Goal: Browse casually: Explore the website without a specific task or goal

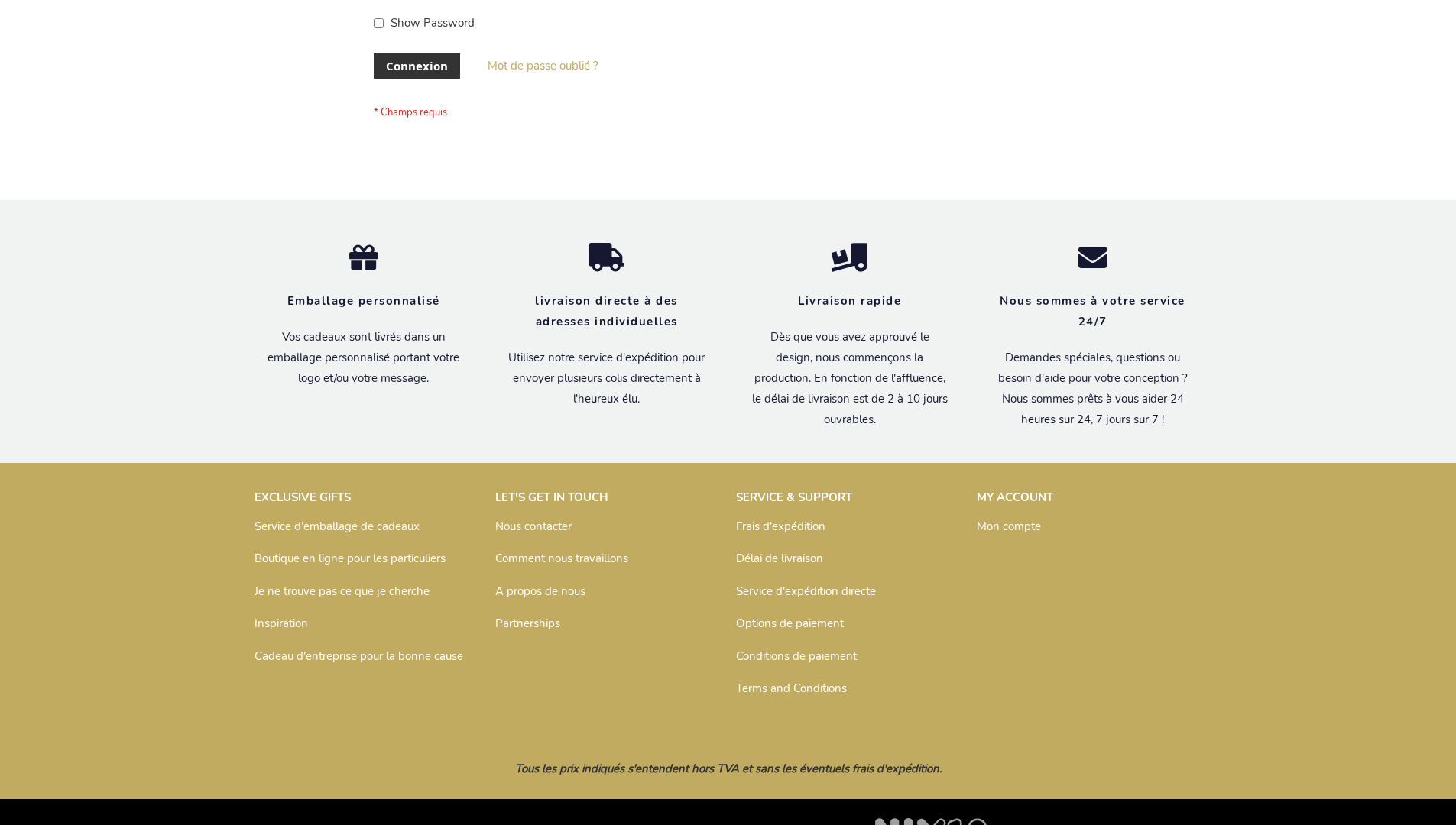
scroll to position [528, 0]
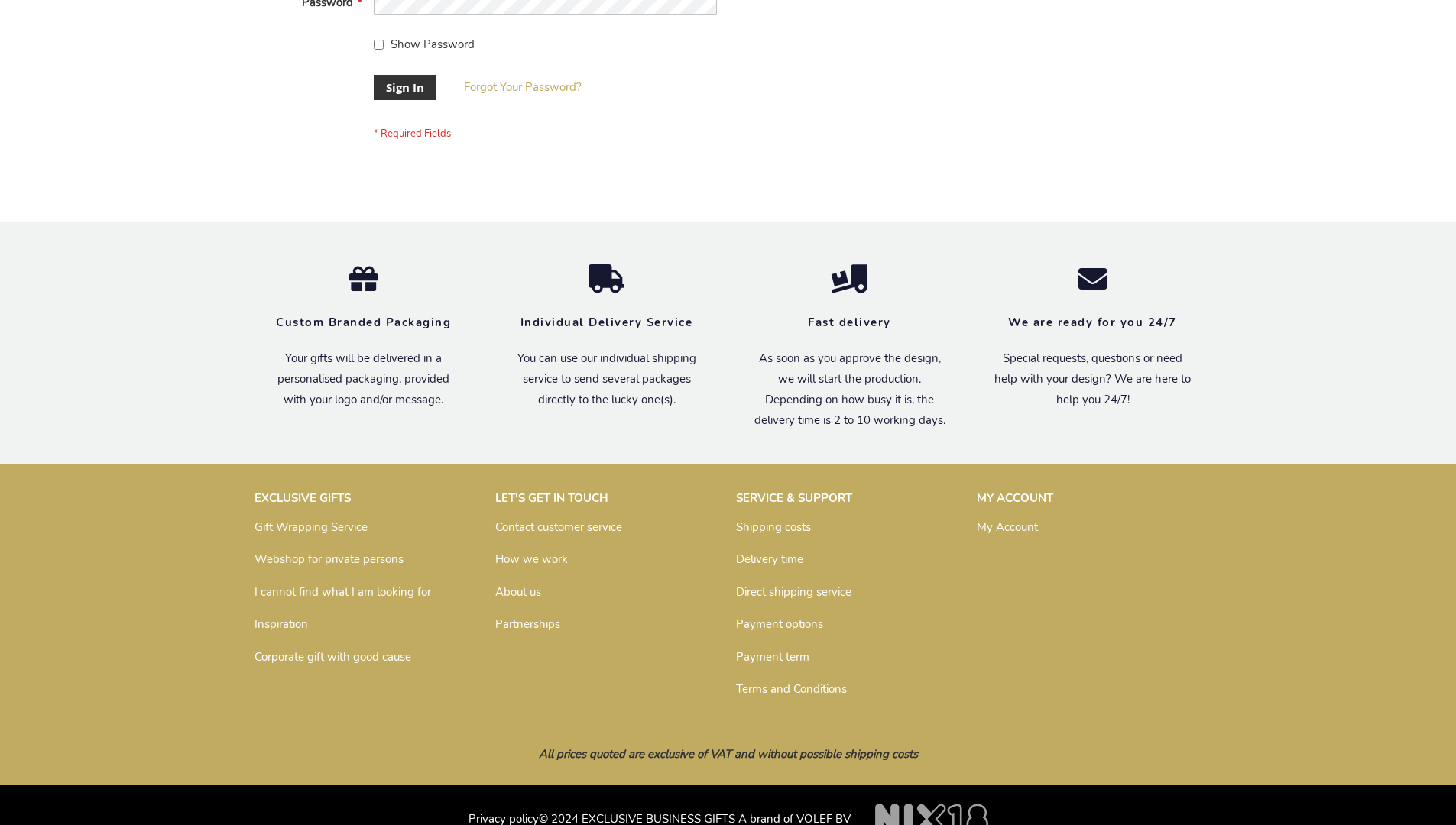
scroll to position [491, 0]
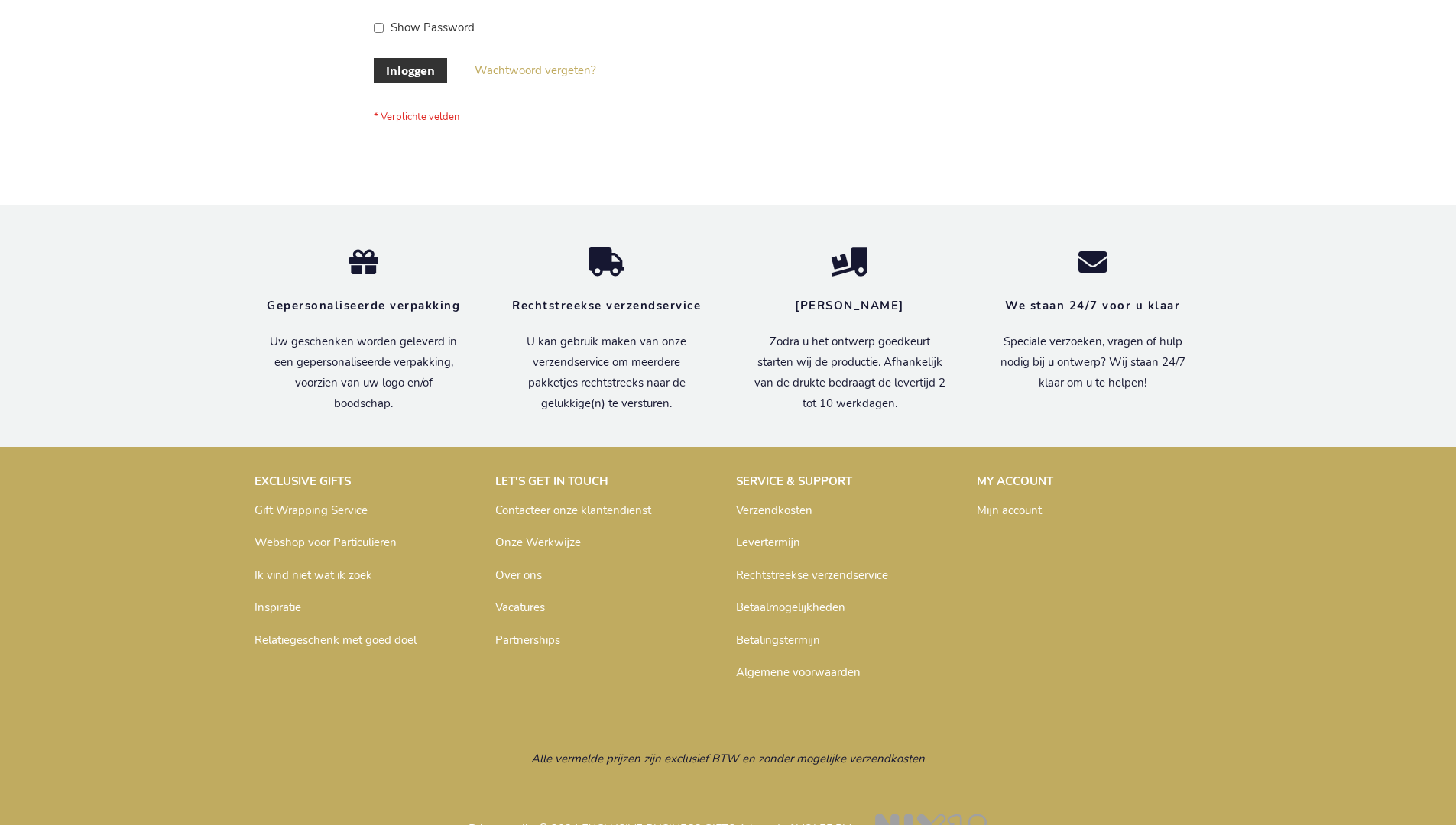
scroll to position [519, 0]
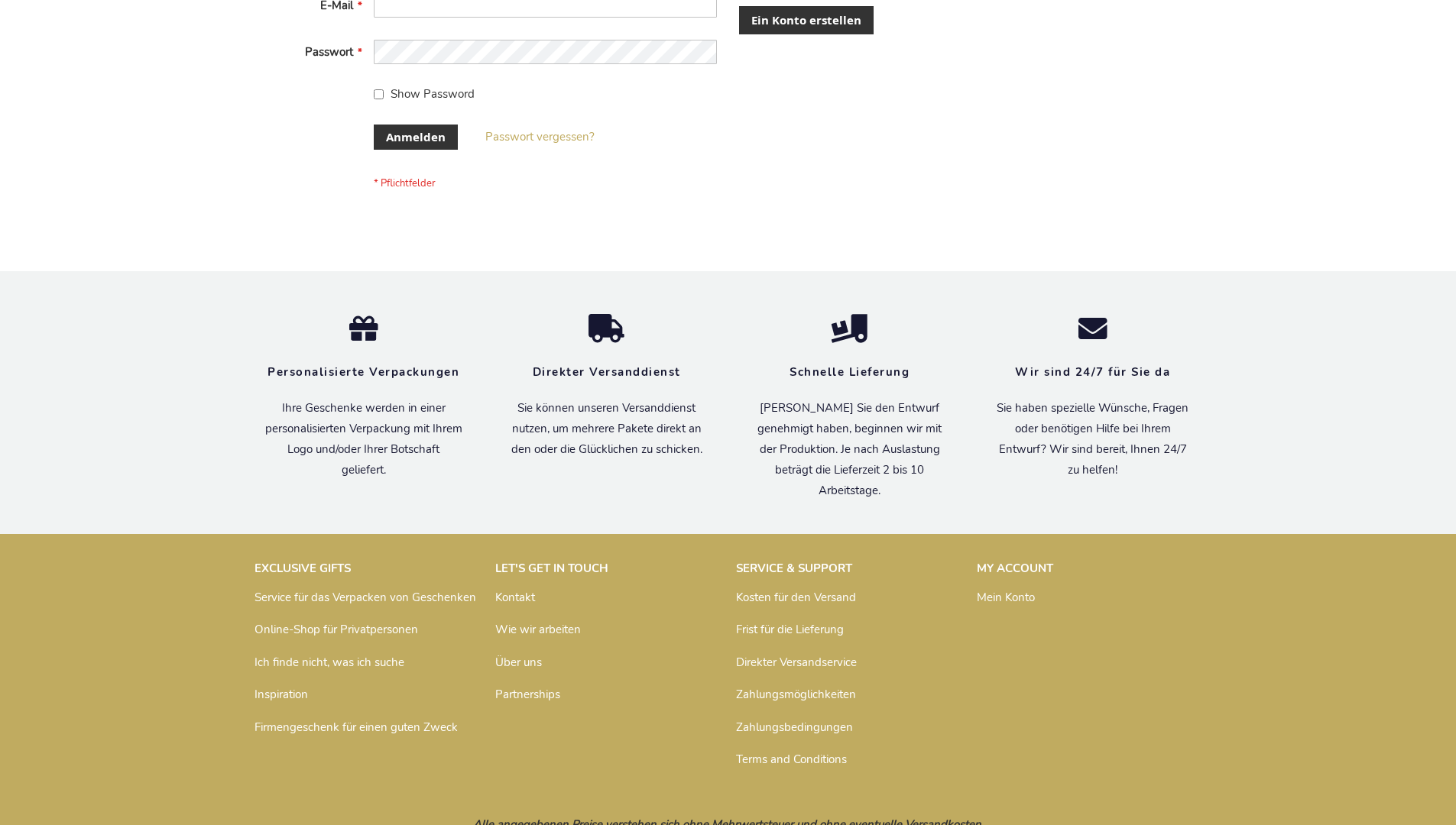
scroll to position [512, 0]
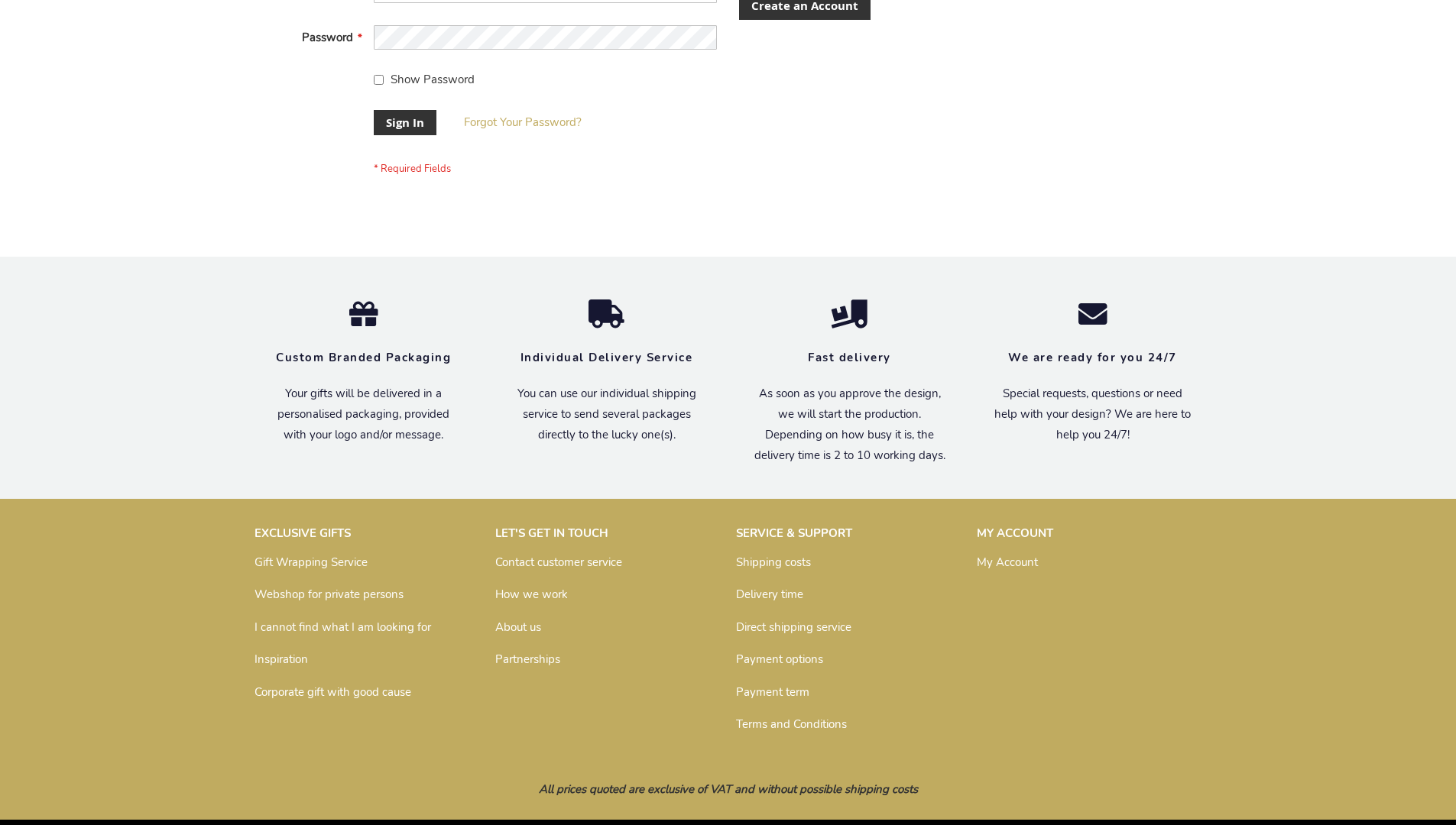
scroll to position [491, 0]
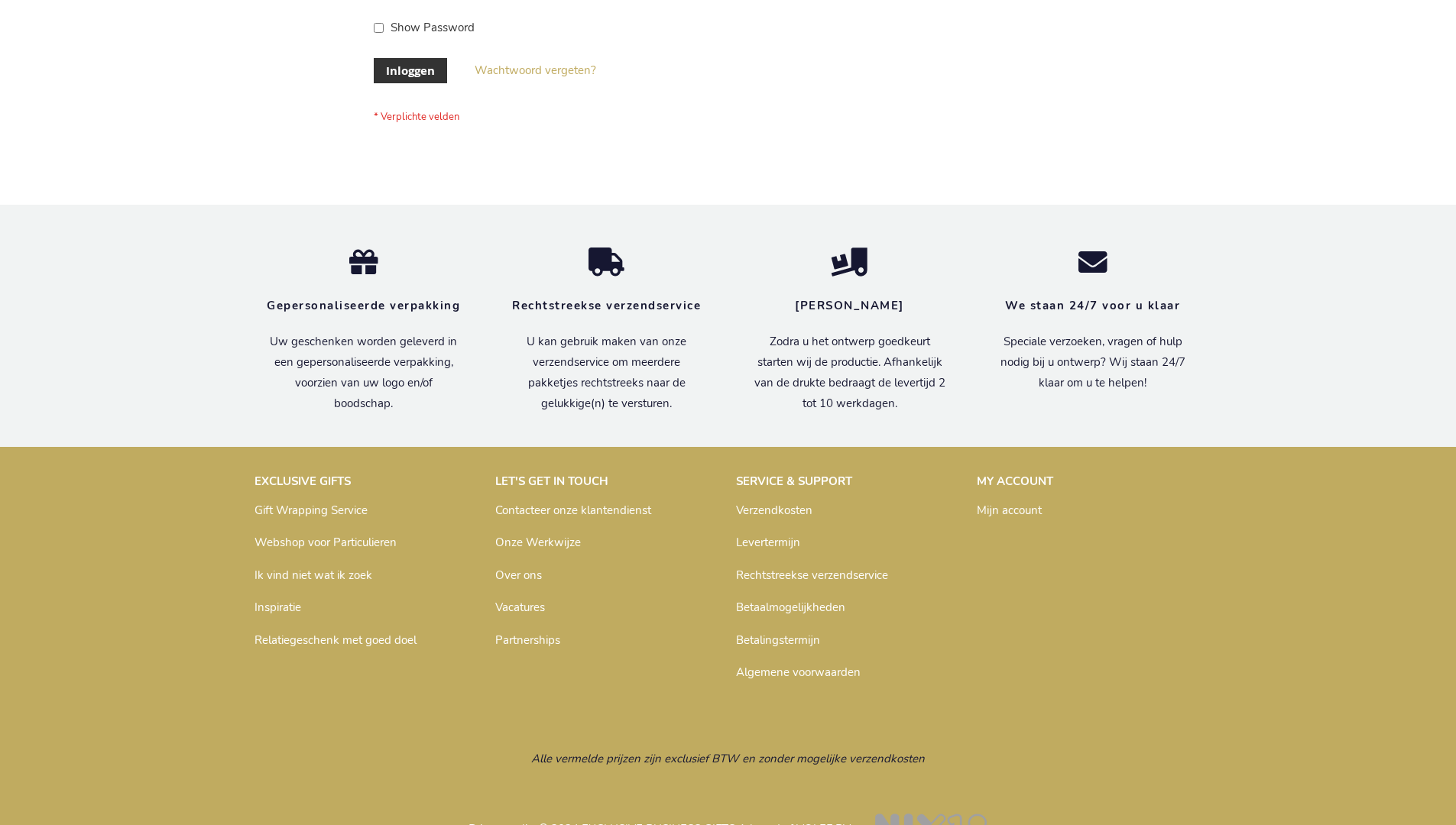
scroll to position [519, 0]
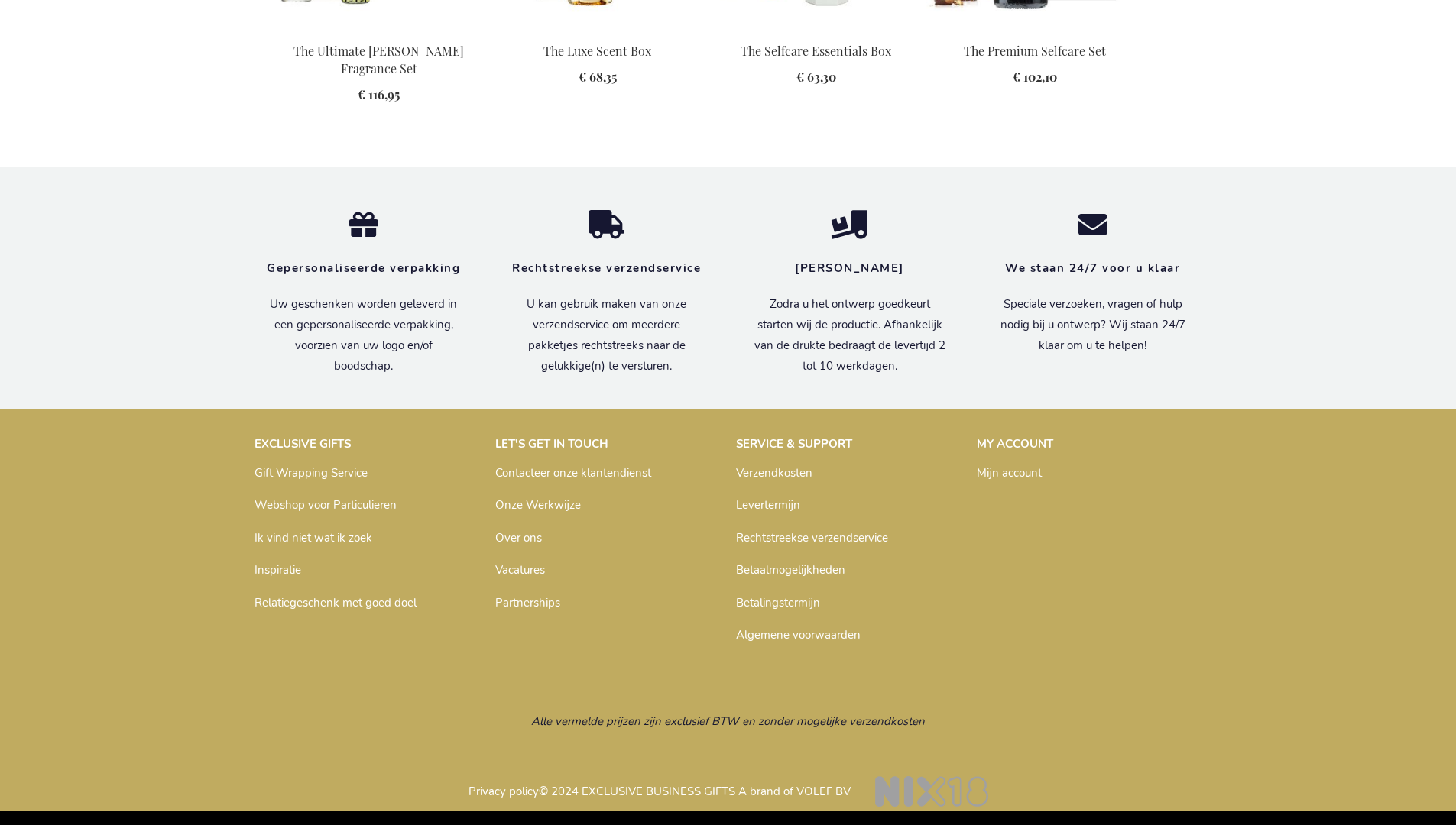
scroll to position [1998, 0]
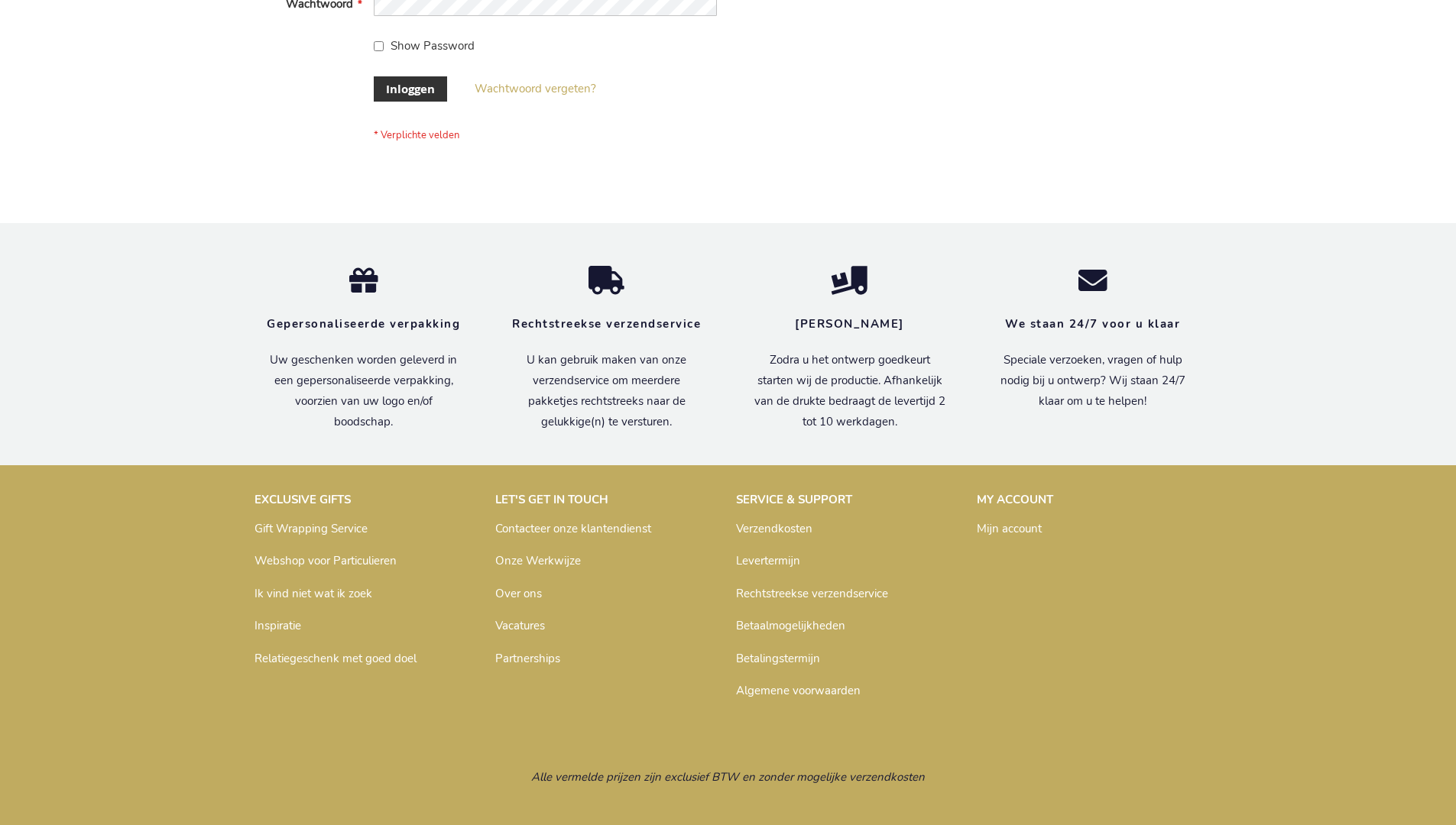
scroll to position [519, 0]
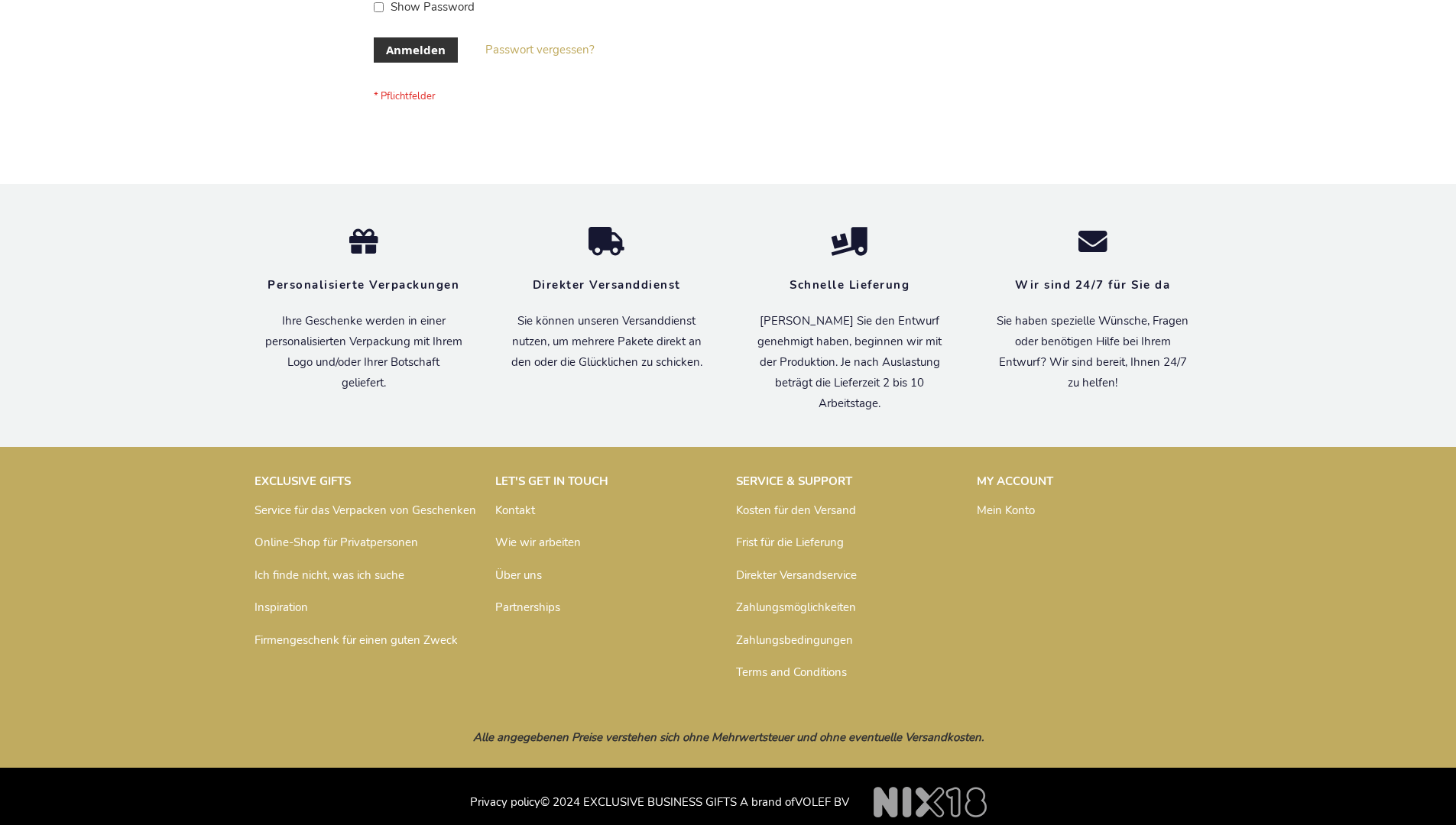
scroll to position [512, 0]
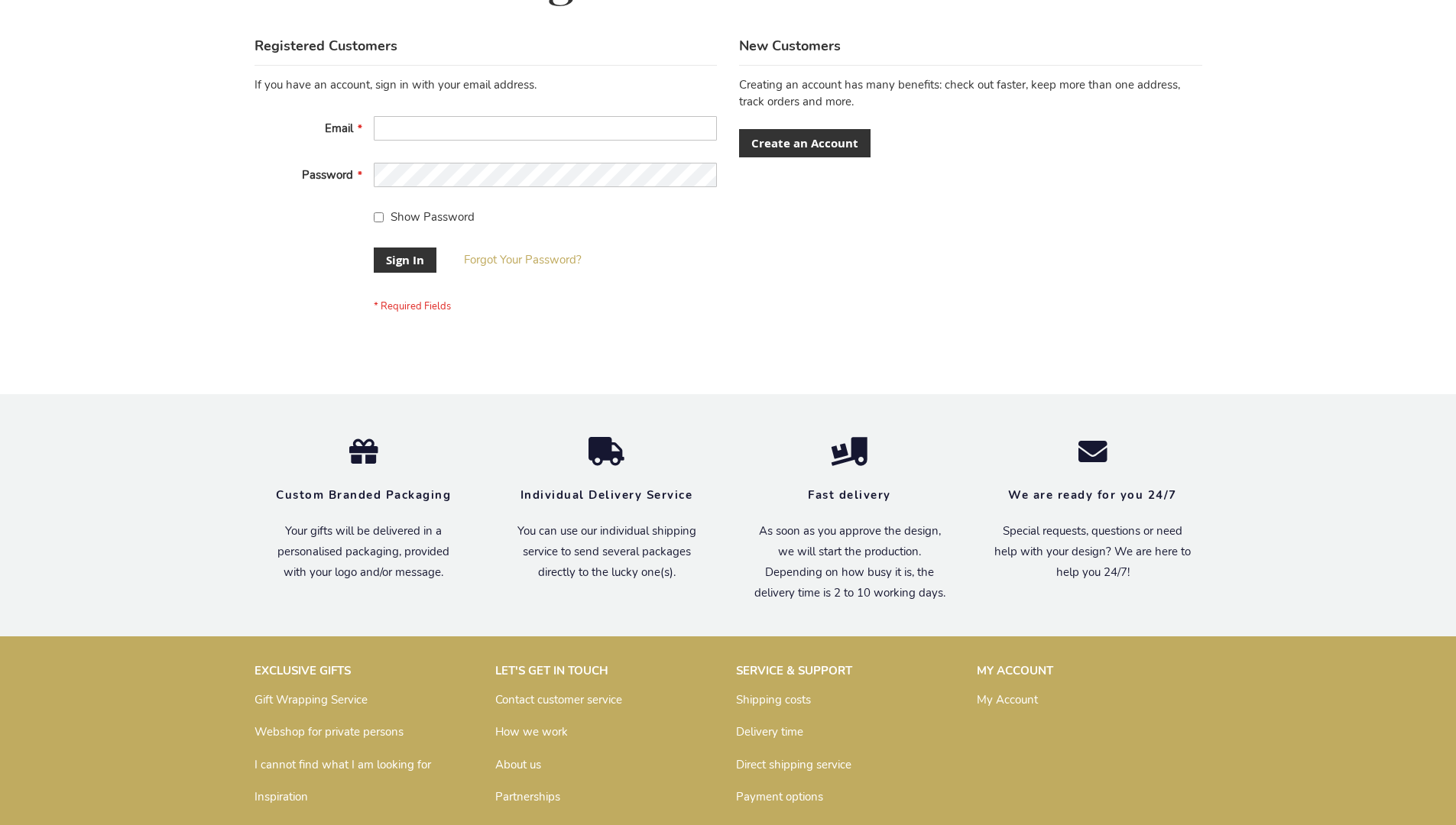
scroll to position [491, 0]
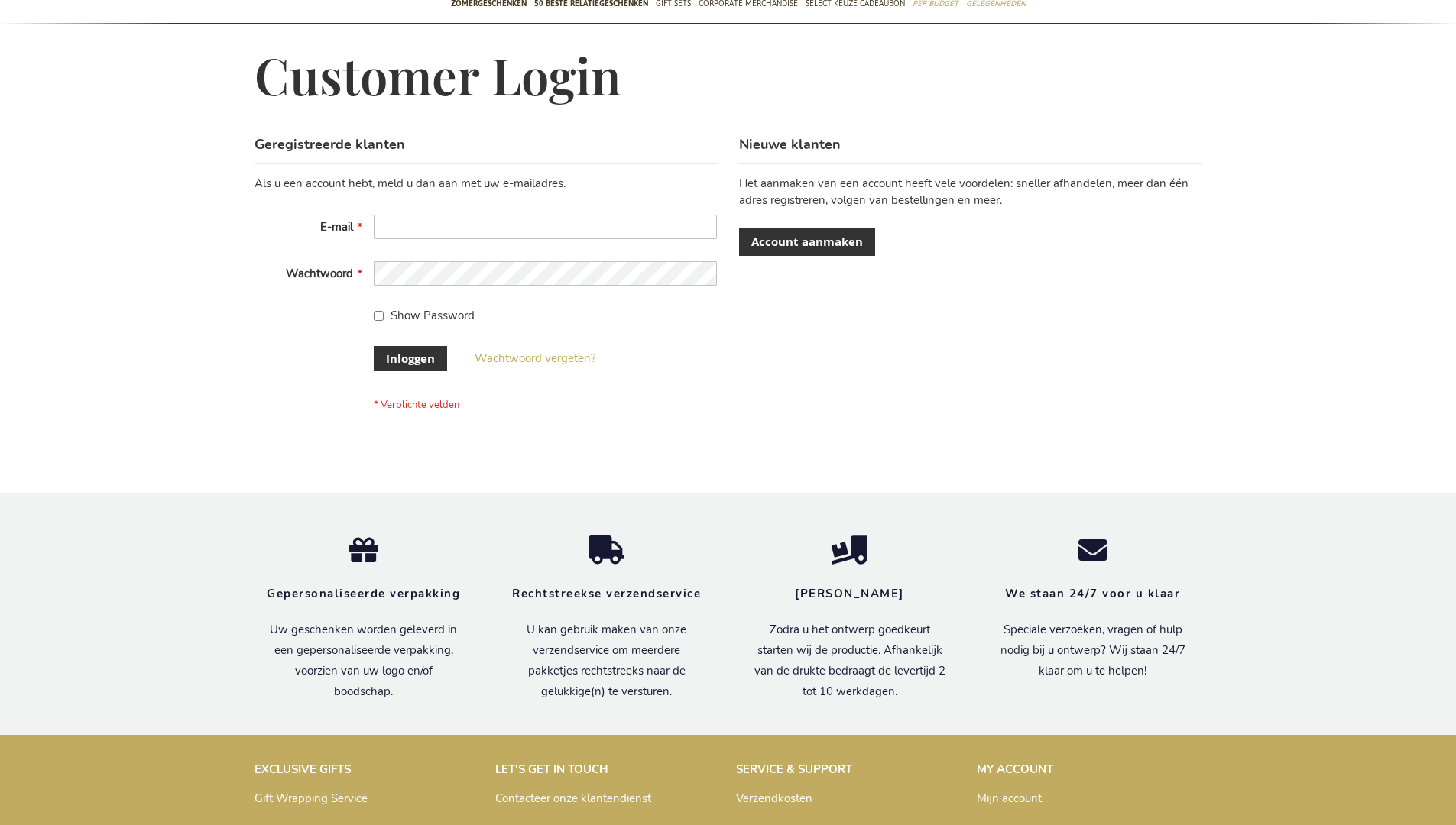
scroll to position [519, 0]
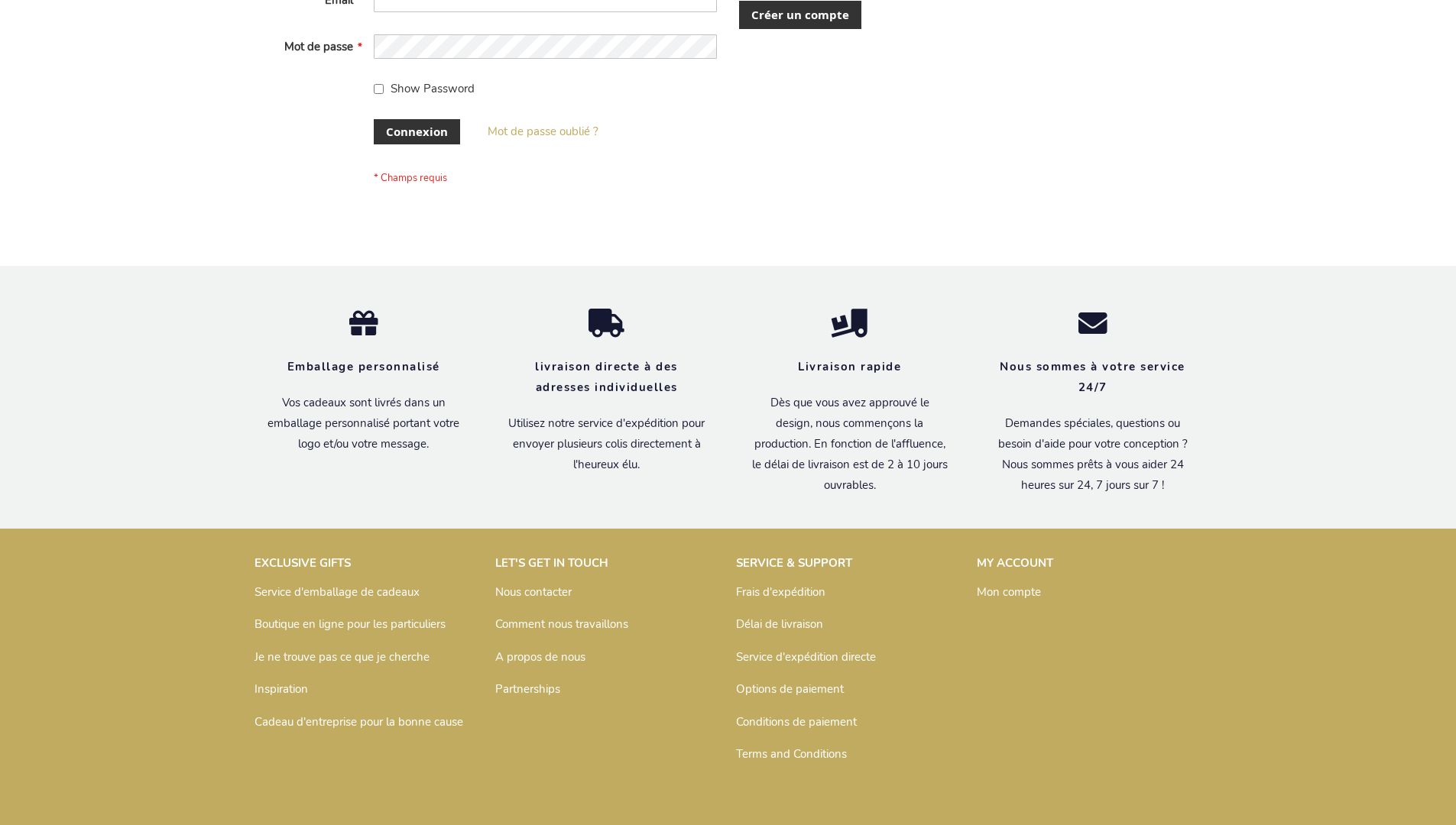
scroll to position [528, 0]
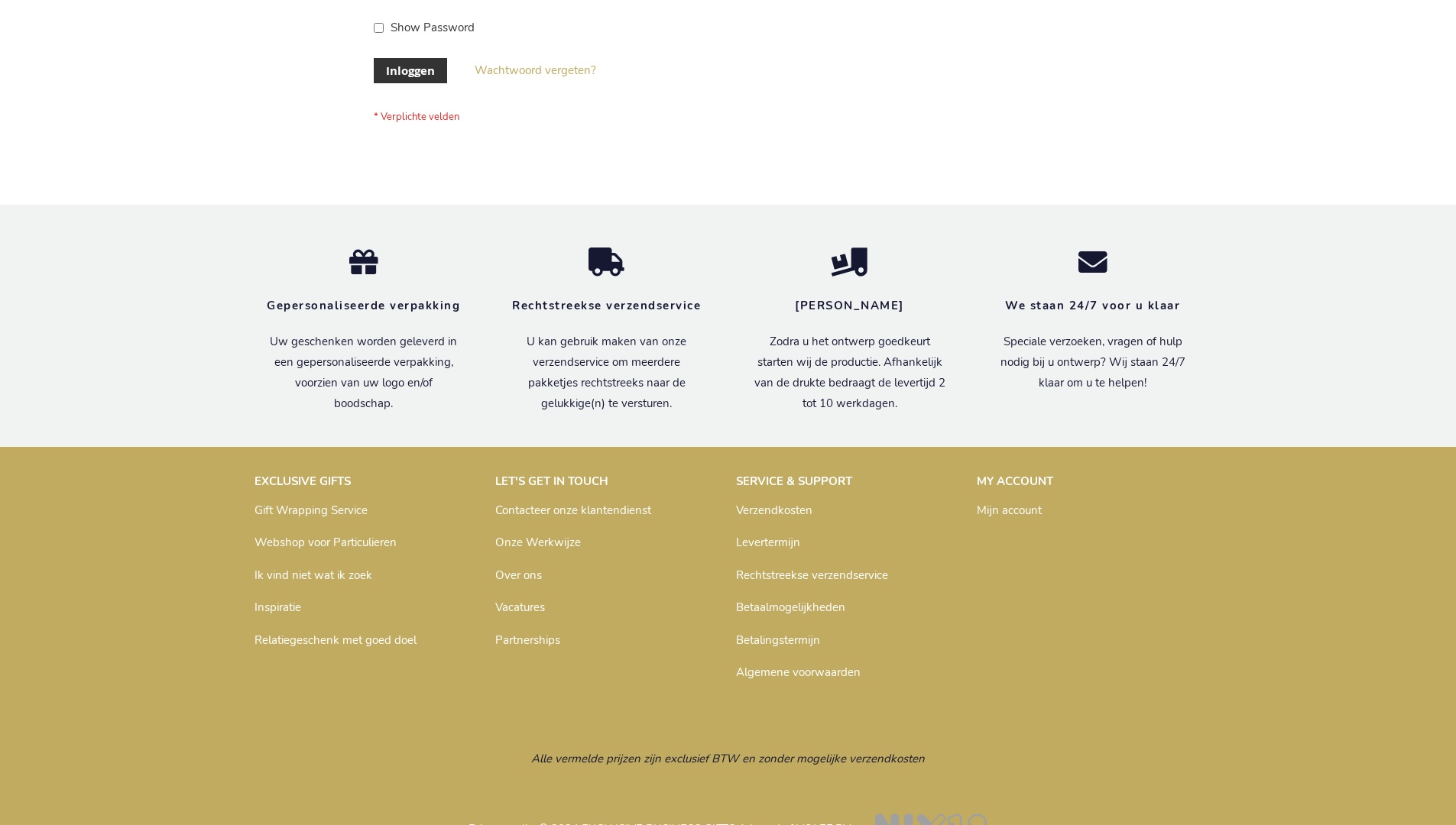
scroll to position [519, 0]
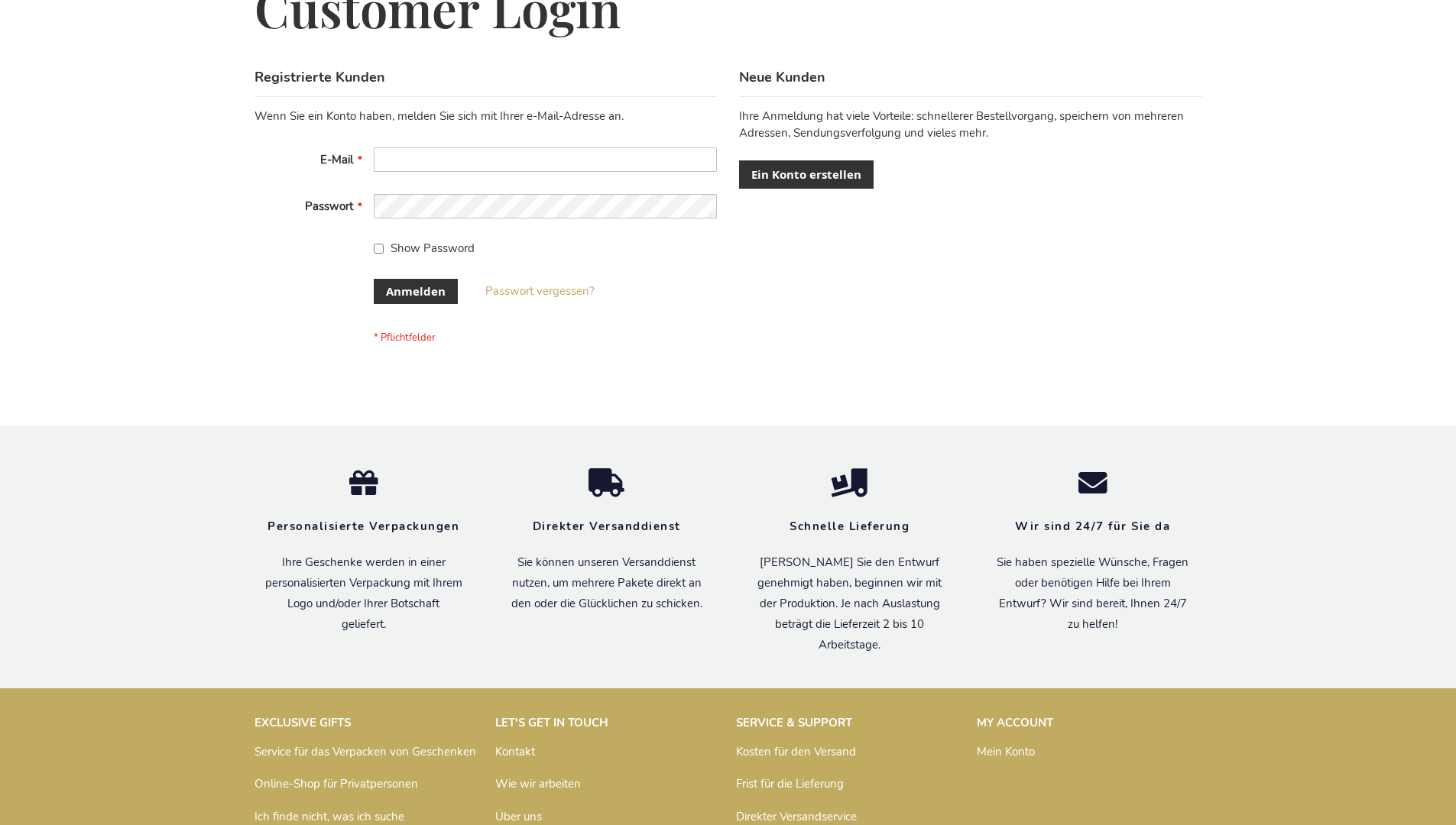
scroll to position [512, 0]
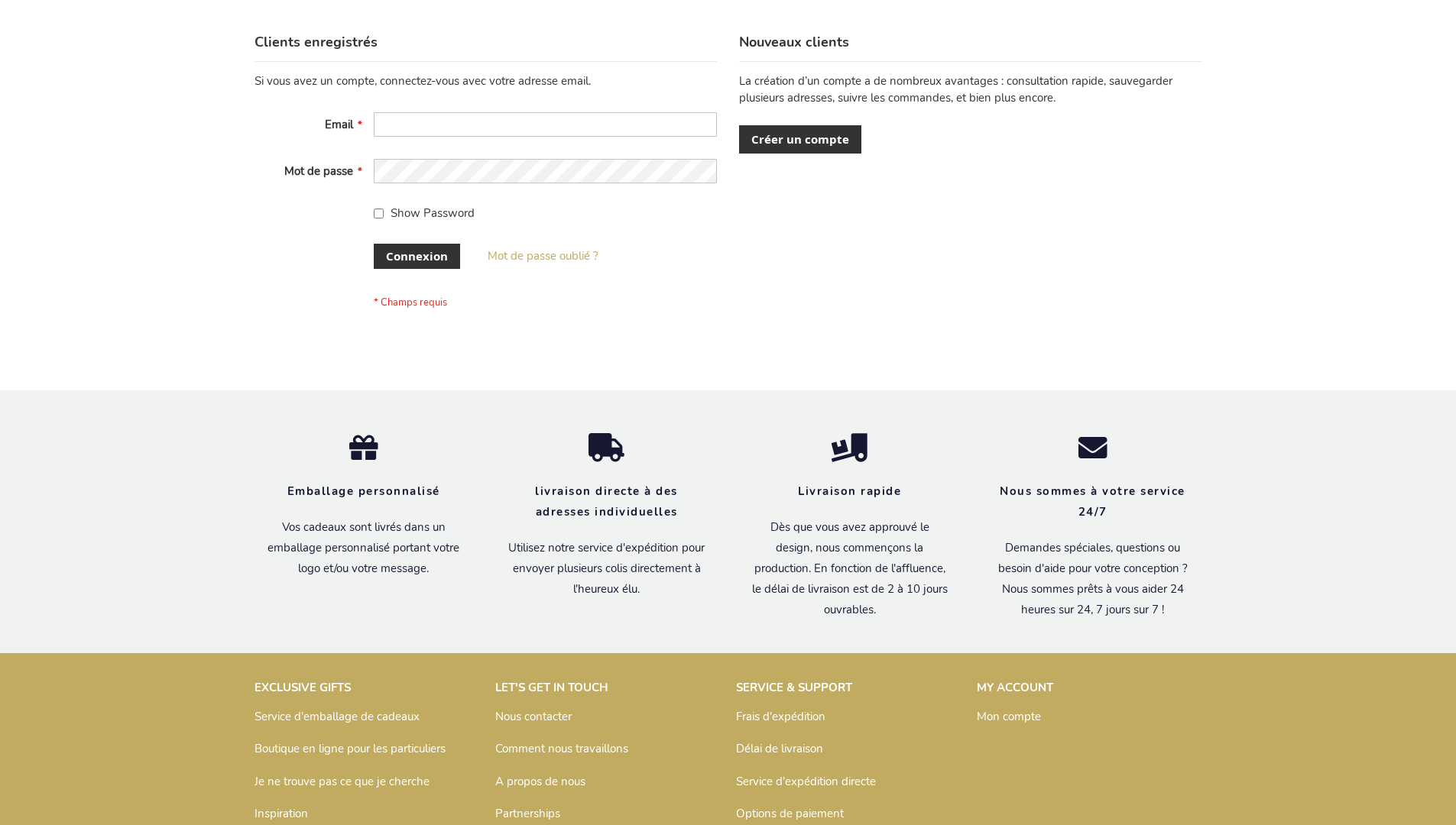
scroll to position [528, 0]
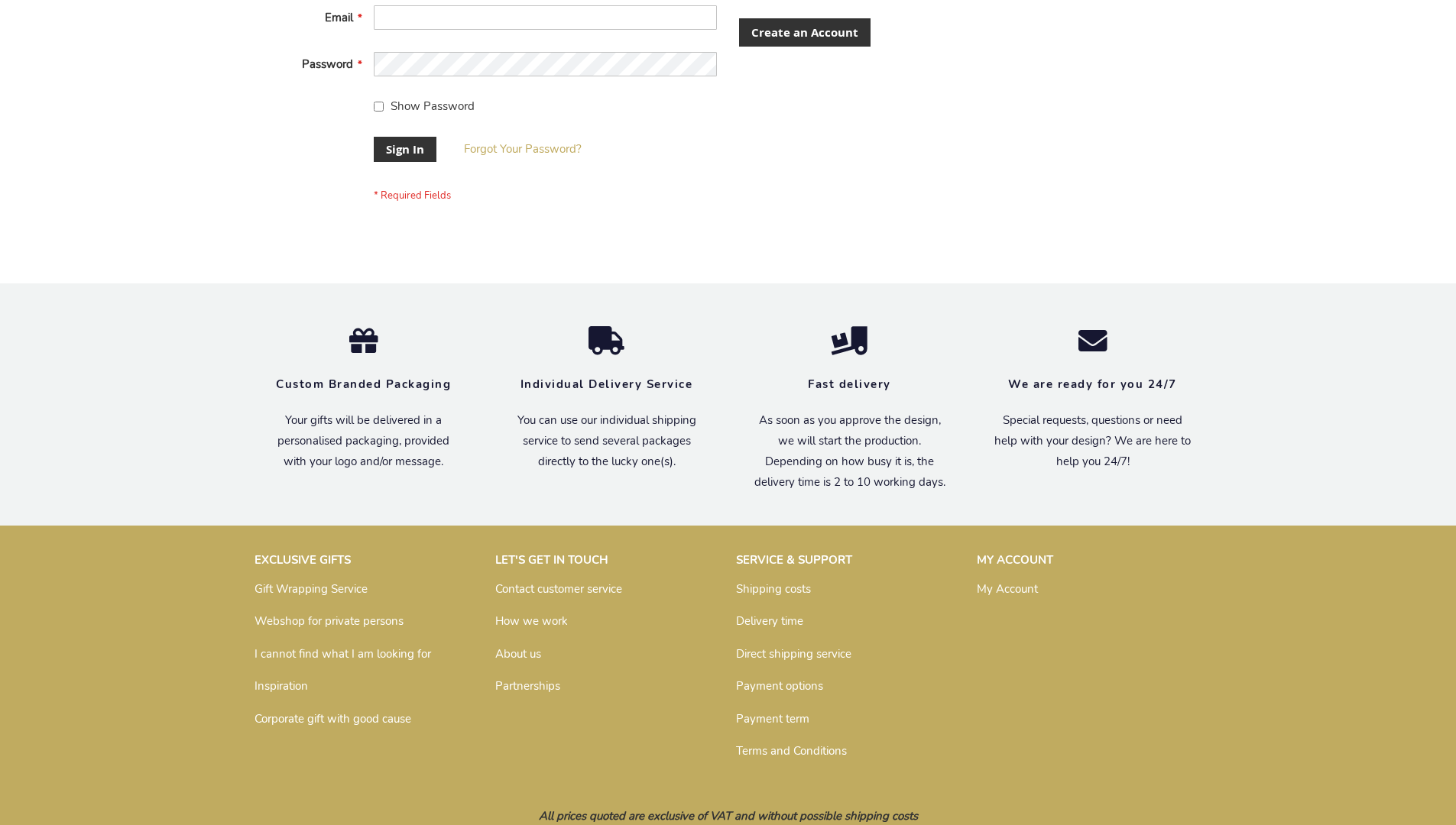
scroll to position [479, 0]
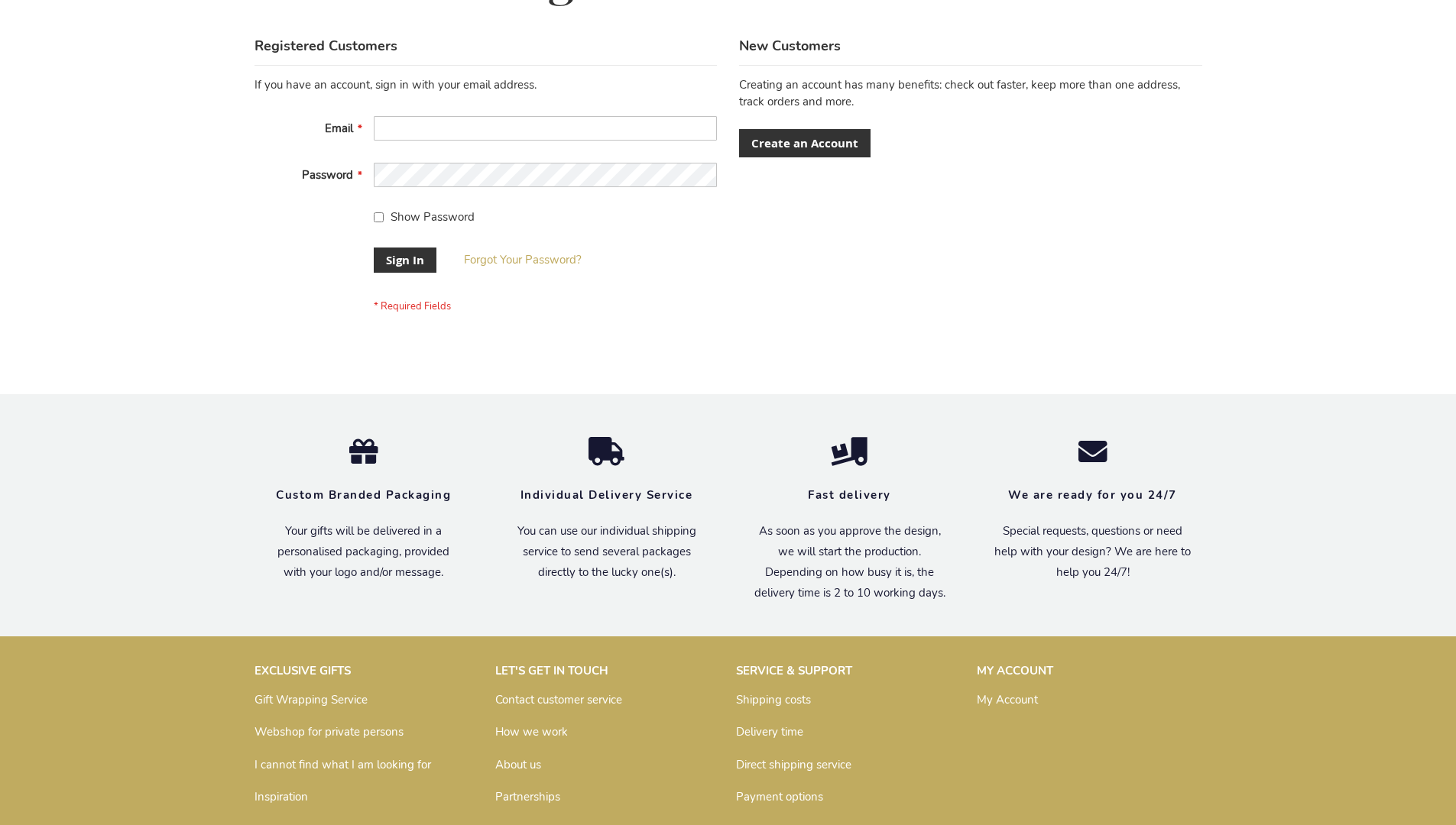
scroll to position [491, 0]
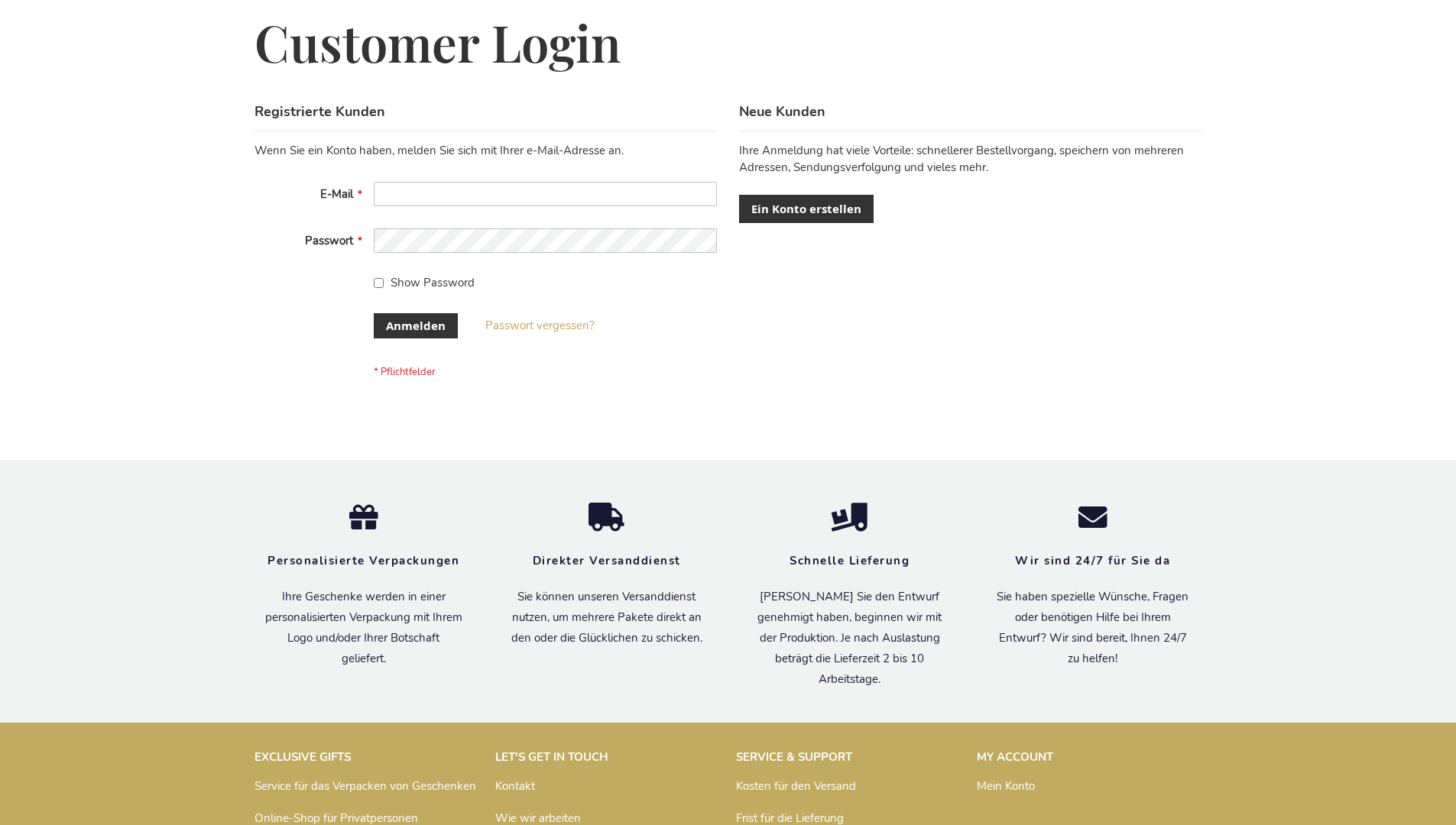
scroll to position [512, 0]
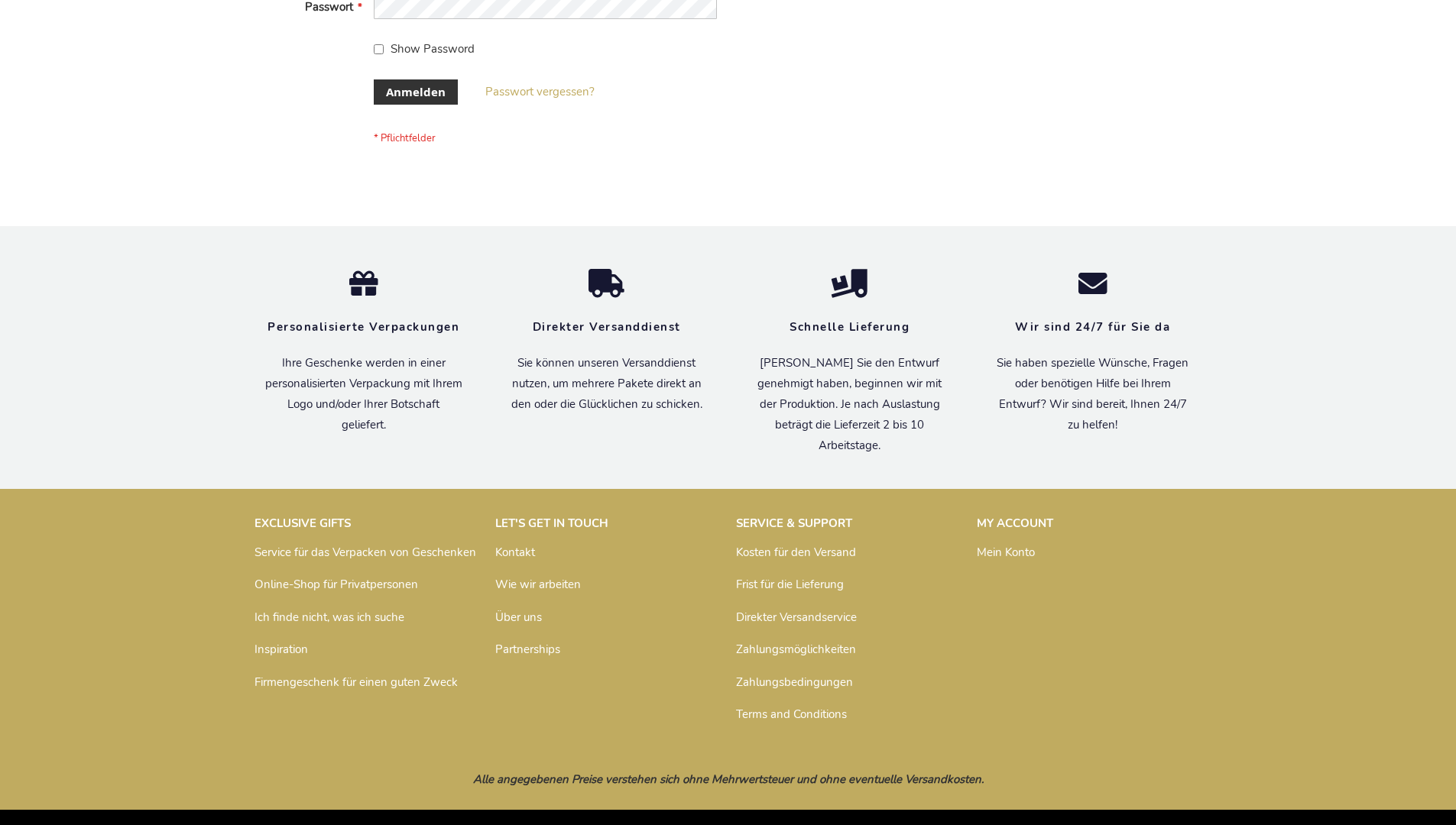
scroll to position [512, 0]
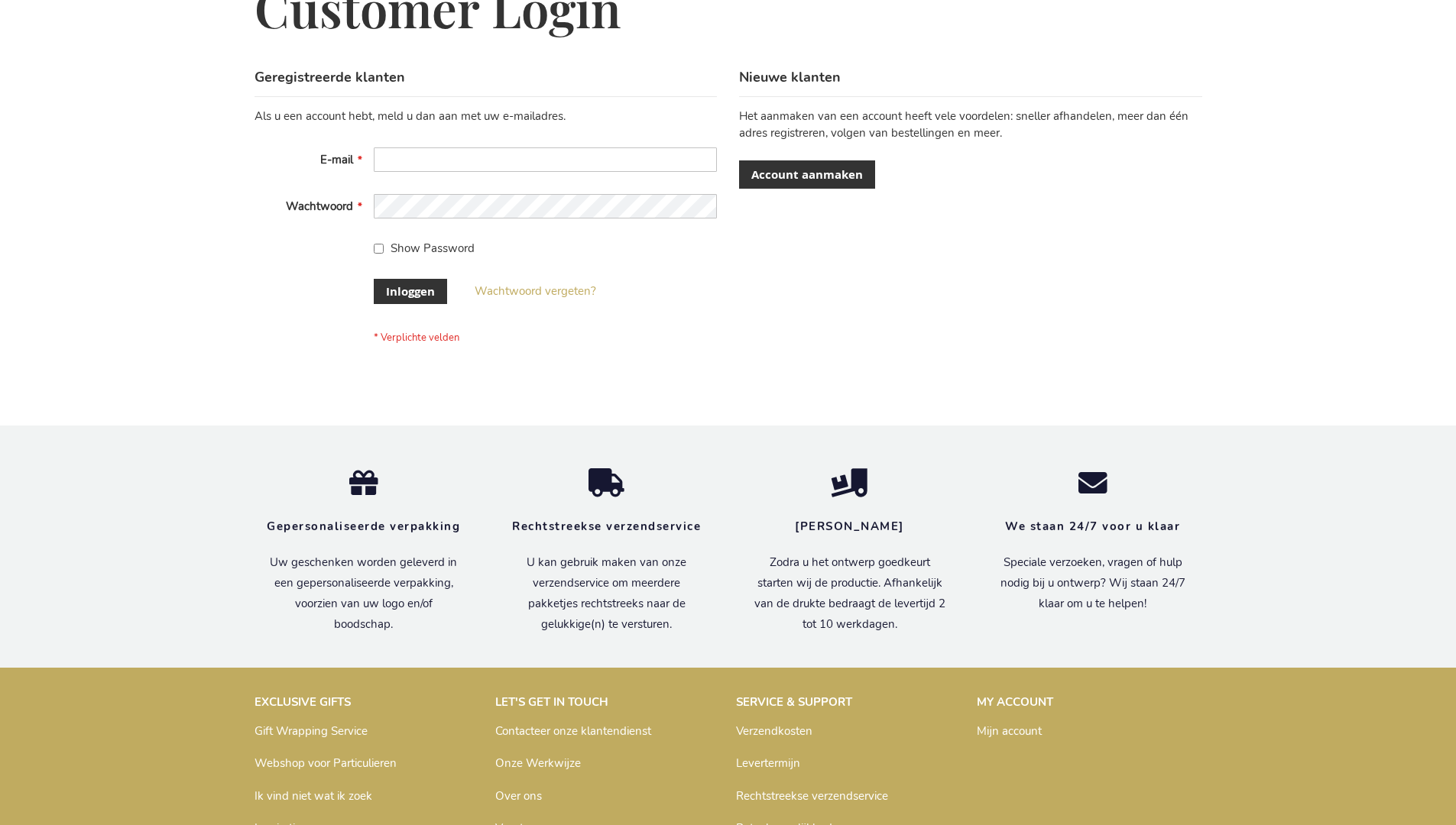
scroll to position [519, 0]
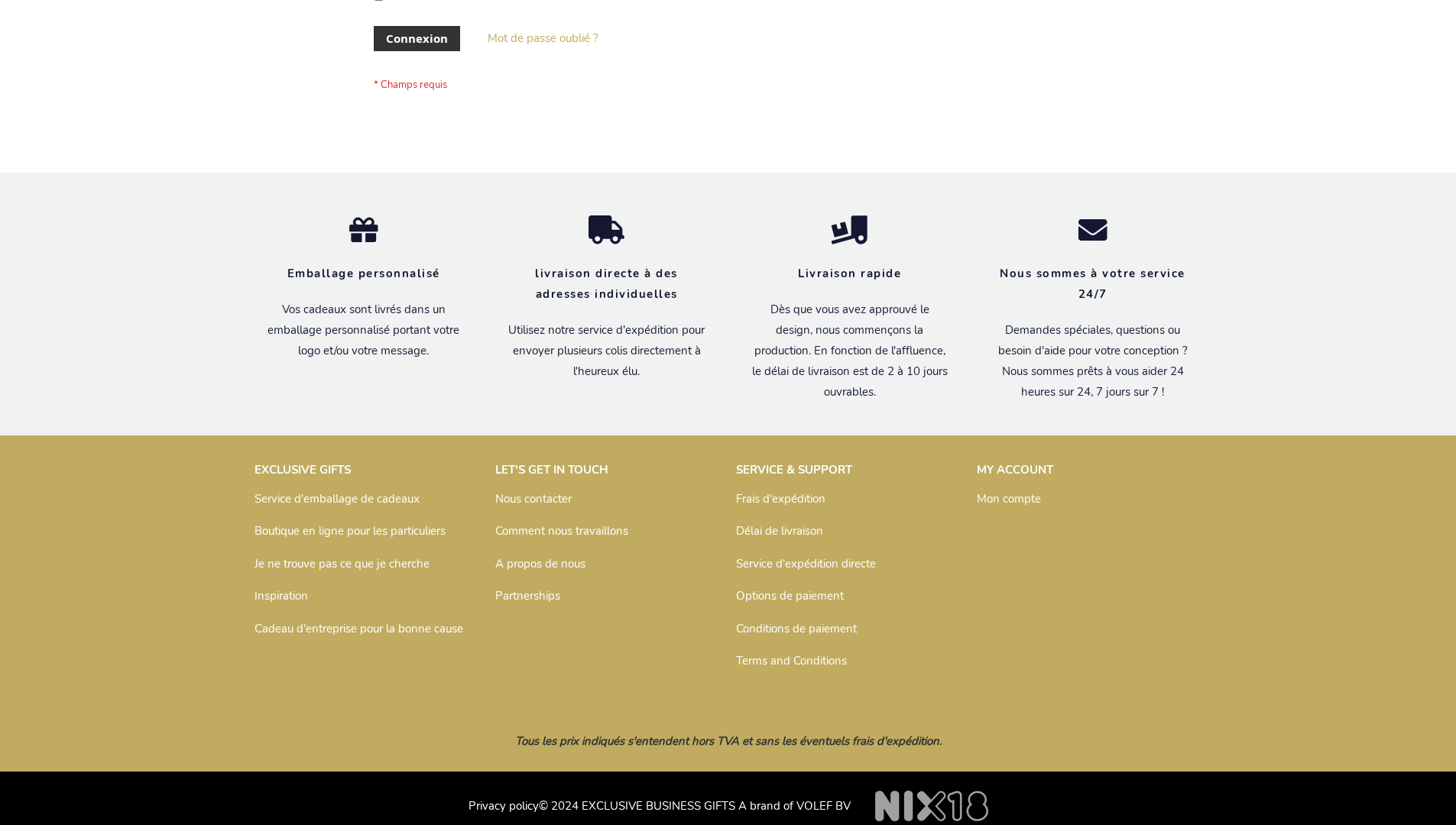
scroll to position [528, 0]
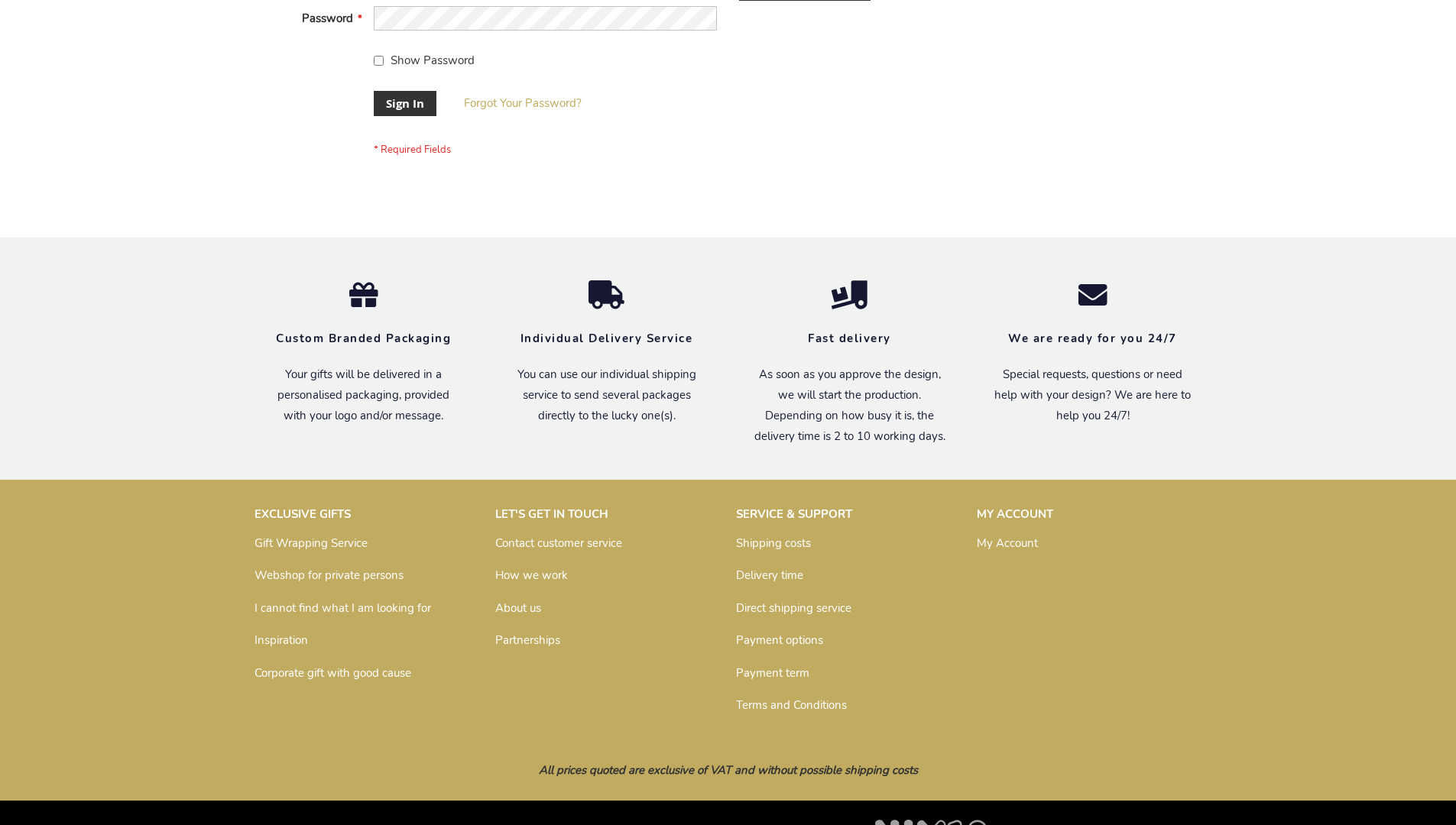
scroll to position [491, 0]
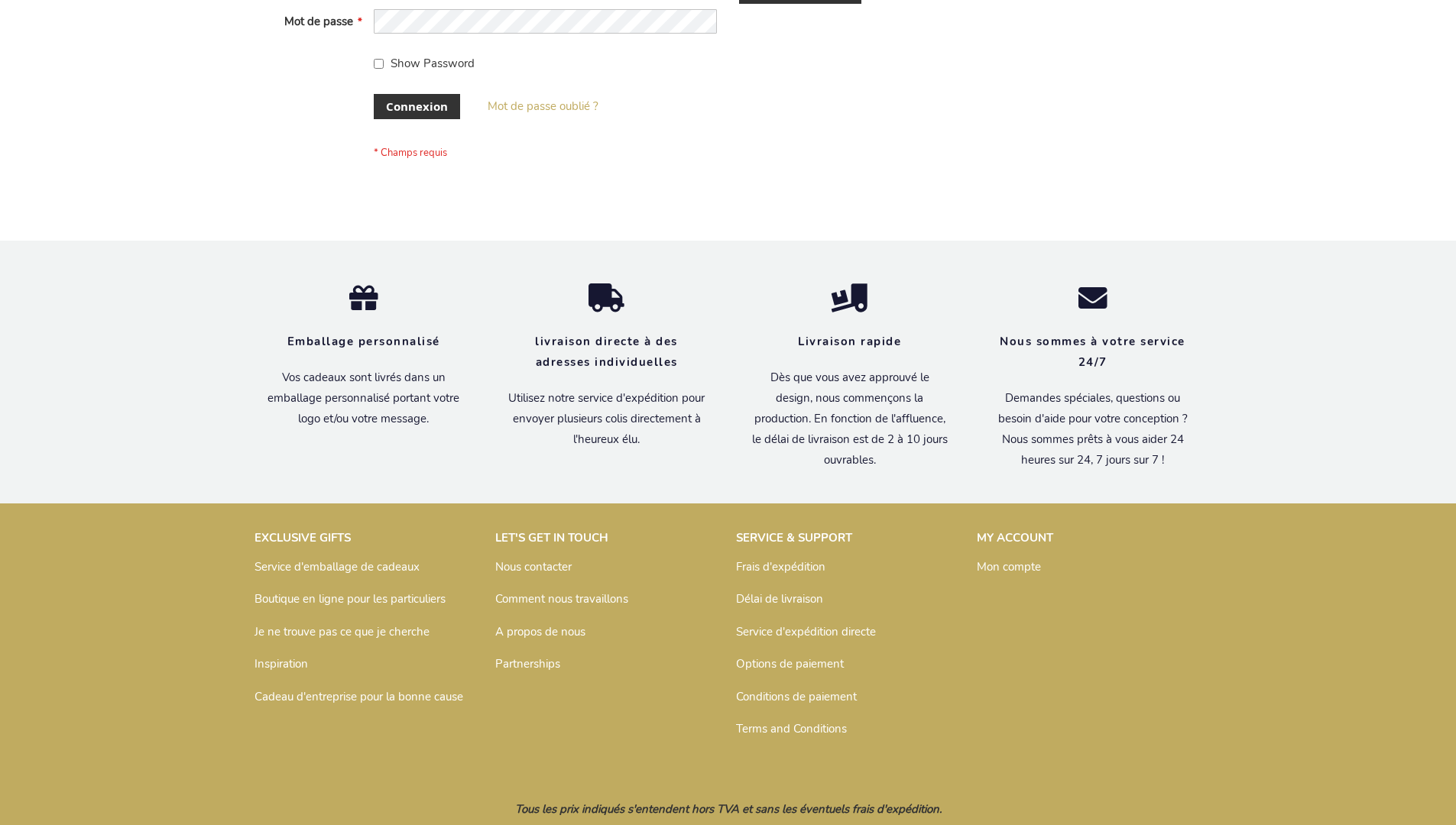
scroll to position [528, 0]
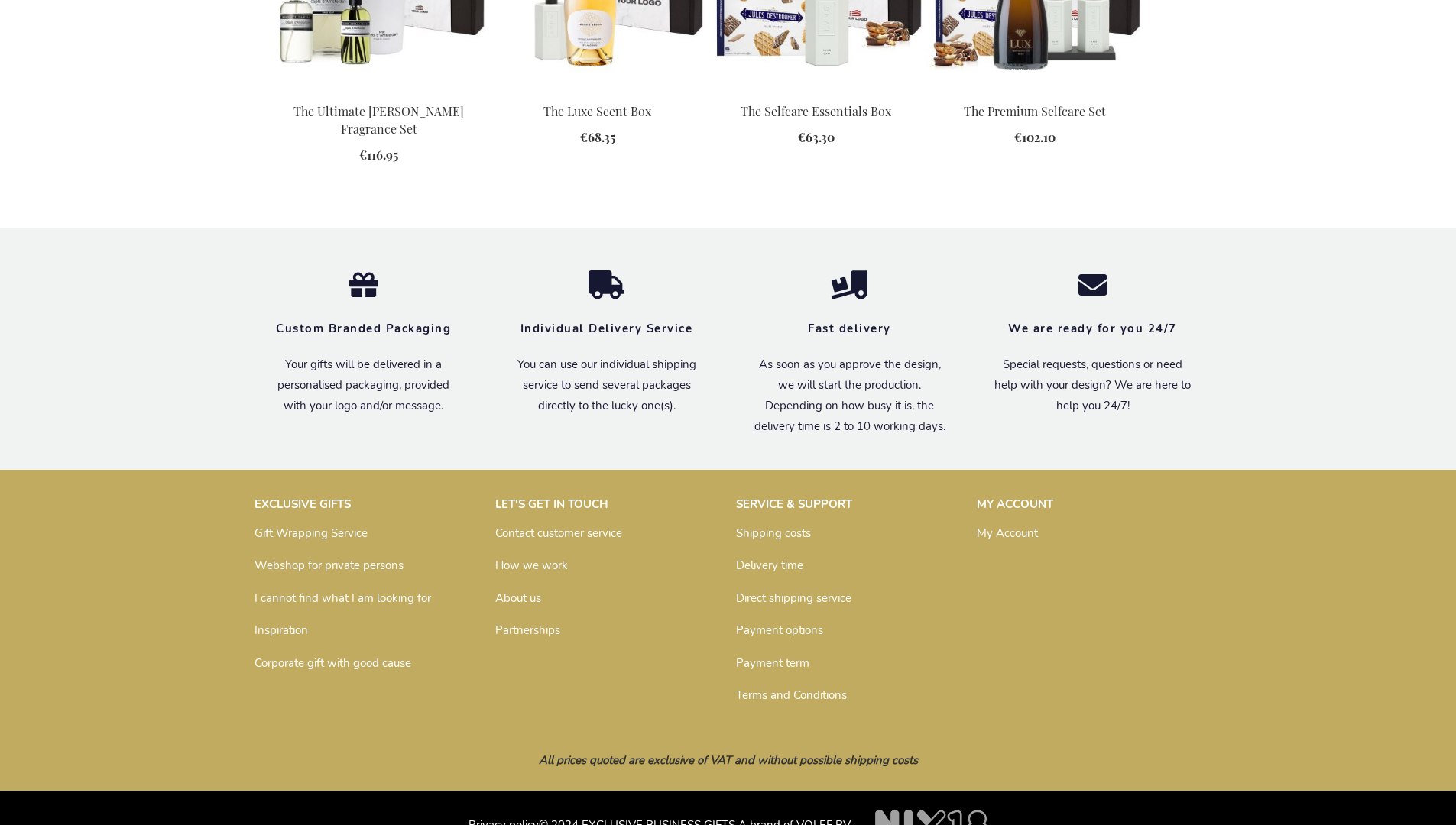
scroll to position [1971, 0]
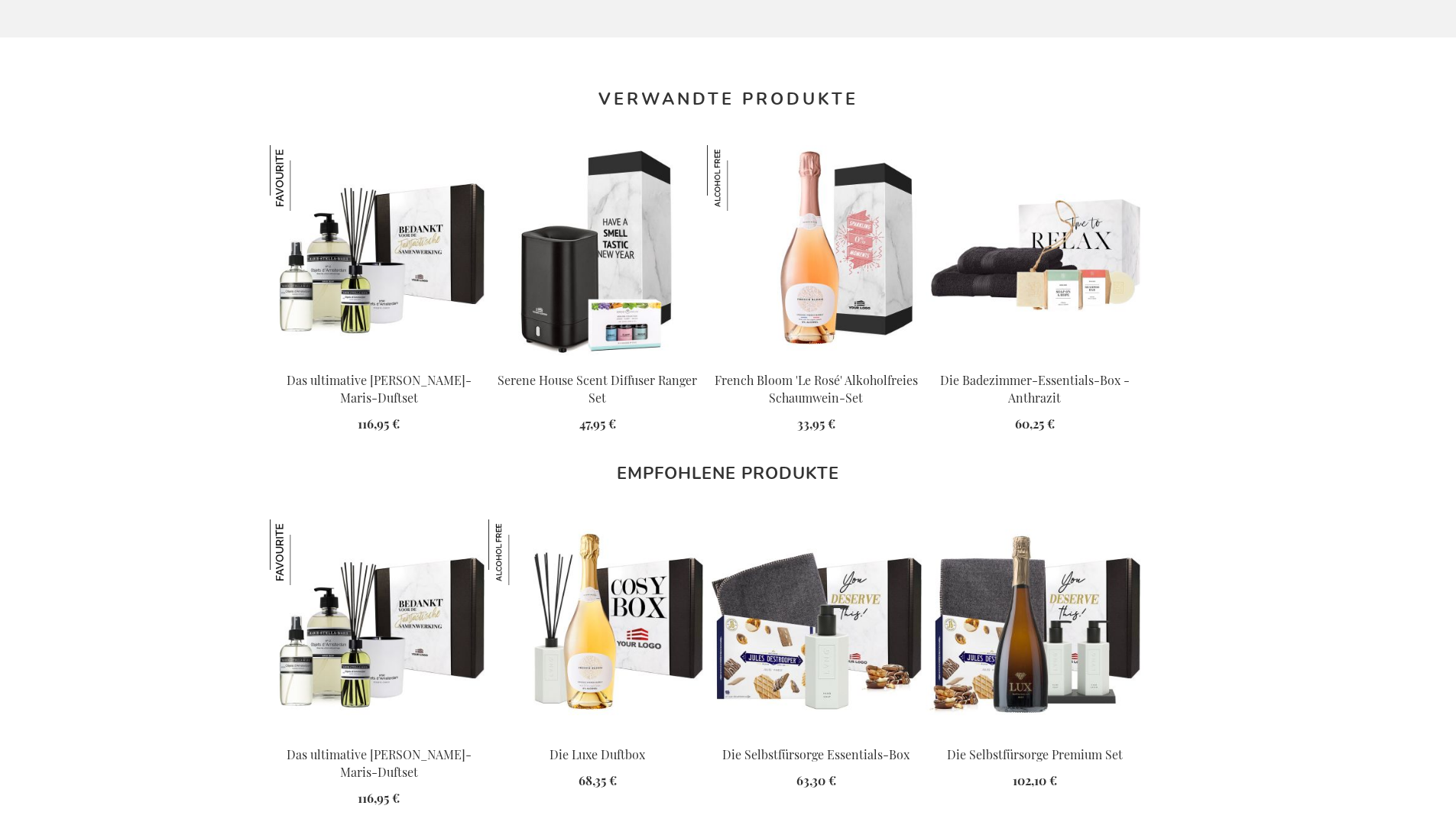
scroll to position [2008, 0]
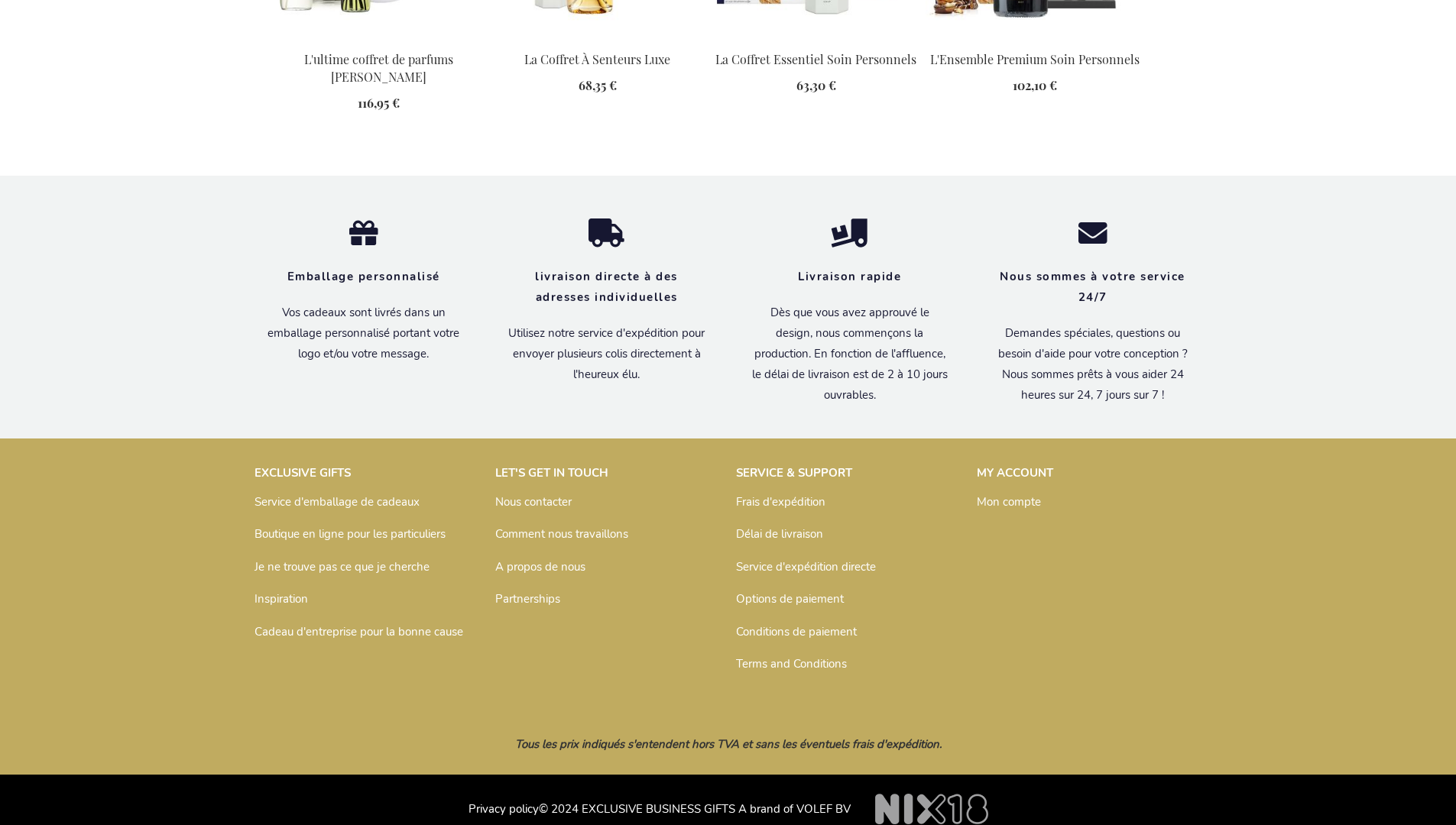
scroll to position [2024, 0]
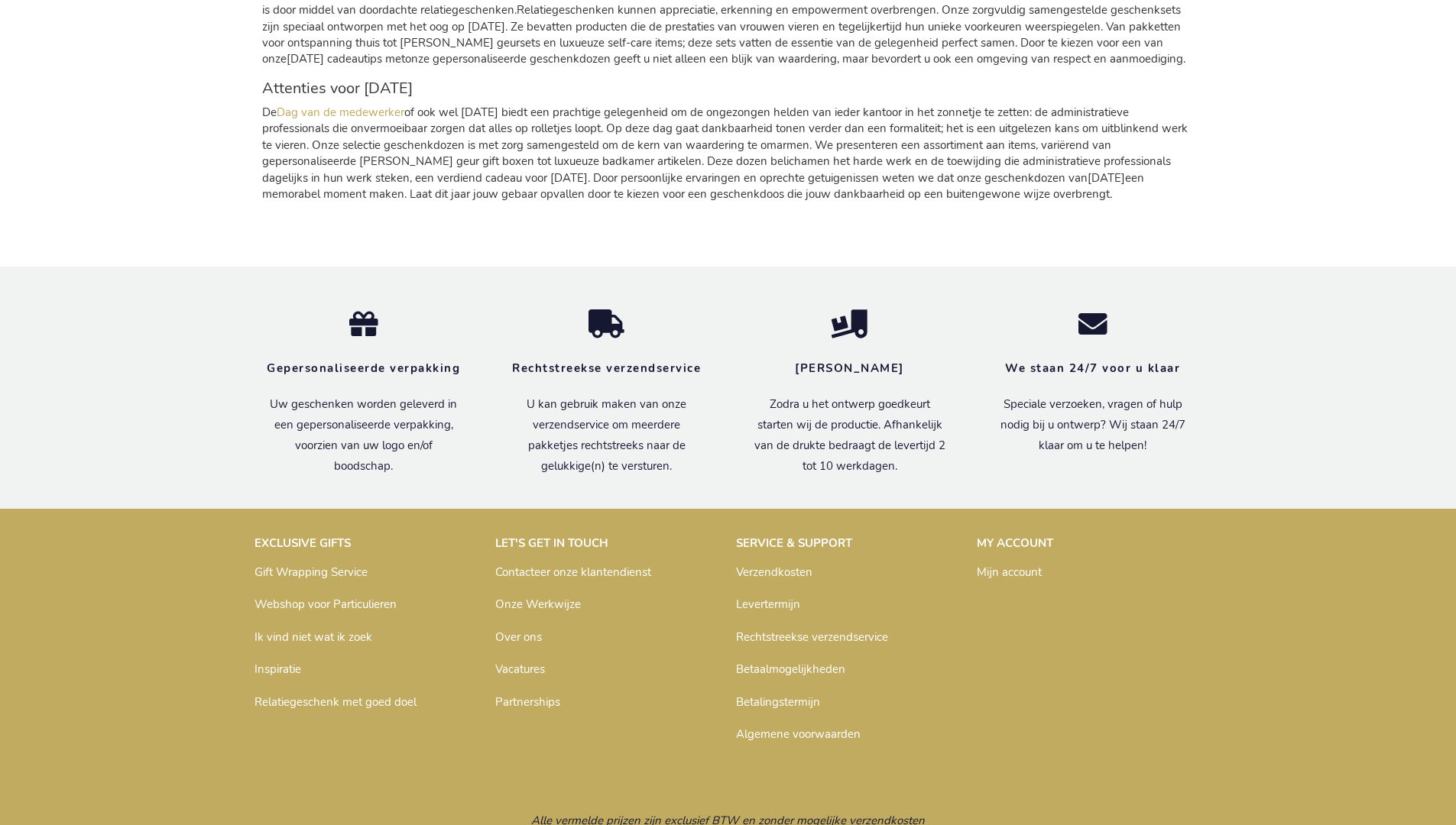
scroll to position [1815, 0]
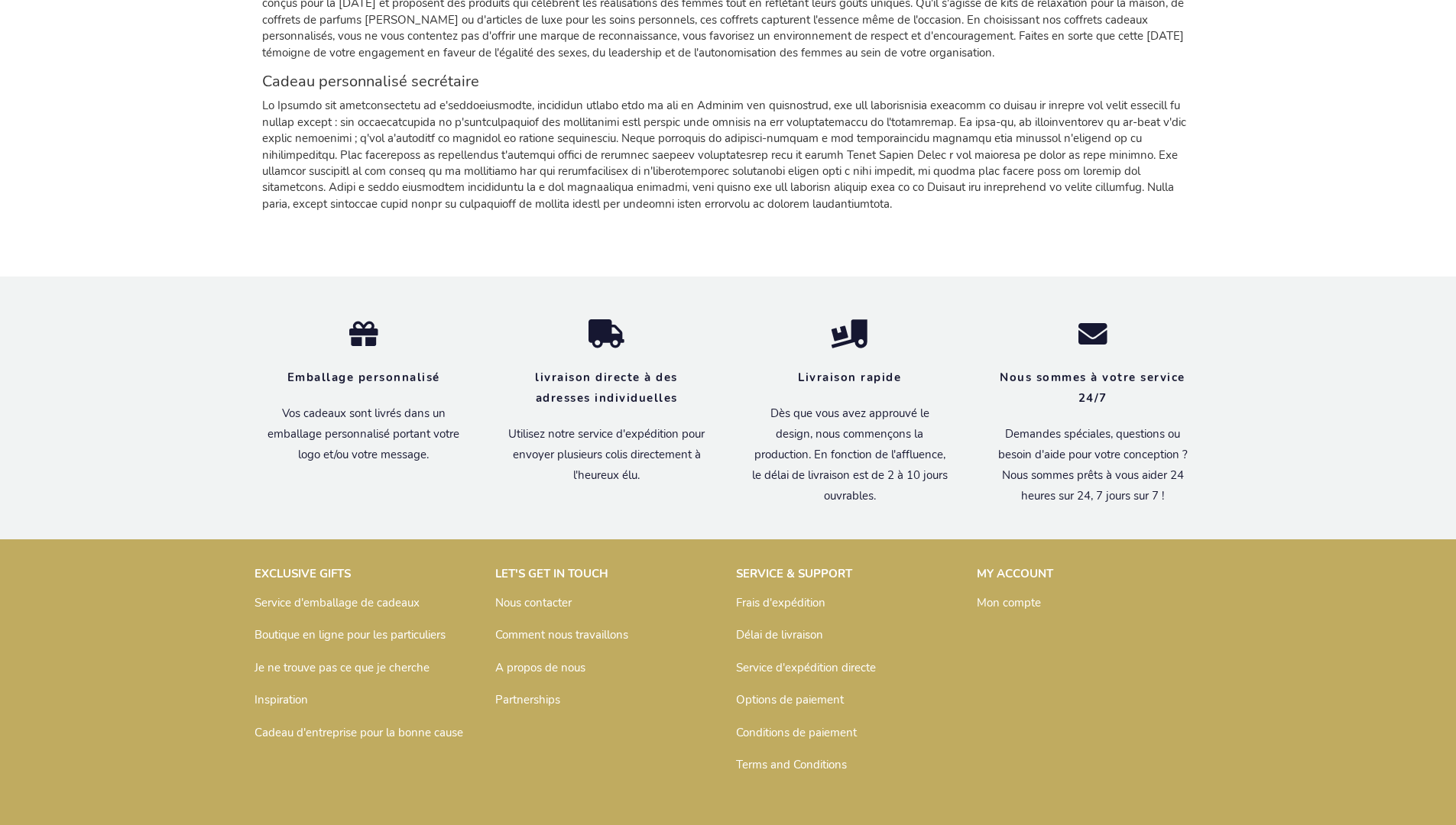
scroll to position [1840, 0]
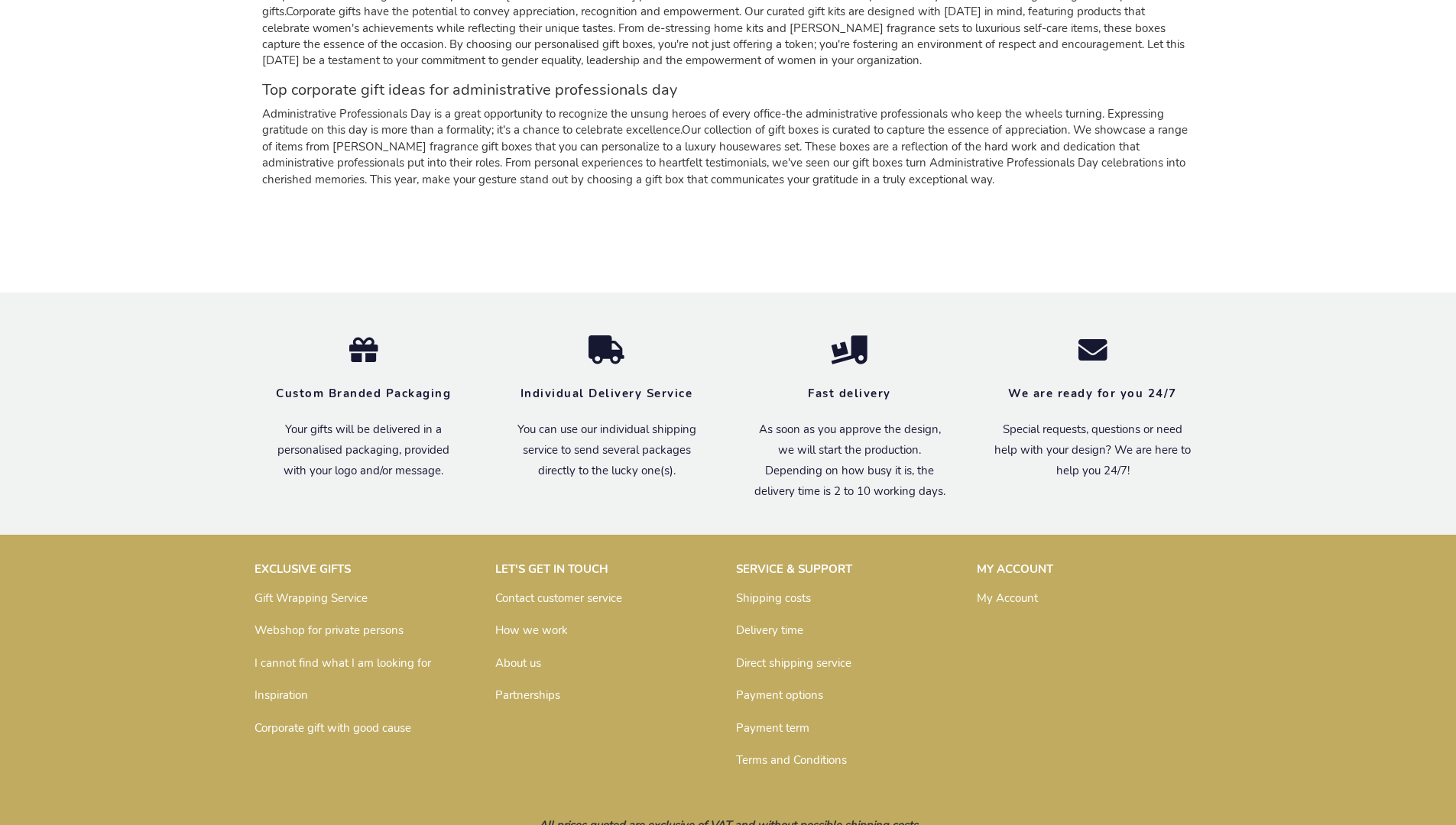
scroll to position [1779, 0]
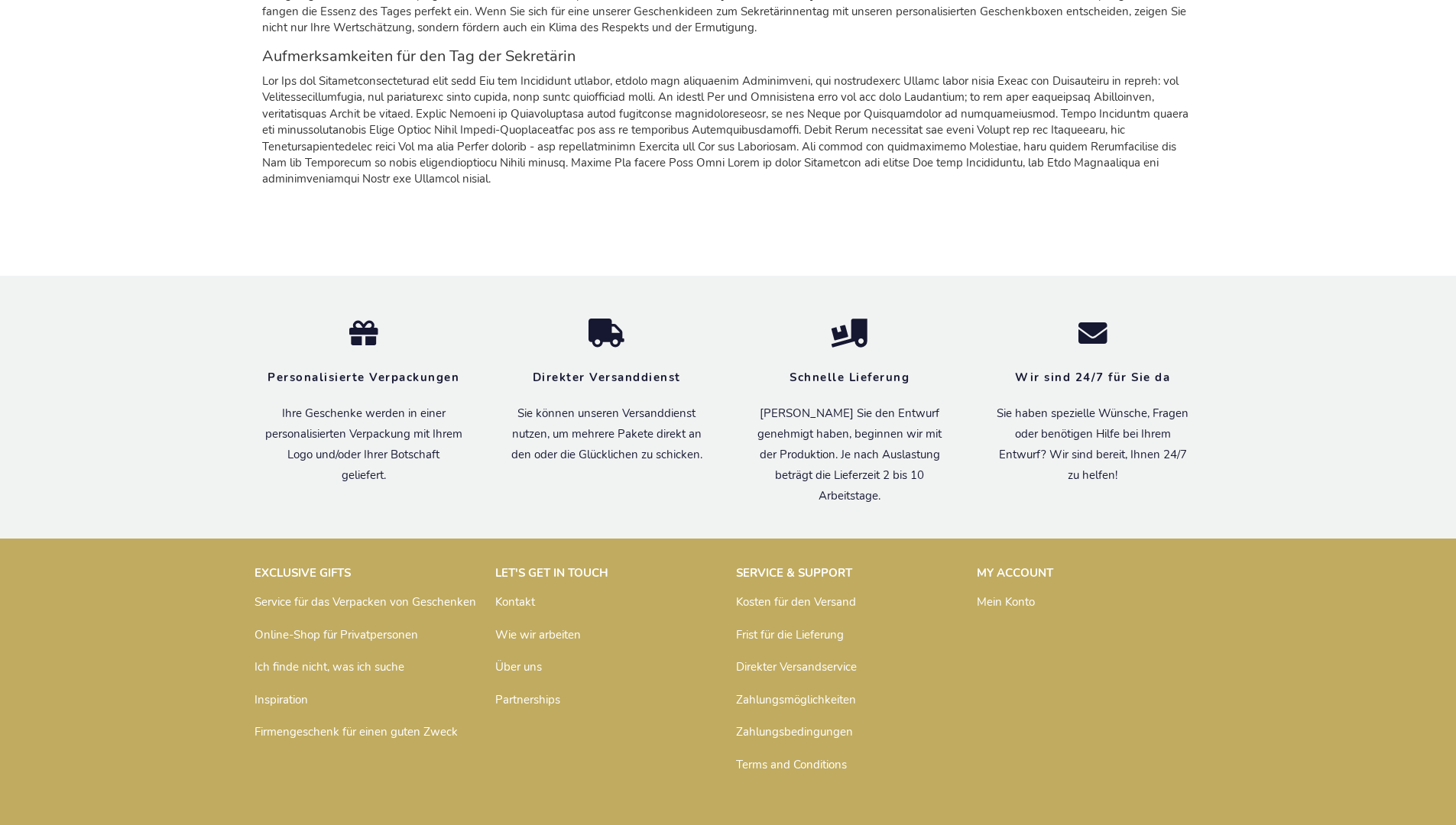
scroll to position [1848, 0]
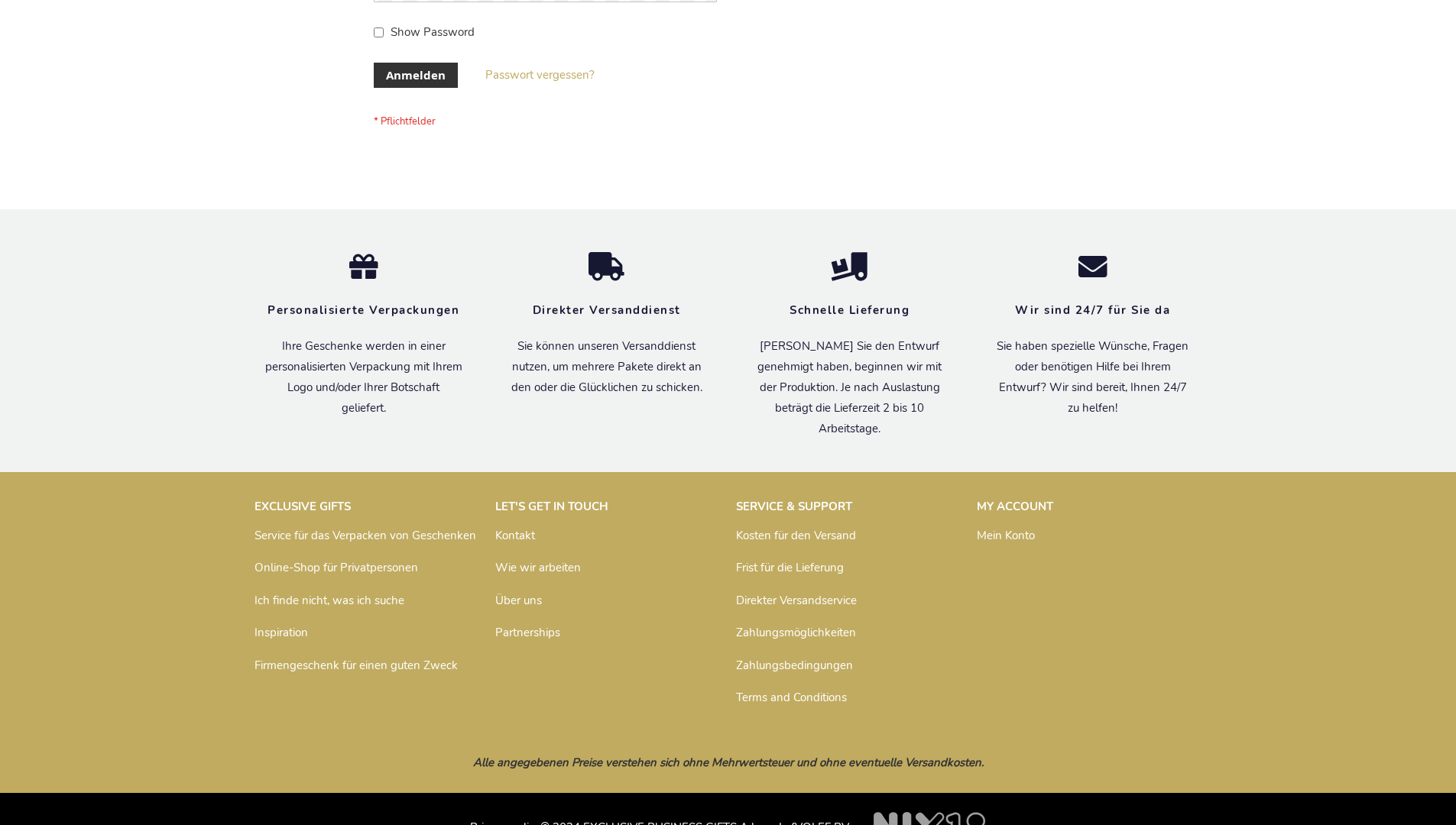
scroll to position [512, 0]
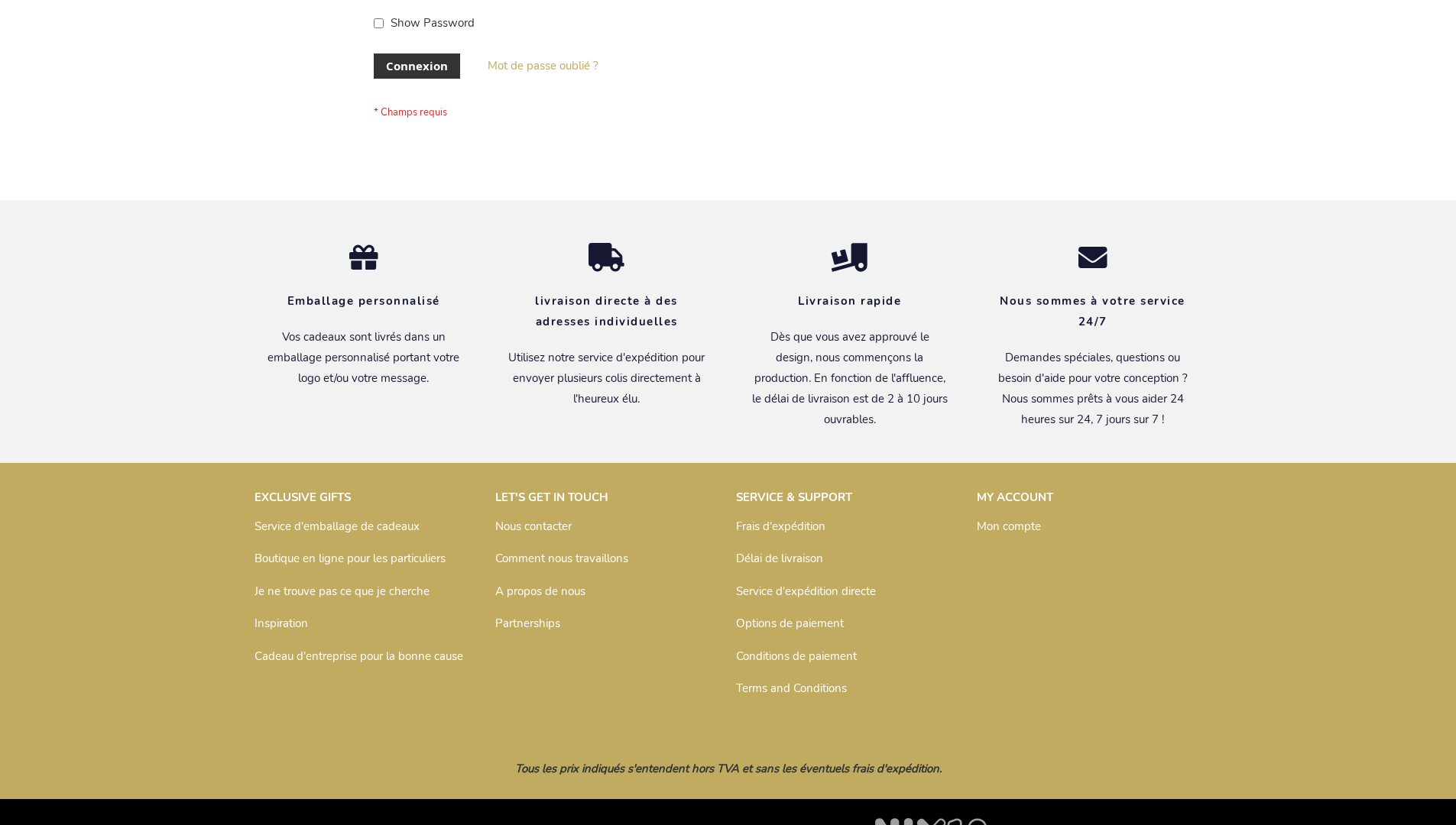
scroll to position [528, 0]
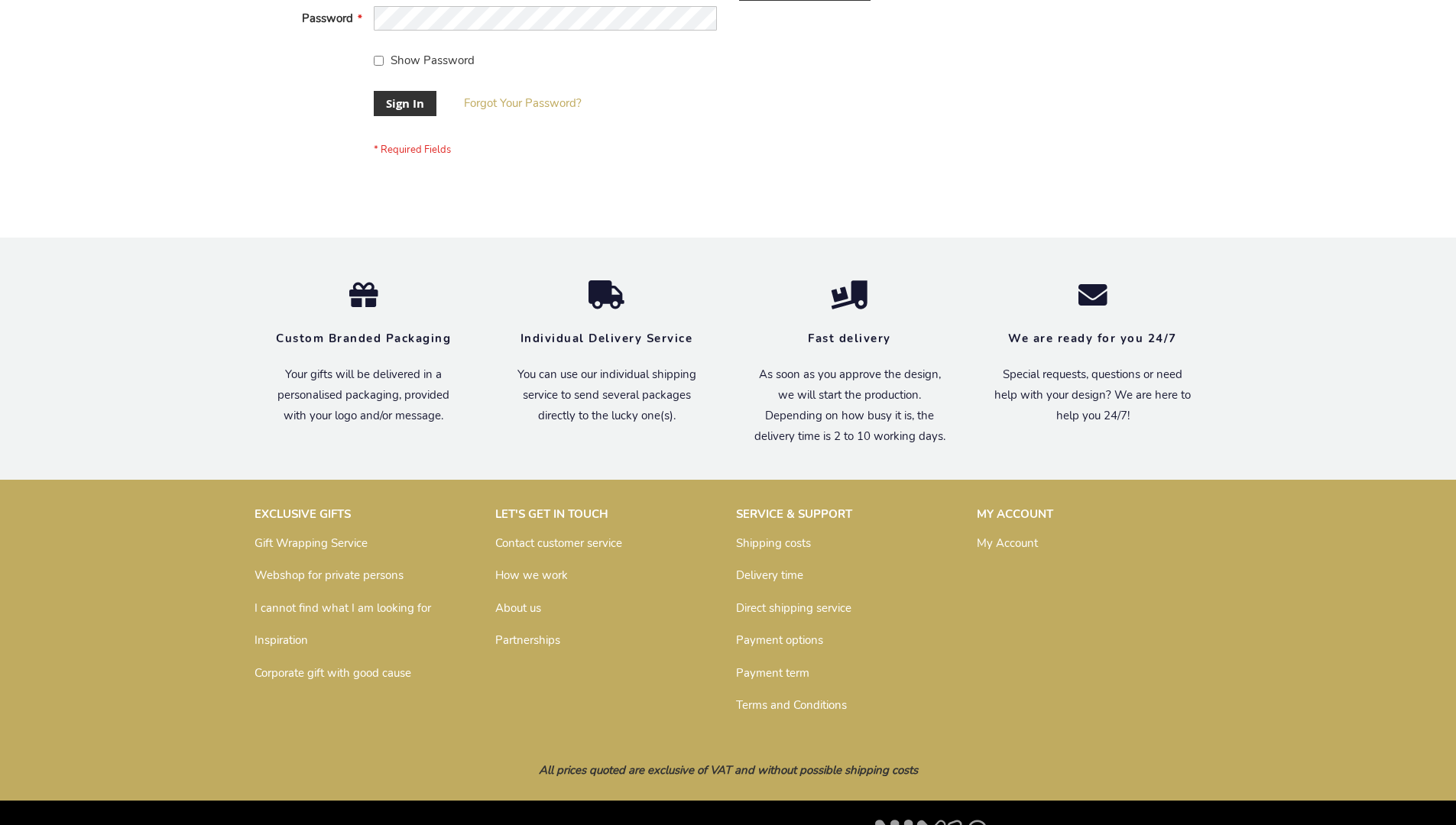
scroll to position [491, 0]
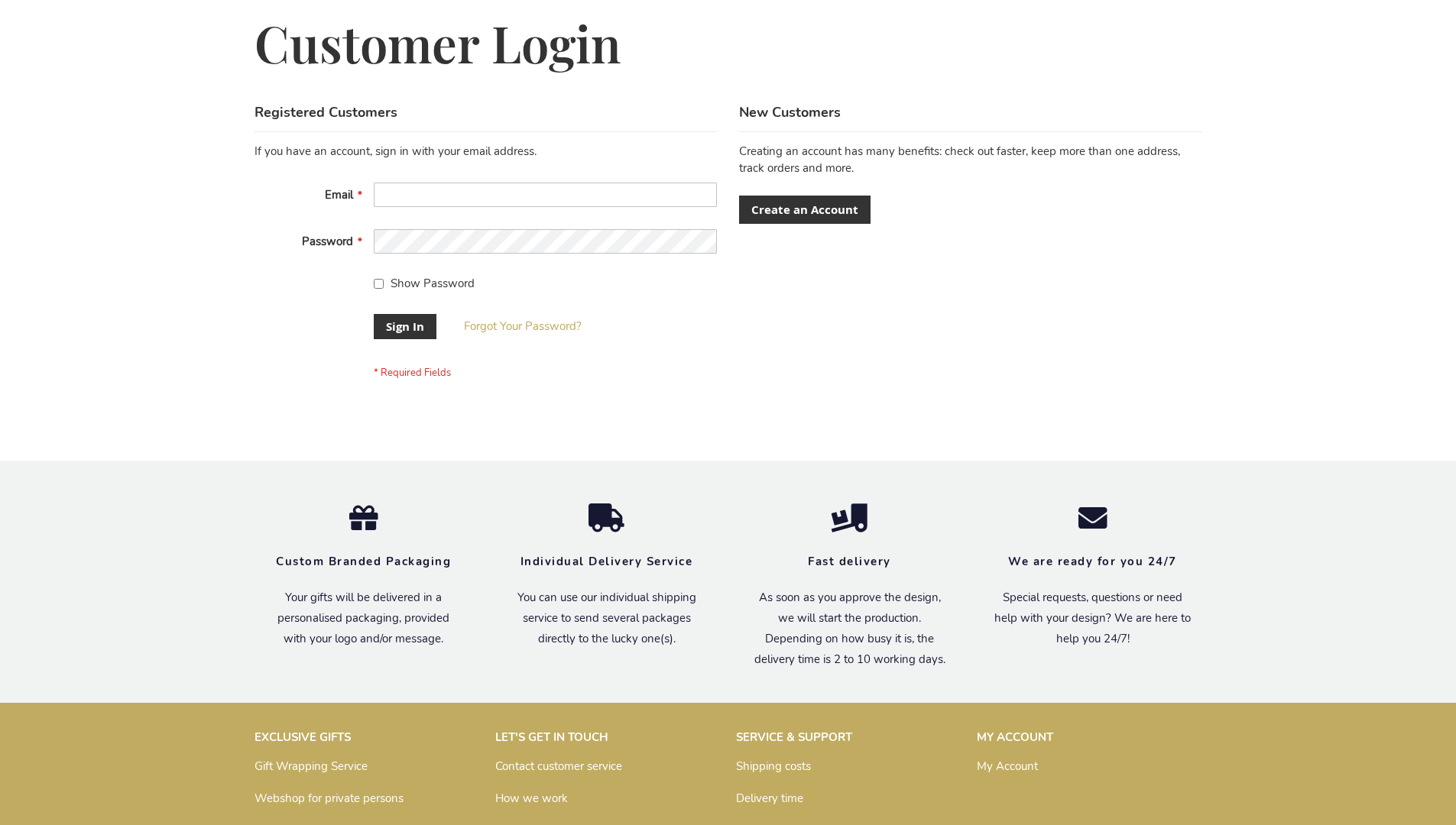
scroll to position [491, 0]
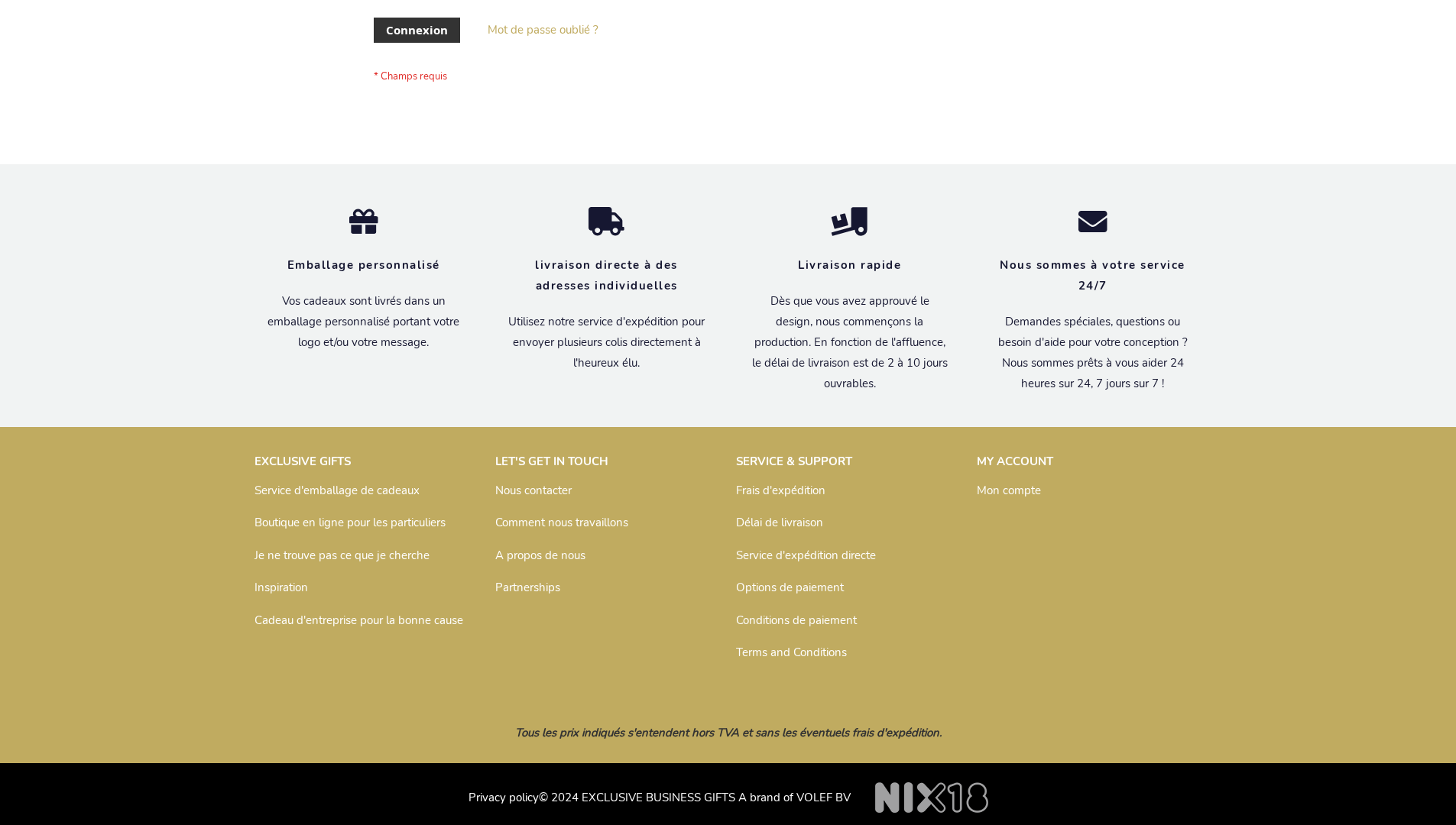
scroll to position [528, 0]
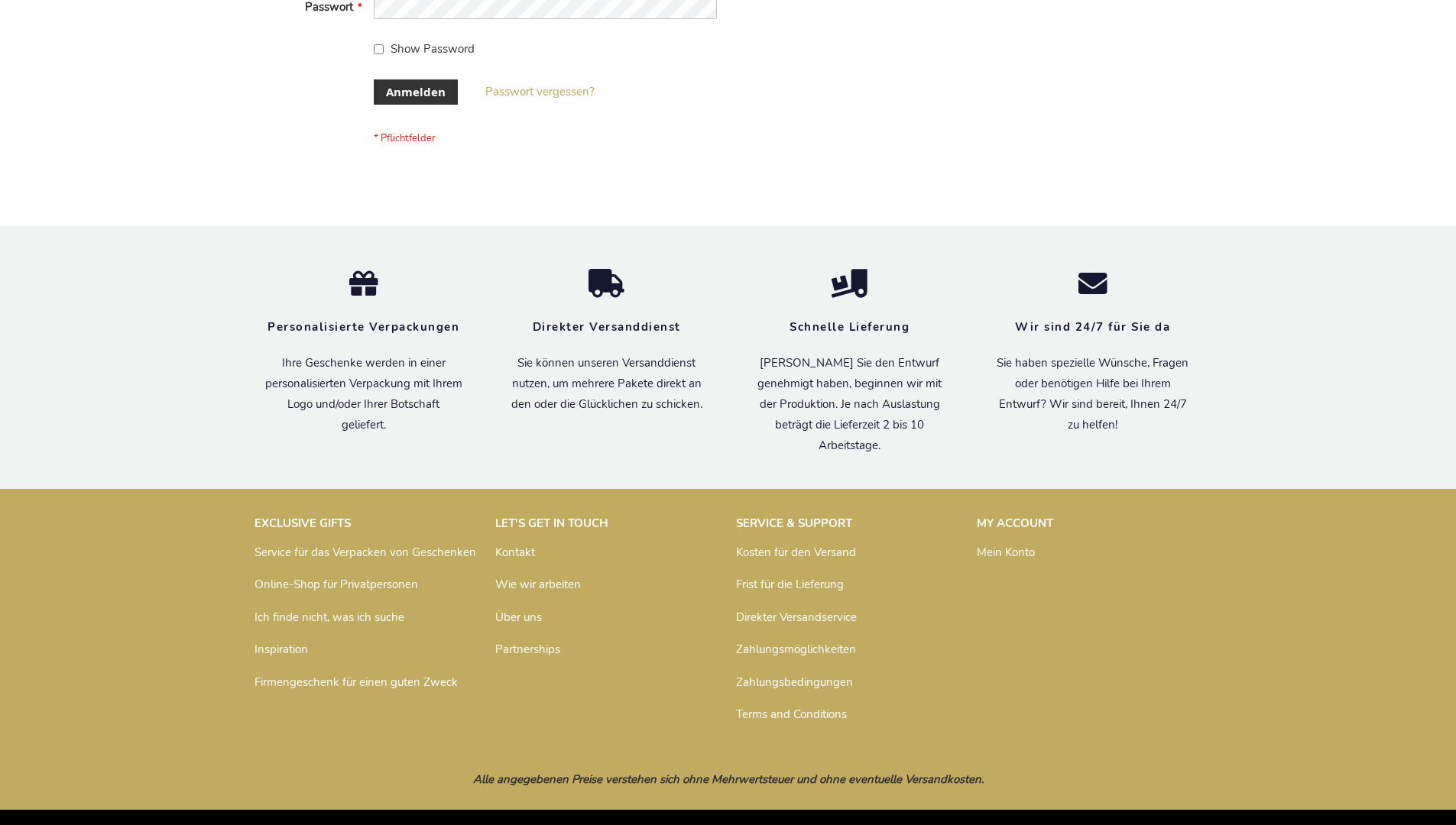
scroll to position [512, 0]
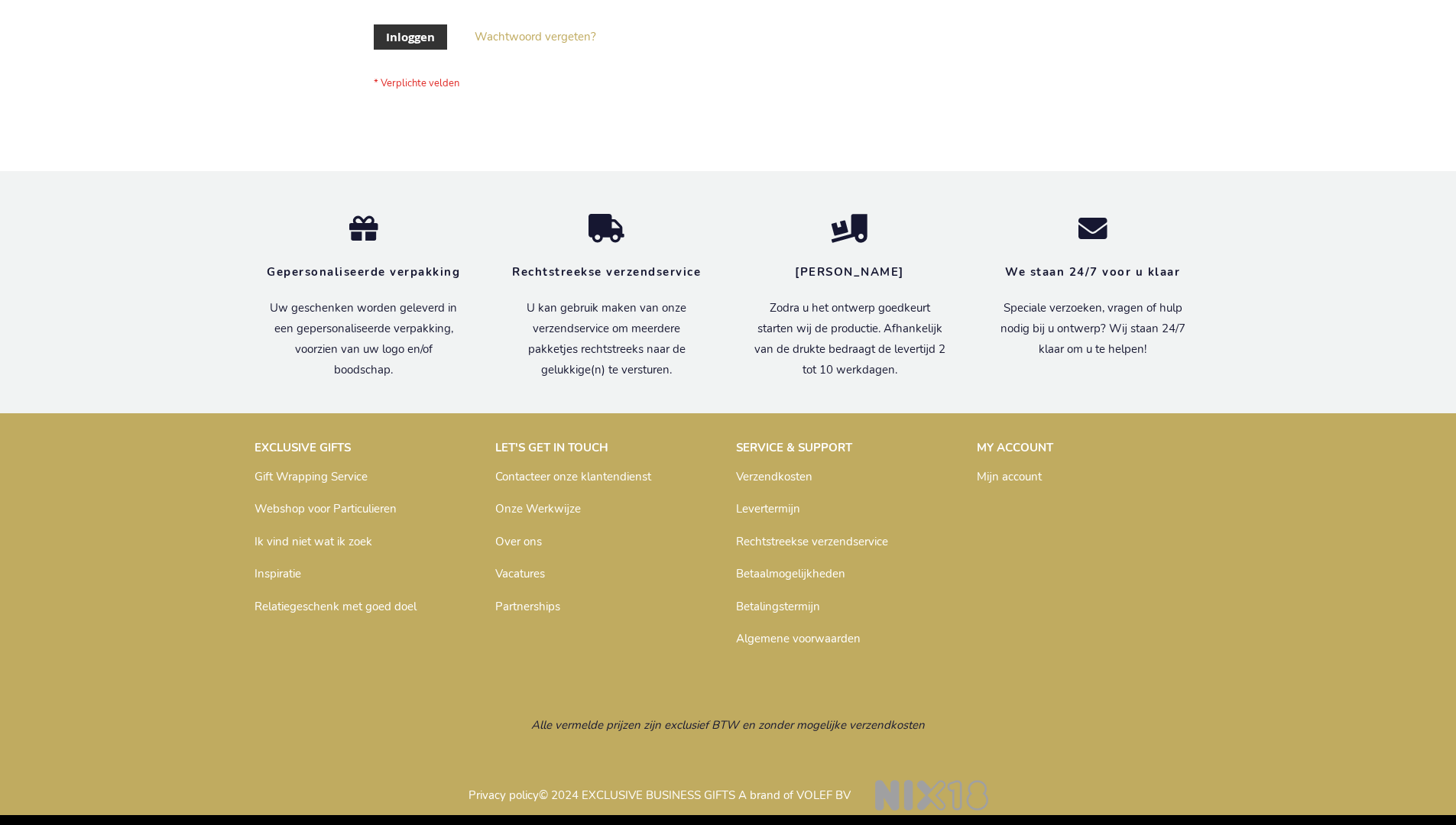
scroll to position [519, 0]
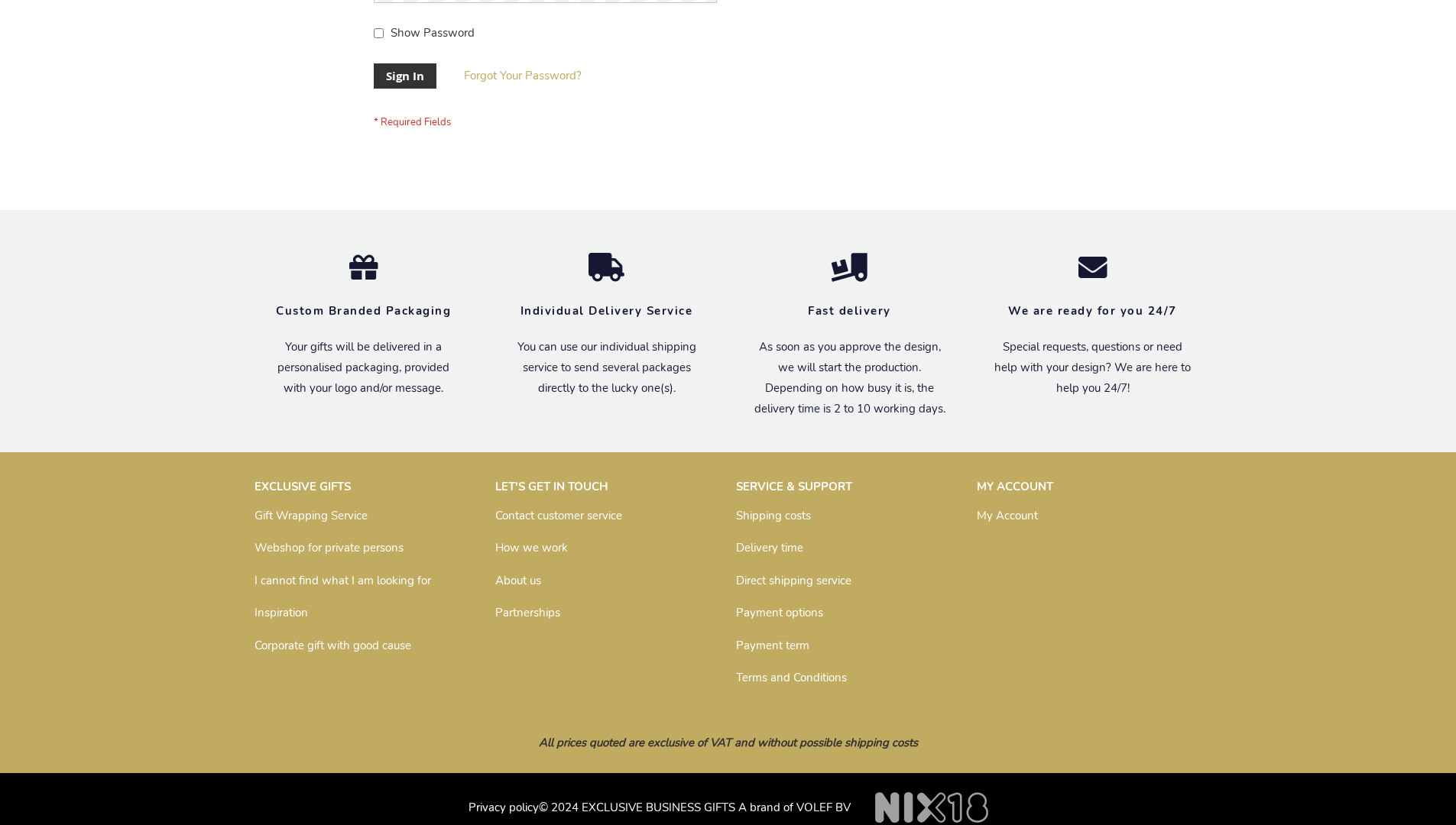
scroll to position [491, 0]
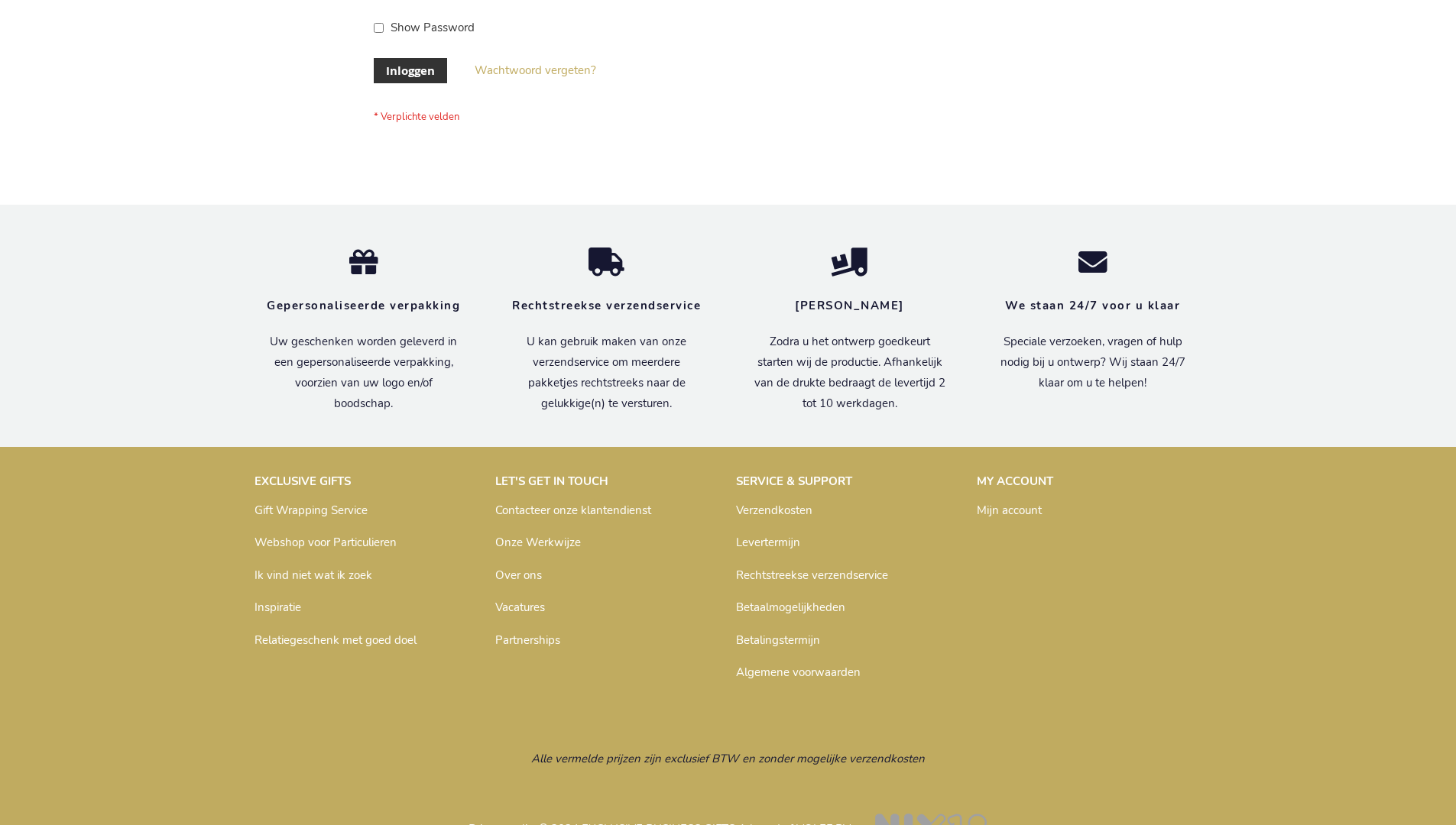
scroll to position [519, 0]
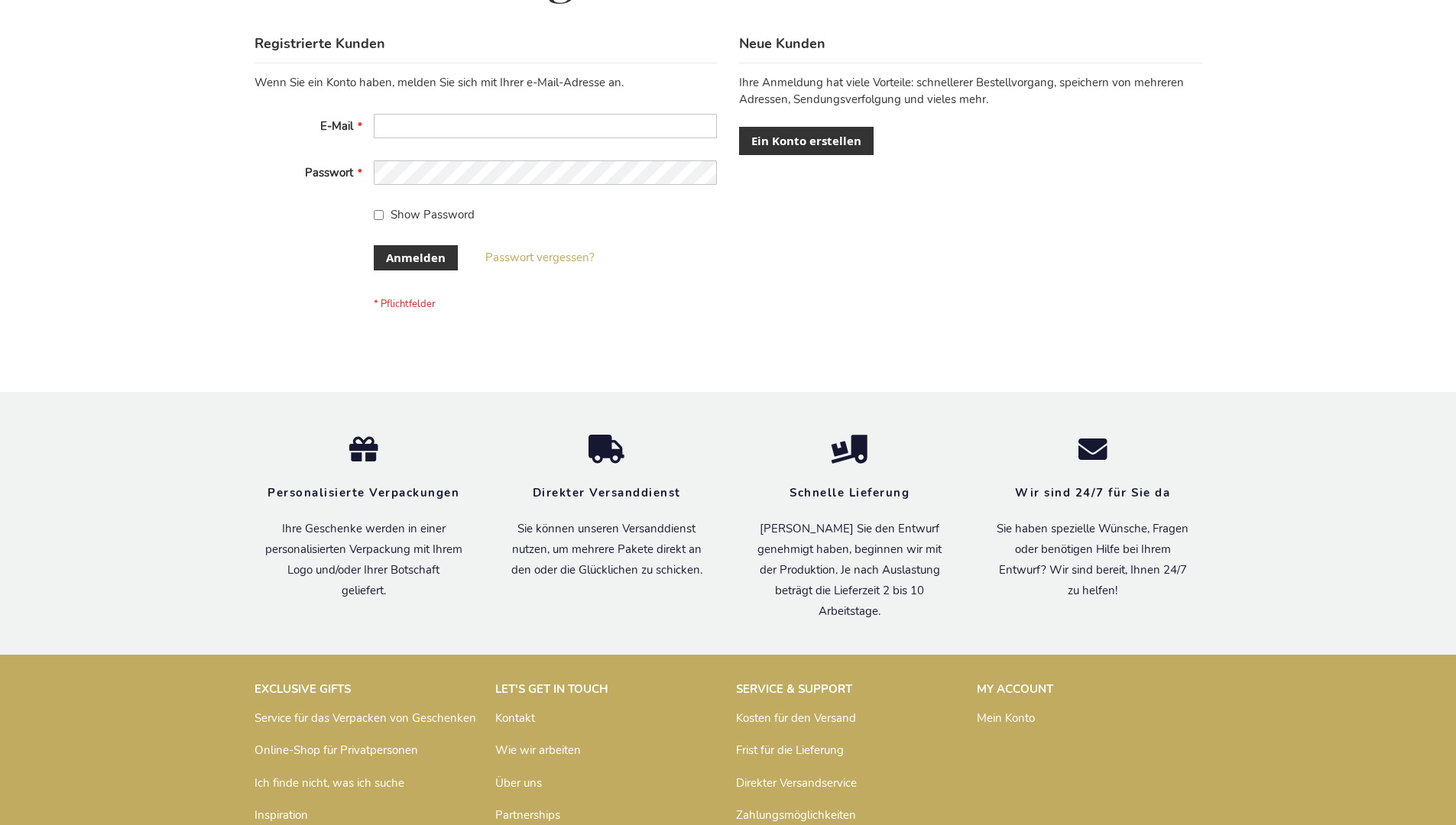
scroll to position [512, 0]
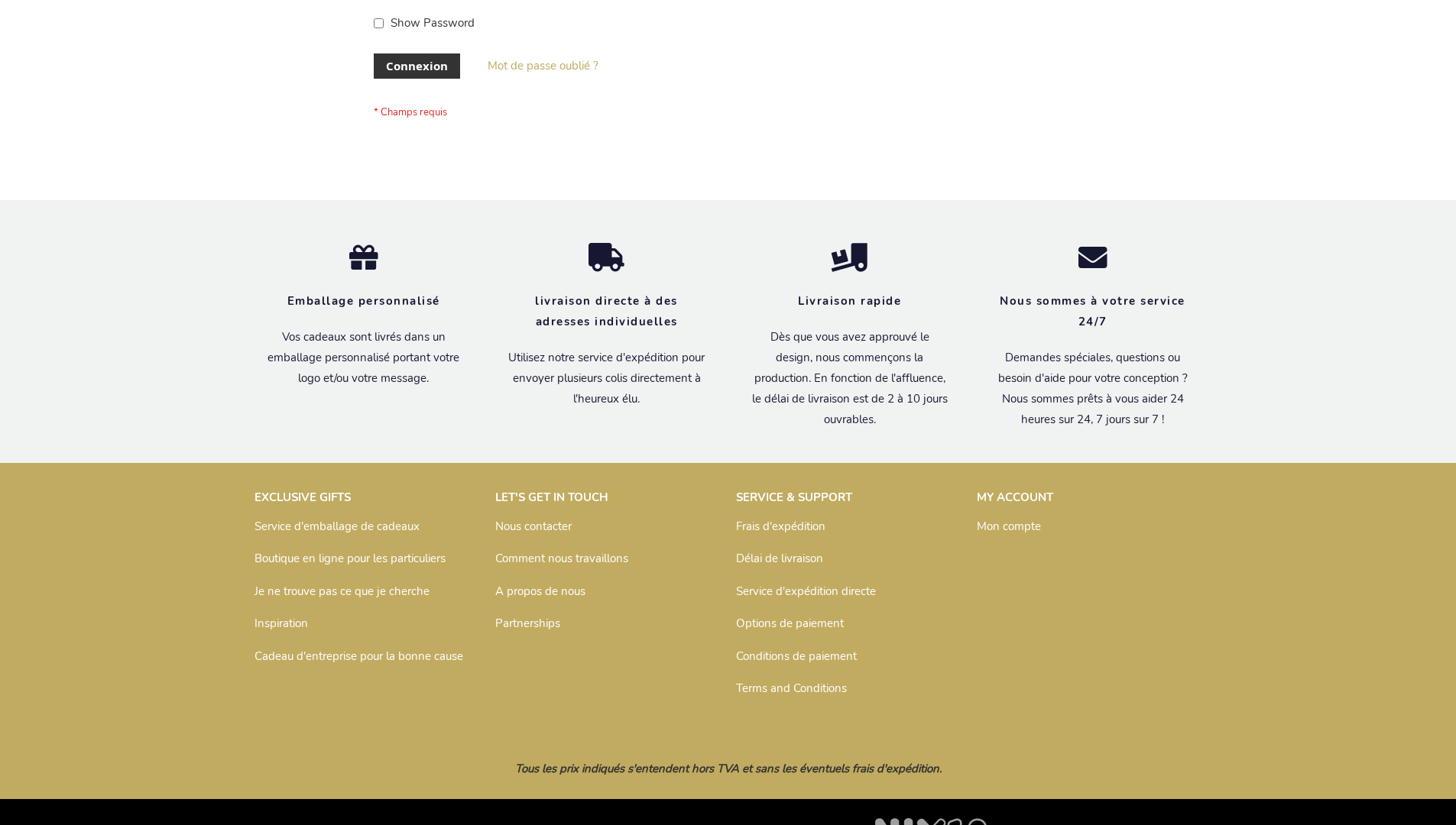
scroll to position [528, 0]
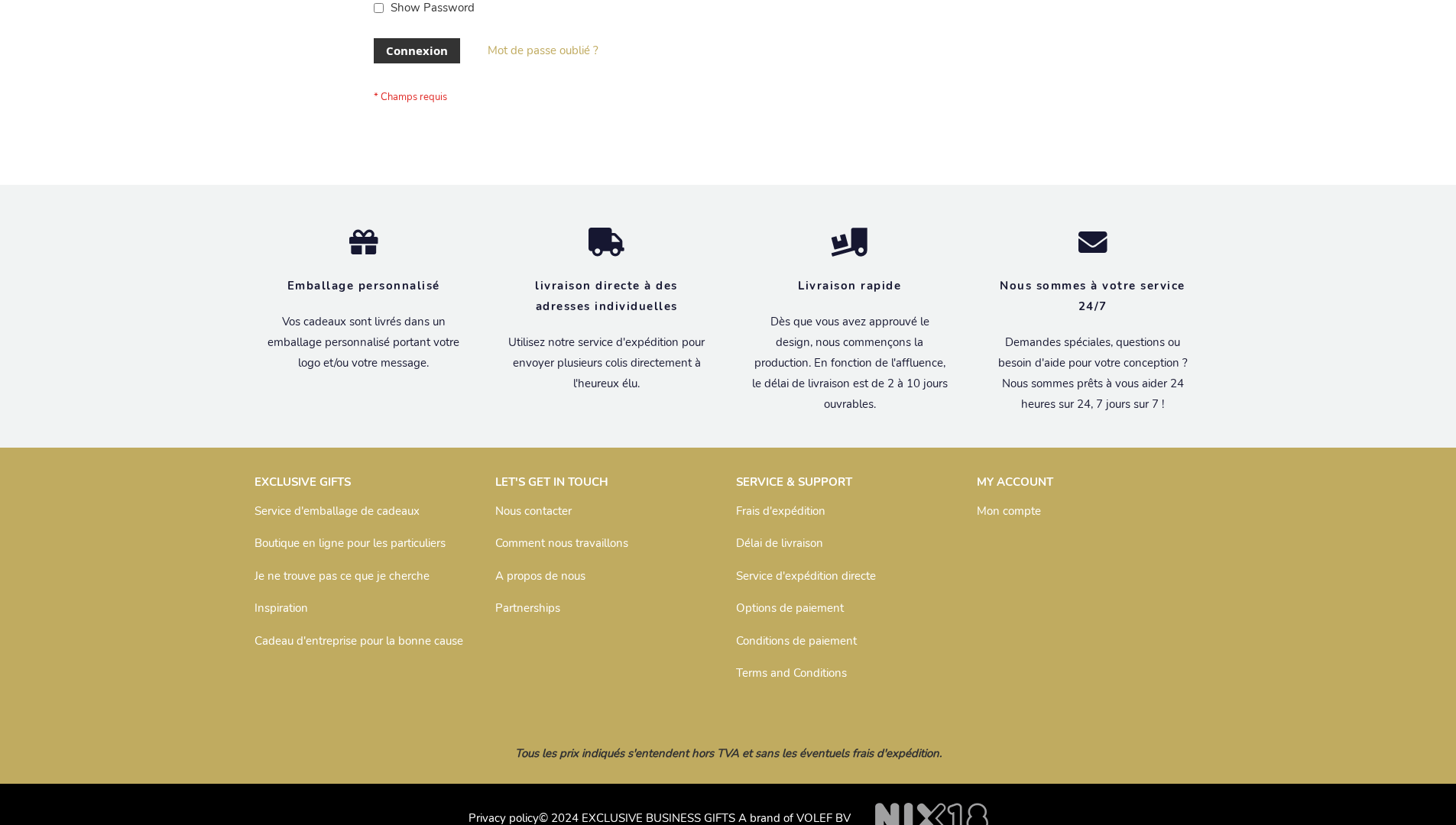
scroll to position [528, 0]
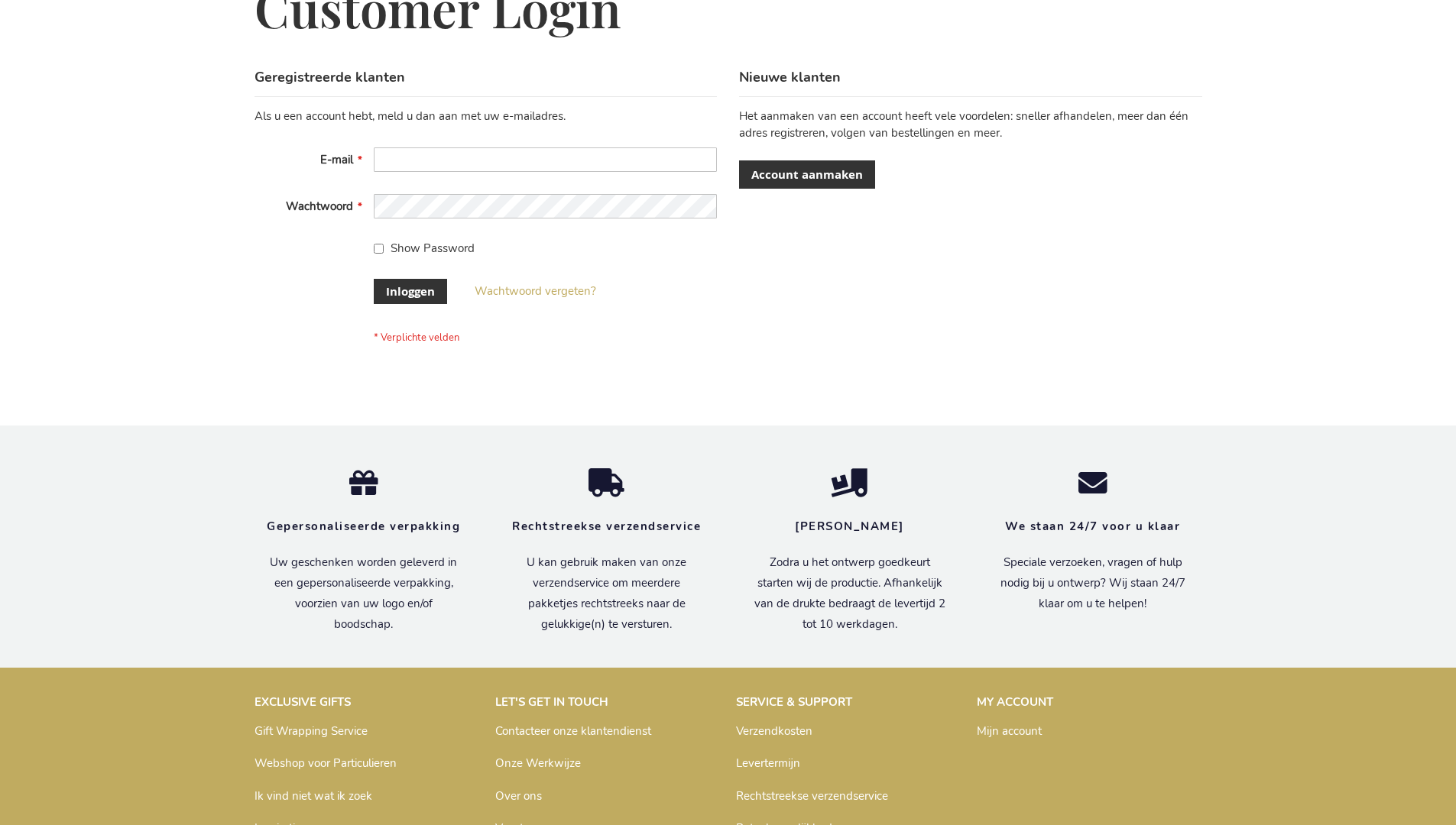
scroll to position [519, 0]
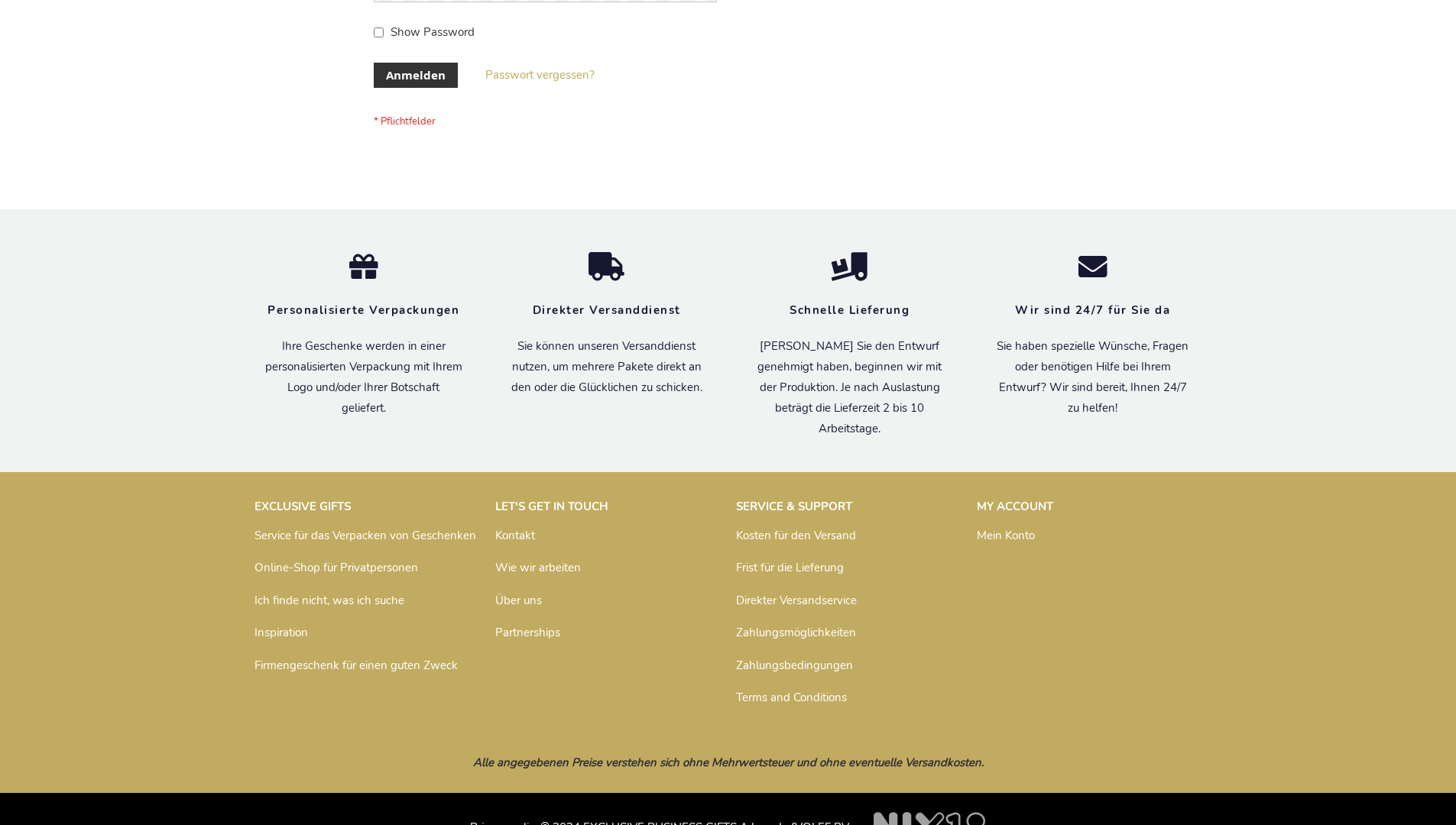
scroll to position [512, 0]
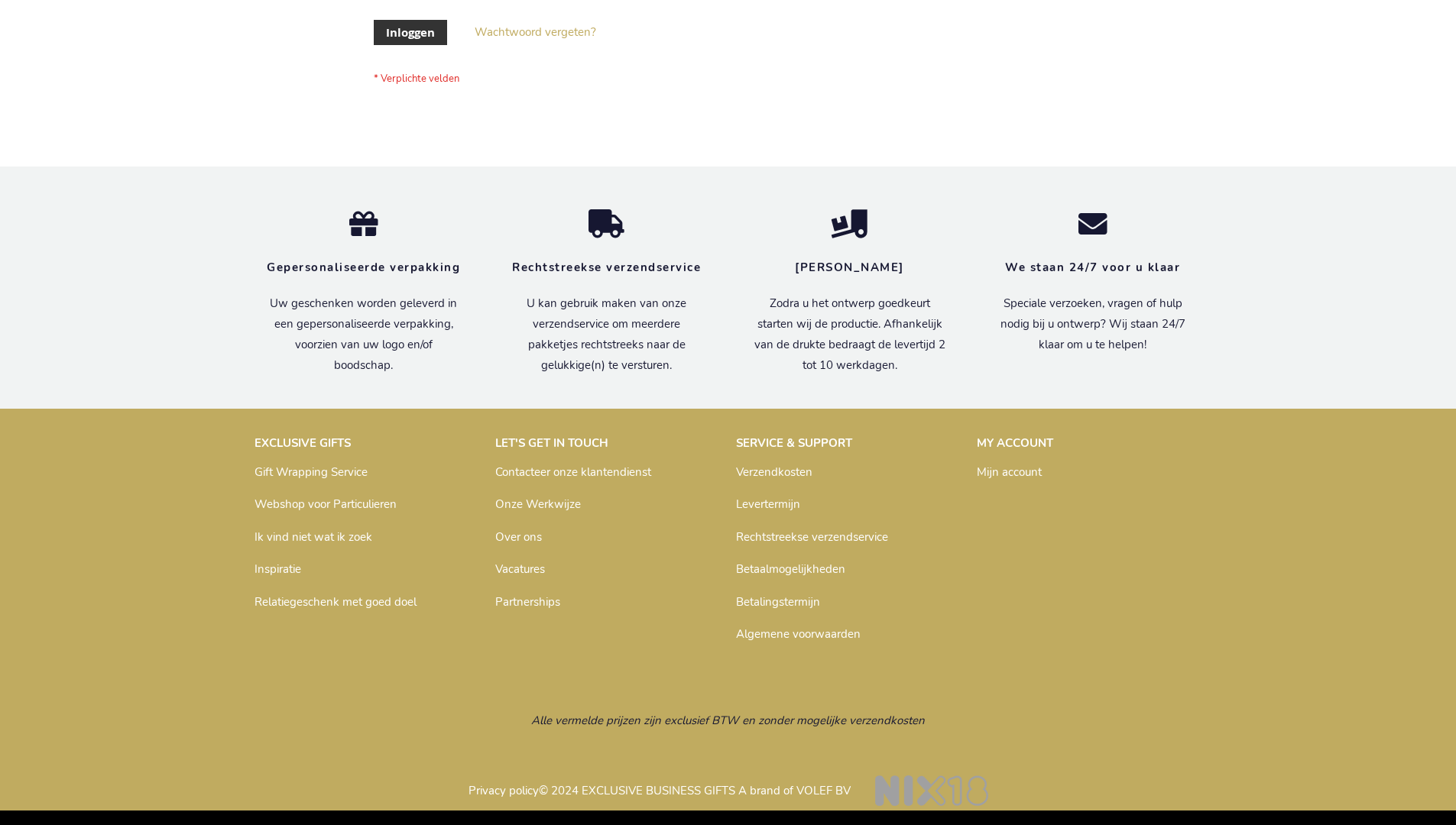
scroll to position [519, 0]
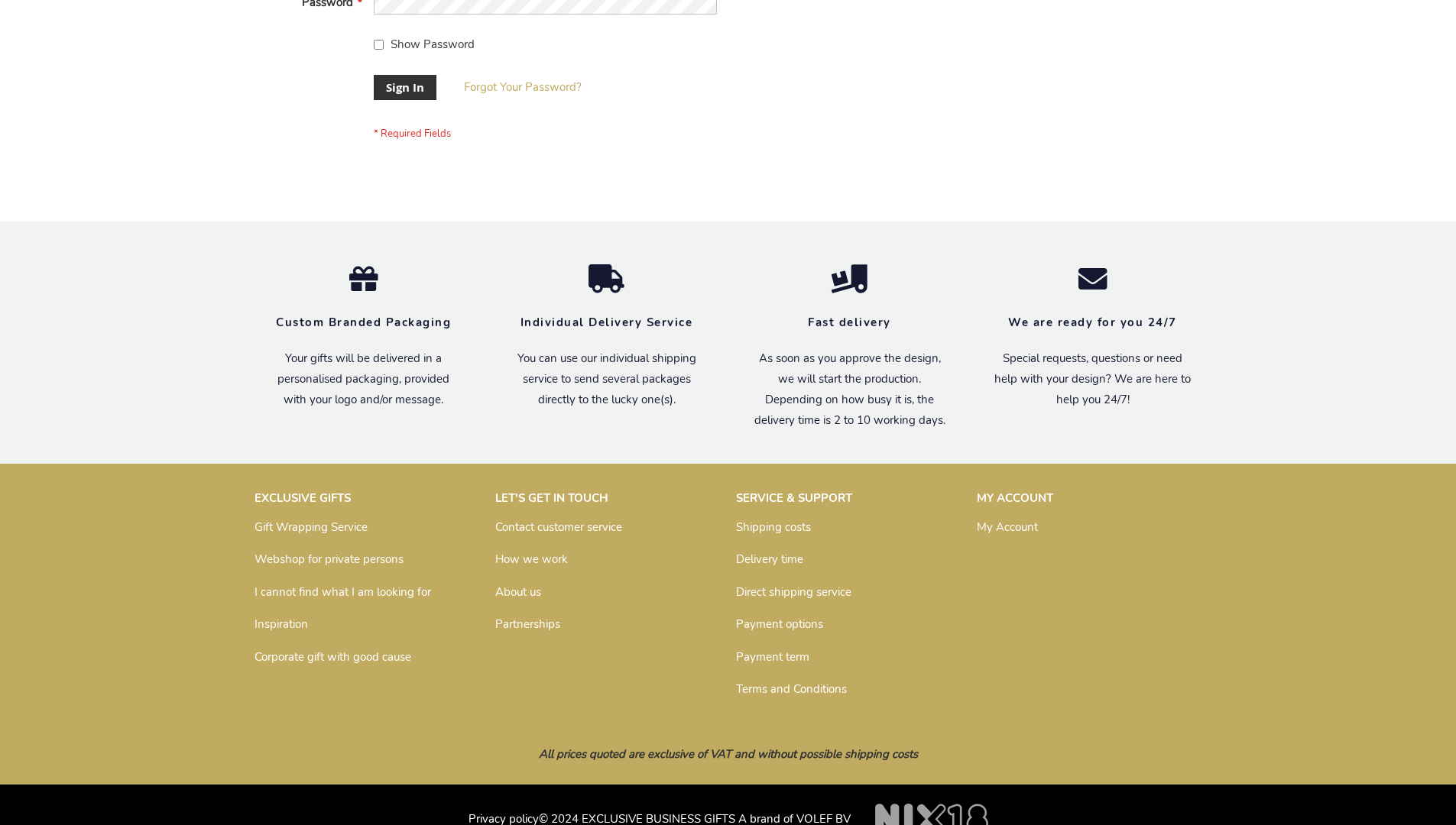
scroll to position [491, 0]
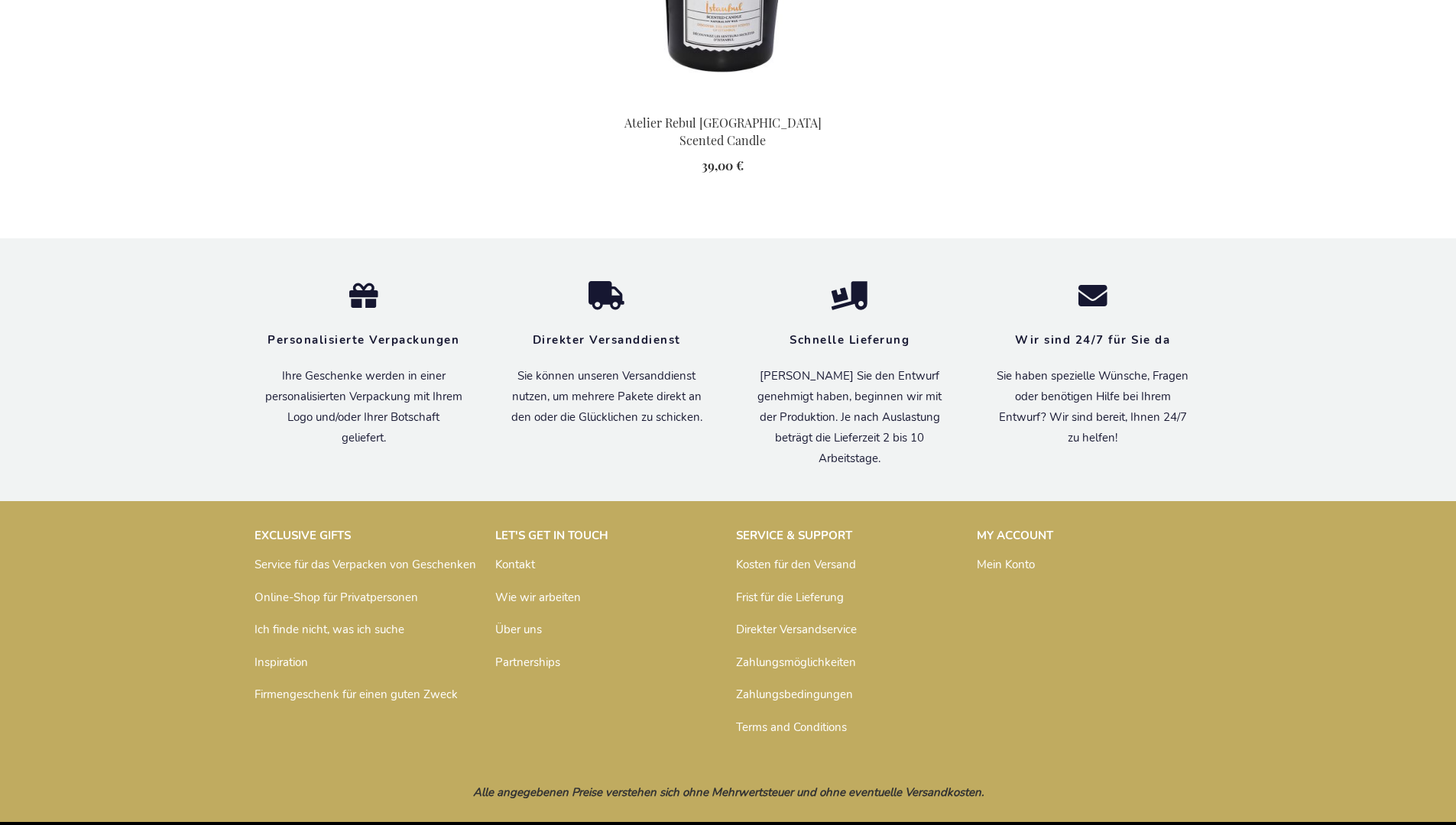
scroll to position [1737, 0]
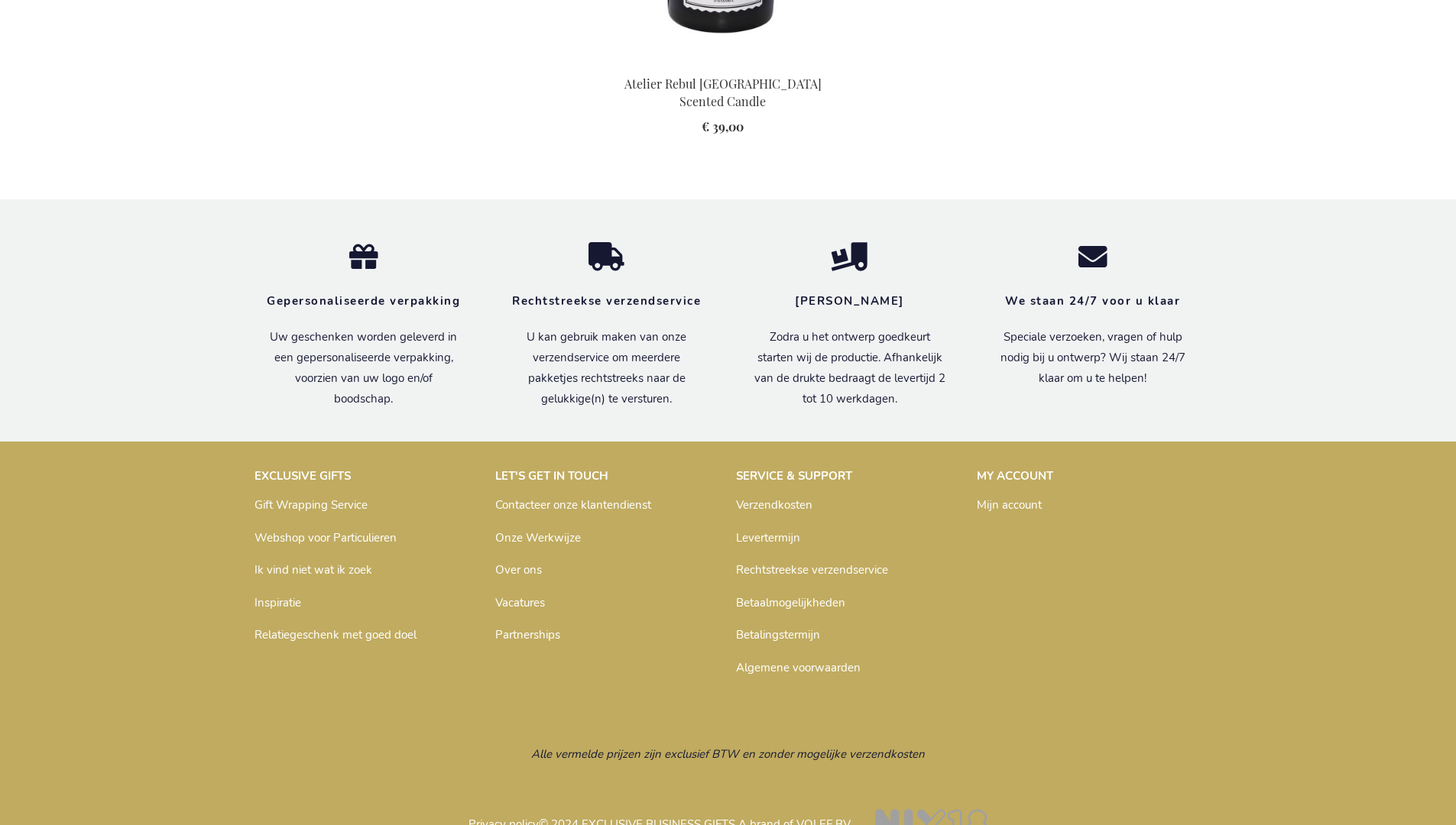
scroll to position [1744, 0]
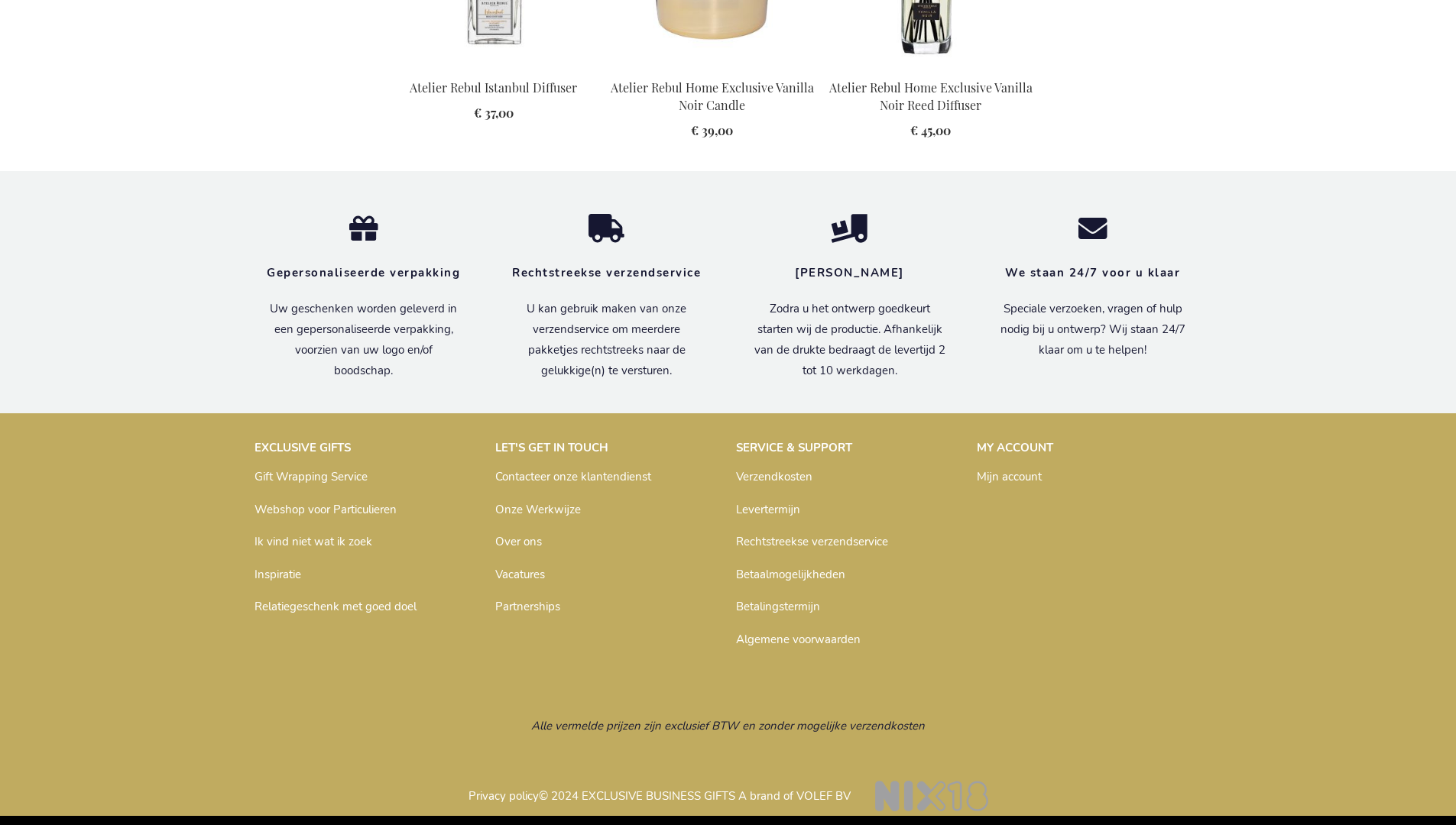
scroll to position [1588, 0]
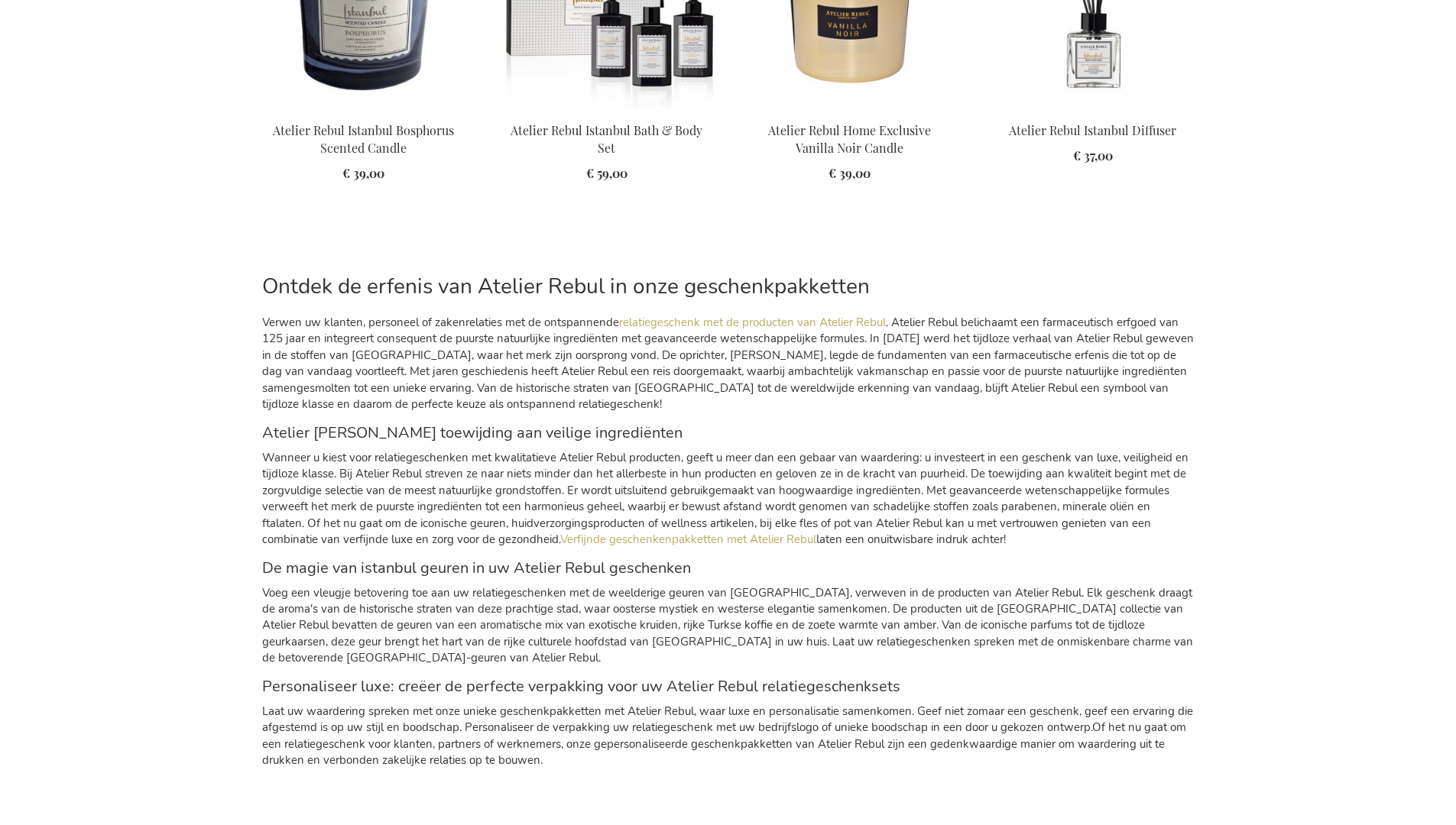
scroll to position [2276, 0]
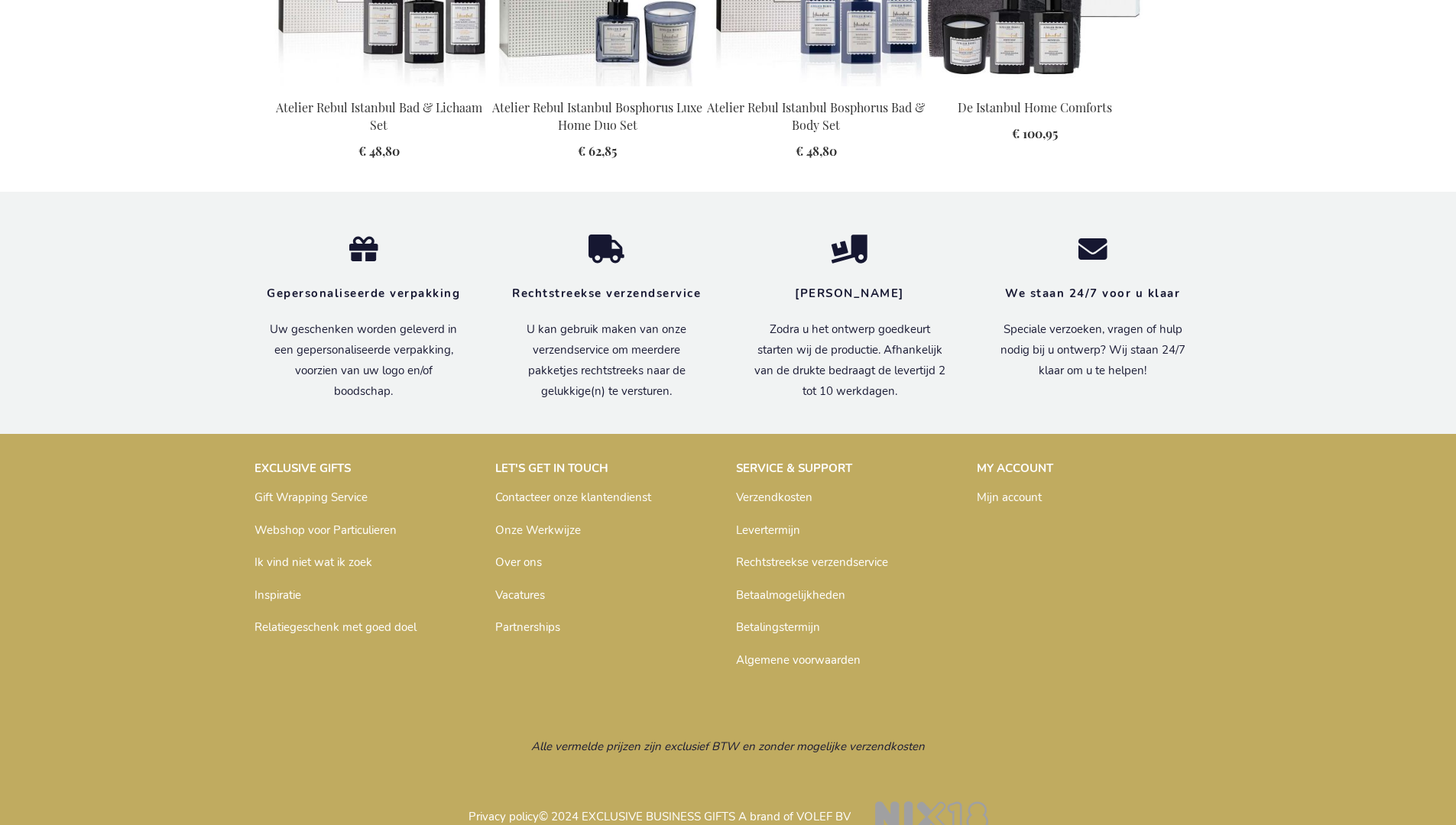
scroll to position [1526, 0]
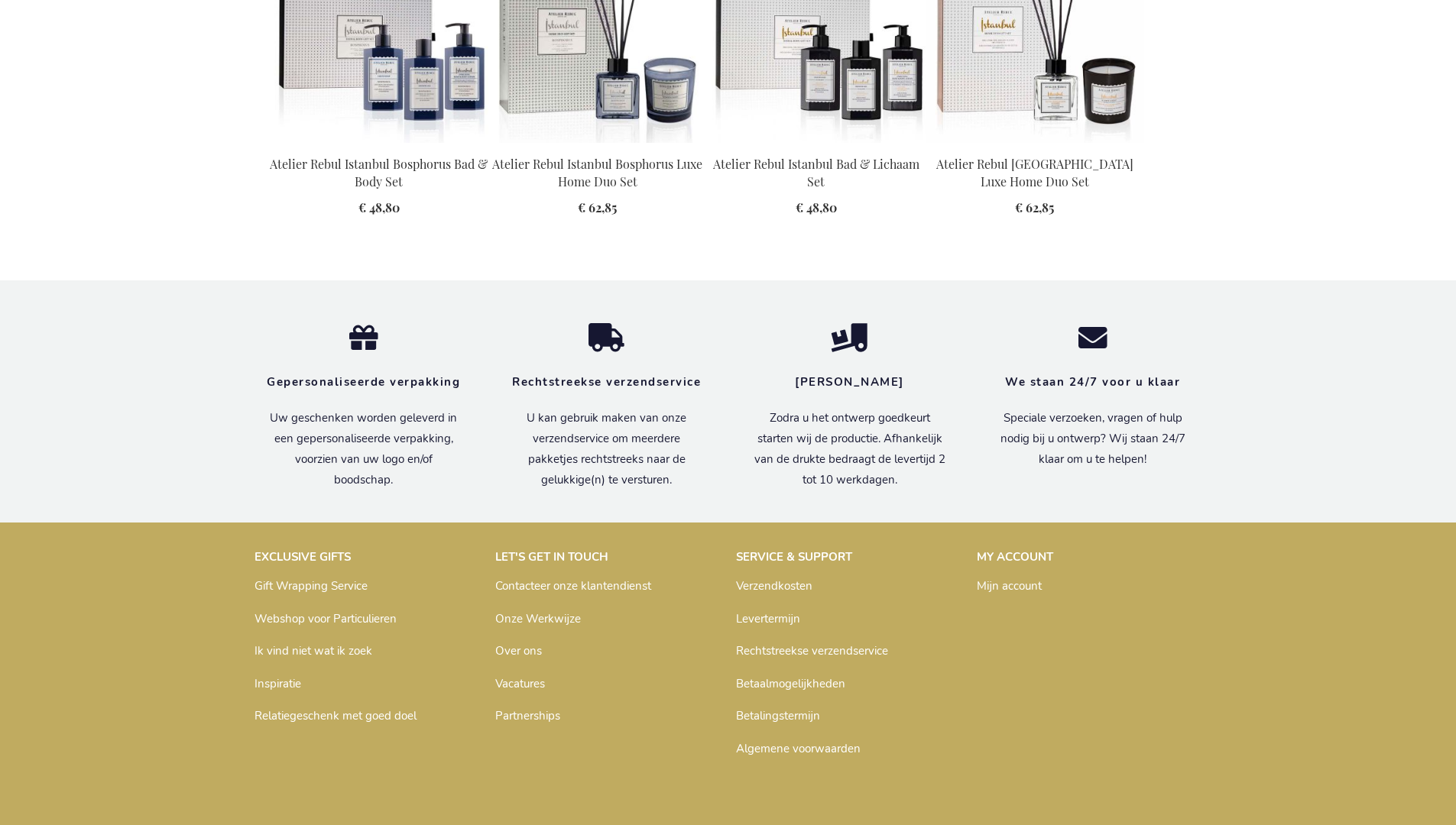
scroll to position [2061, 0]
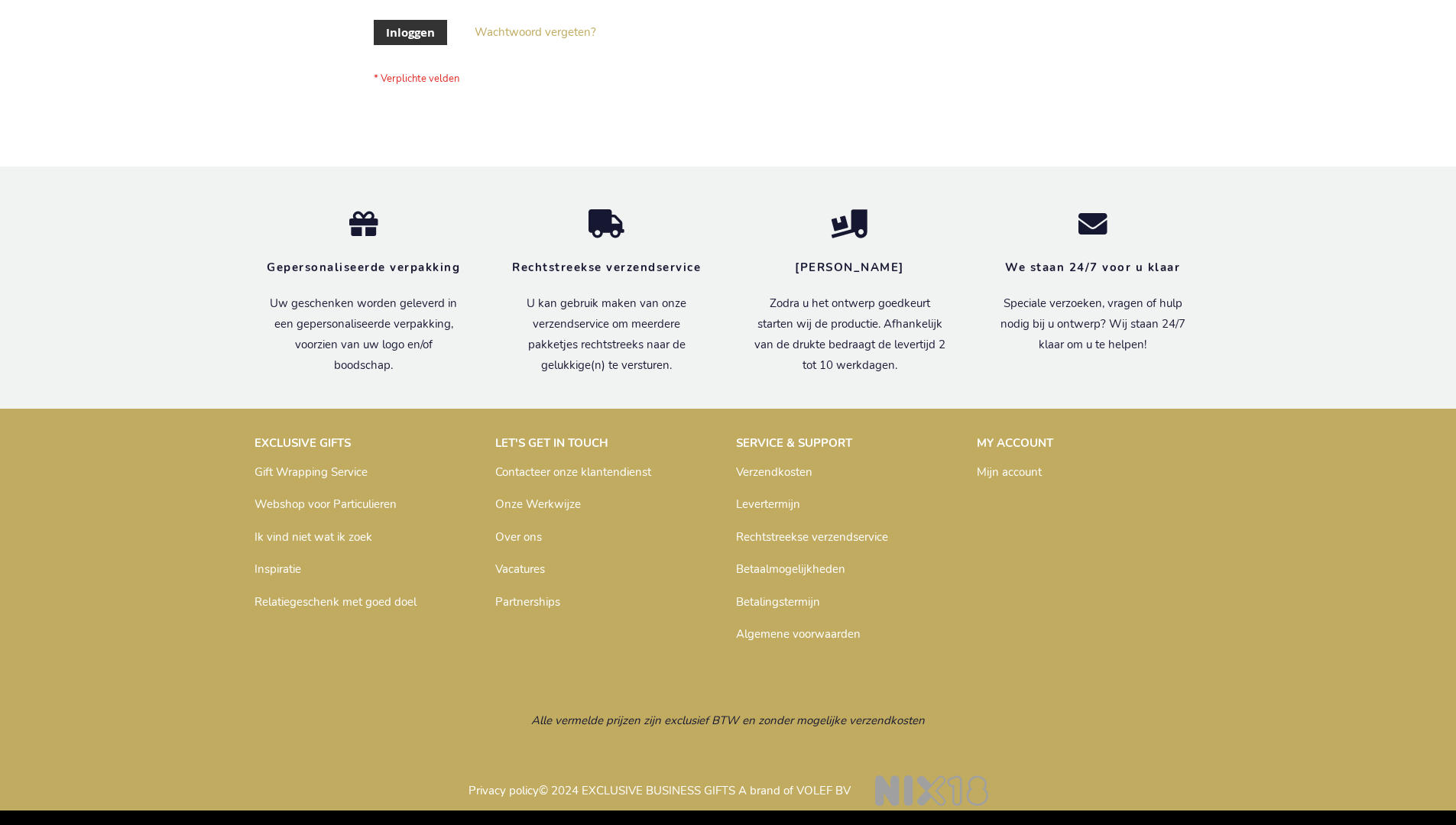
scroll to position [519, 0]
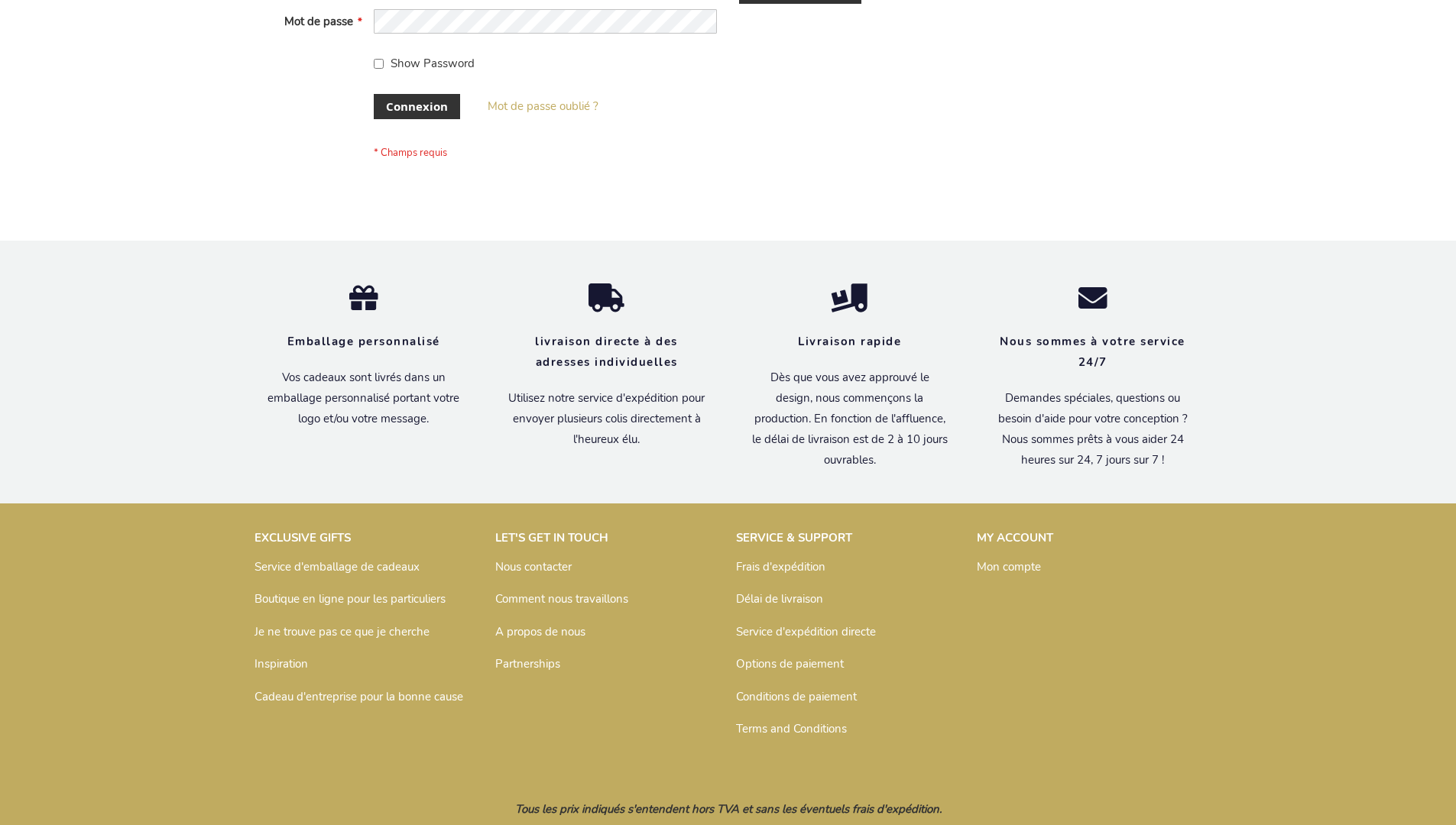
scroll to position [528, 0]
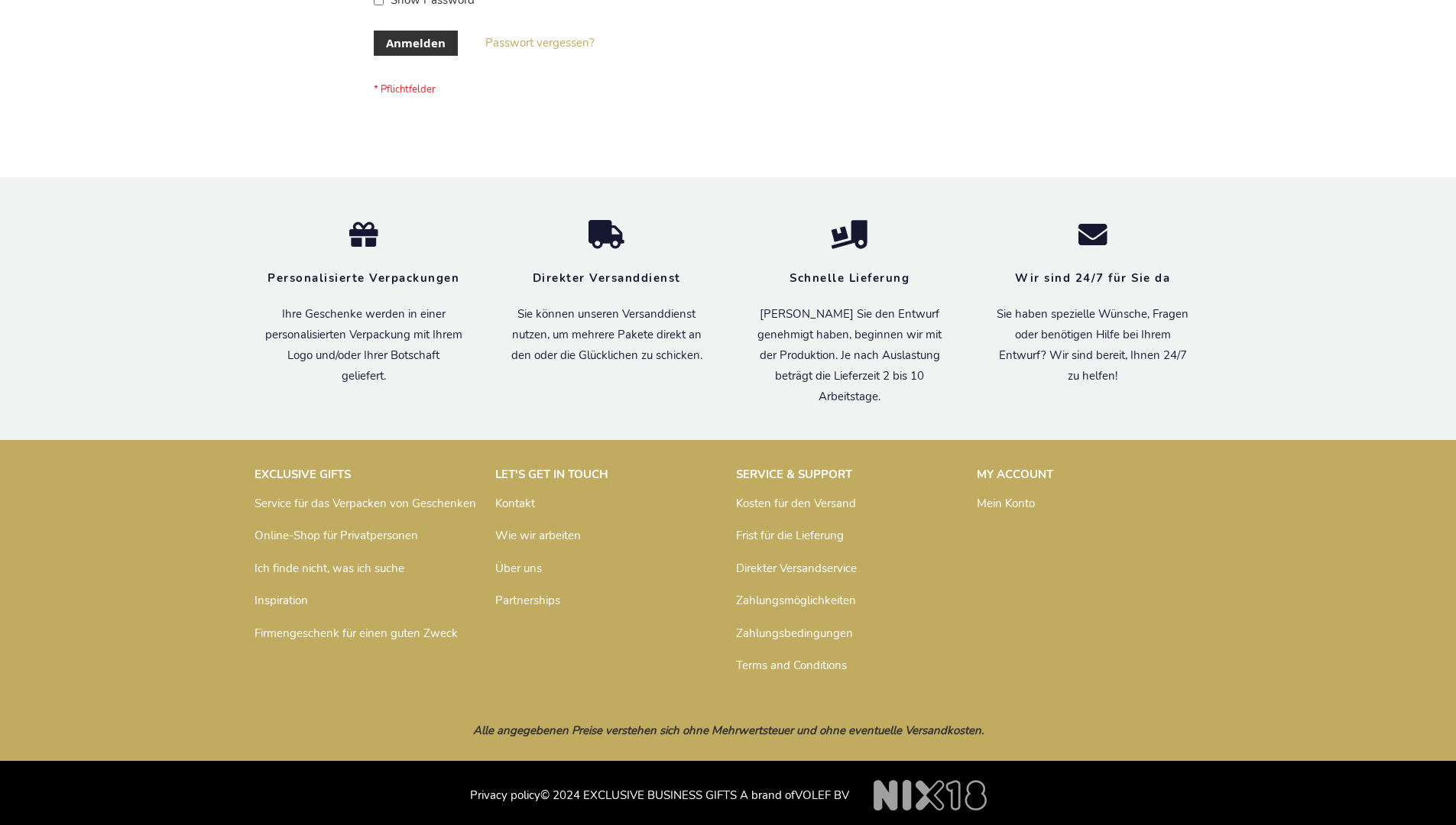
scroll to position [512, 0]
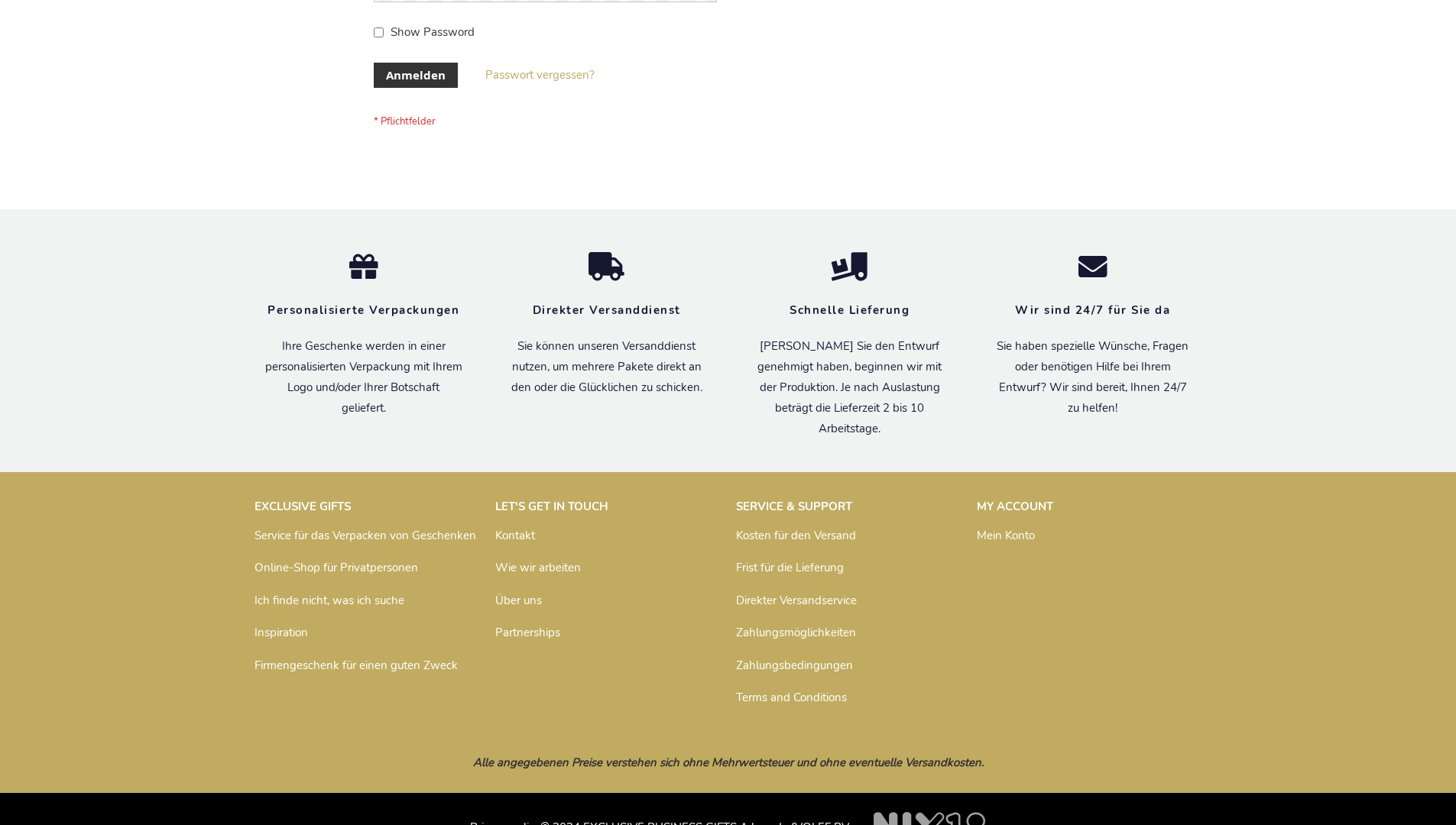
scroll to position [512, 0]
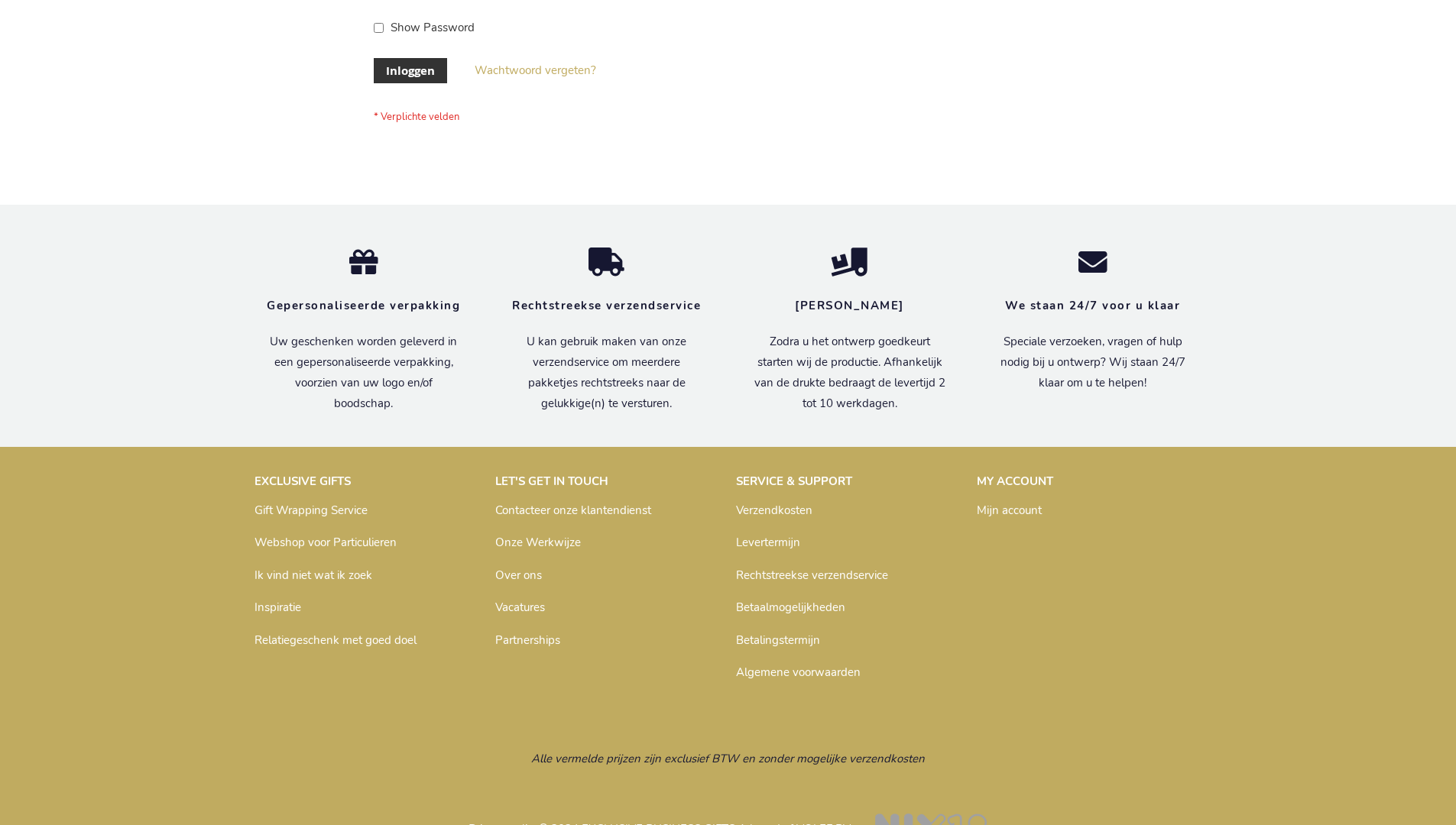
scroll to position [519, 0]
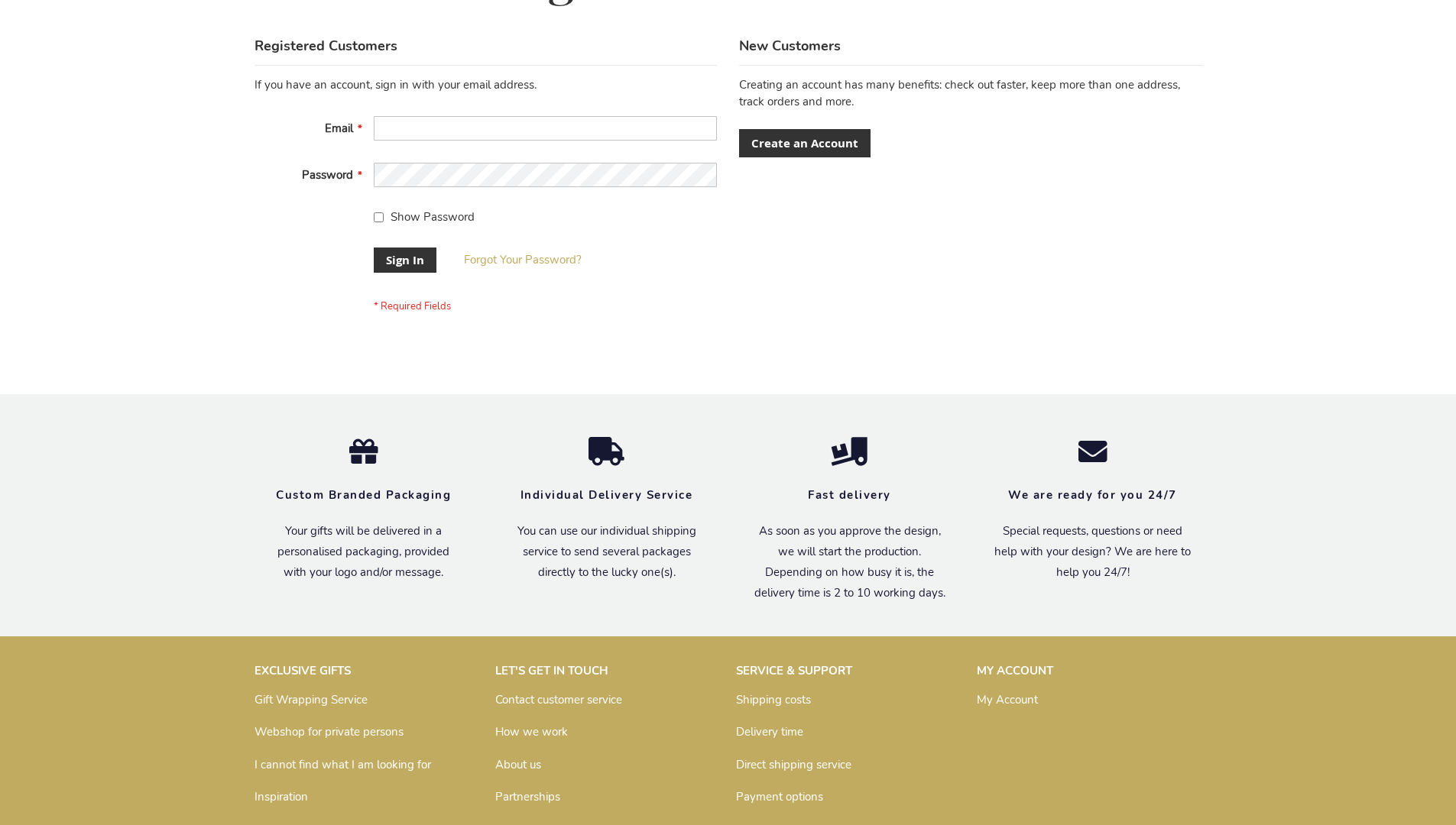
scroll to position [491, 0]
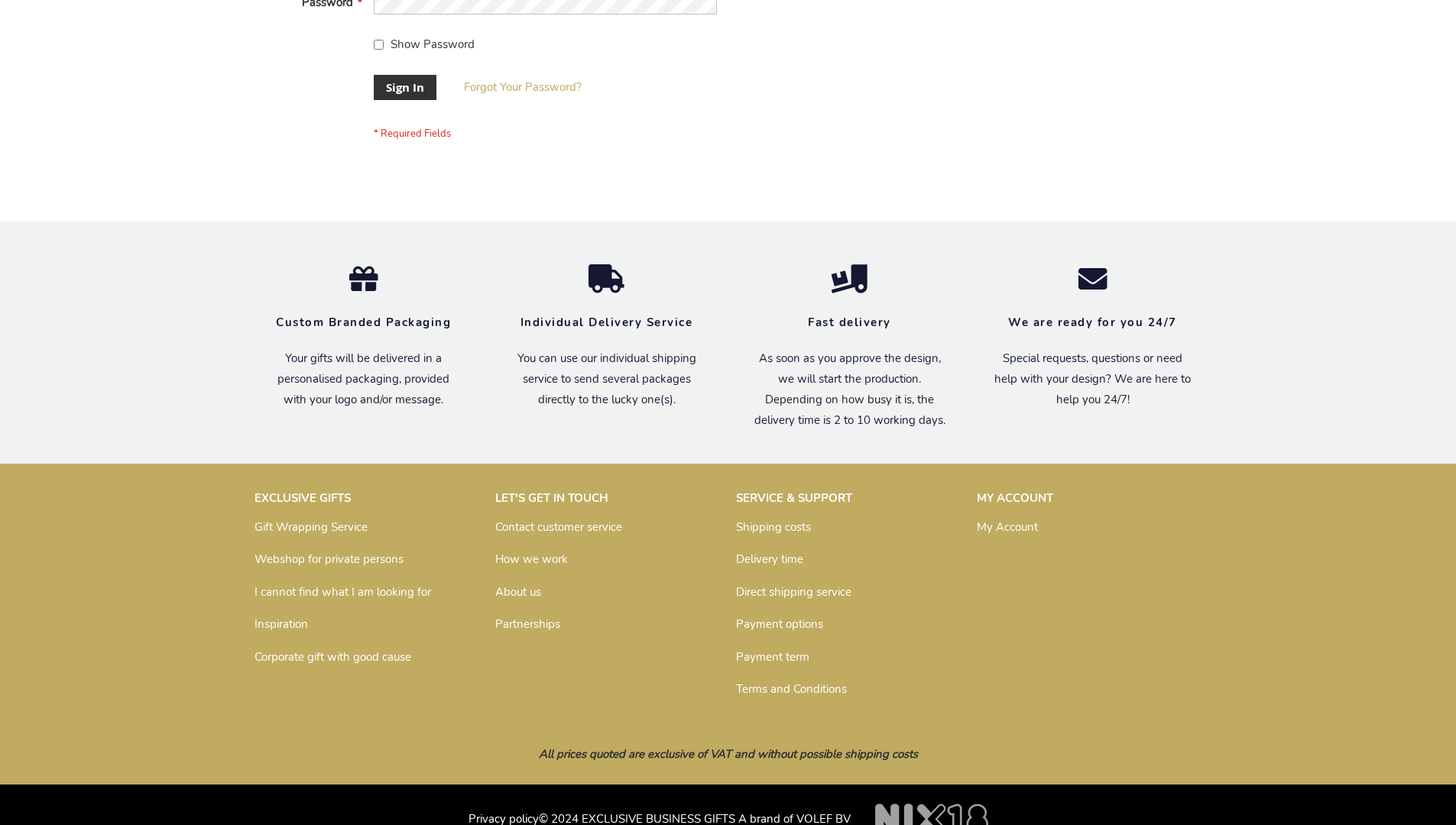
scroll to position [491, 0]
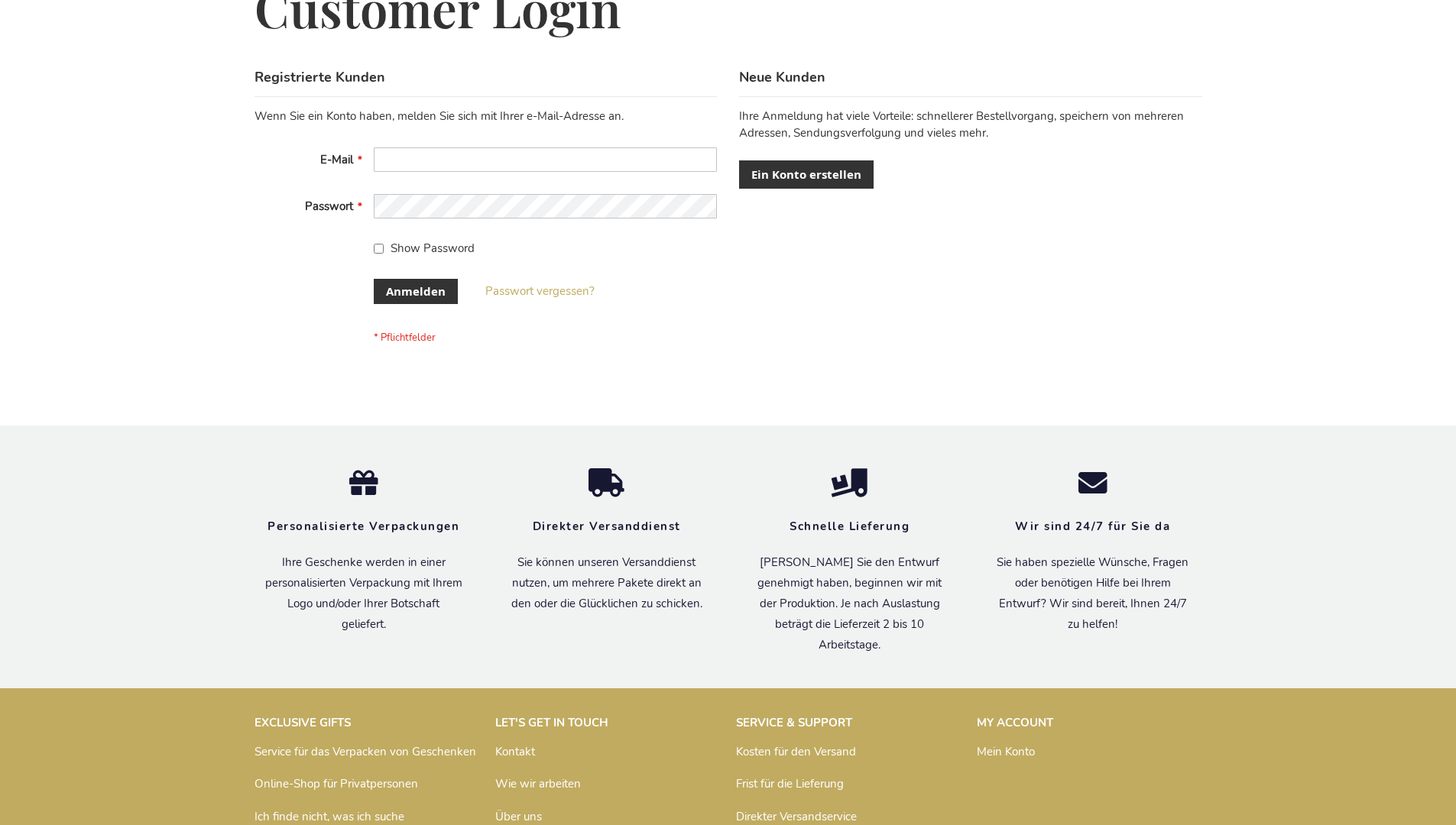
scroll to position [512, 0]
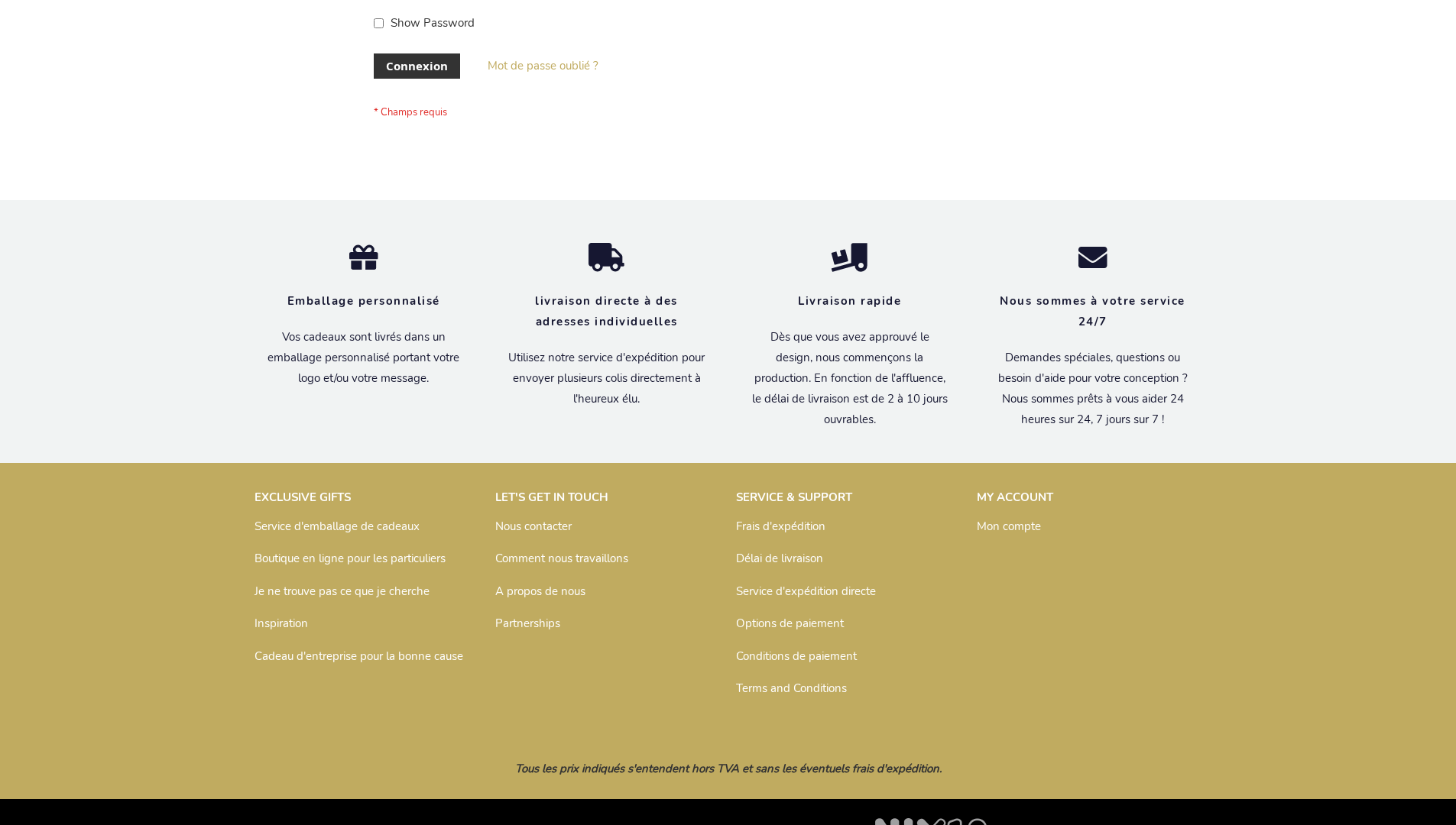
scroll to position [528, 0]
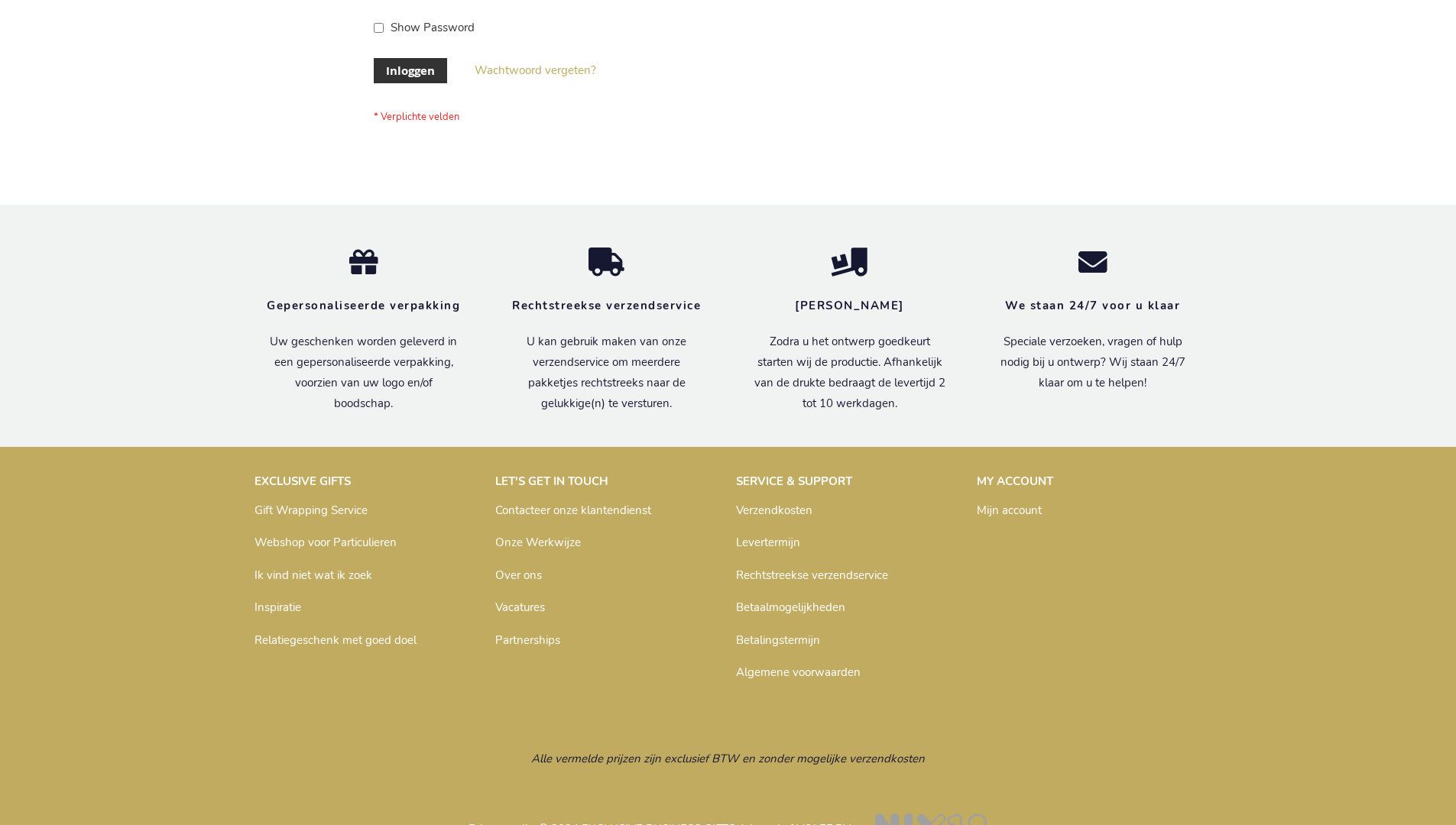
scroll to position [519, 0]
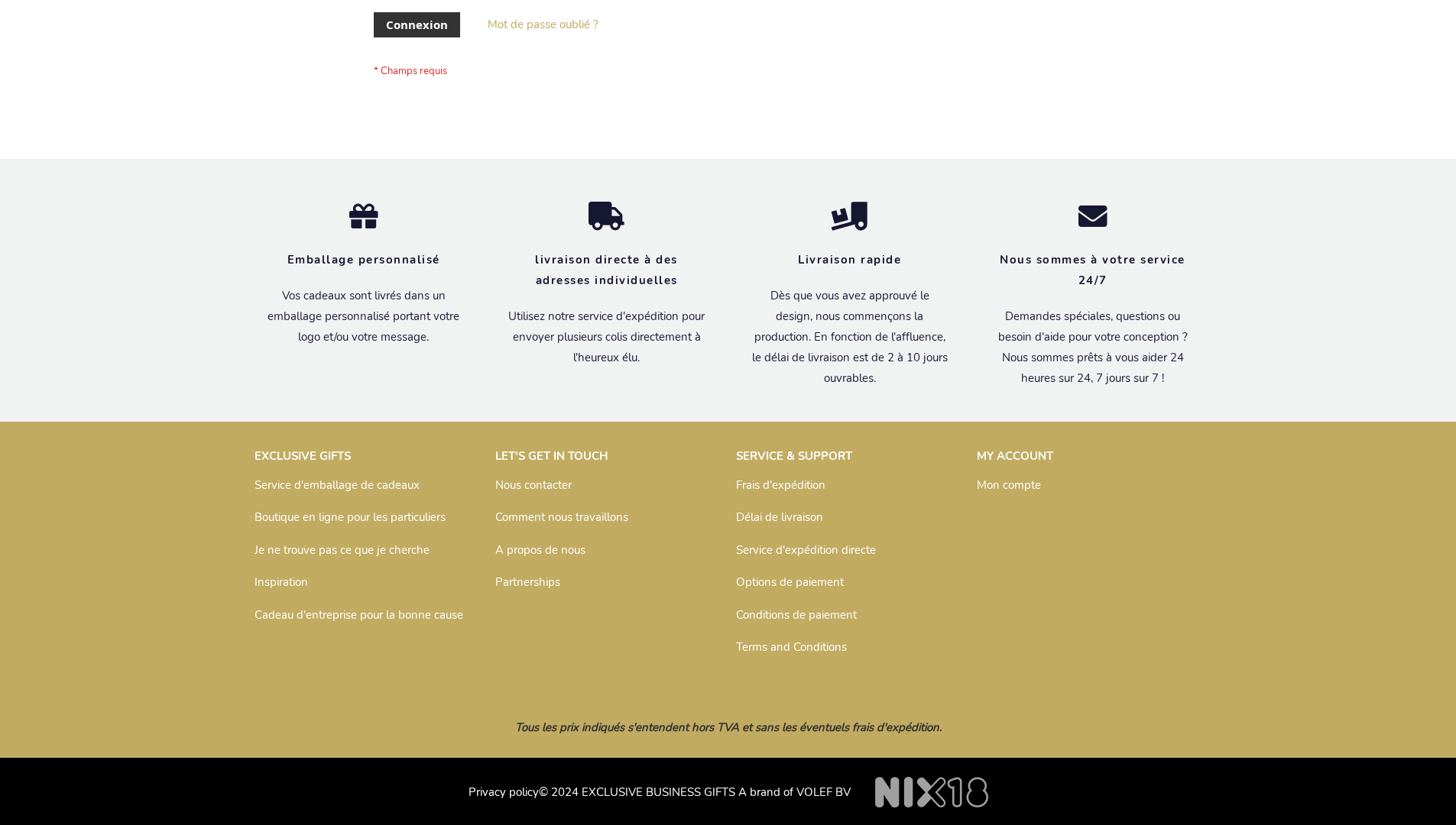
scroll to position [528, 0]
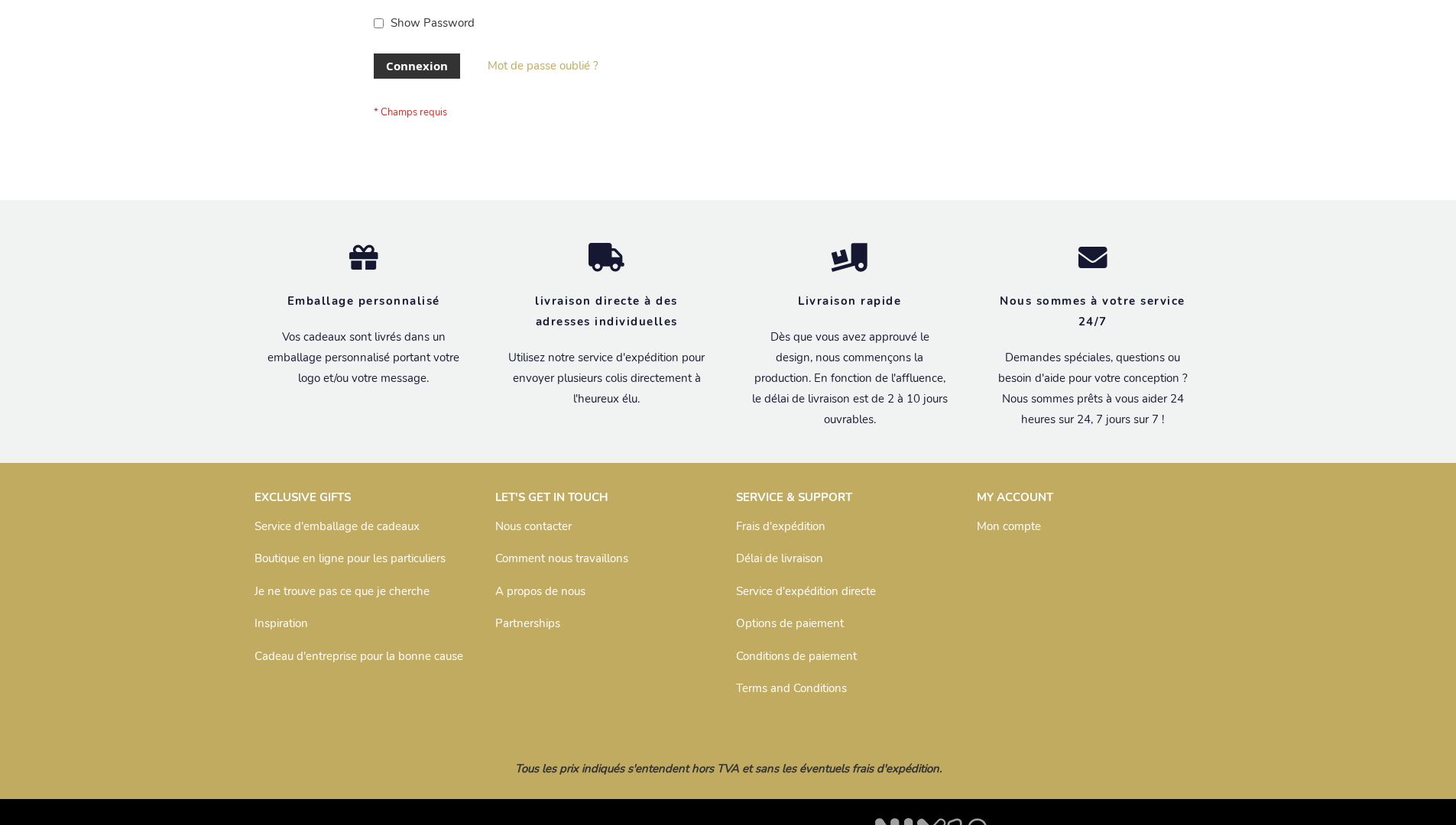
scroll to position [528, 0]
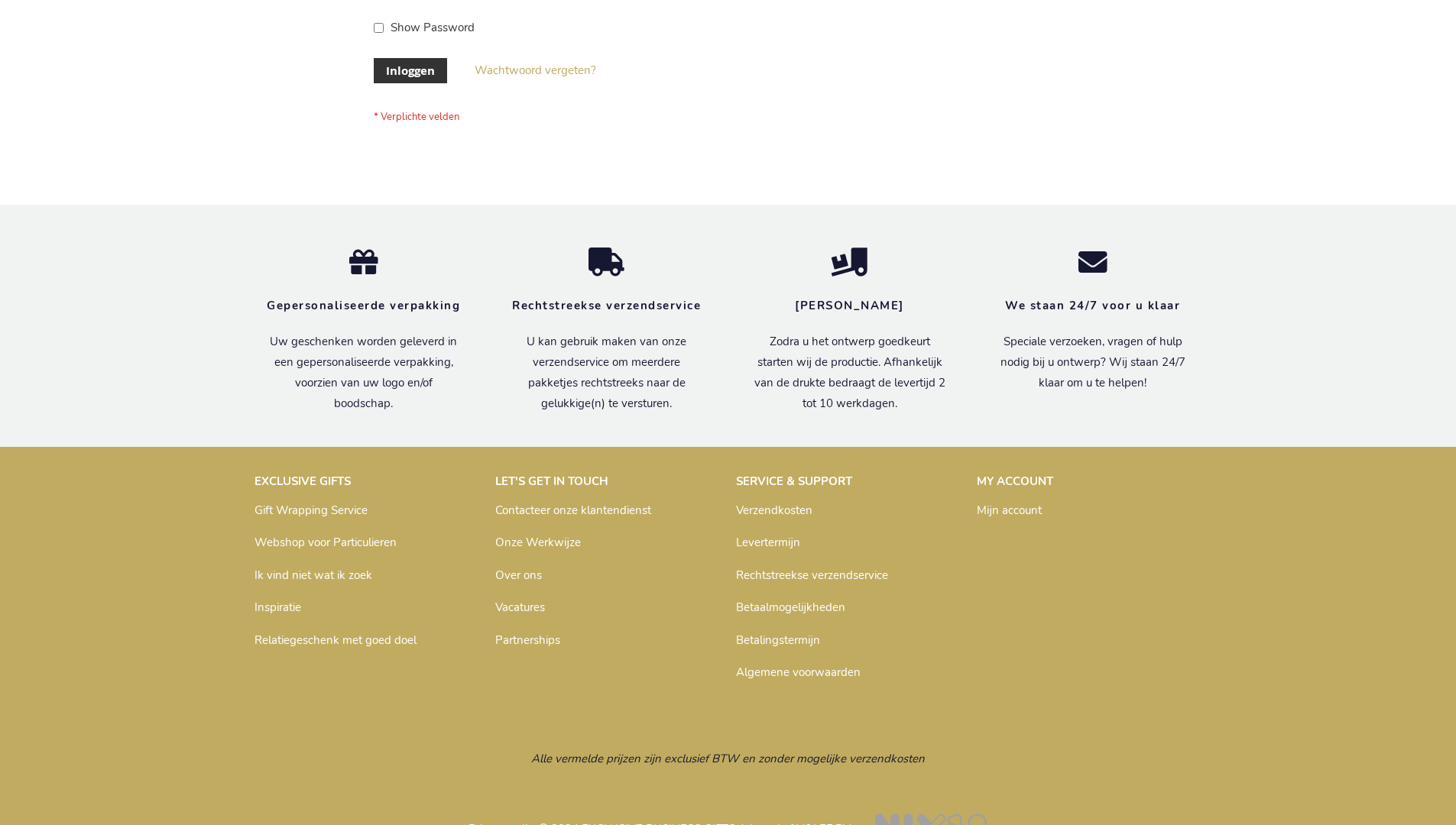
scroll to position [519, 0]
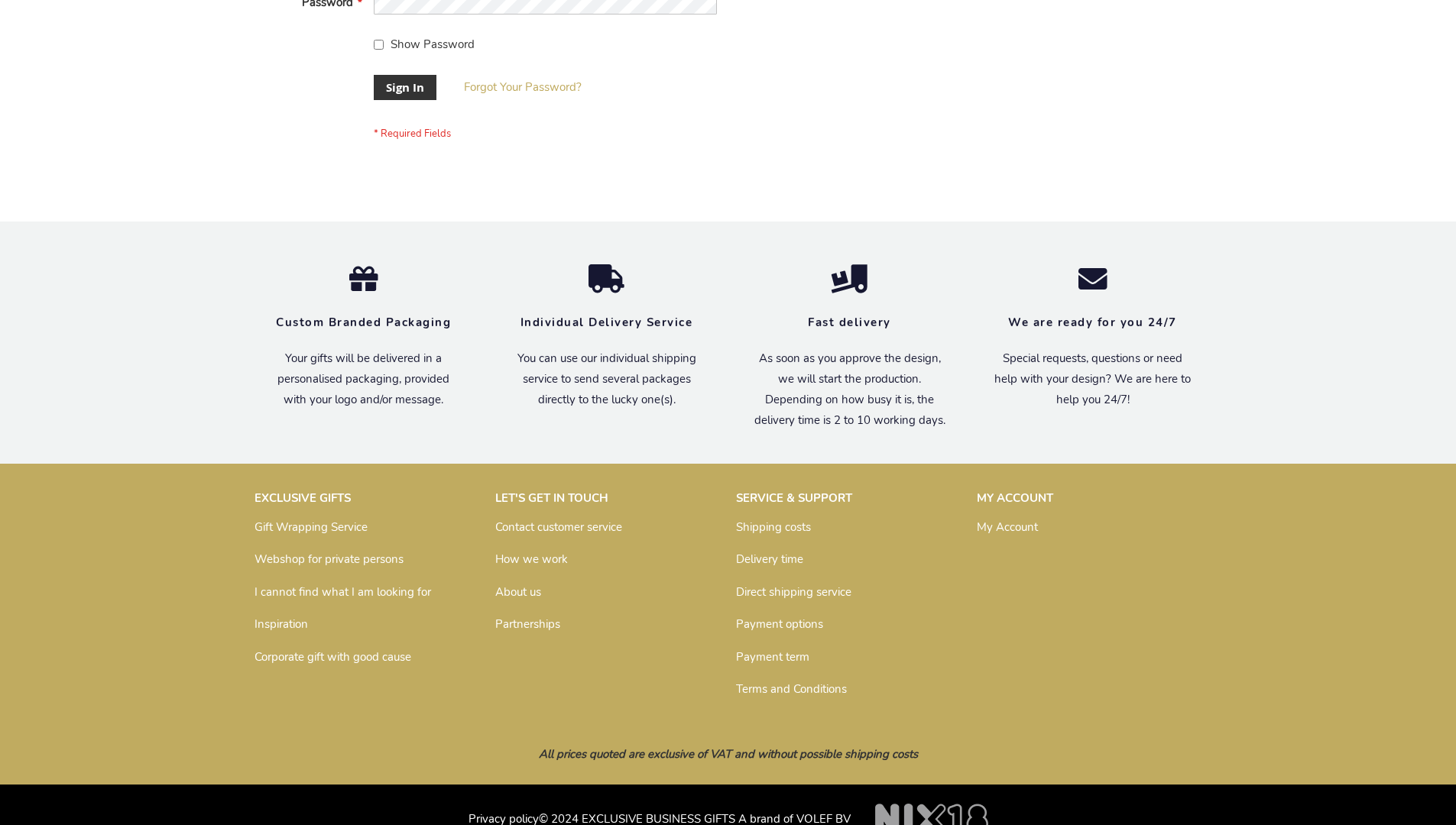
scroll to position [491, 0]
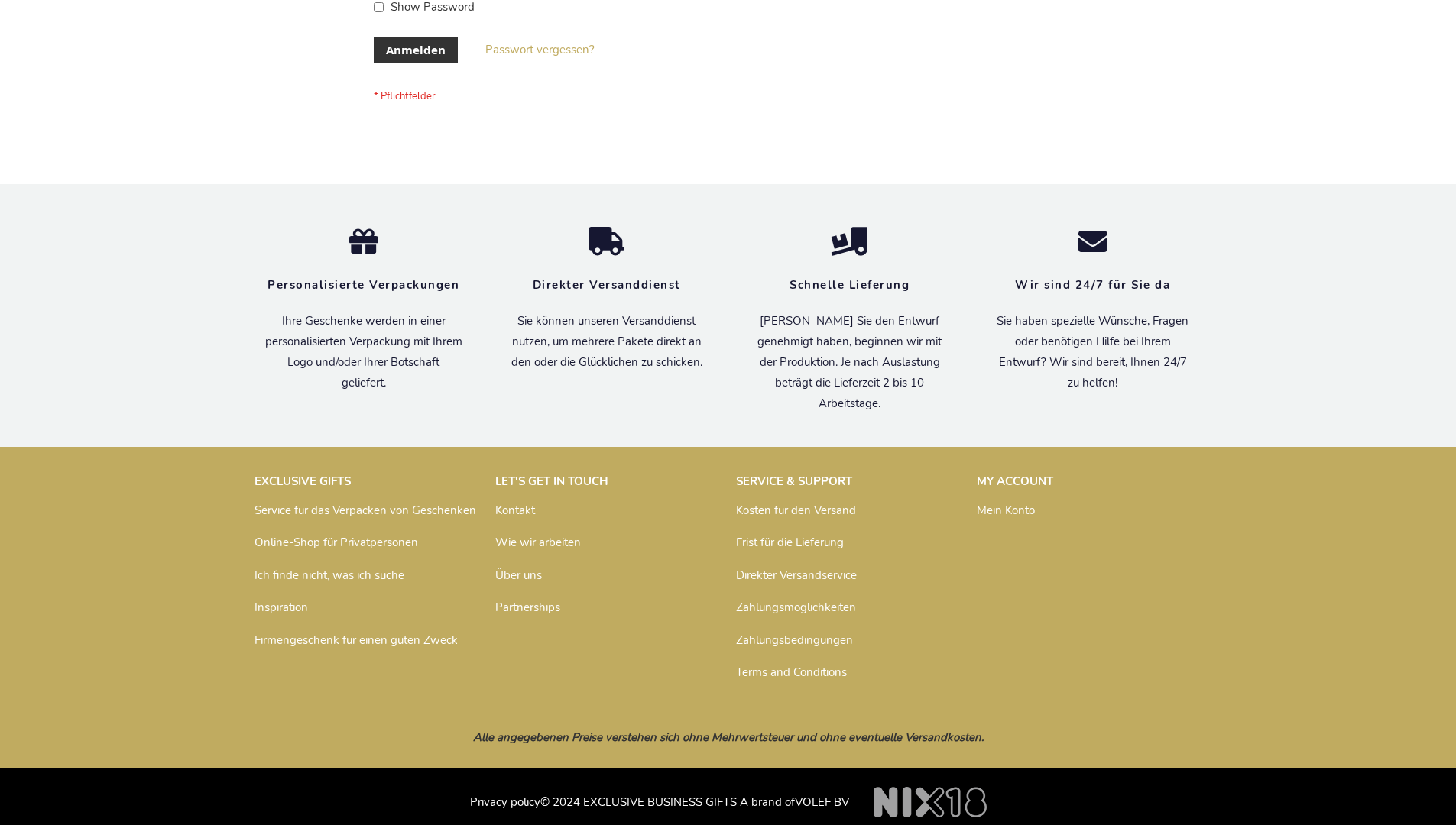
scroll to position [512, 0]
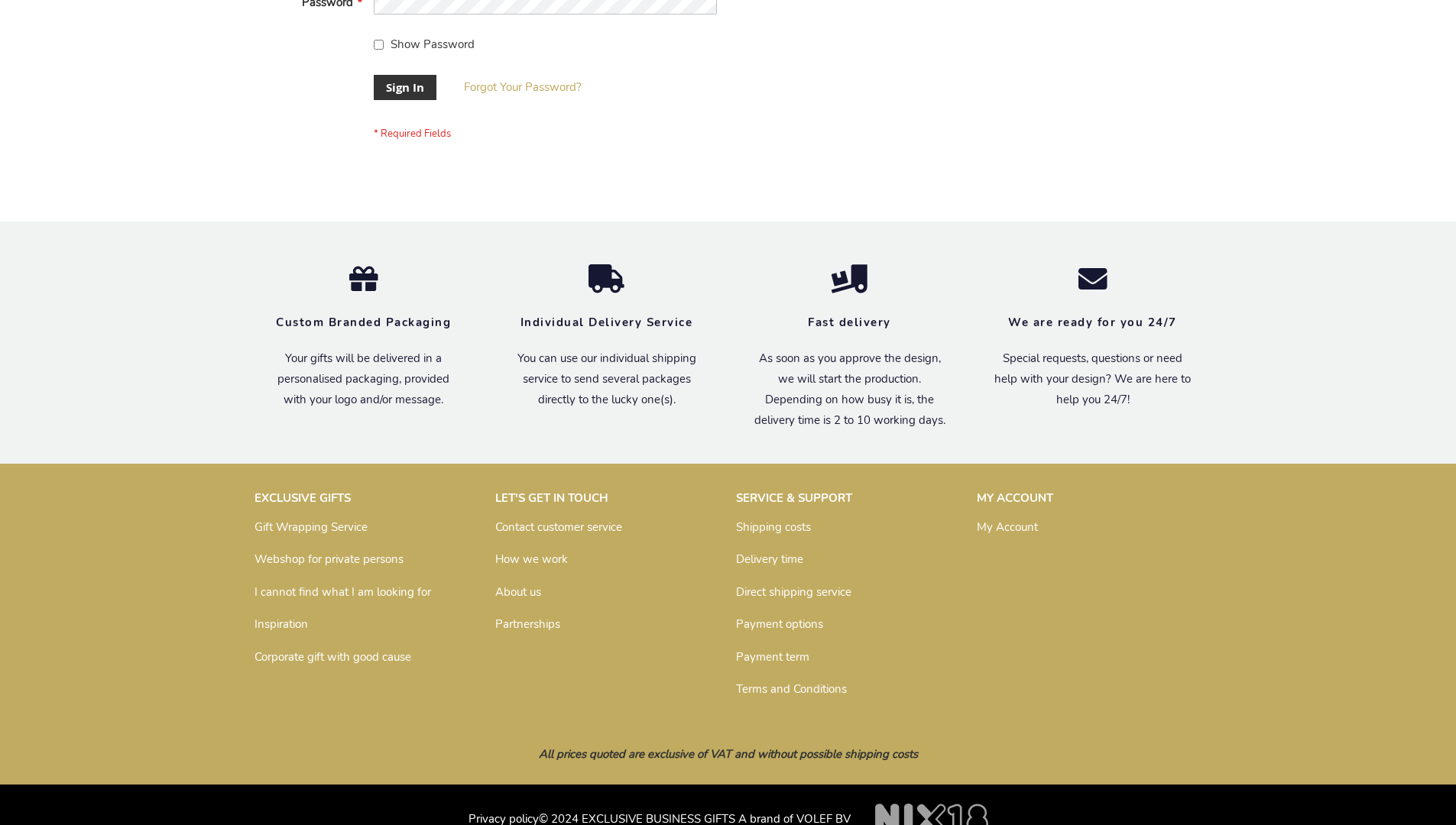
scroll to position [491, 0]
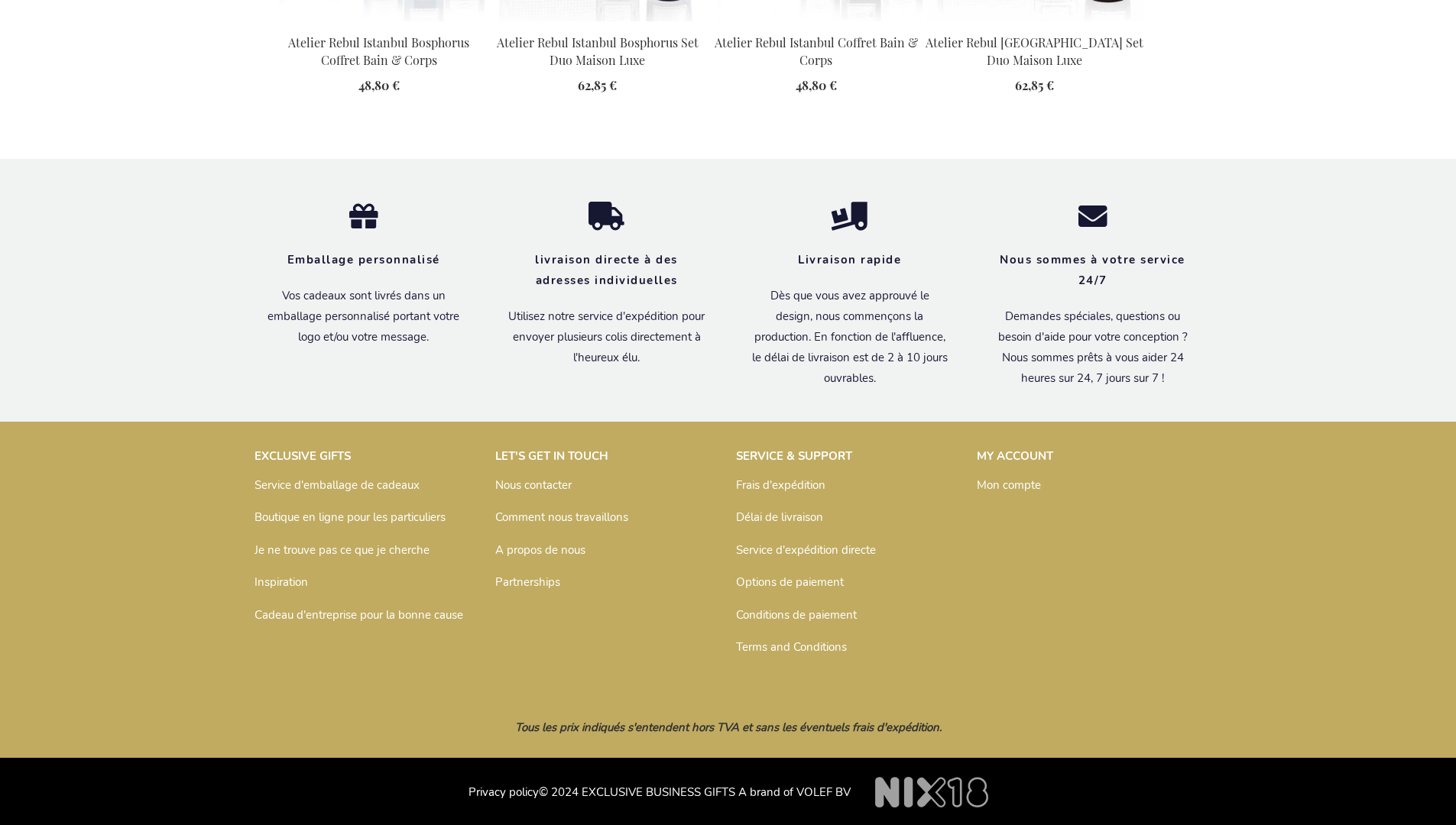
scroll to position [2086, 0]
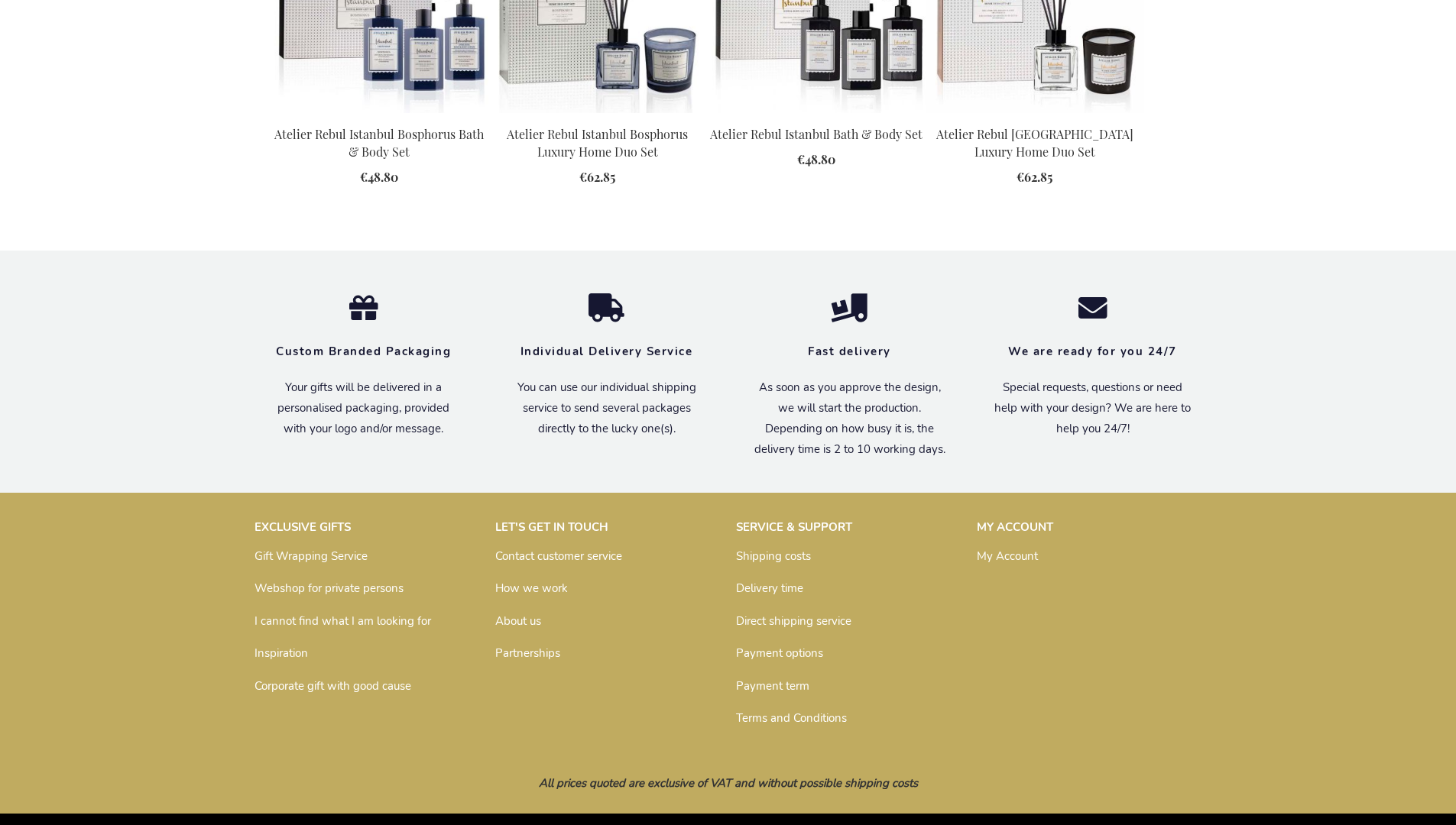
scroll to position [2050, 0]
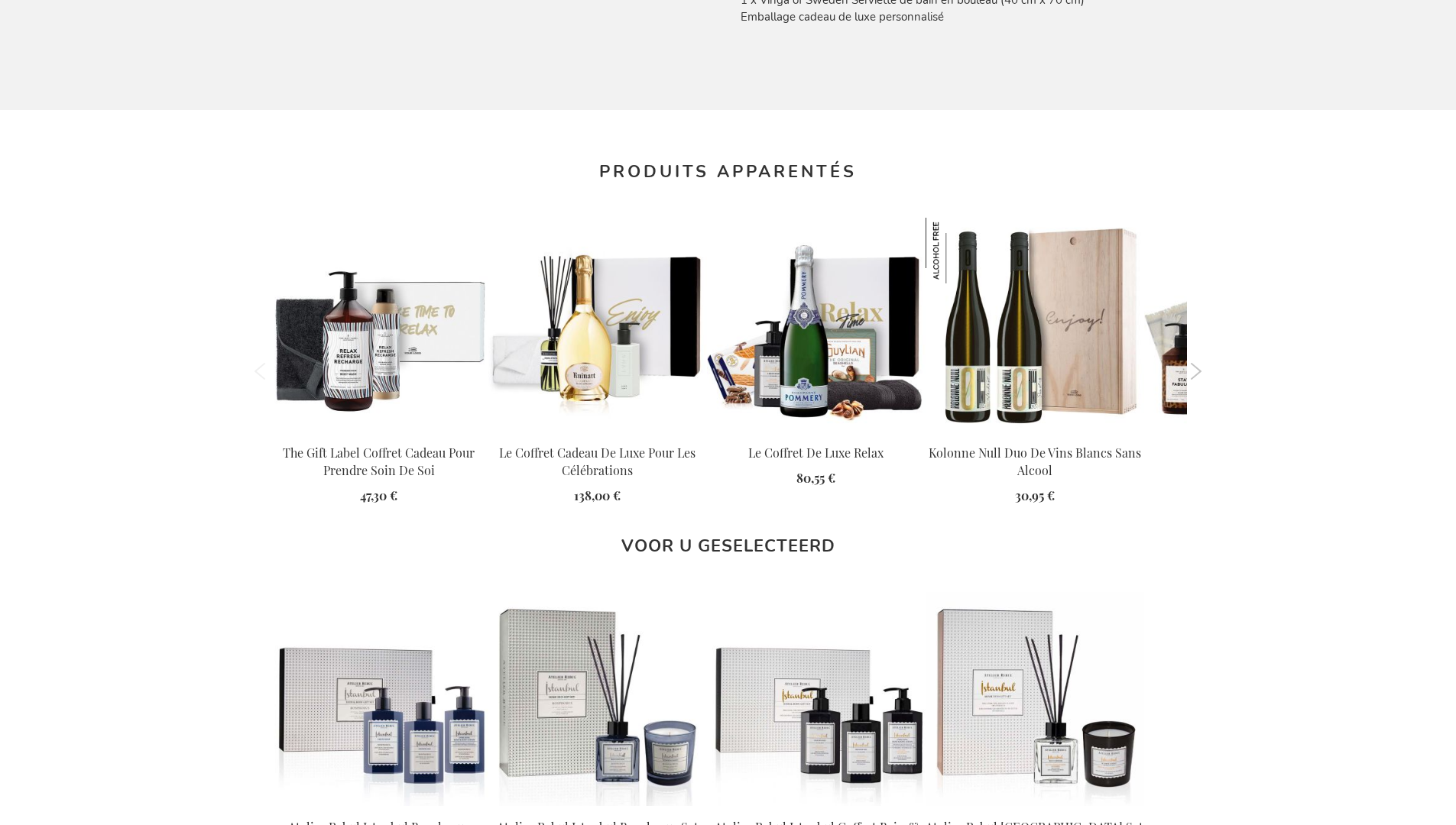
scroll to position [2086, 0]
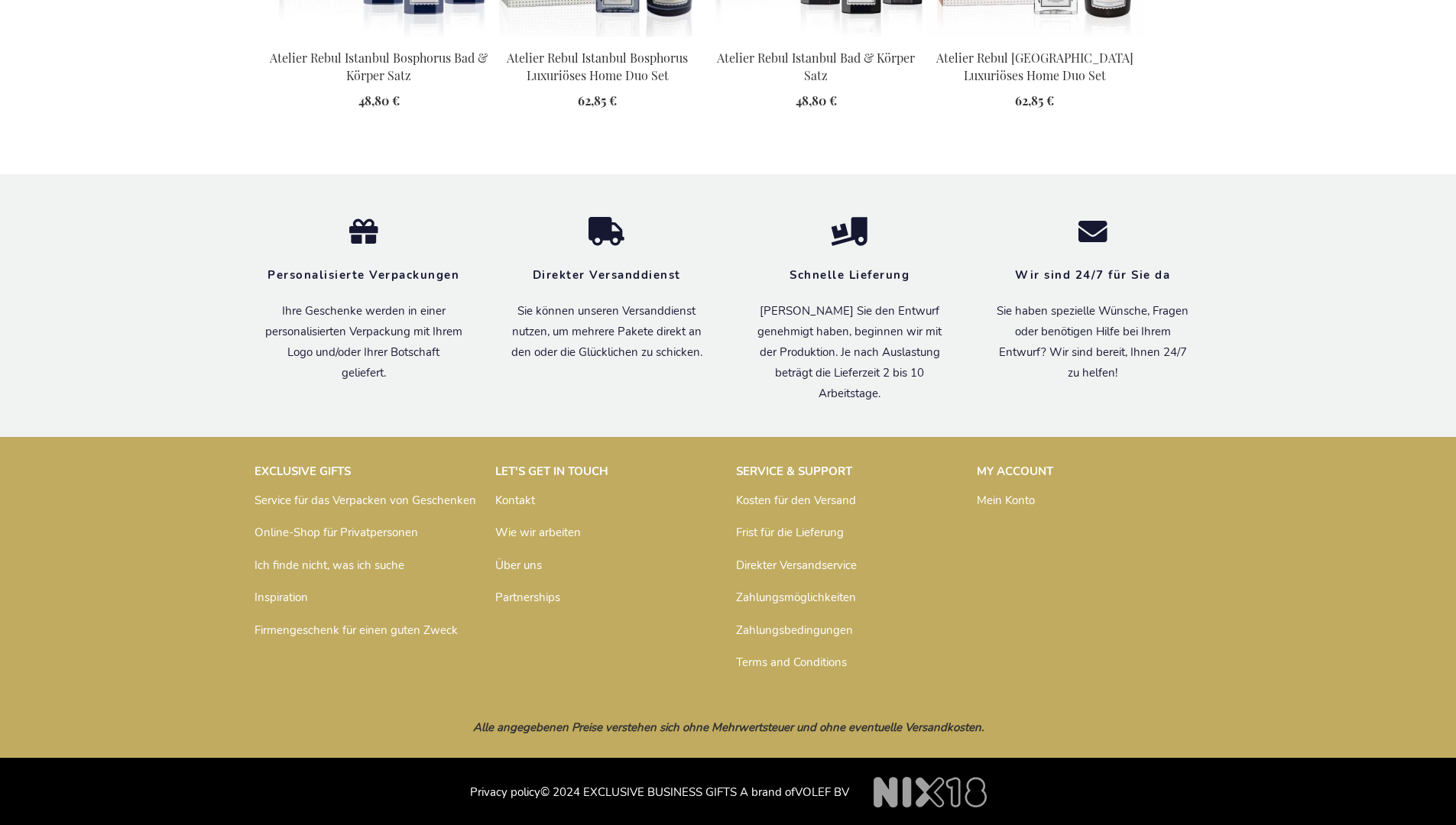
scroll to position [2071, 0]
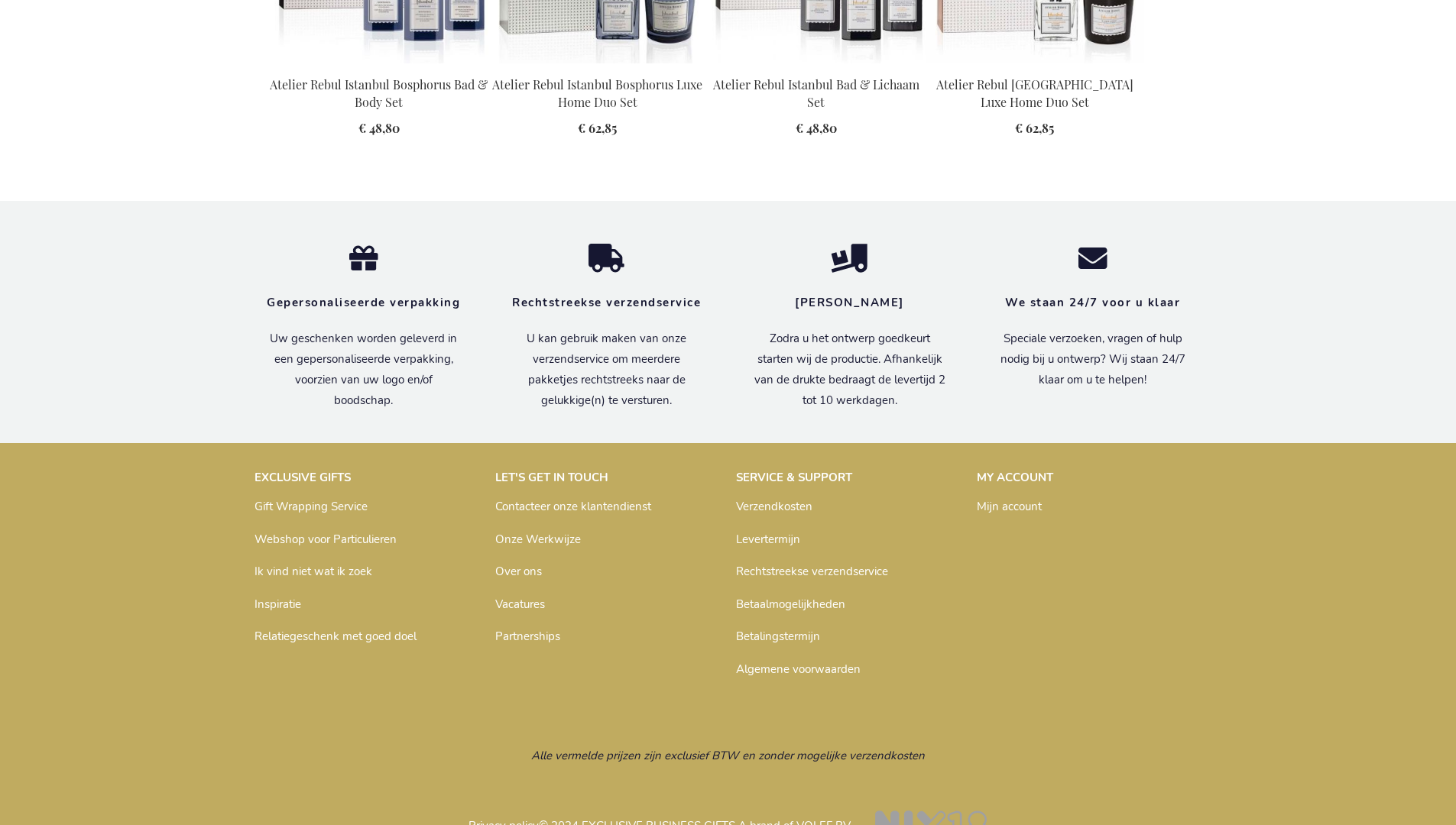
scroll to position [2061, 0]
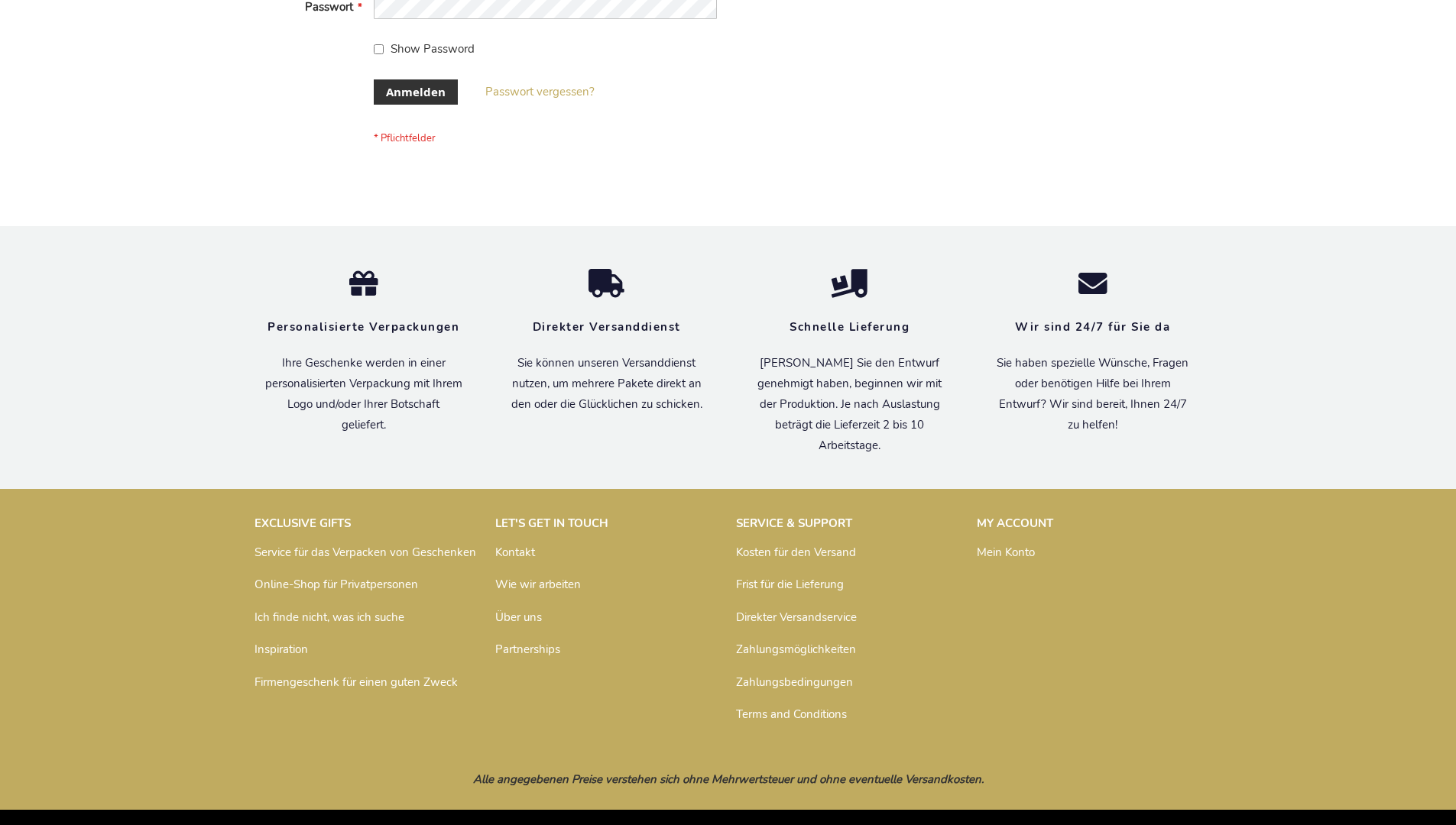
scroll to position [512, 0]
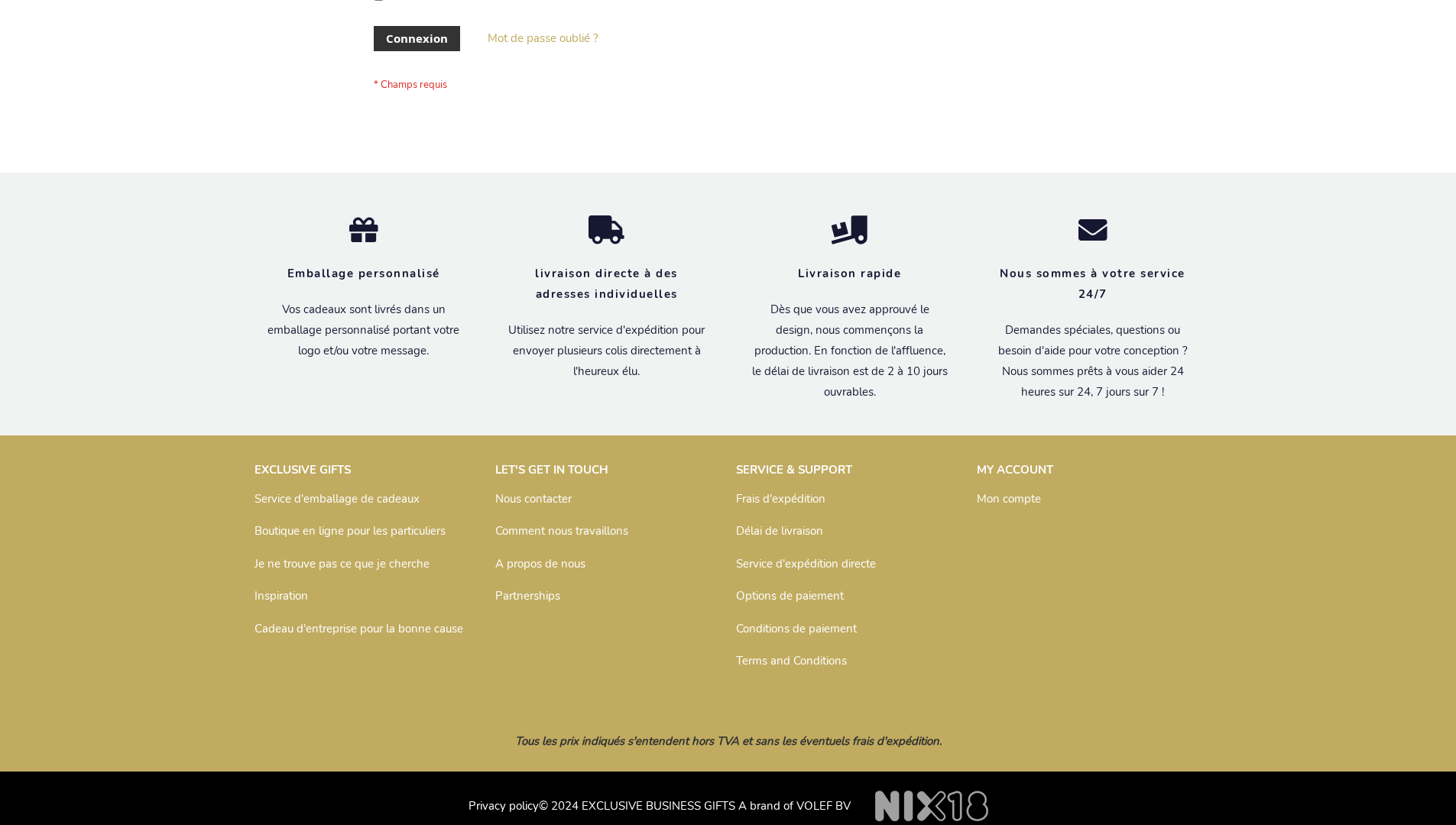
scroll to position [528, 0]
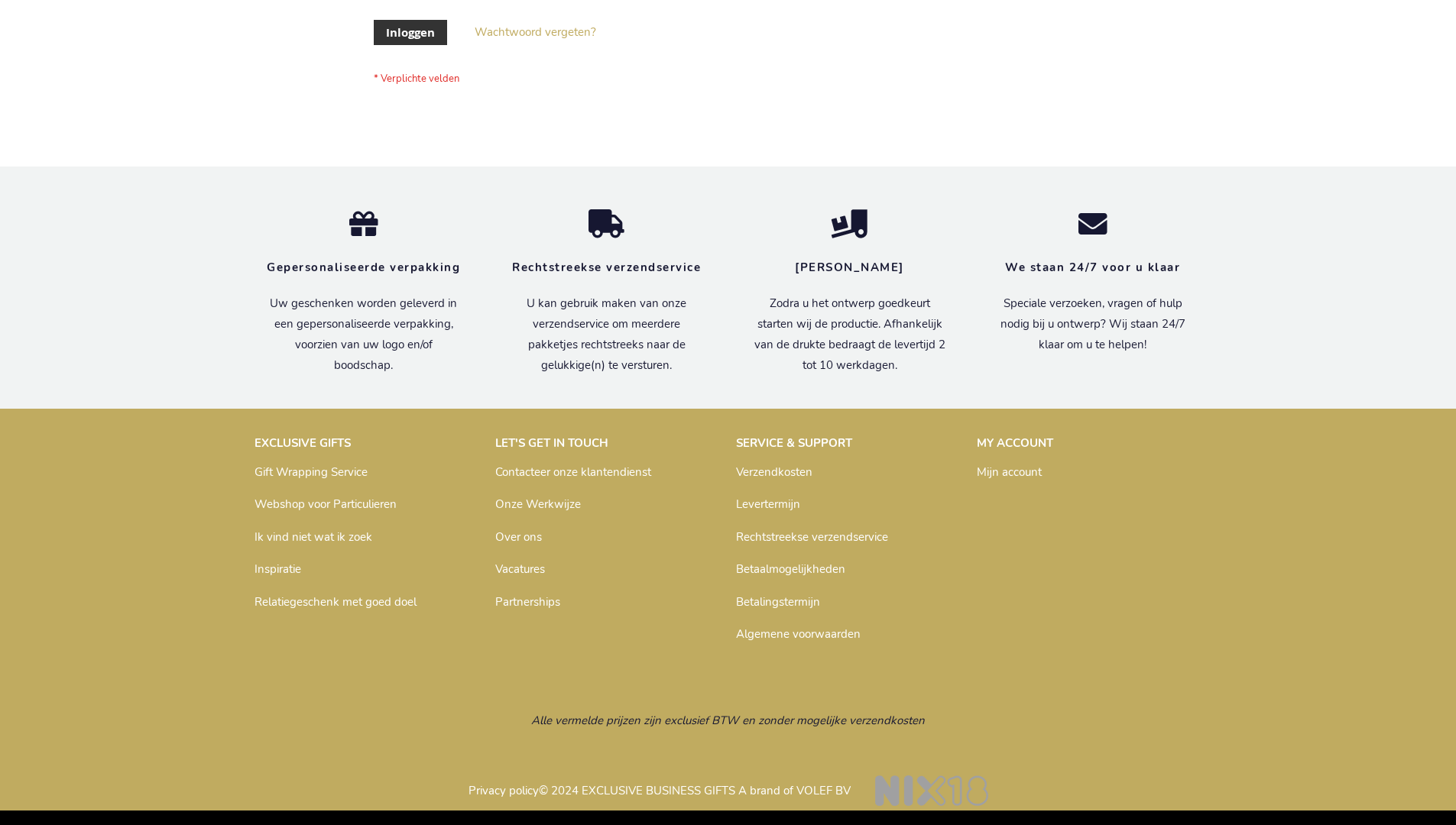
scroll to position [519, 0]
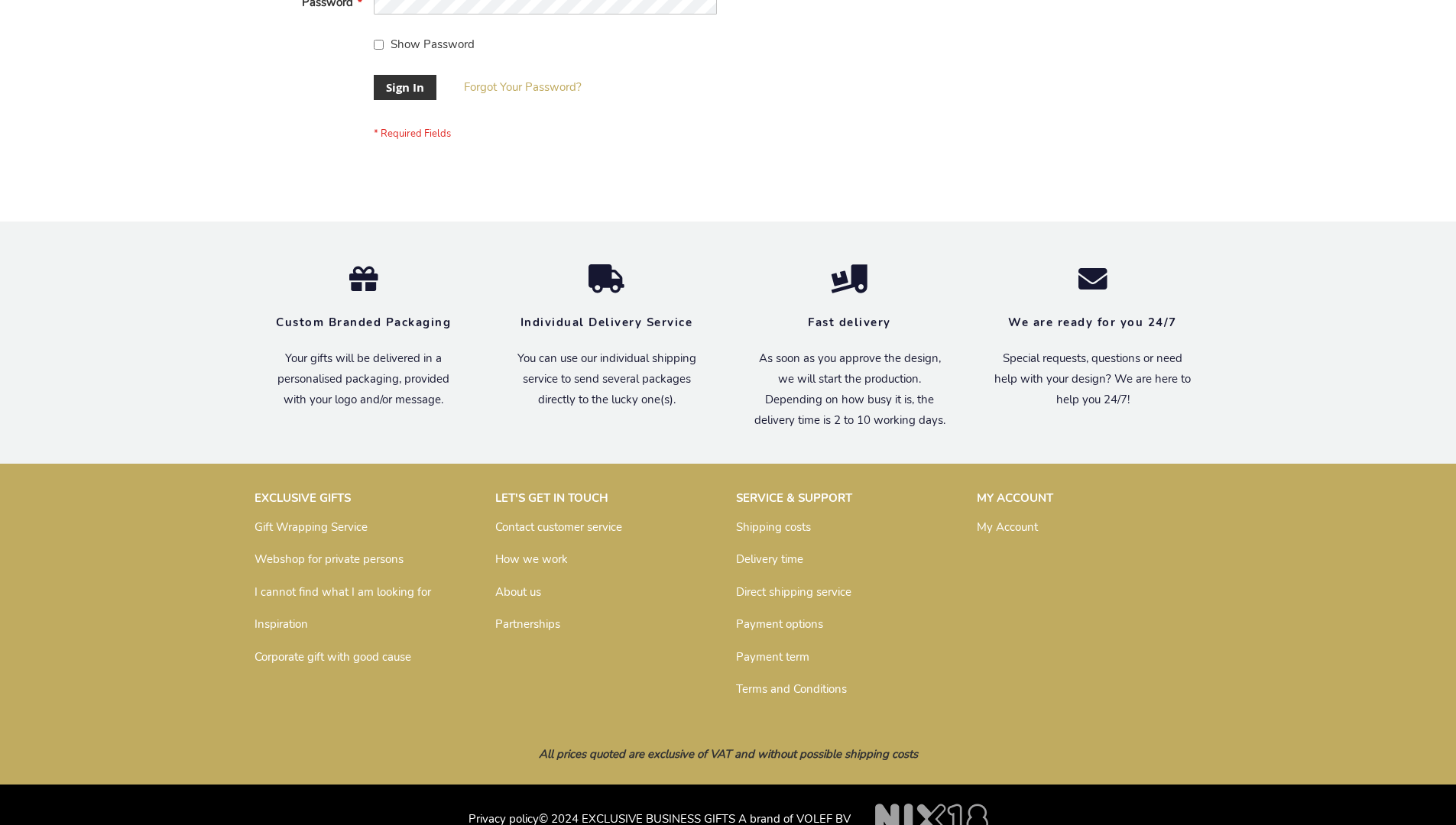
scroll to position [491, 0]
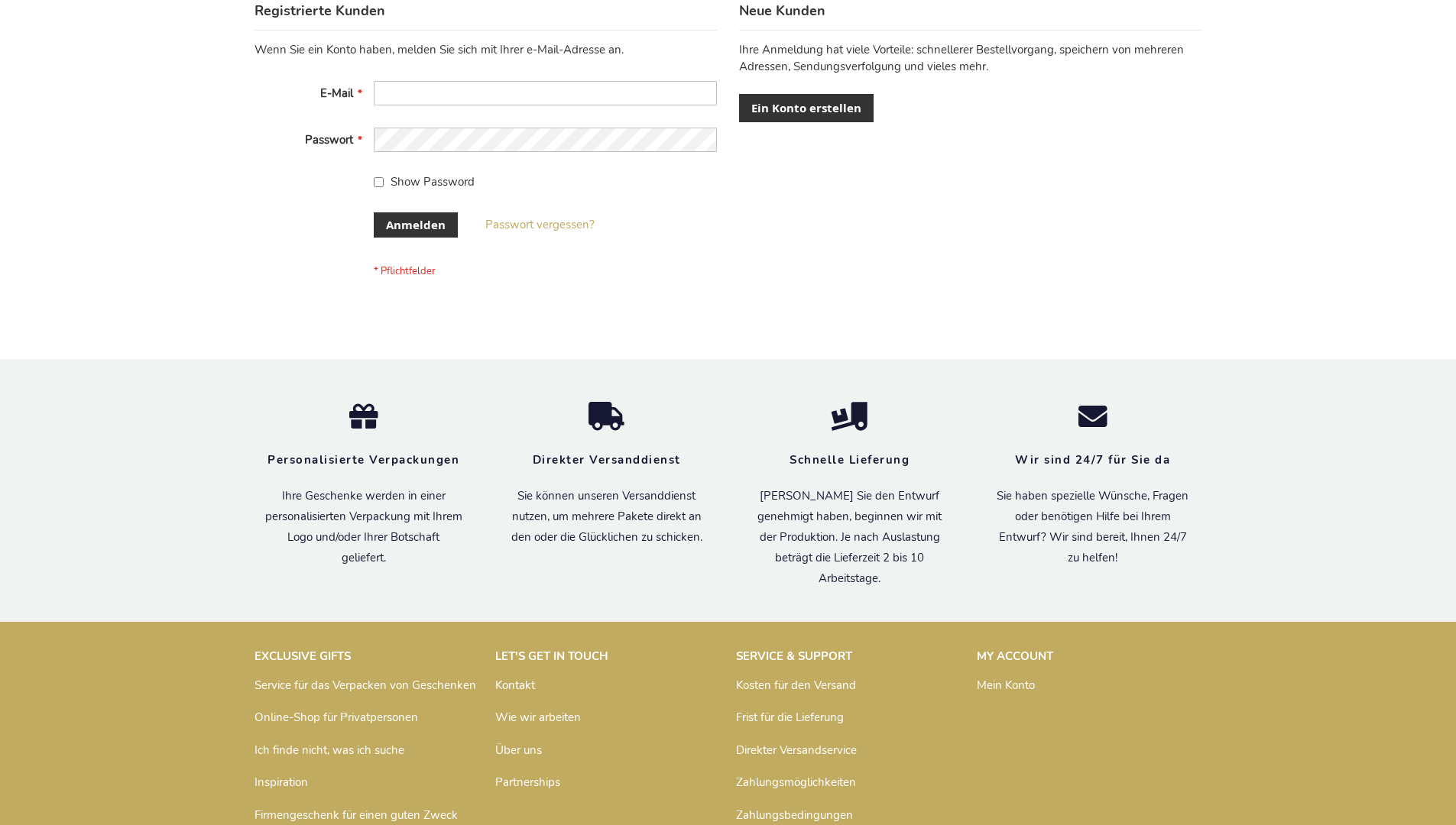
scroll to position [512, 0]
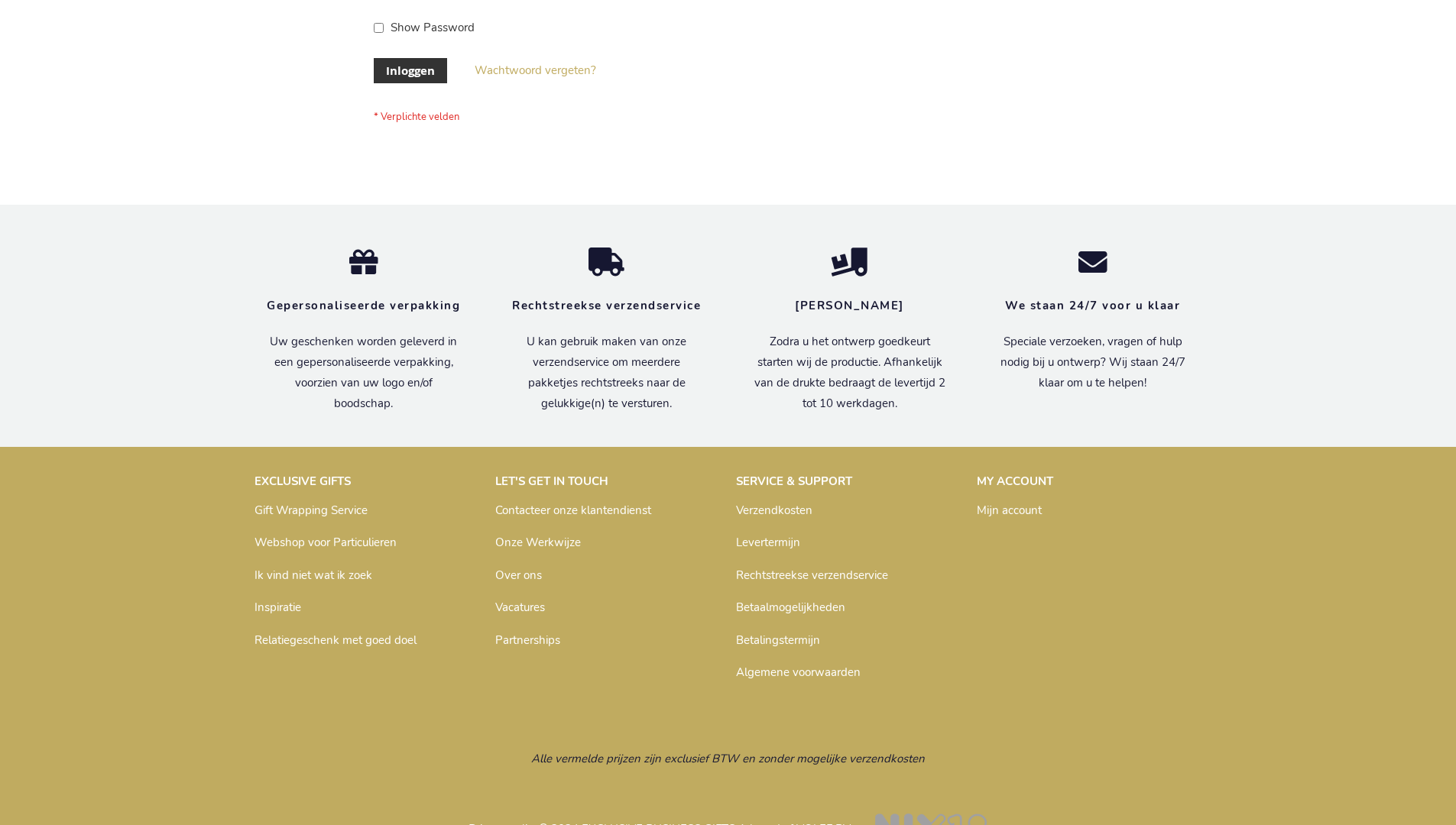
scroll to position [519, 0]
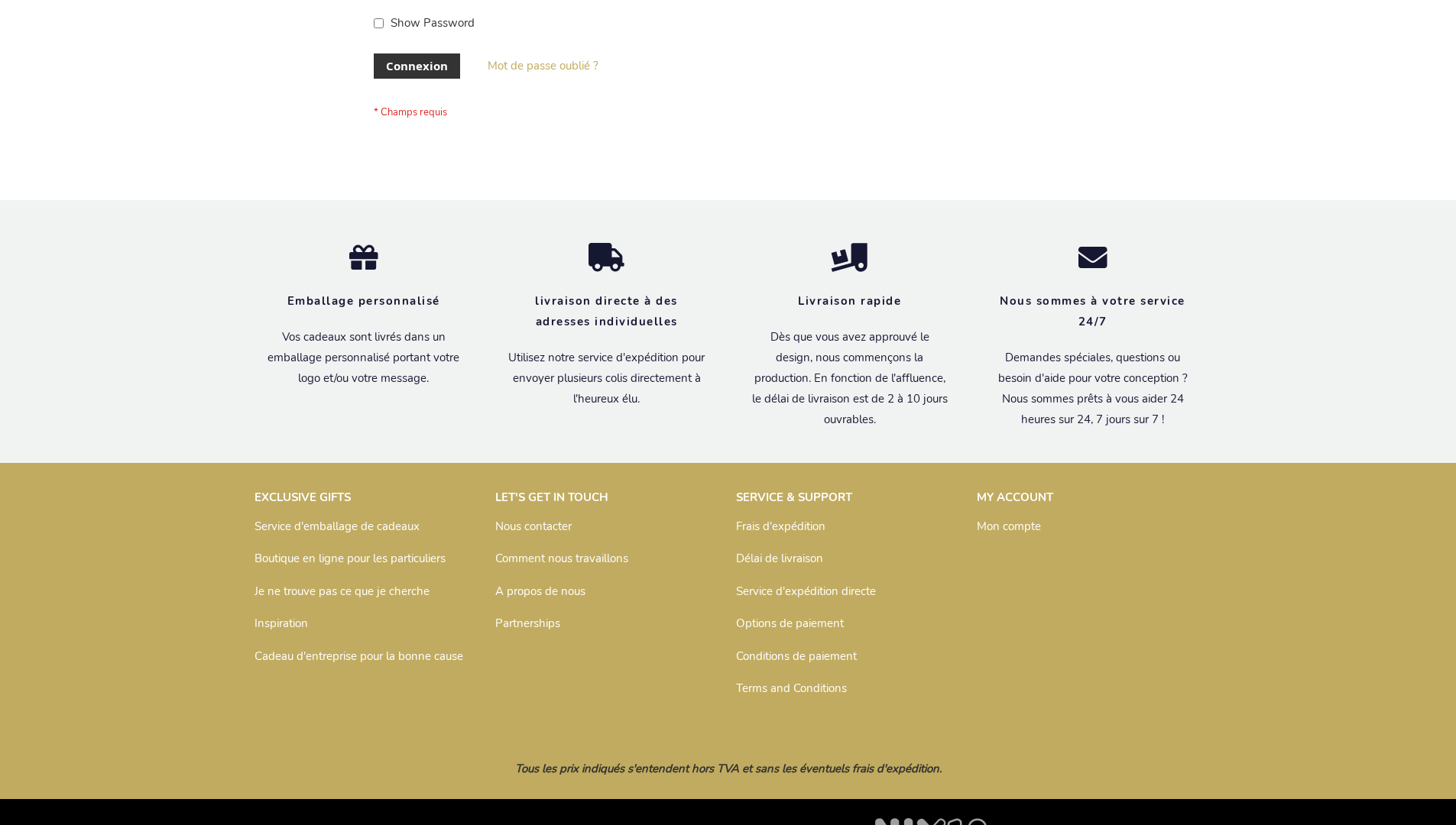
scroll to position [528, 0]
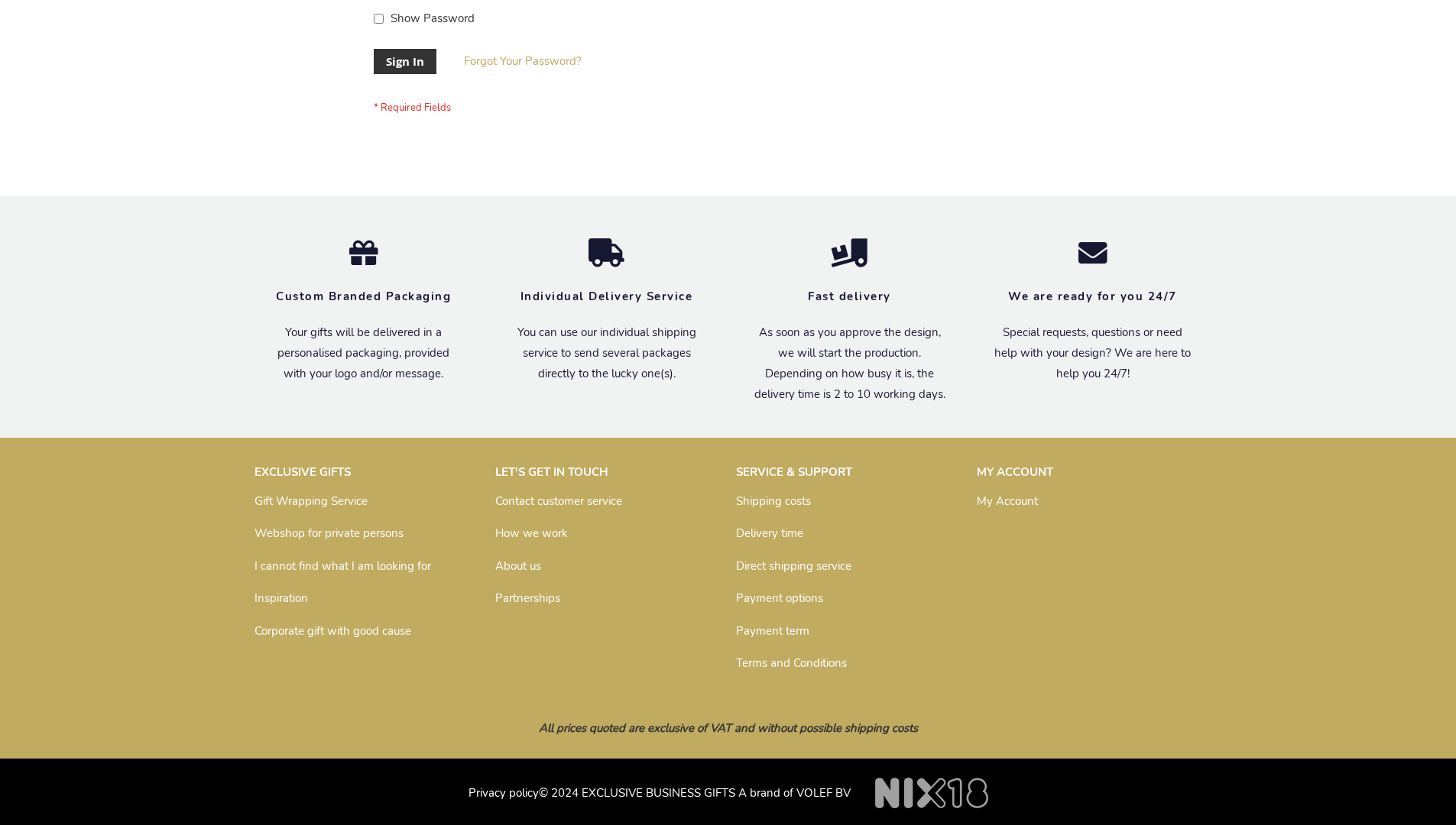
scroll to position [491, 0]
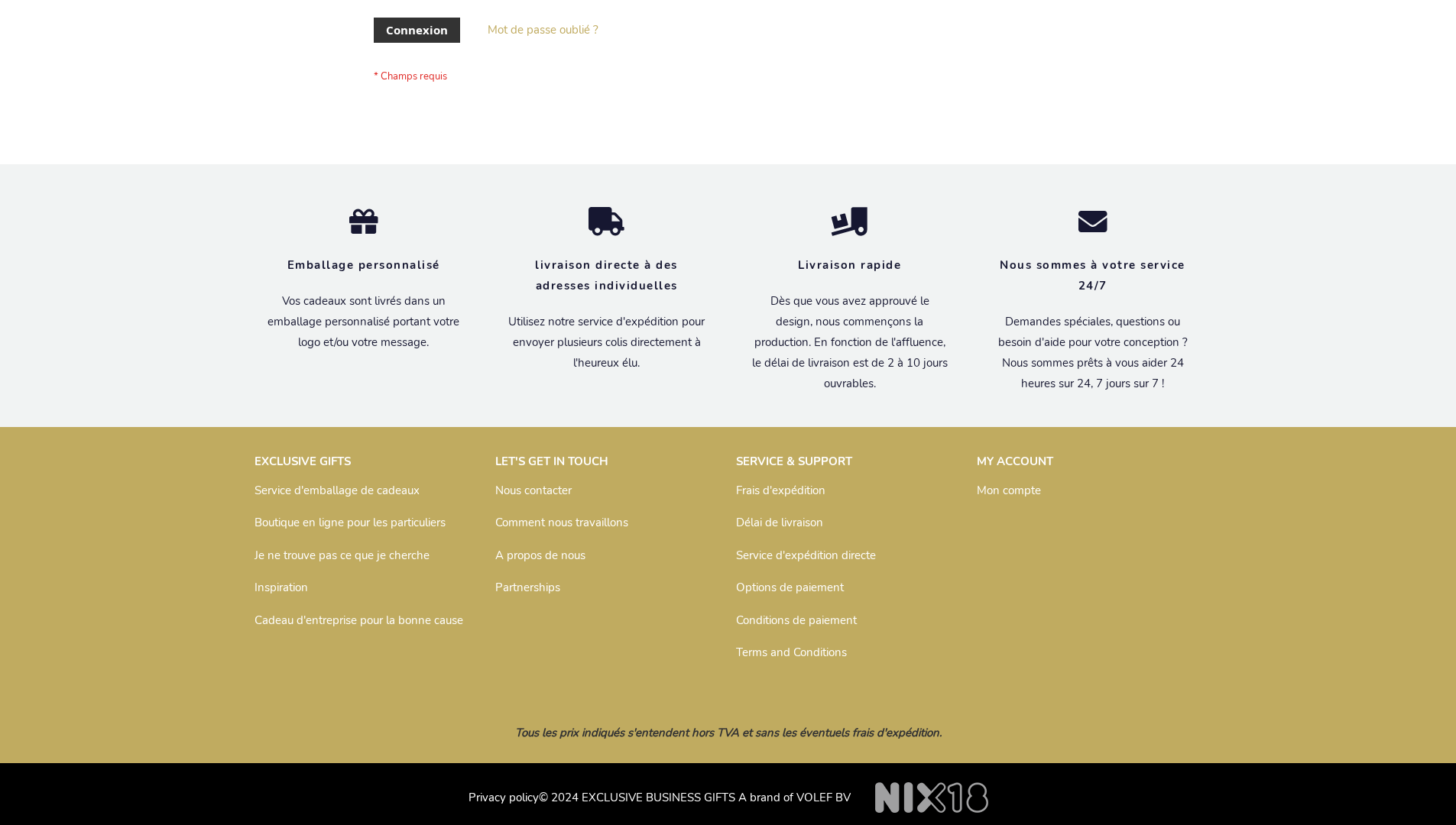
scroll to position [528, 0]
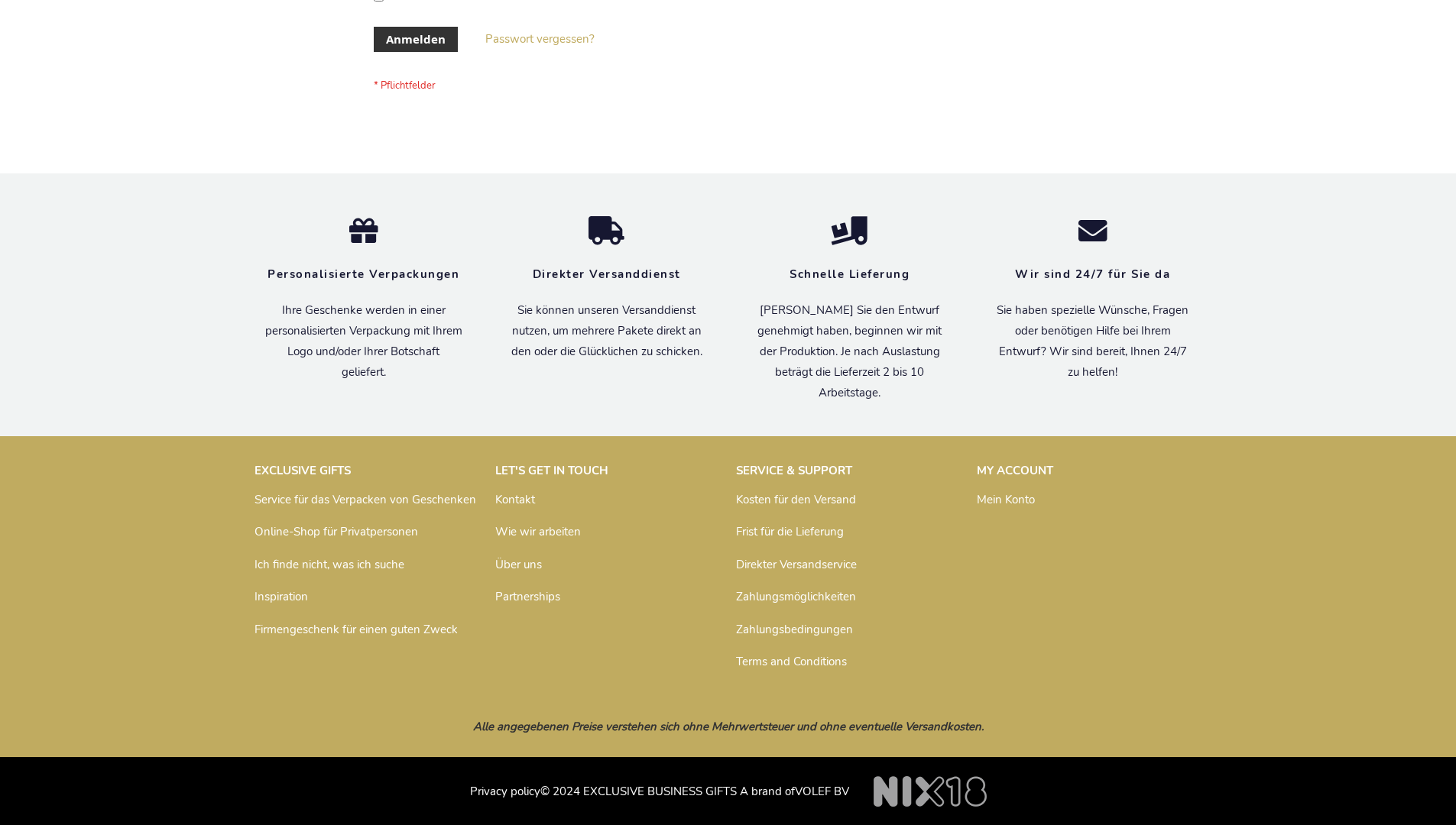
scroll to position [512, 0]
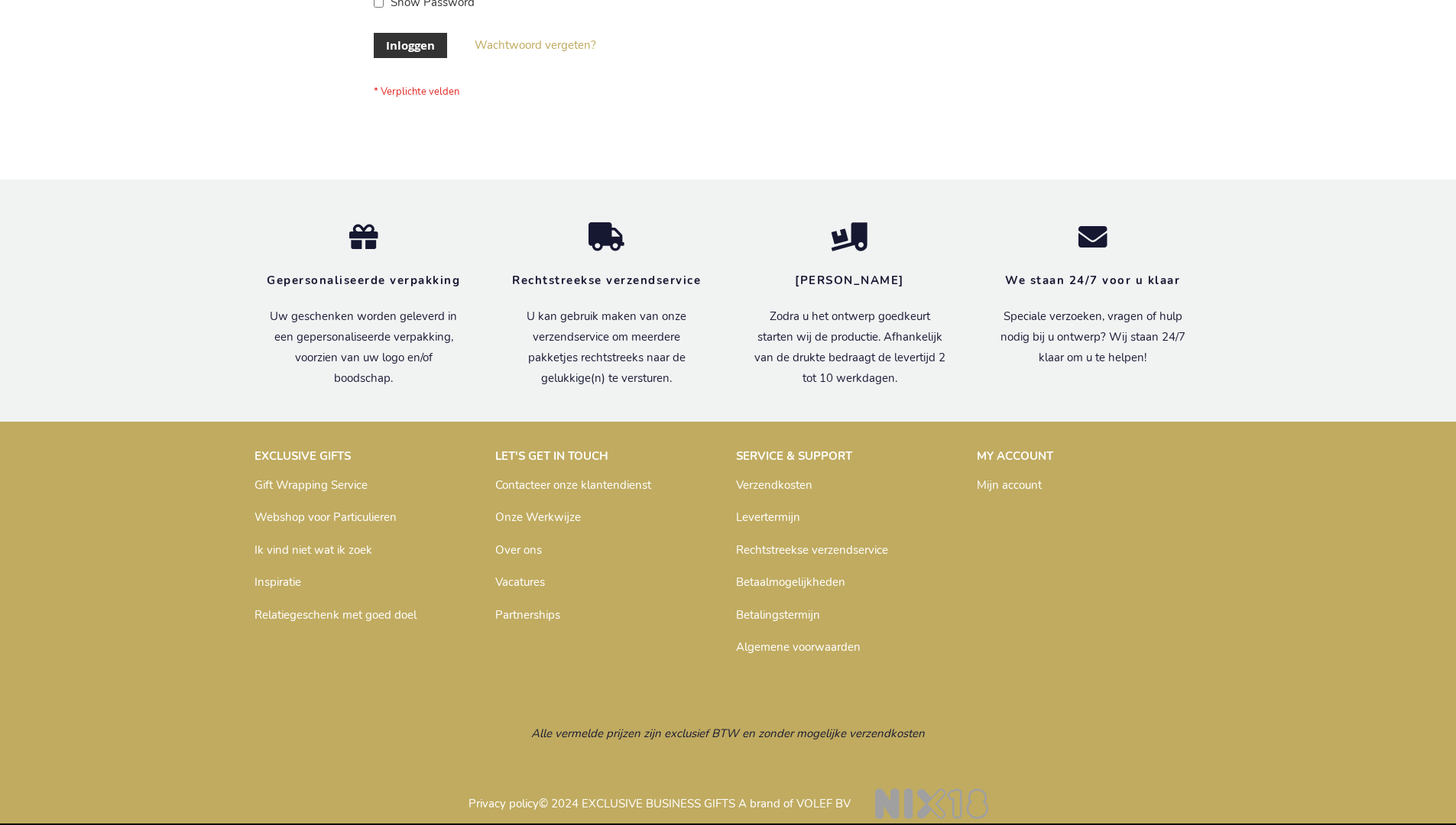
scroll to position [519, 0]
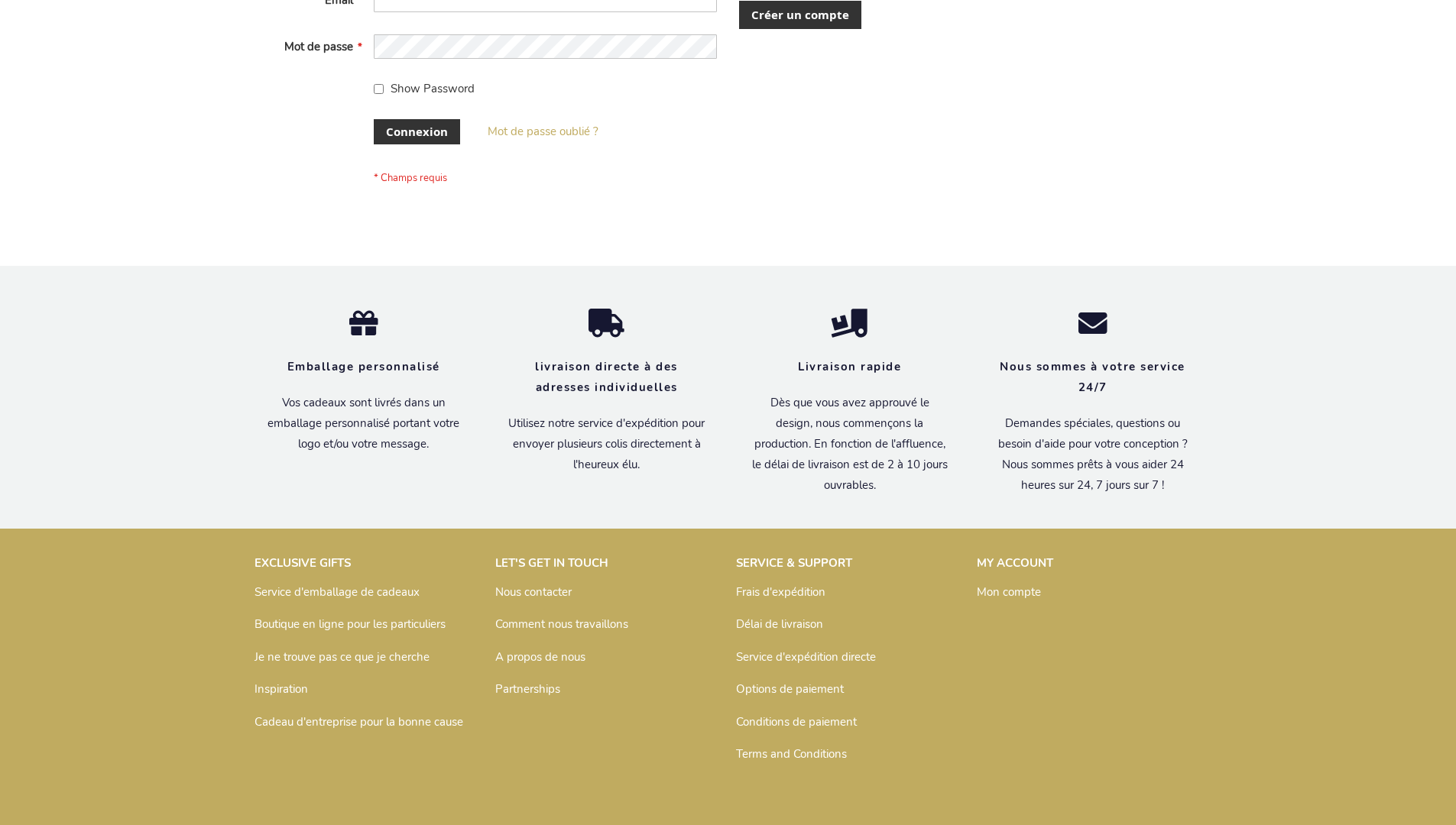
scroll to position [528, 0]
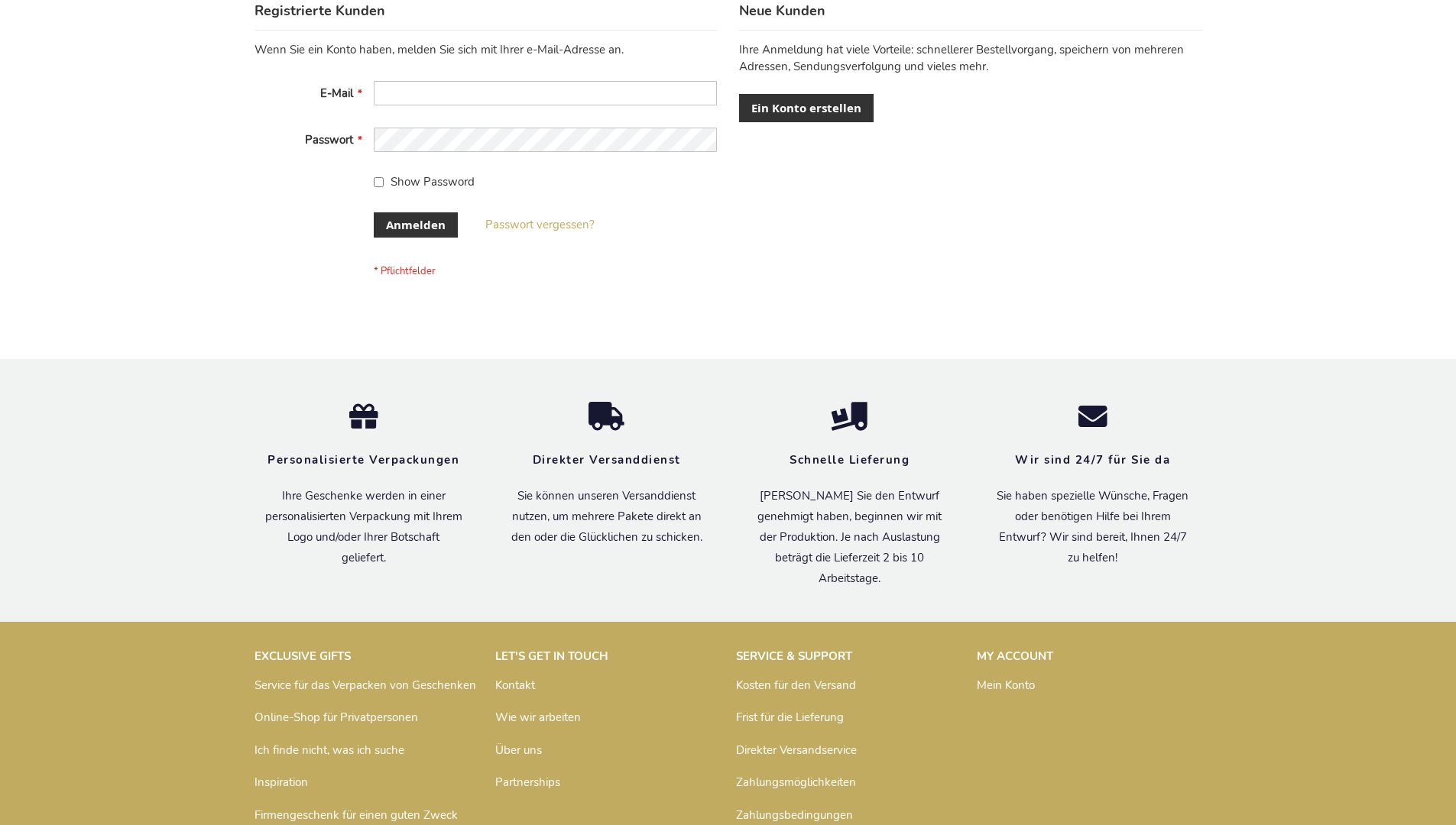
scroll to position [512, 0]
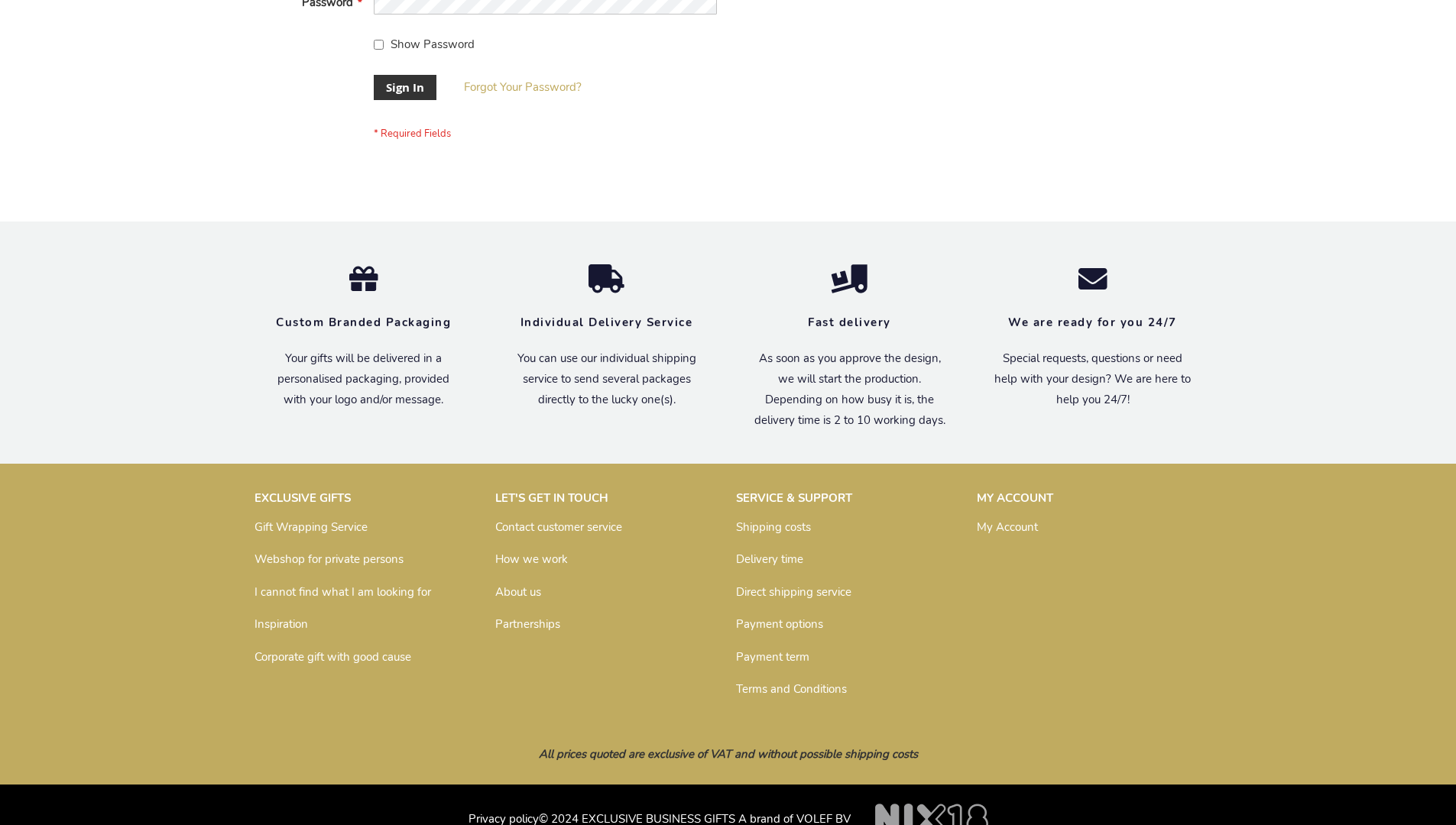
scroll to position [491, 0]
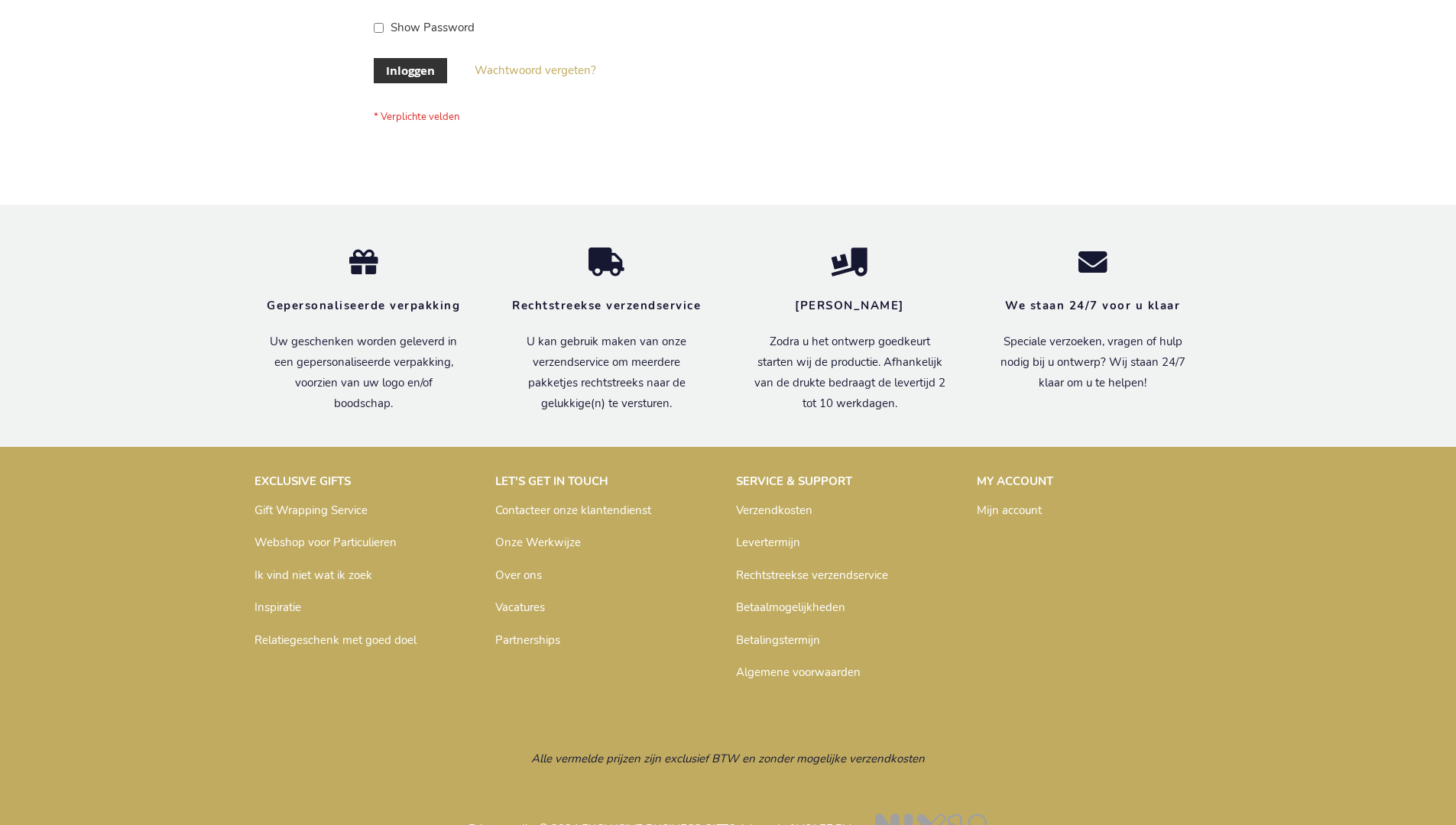
scroll to position [519, 0]
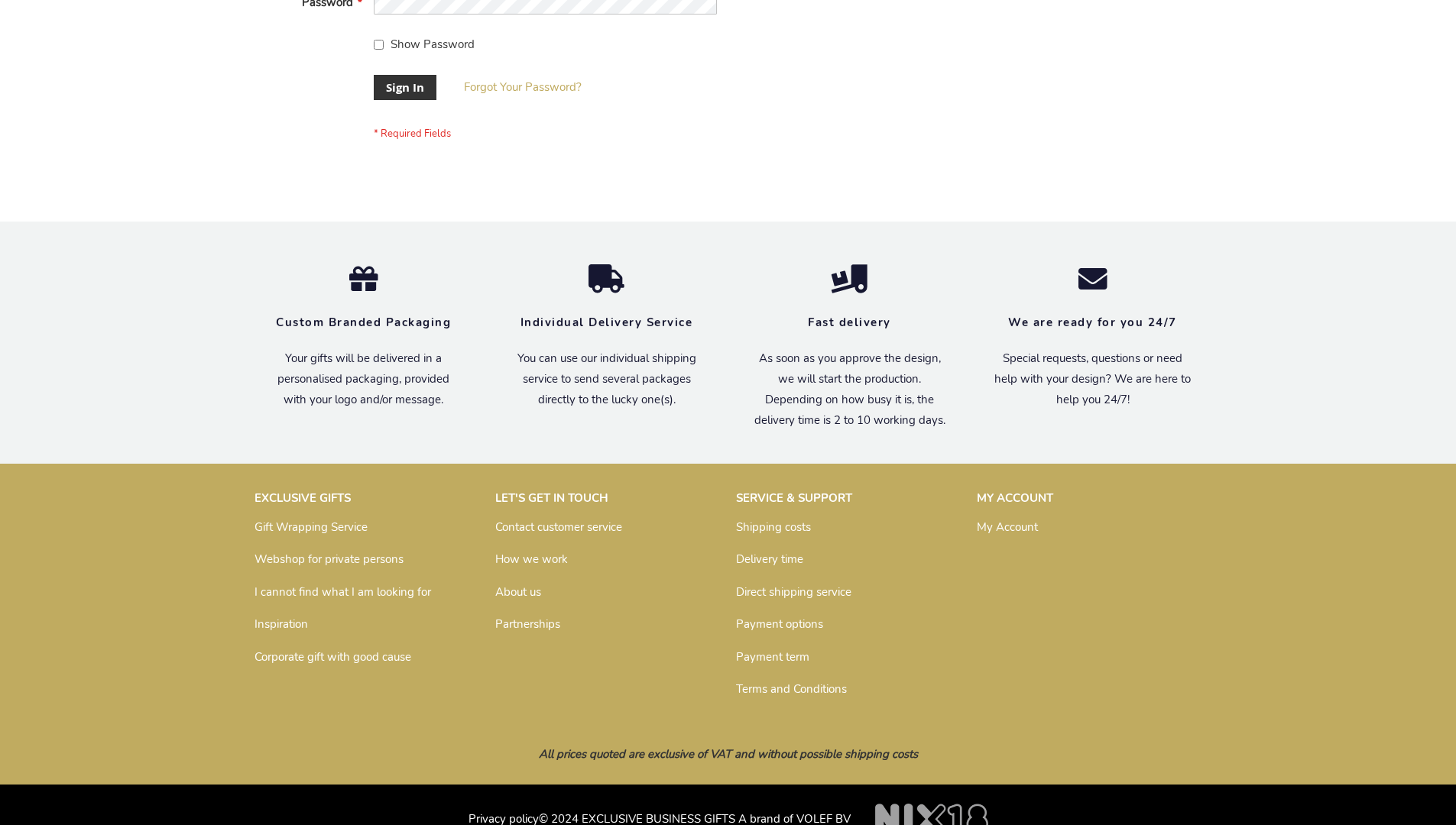
scroll to position [491, 0]
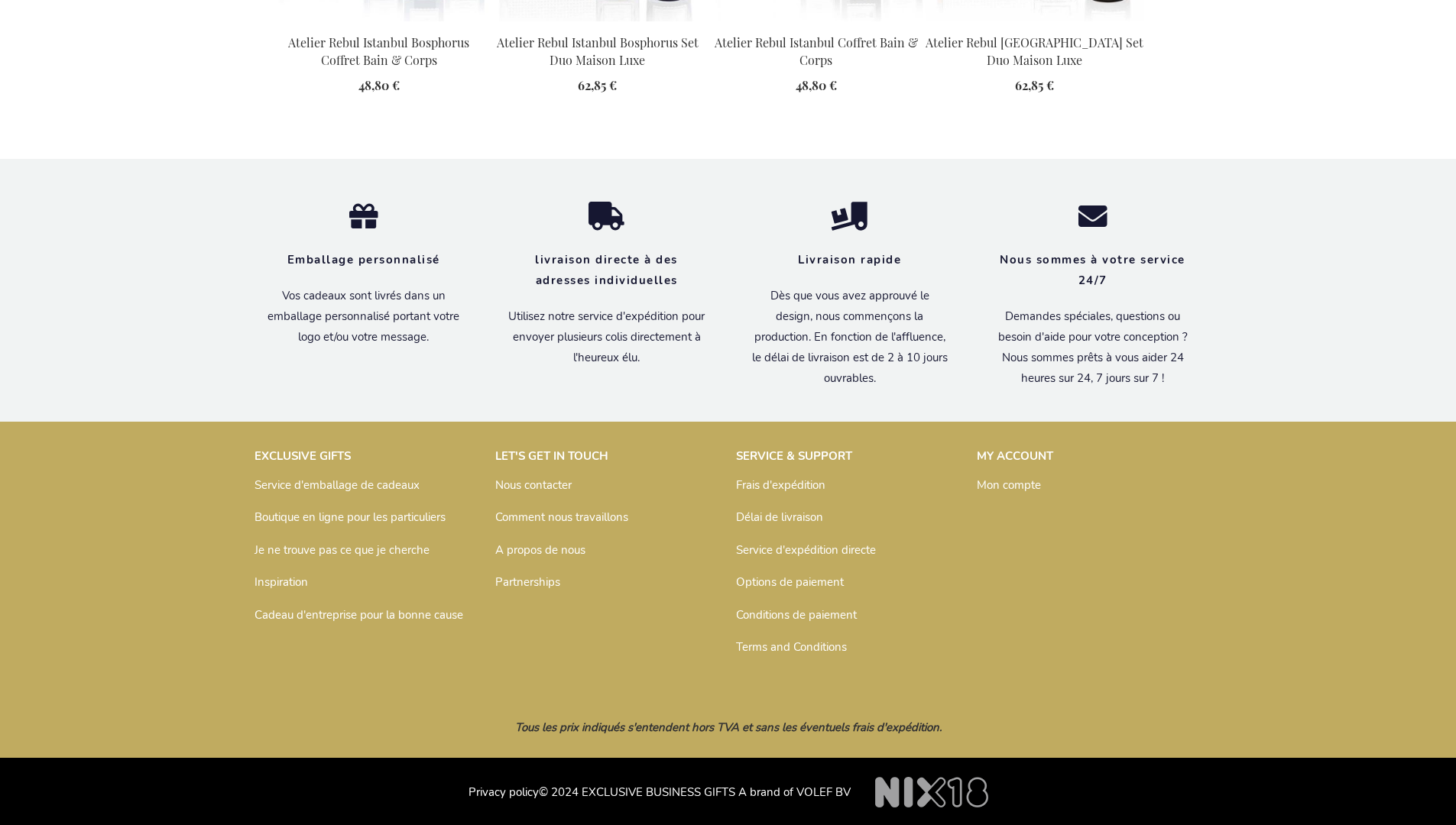
scroll to position [2086, 0]
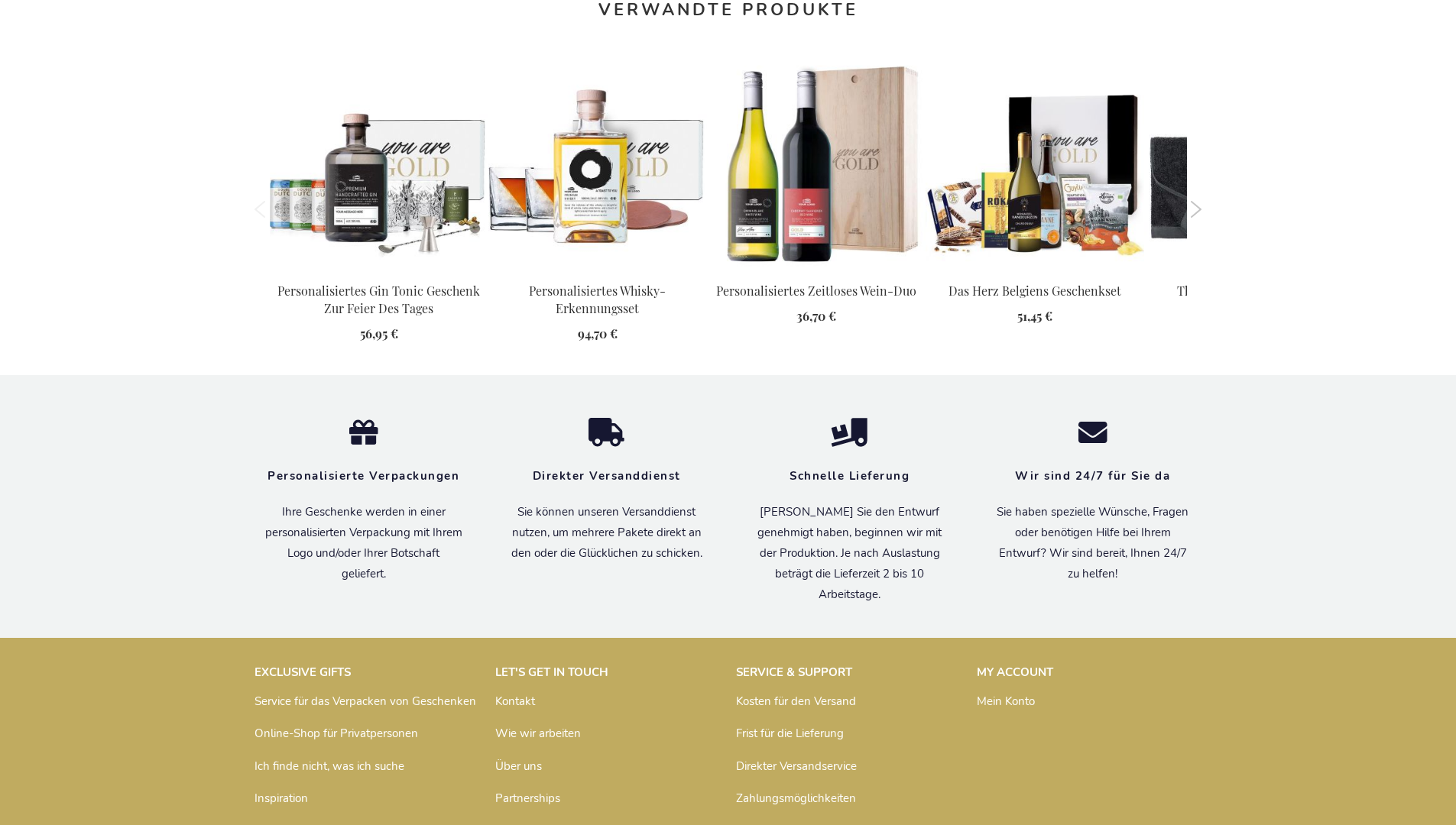
scroll to position [1737, 0]
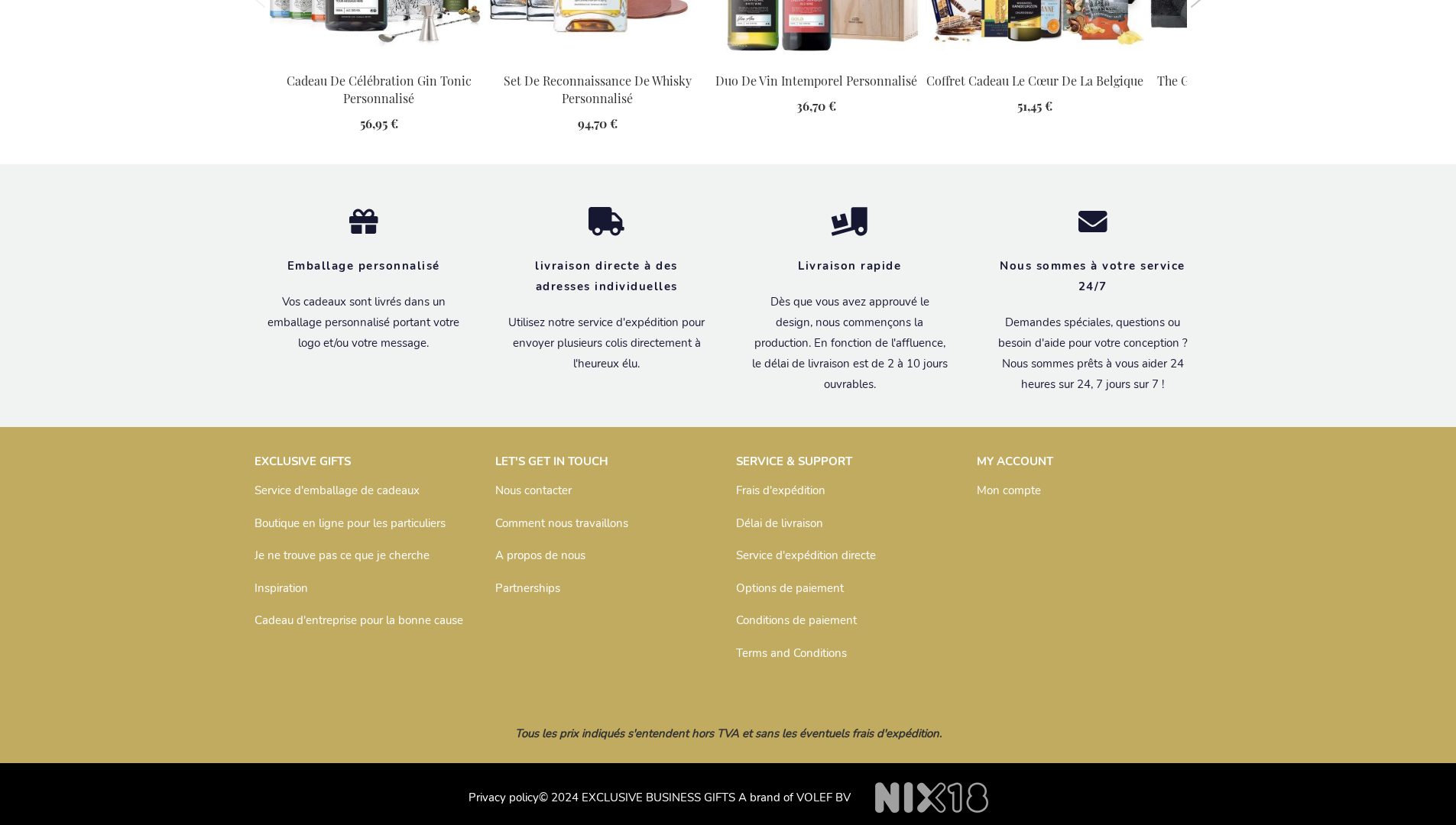
scroll to position [1736, 0]
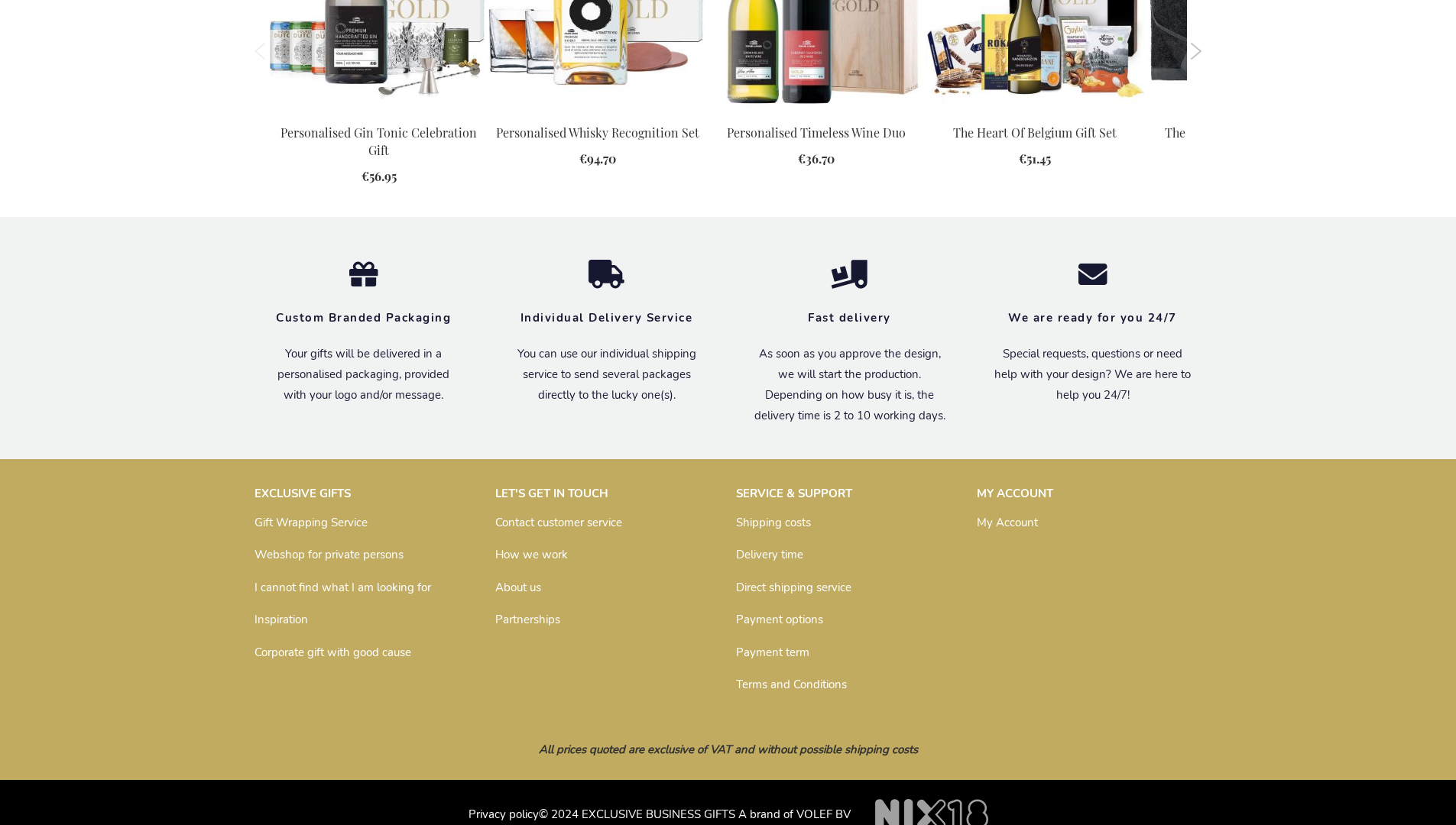
scroll to position [1666, 0]
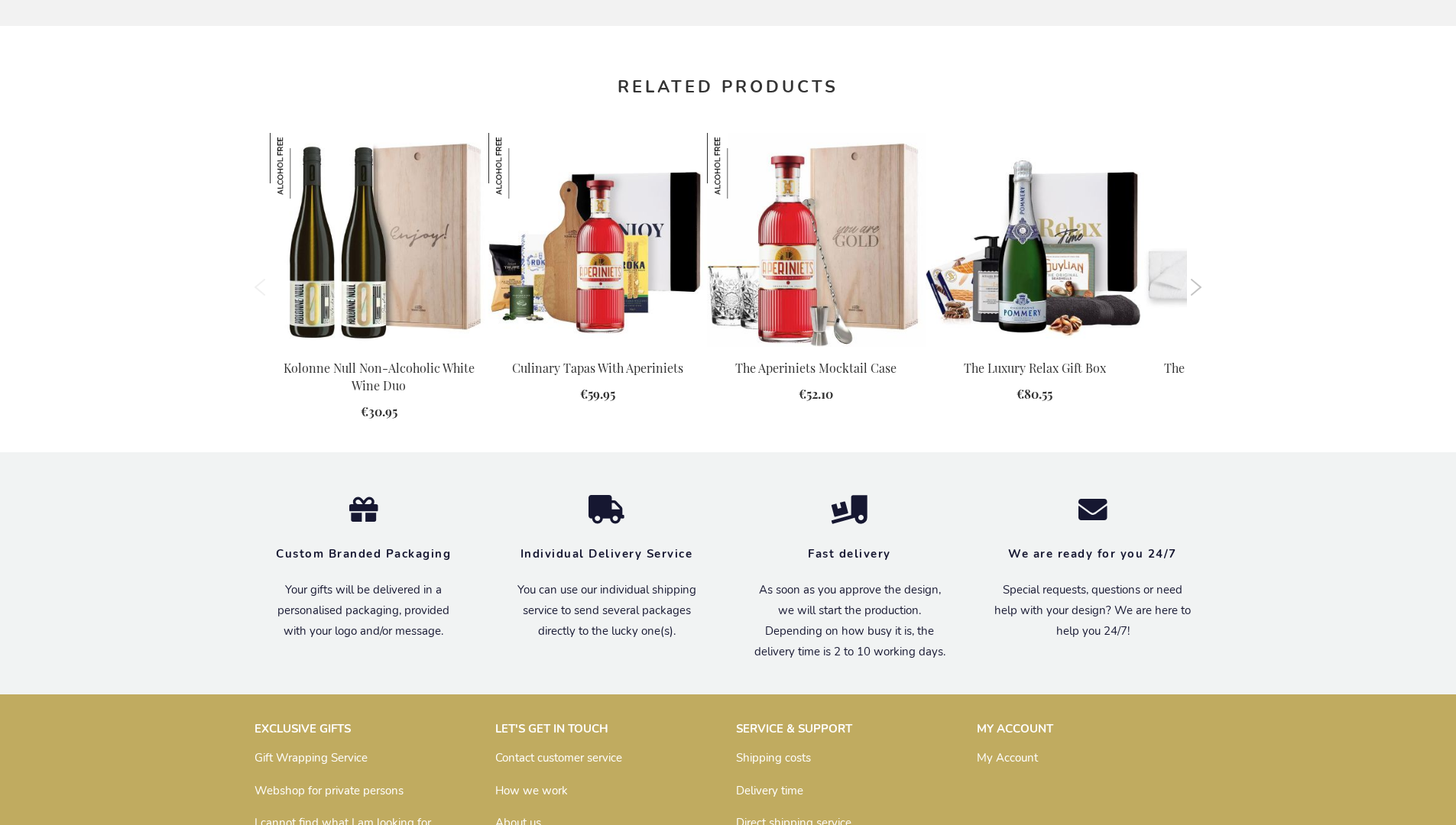
scroll to position [1716, 0]
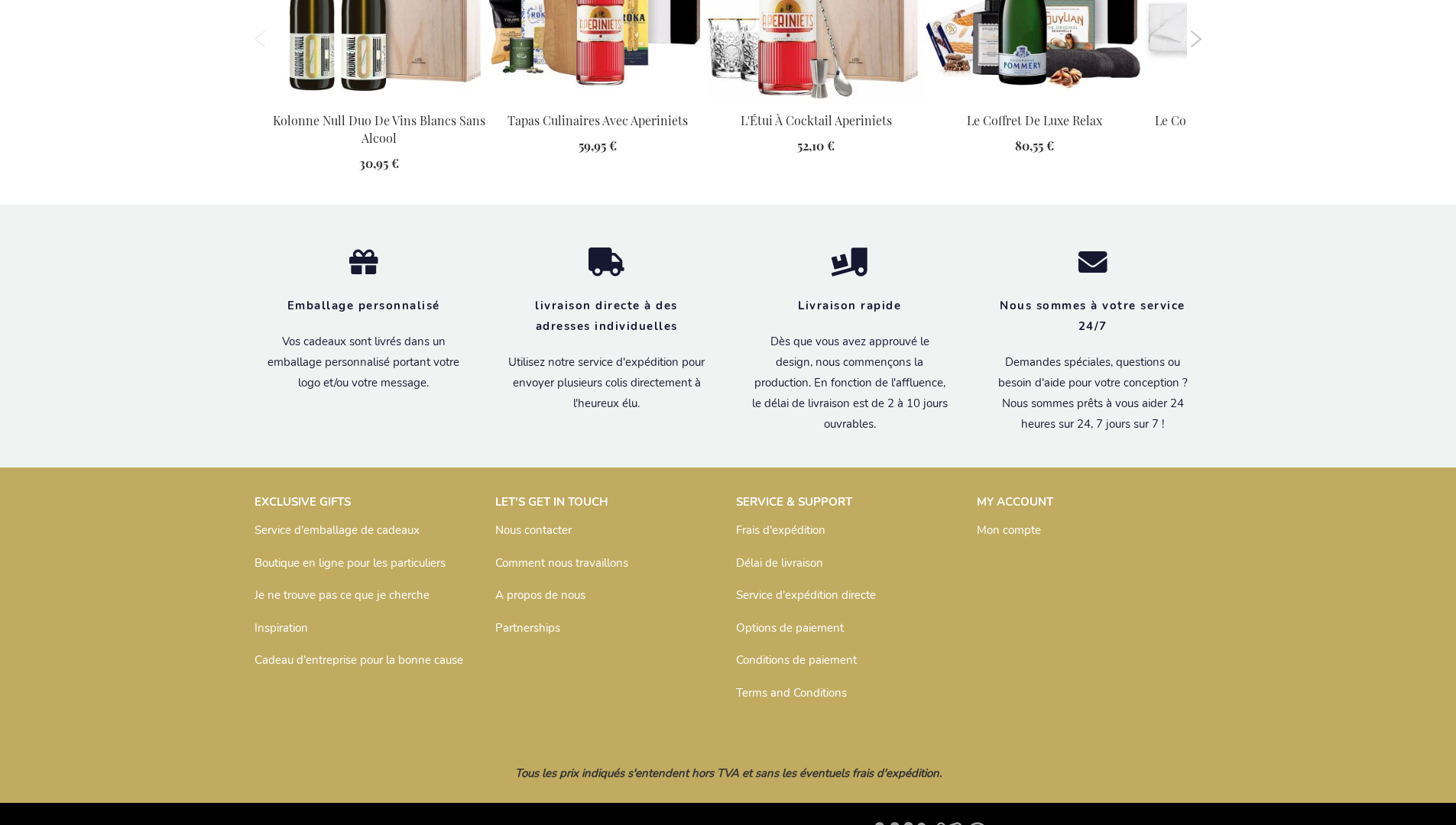
scroll to position [1768, 0]
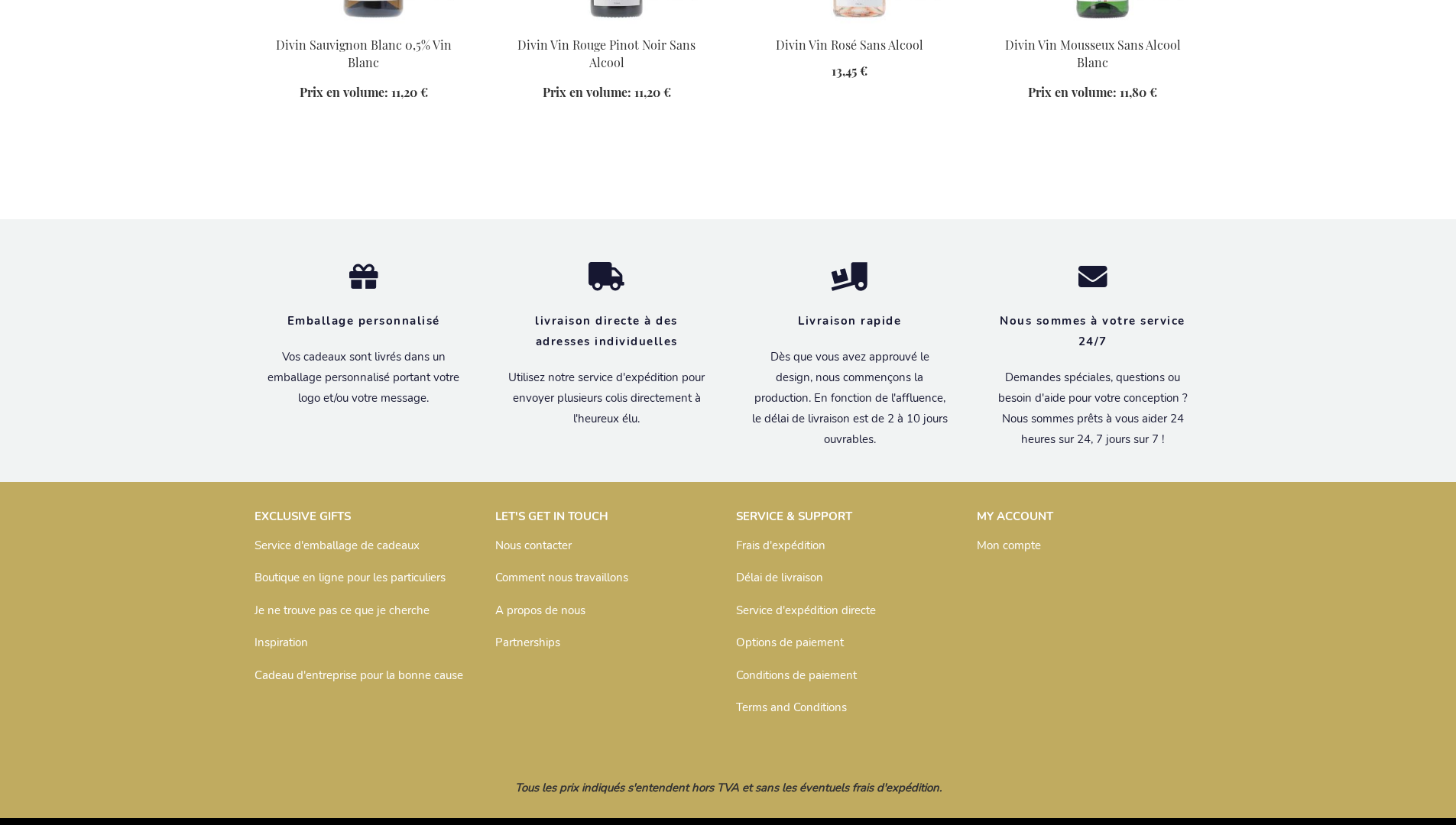
scroll to position [1307, 0]
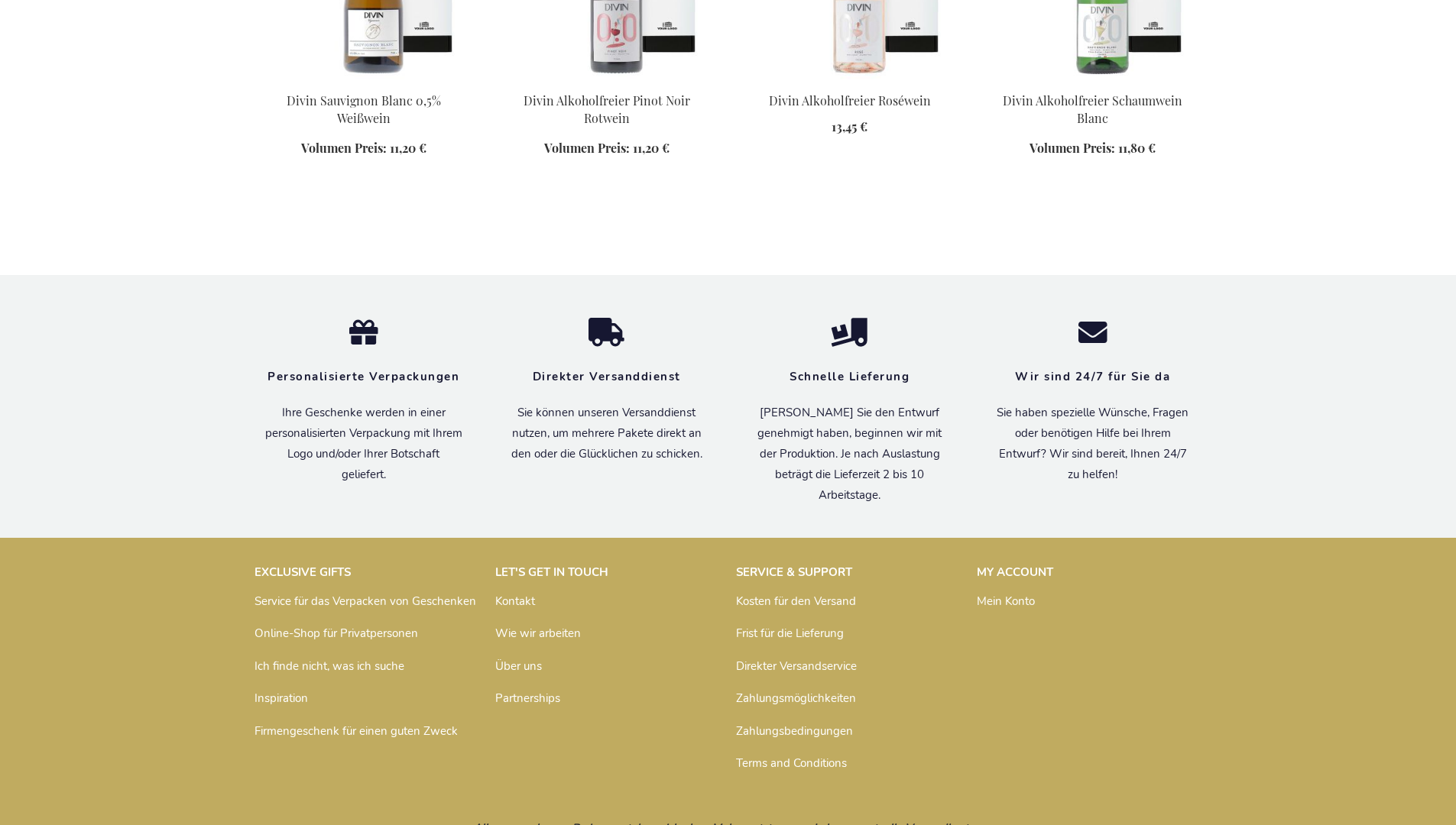
scroll to position [1292, 0]
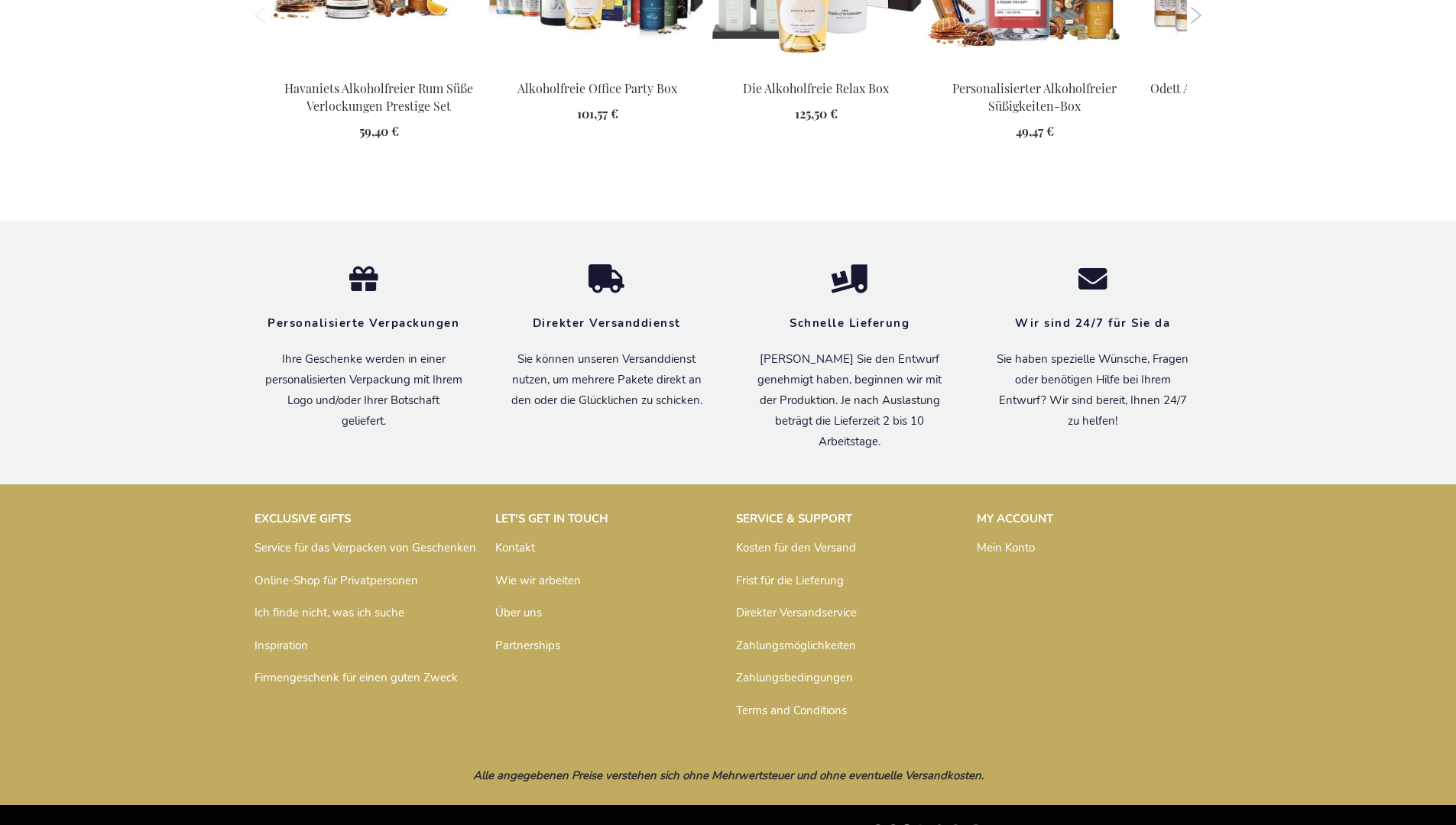
scroll to position [1770, 0]
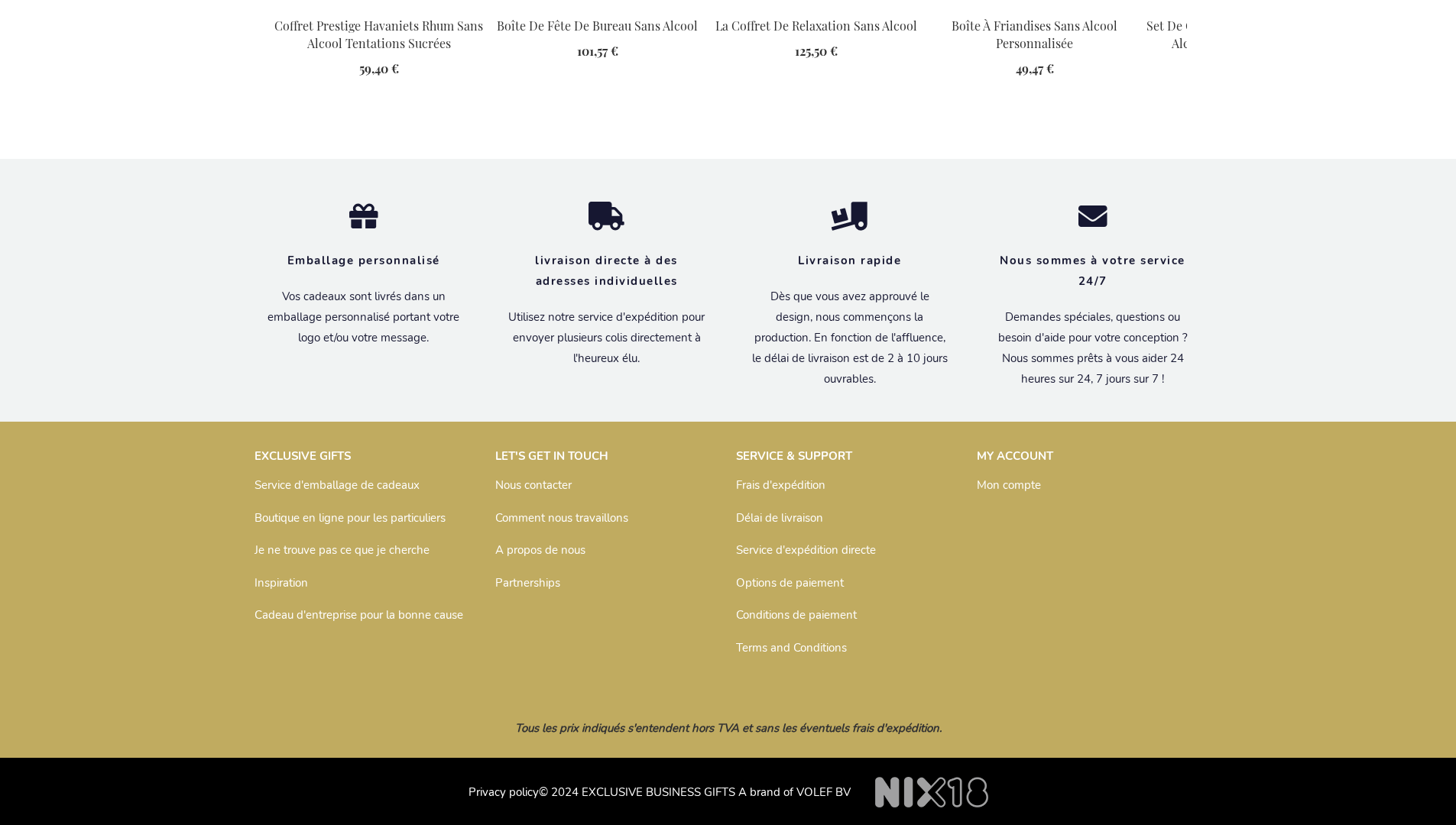
scroll to position [1786, 0]
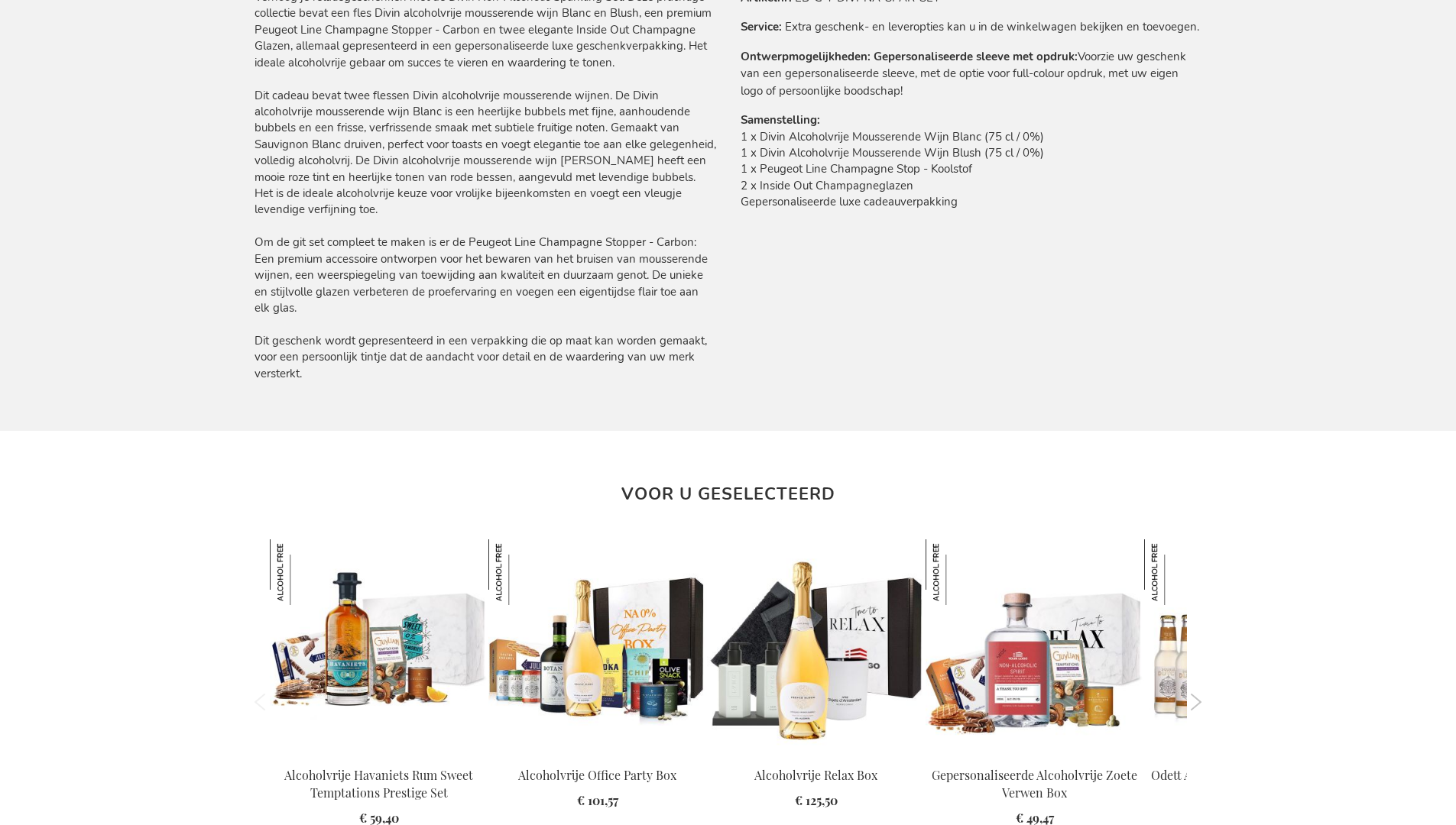
scroll to position [1778, 0]
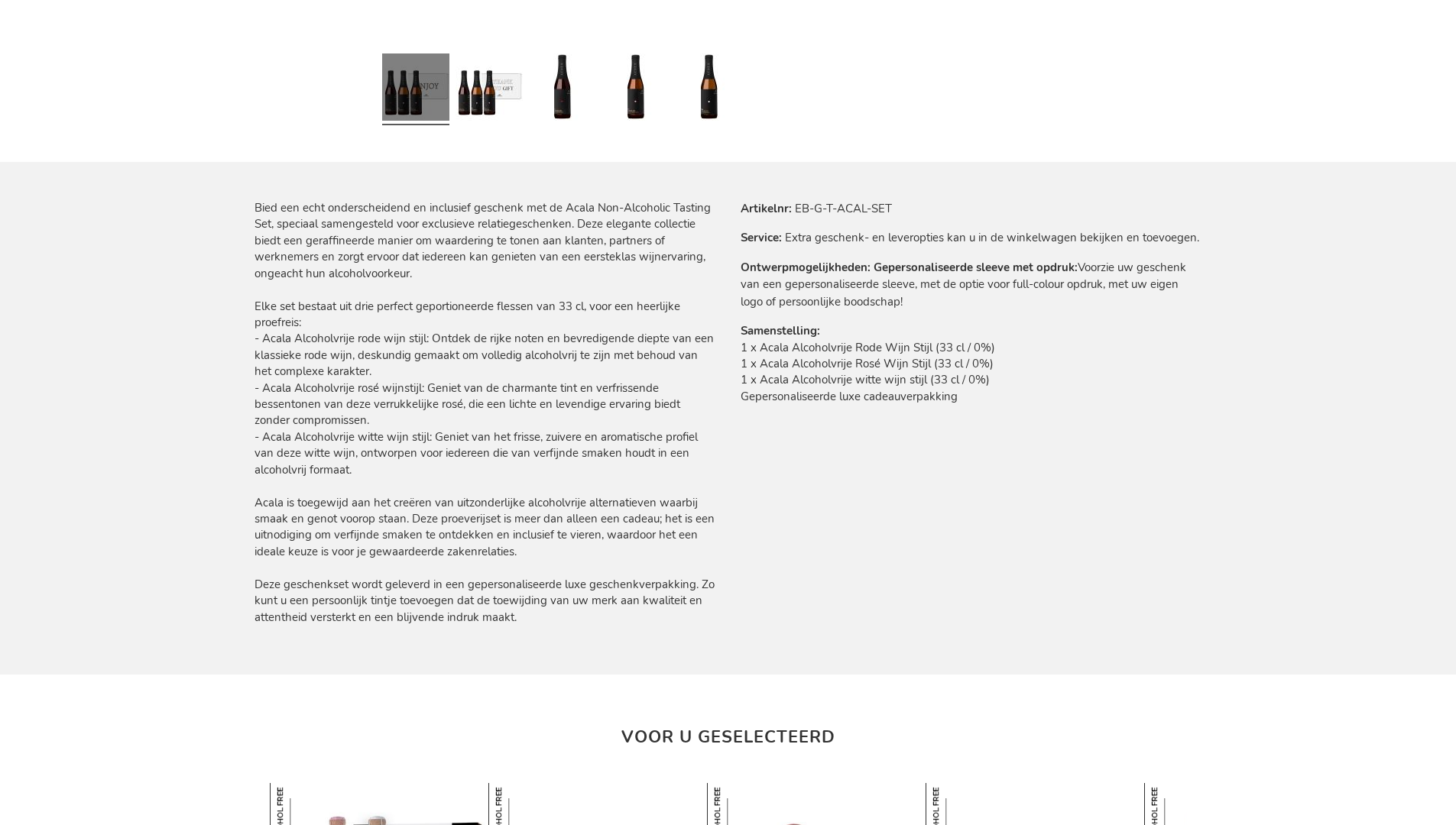
scroll to position [1793, 0]
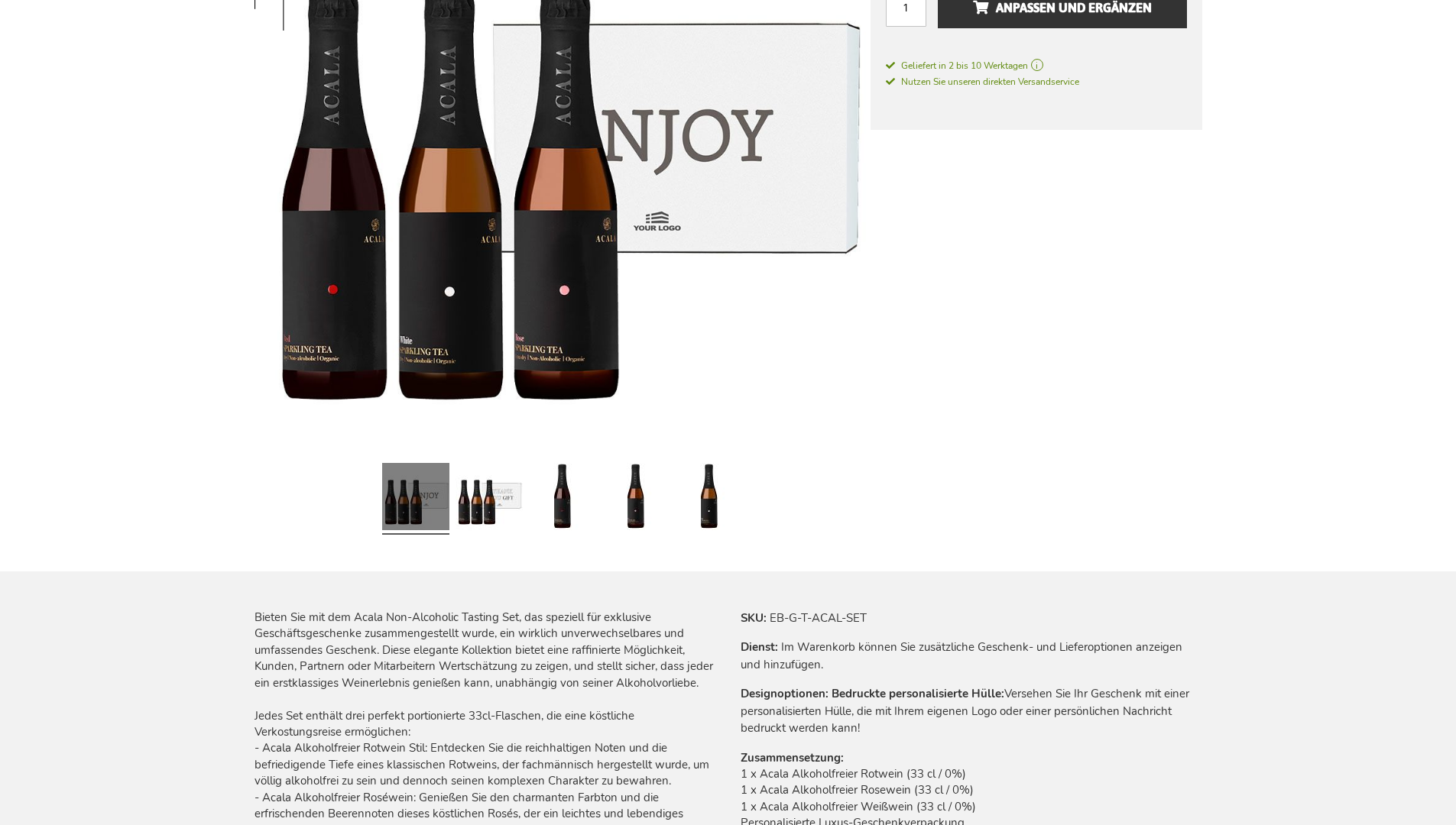
scroll to position [1786, 0]
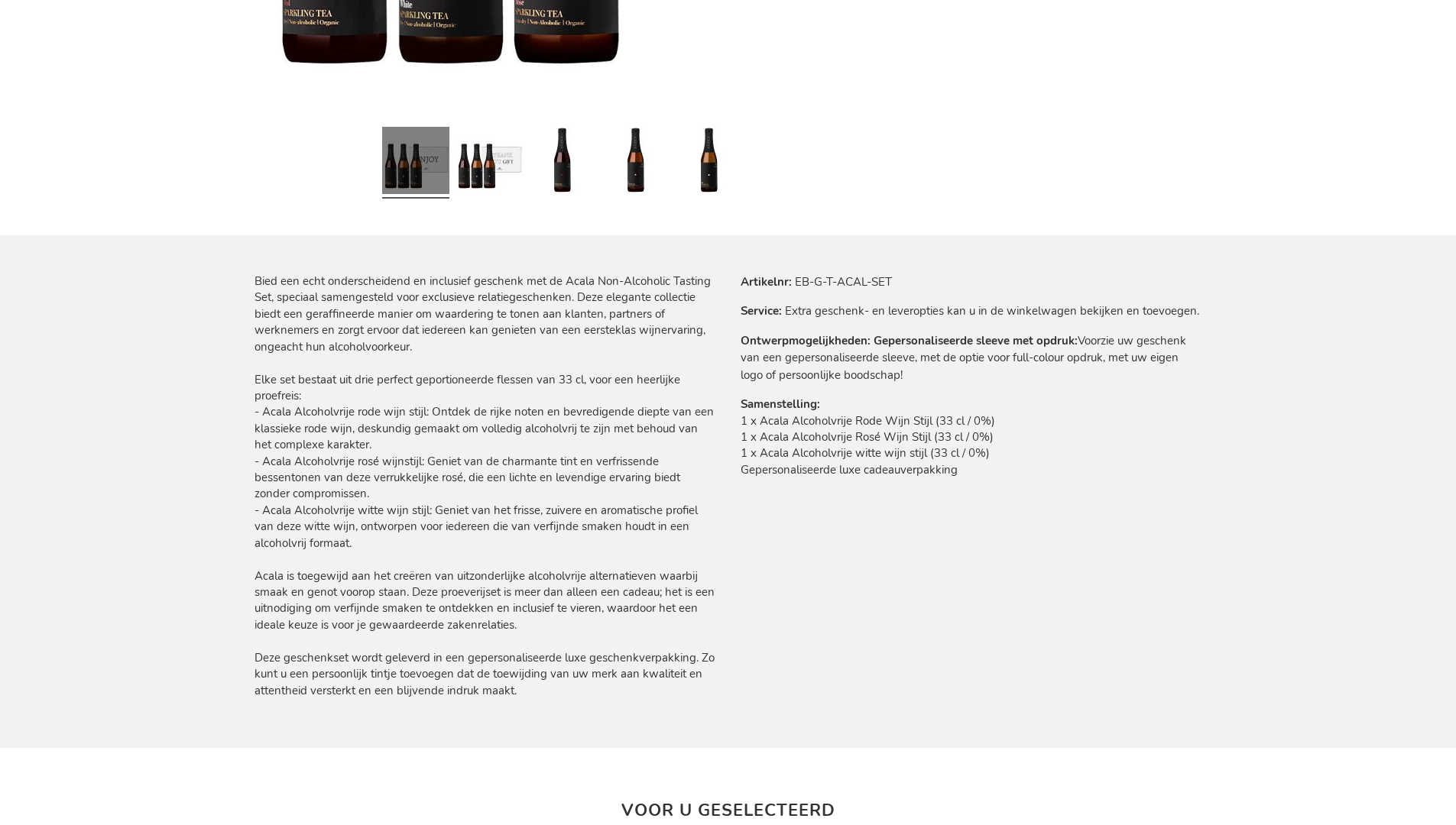
scroll to position [1793, 0]
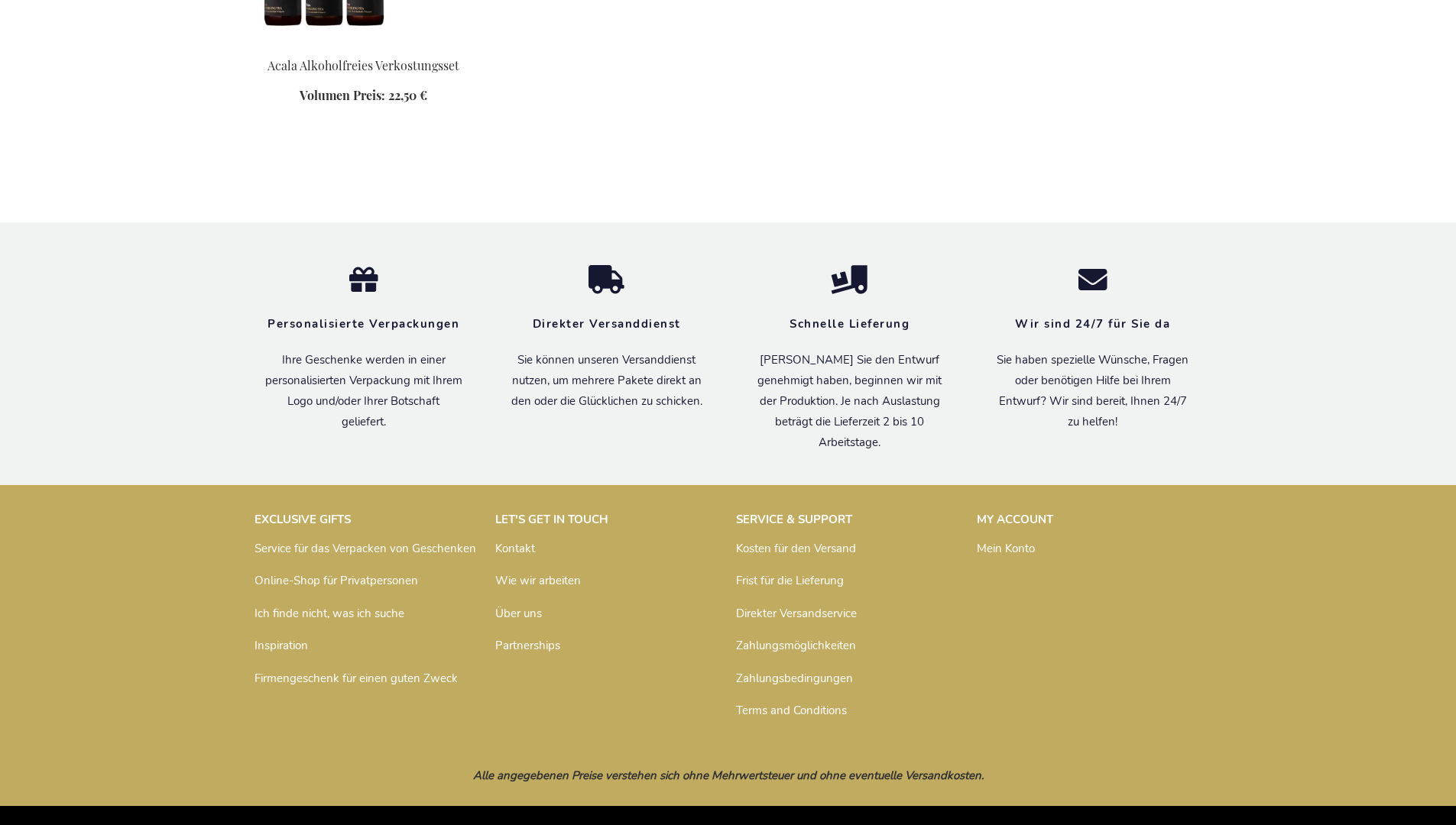
scroll to position [921, 0]
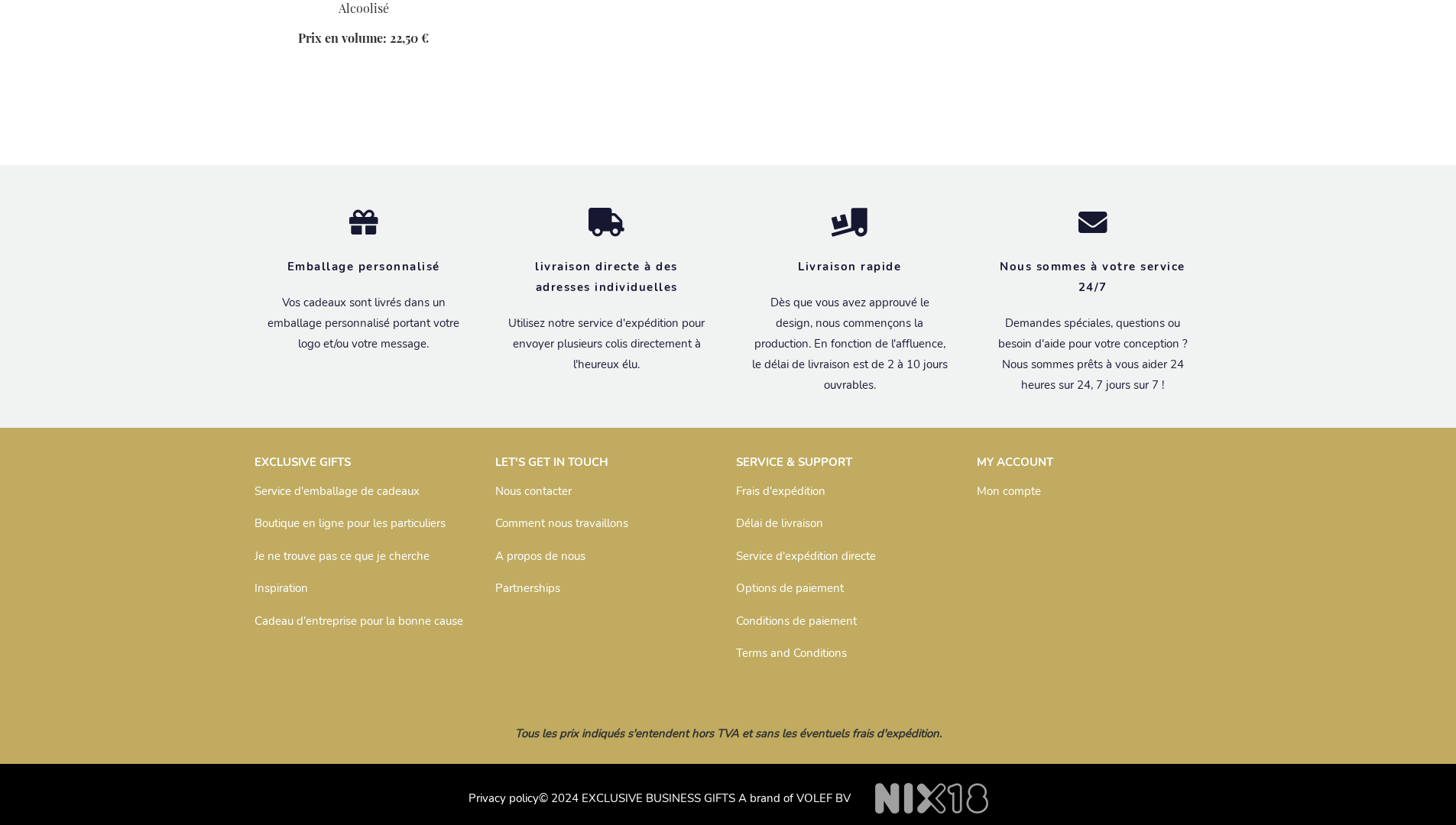
scroll to position [954, 0]
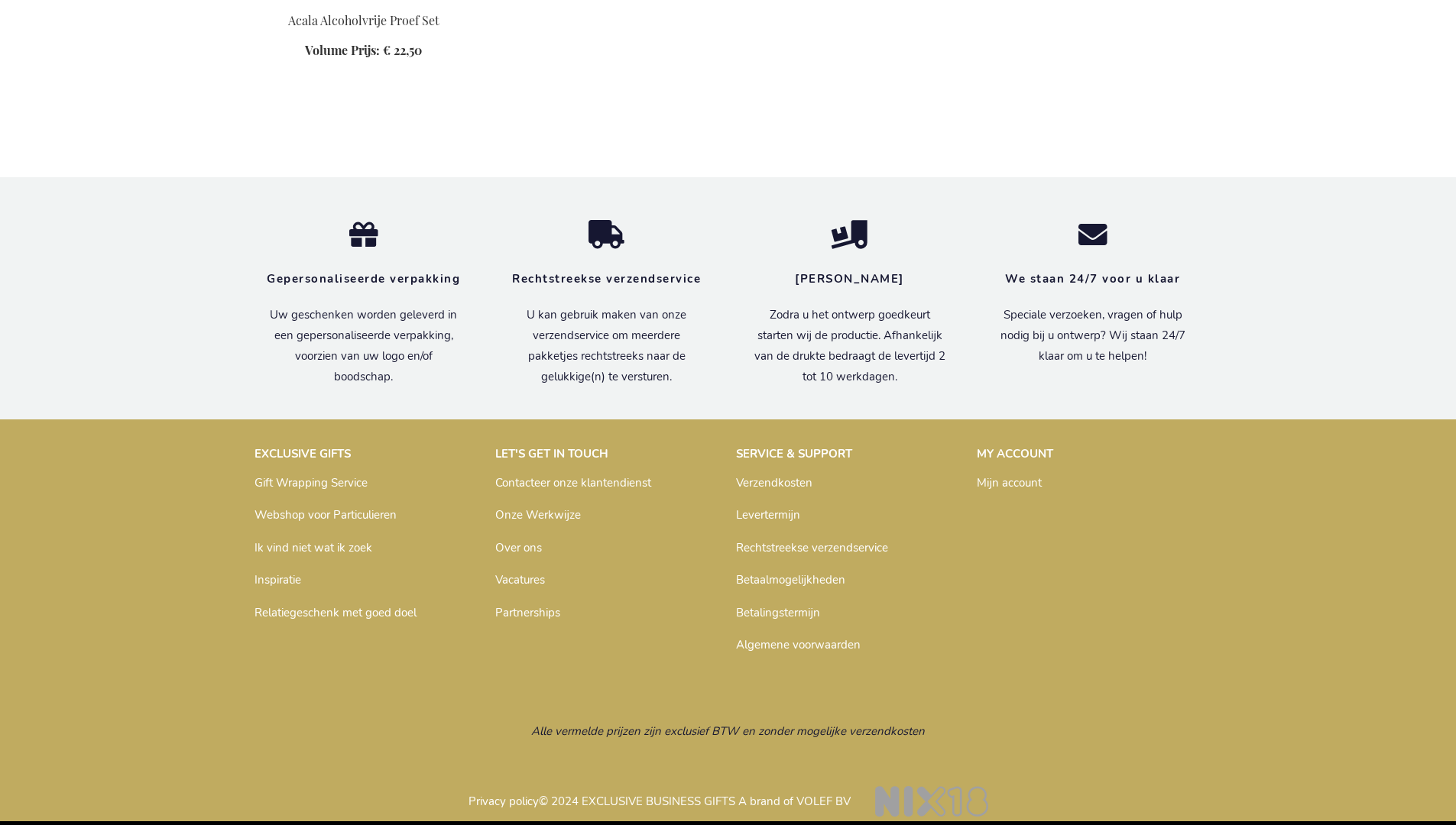
scroll to position [928, 0]
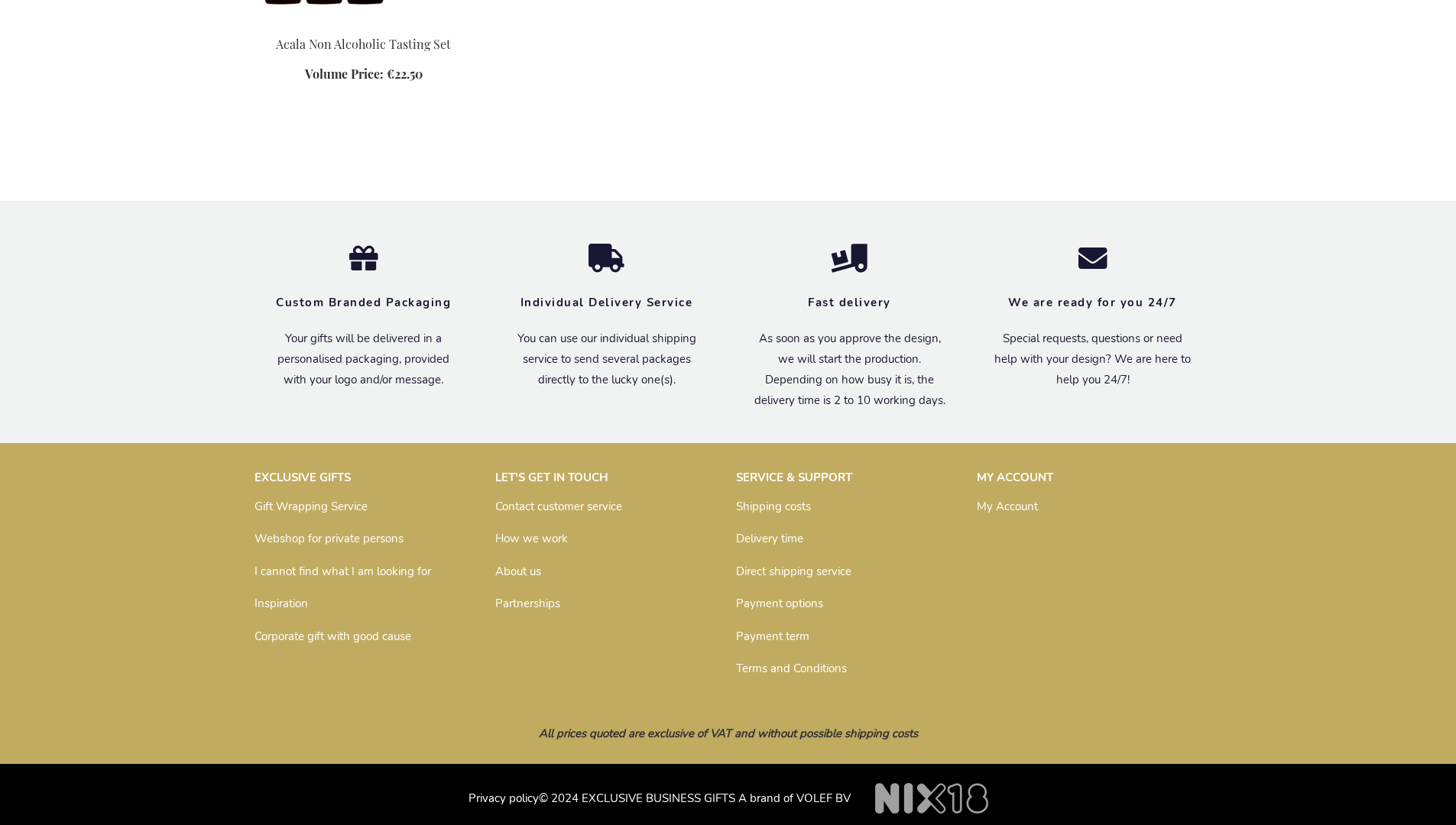
scroll to position [901, 0]
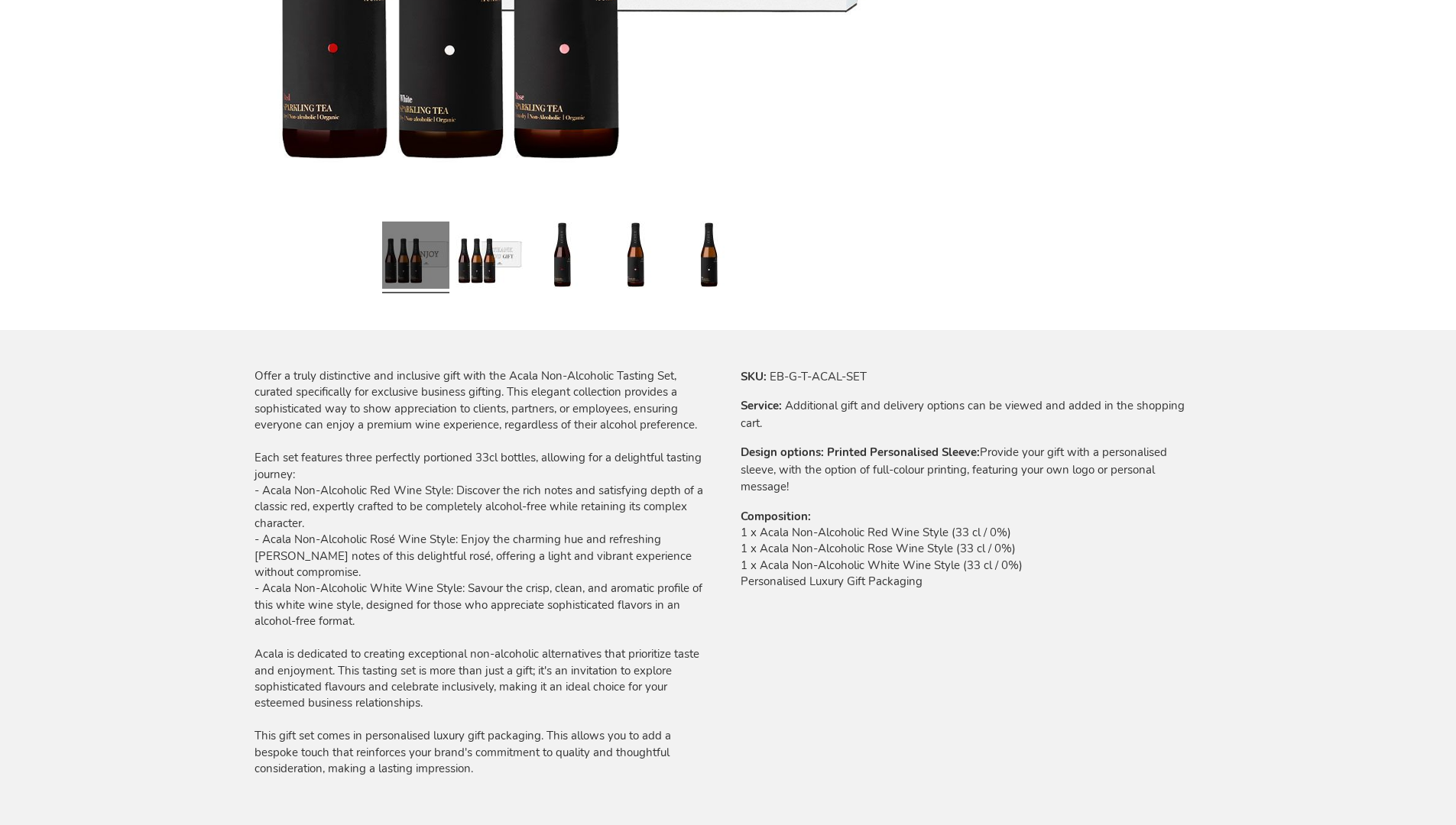
scroll to position [1733, 0]
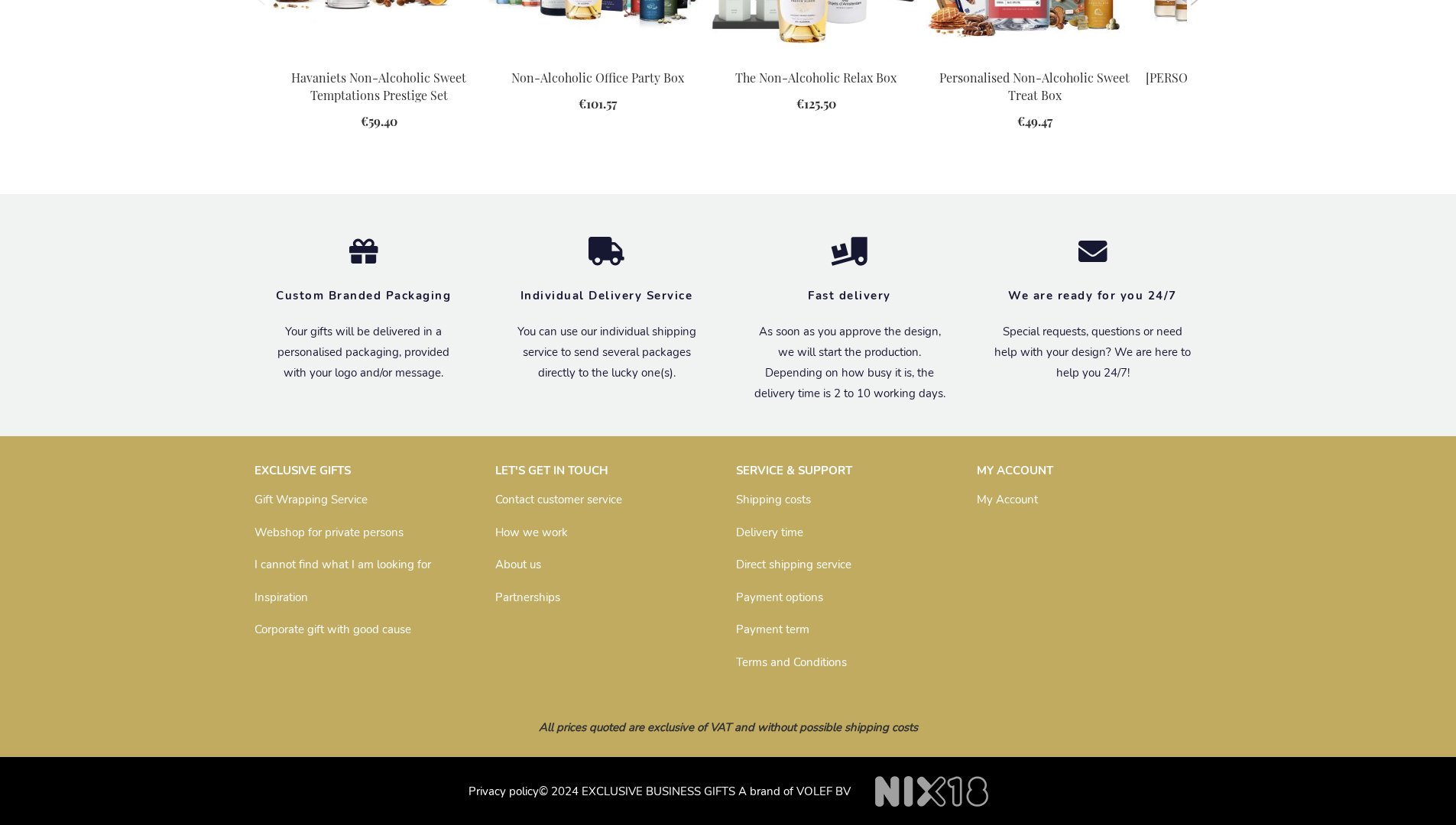
scroll to position [1684, 0]
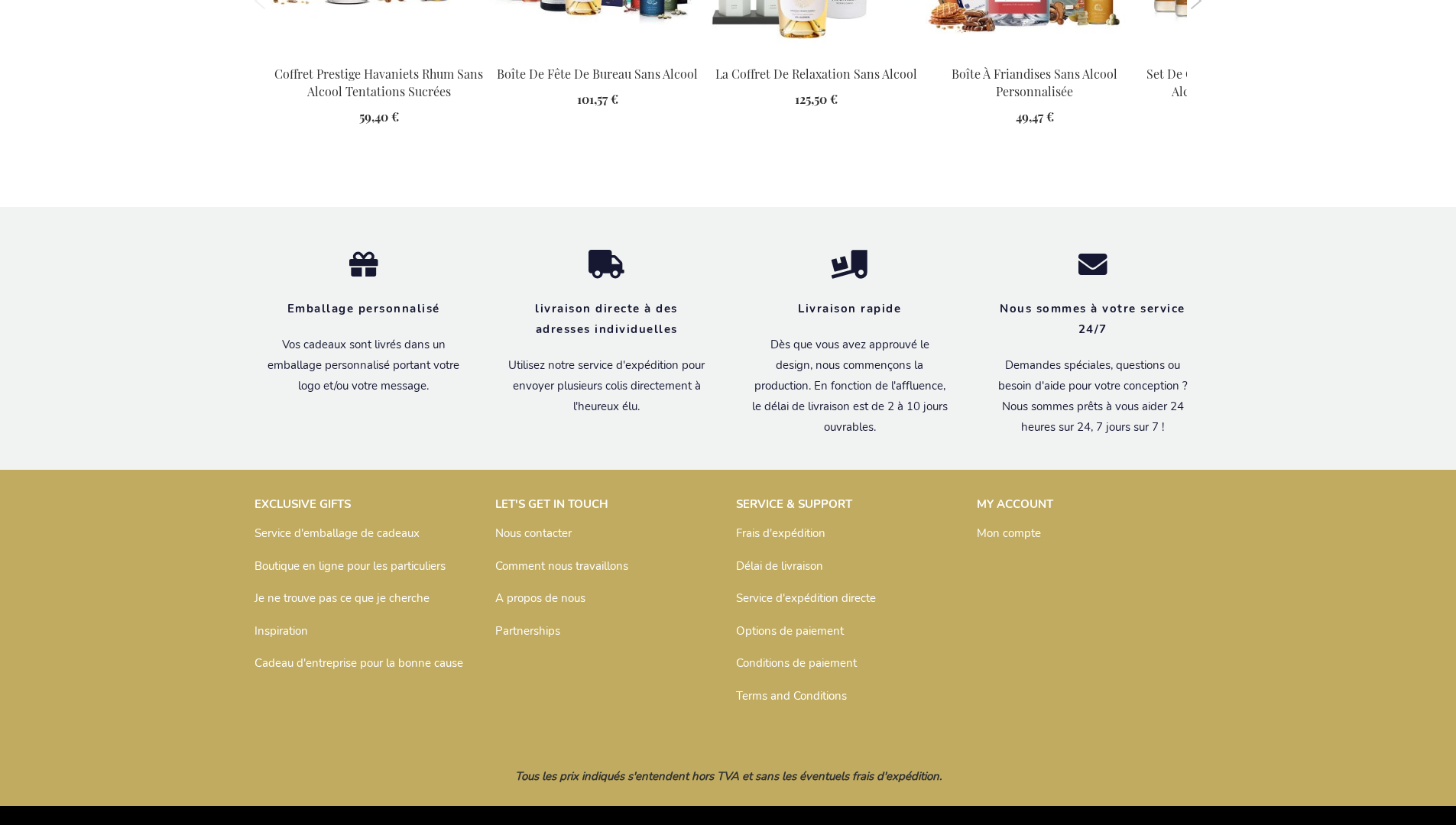
scroll to position [1786, 0]
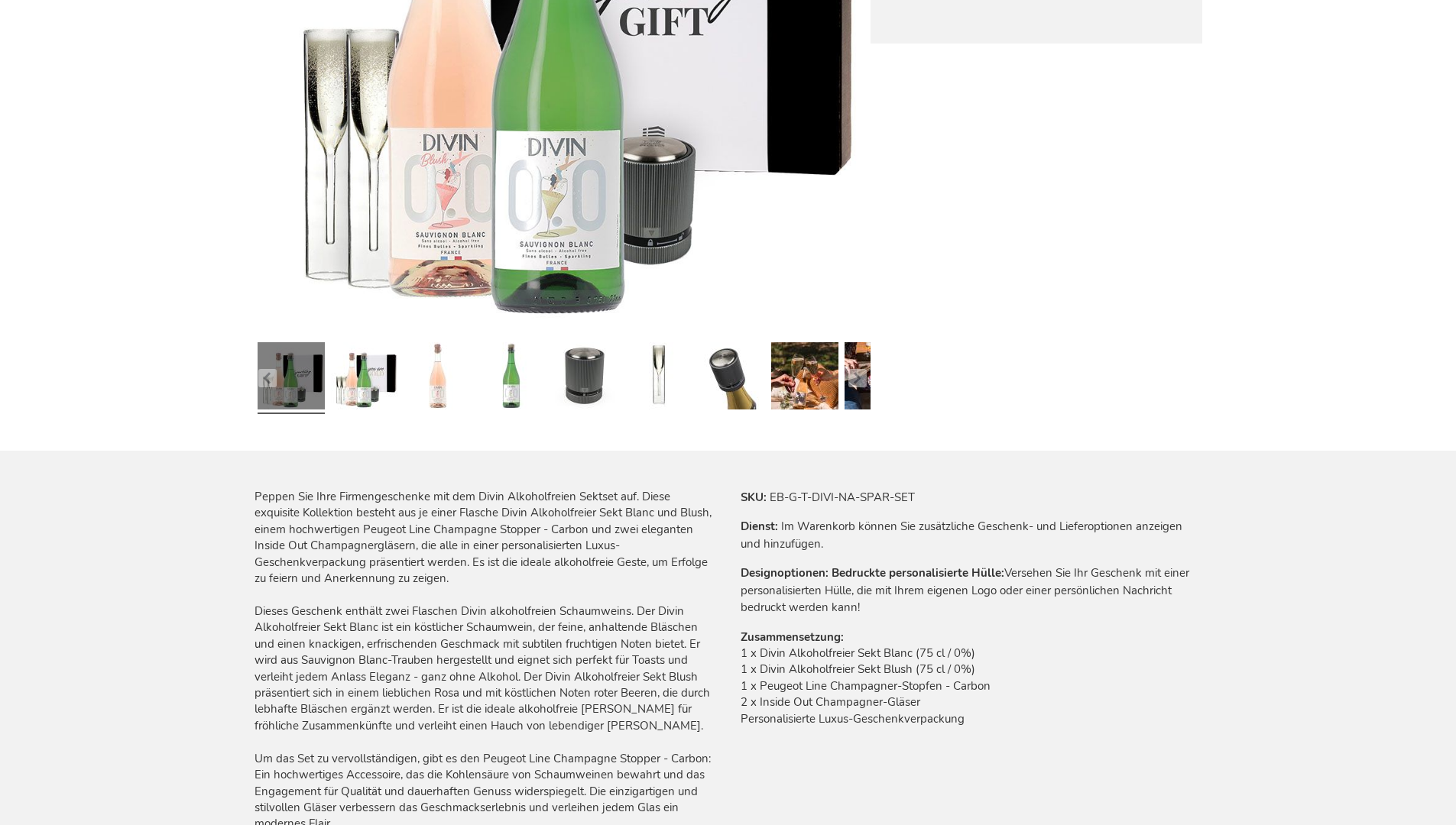
scroll to position [1770, 0]
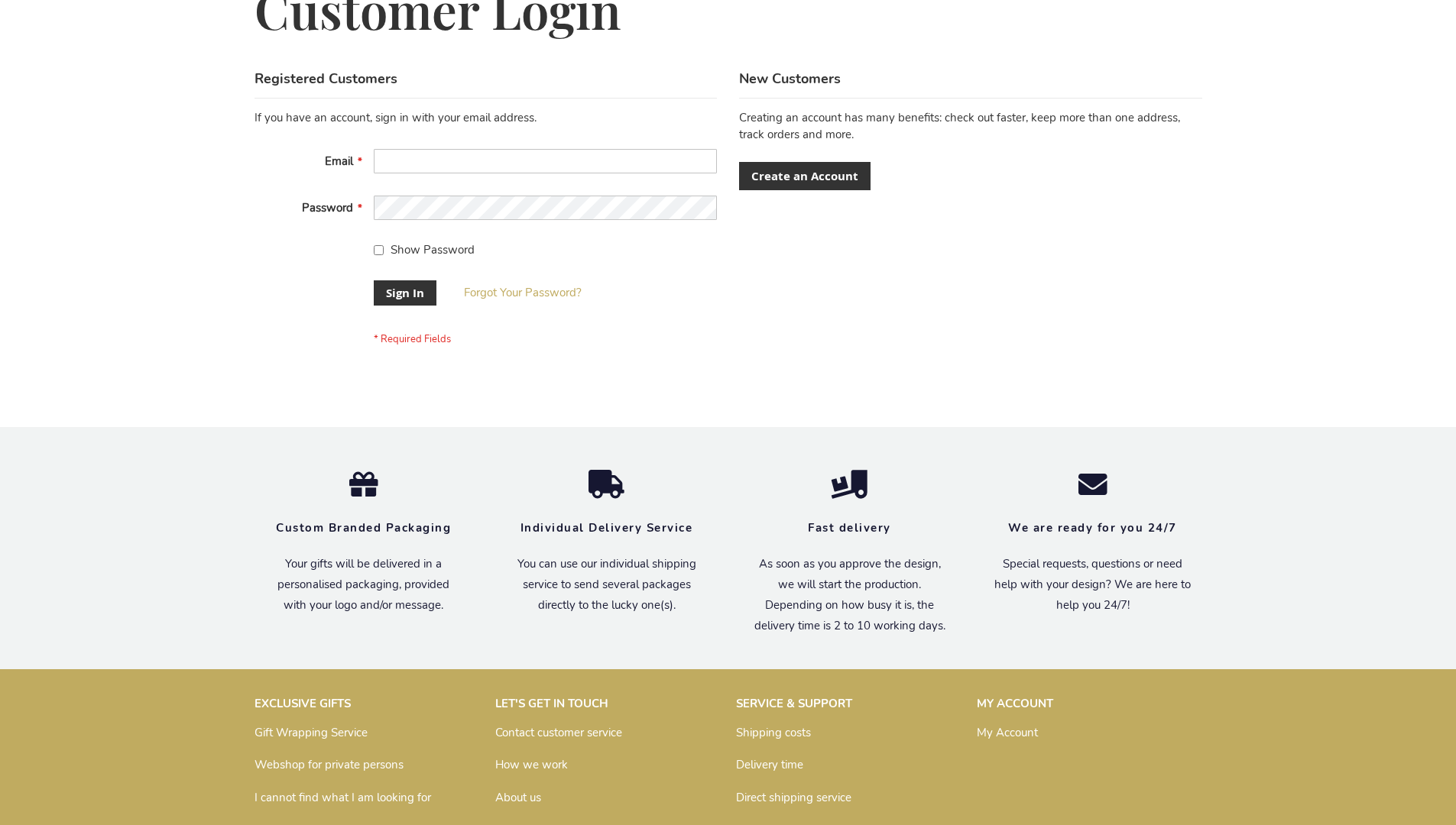
scroll to position [491, 0]
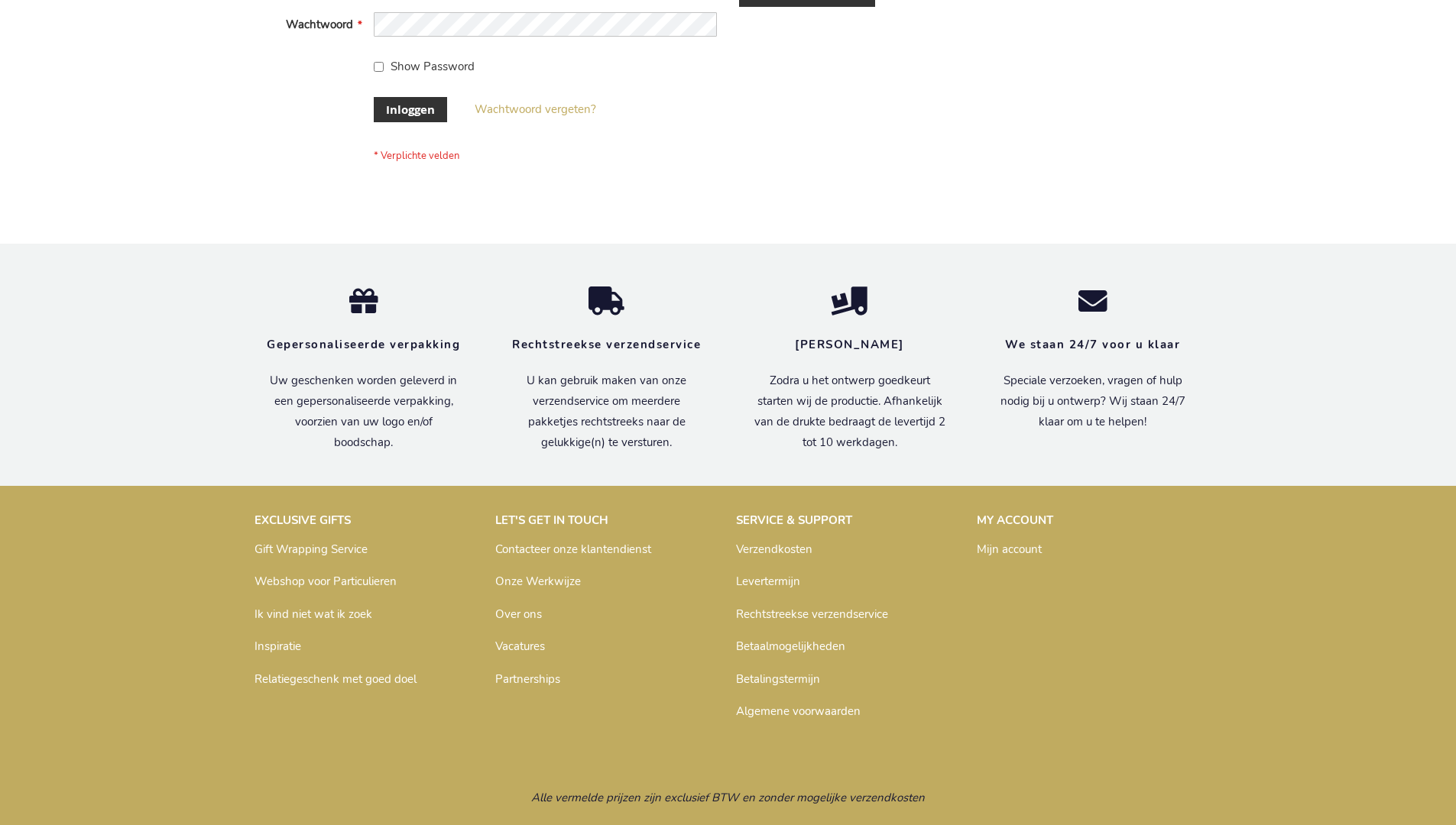
scroll to position [519, 0]
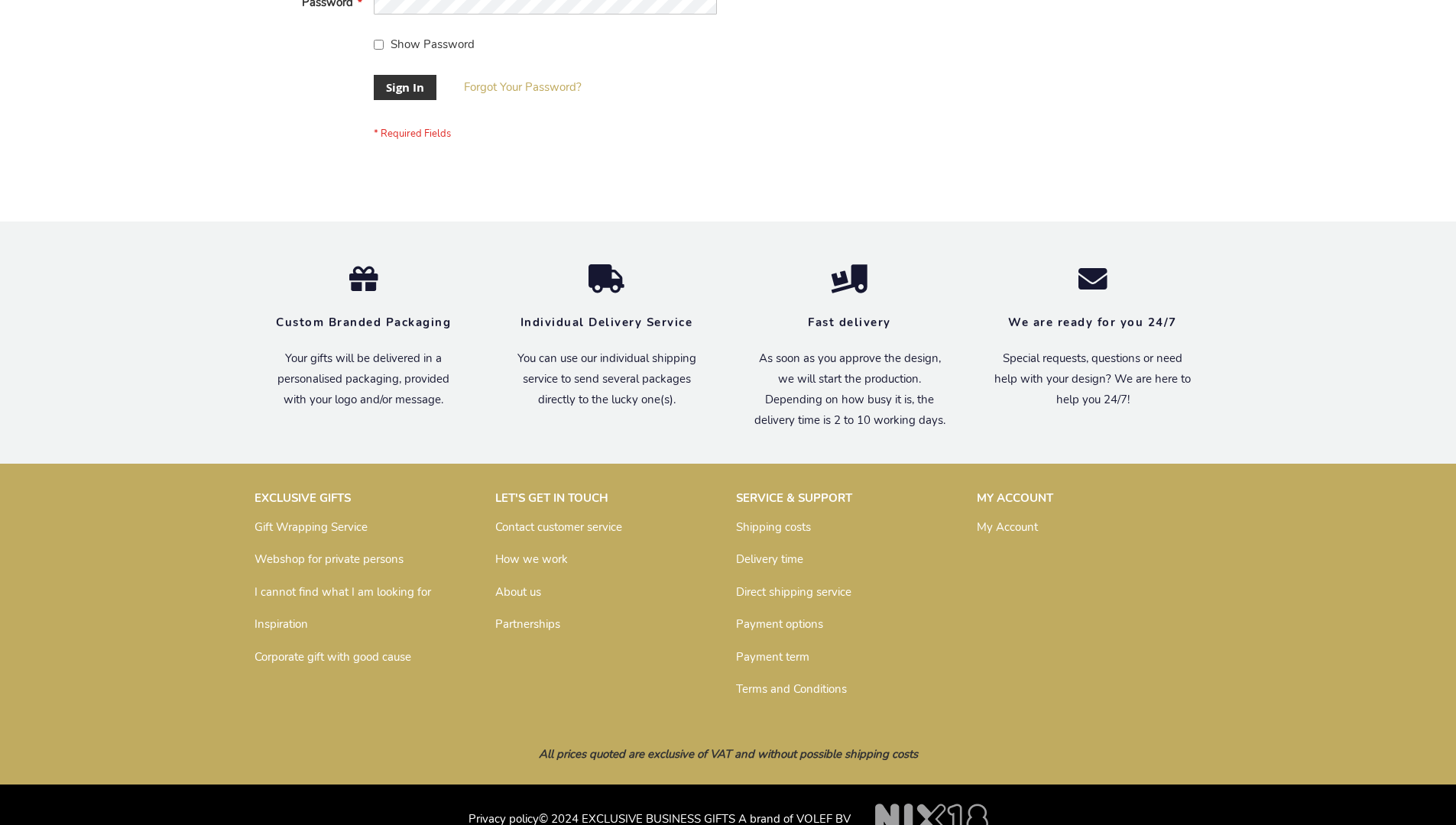
scroll to position [491, 0]
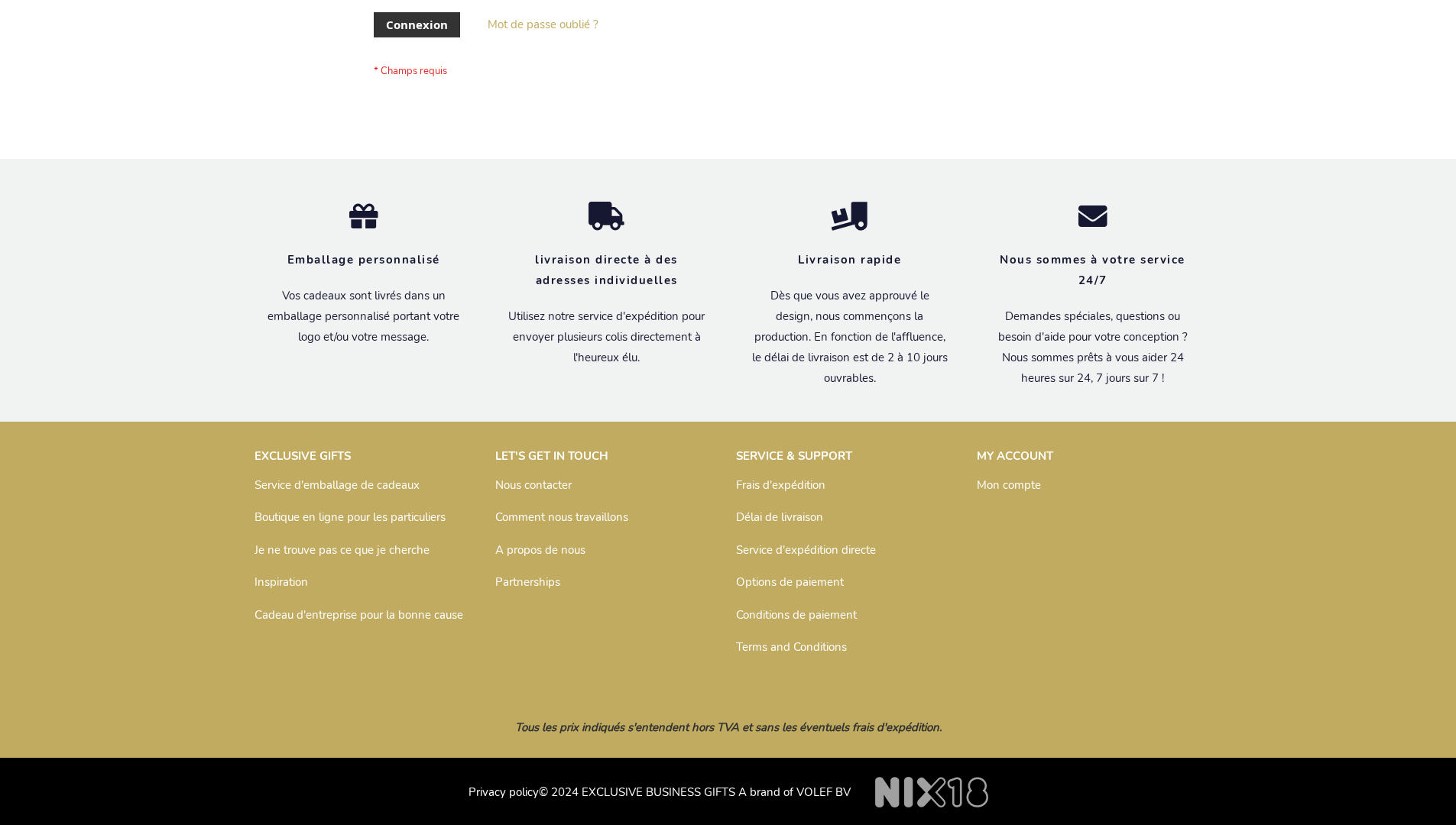
scroll to position [528, 0]
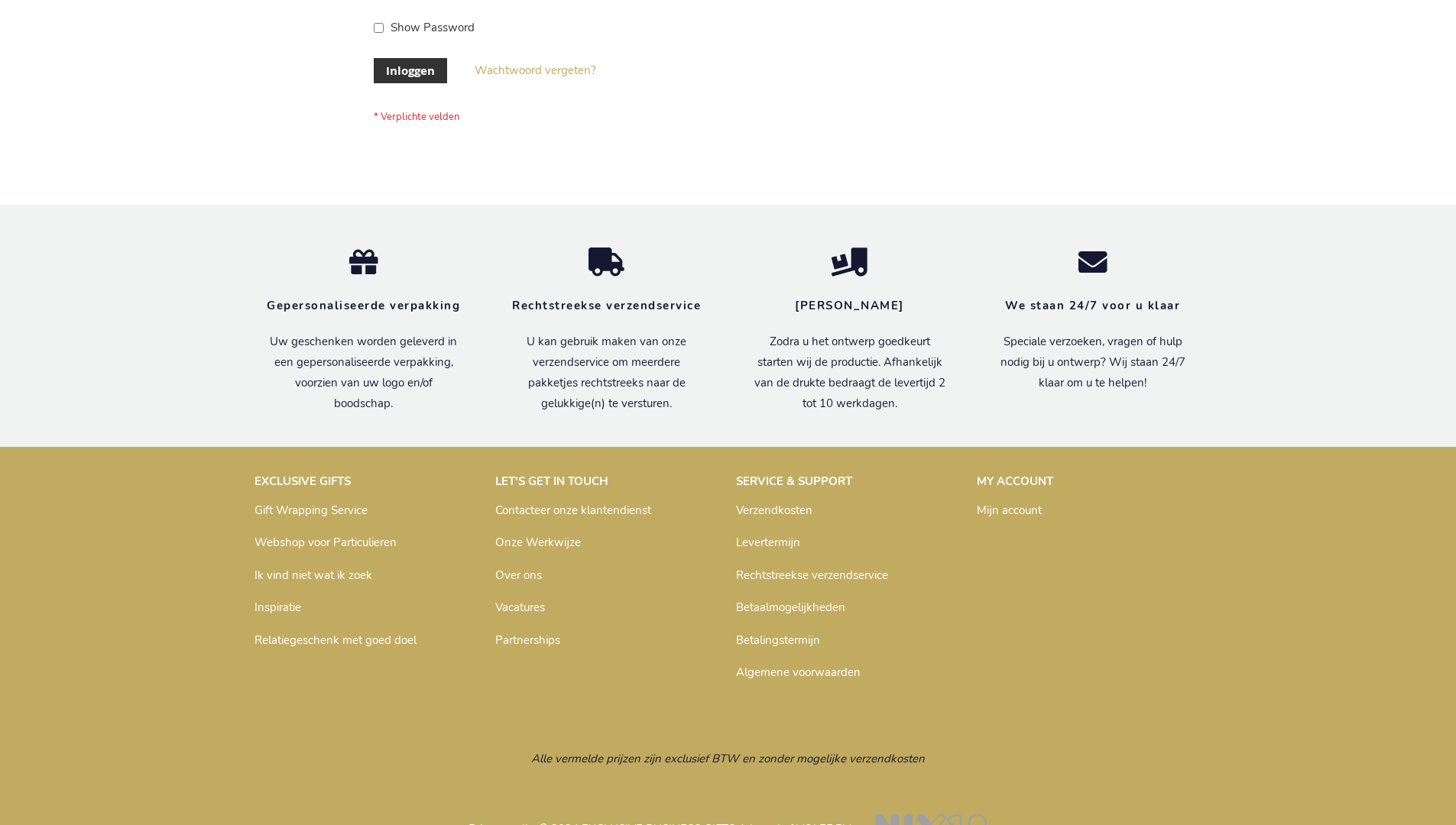
scroll to position [519, 0]
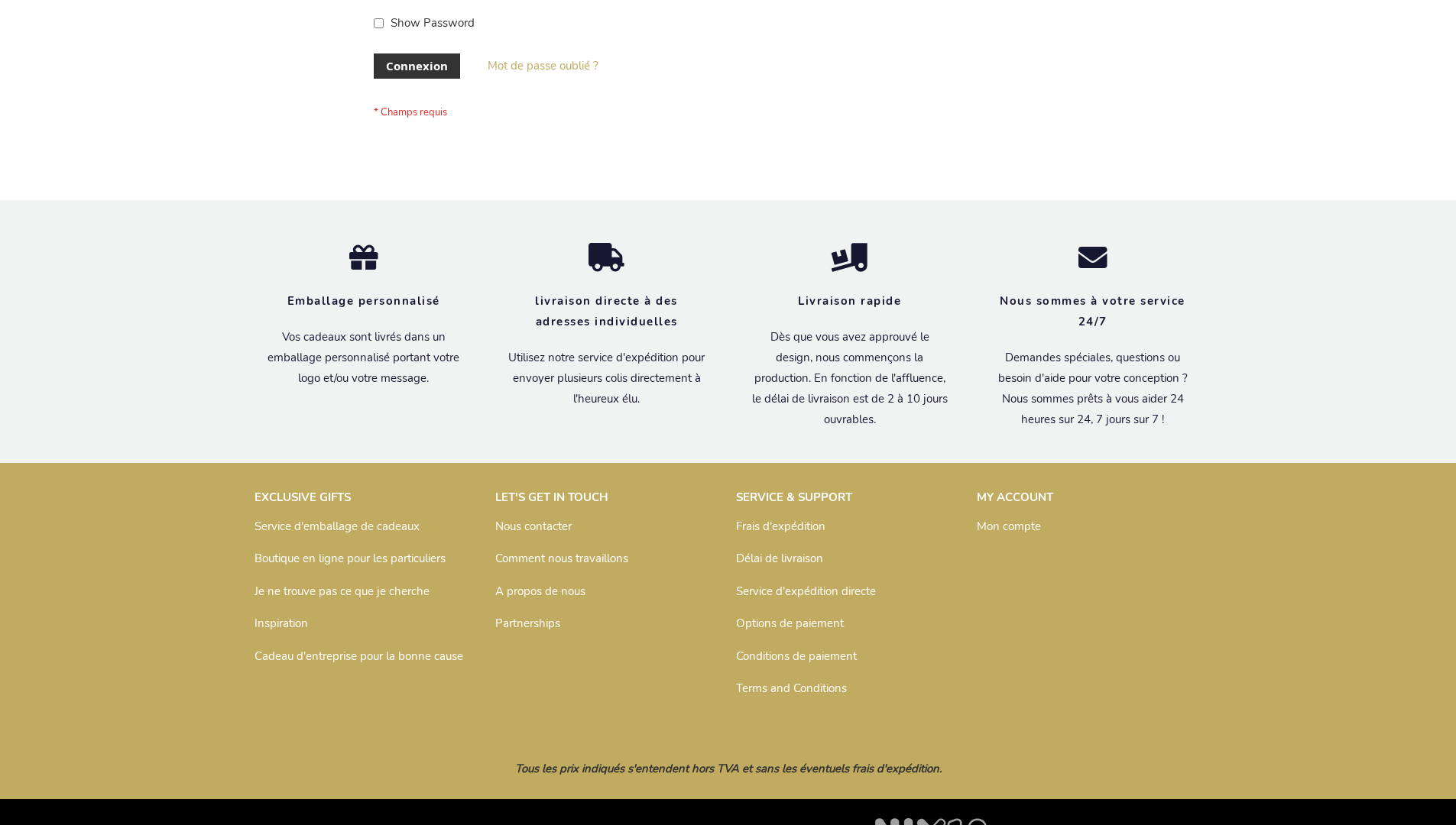
scroll to position [528, 0]
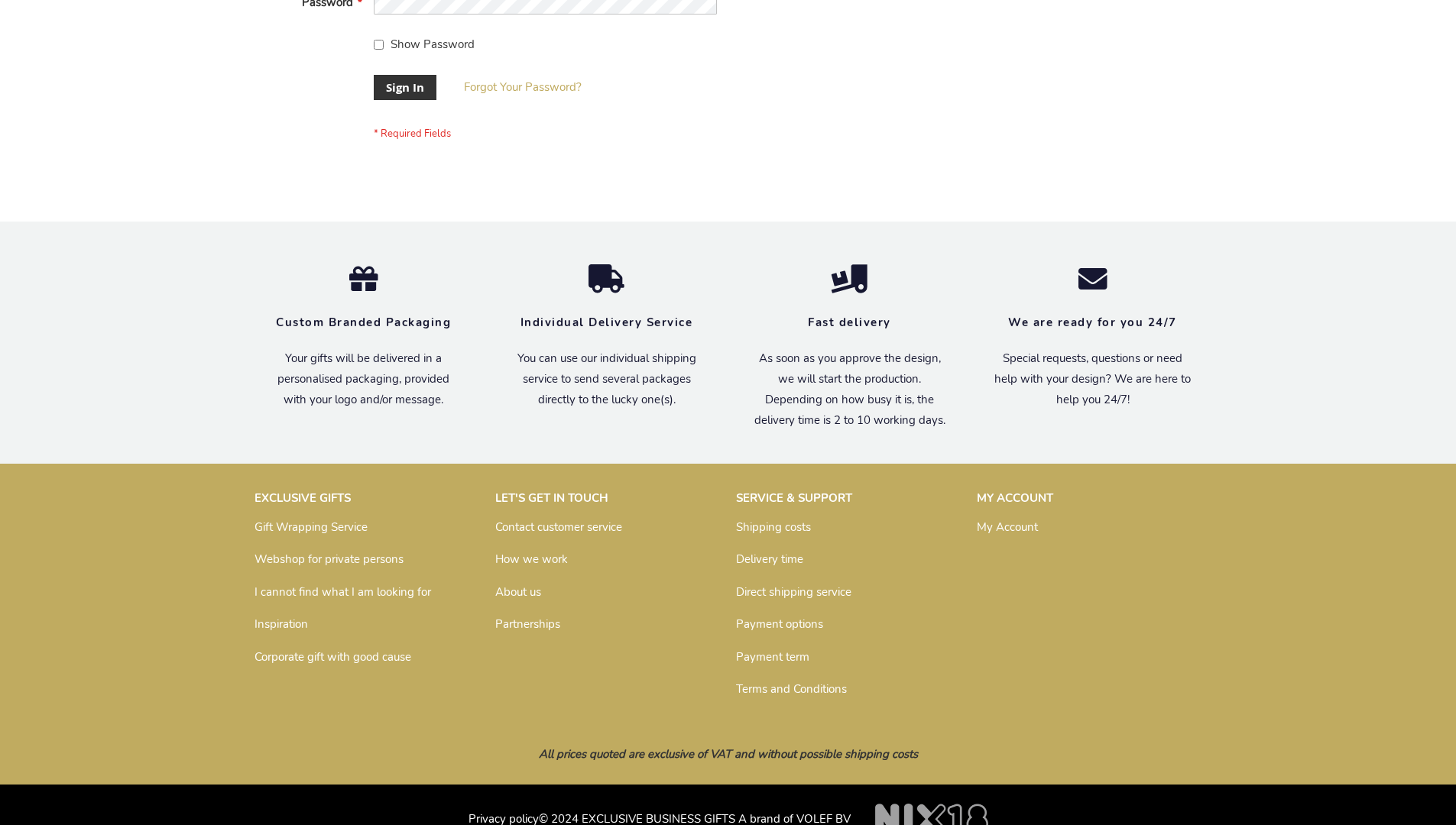
scroll to position [491, 0]
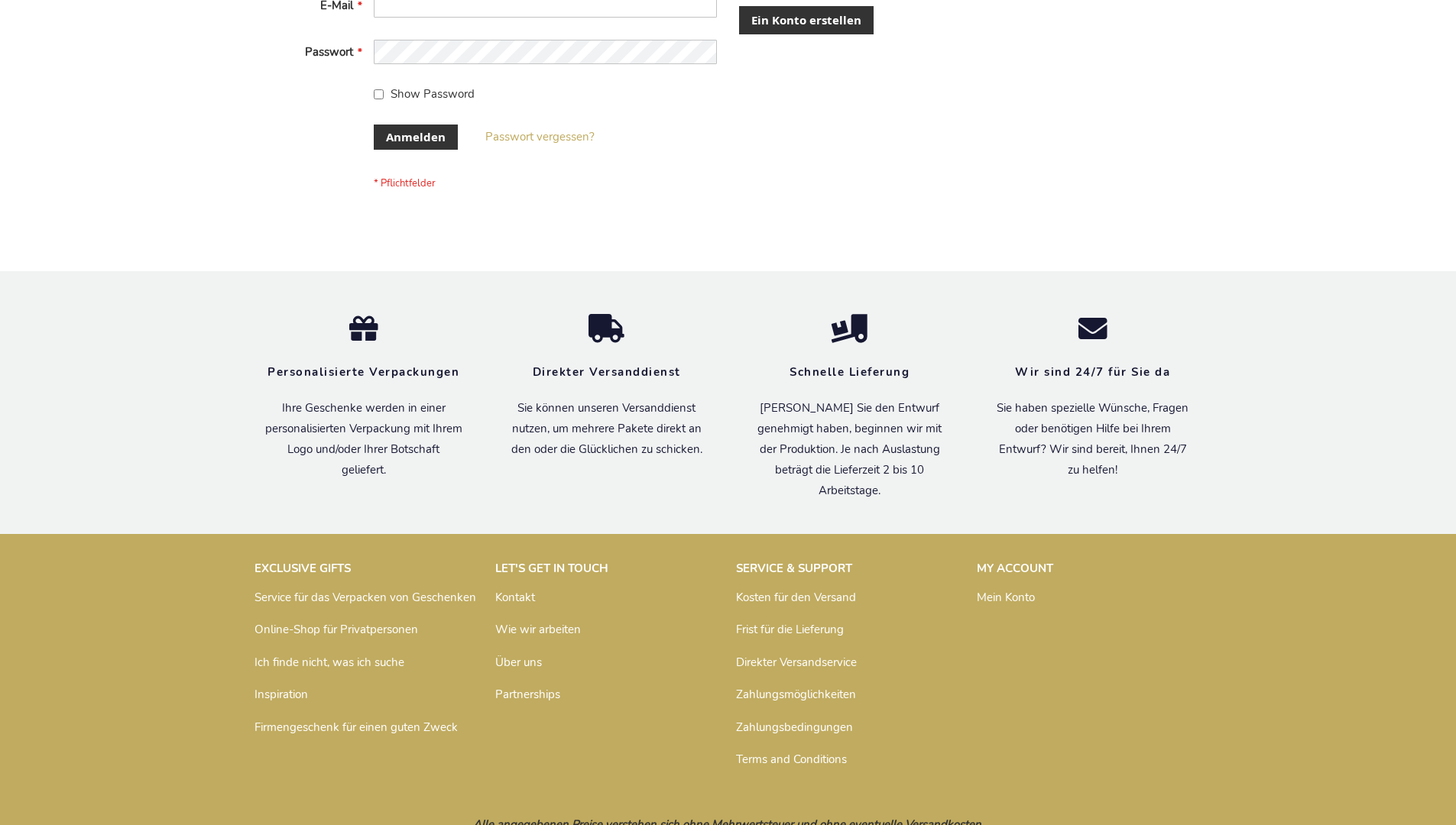
scroll to position [512, 0]
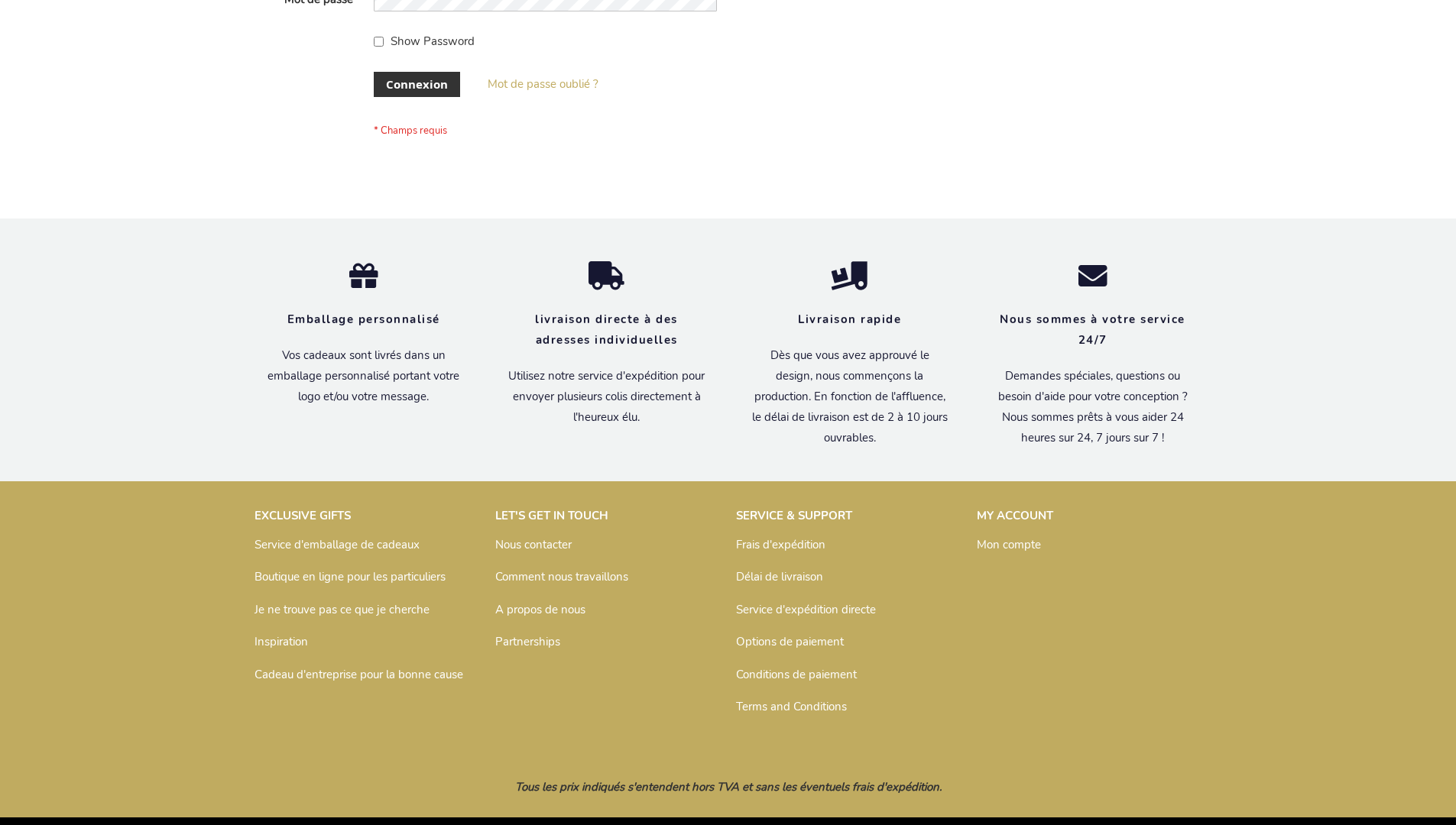
scroll to position [528, 0]
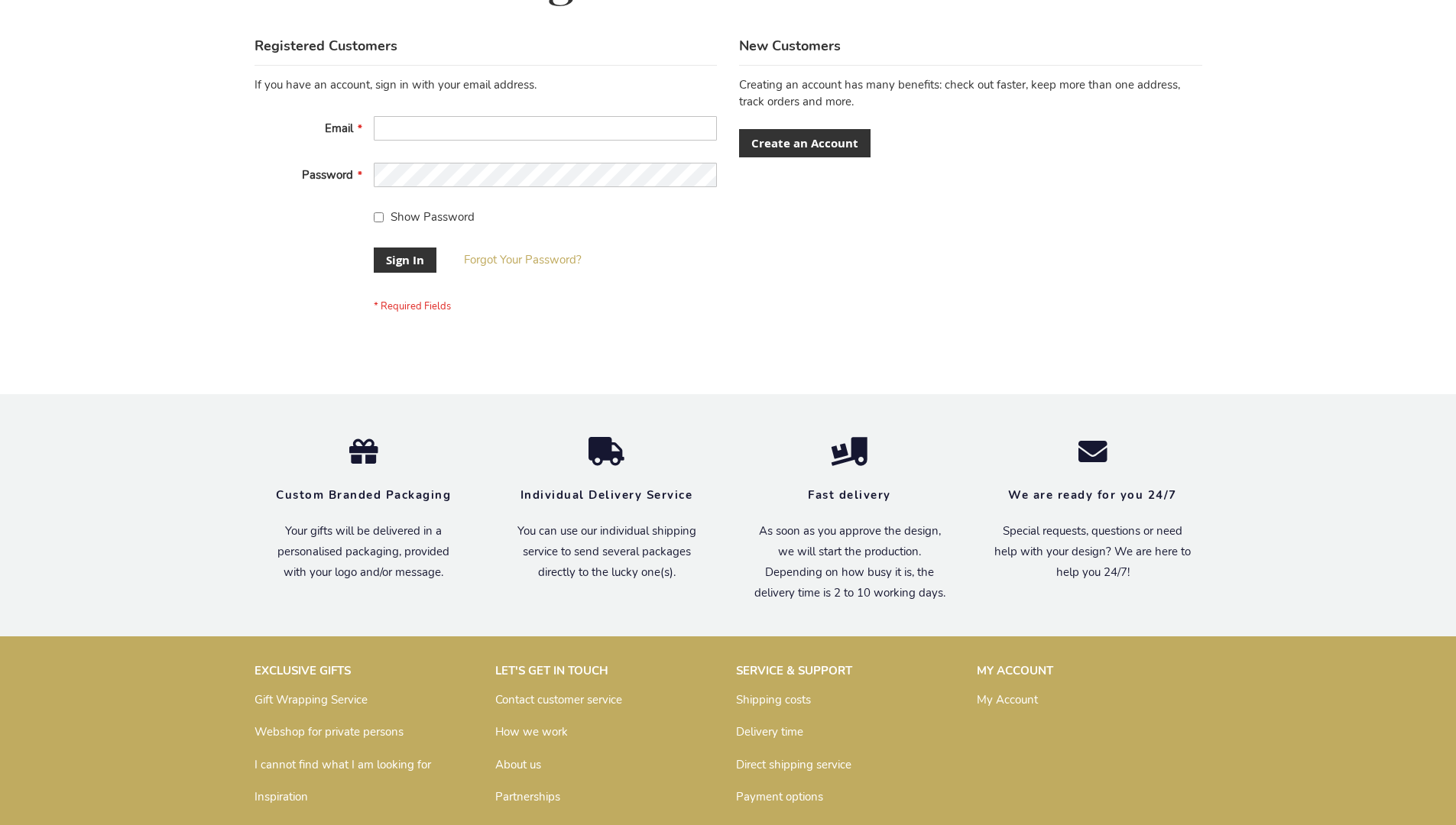
scroll to position [491, 0]
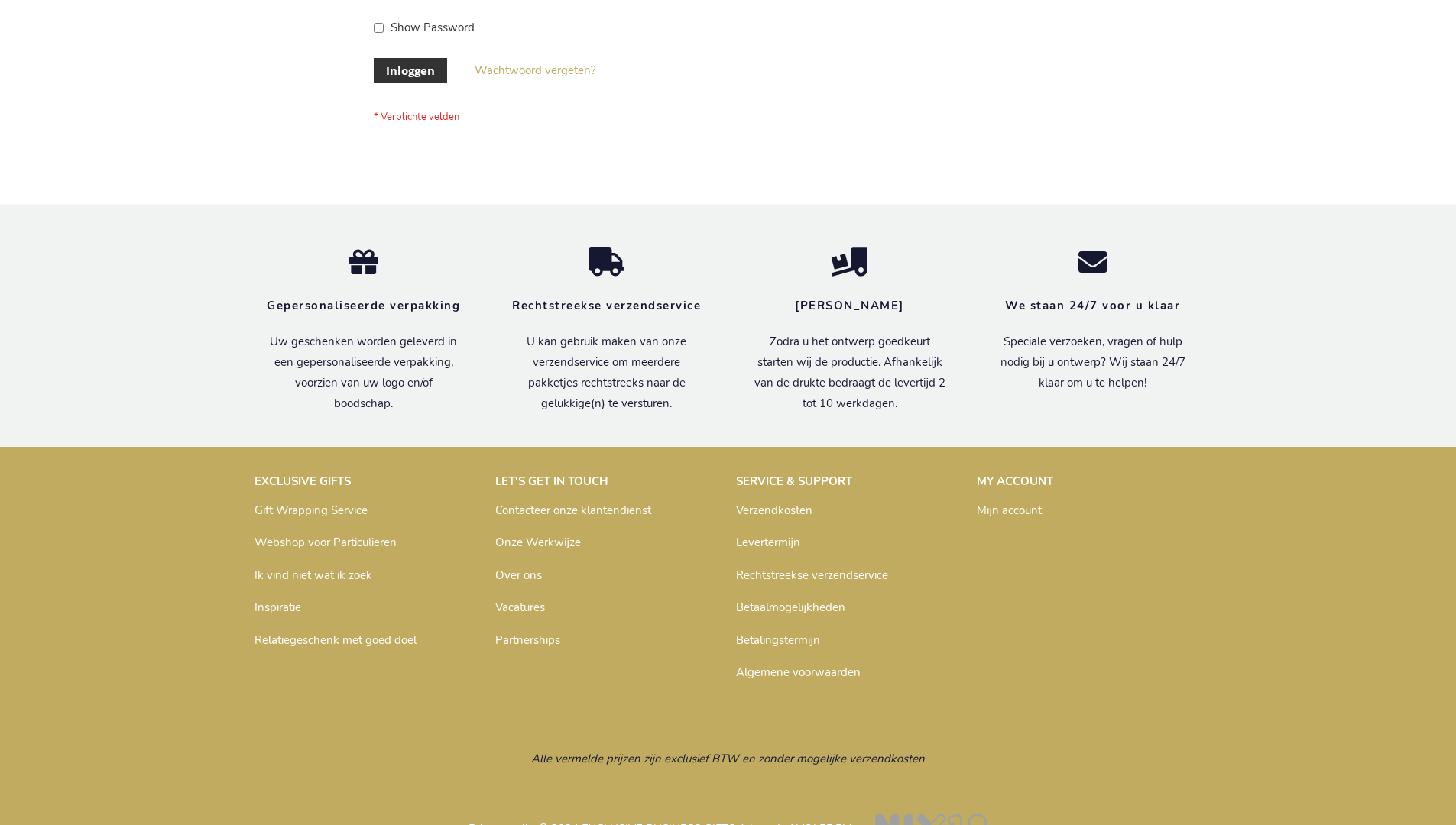
scroll to position [519, 0]
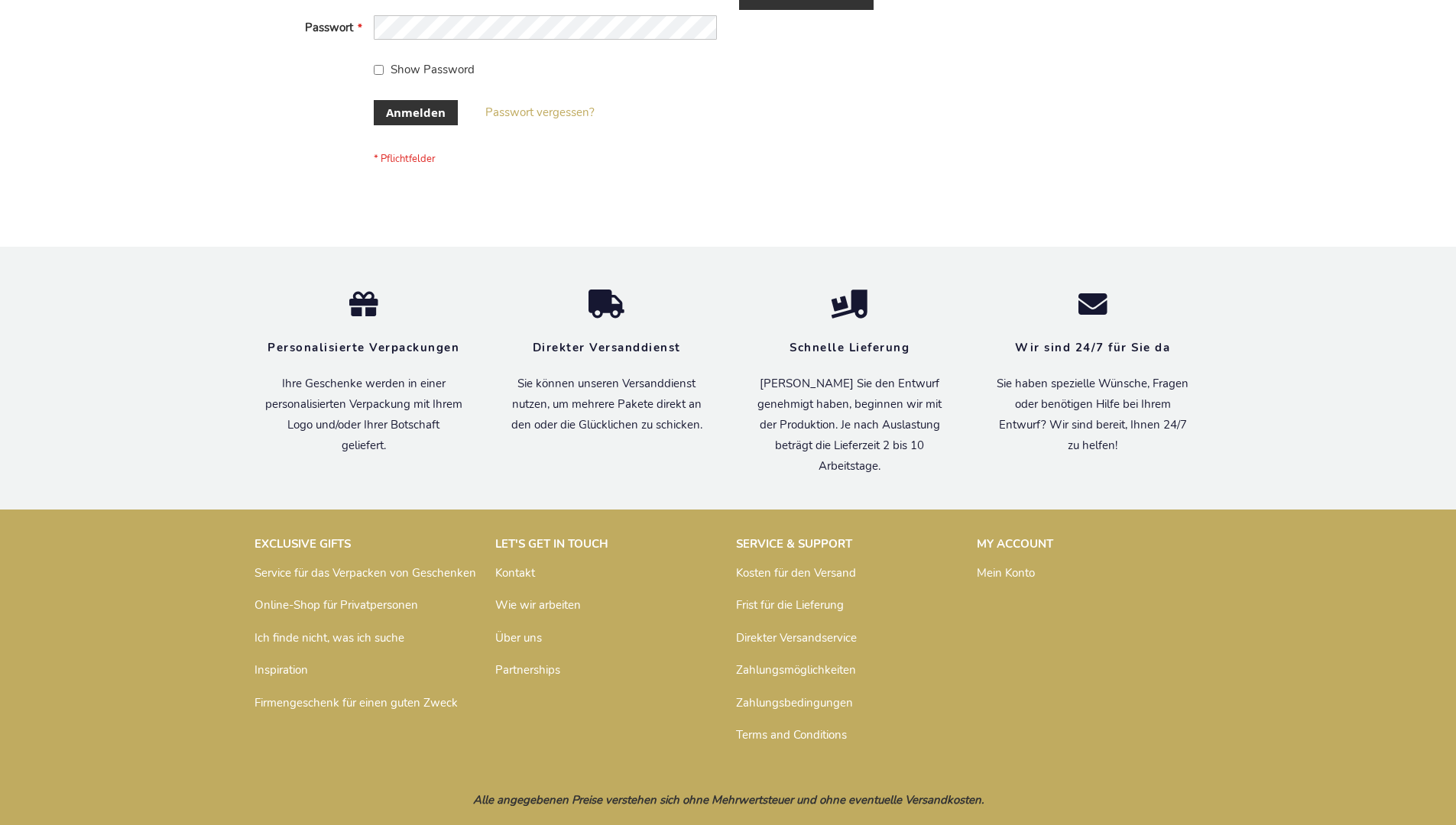
scroll to position [512, 0]
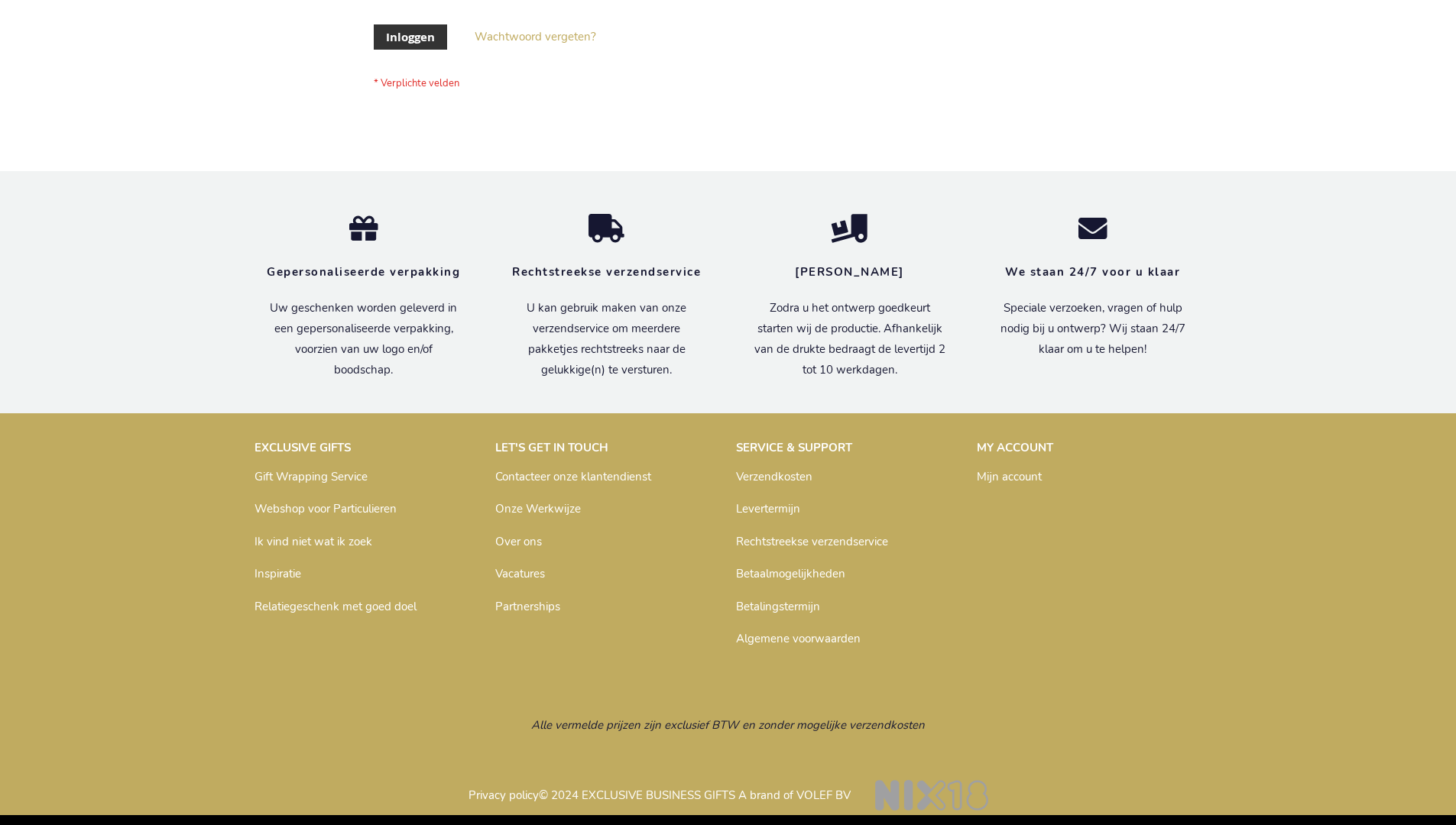
scroll to position [519, 0]
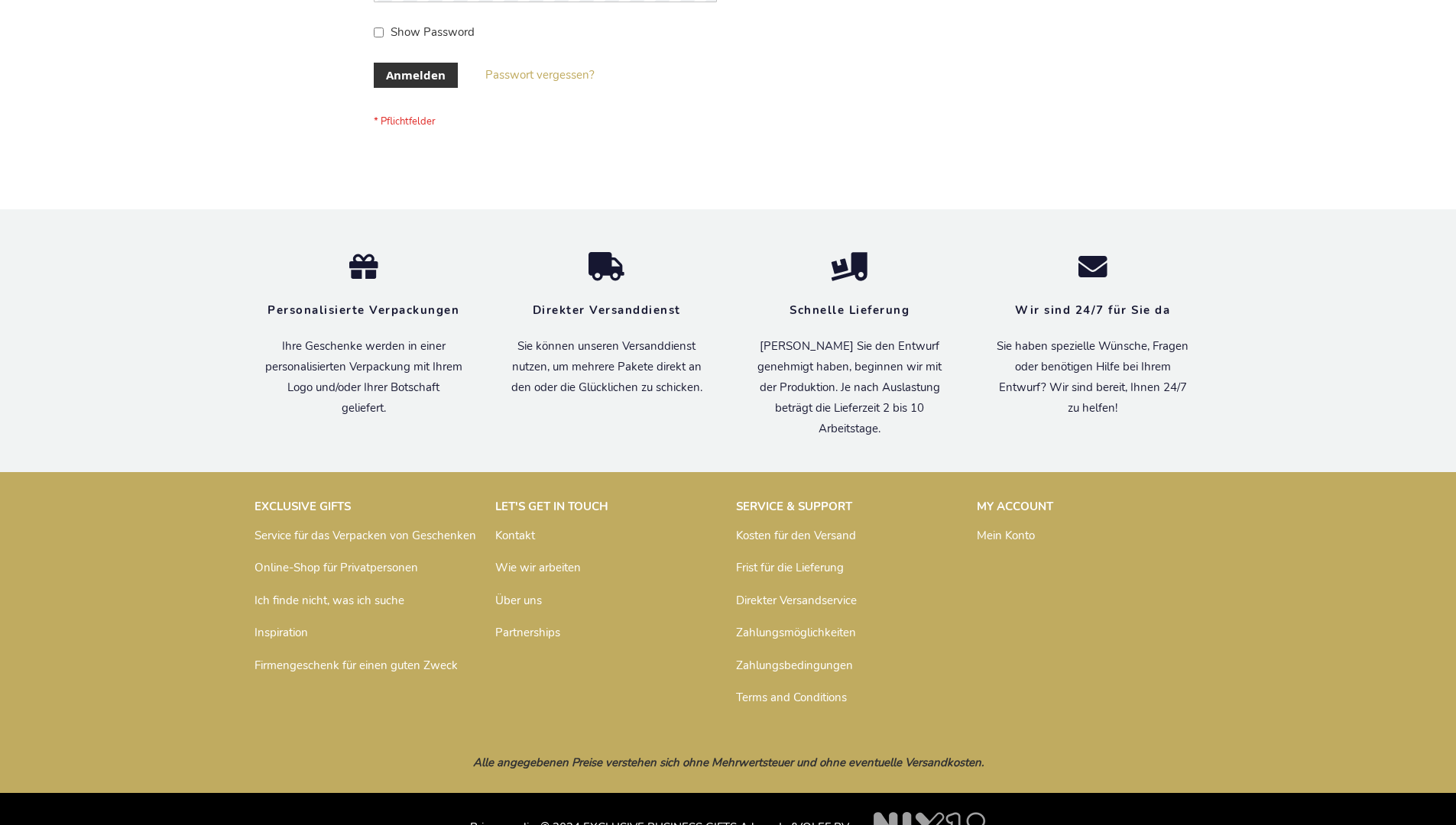
scroll to position [512, 0]
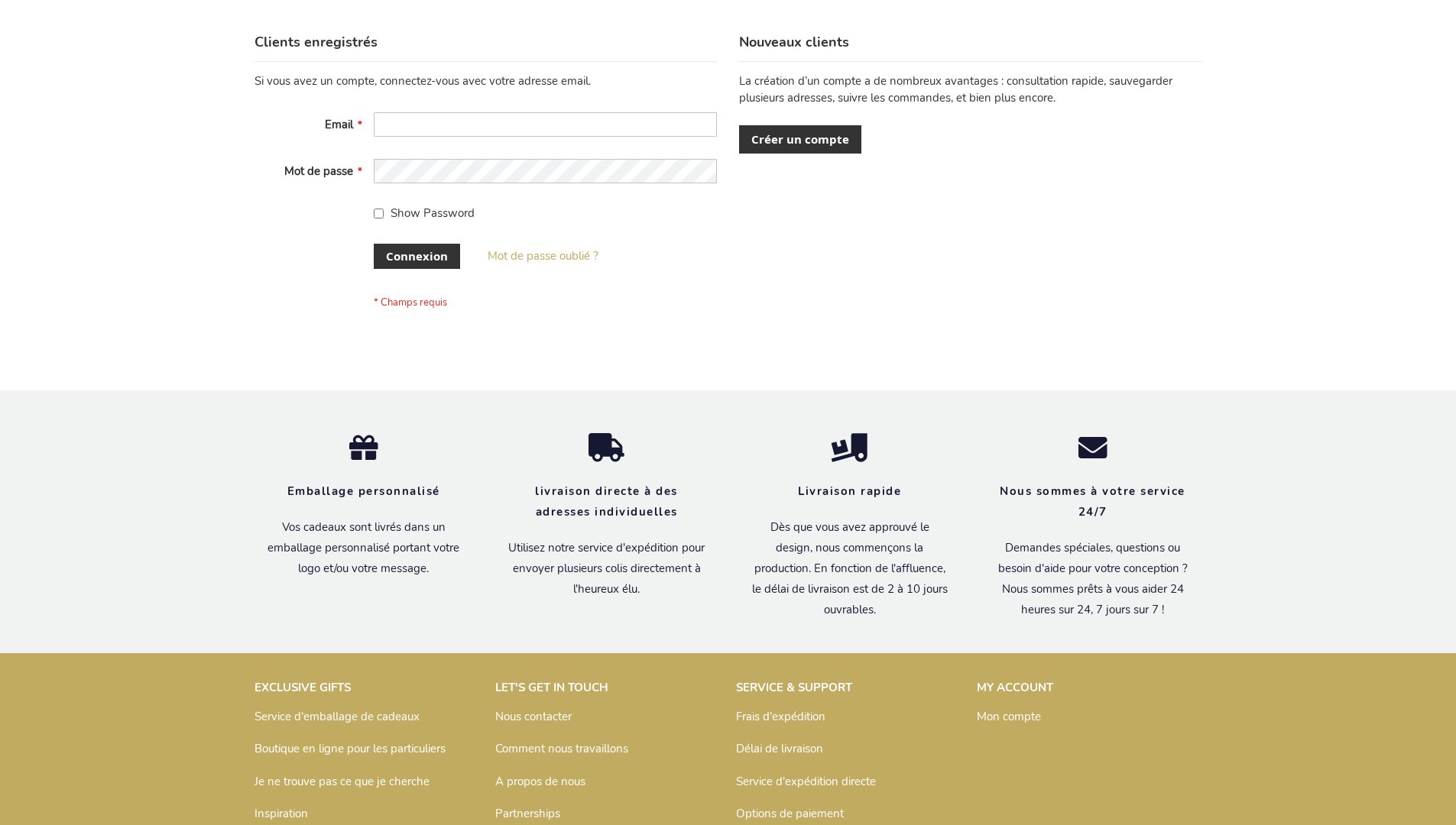
scroll to position [528, 0]
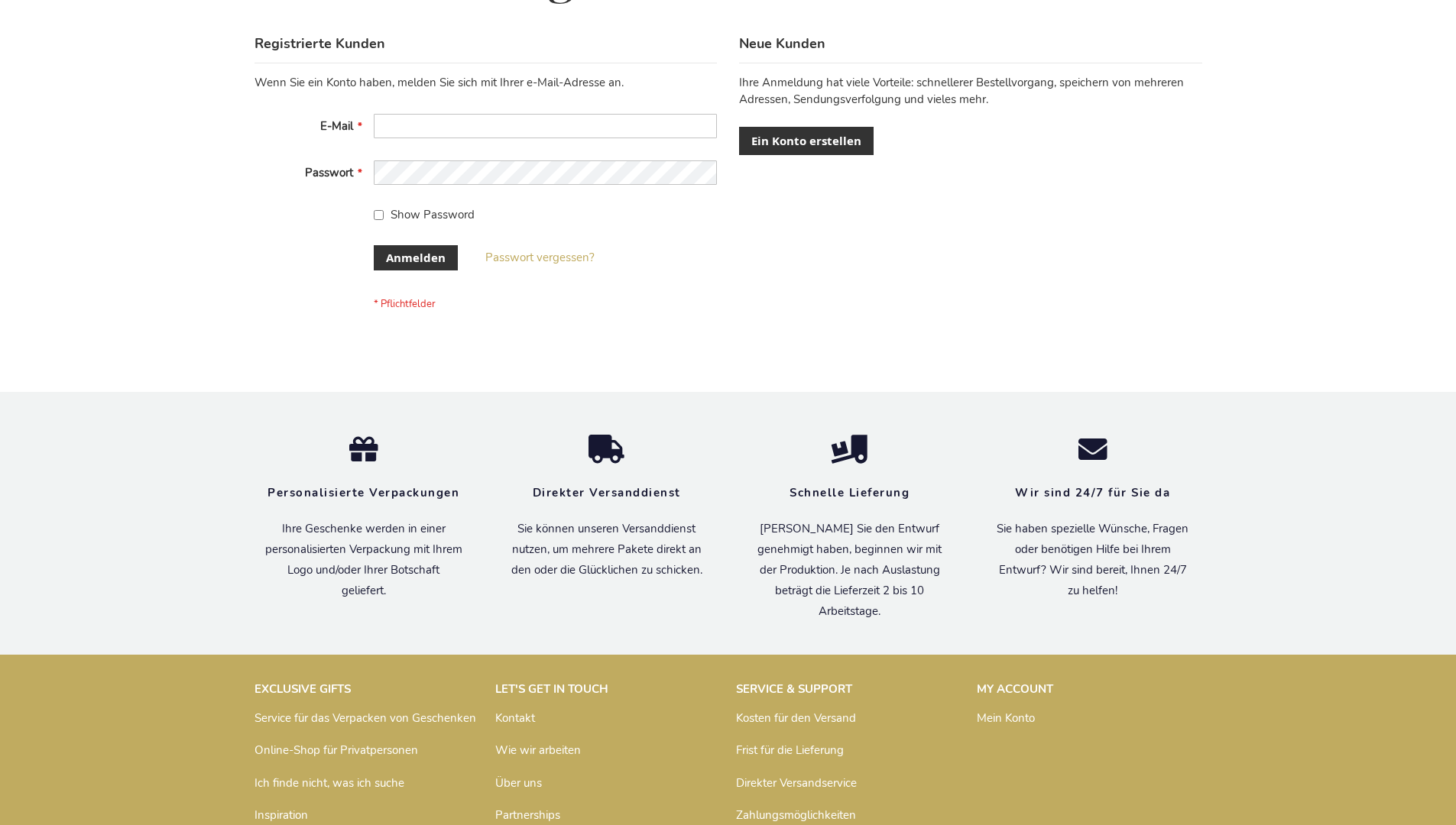
scroll to position [512, 0]
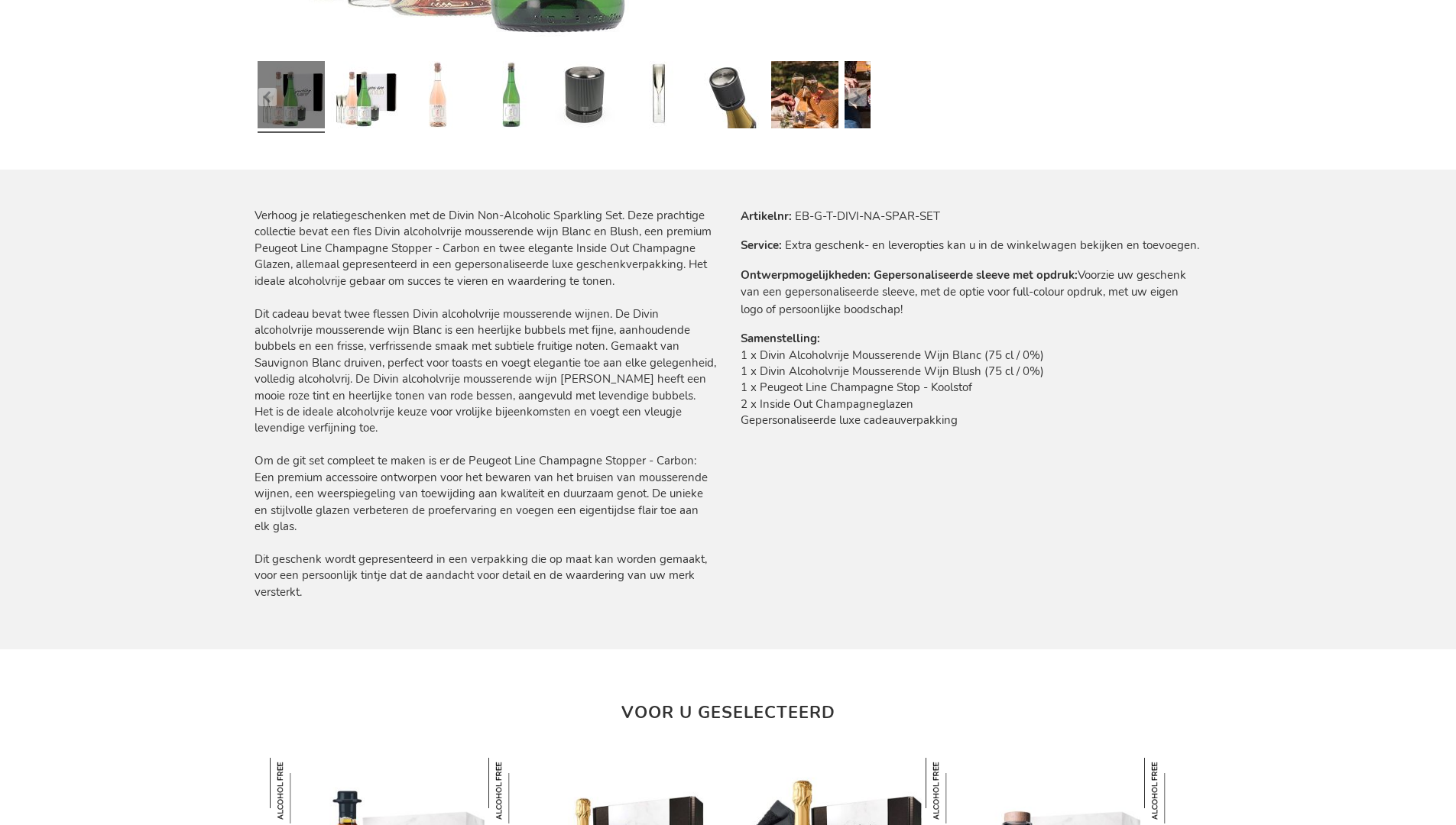
scroll to position [1778, 0]
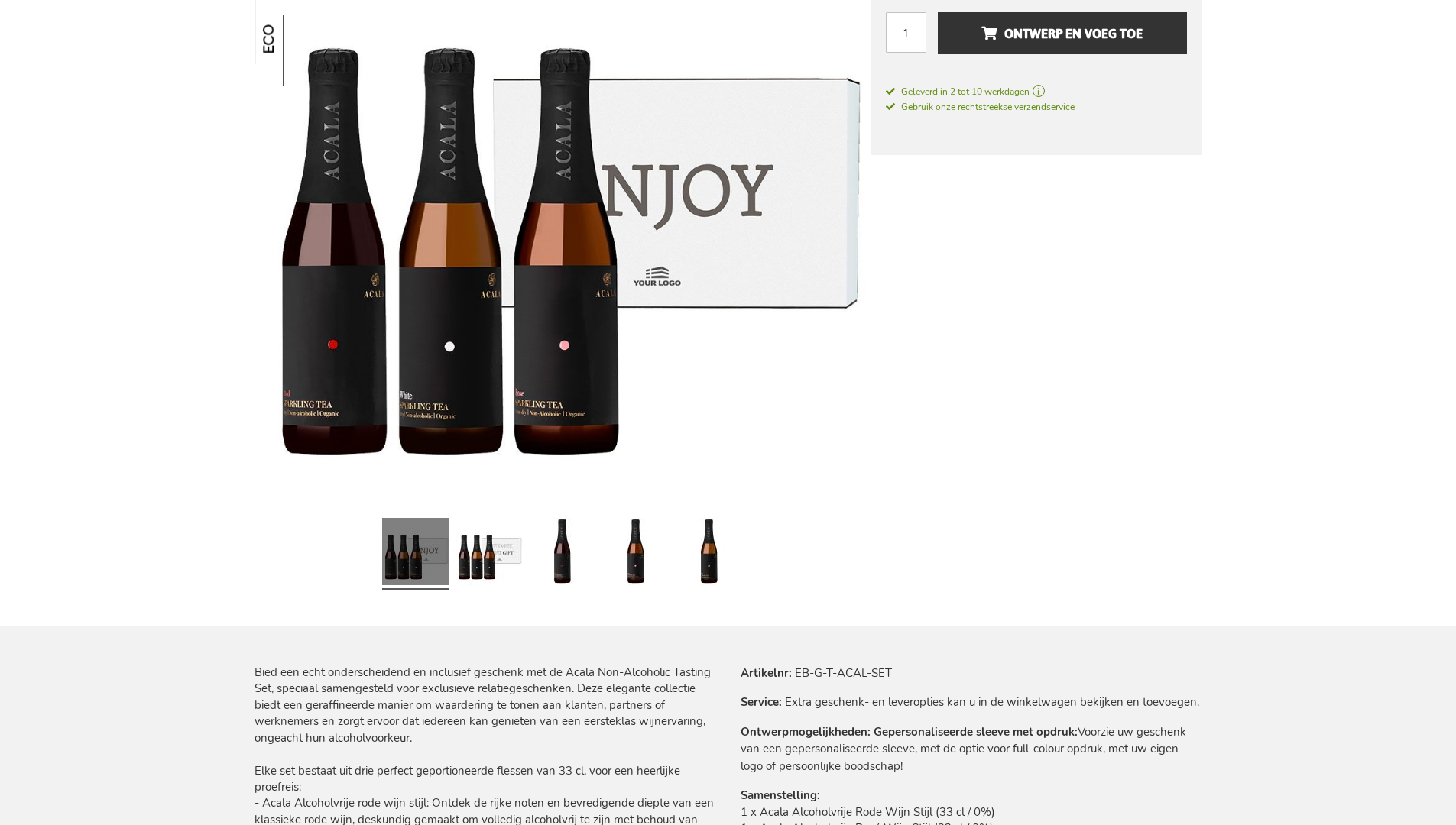
scroll to position [1793, 0]
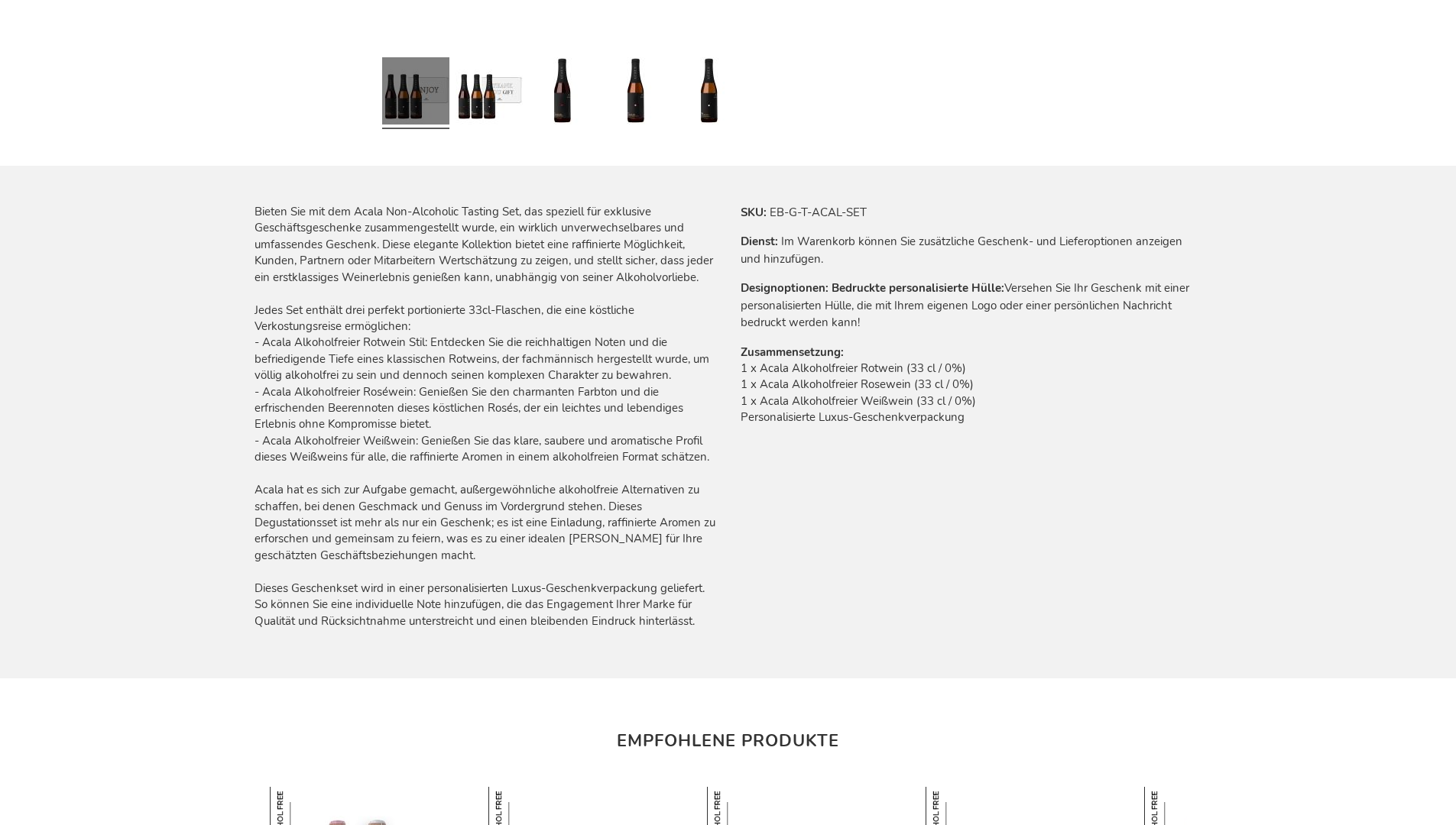
scroll to position [1786, 0]
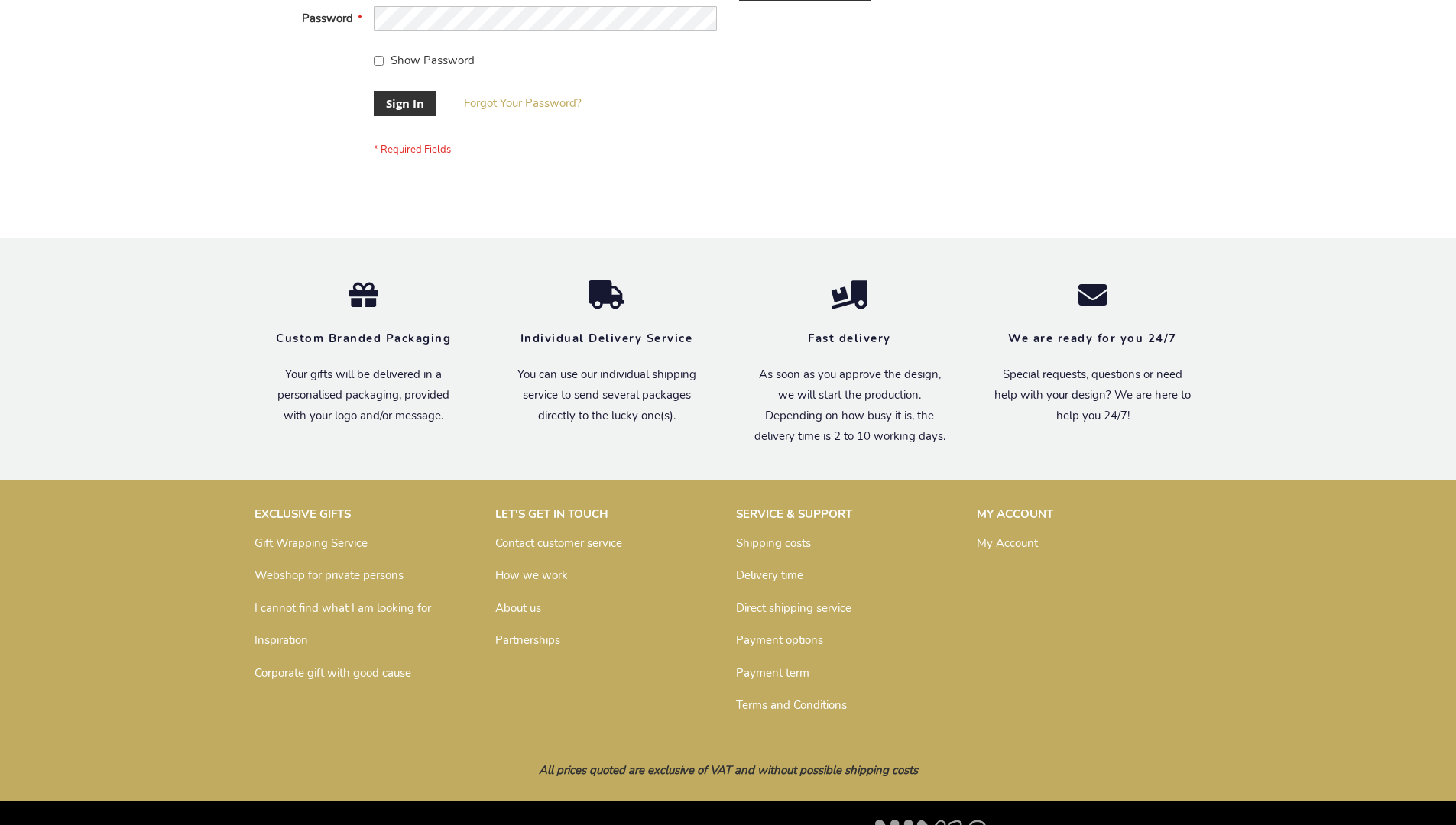
scroll to position [491, 0]
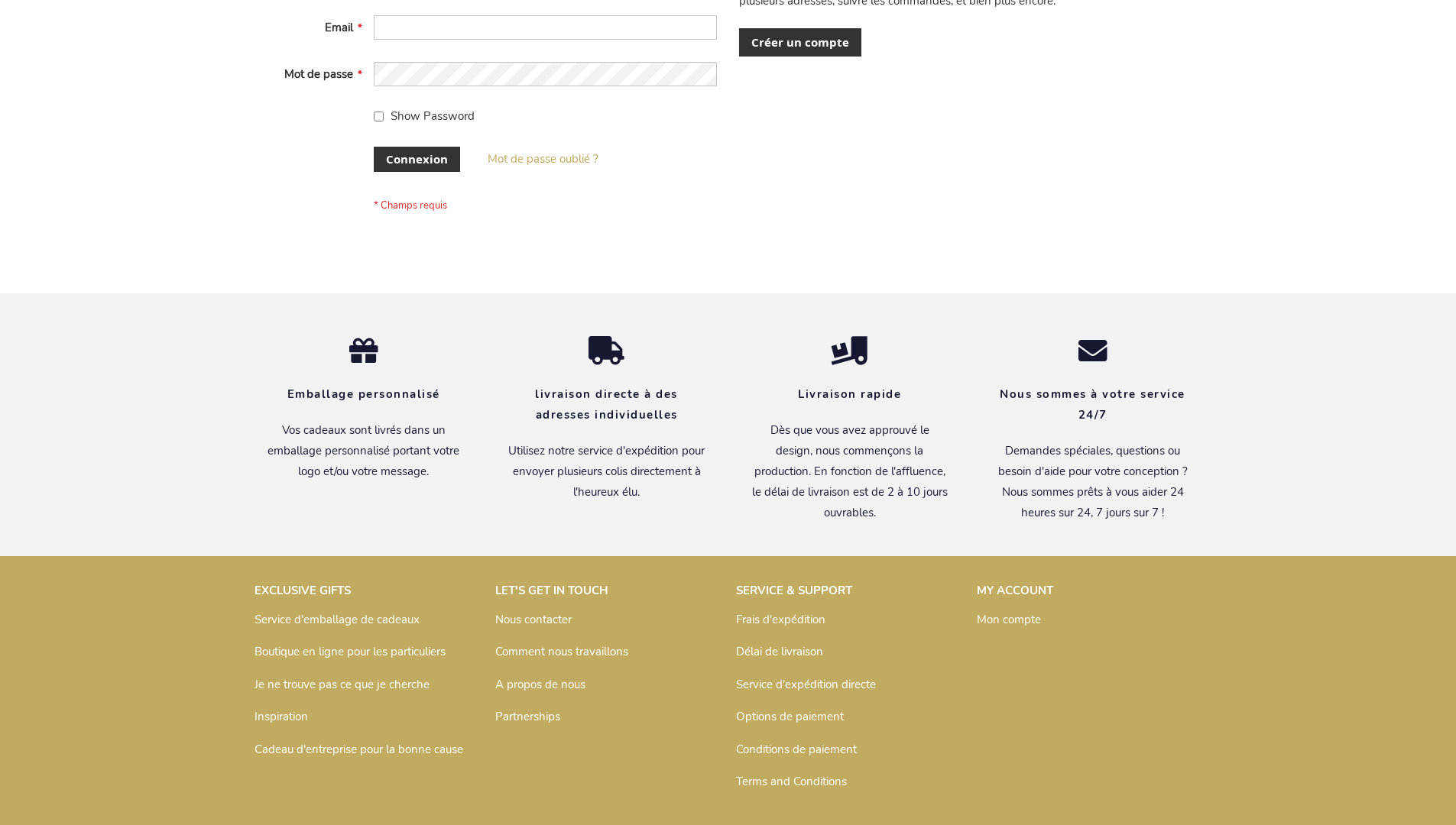
scroll to position [528, 0]
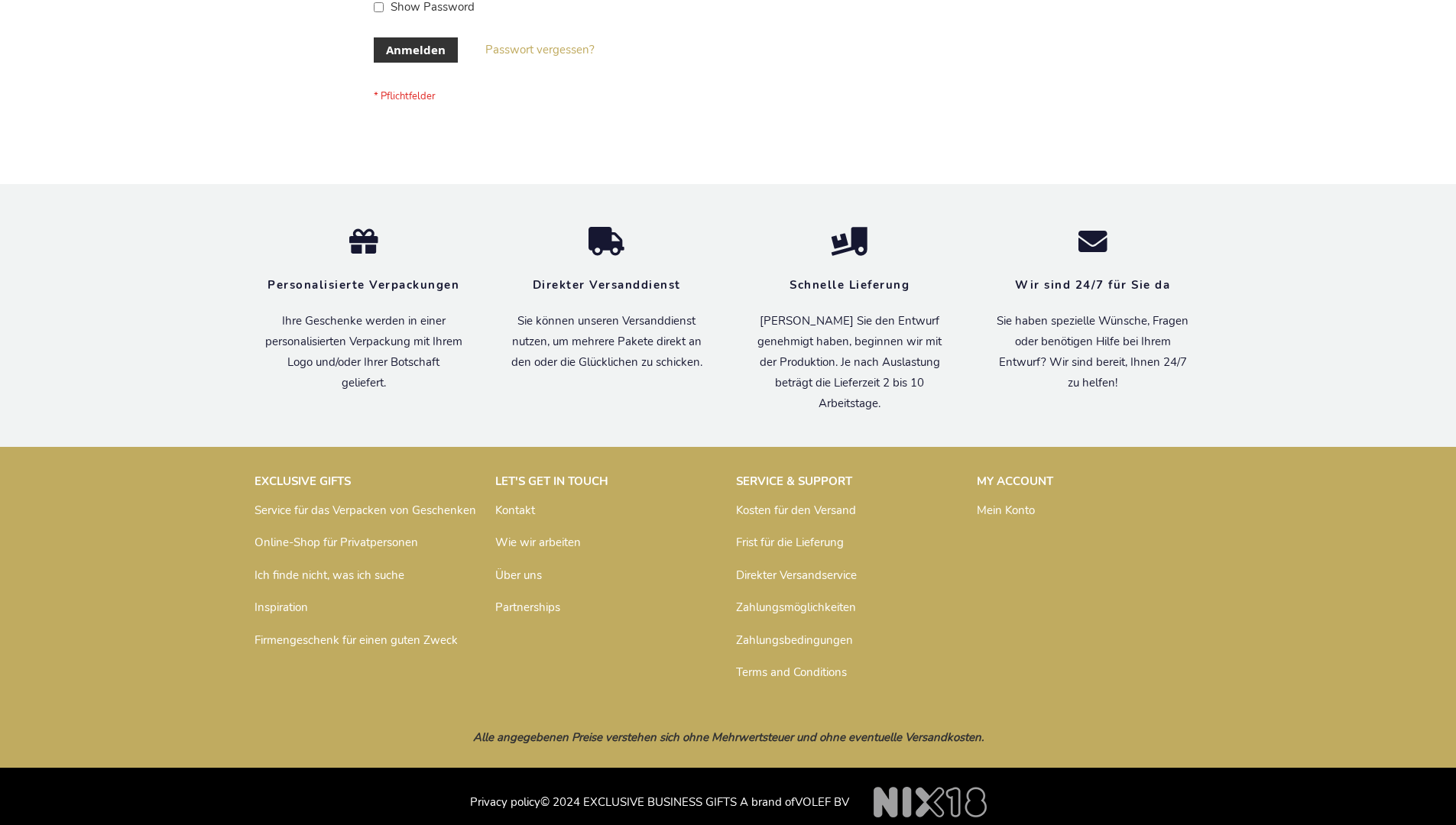
scroll to position [512, 0]
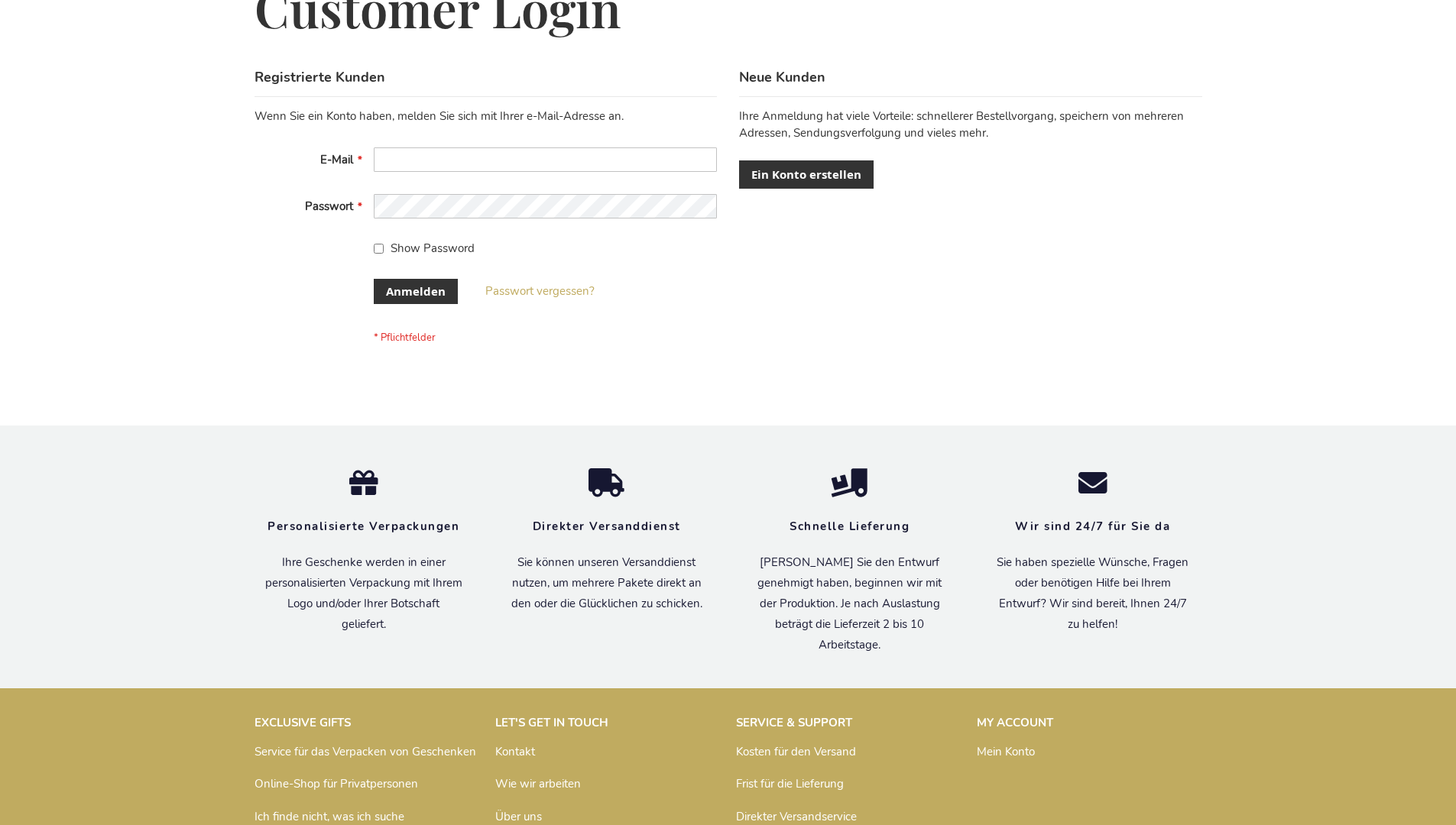
scroll to position [512, 0]
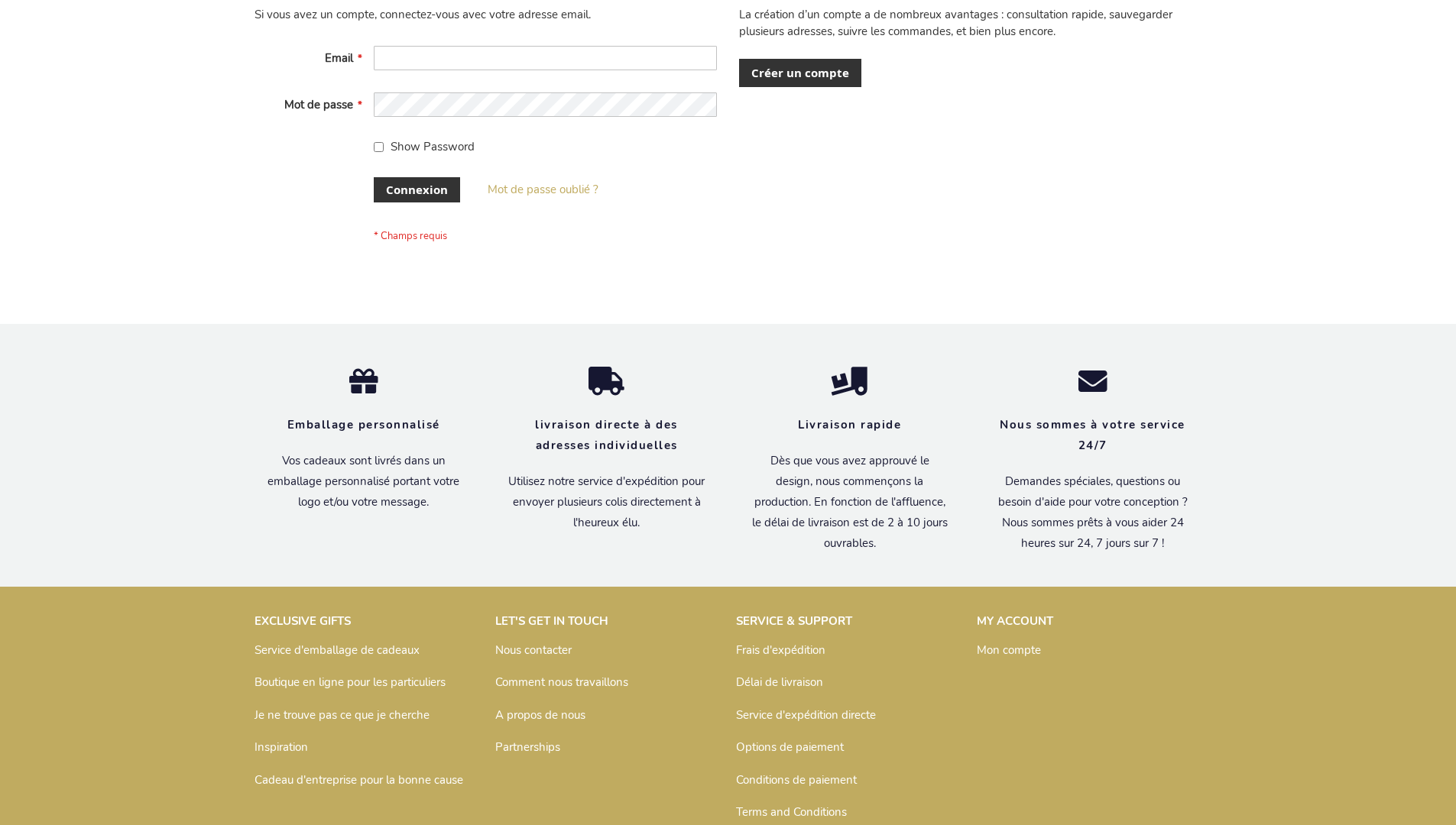
scroll to position [528, 0]
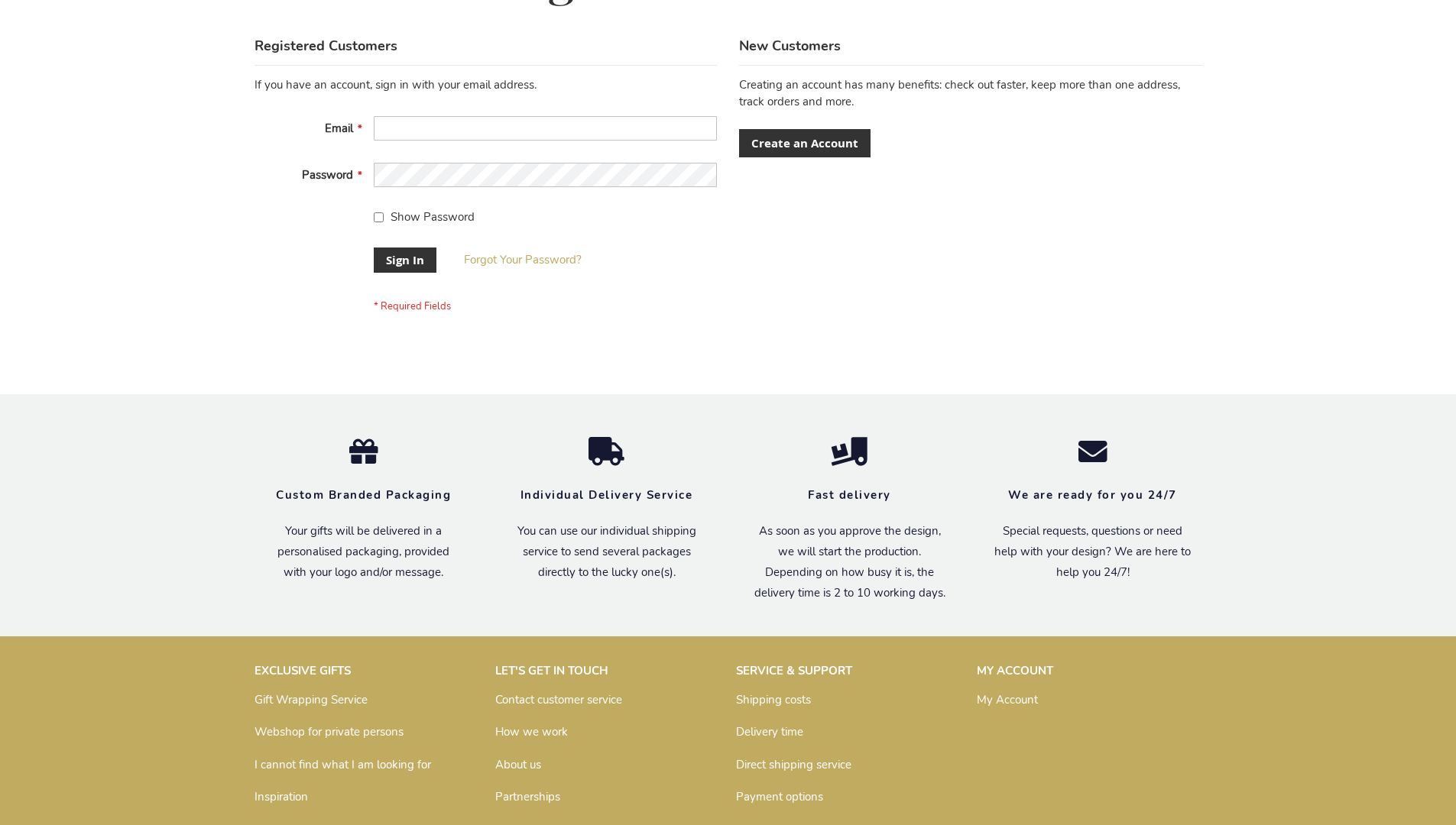
scroll to position [491, 0]
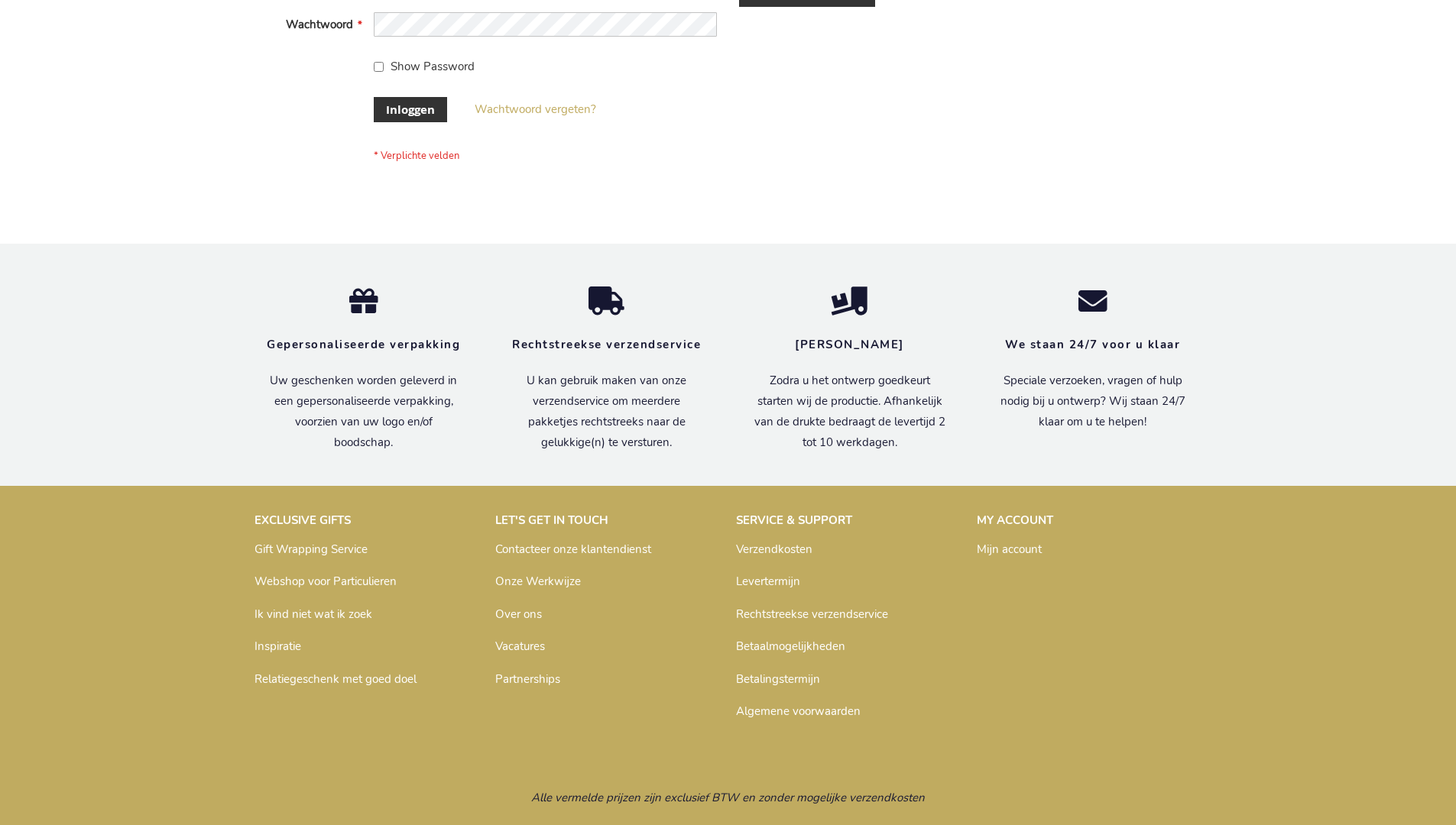
scroll to position [519, 0]
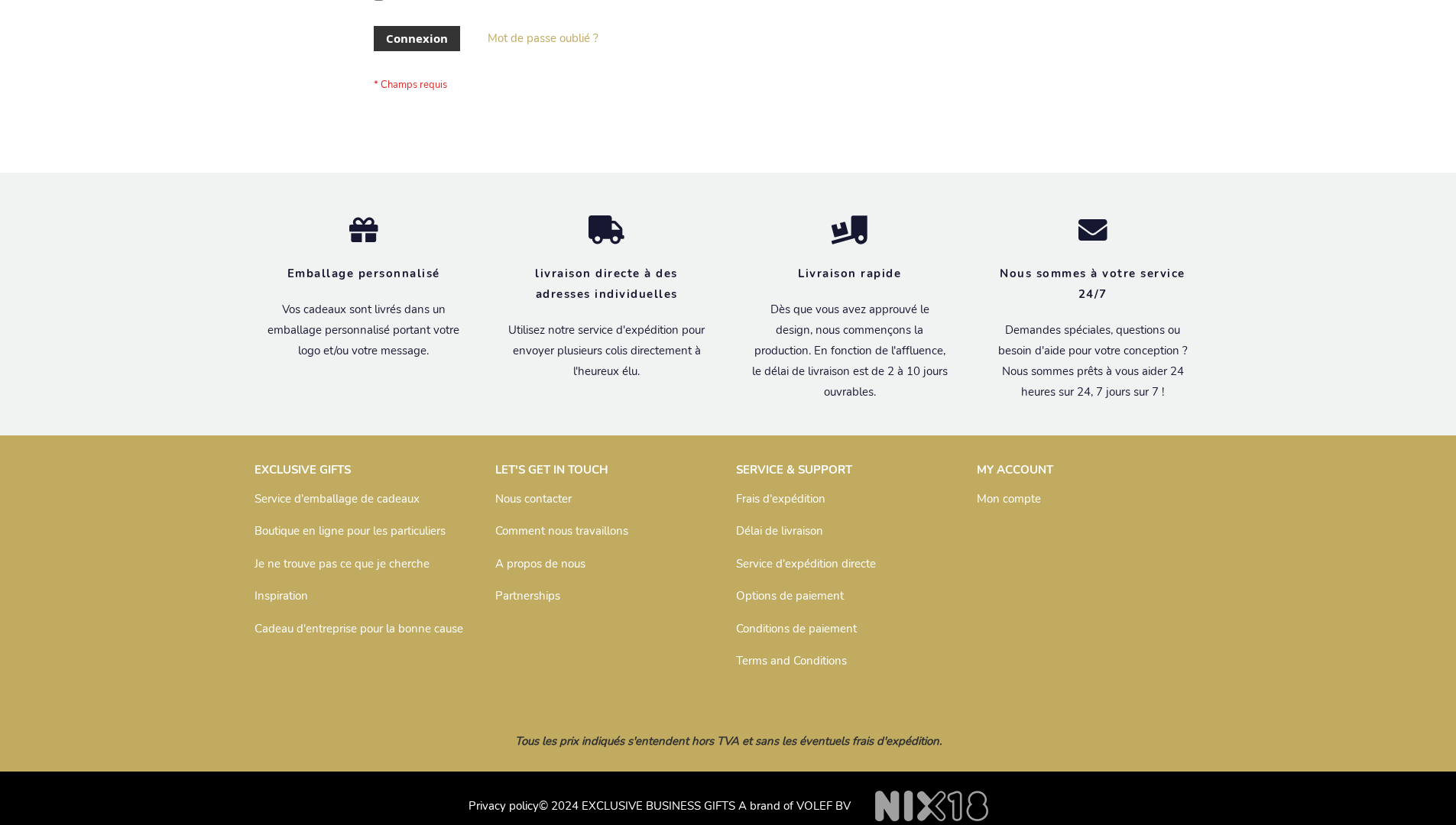
scroll to position [528, 0]
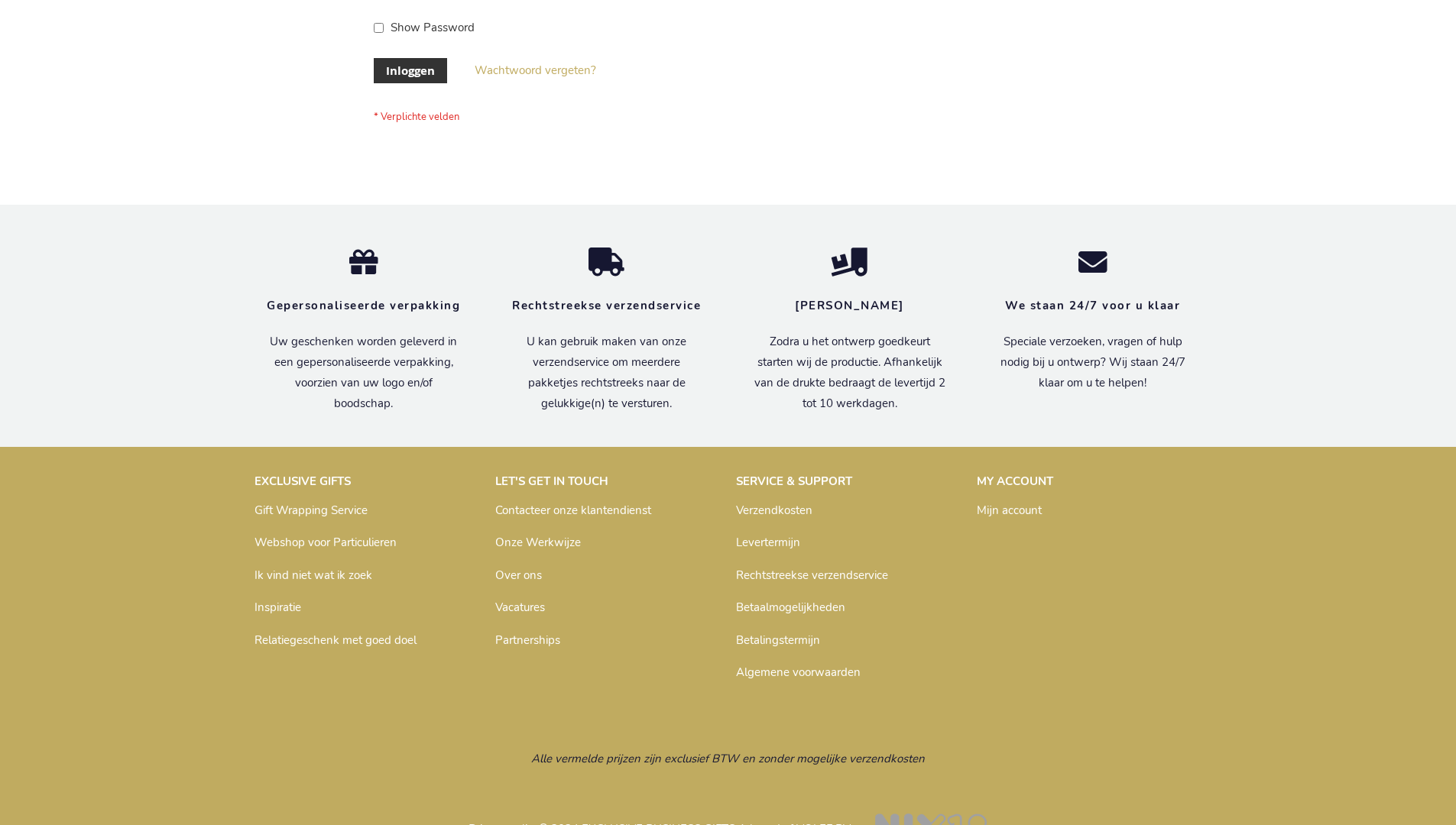
scroll to position [519, 0]
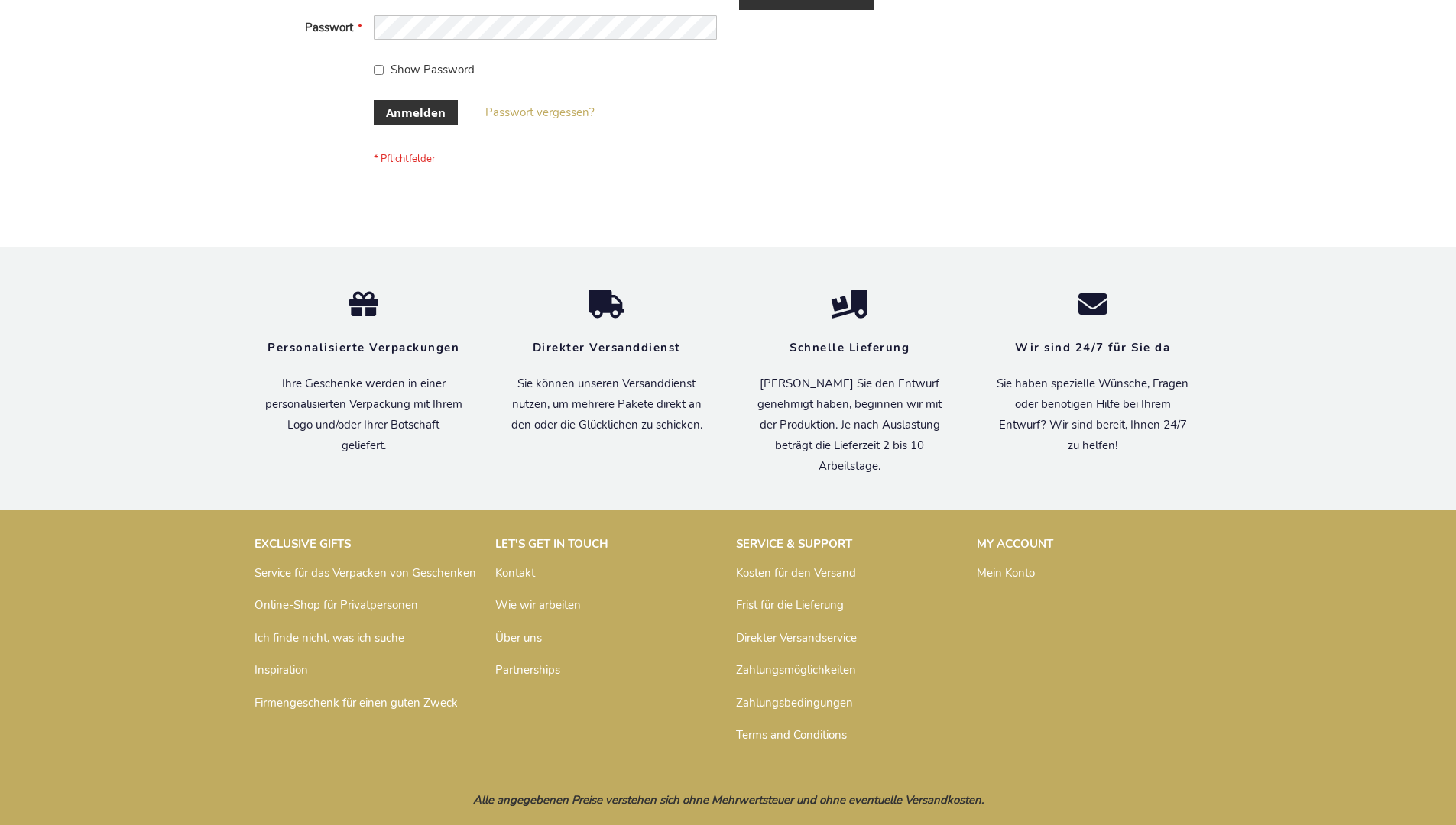
scroll to position [512, 0]
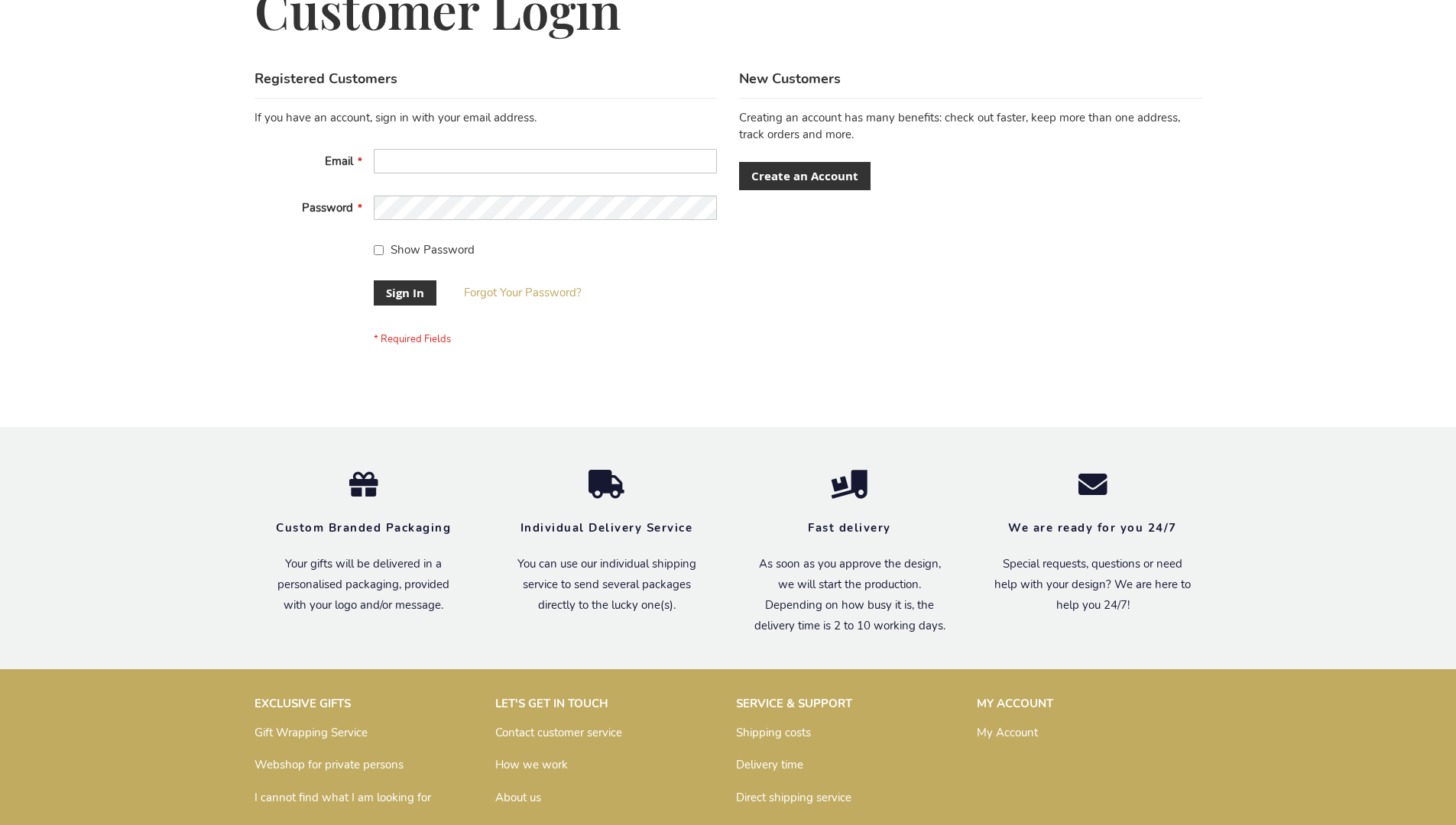
scroll to position [491, 0]
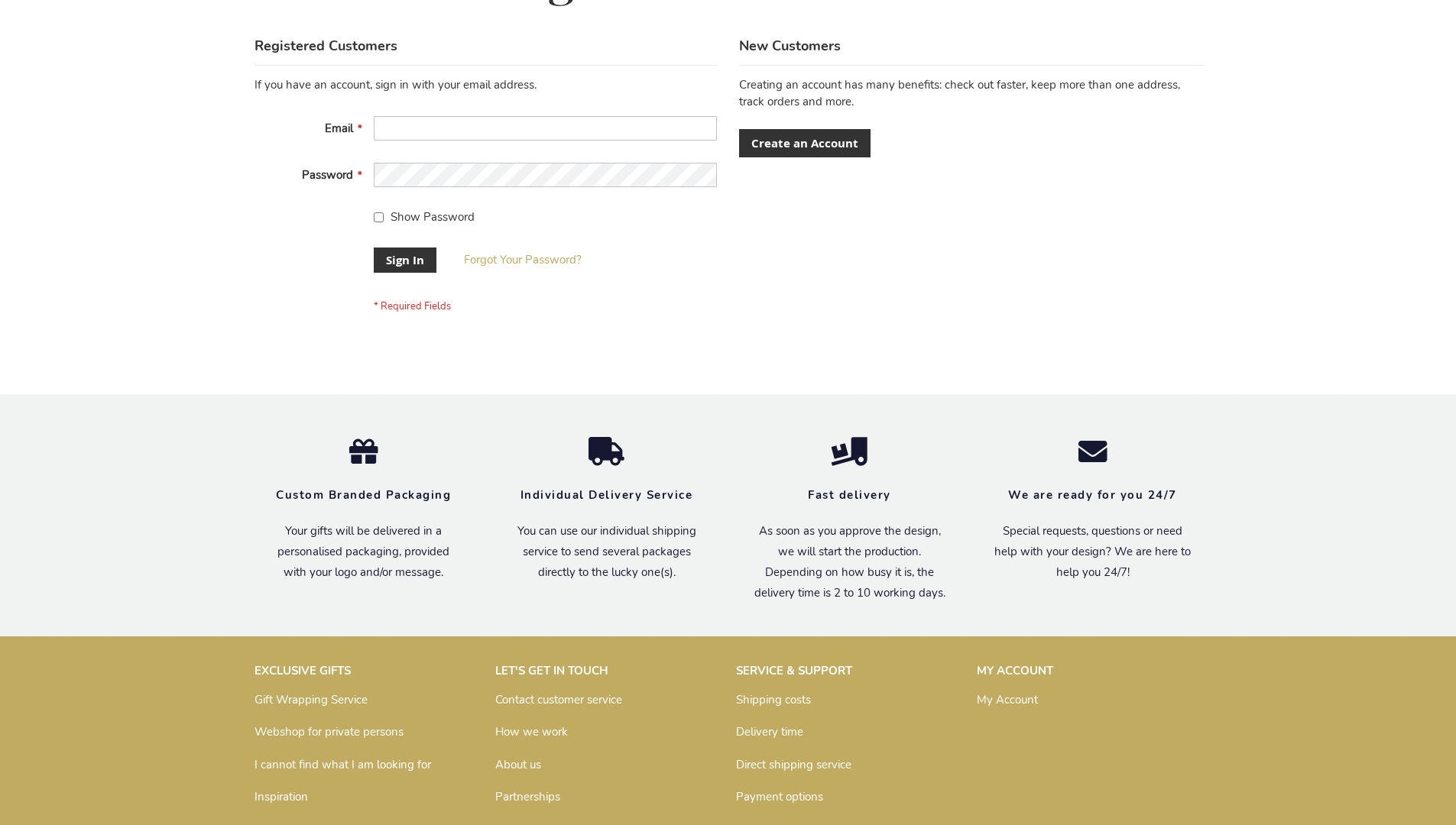
scroll to position [491, 0]
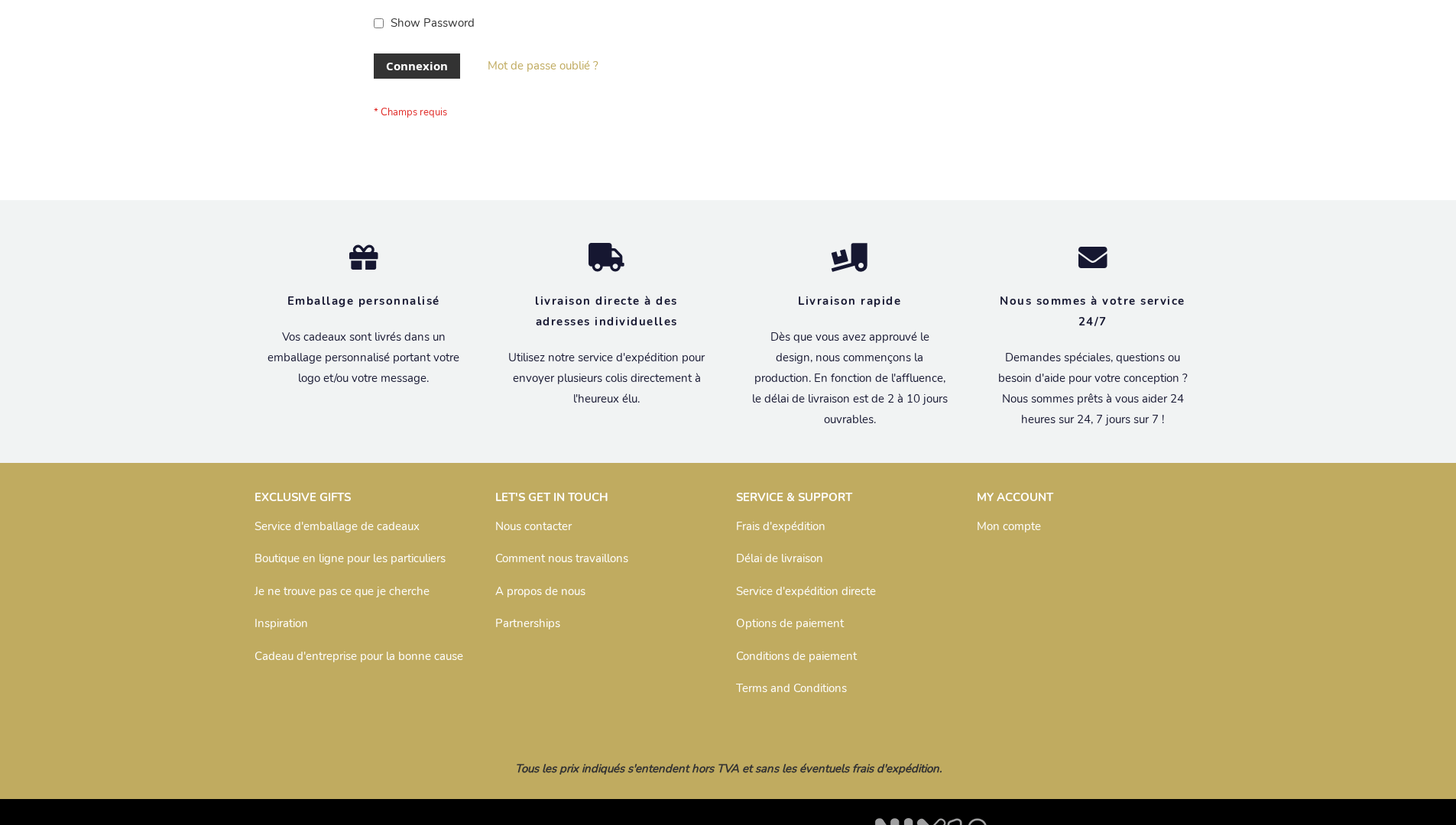
scroll to position [528, 0]
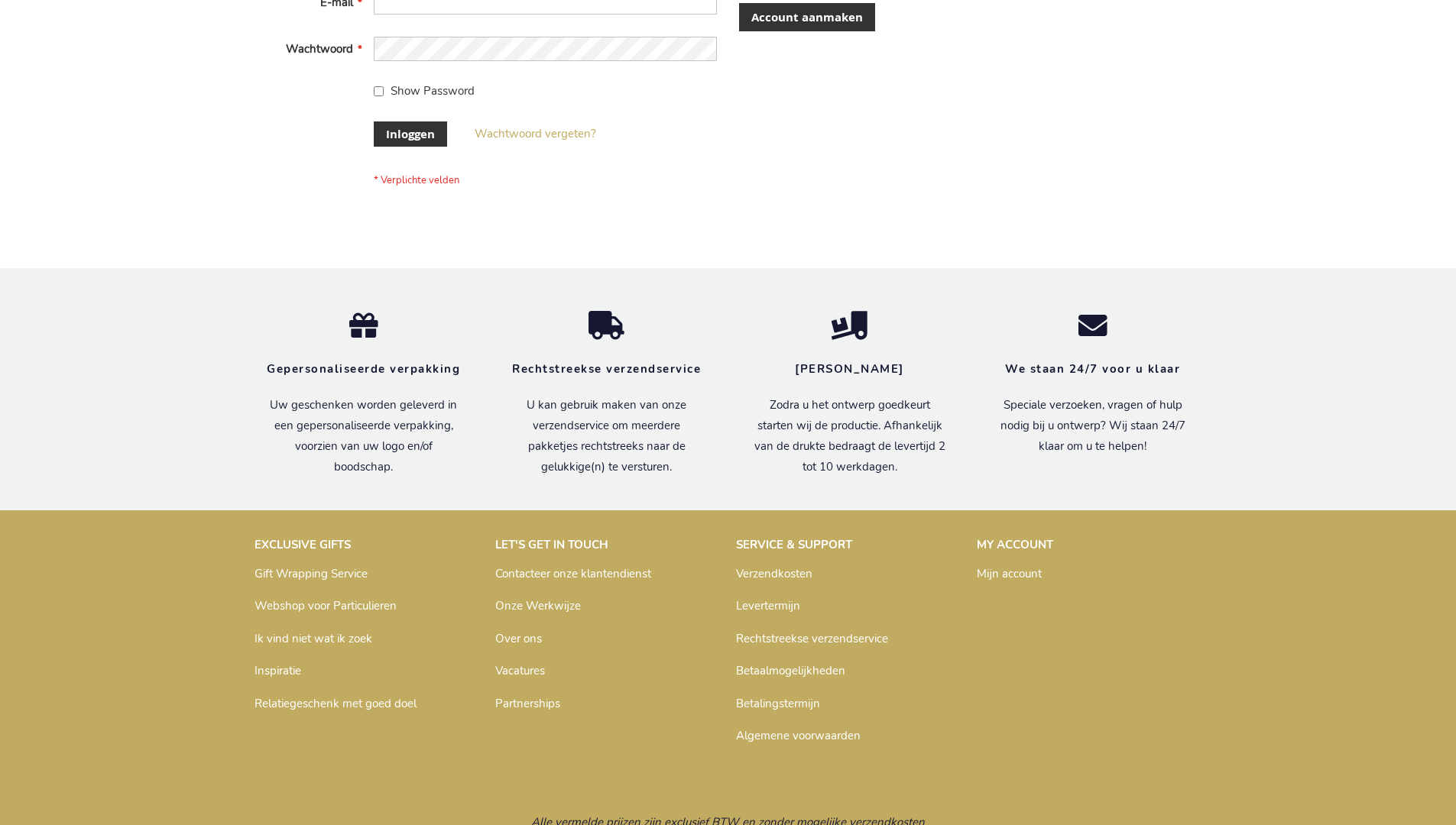
scroll to position [519, 0]
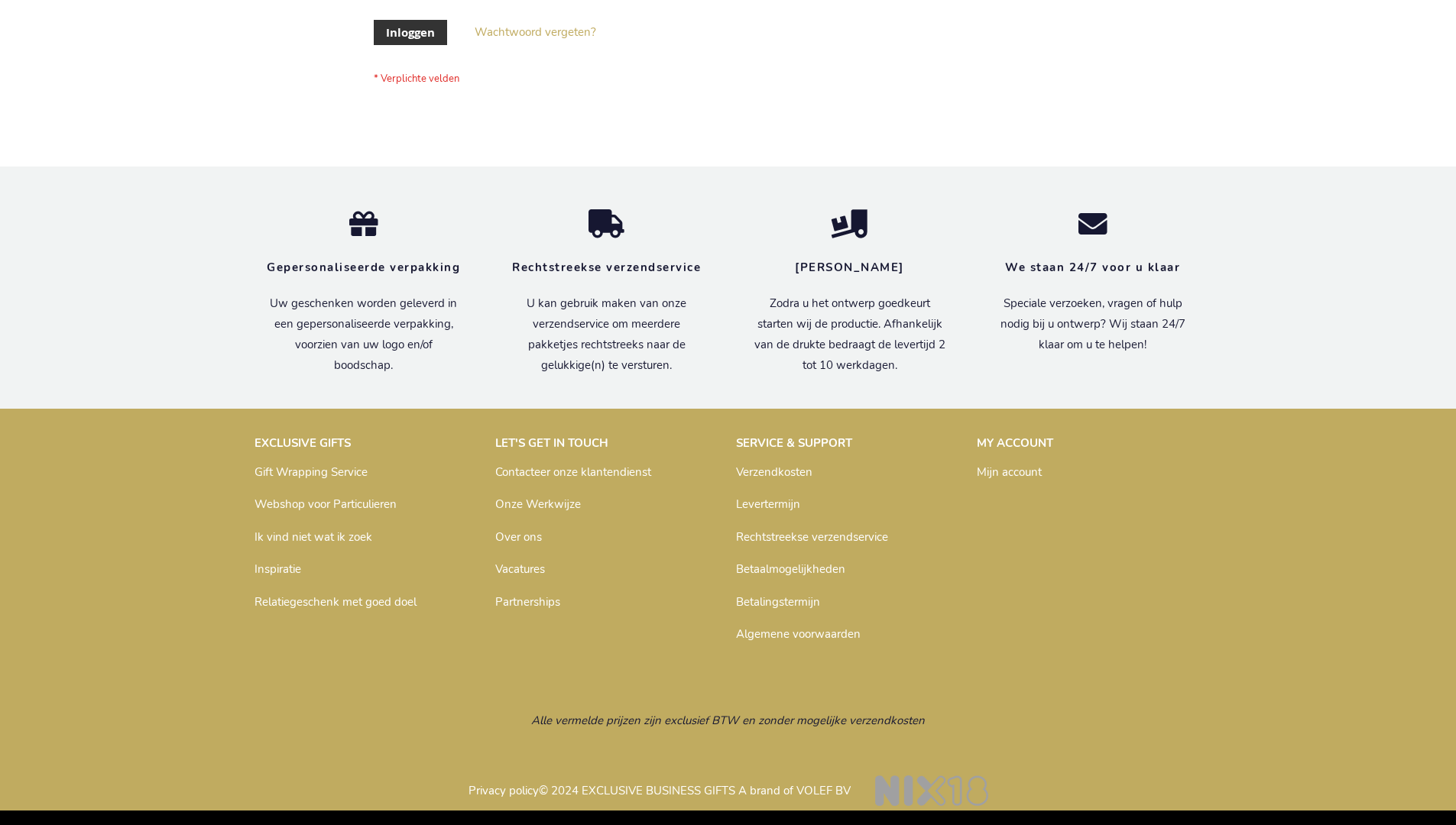
scroll to position [519, 0]
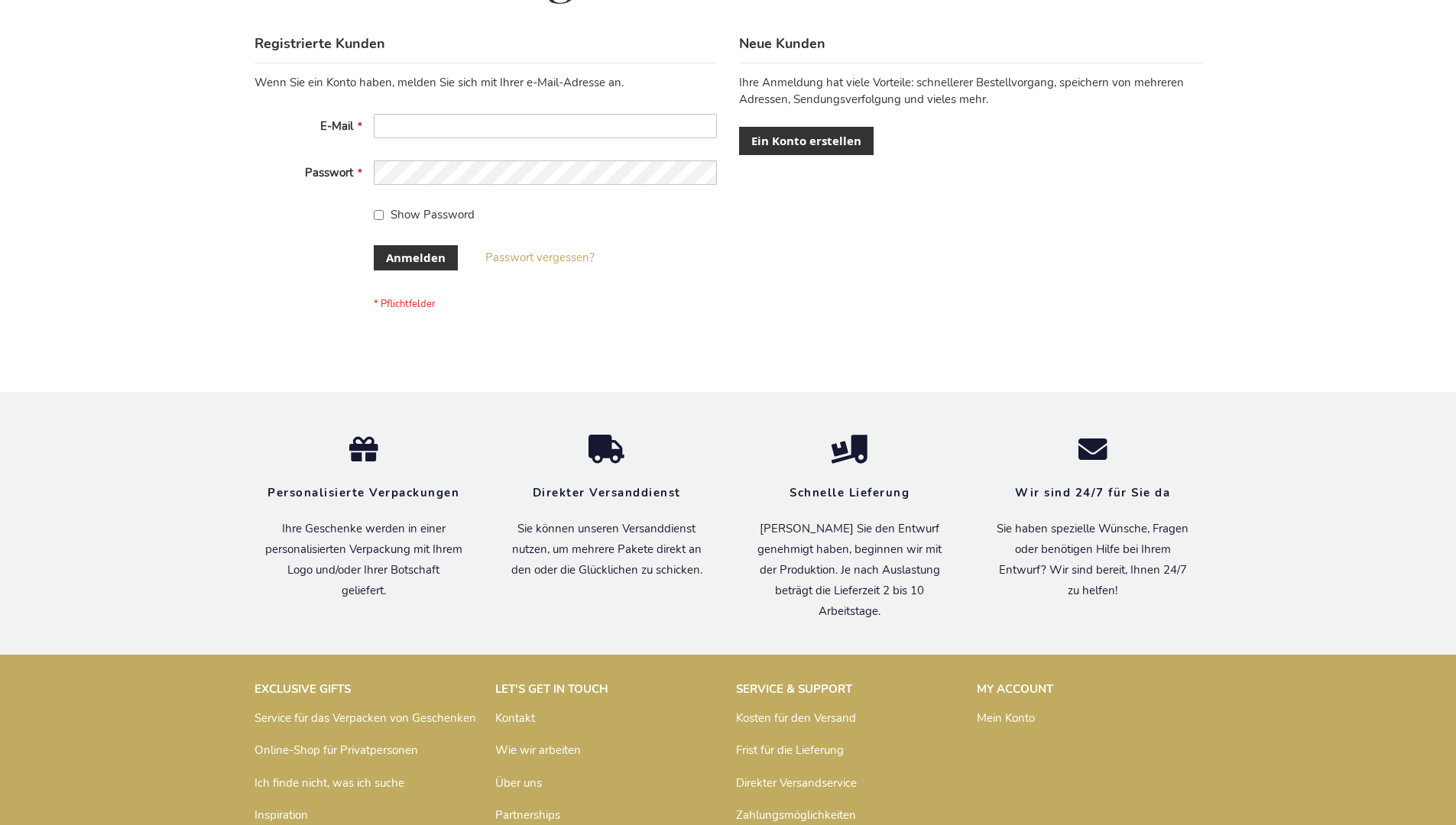
scroll to position [512, 0]
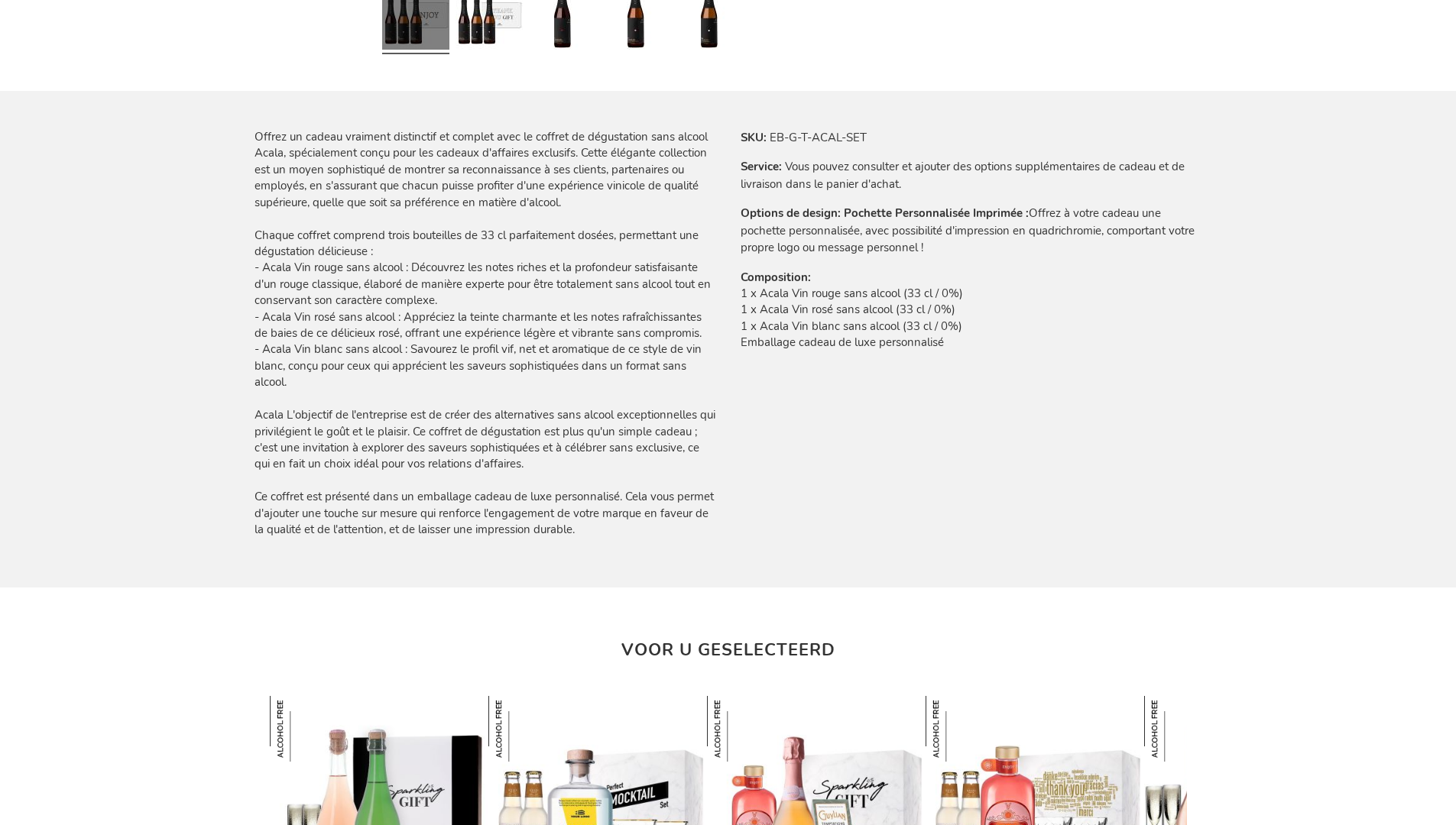
scroll to position [1785, 0]
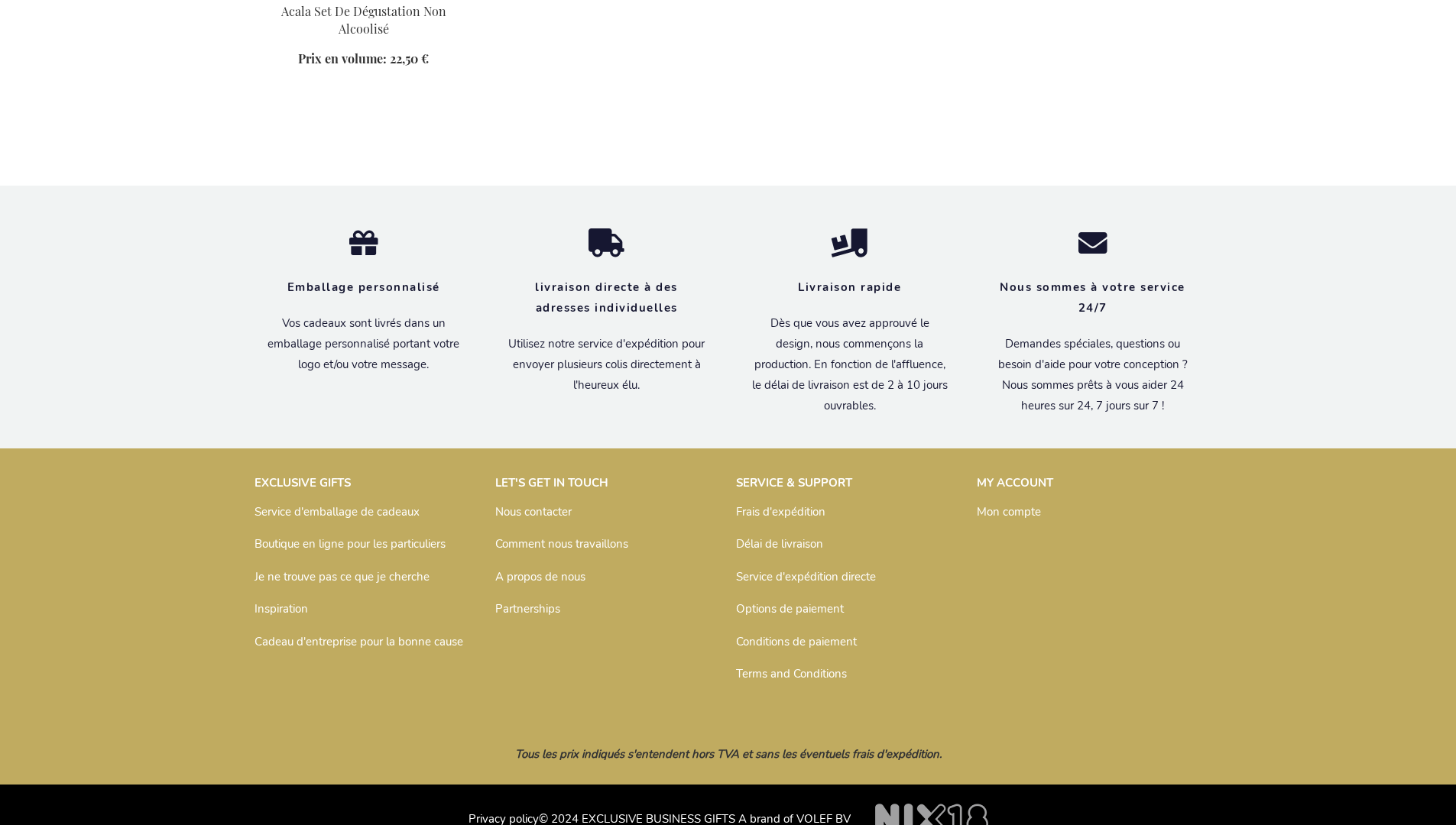
scroll to position [954, 0]
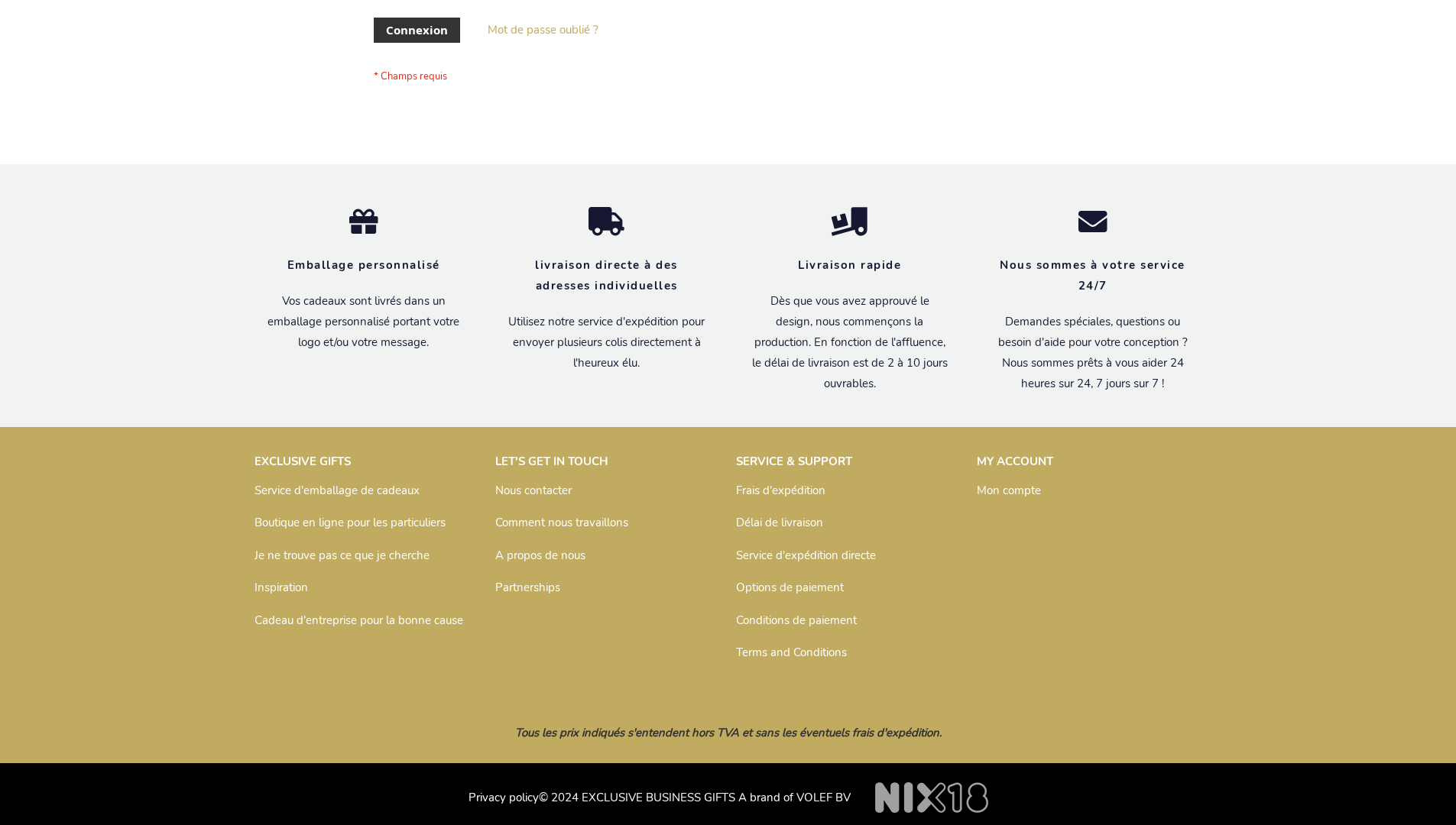
scroll to position [528, 0]
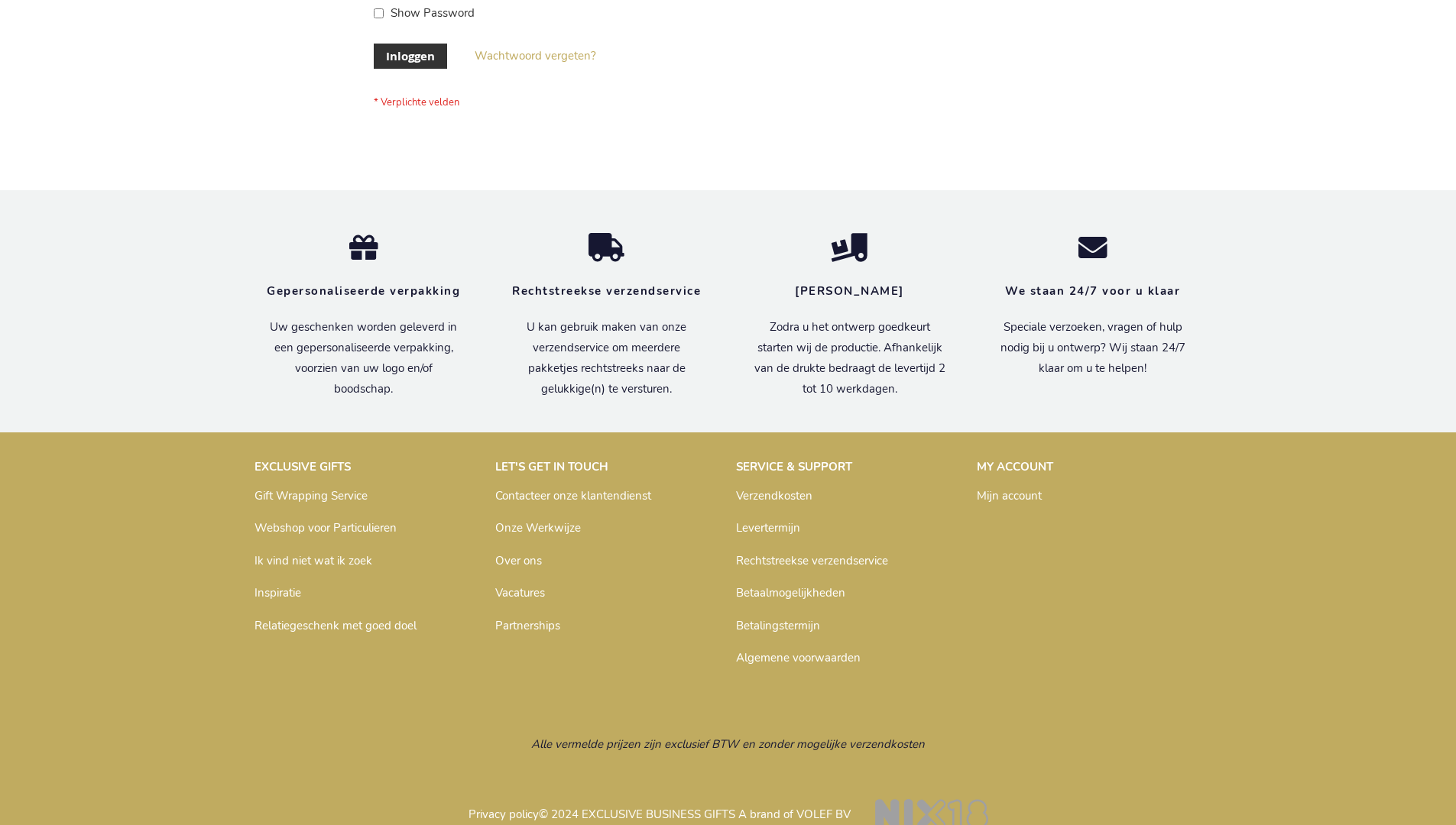
scroll to position [519, 0]
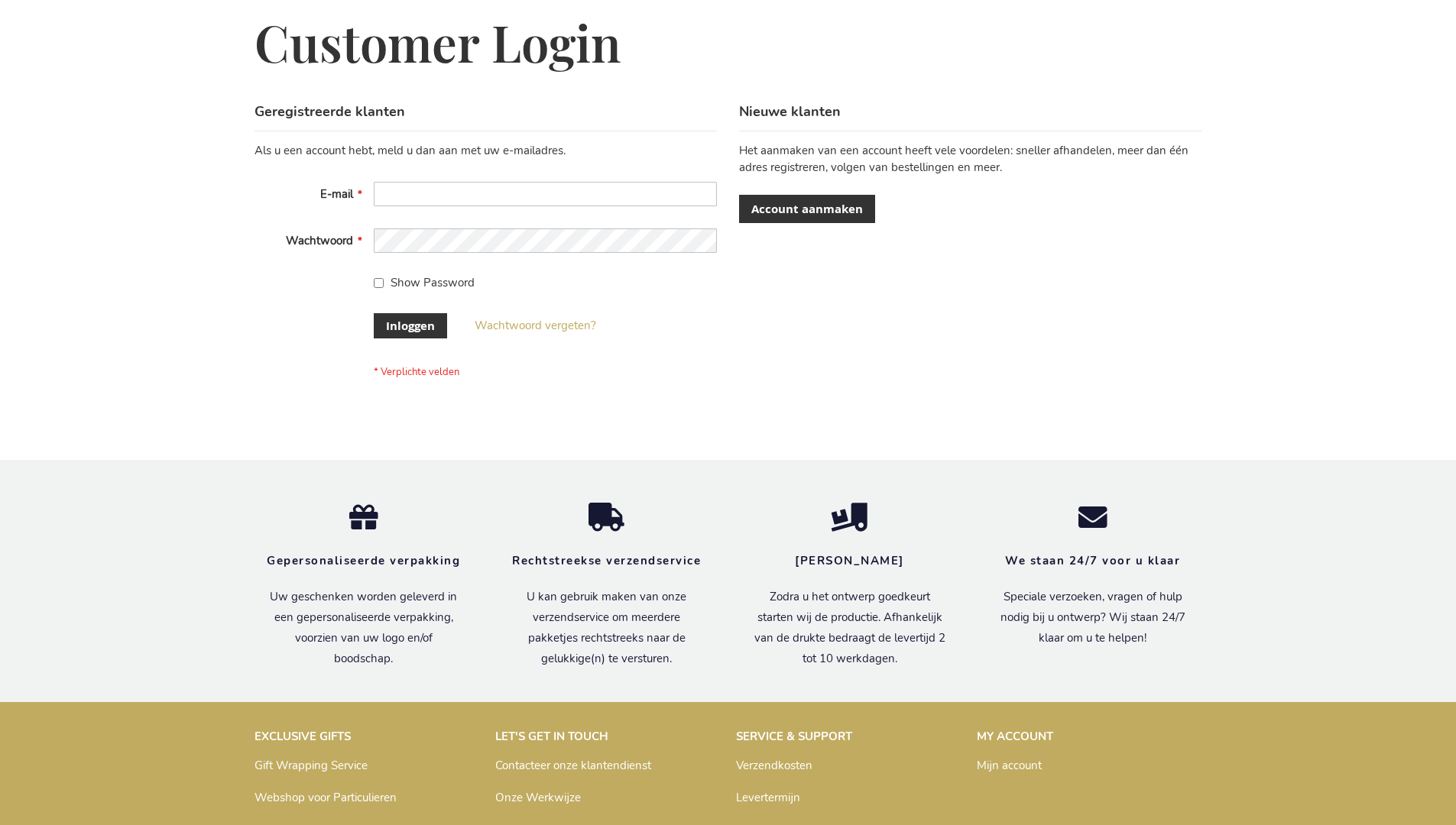
scroll to position [519, 0]
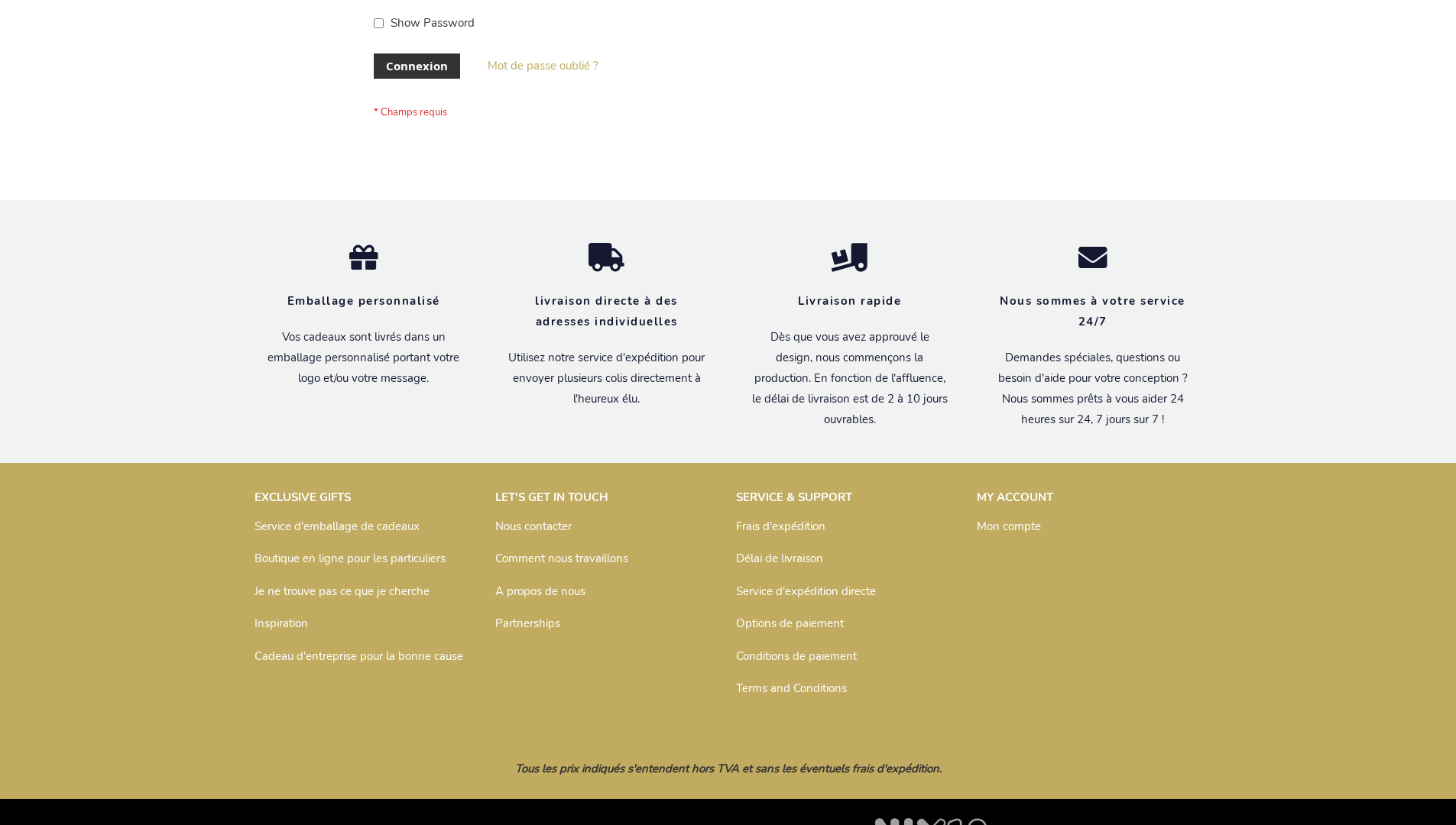
scroll to position [528, 0]
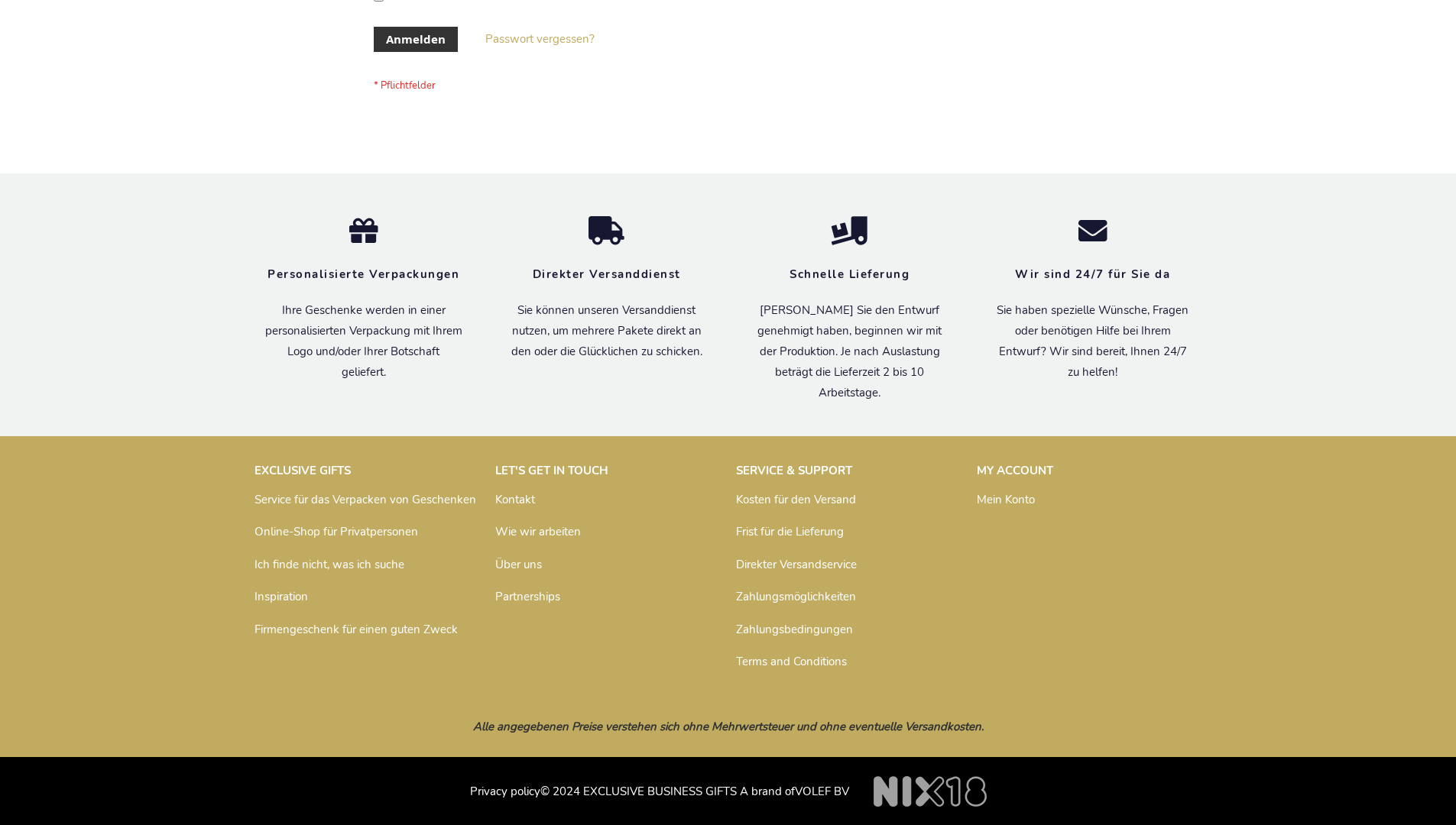
scroll to position [512, 0]
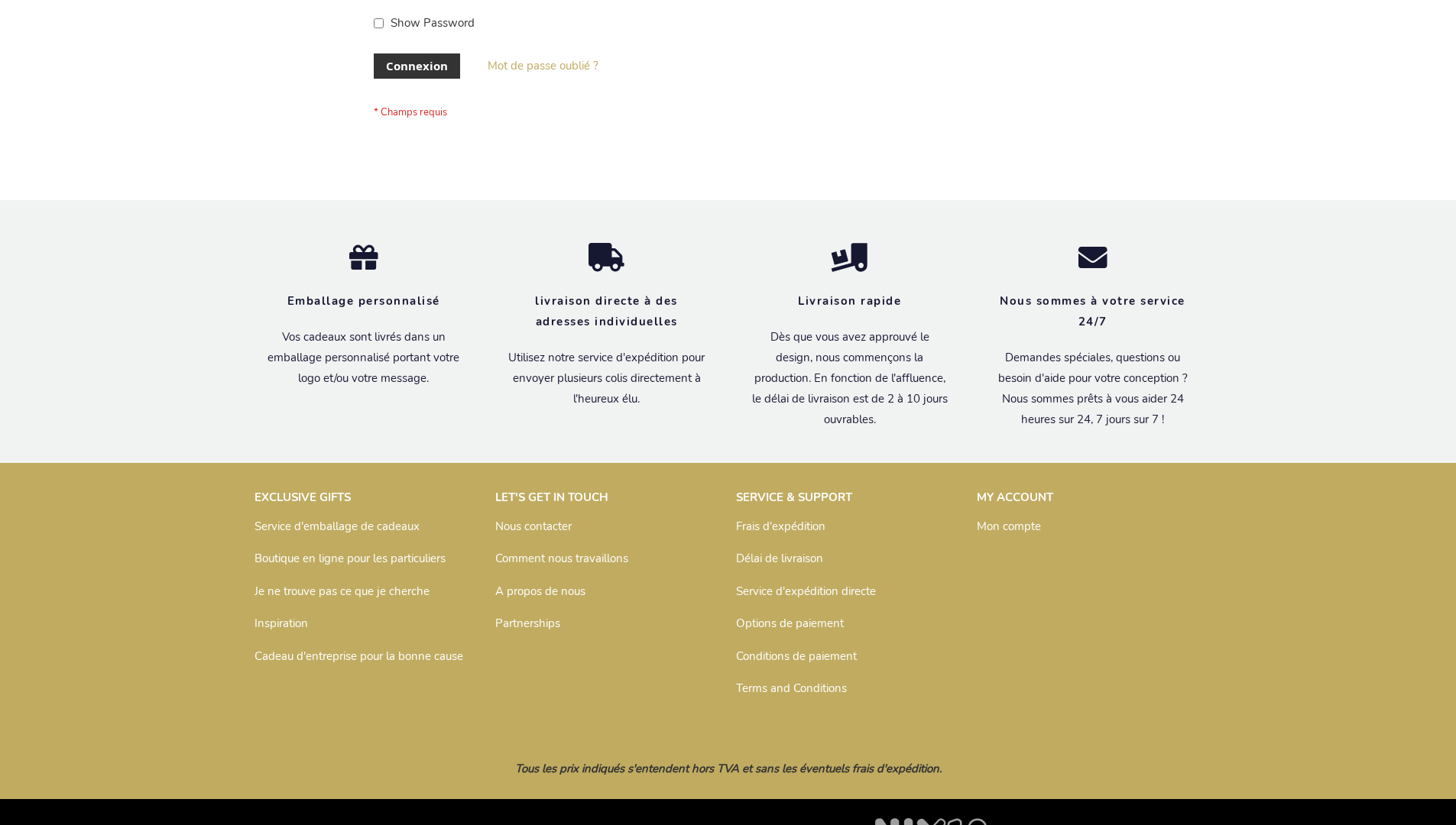
scroll to position [528, 0]
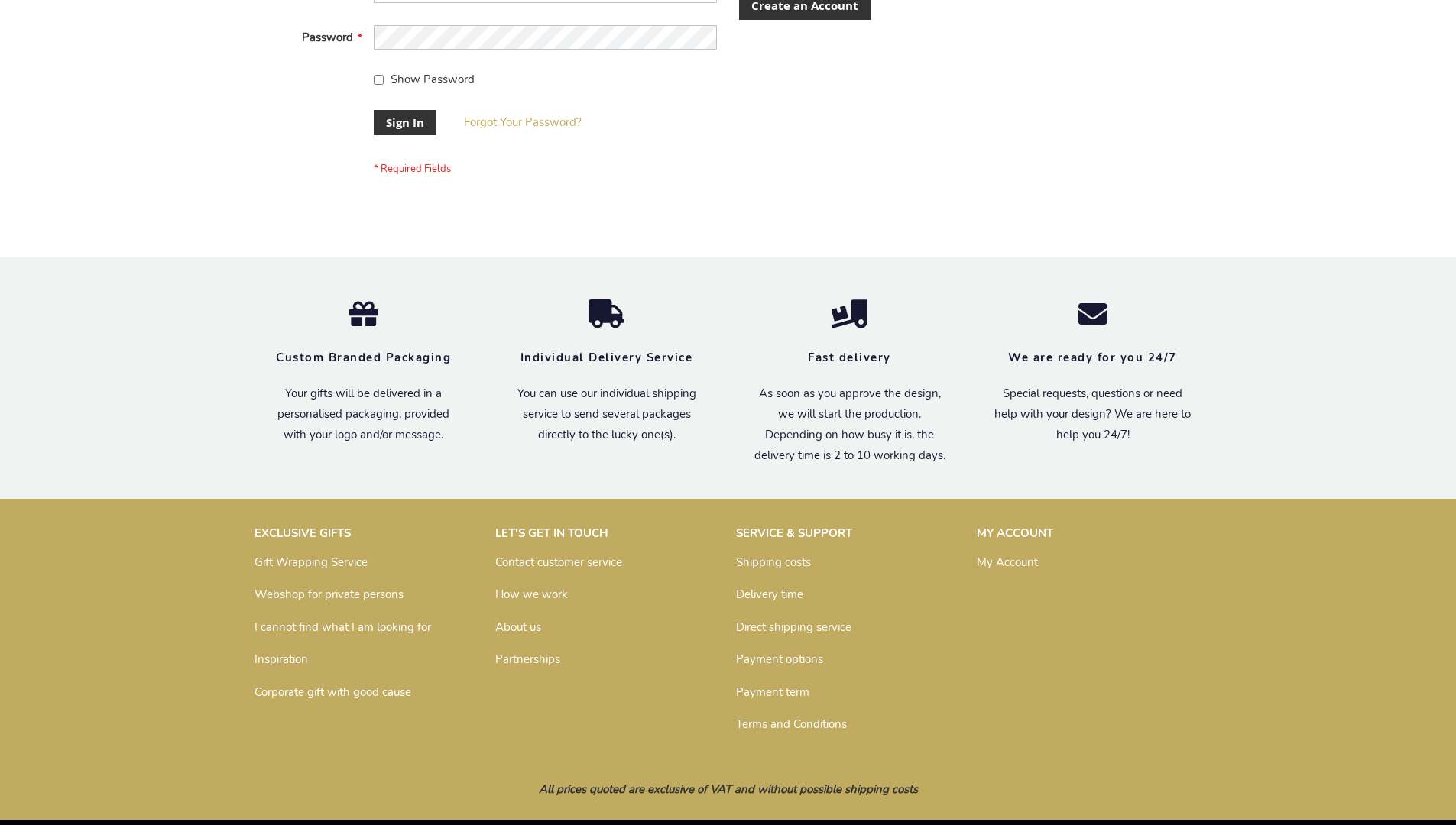
scroll to position [491, 0]
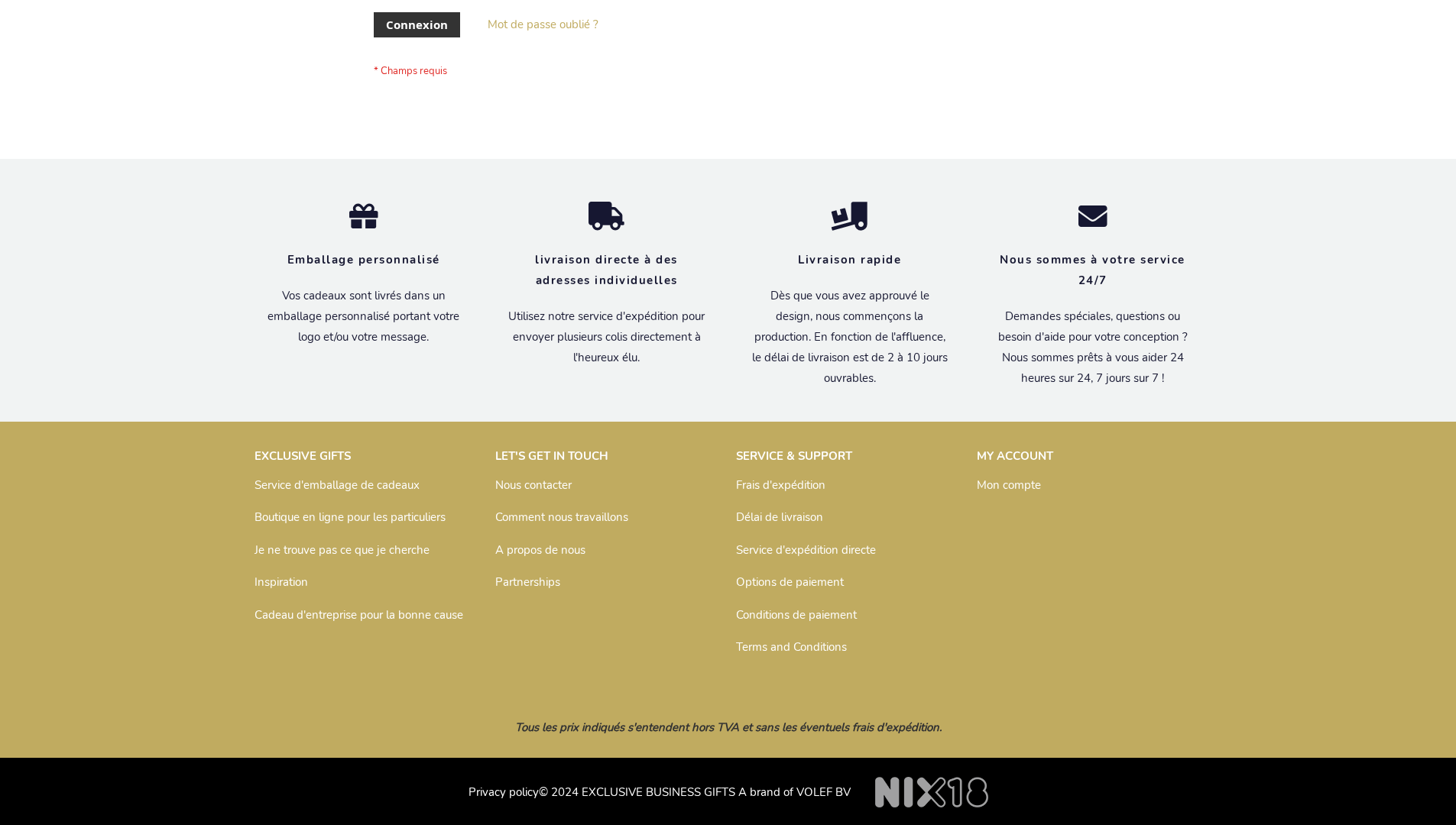
scroll to position [528, 0]
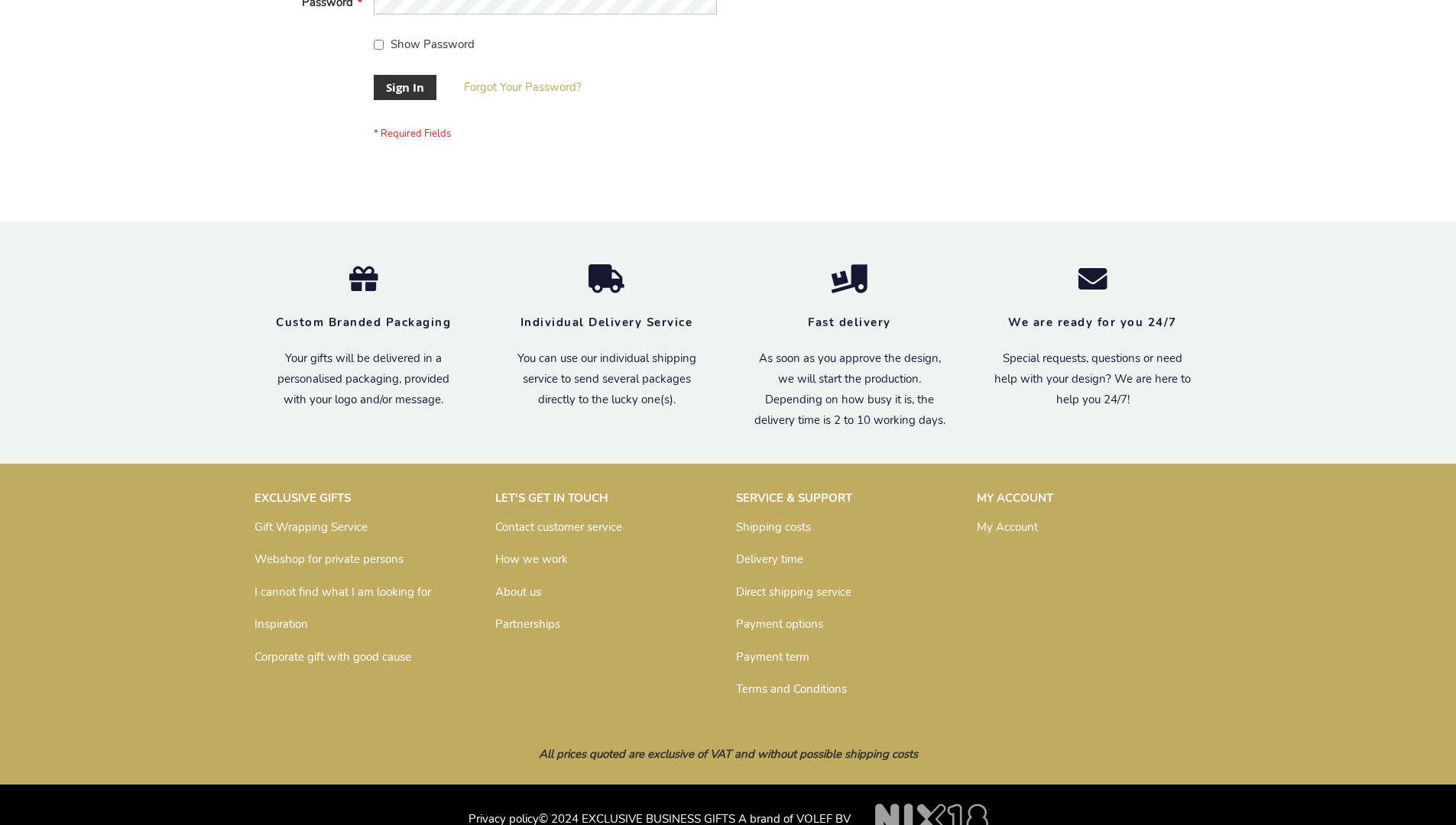
scroll to position [491, 0]
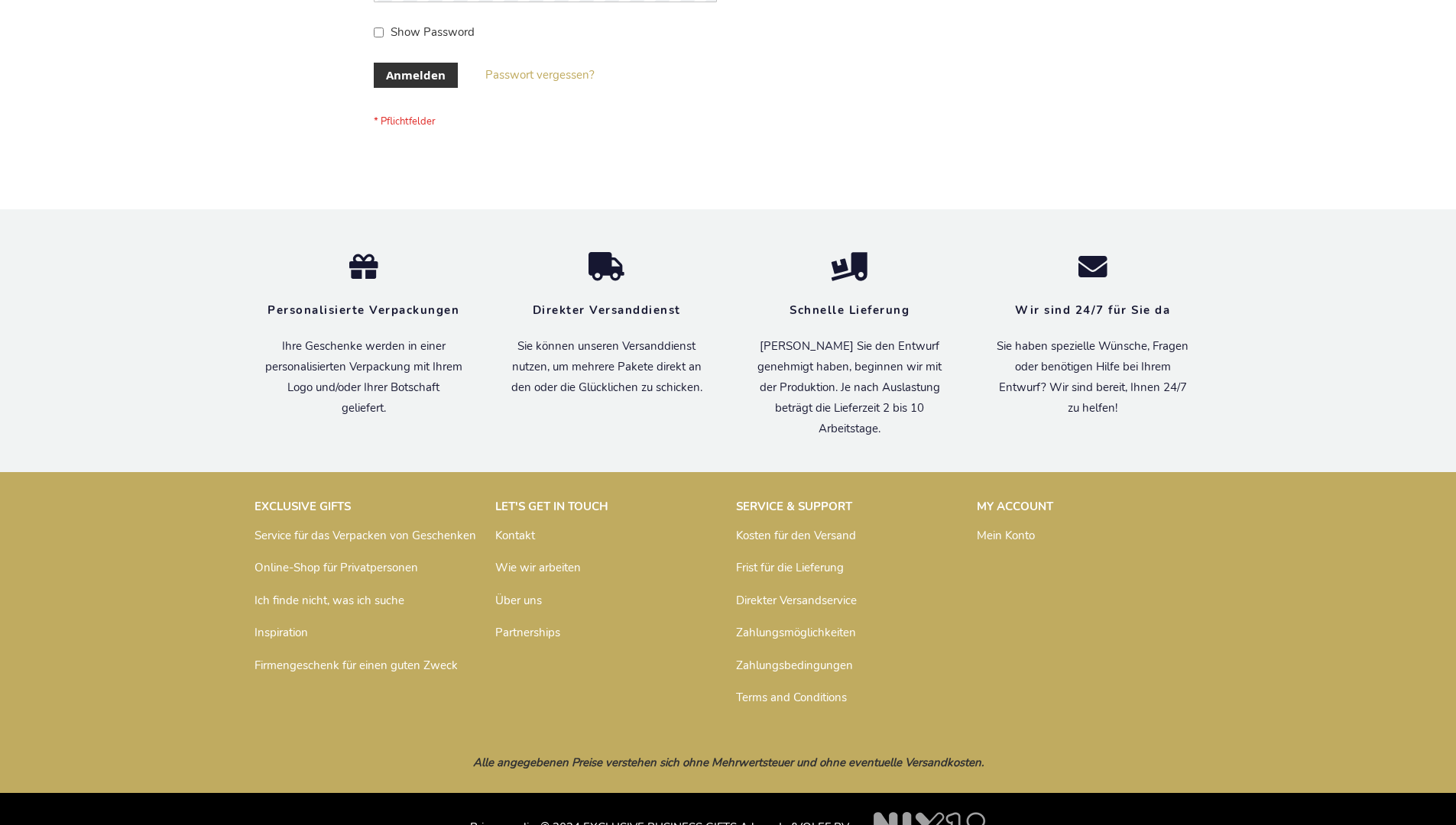
scroll to position [512, 0]
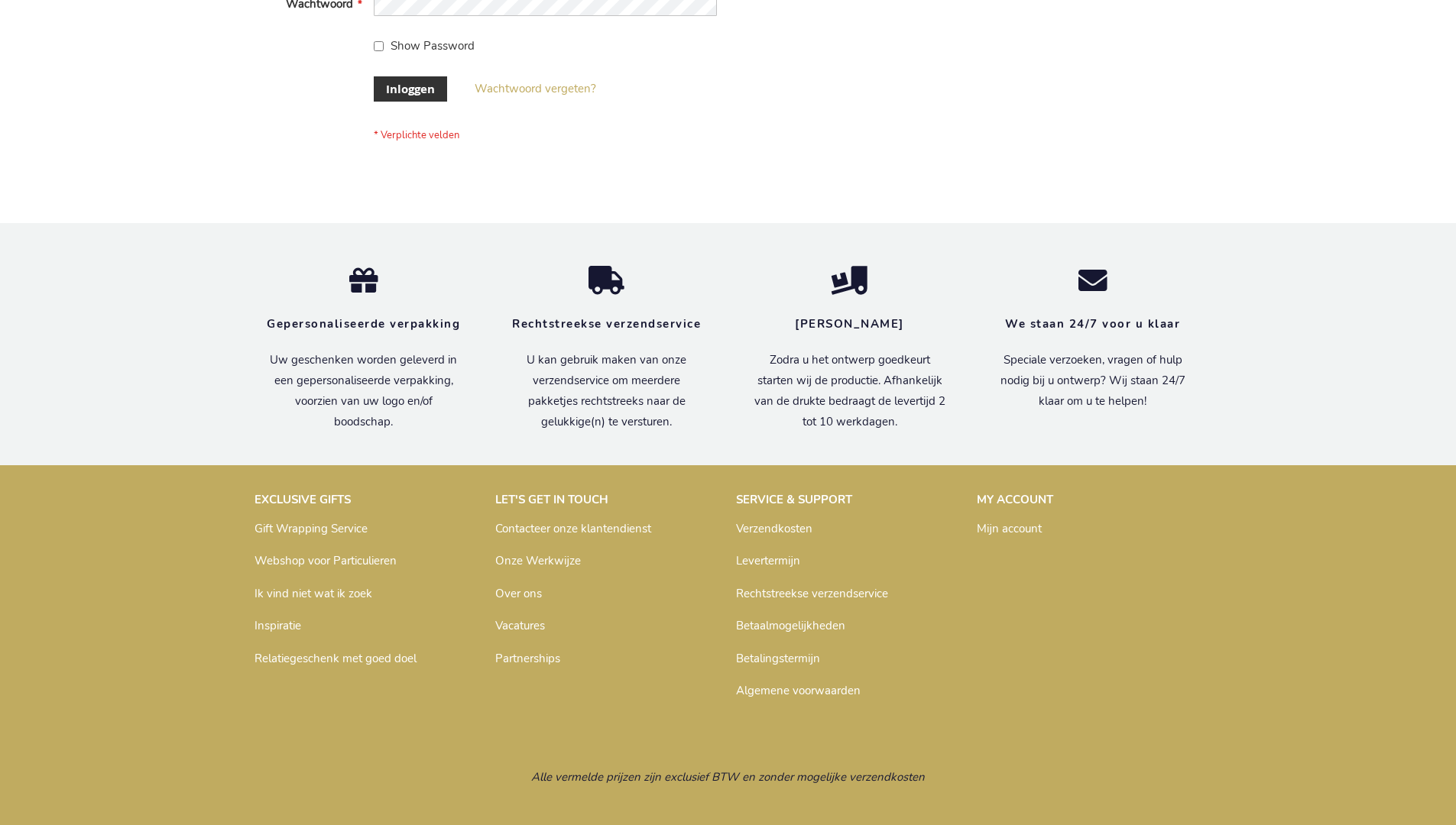
scroll to position [519, 0]
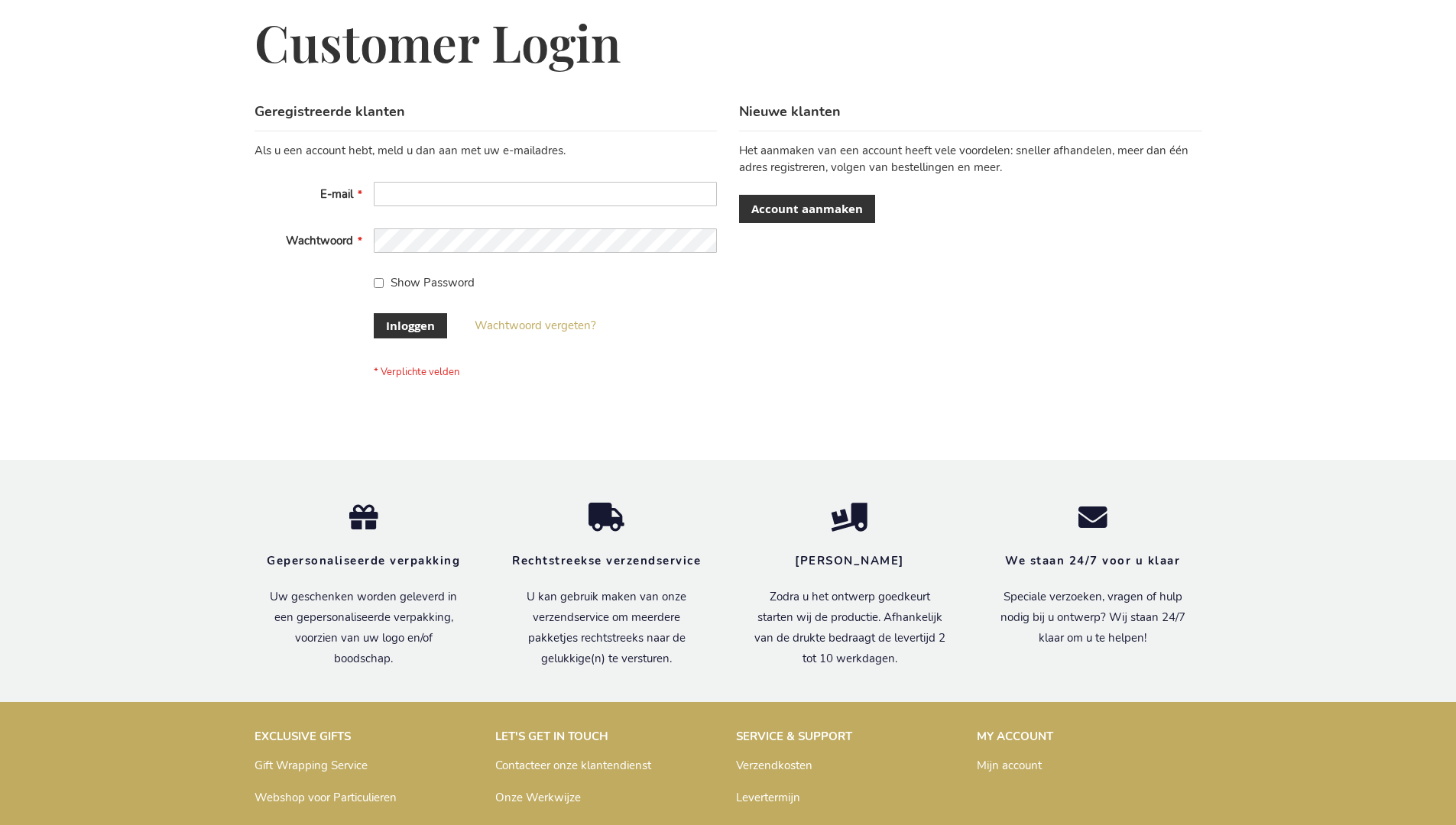
scroll to position [519, 0]
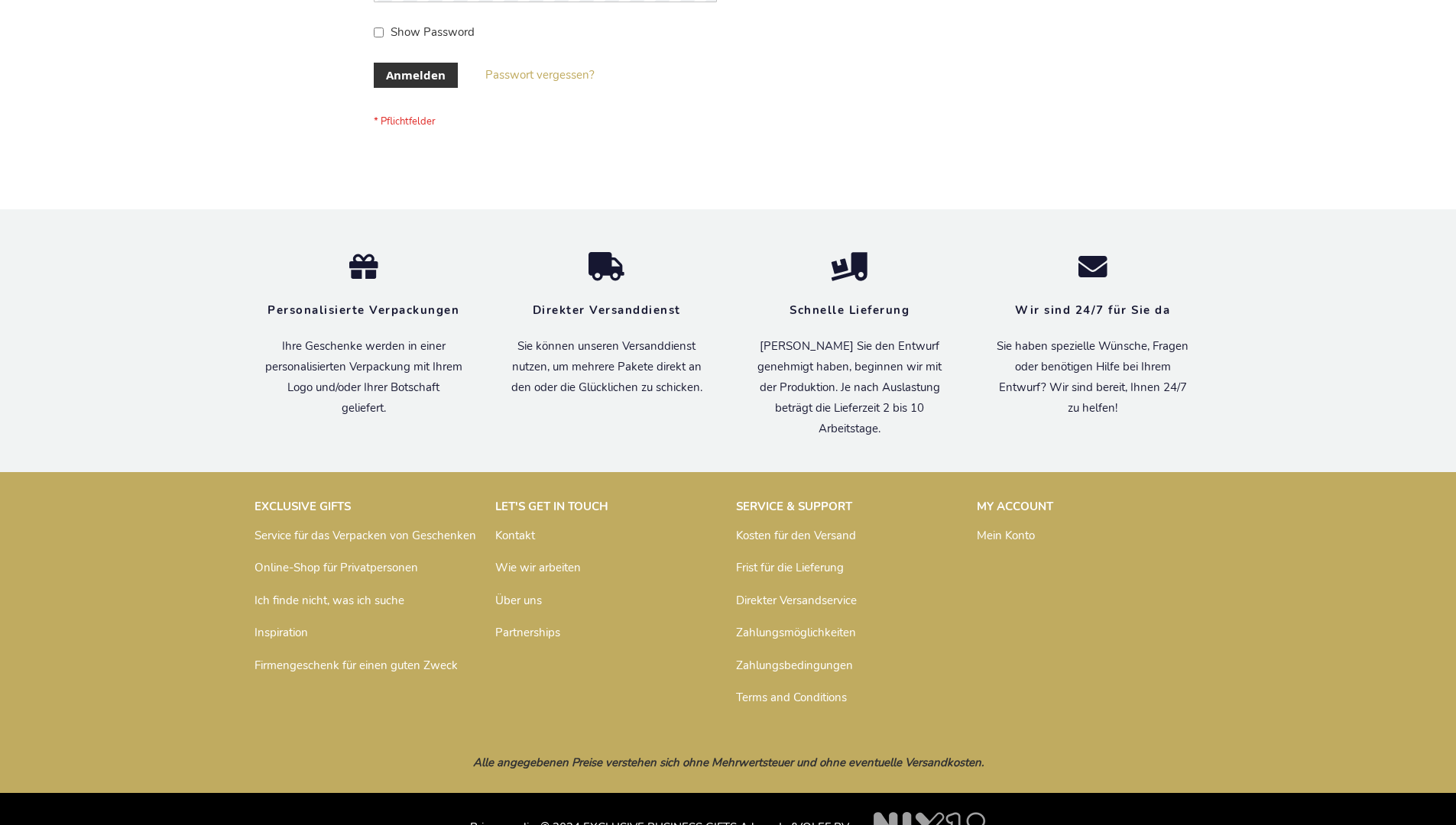
scroll to position [512, 0]
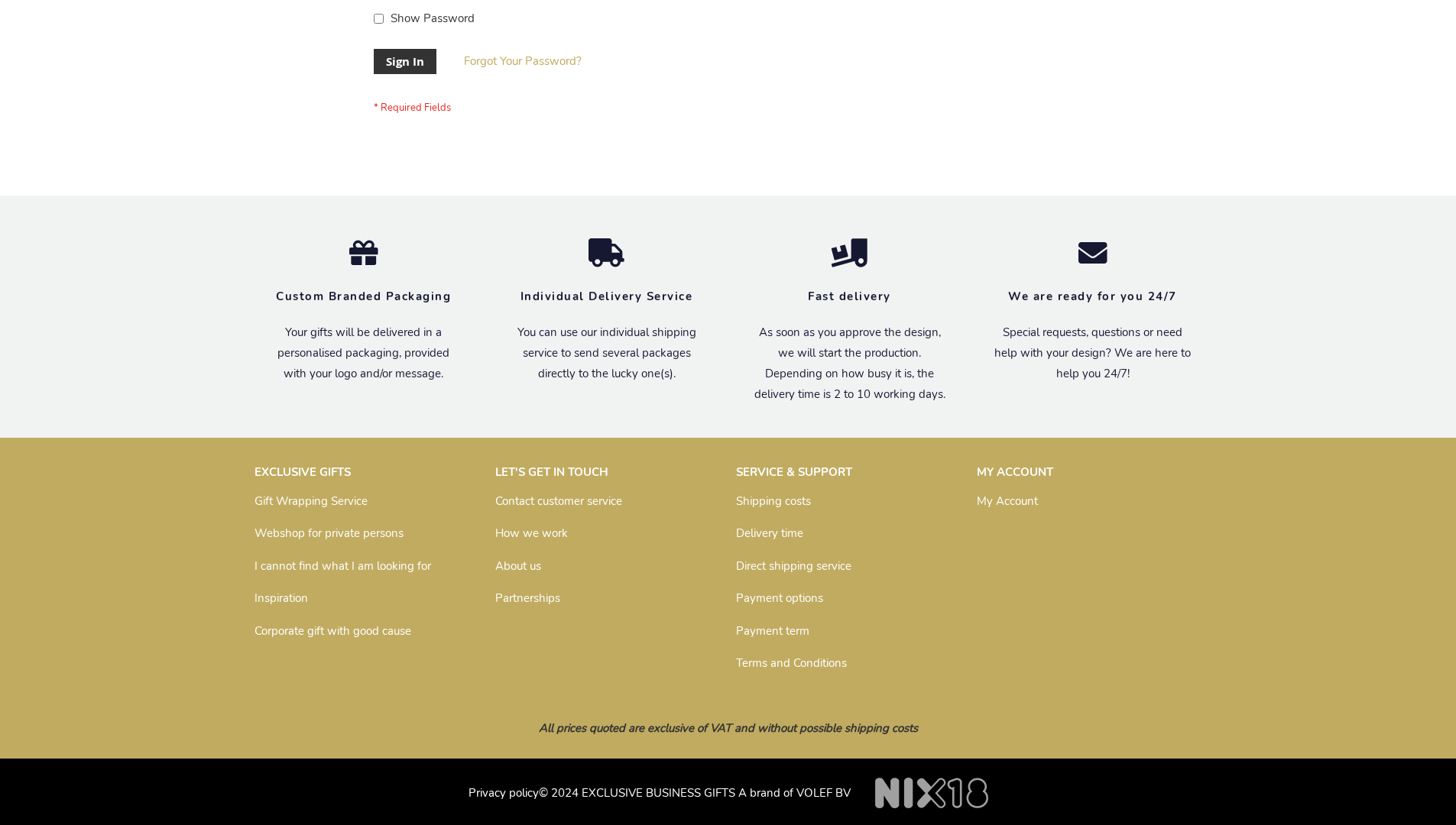
scroll to position [491, 0]
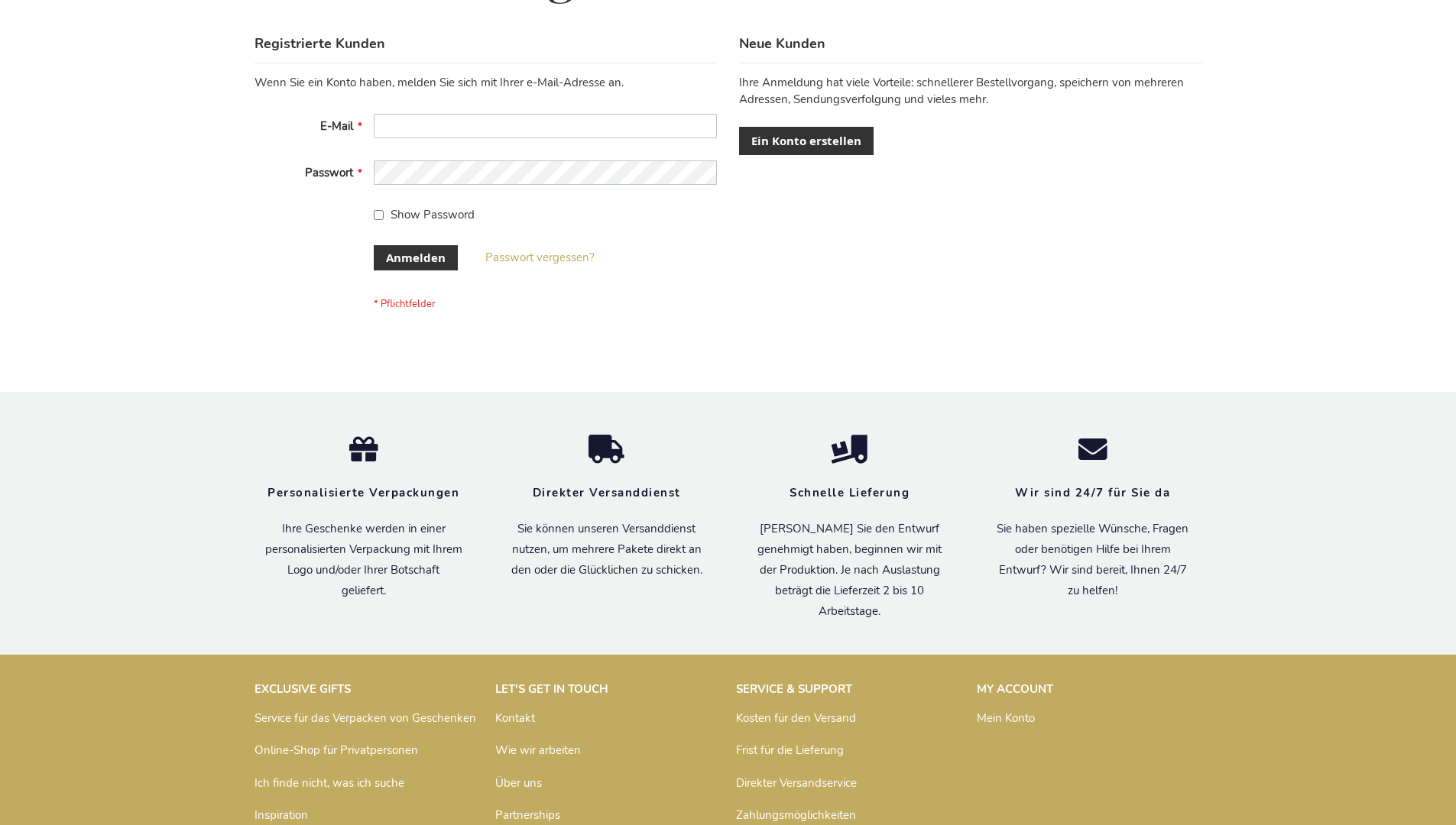
scroll to position [512, 0]
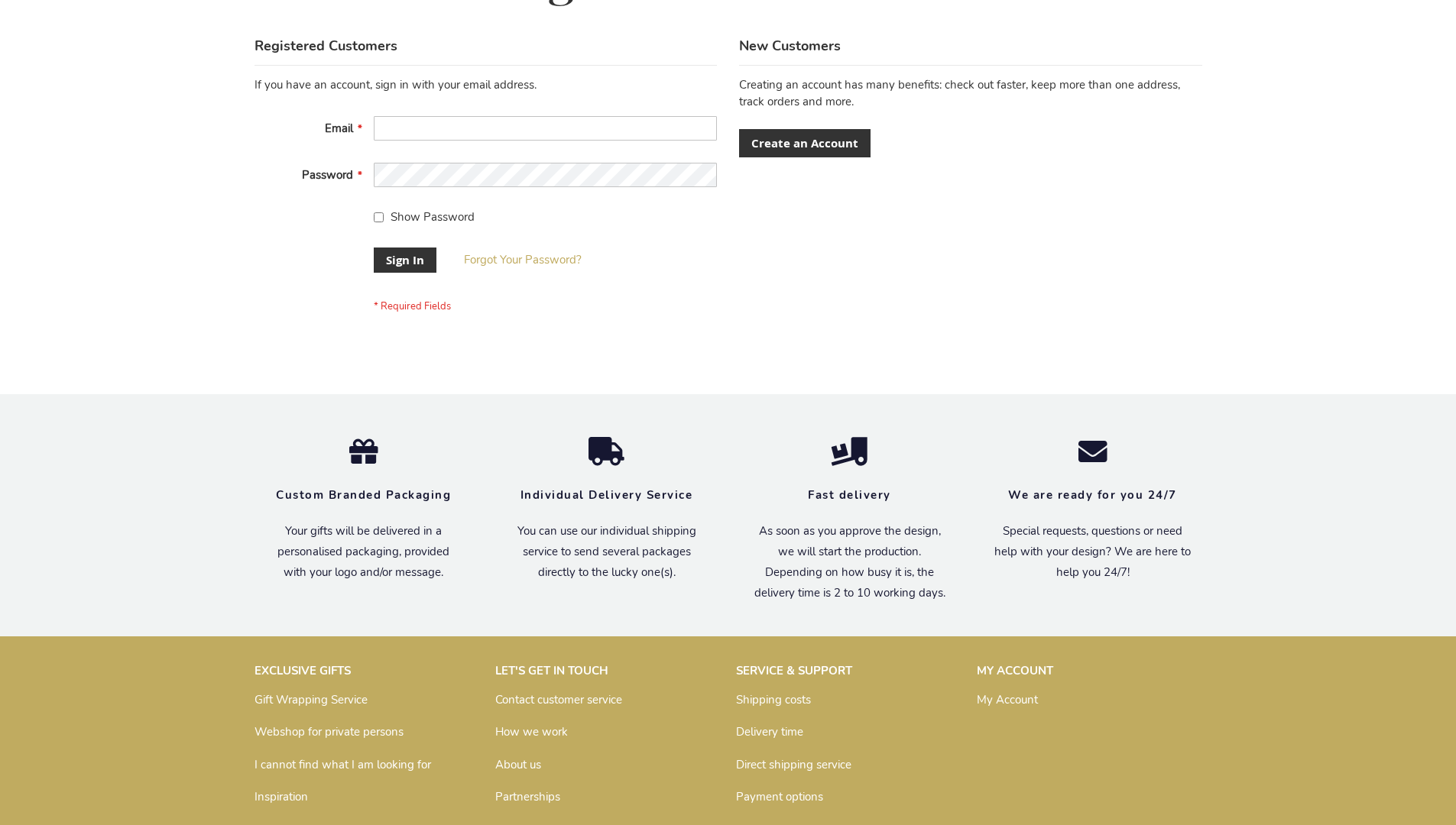
scroll to position [491, 0]
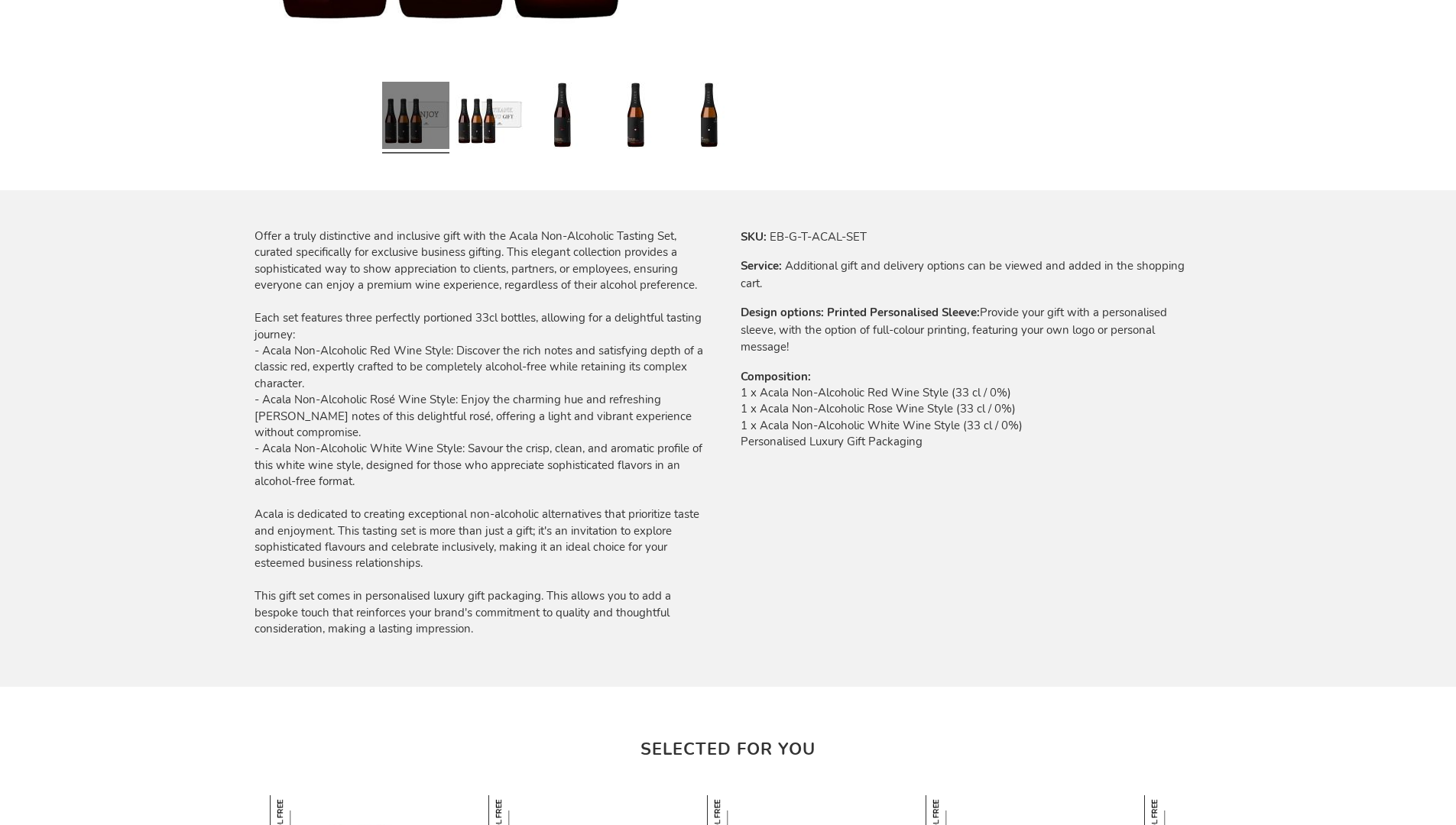
scroll to position [1733, 0]
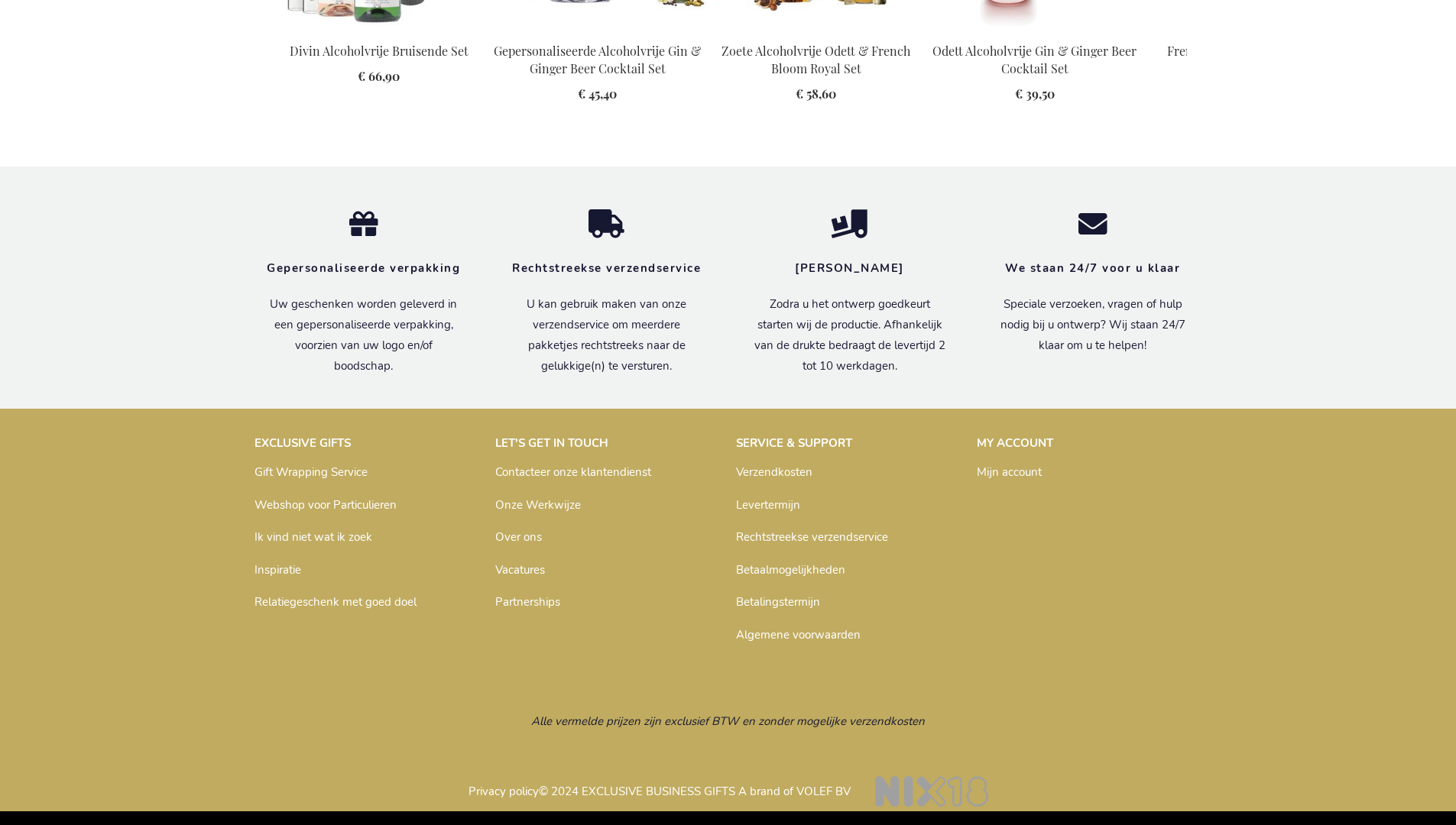
scroll to position [1793, 0]
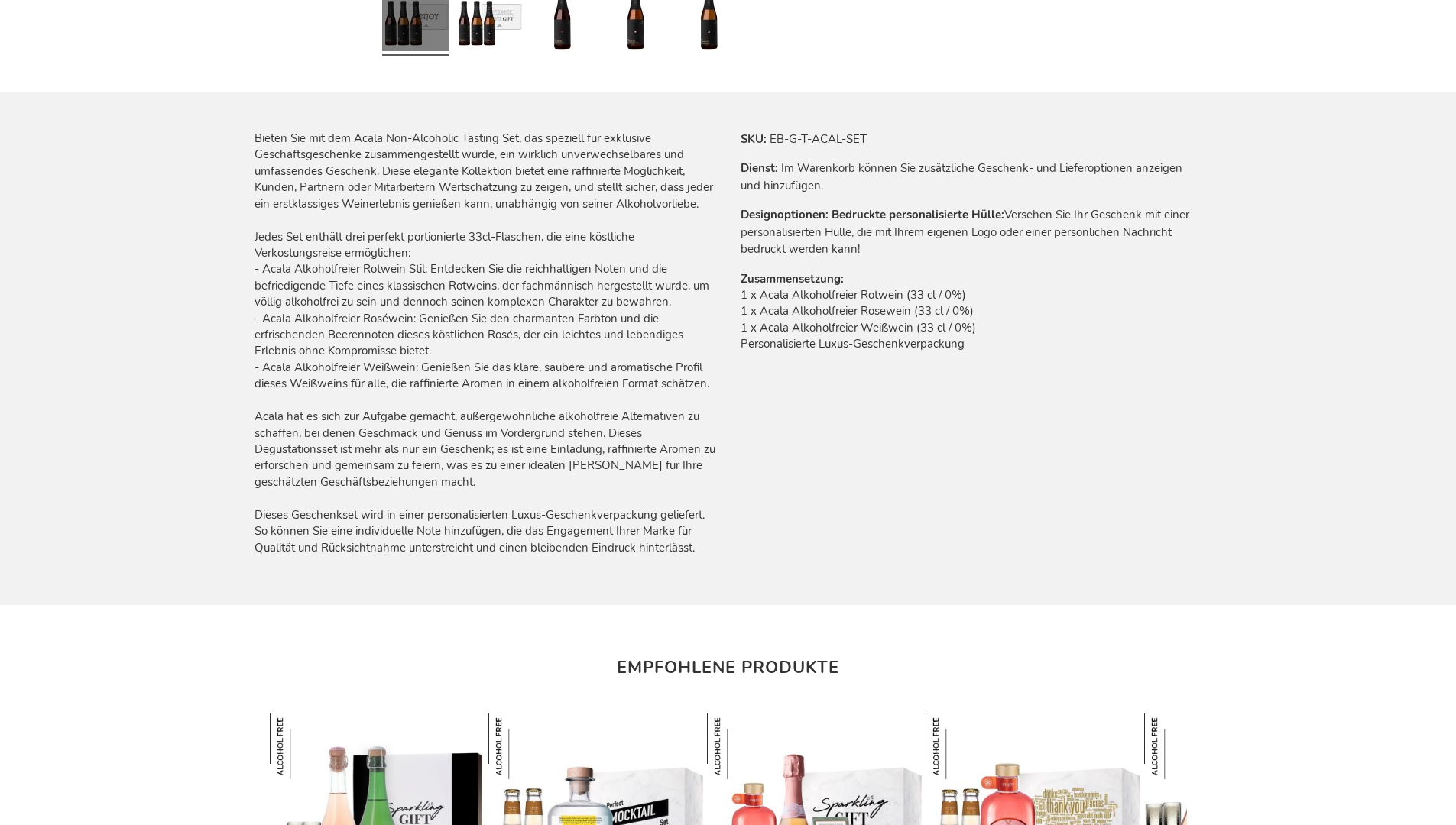
scroll to position [1786, 0]
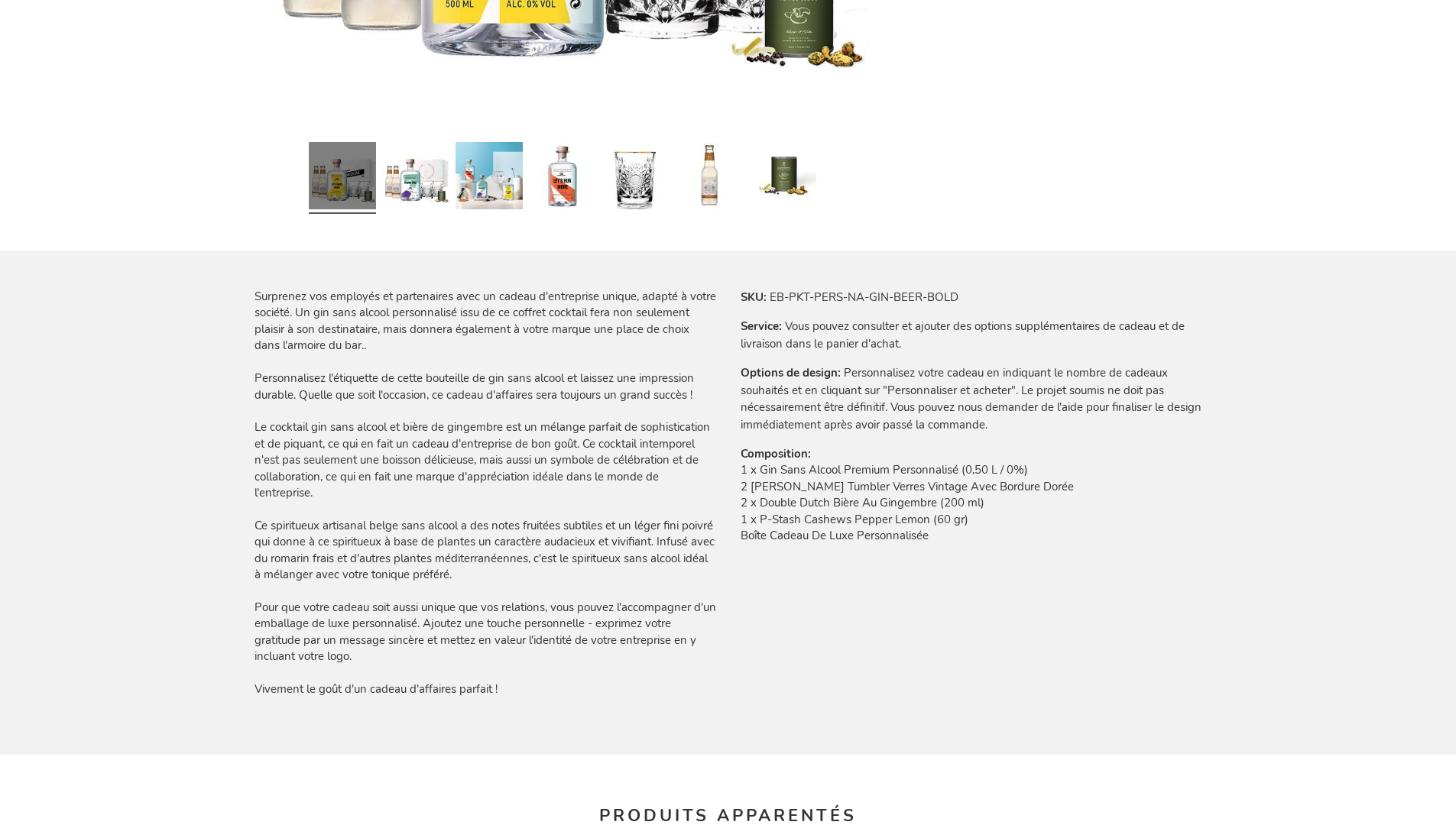
scroll to position [2166, 0]
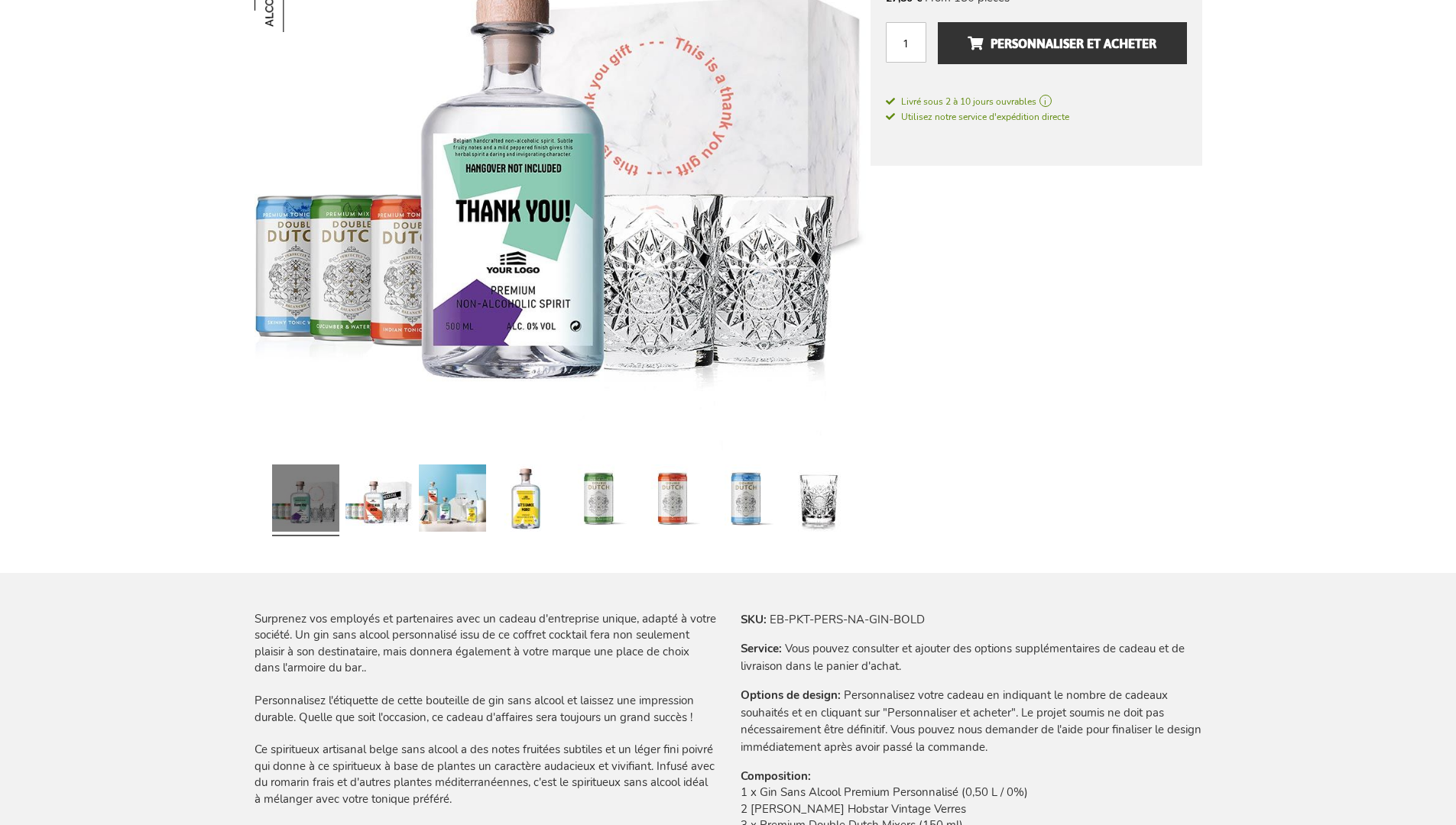
scroll to position [2068, 0]
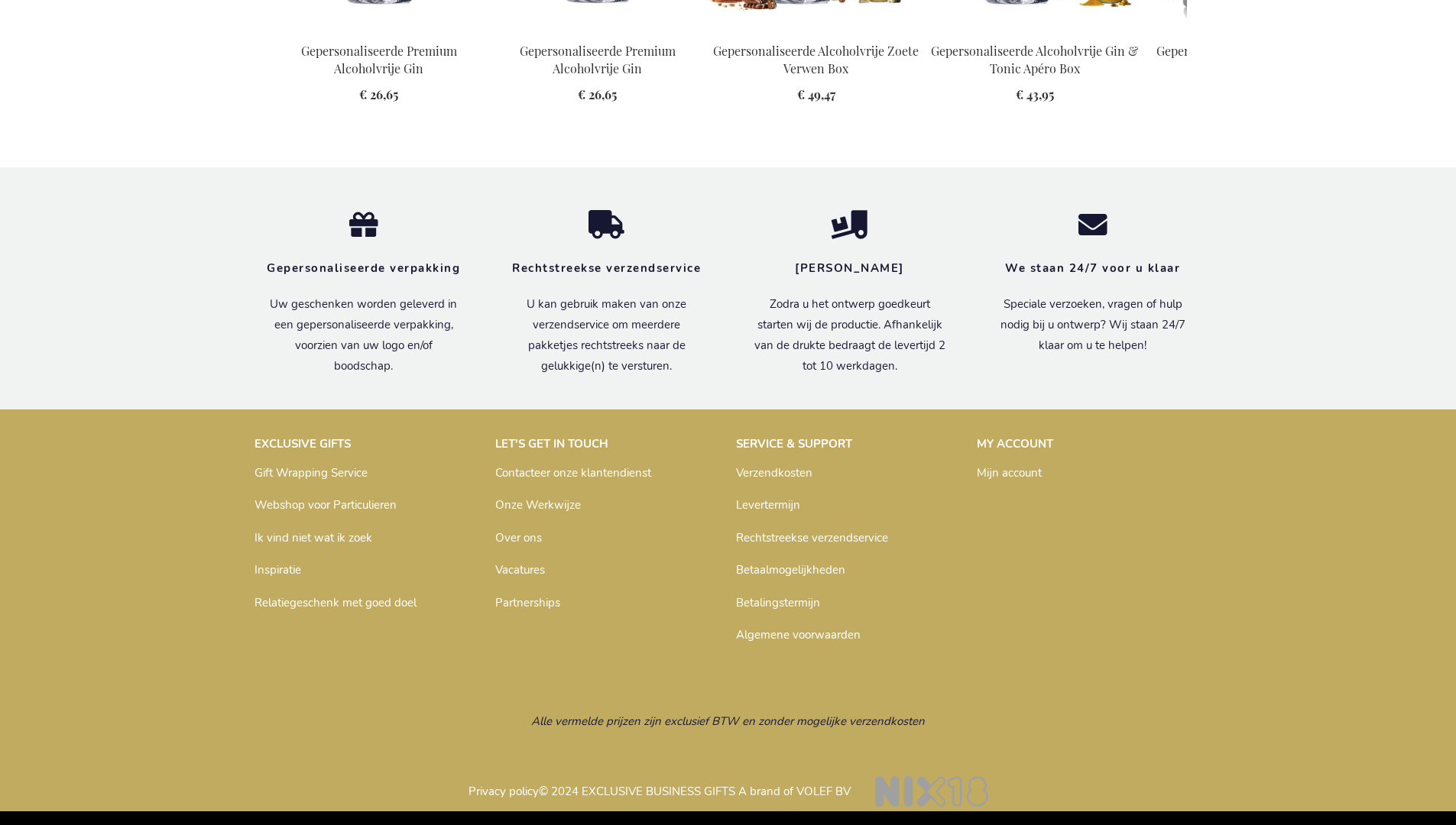
scroll to position [2042, 0]
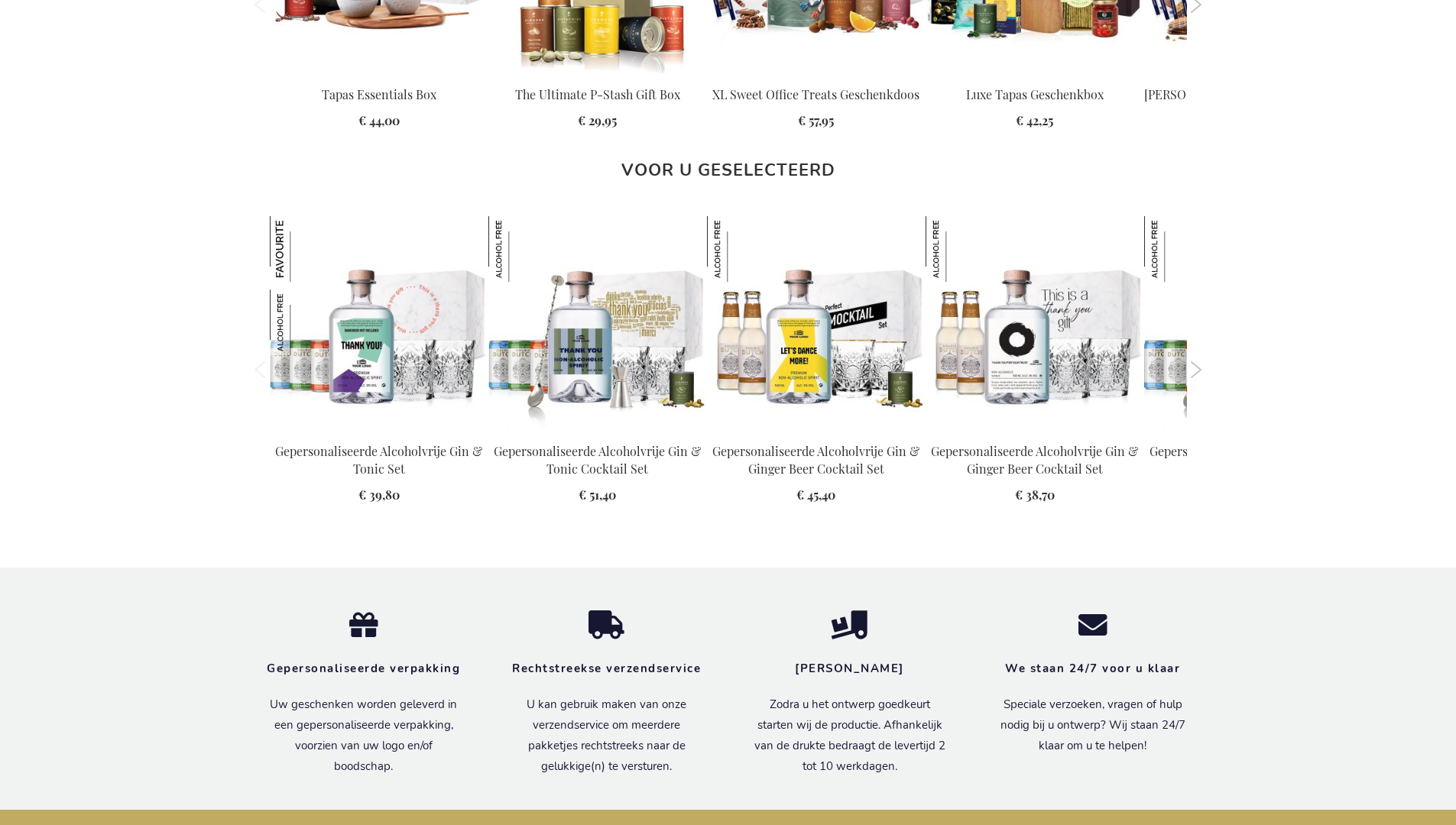
scroll to position [2018, 0]
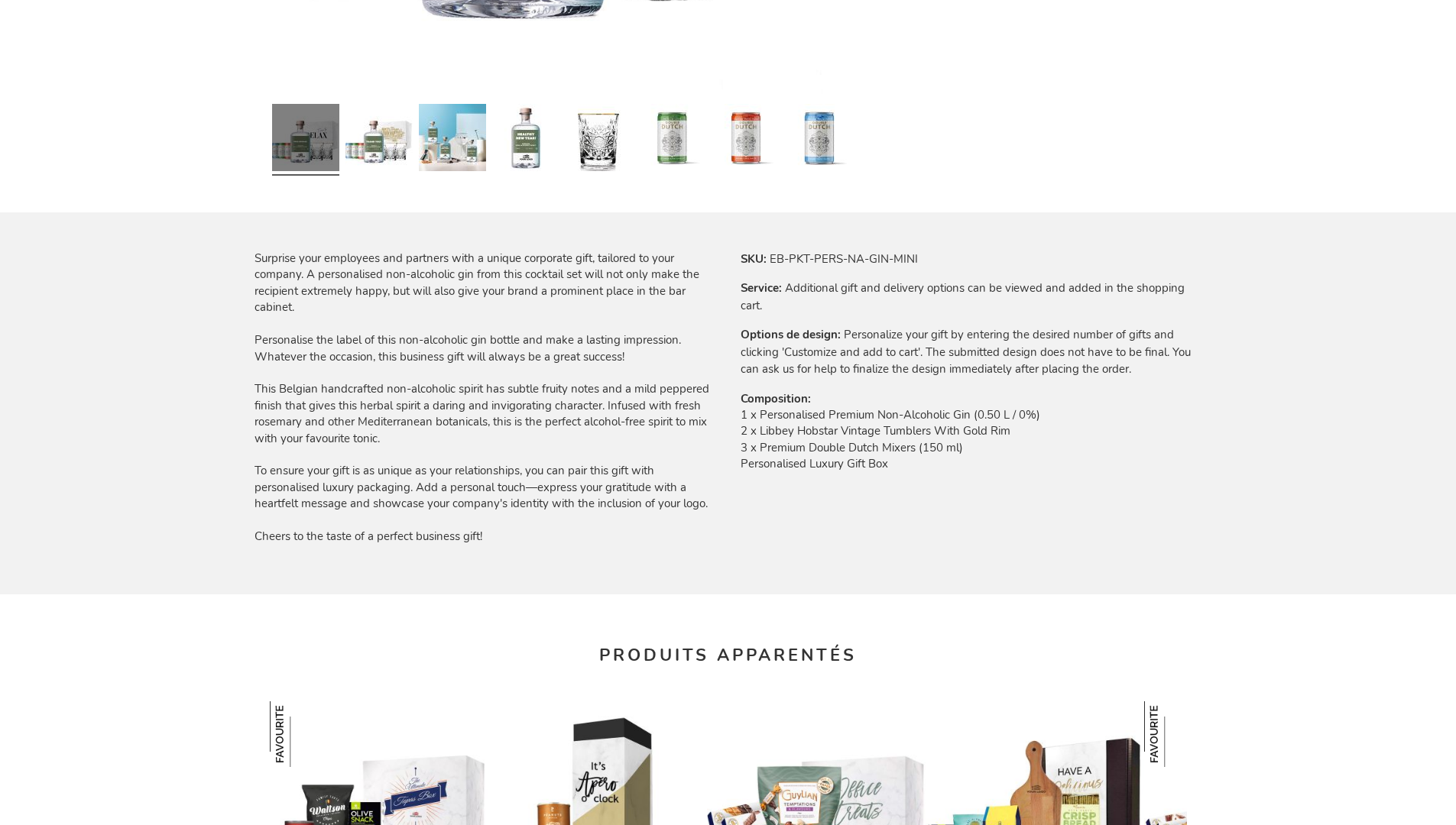
scroll to position [2044, 0]
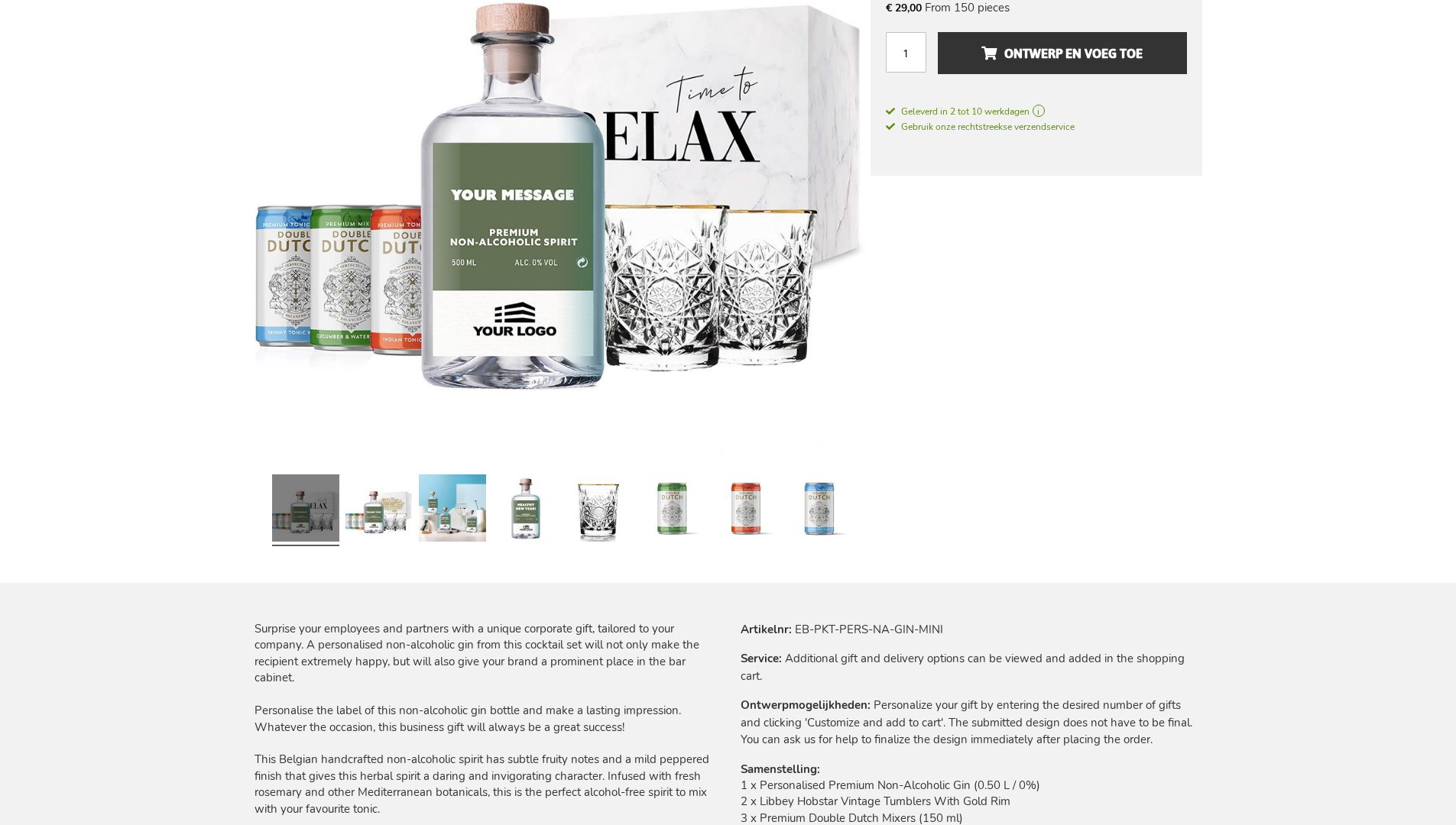
scroll to position [2018, 0]
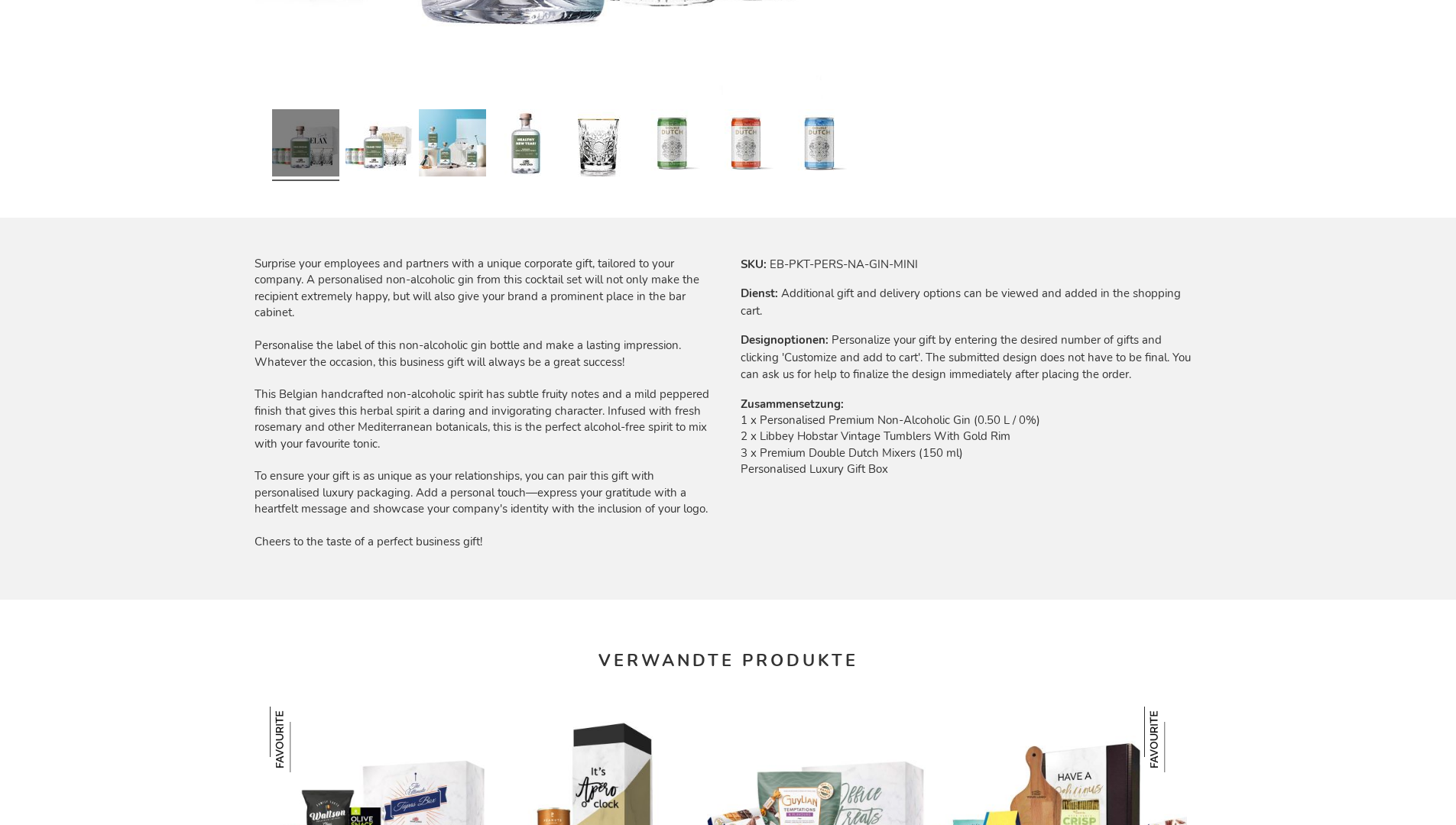
scroll to position [2028, 0]
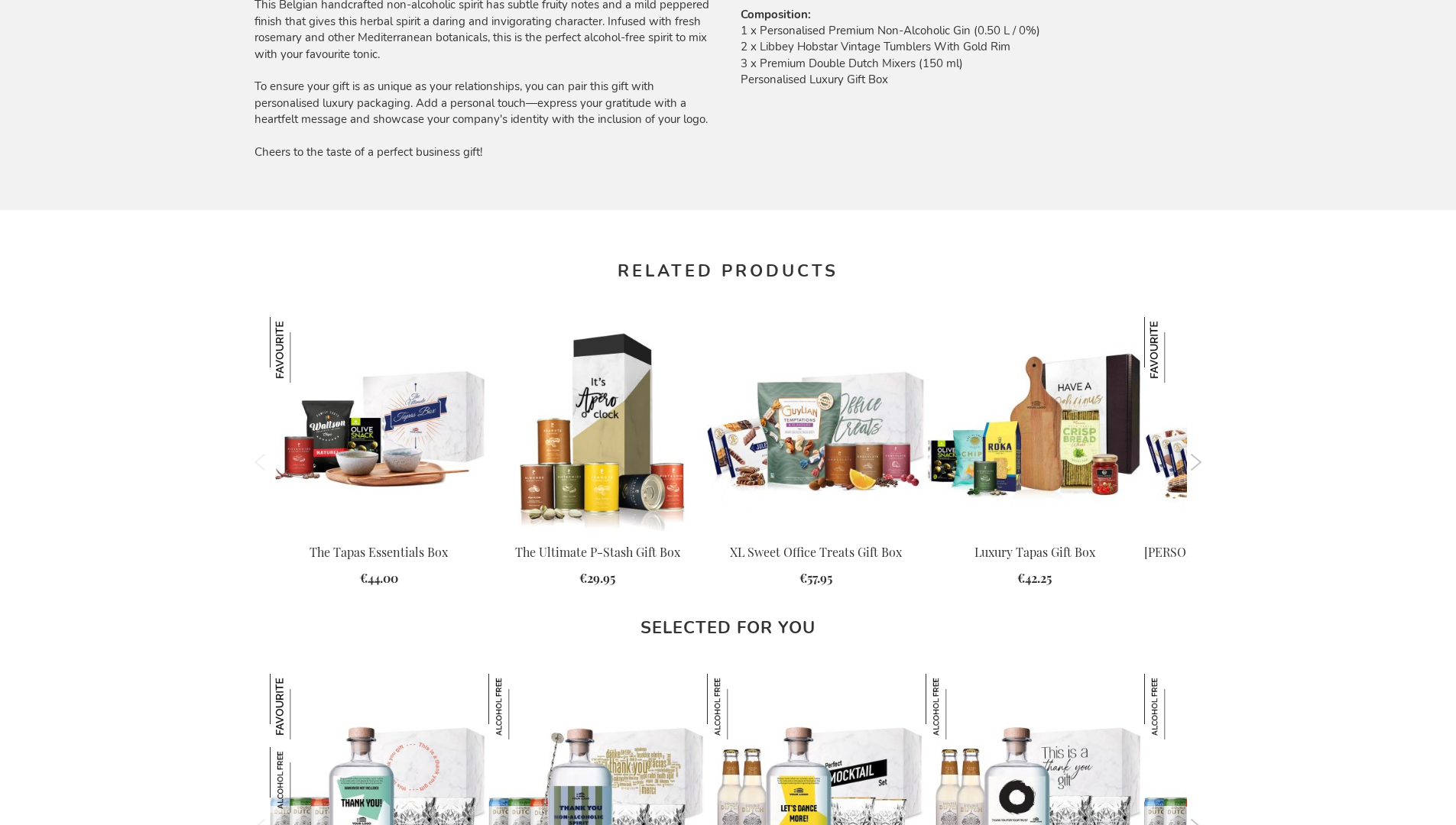
scroll to position [1990, 0]
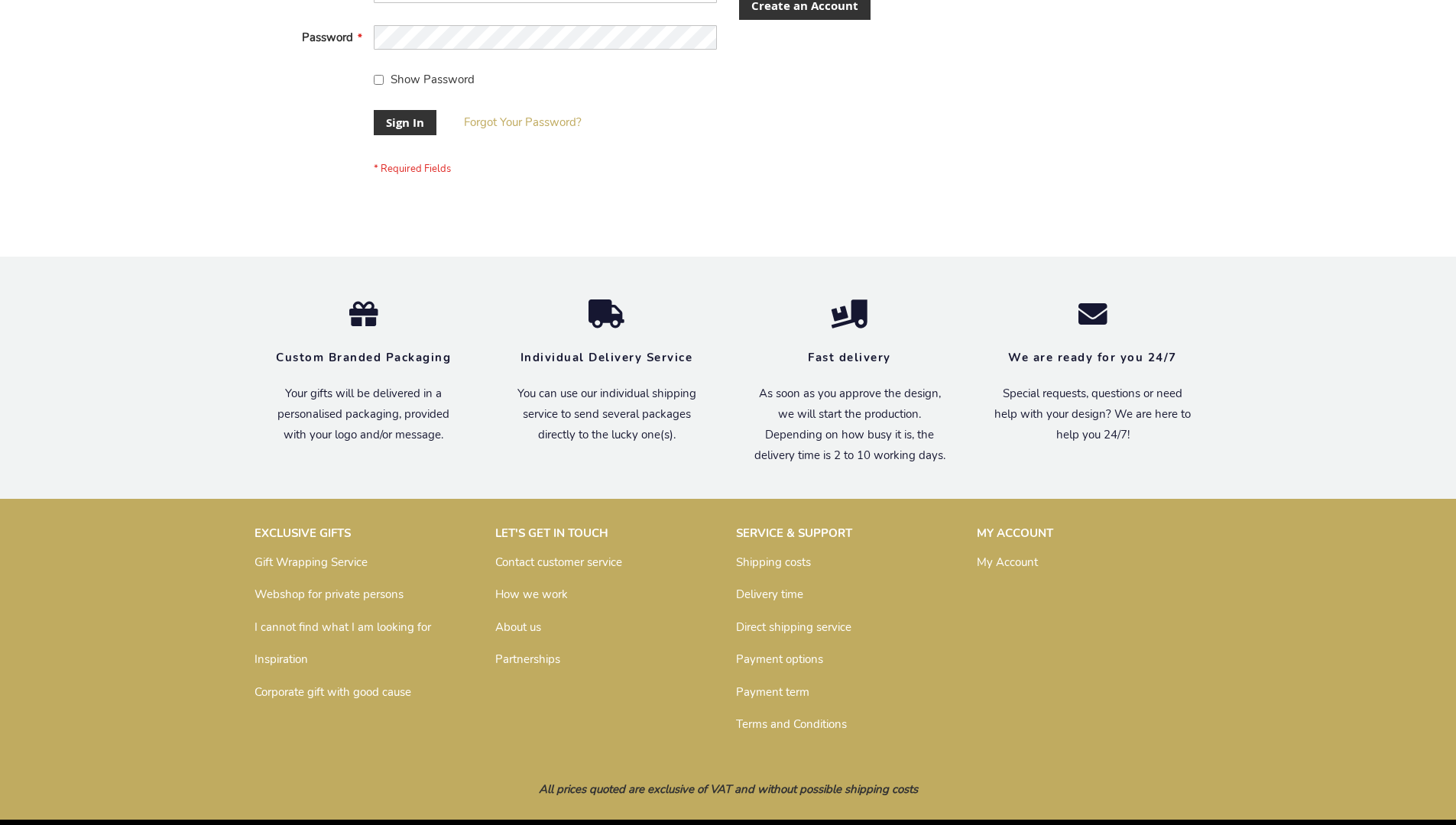
scroll to position [491, 0]
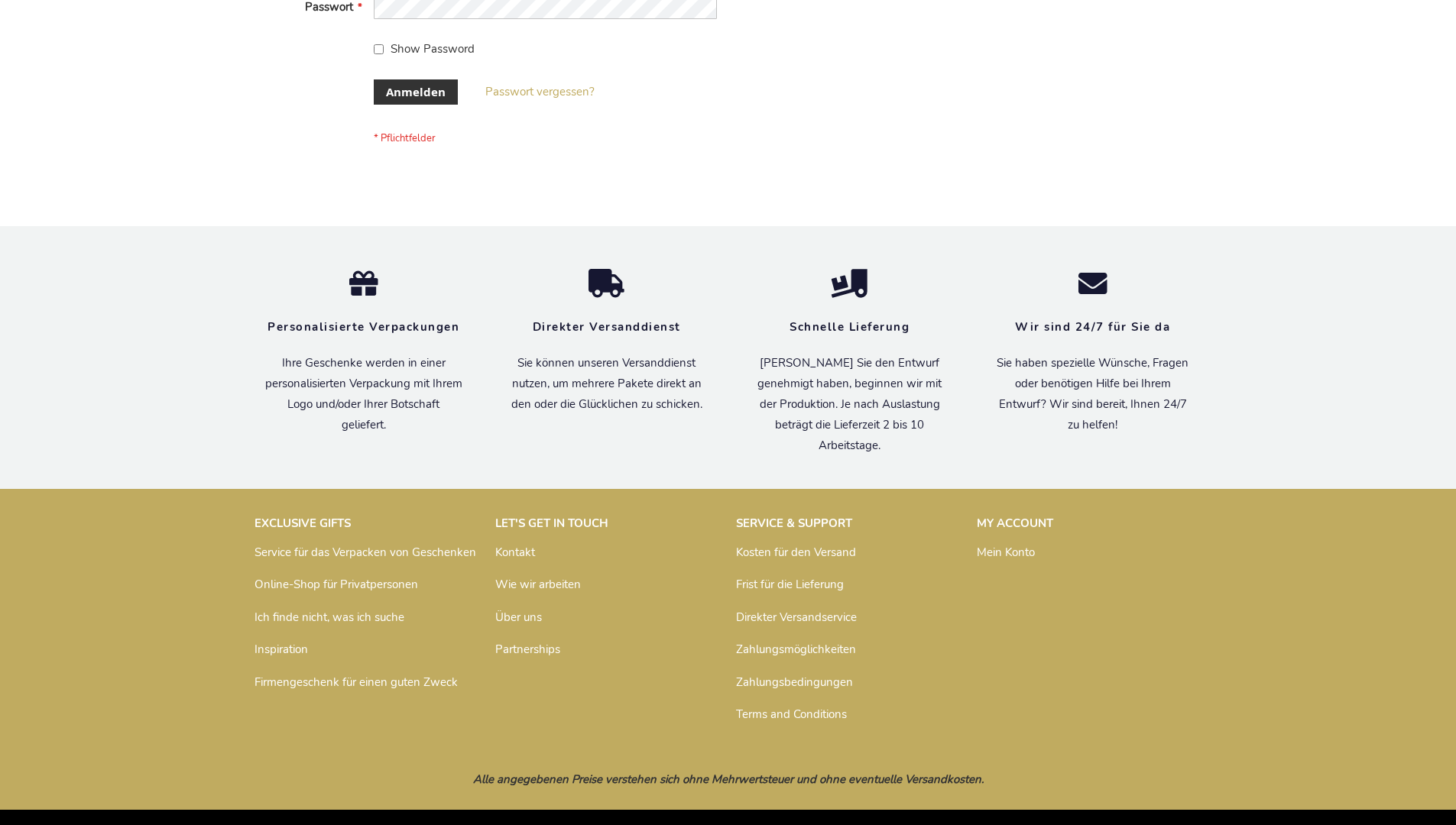
scroll to position [512, 0]
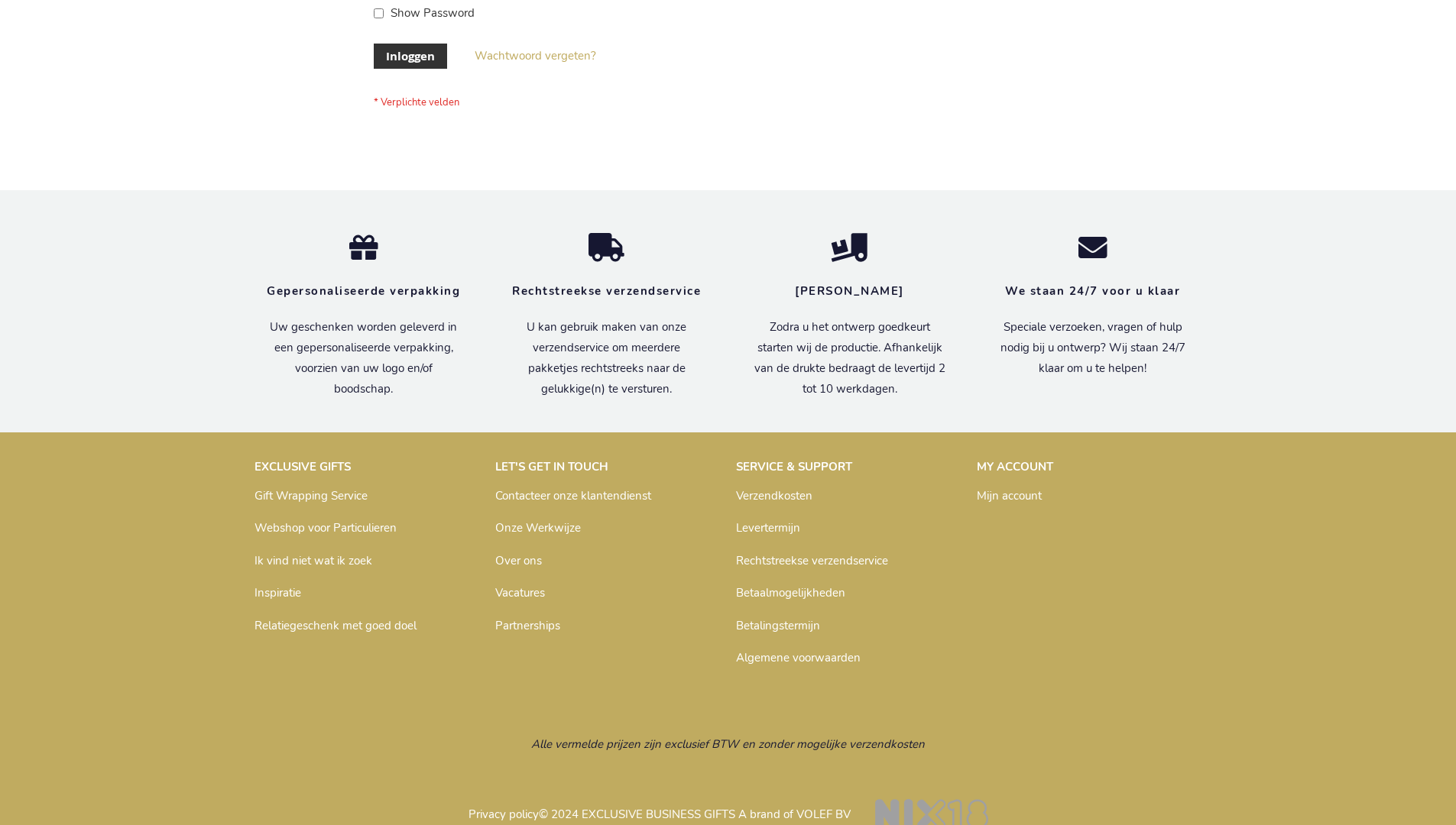
scroll to position [519, 0]
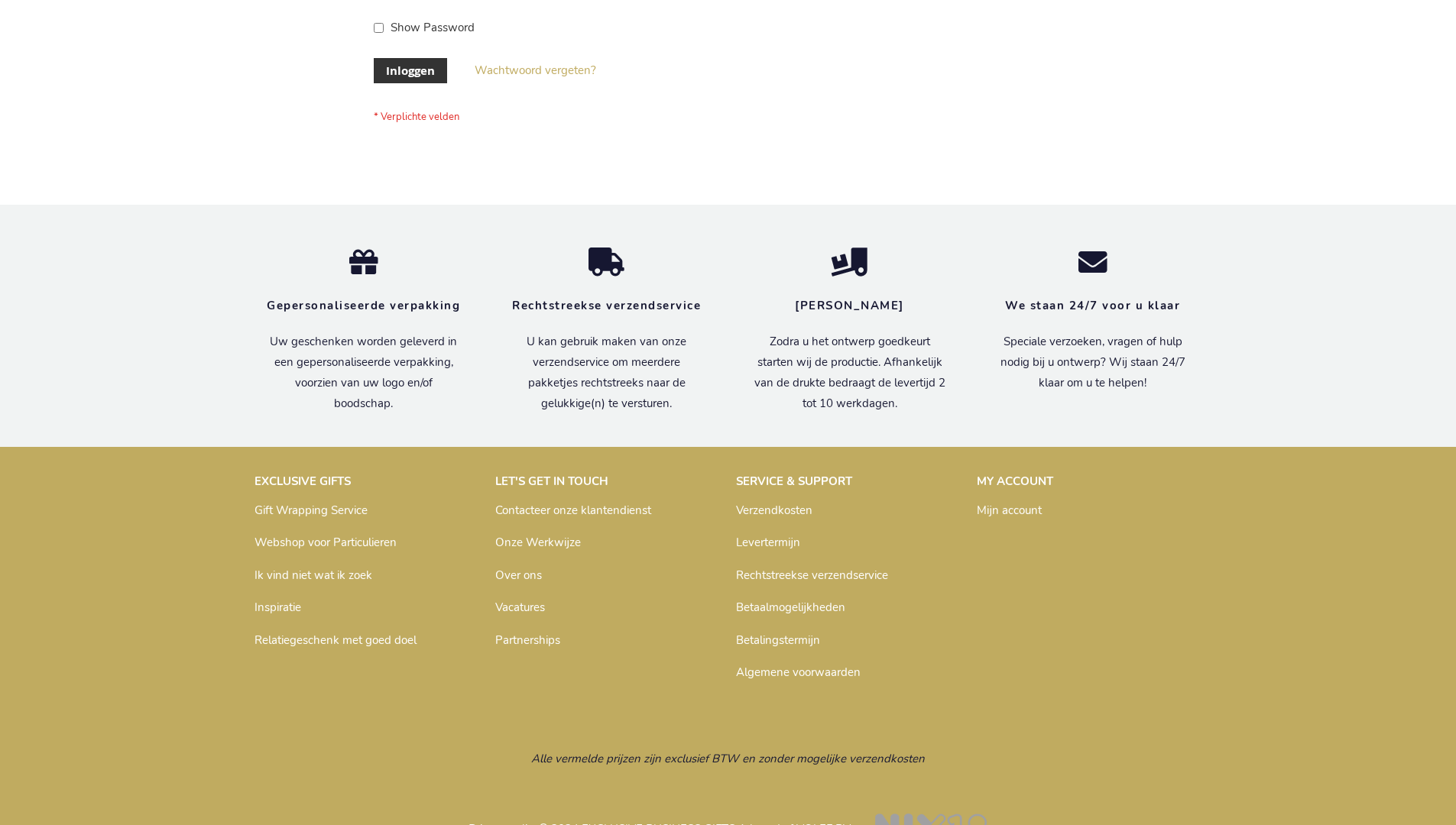
scroll to position [519, 0]
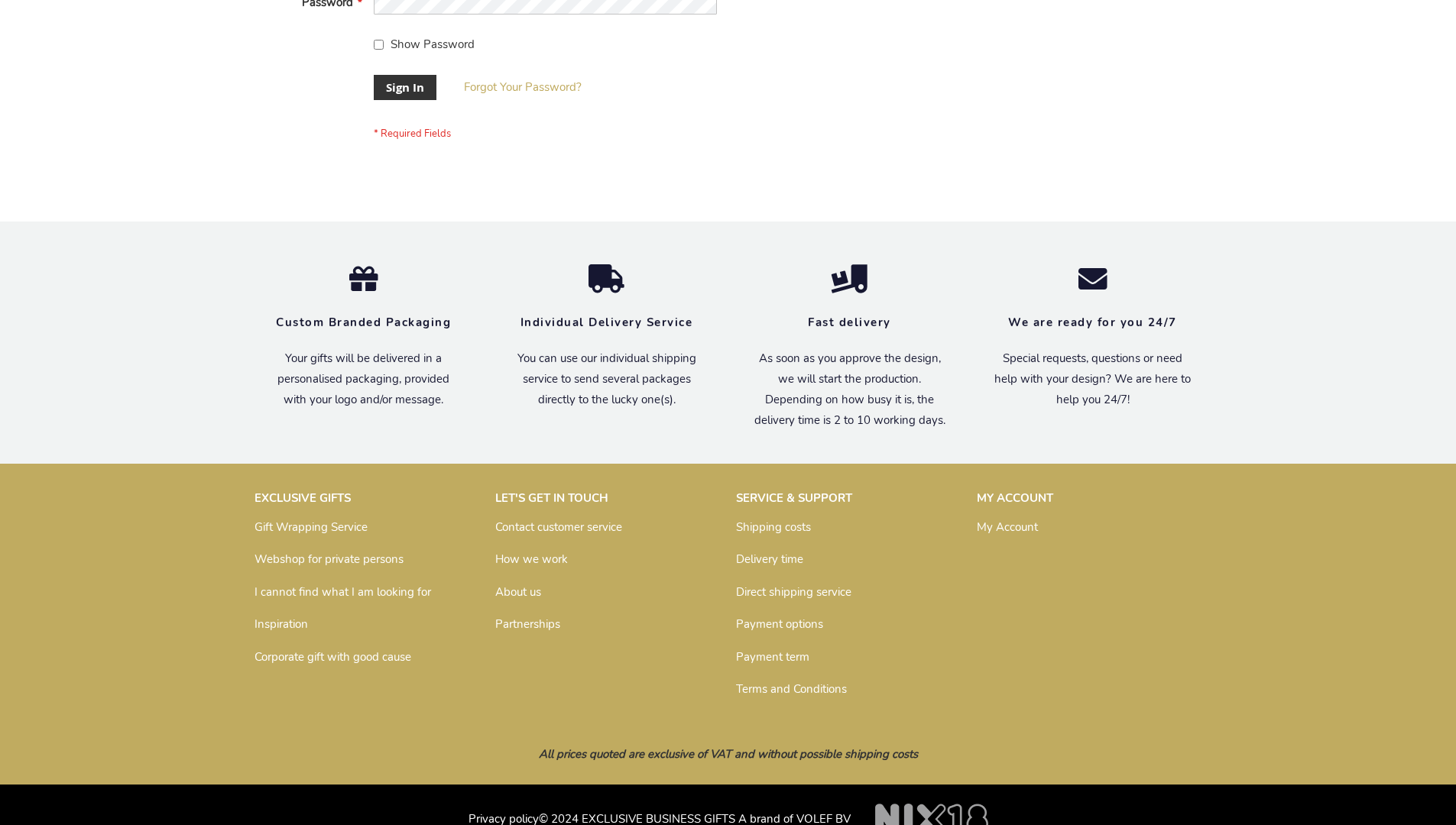
scroll to position [491, 0]
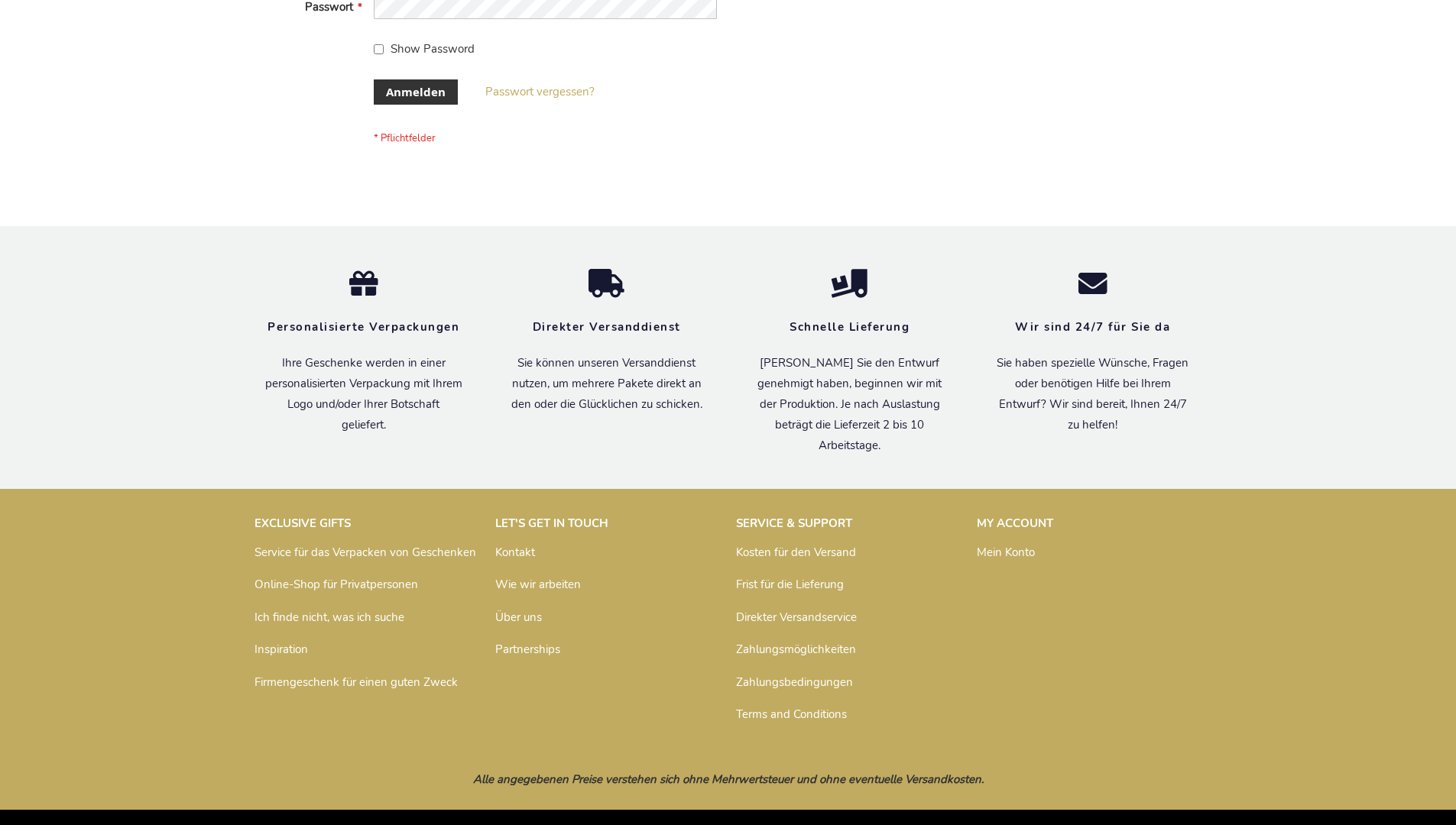
scroll to position [512, 0]
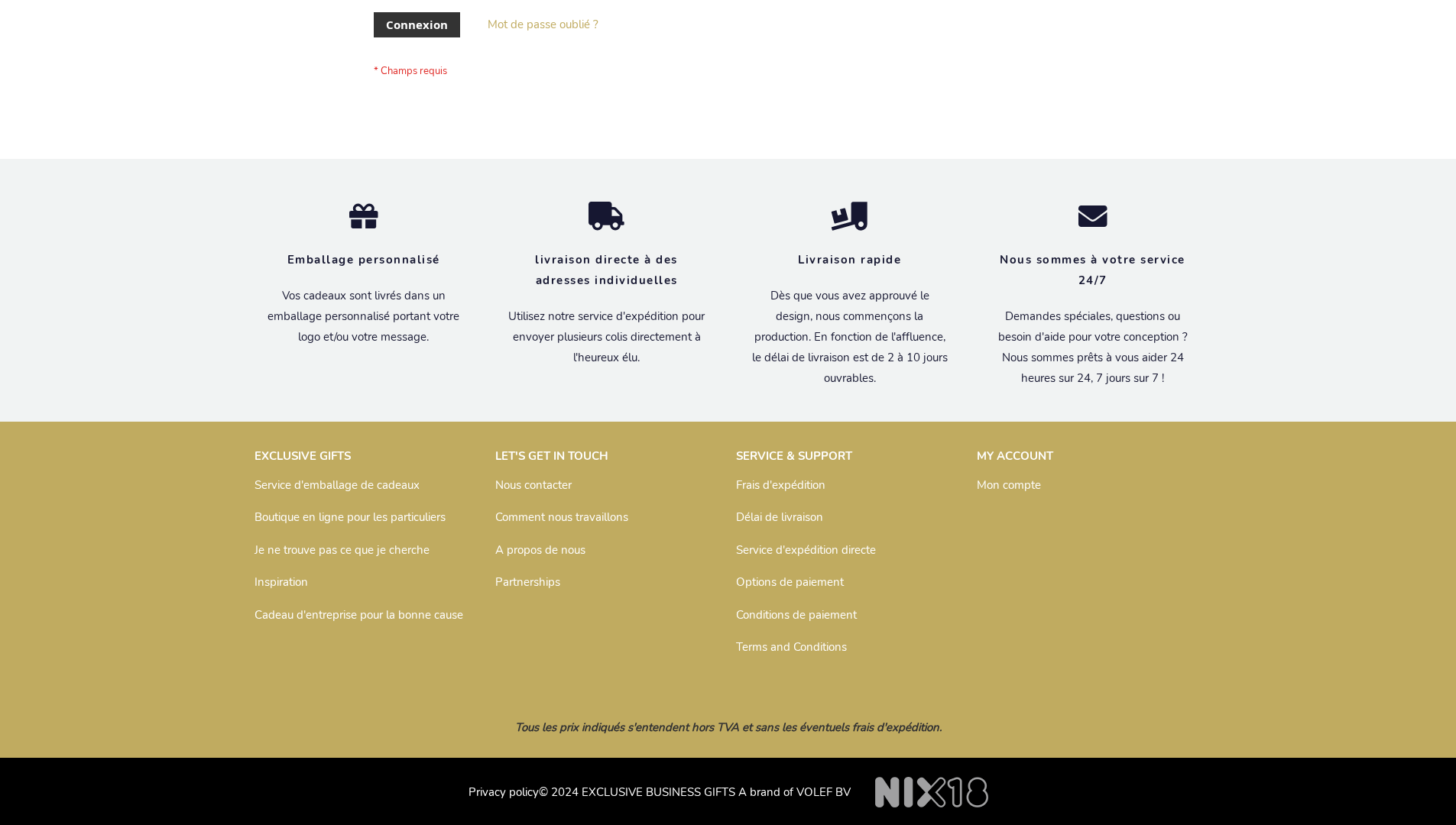
scroll to position [528, 0]
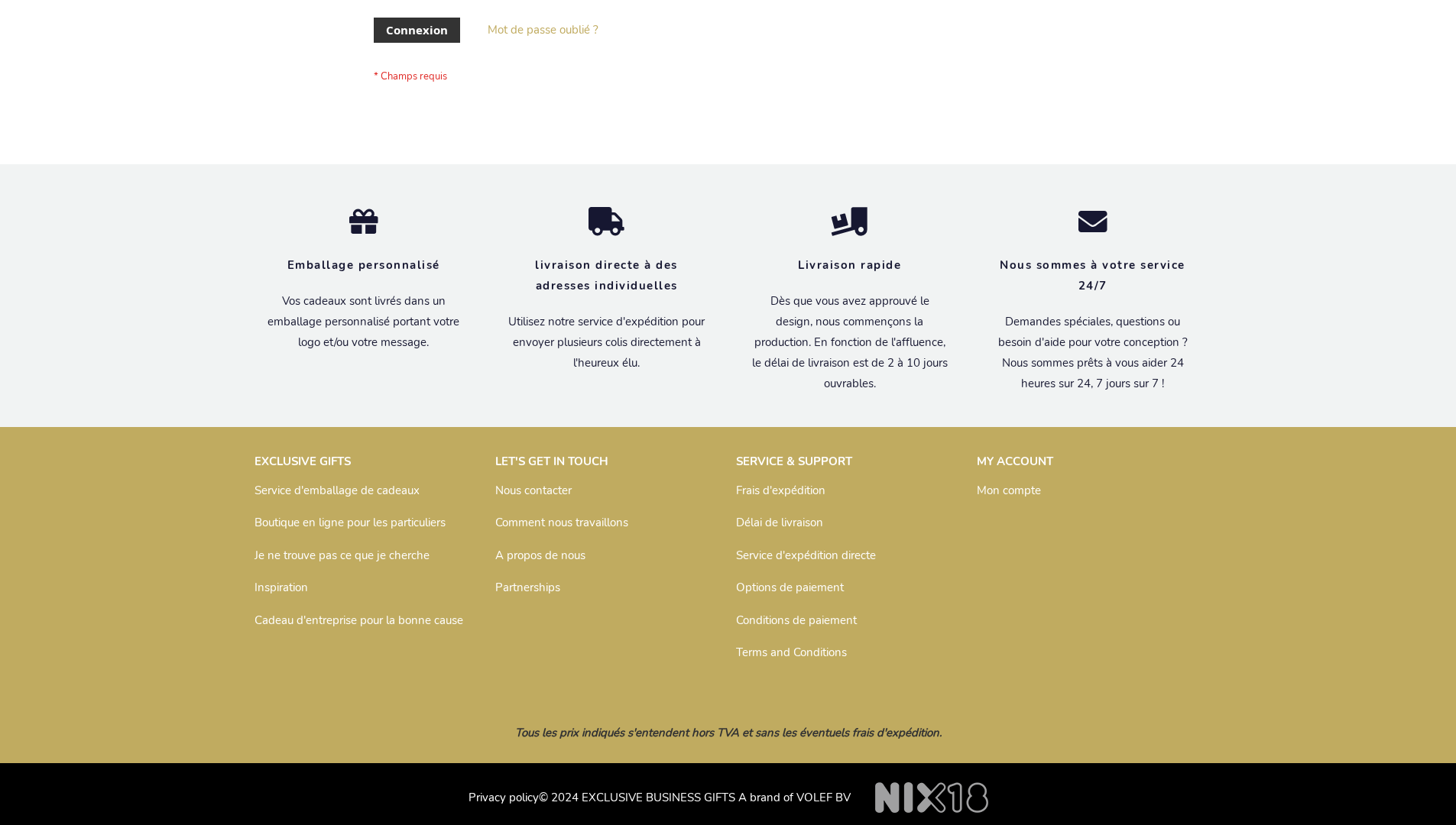
scroll to position [528, 0]
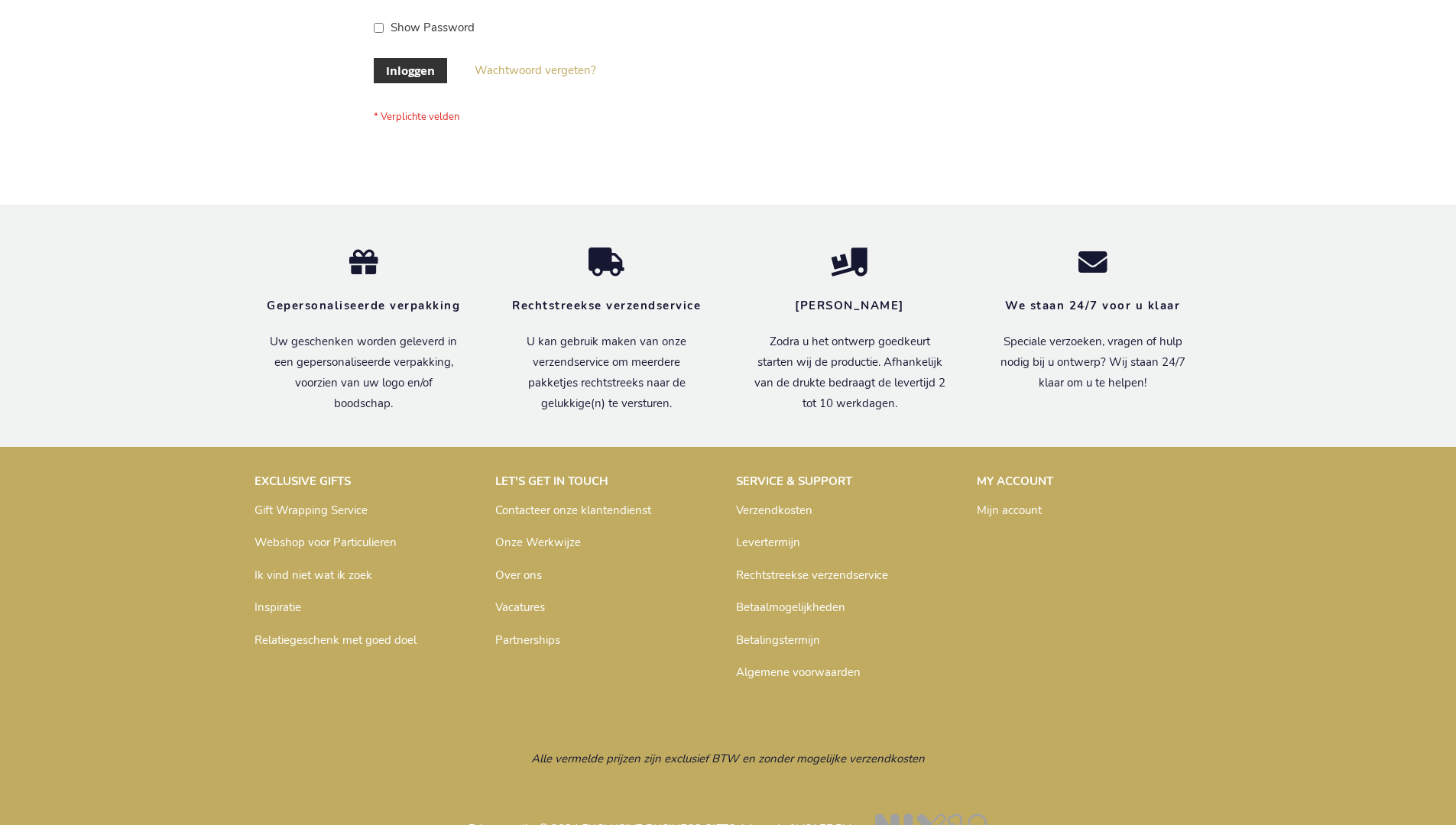
scroll to position [519, 0]
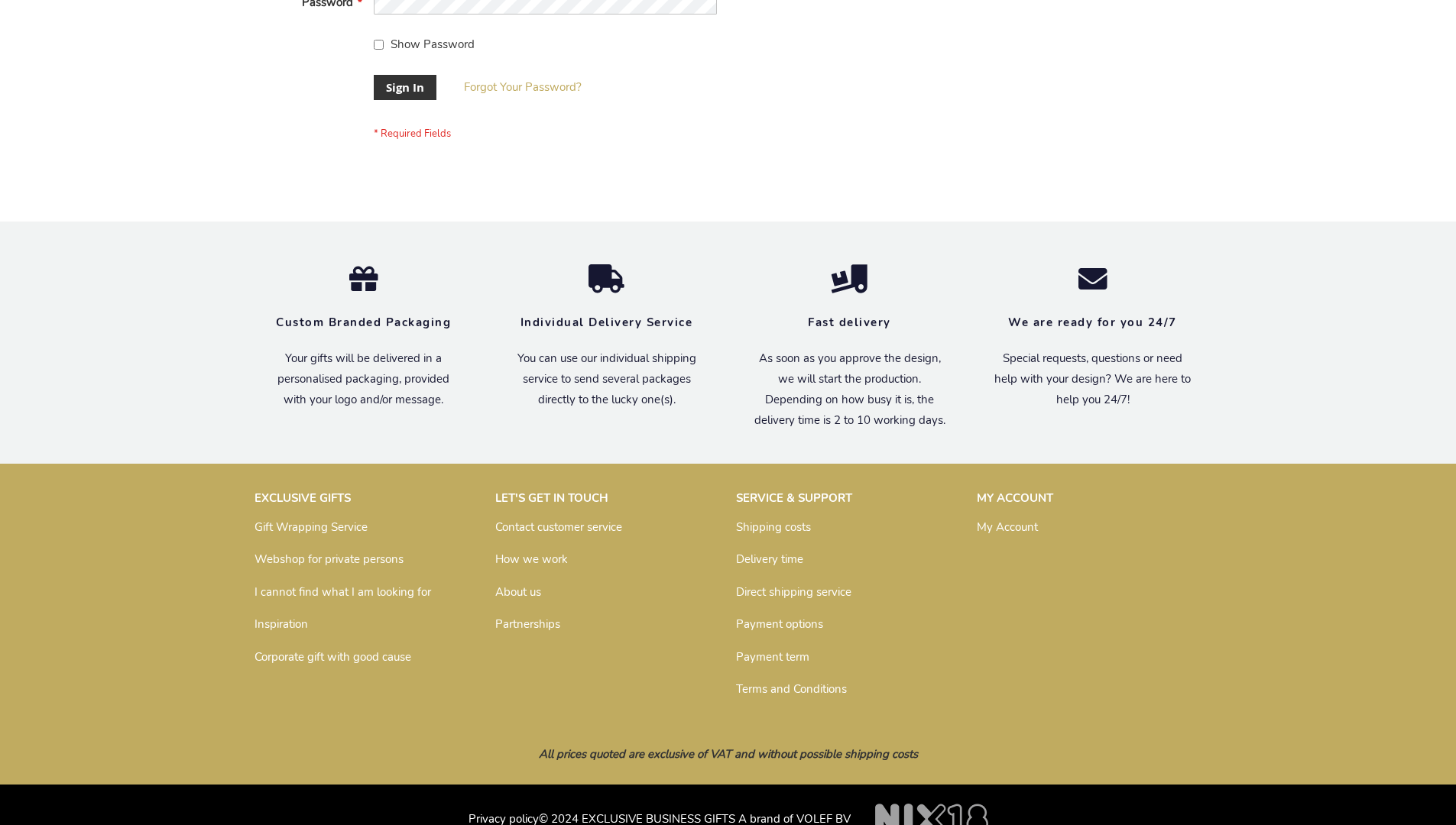
scroll to position [491, 0]
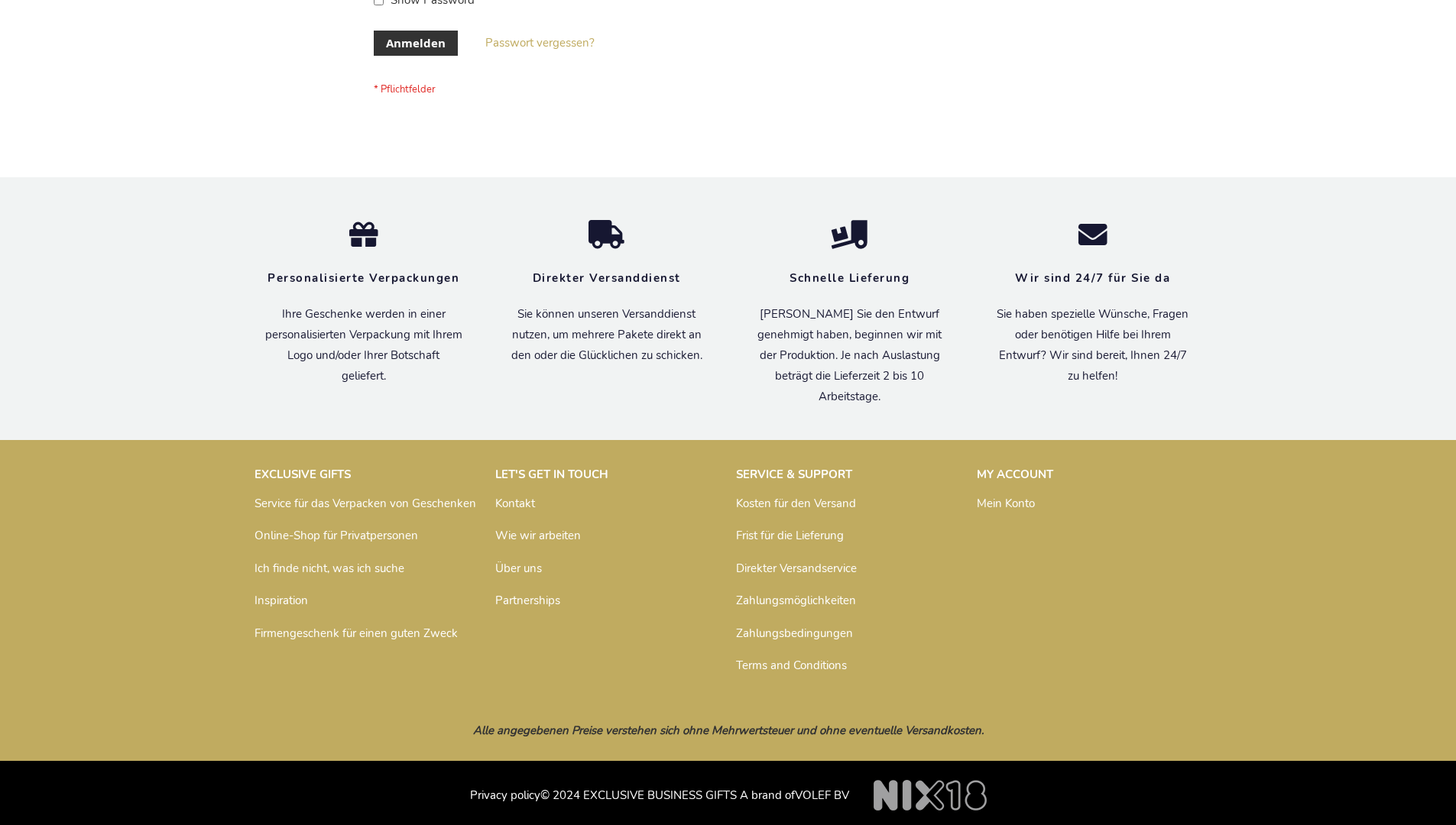
scroll to position [512, 0]
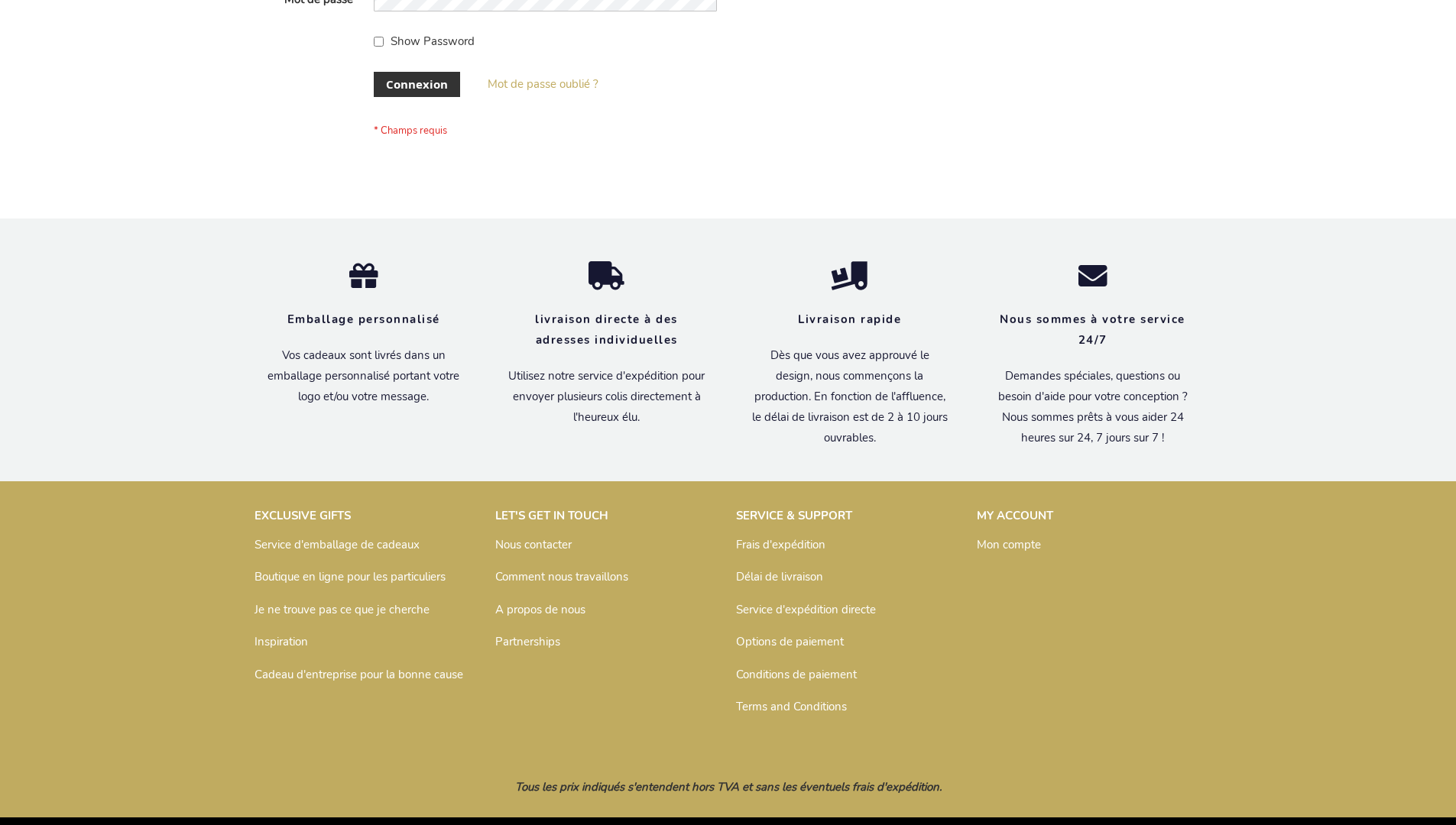
scroll to position [528, 0]
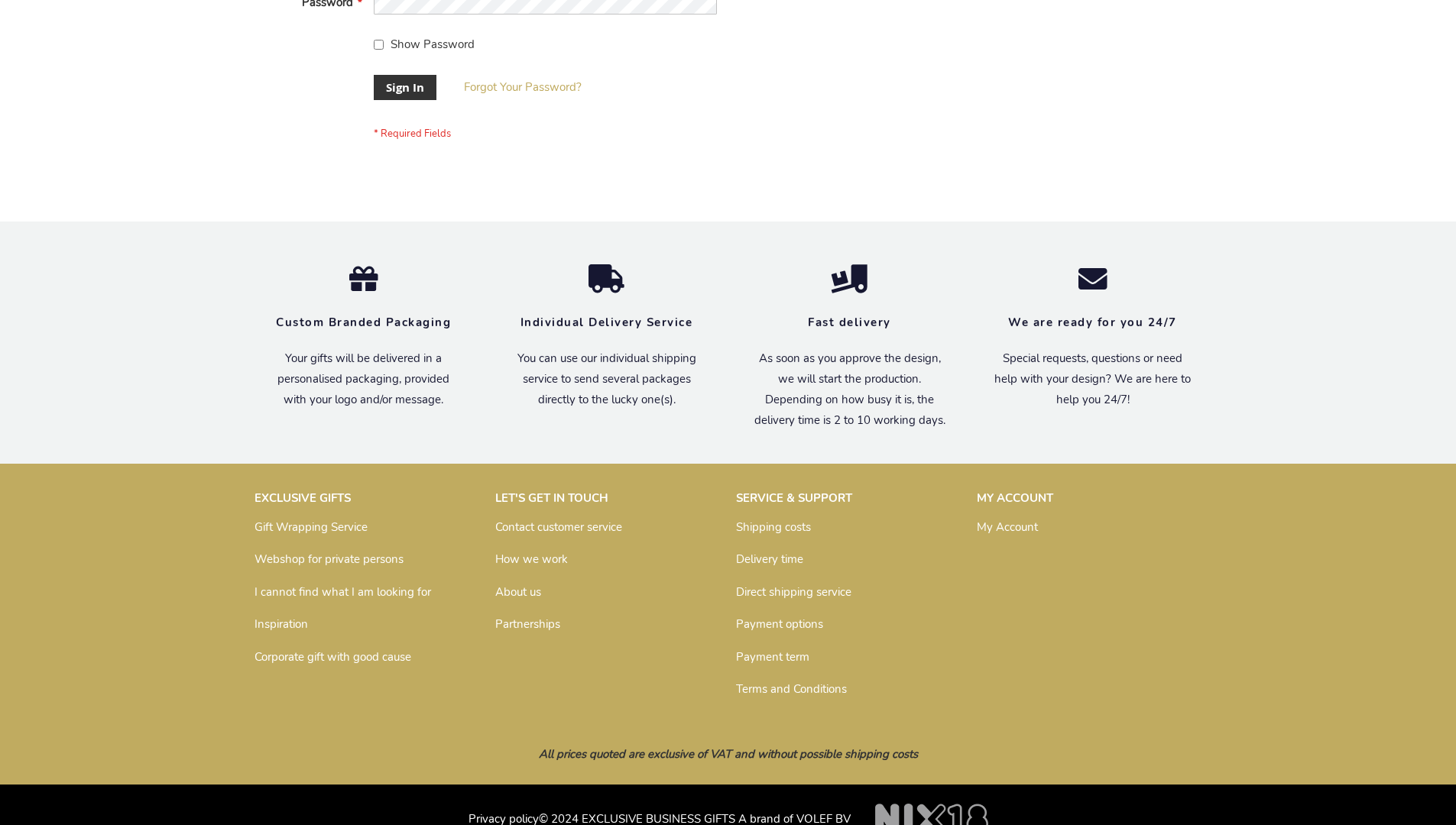
scroll to position [491, 0]
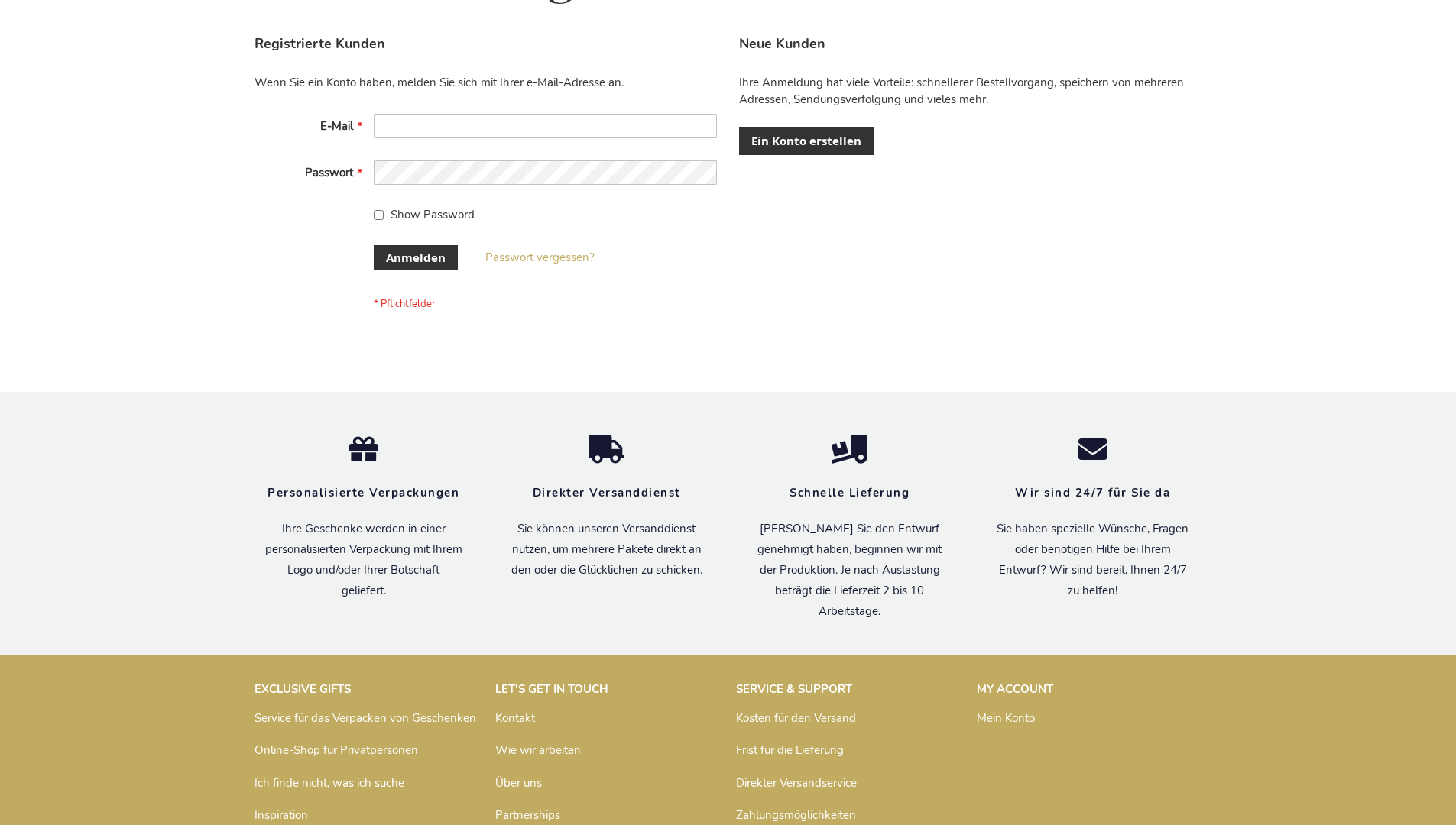
scroll to position [512, 0]
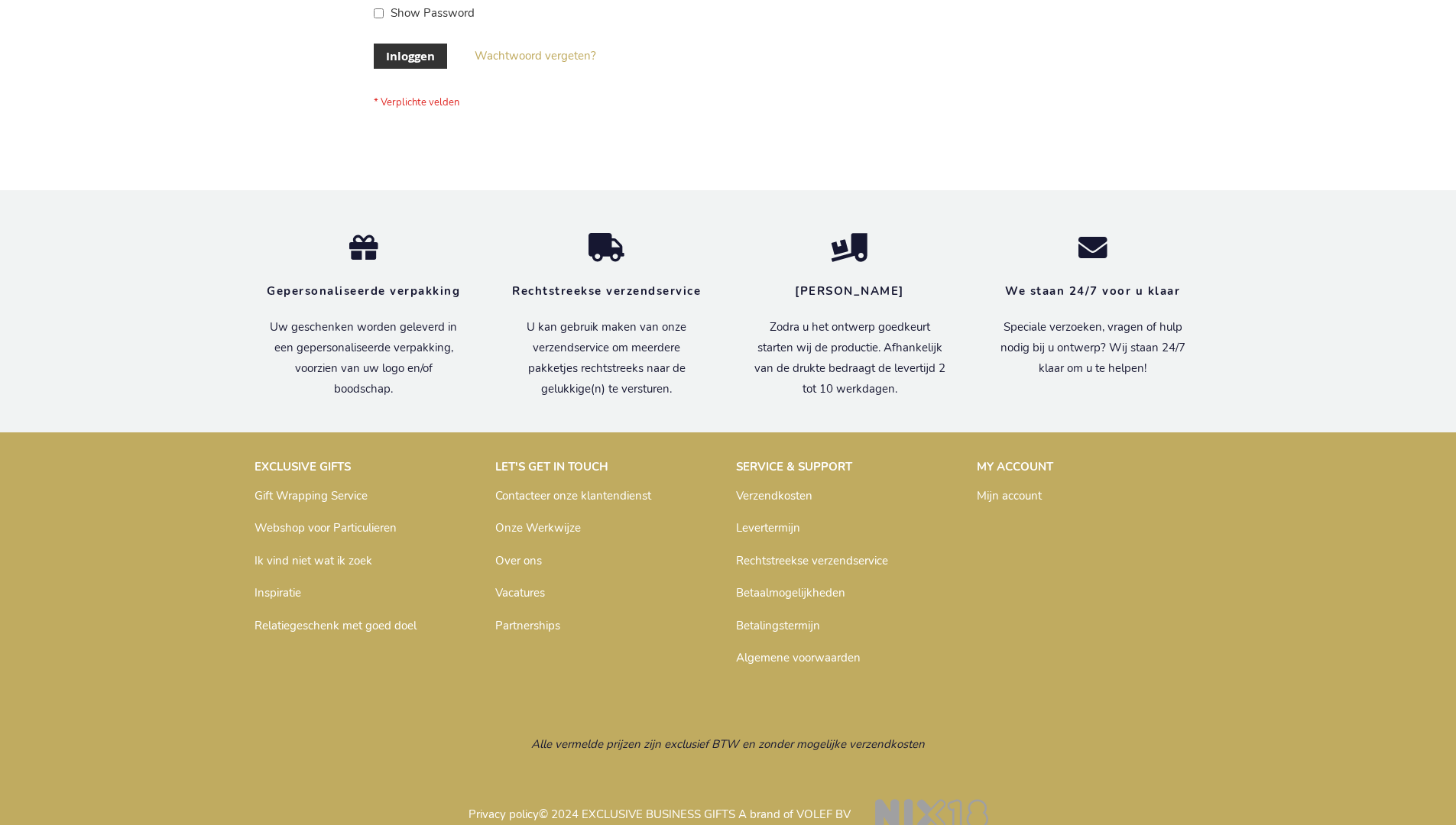
scroll to position [519, 0]
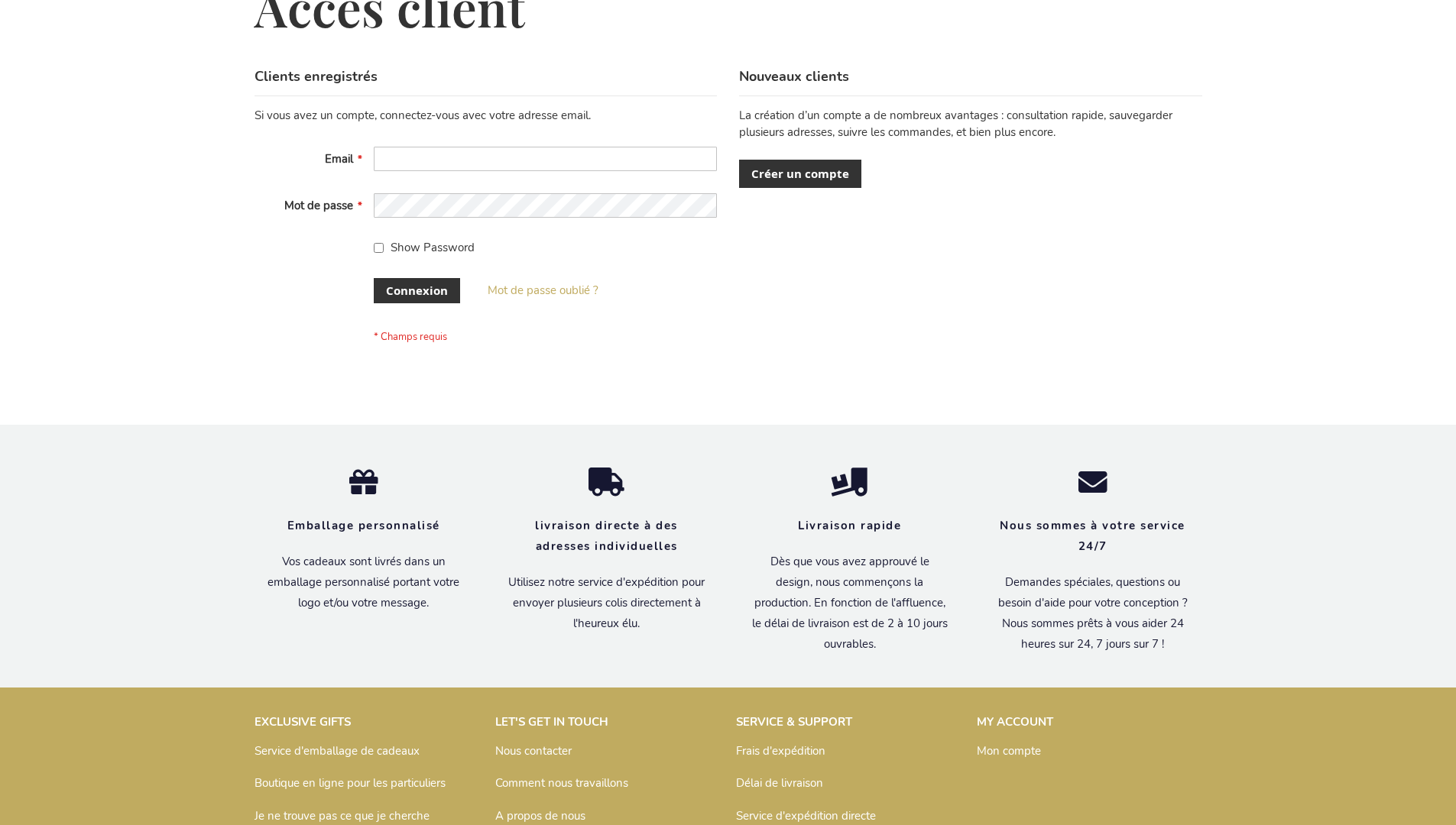
scroll to position [528, 0]
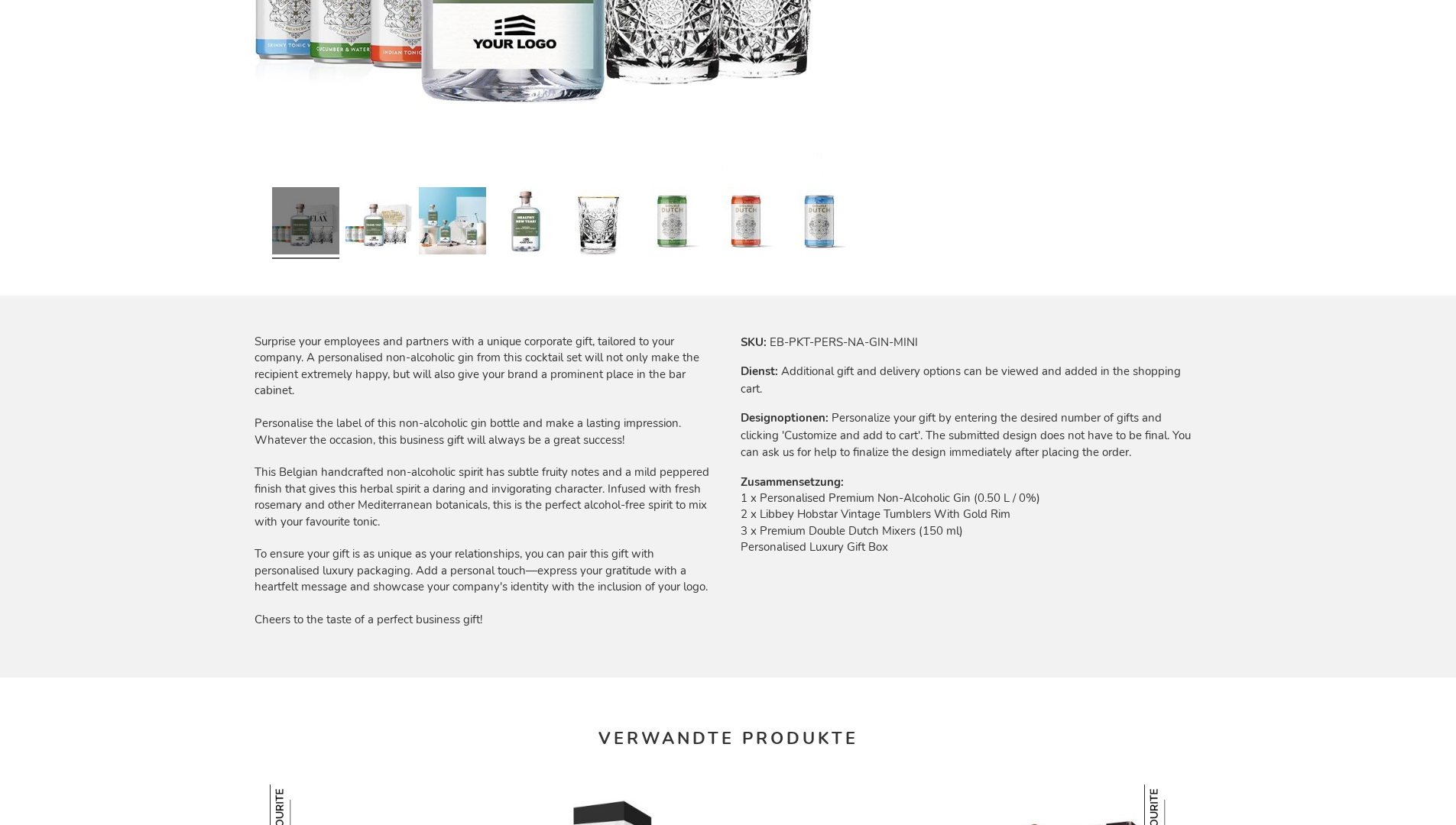
scroll to position [2028, 0]
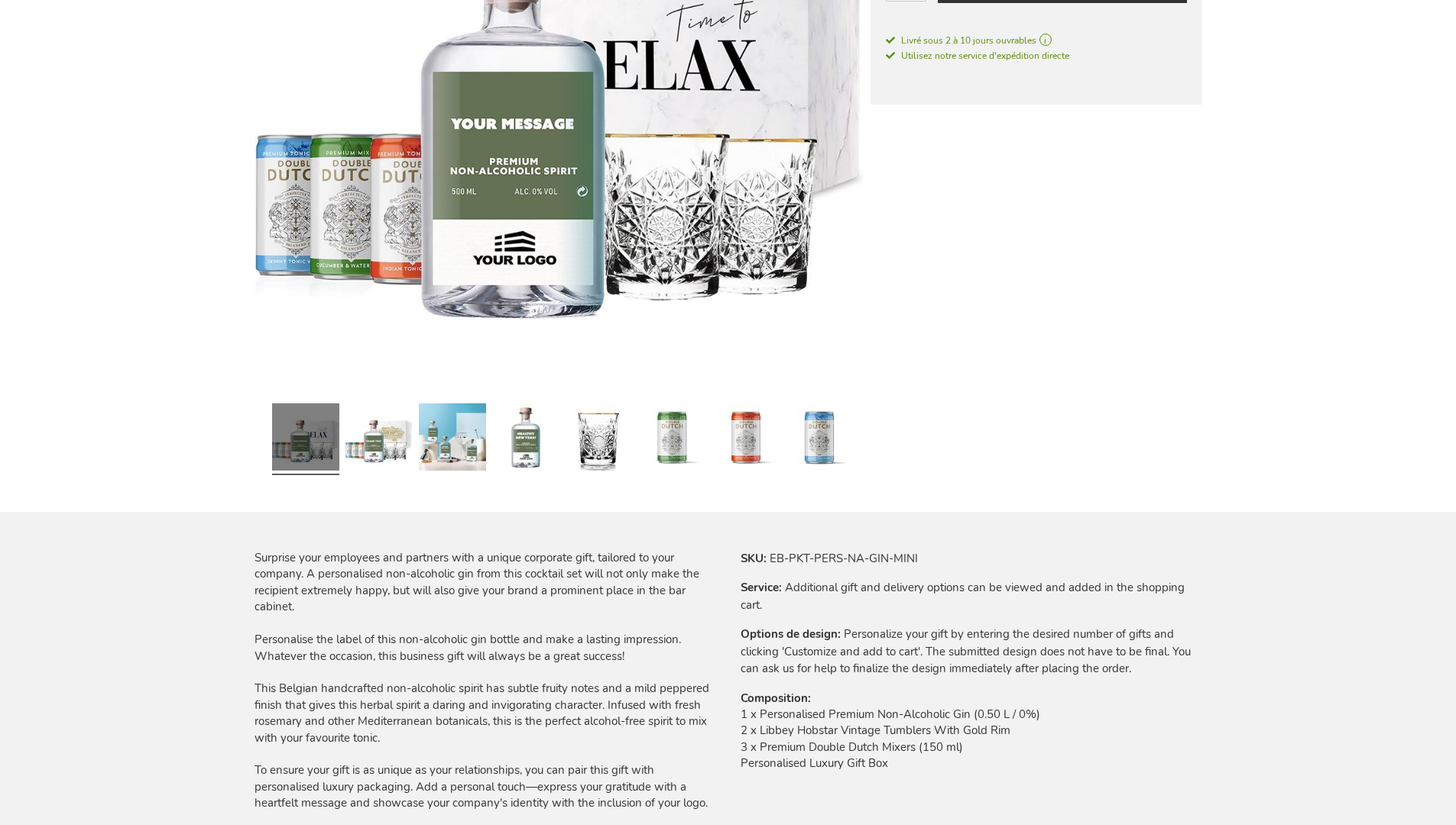
scroll to position [2044, 0]
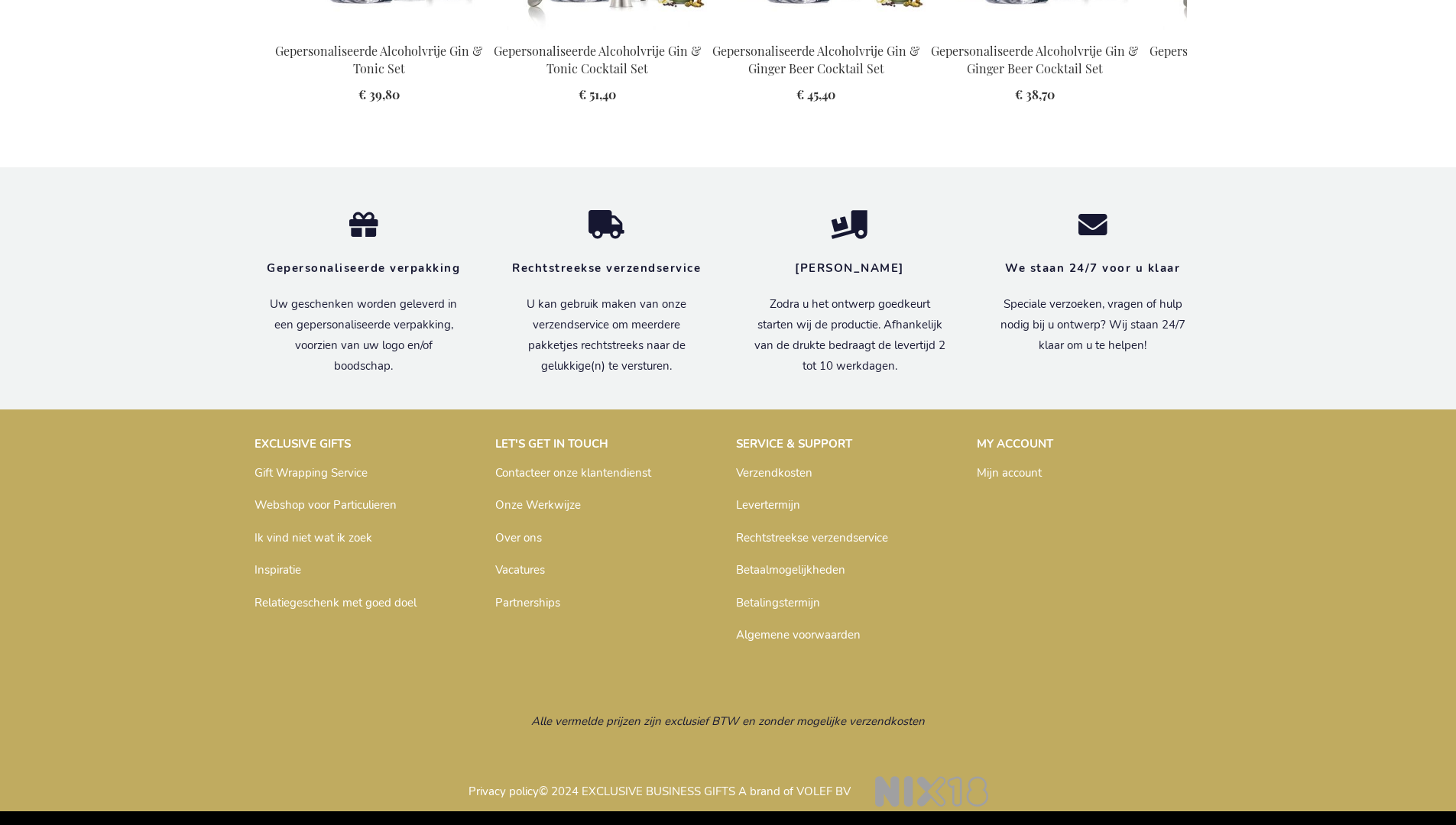
scroll to position [2018, 0]
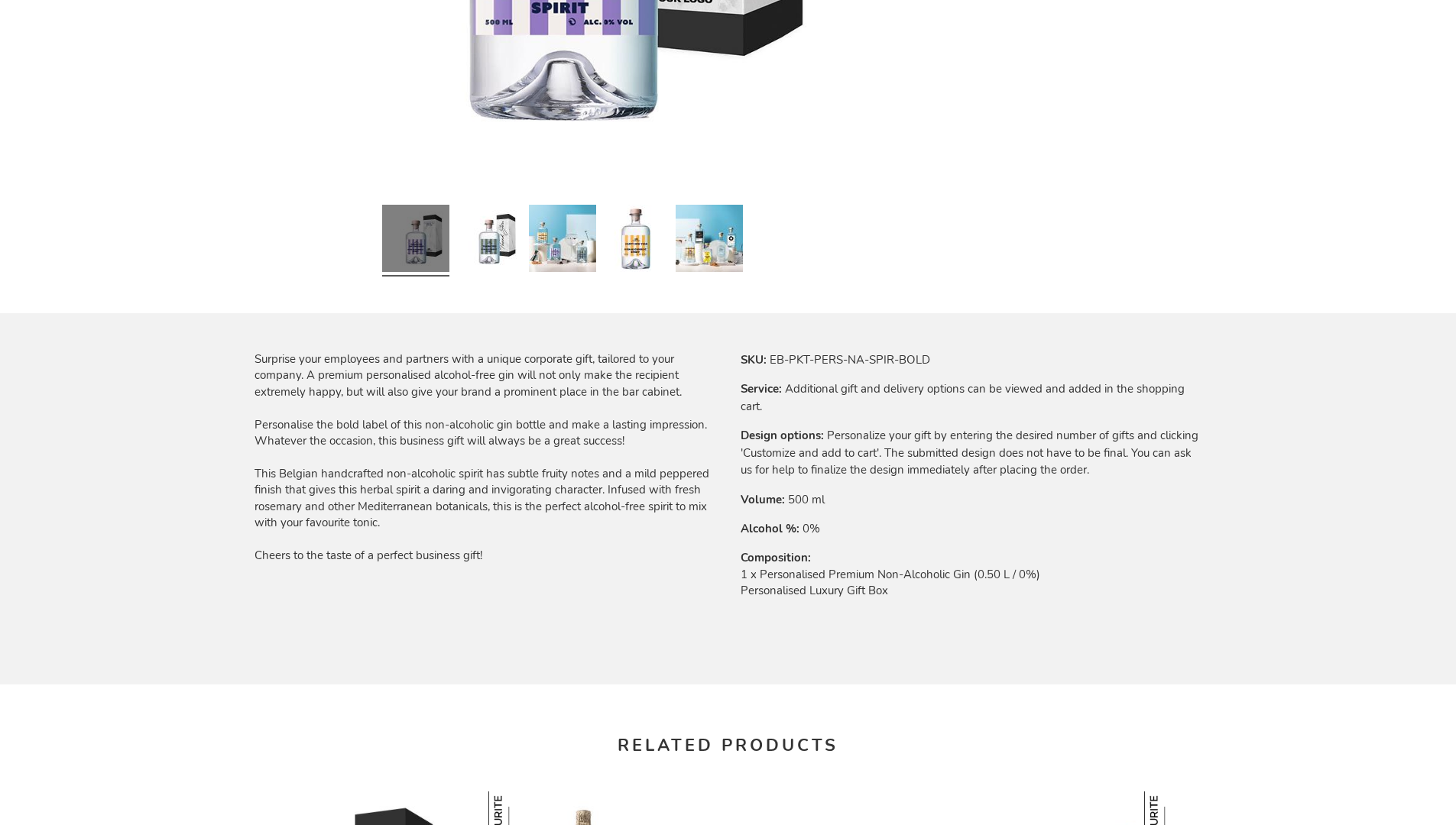
scroll to position [1979, 0]
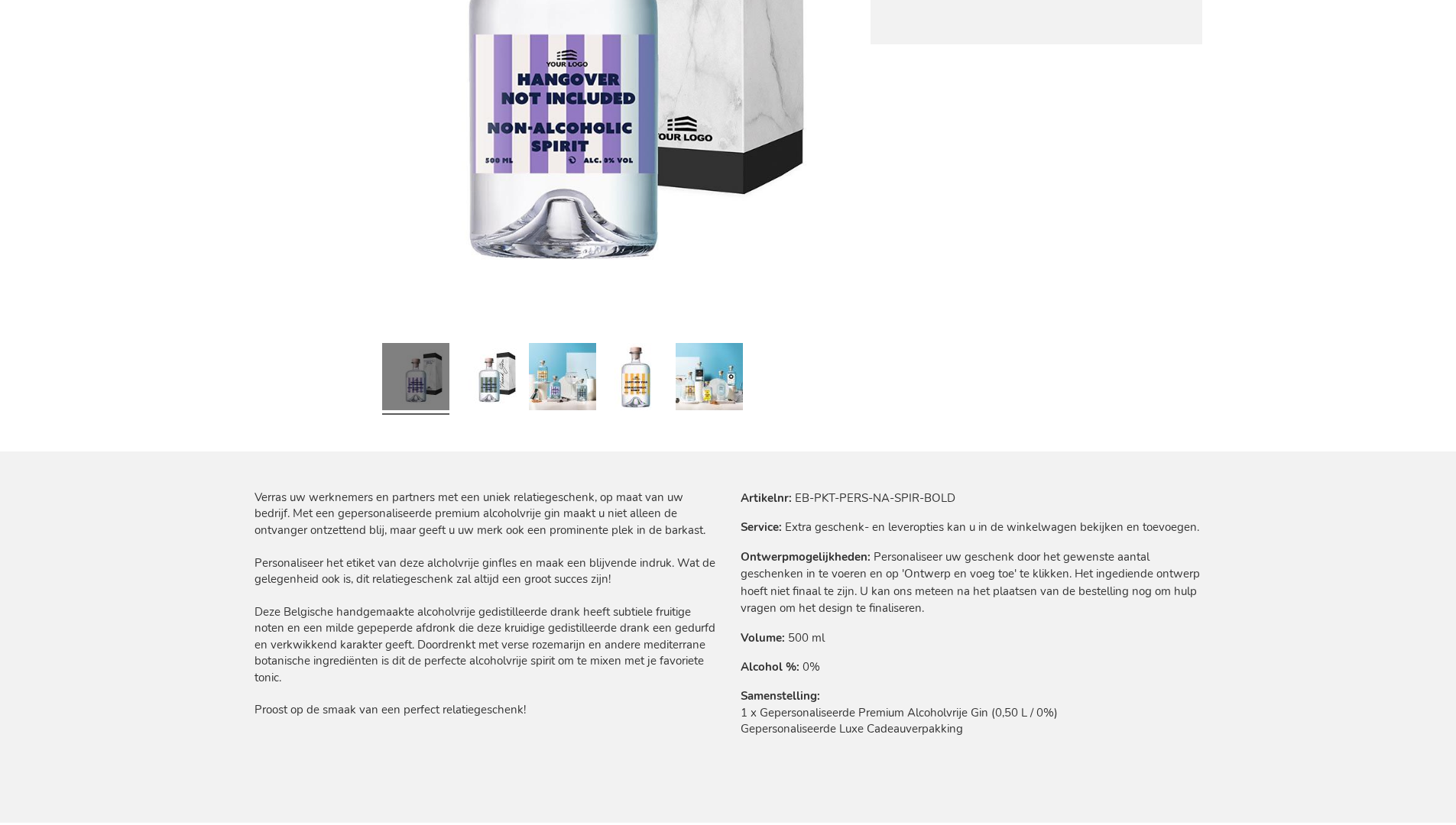
scroll to position [2006, 0]
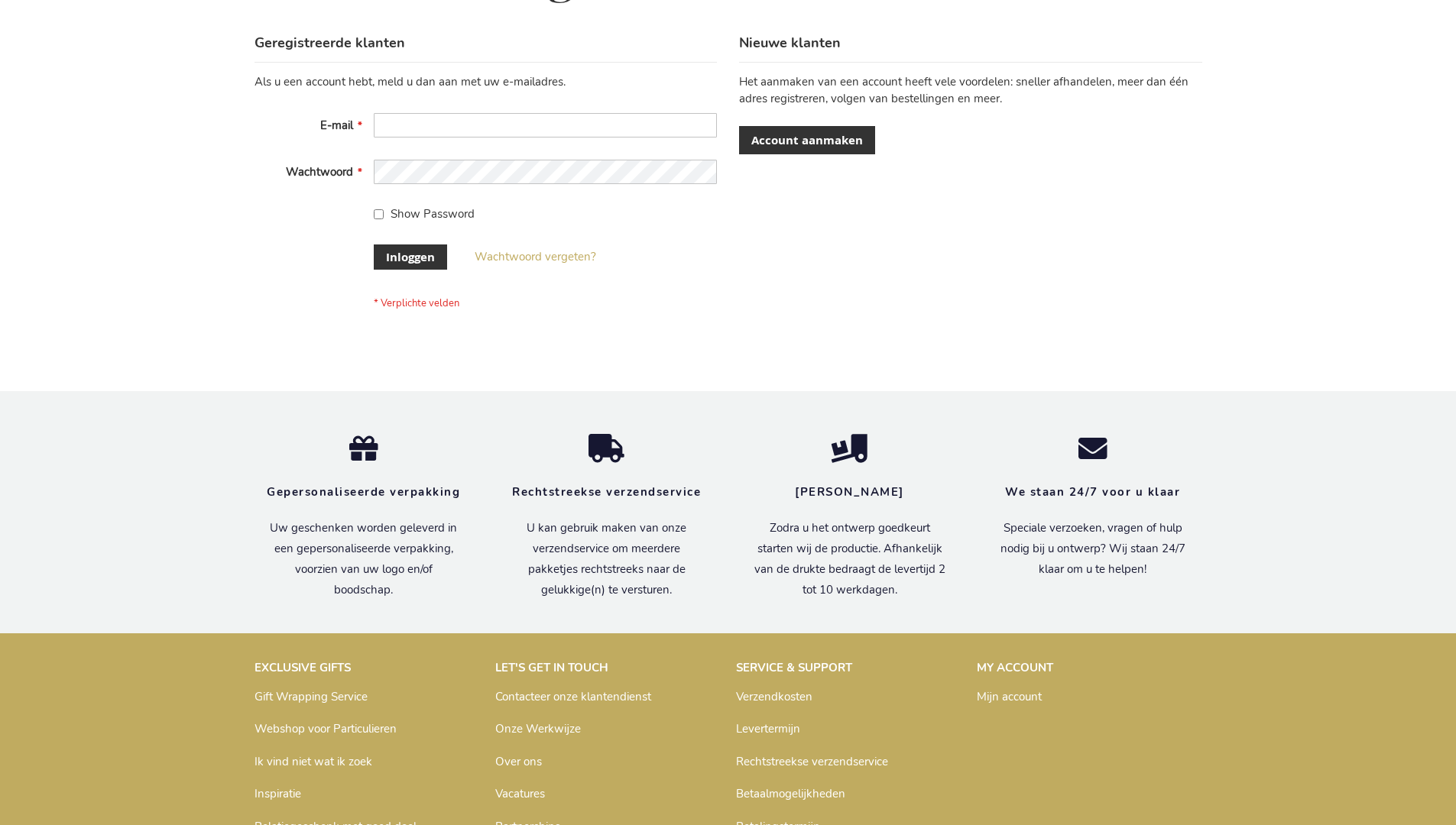
scroll to position [519, 0]
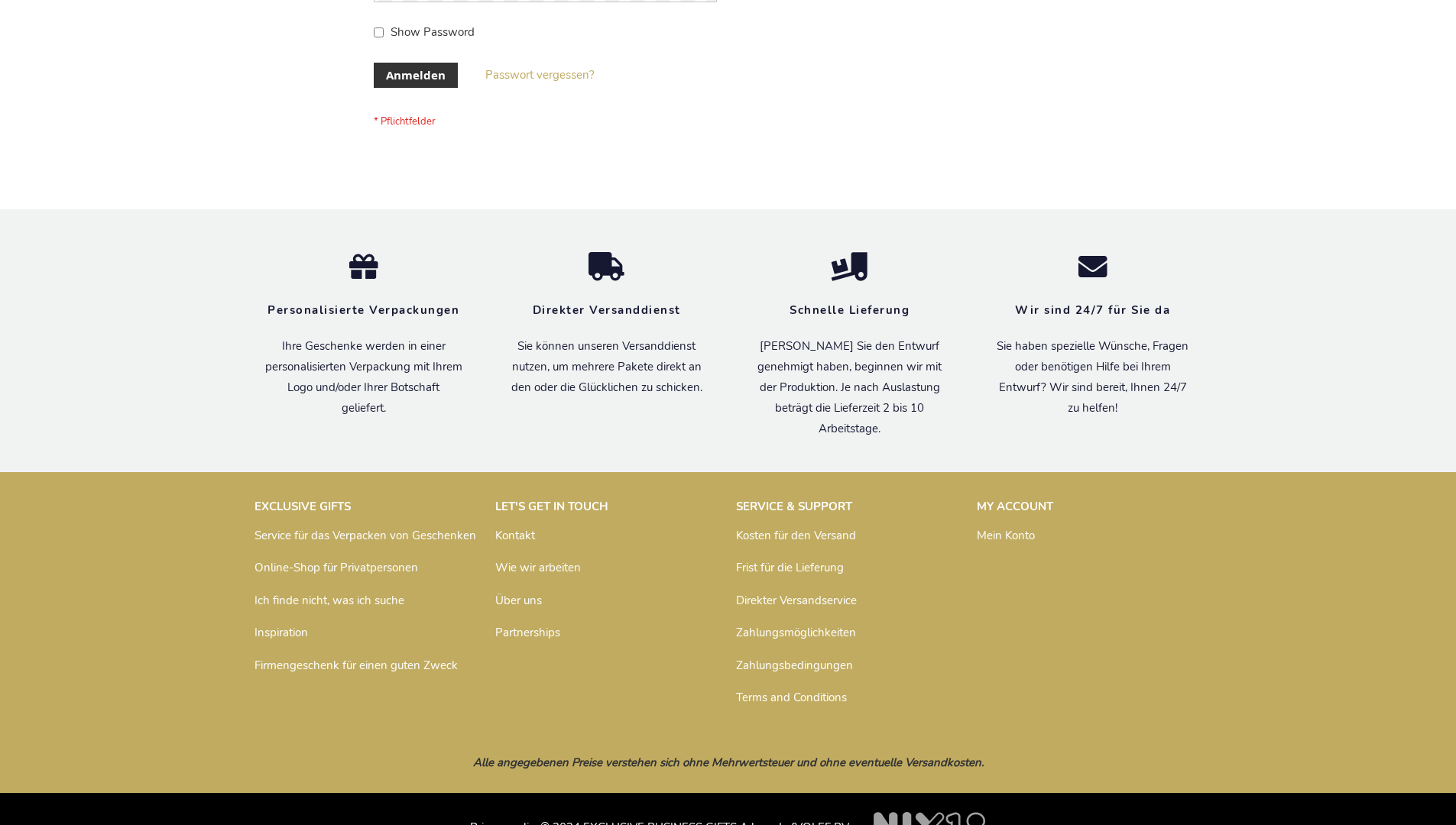
scroll to position [512, 0]
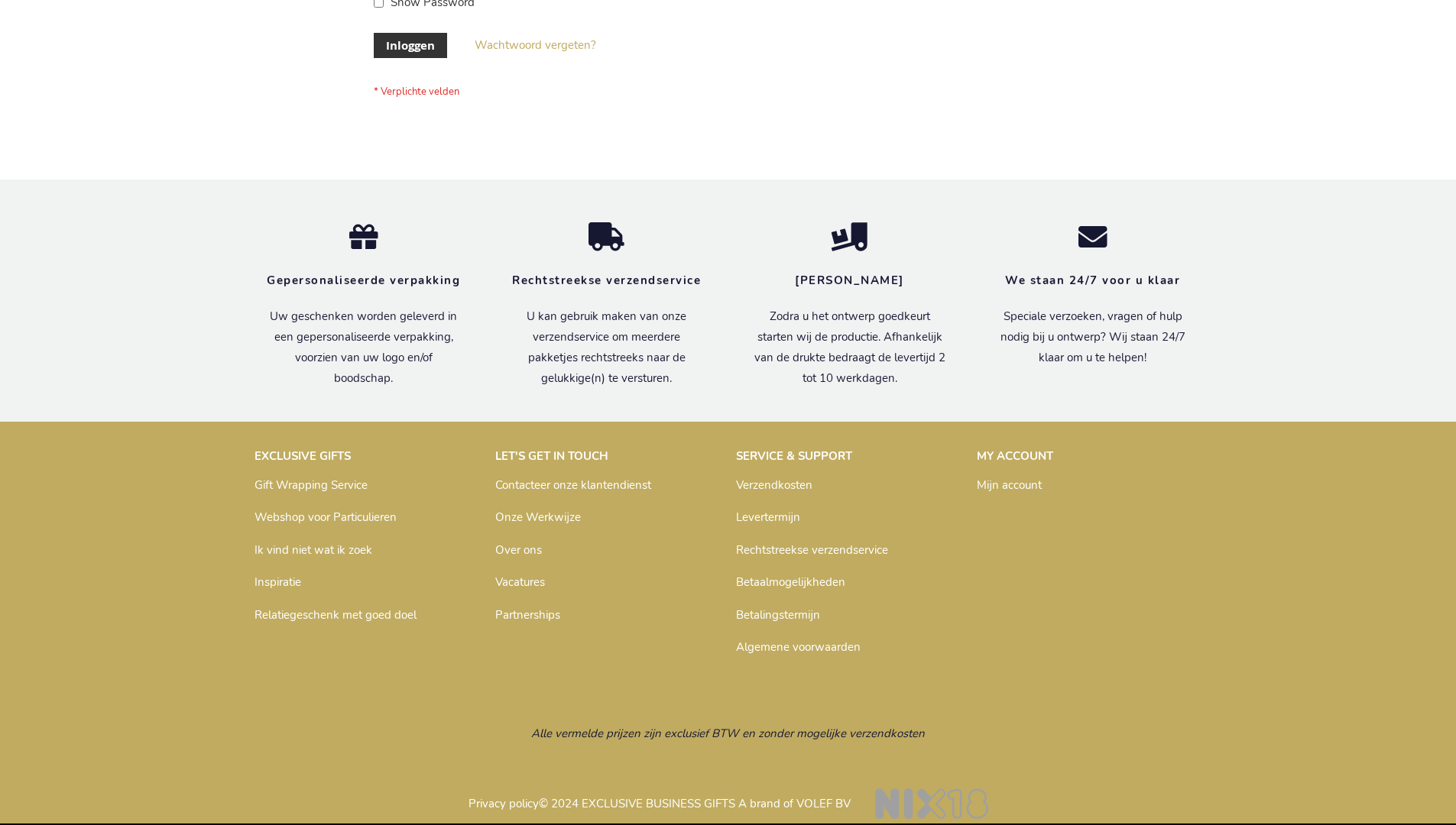
scroll to position [519, 0]
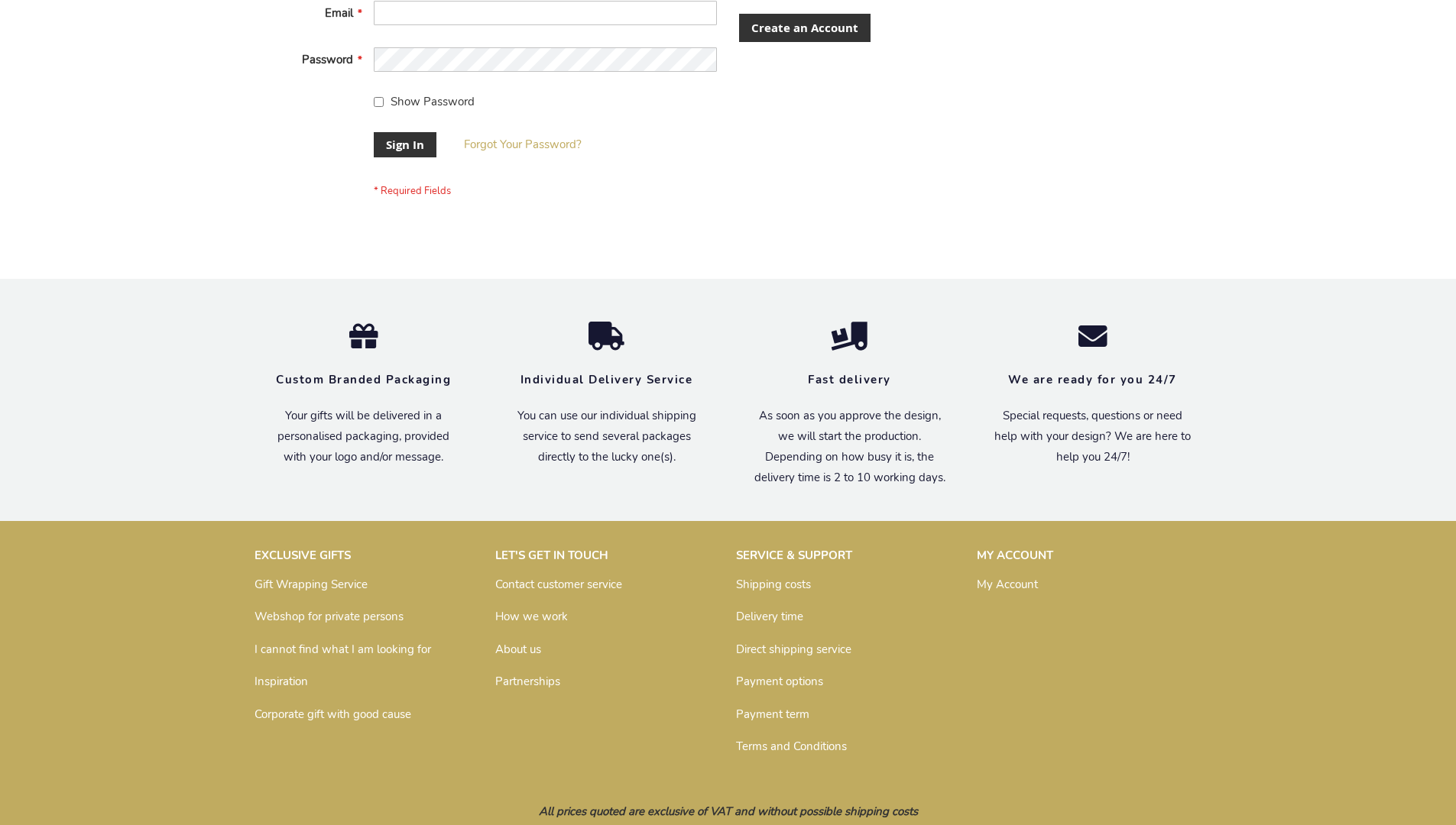
scroll to position [491, 0]
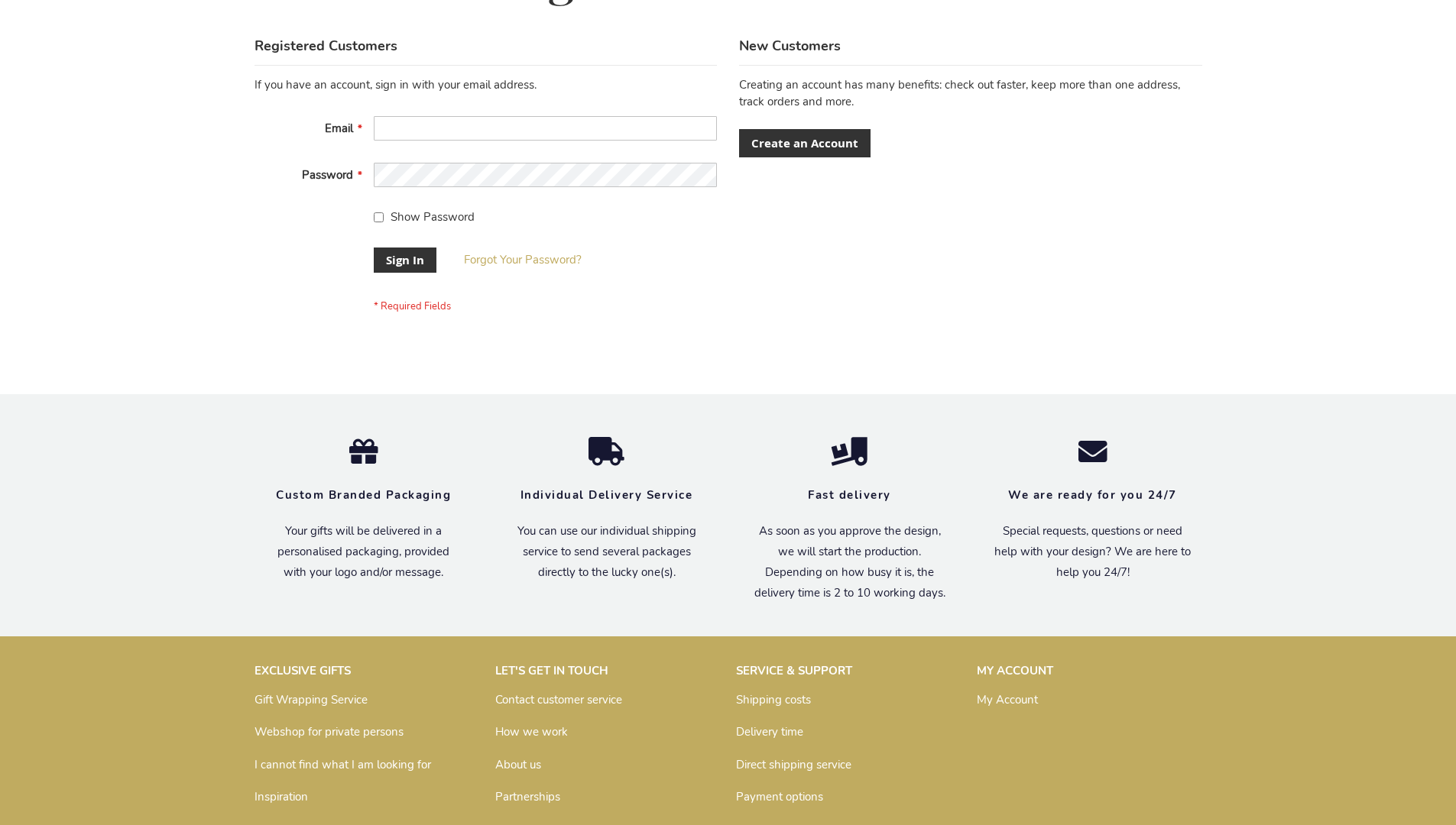
scroll to position [491, 0]
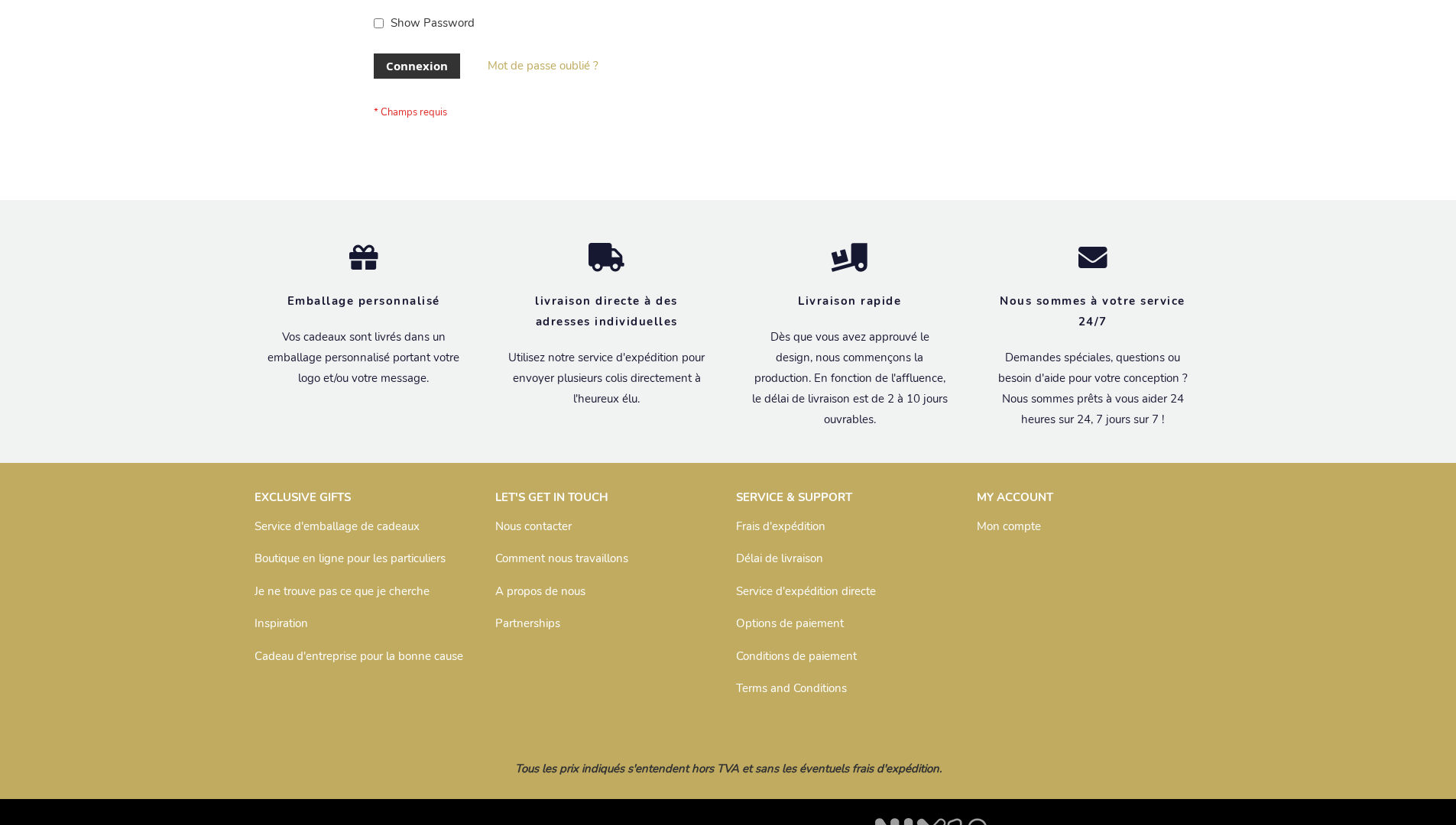
scroll to position [528, 0]
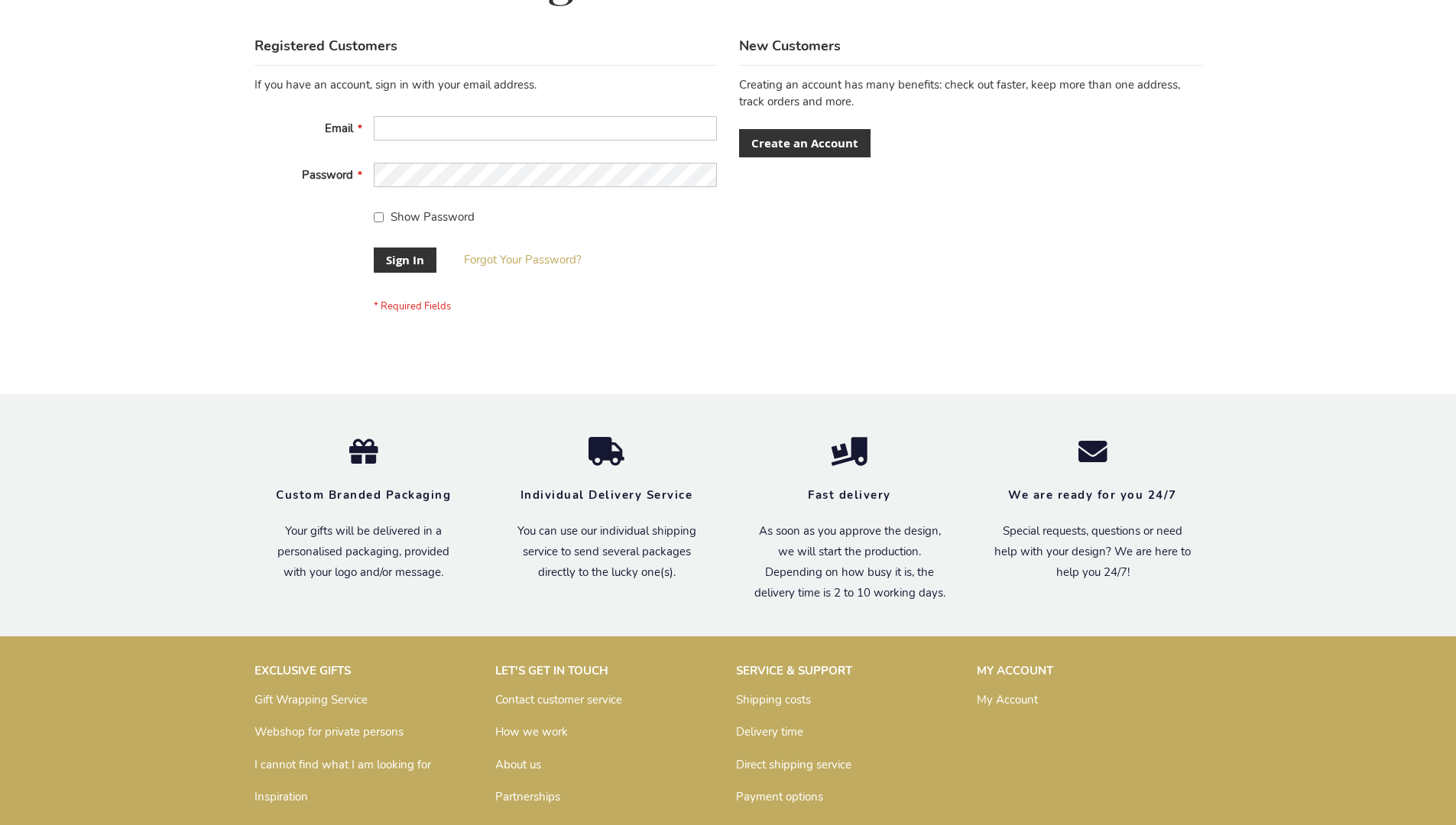
scroll to position [491, 0]
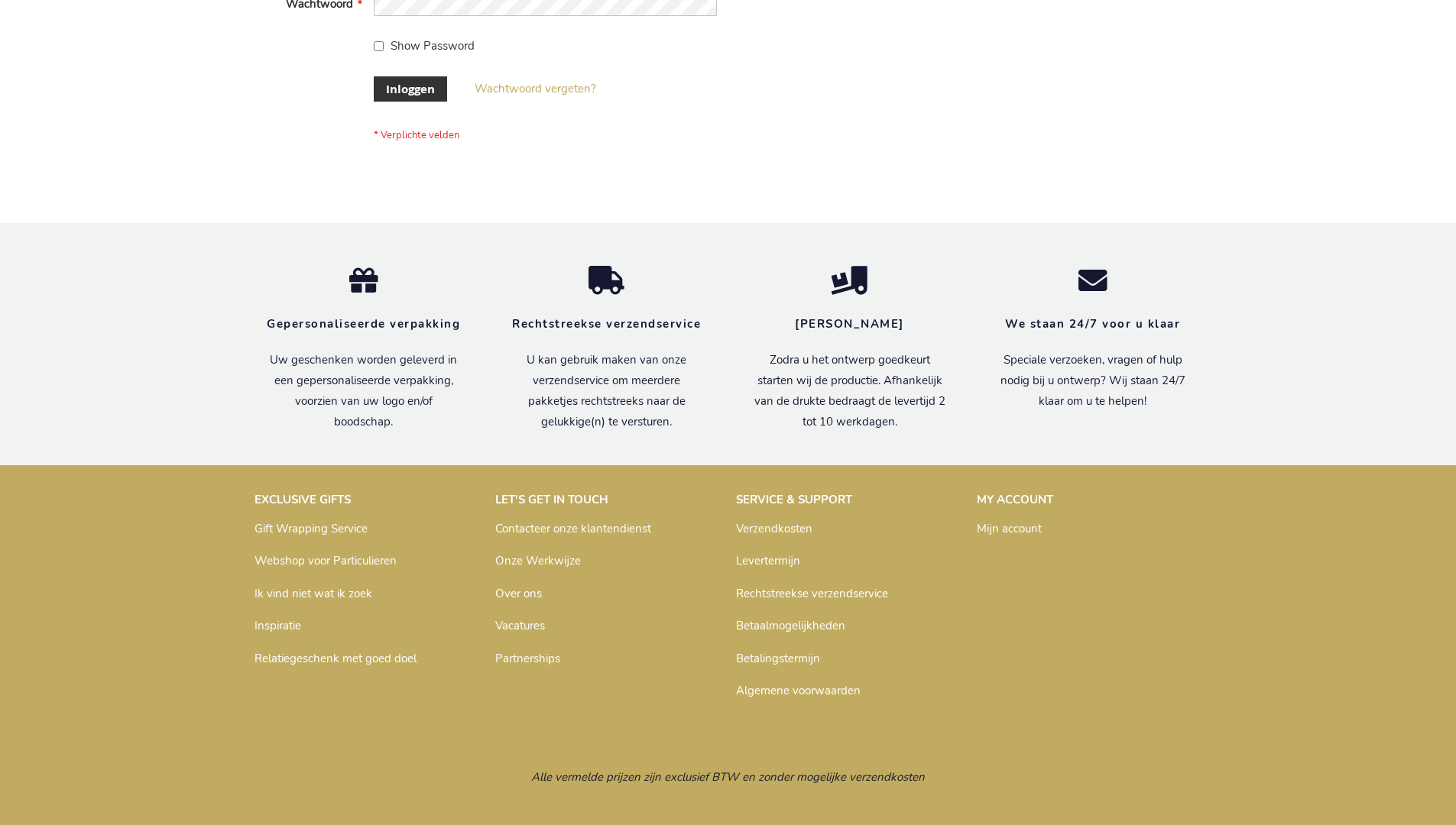
scroll to position [519, 0]
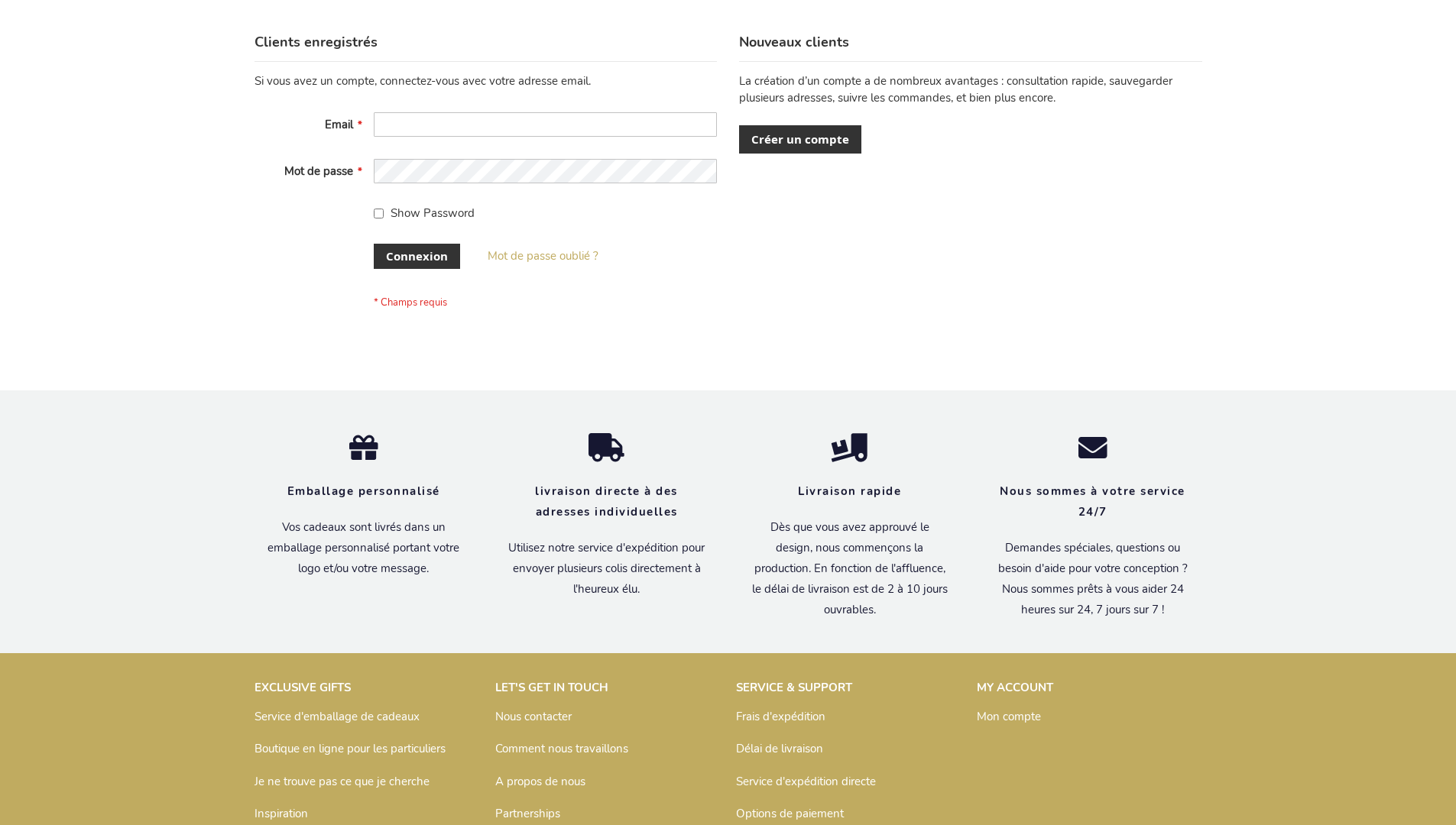
scroll to position [528, 0]
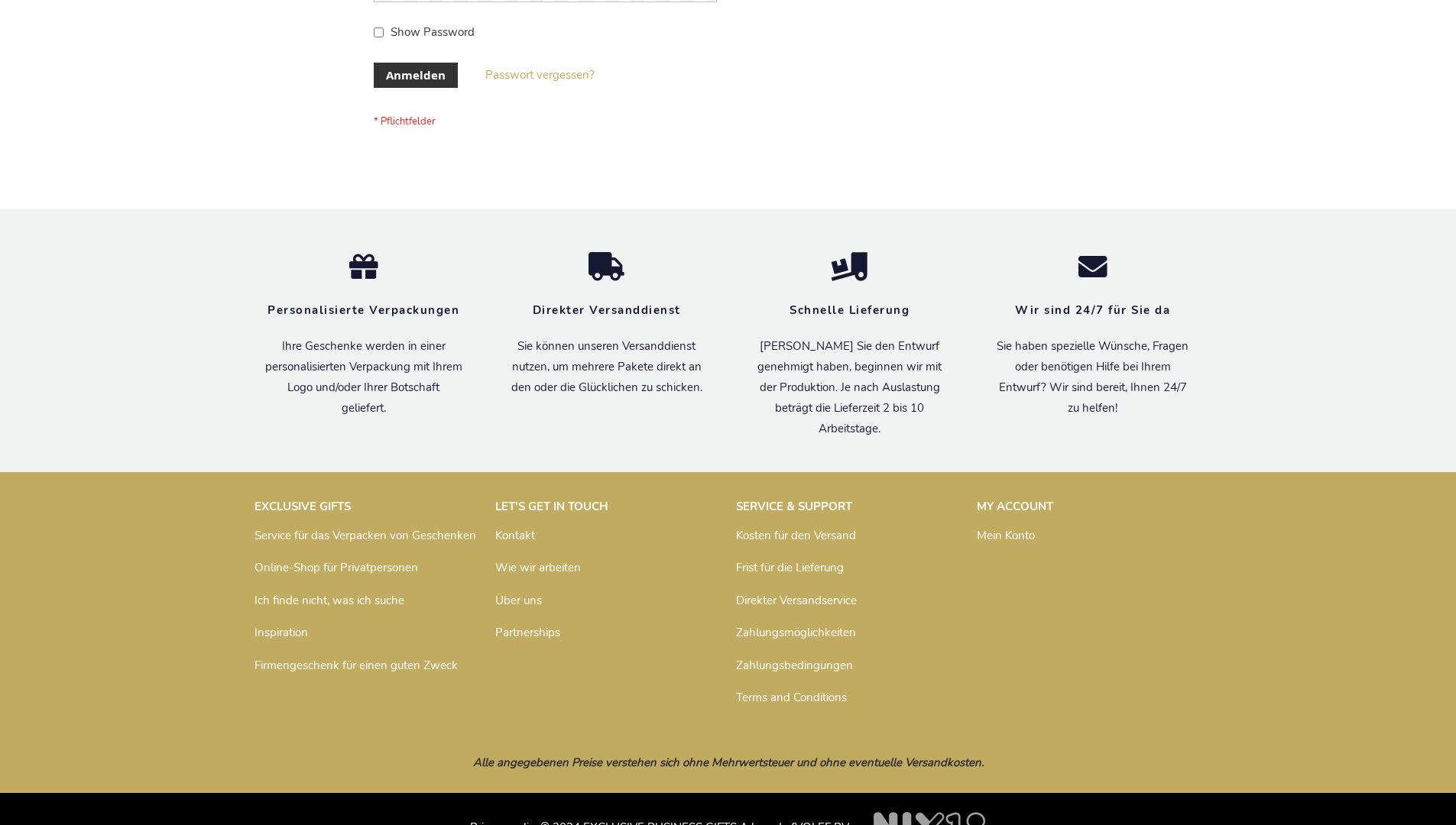
scroll to position [512, 0]
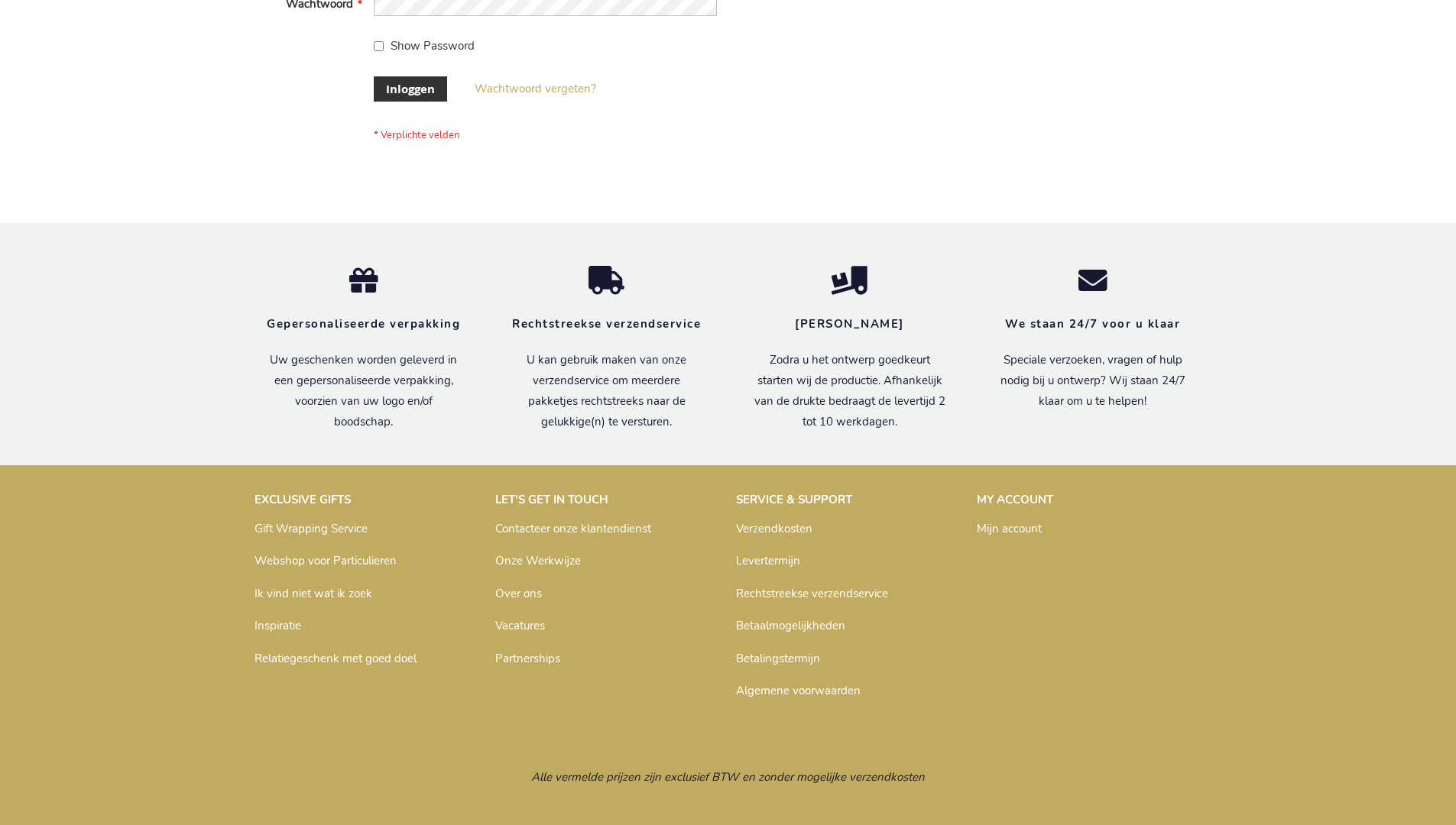
scroll to position [519, 0]
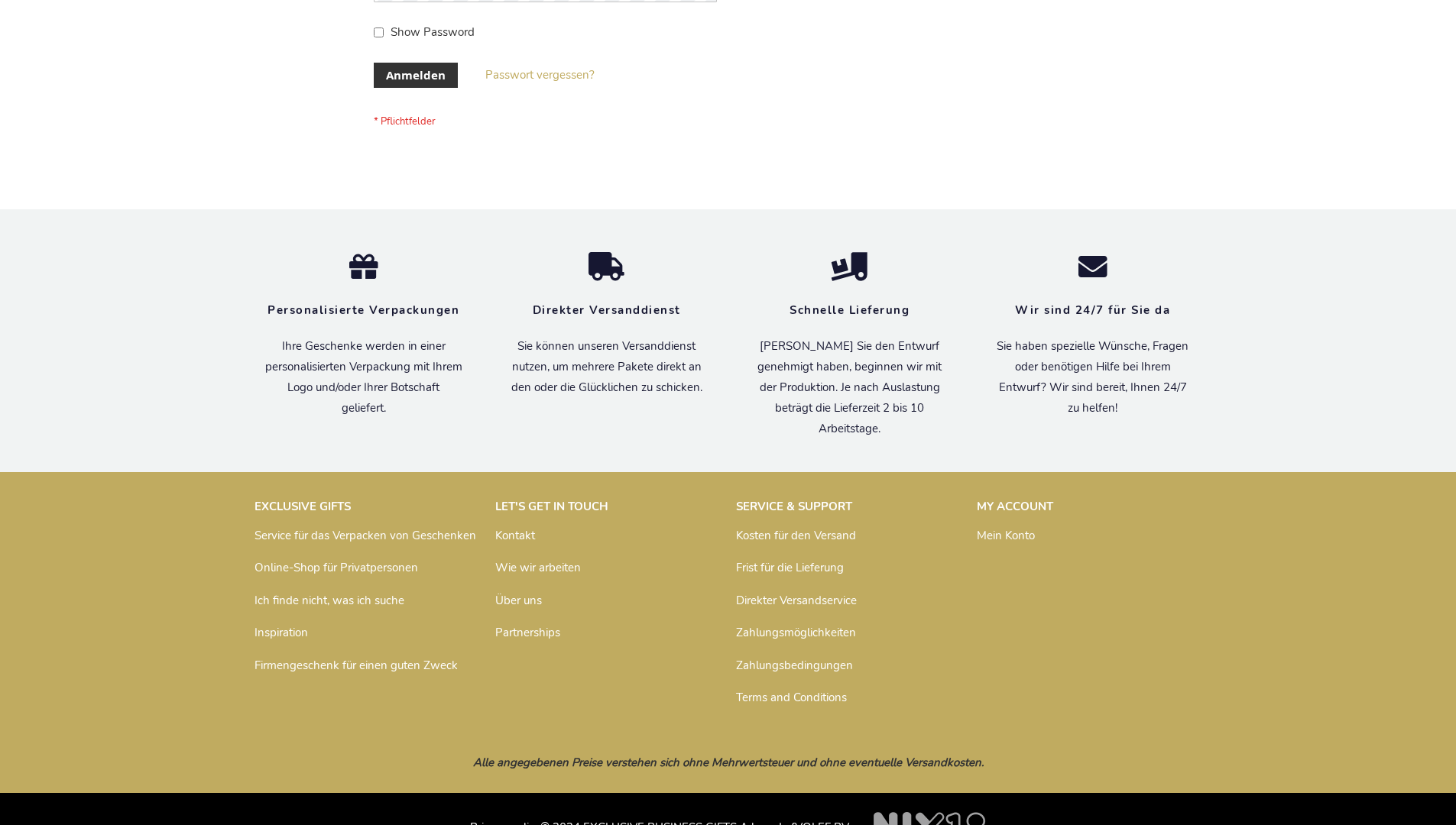
scroll to position [512, 0]
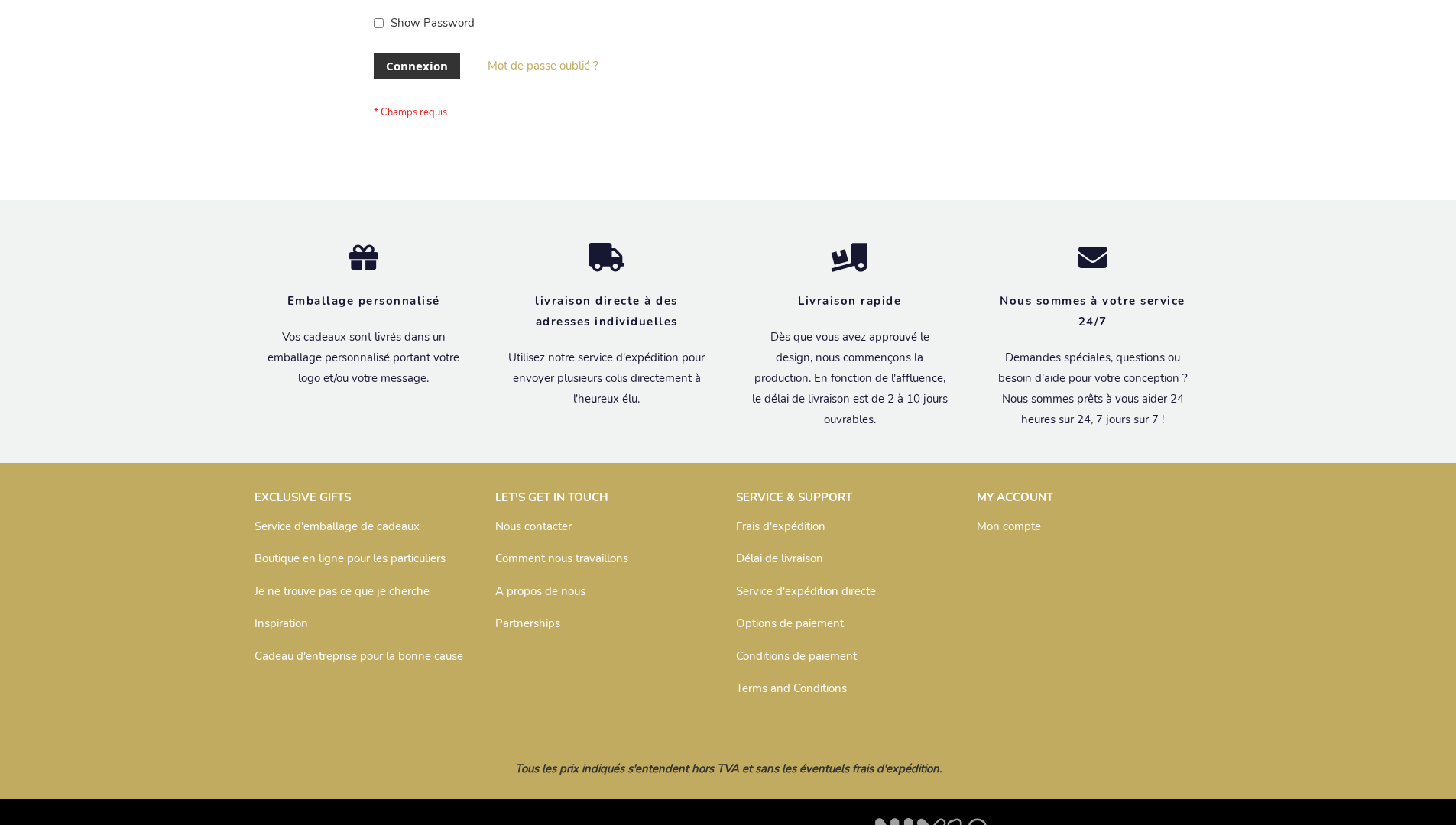
scroll to position [528, 0]
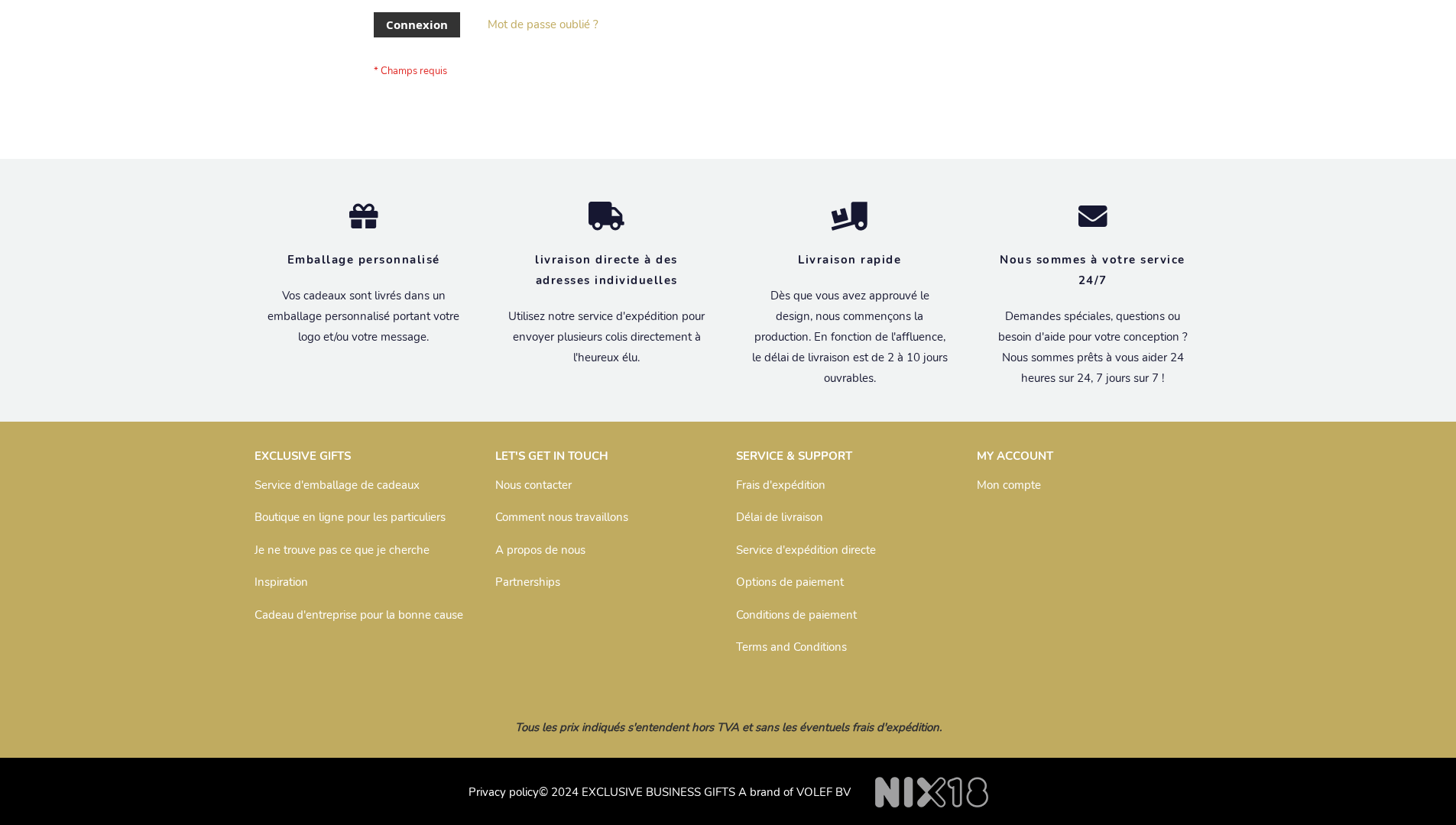
scroll to position [528, 0]
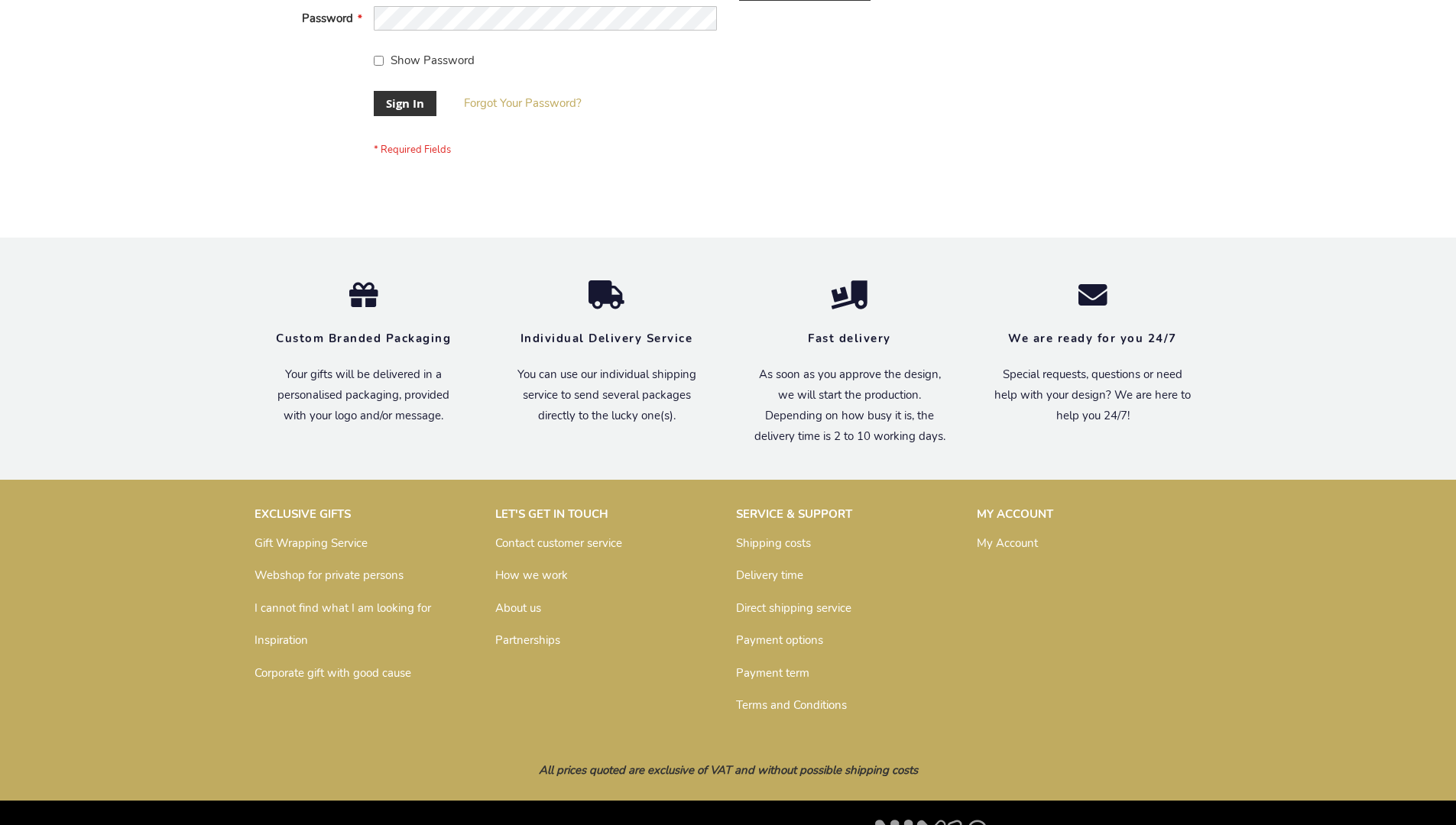
scroll to position [491, 0]
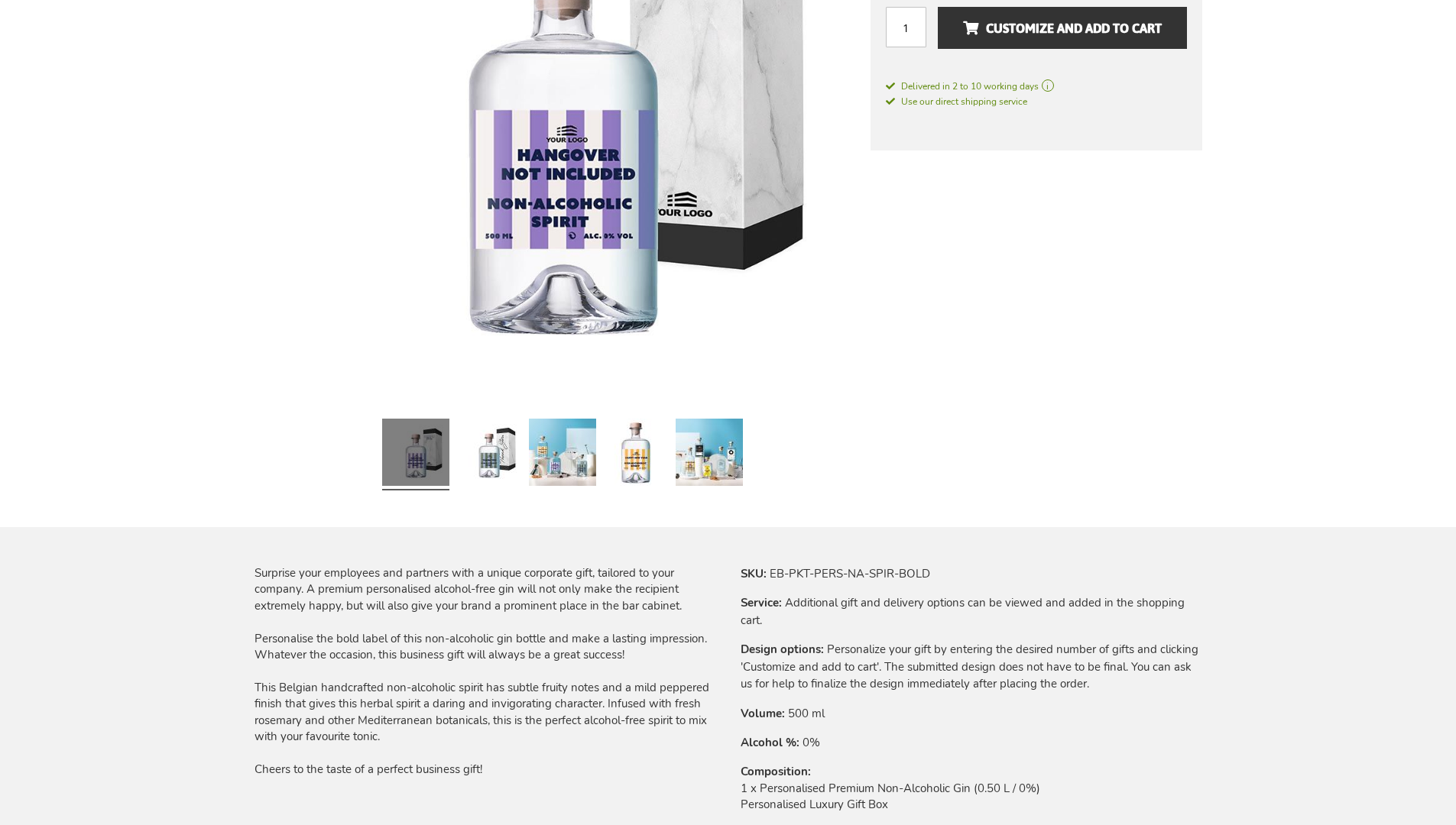
scroll to position [1979, 0]
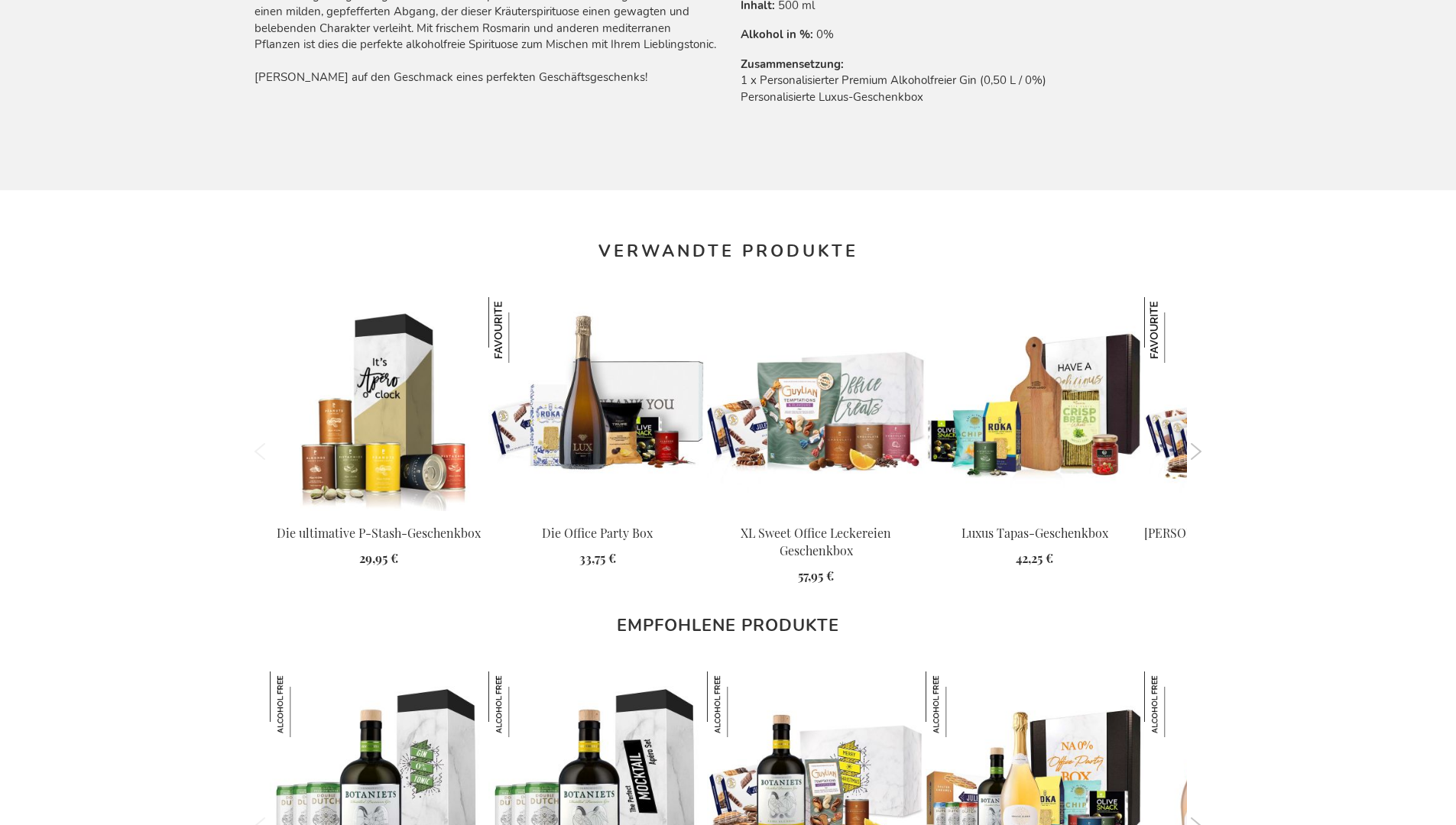
scroll to position [2034, 0]
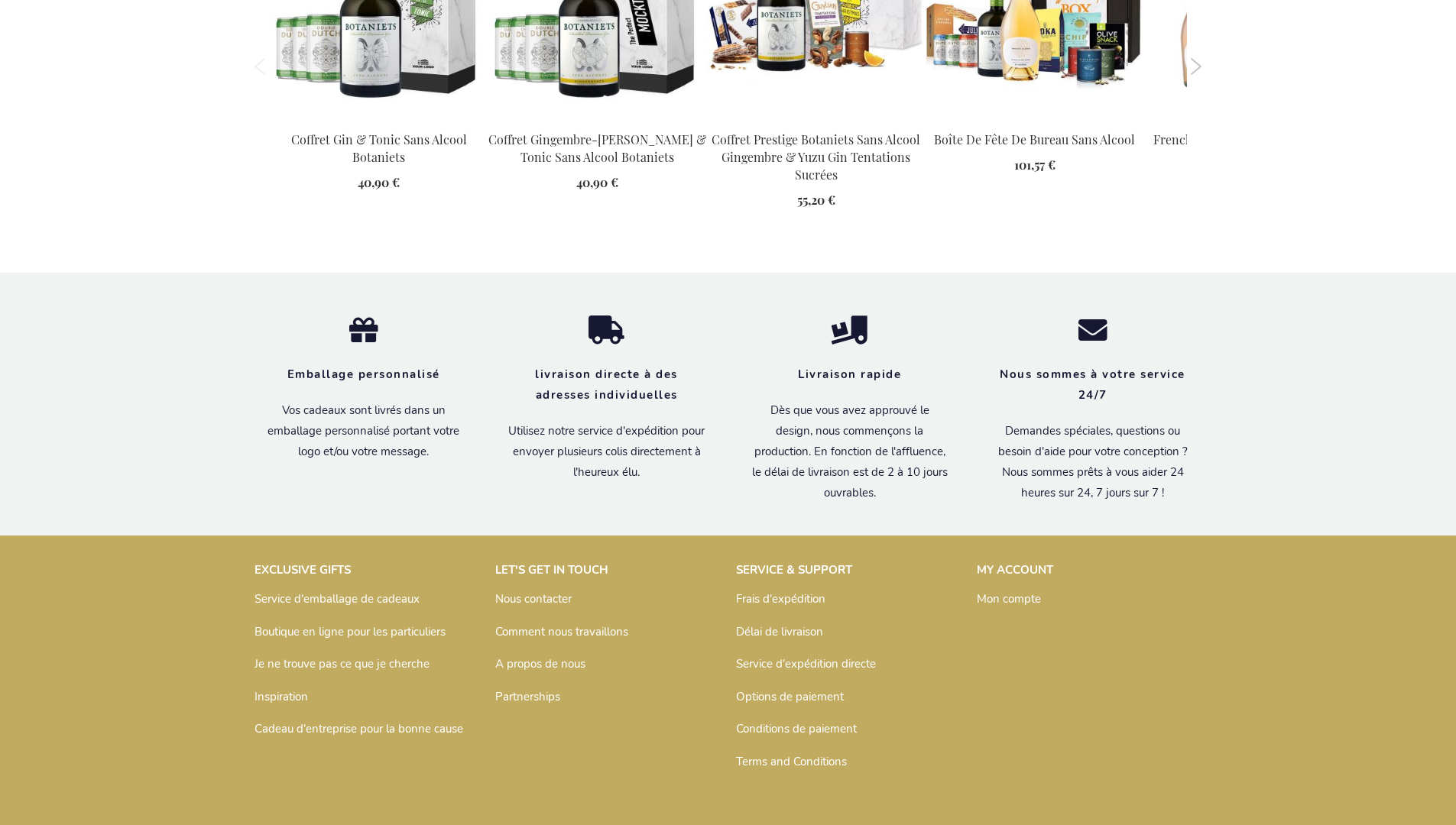
scroll to position [2067, 0]
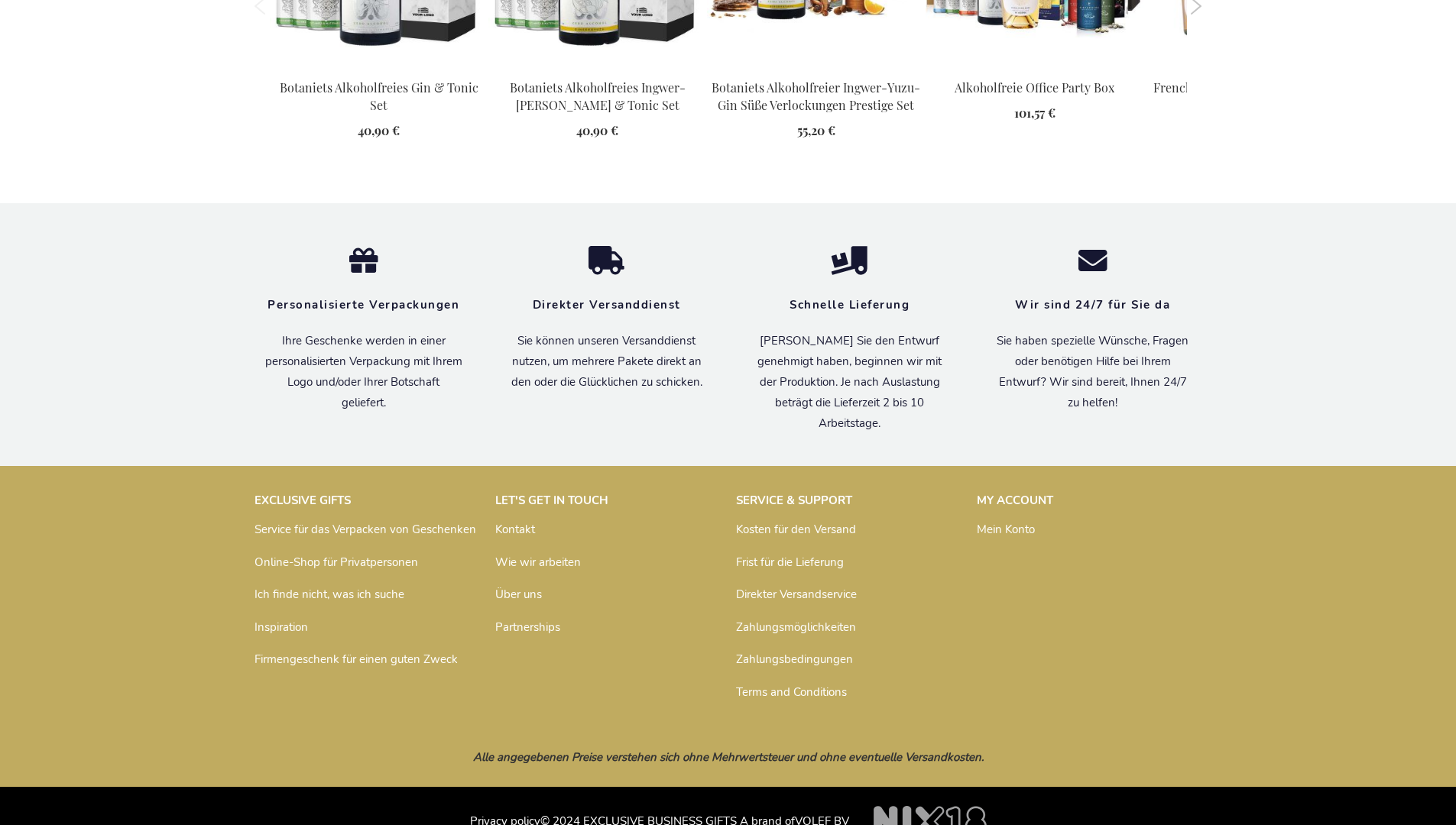
scroll to position [2034, 0]
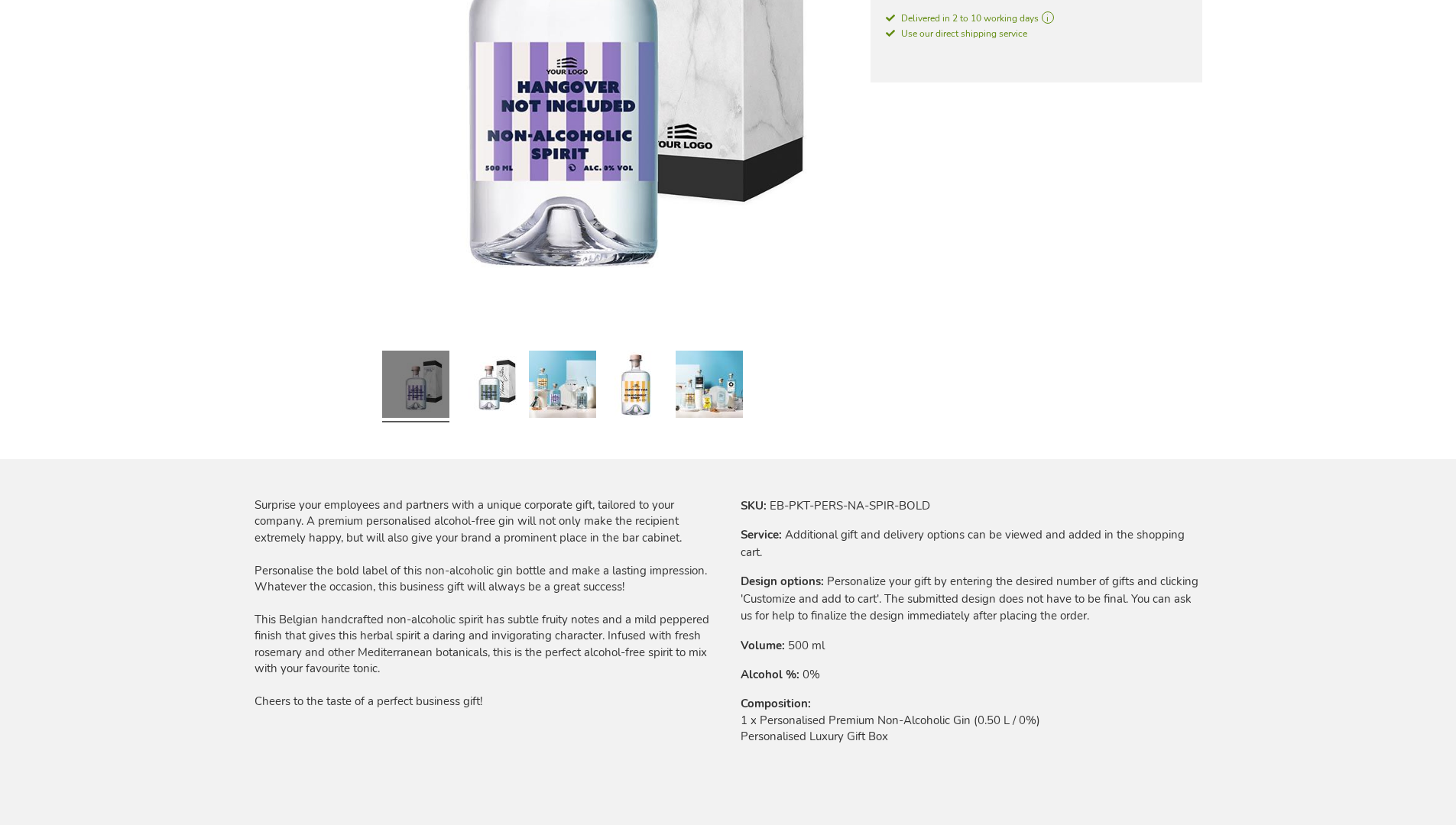
scroll to position [1979, 0]
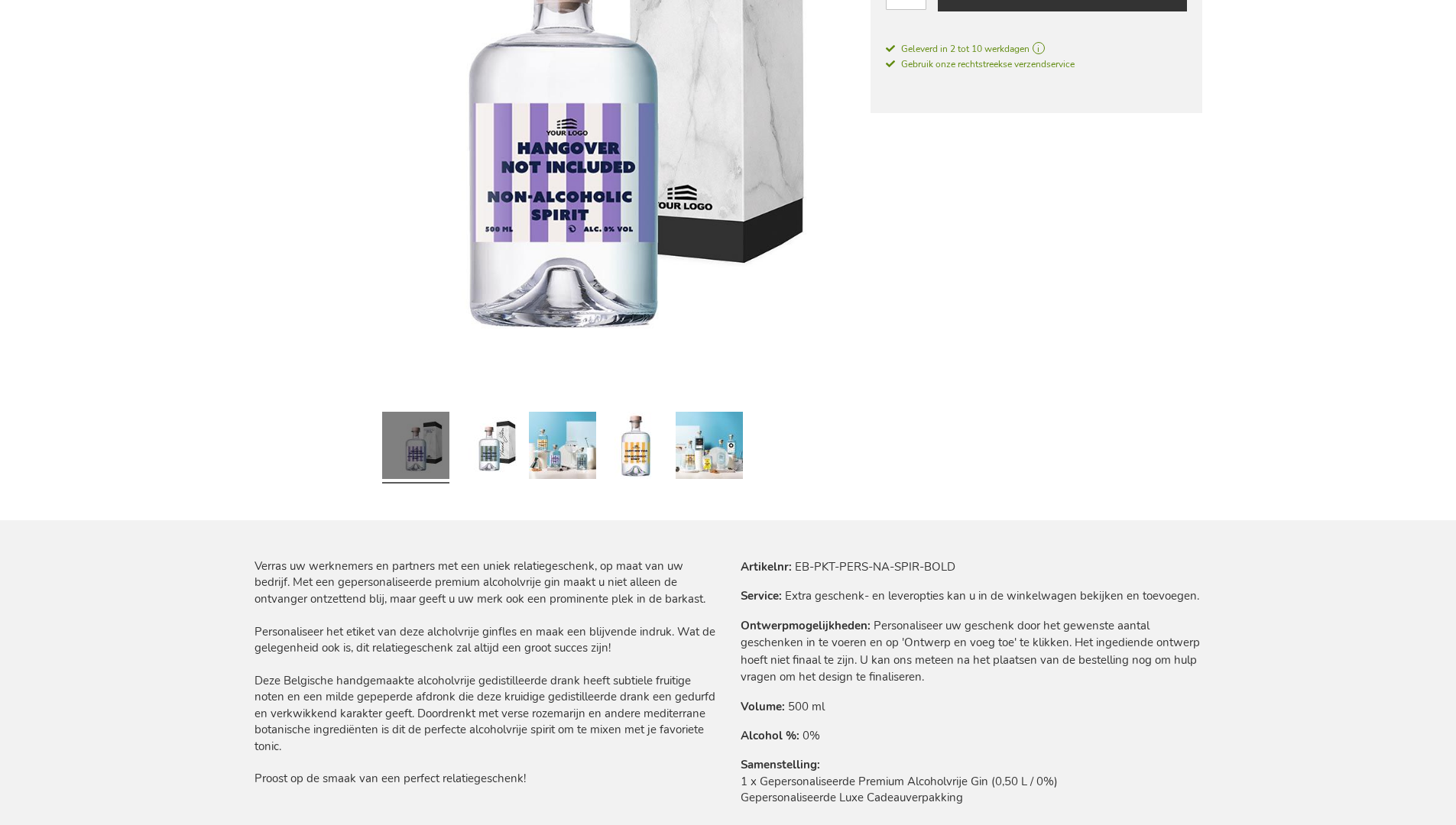
scroll to position [2006, 0]
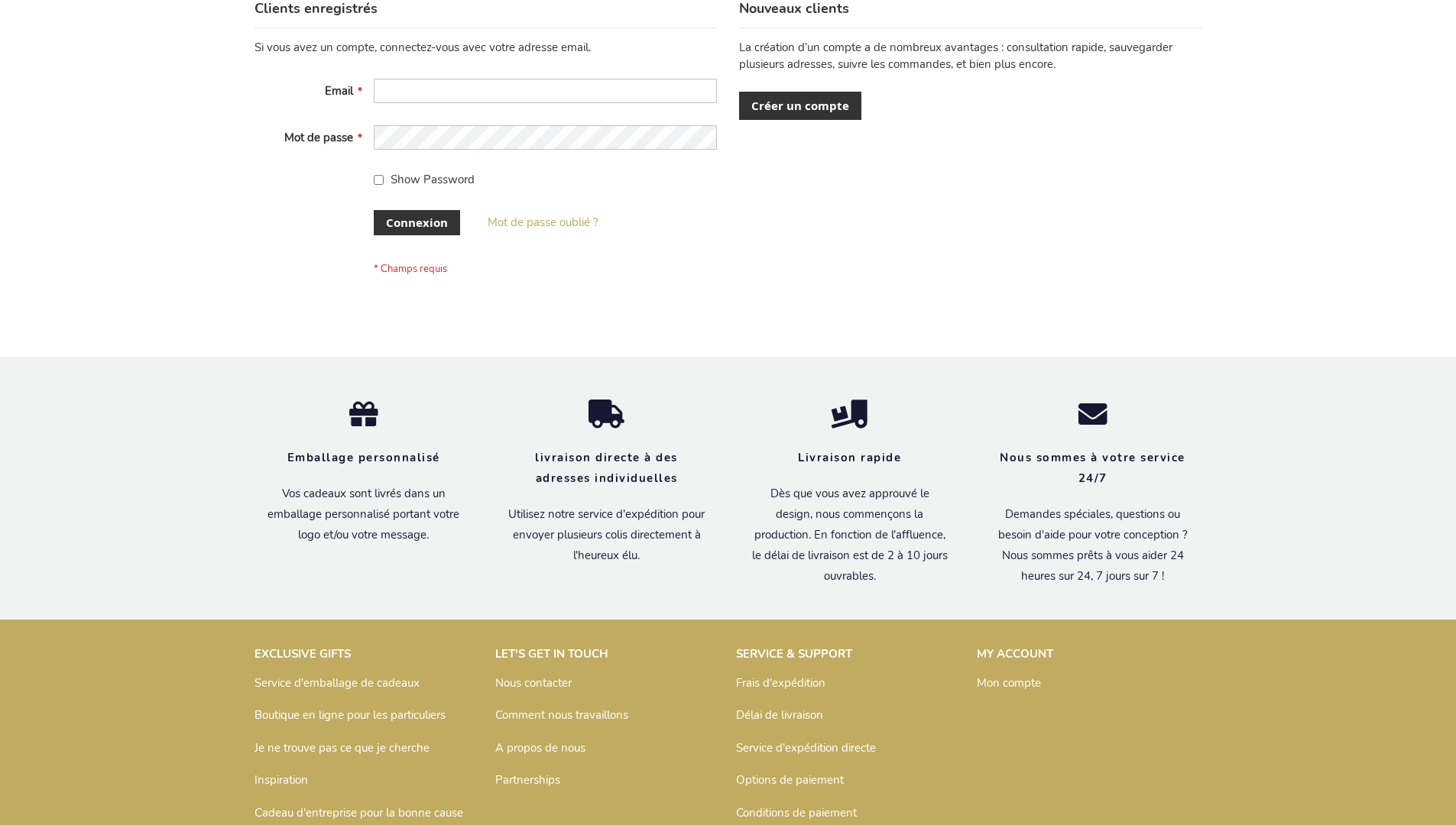
scroll to position [528, 0]
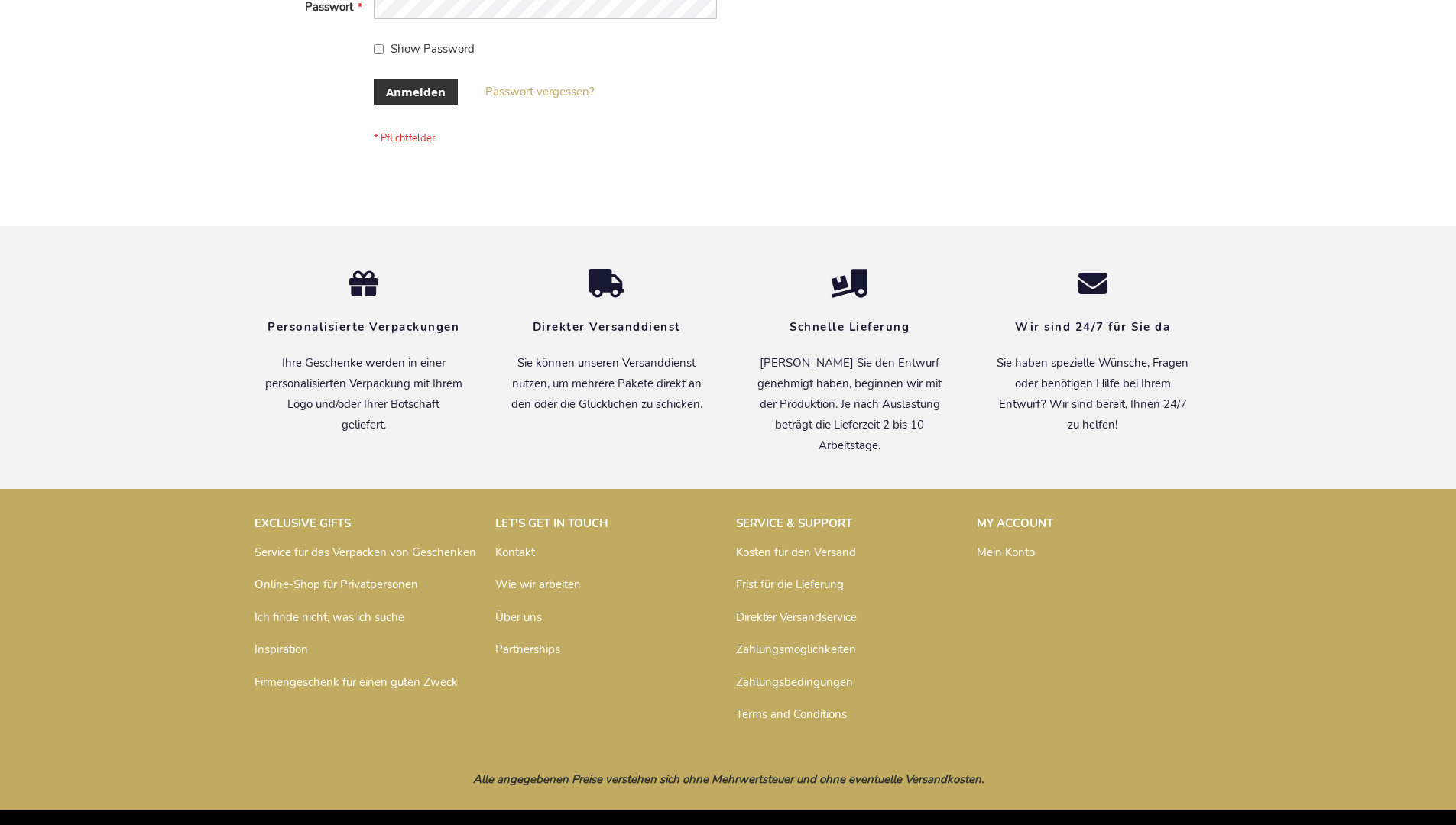
scroll to position [512, 0]
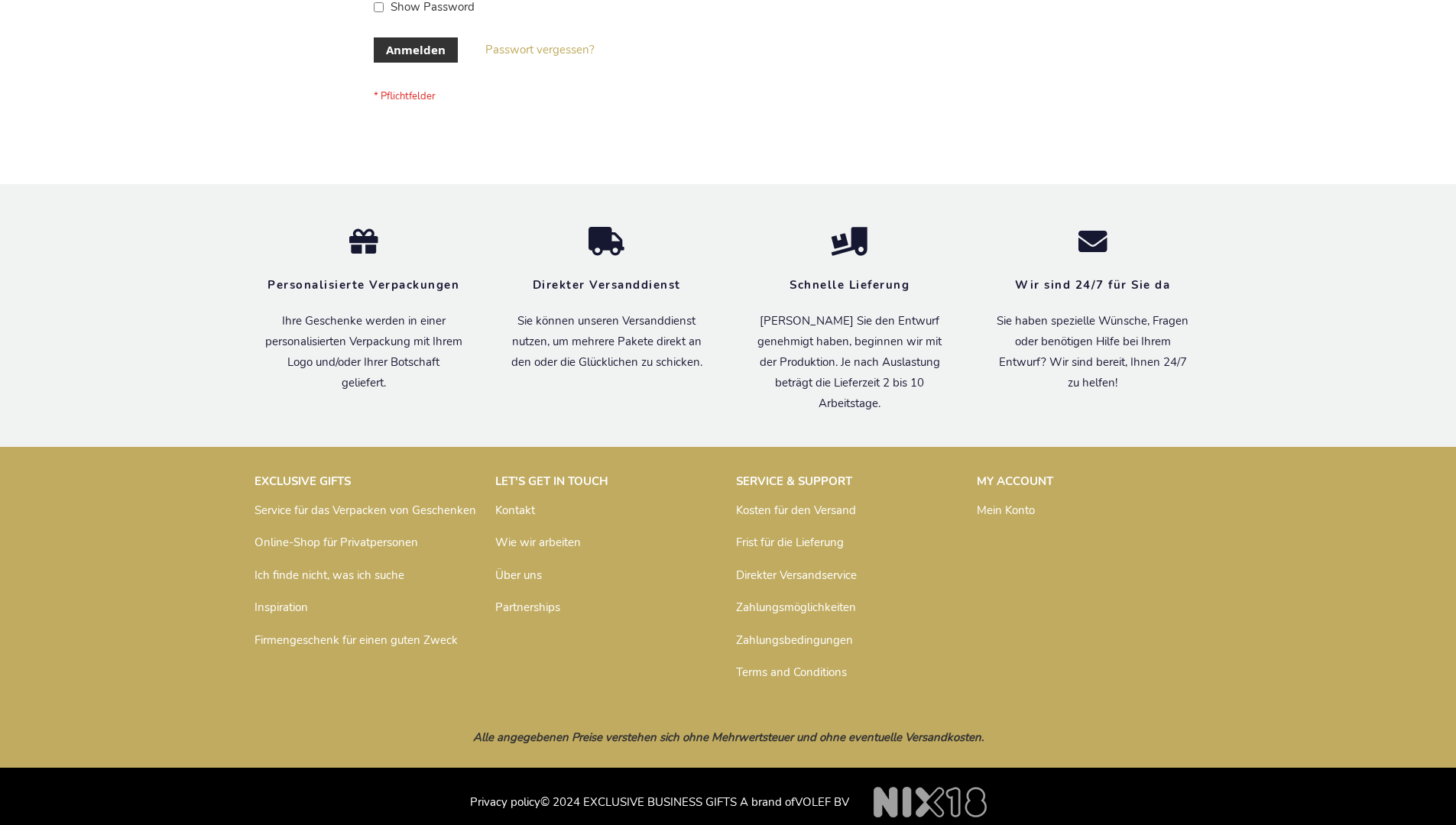
scroll to position [512, 0]
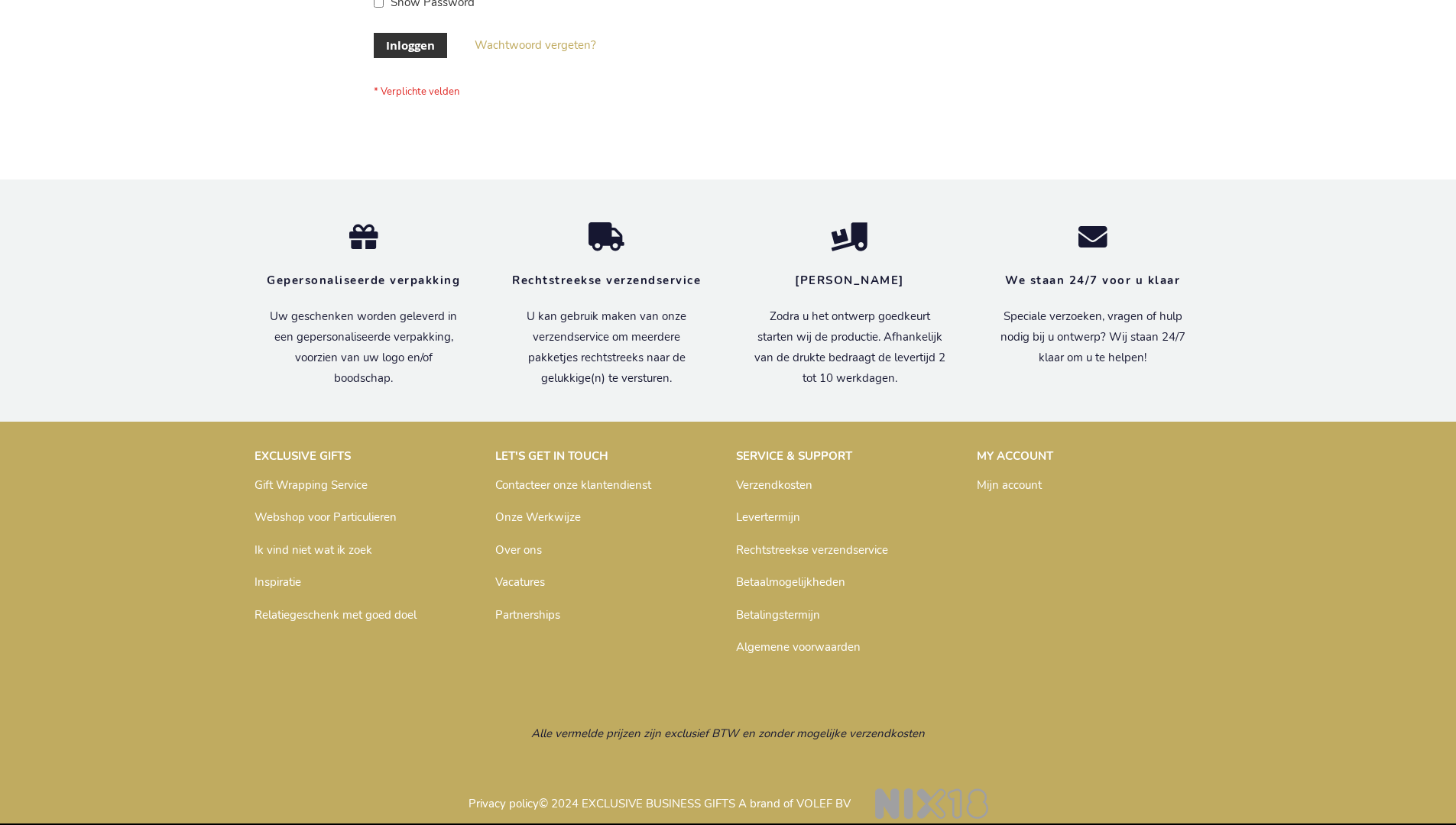
scroll to position [519, 0]
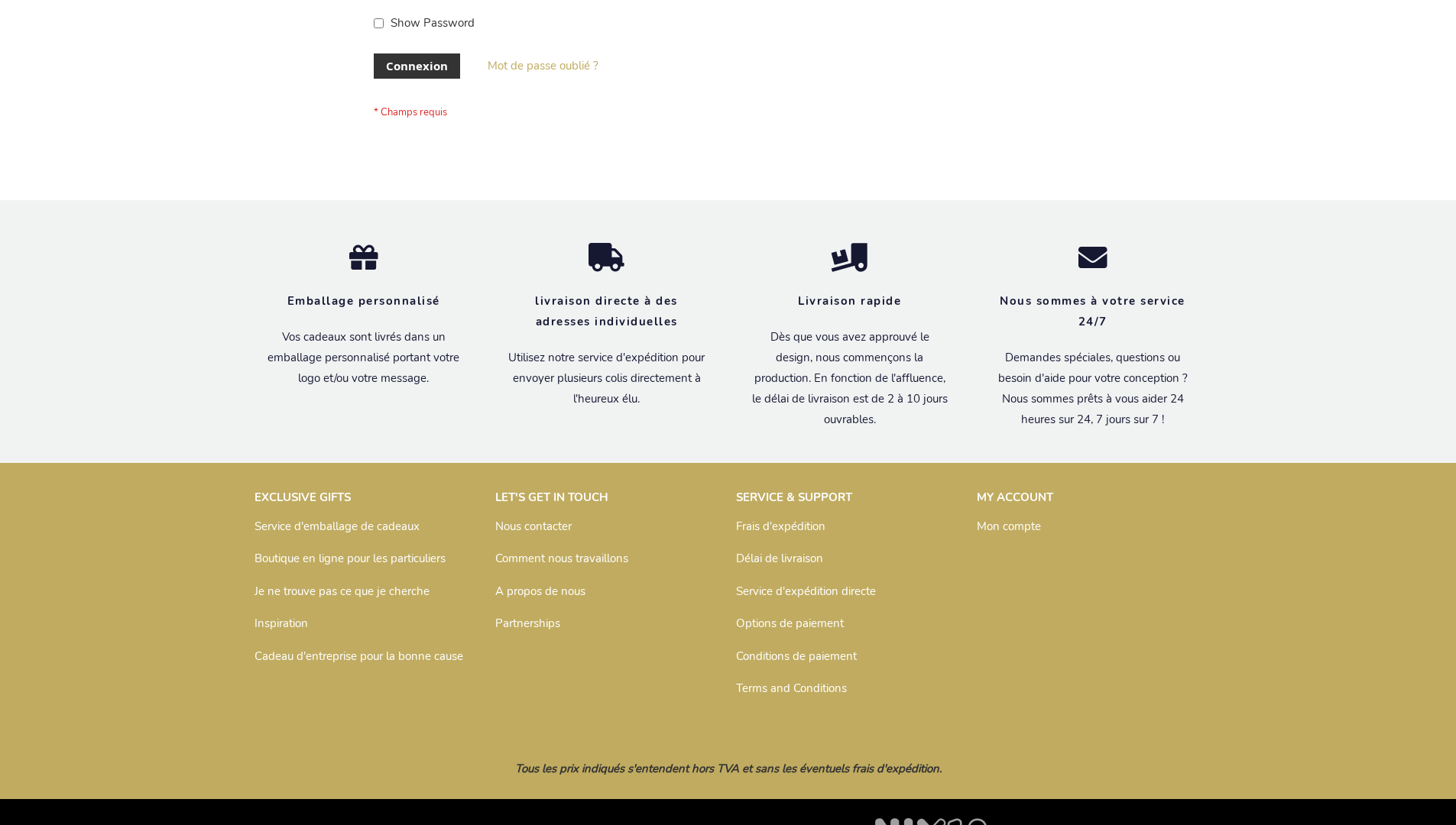
scroll to position [528, 0]
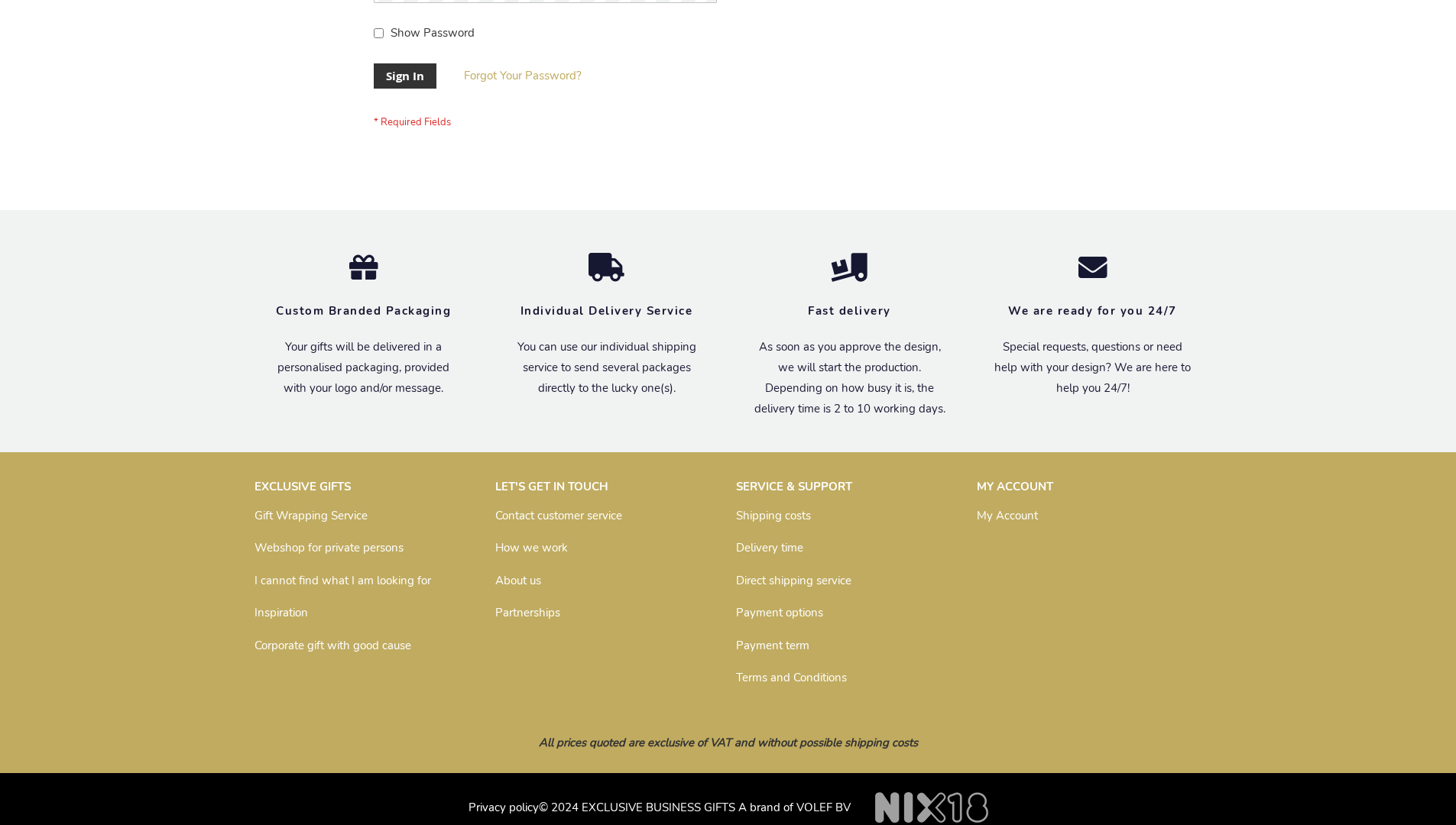
scroll to position [491, 0]
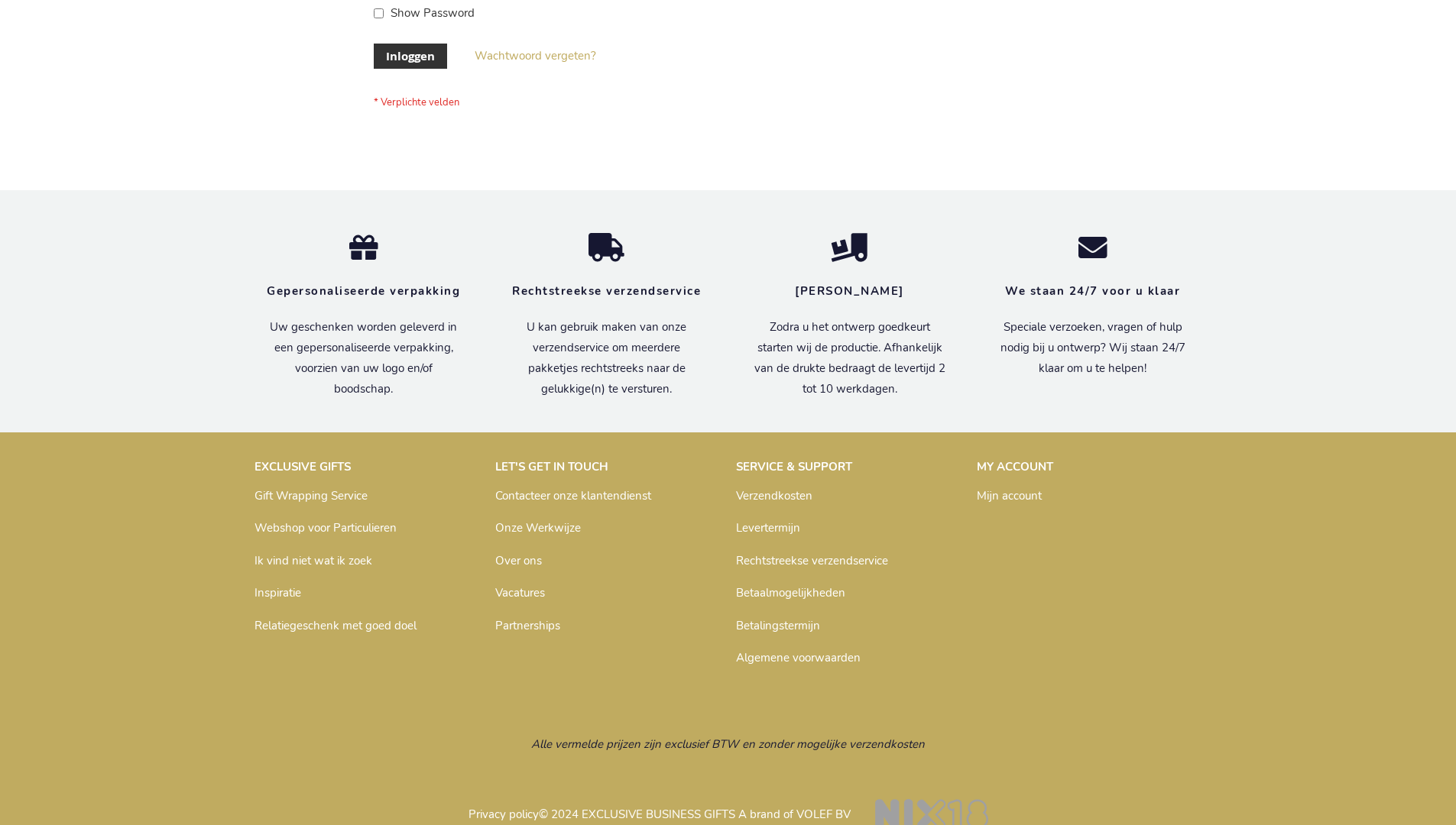
scroll to position [519, 0]
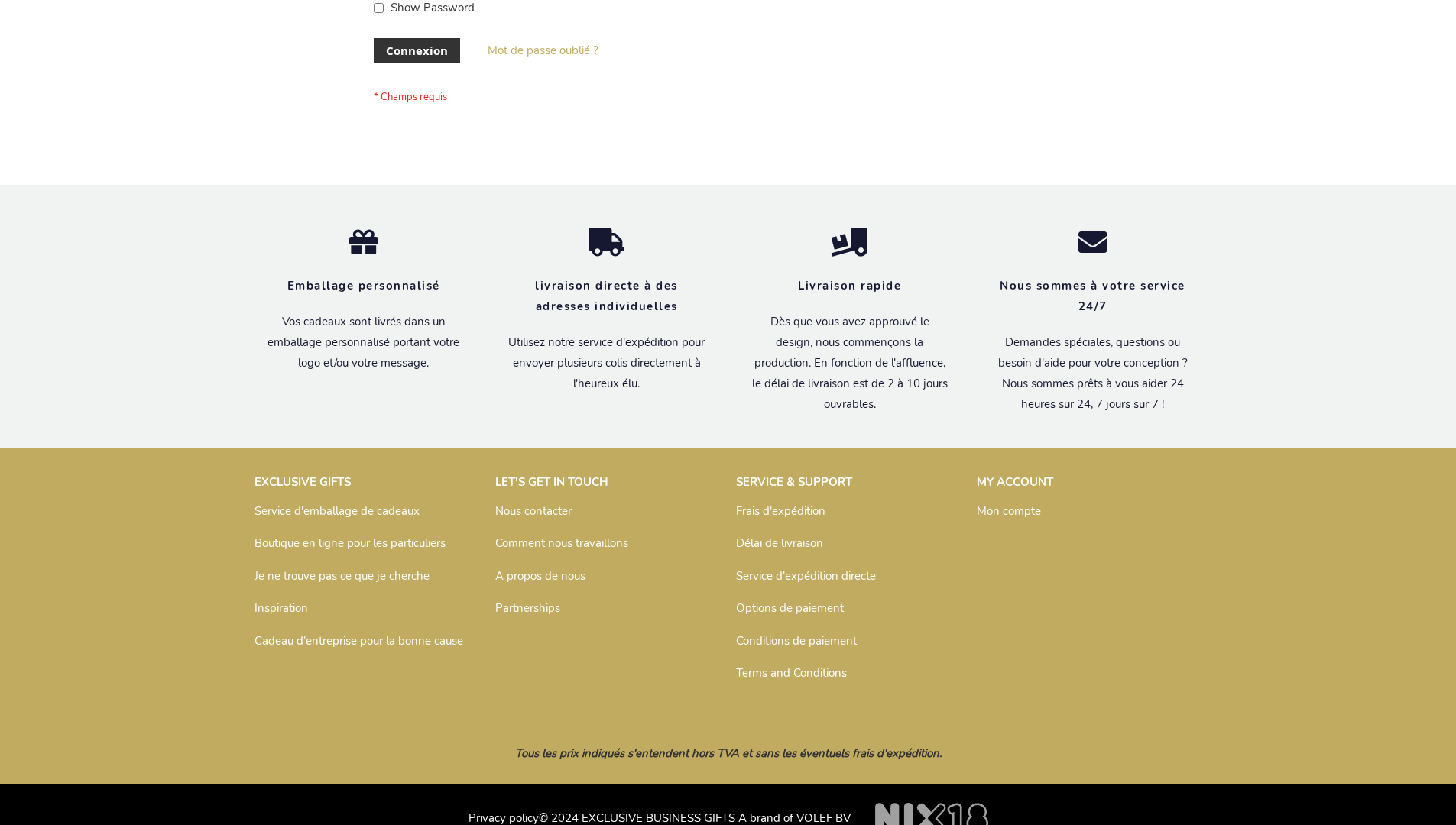
scroll to position [528, 0]
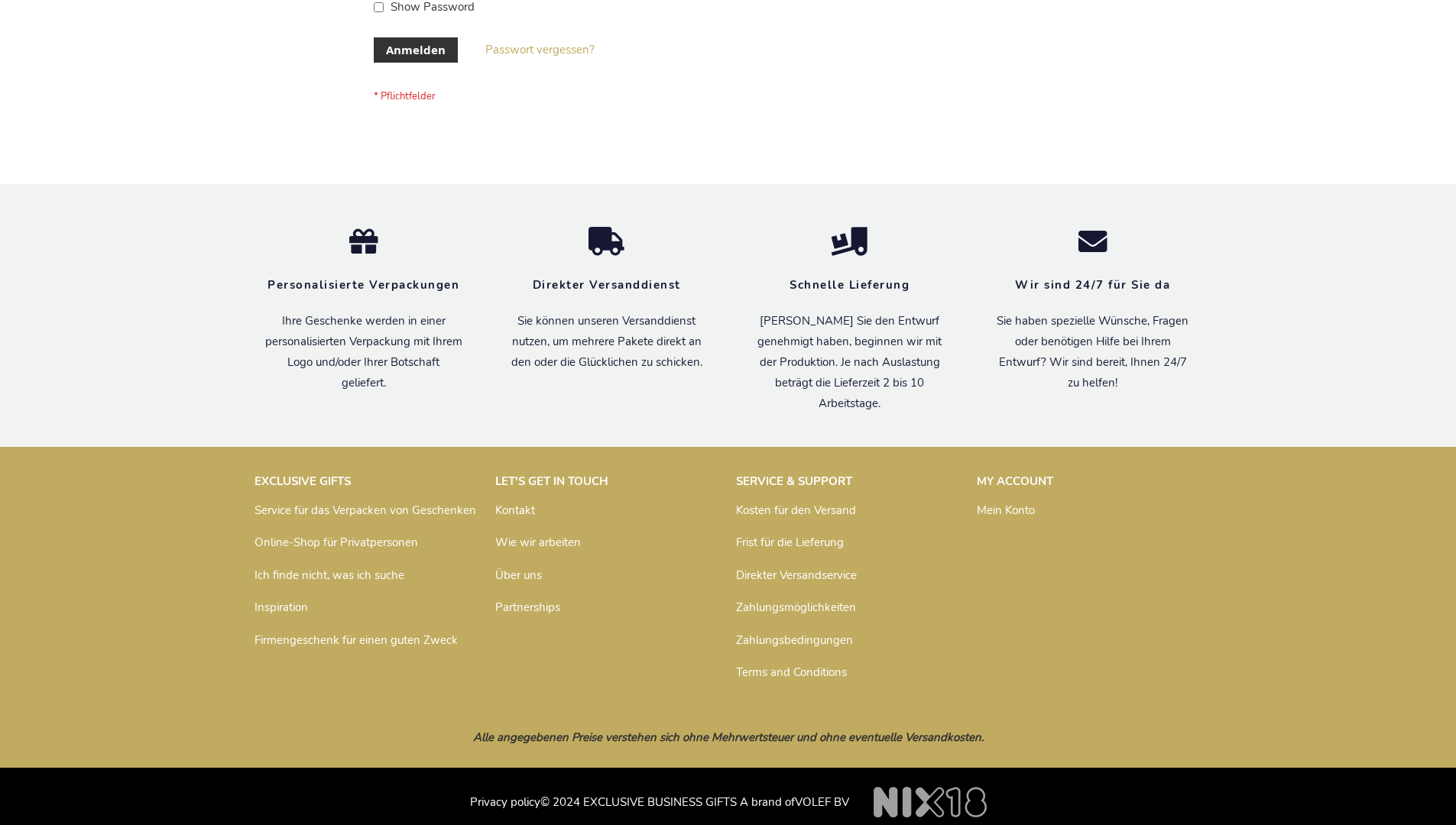
scroll to position [512, 0]
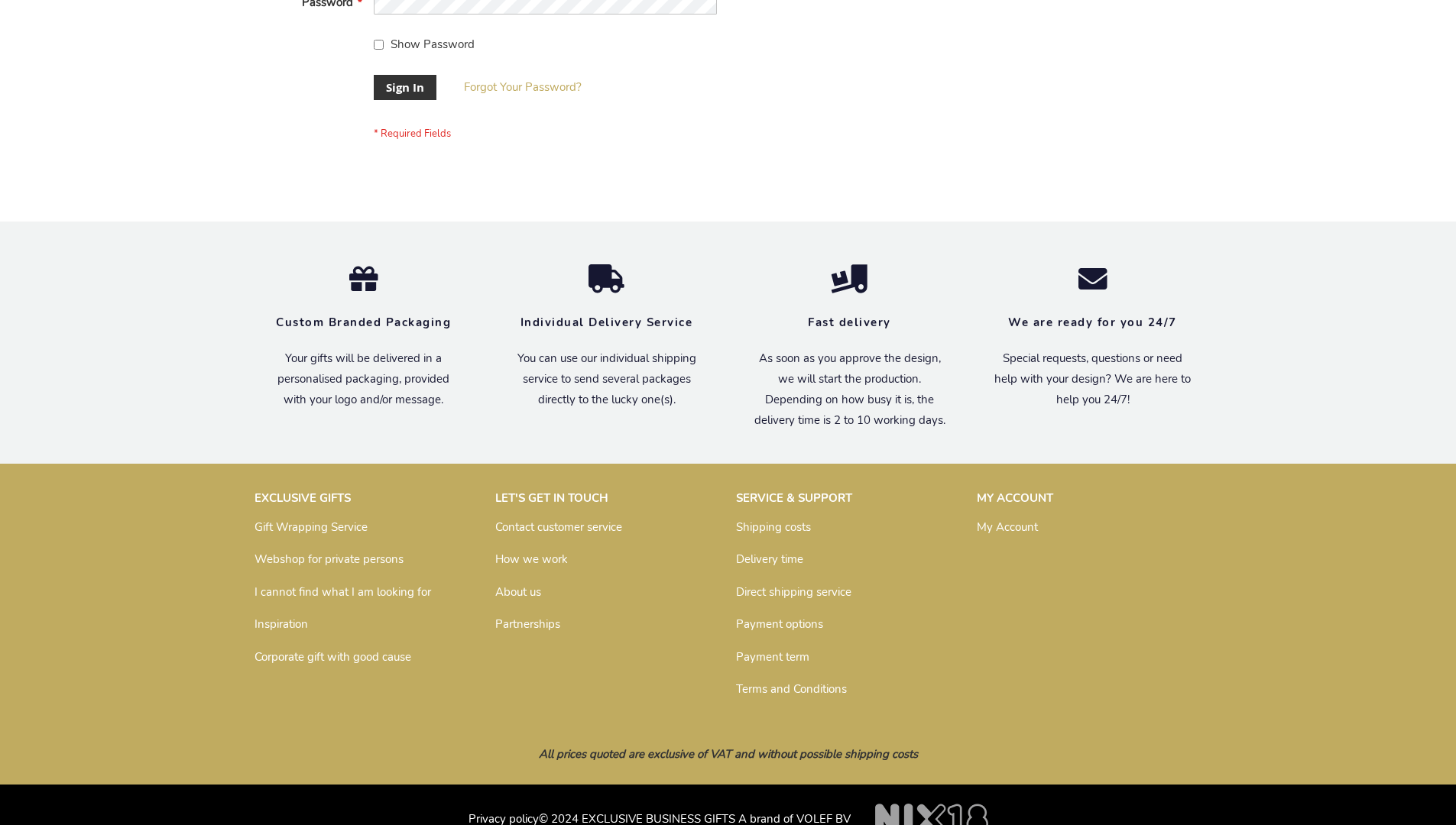
scroll to position [491, 0]
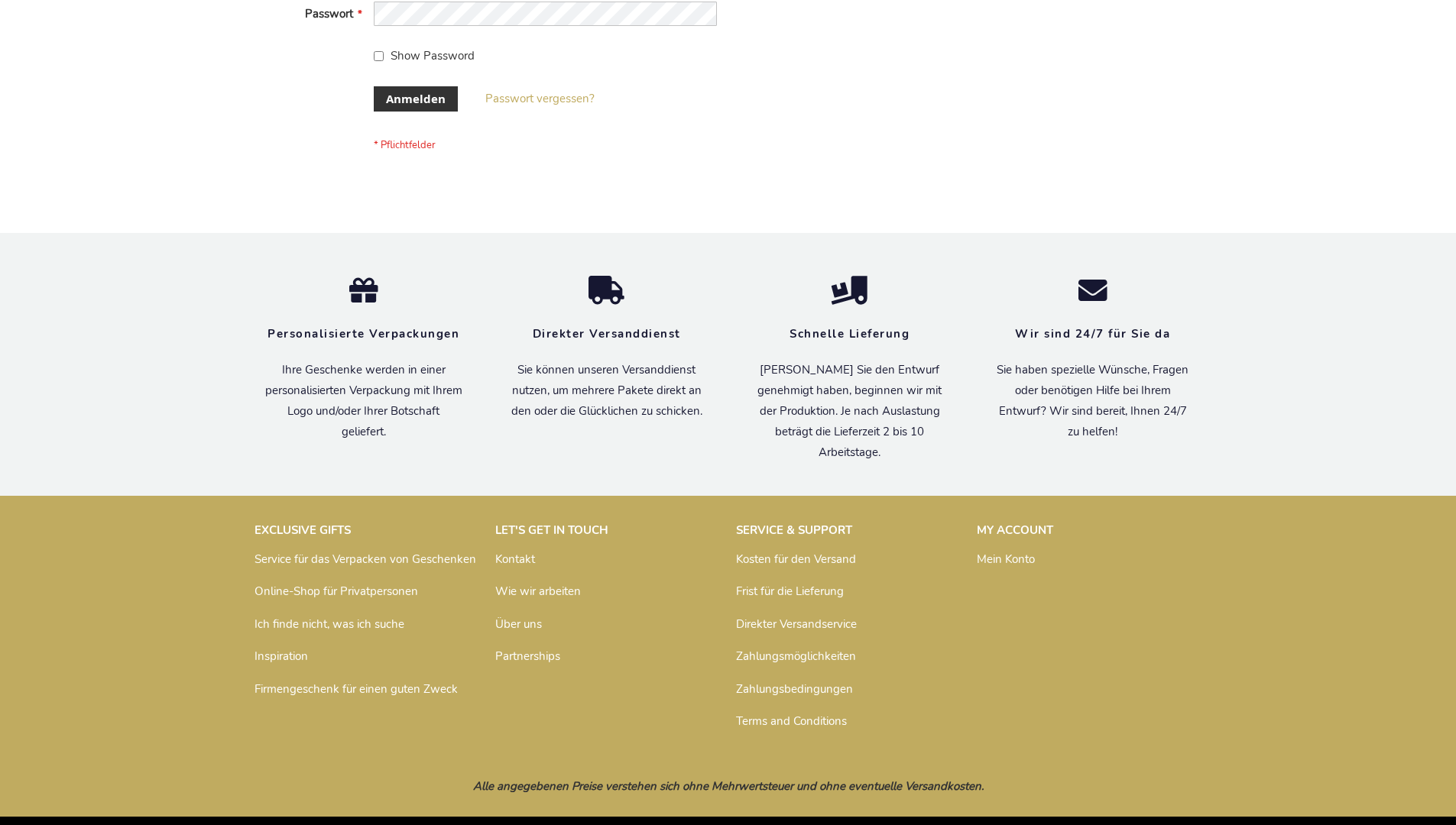
scroll to position [500, 0]
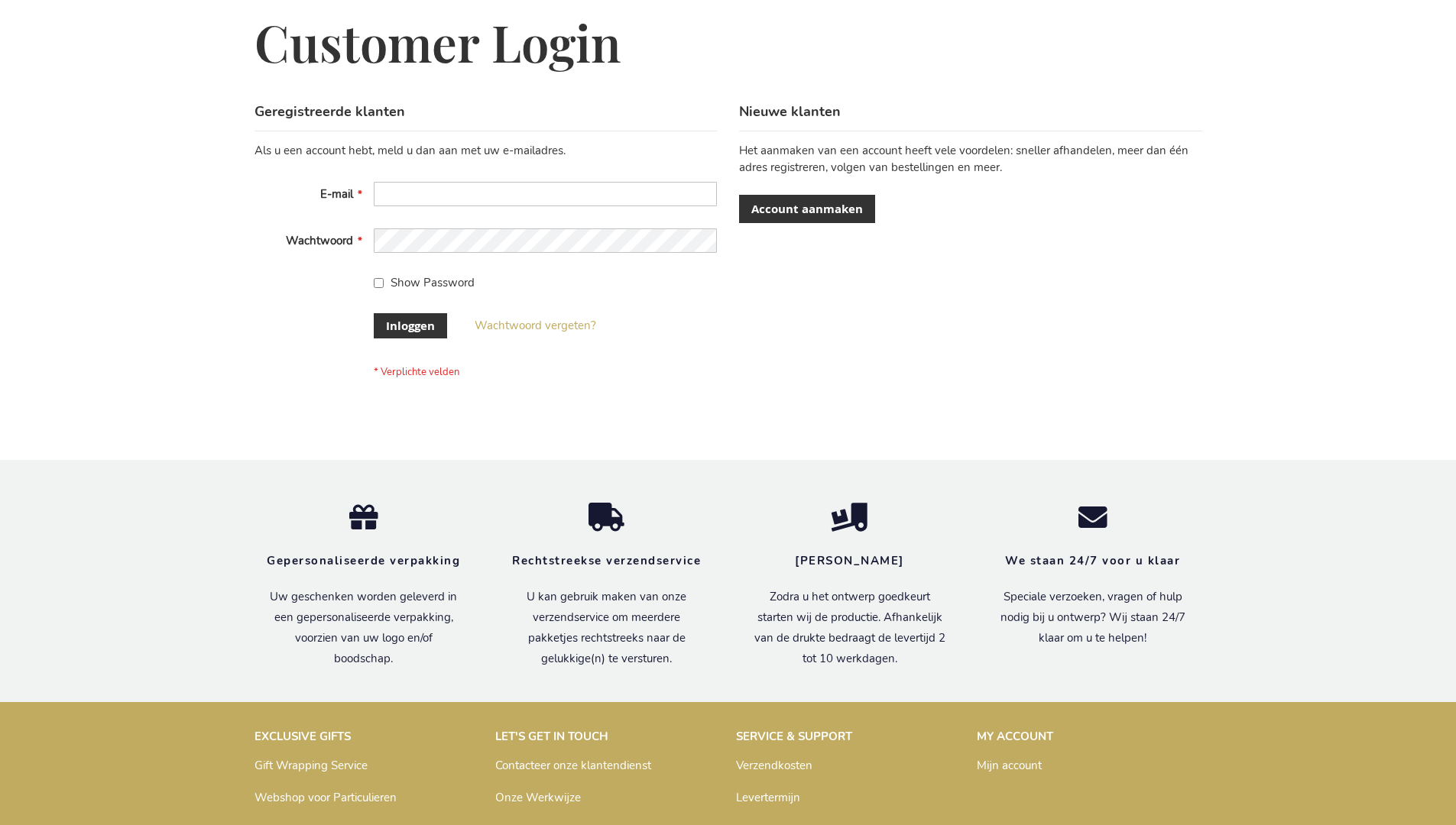
scroll to position [519, 0]
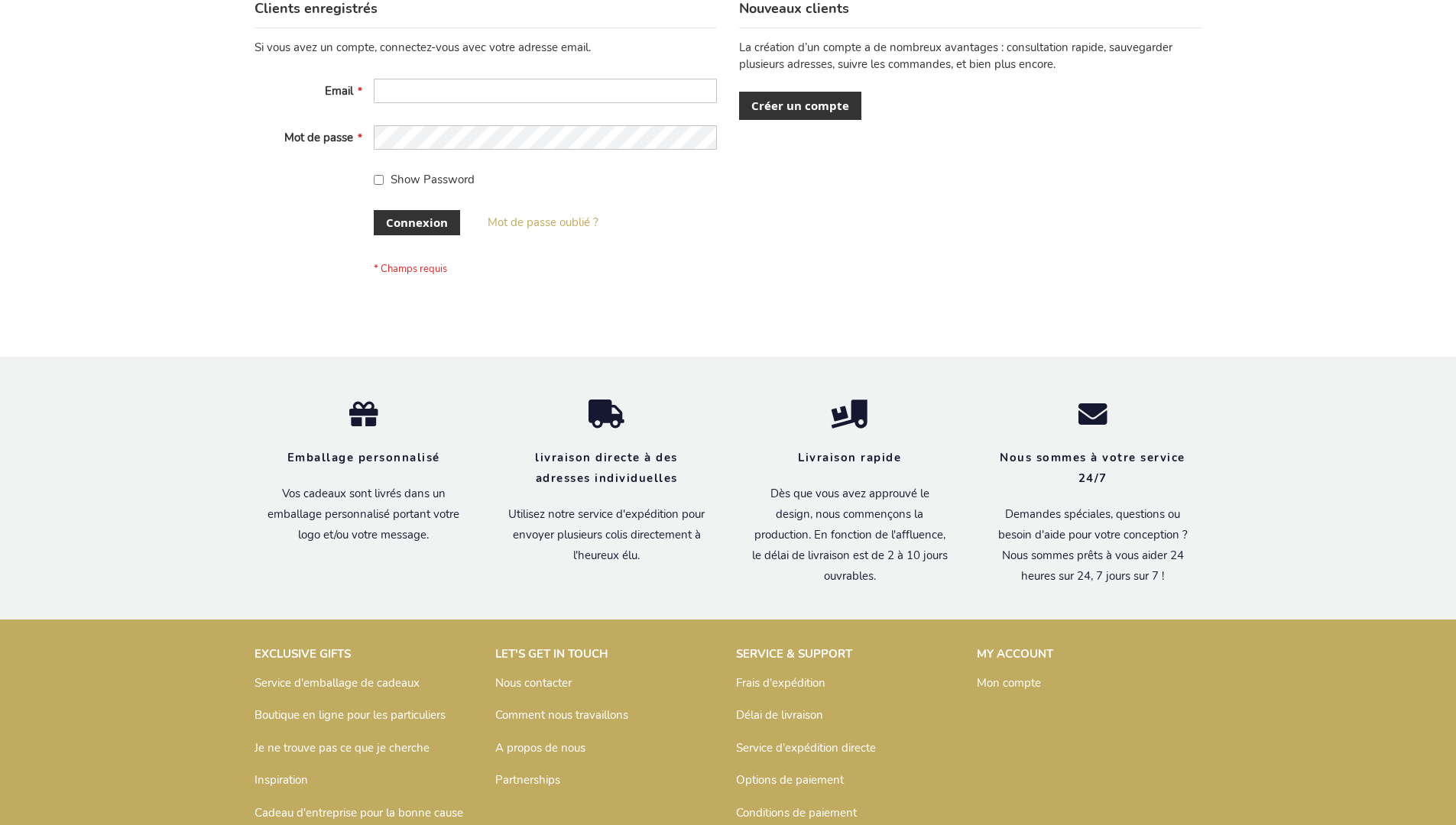
scroll to position [528, 0]
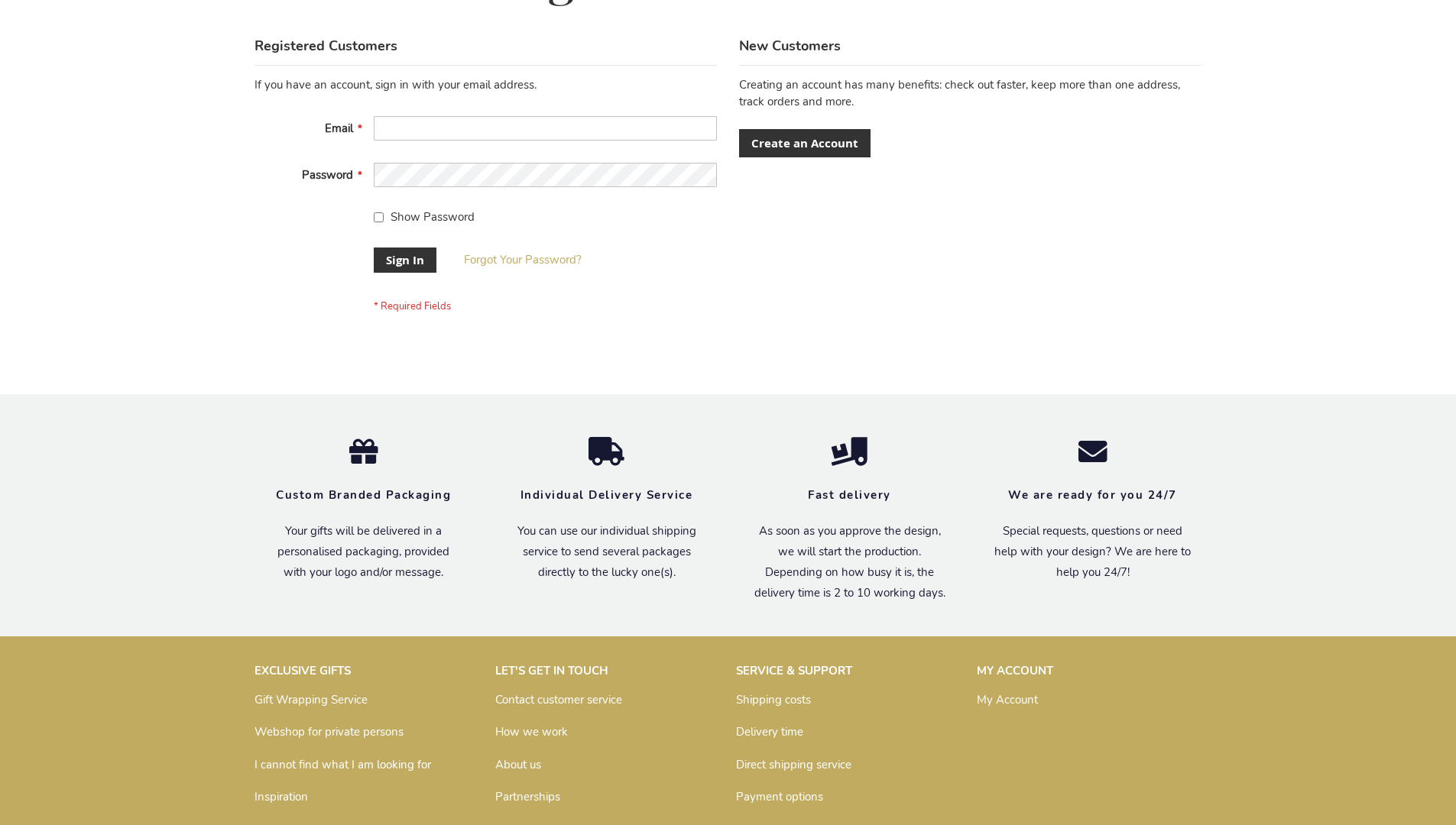
scroll to position [491, 0]
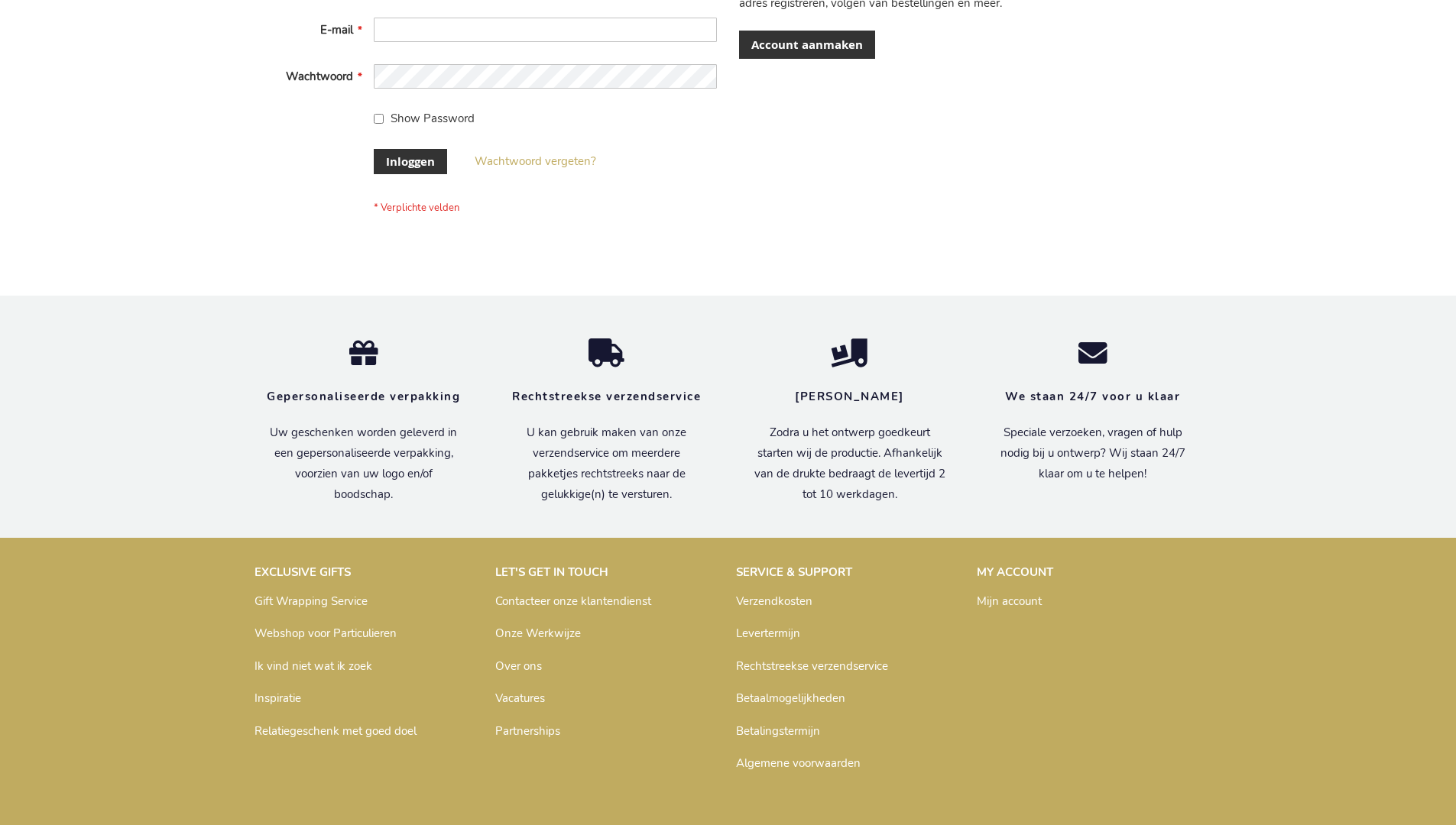
scroll to position [519, 0]
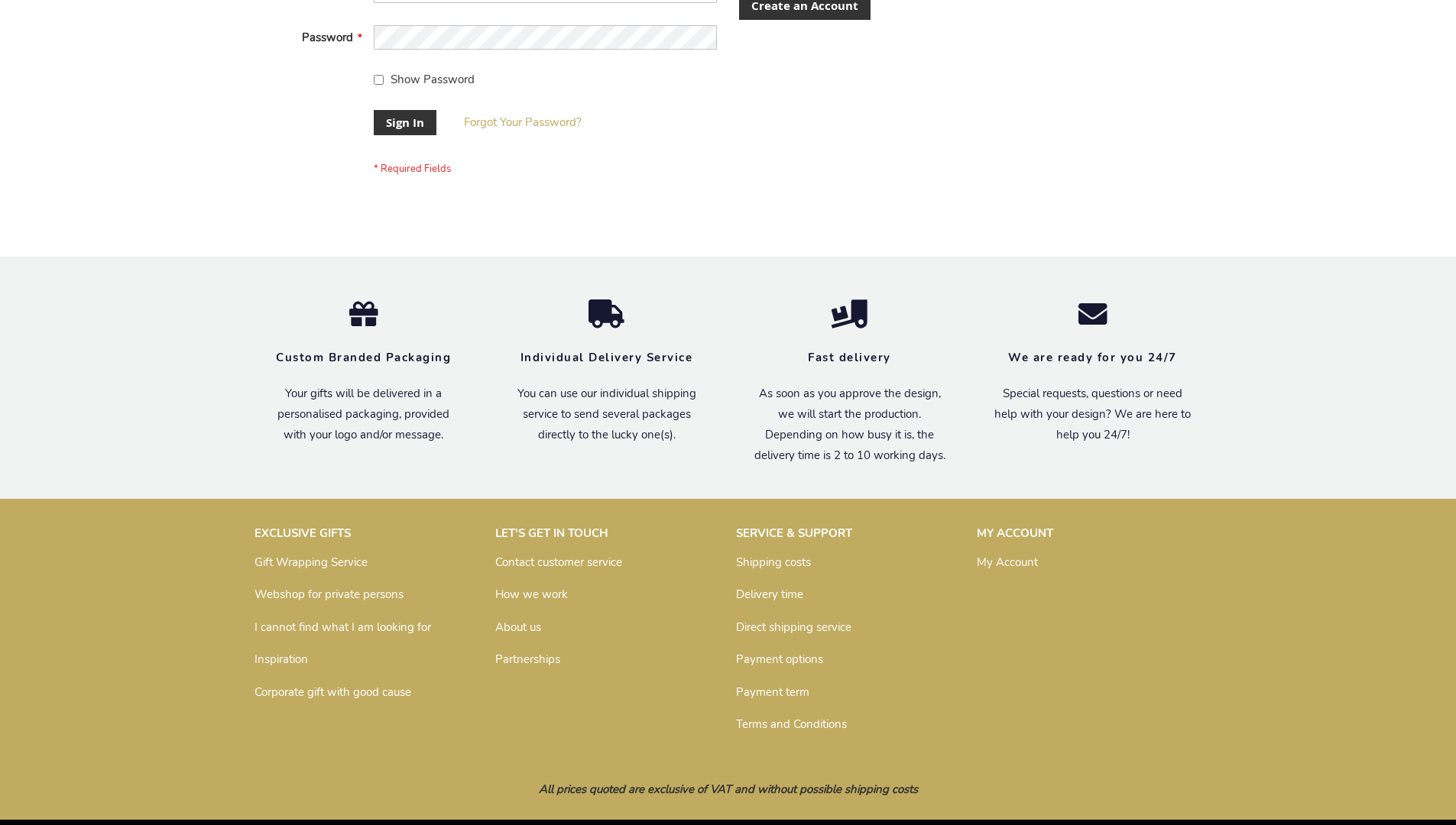
scroll to position [491, 0]
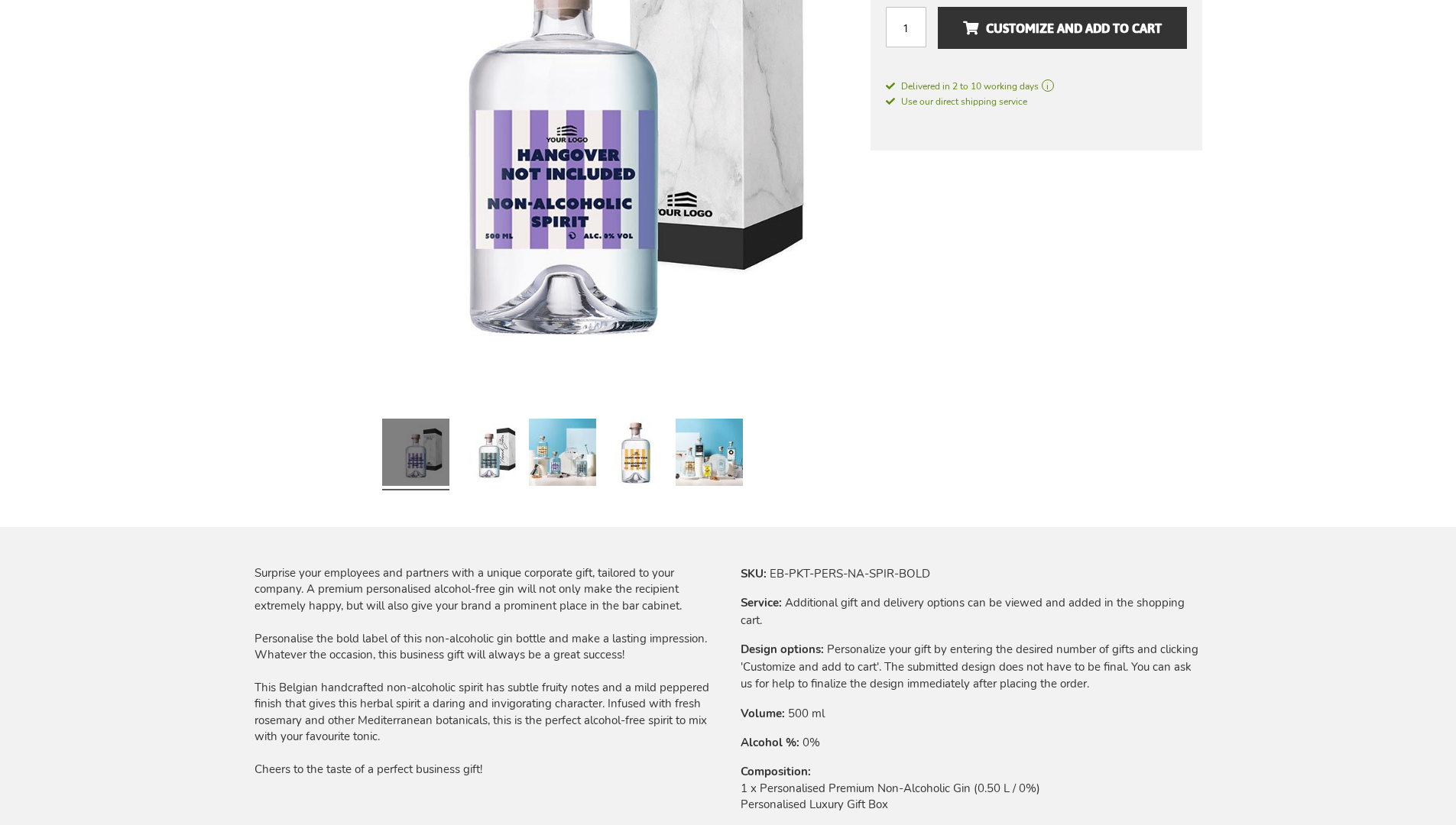
scroll to position [1979, 0]
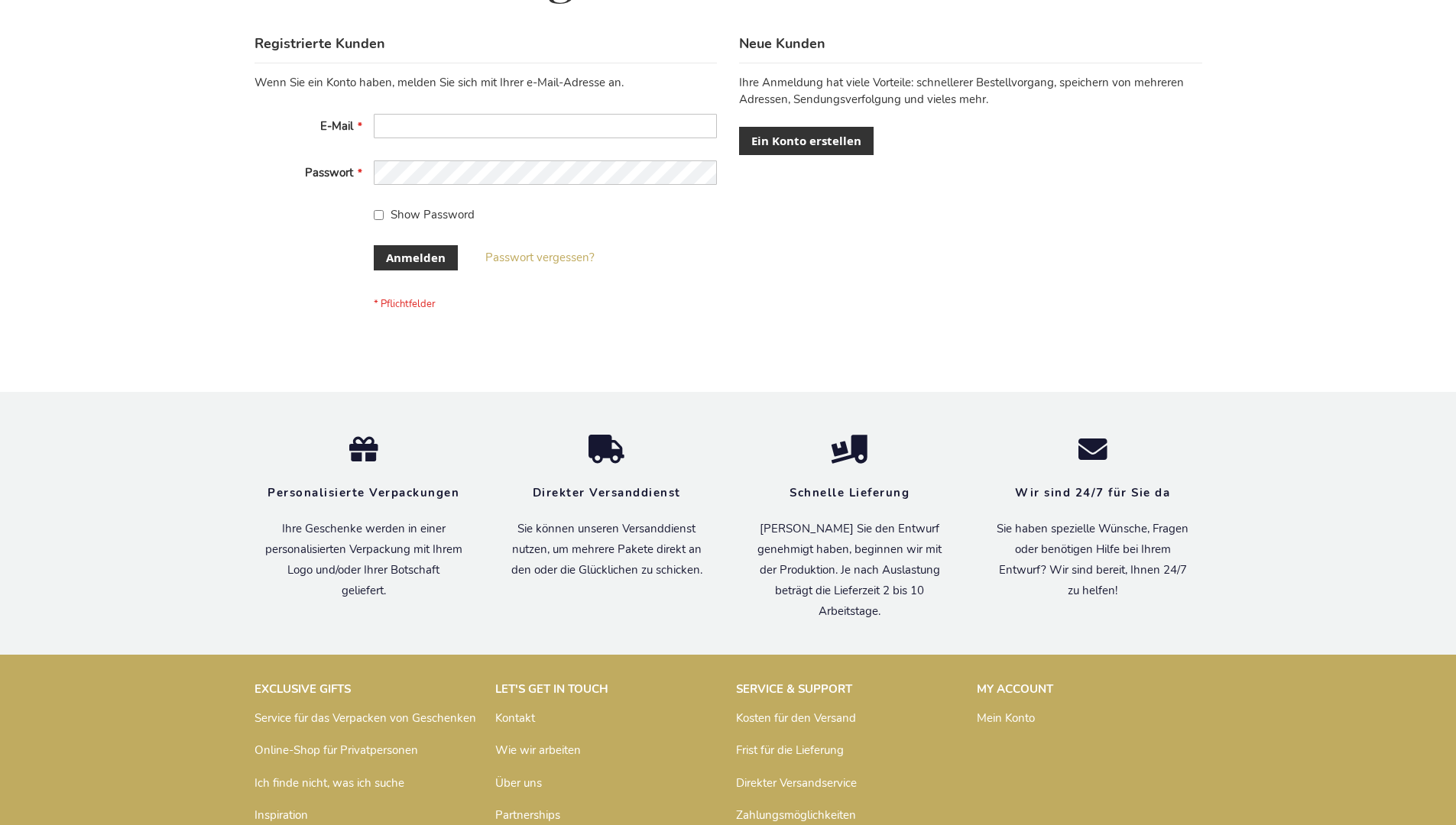
scroll to position [512, 0]
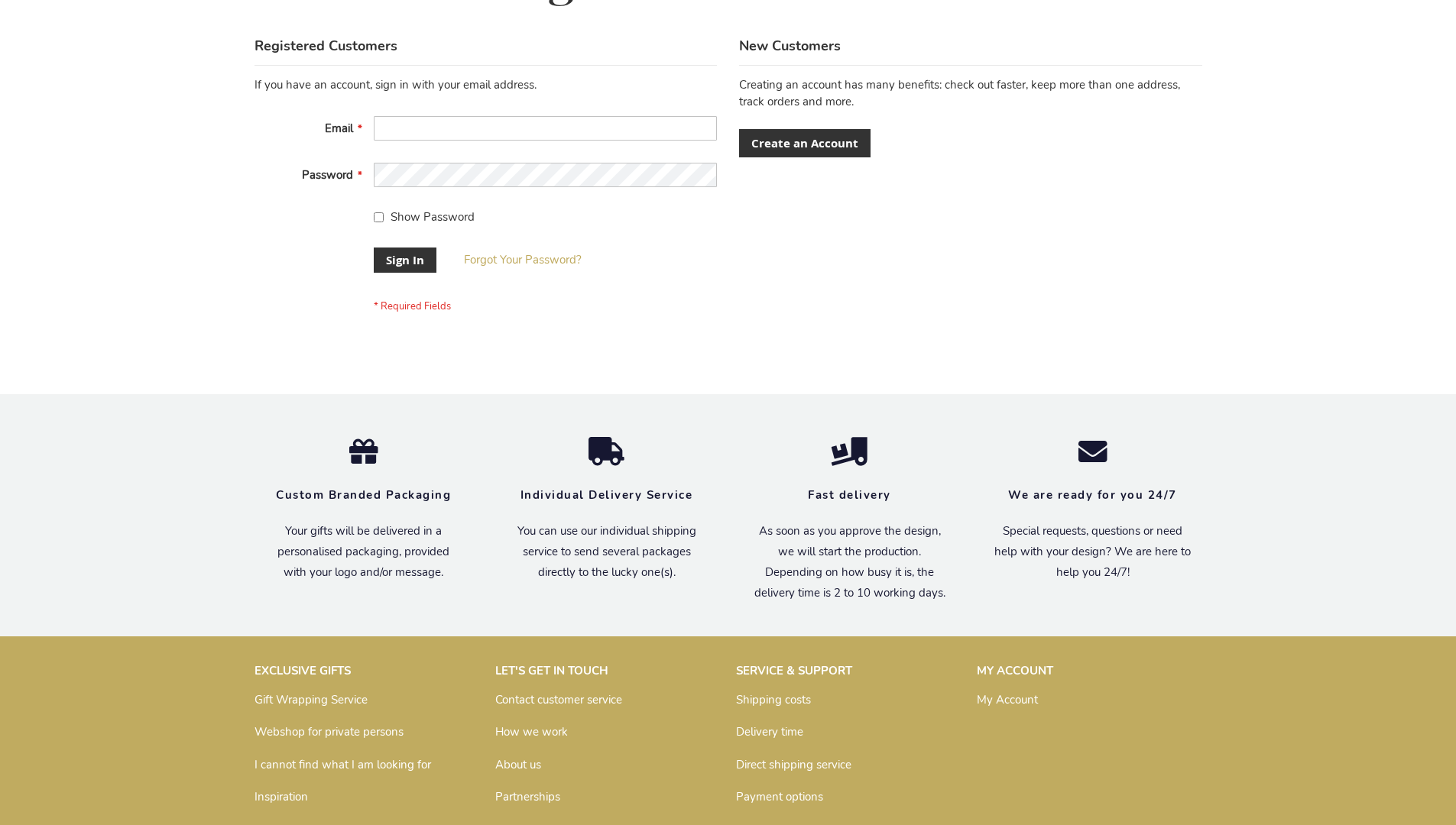
scroll to position [491, 0]
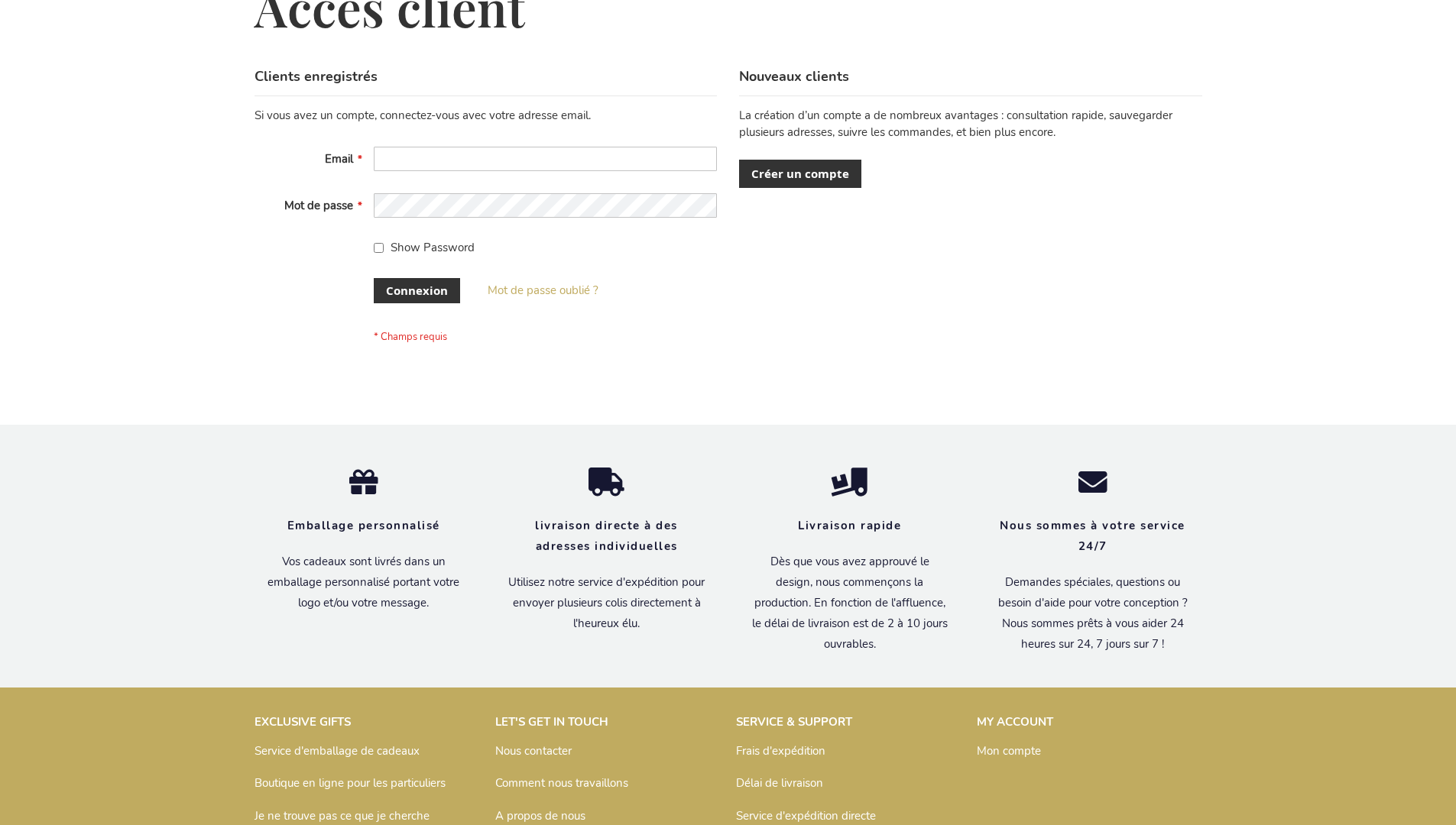
scroll to position [528, 0]
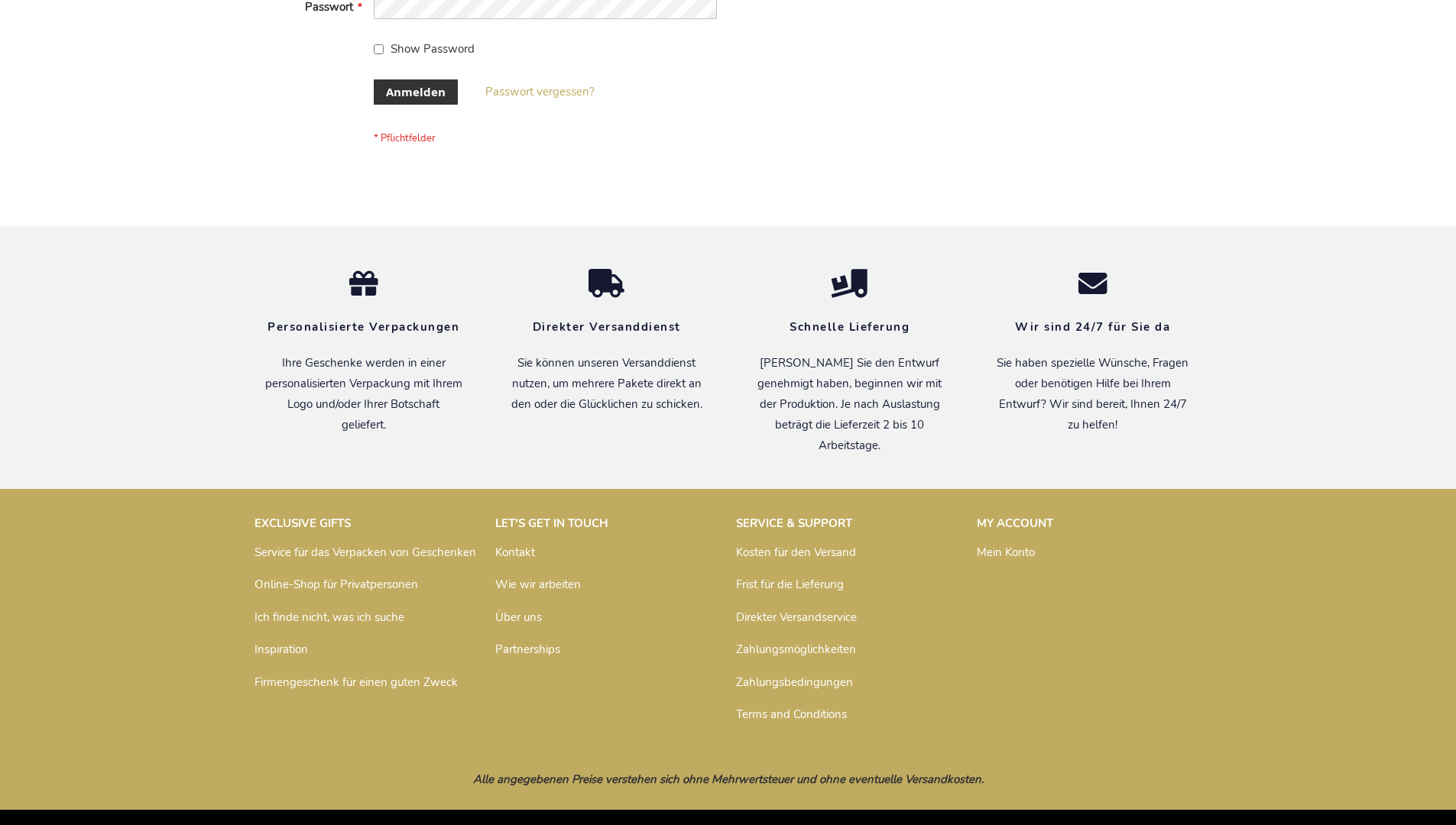
scroll to position [512, 0]
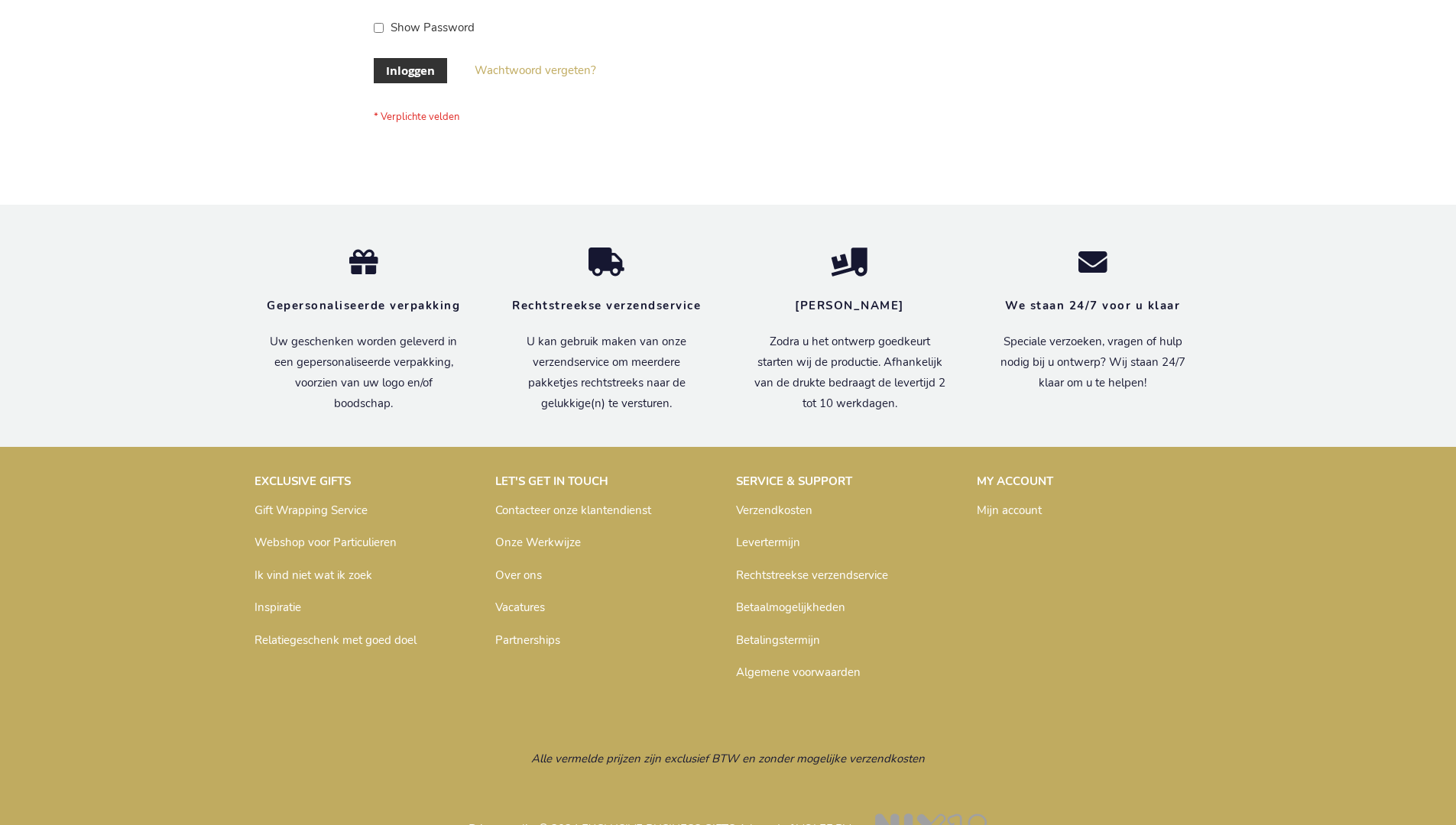
scroll to position [519, 0]
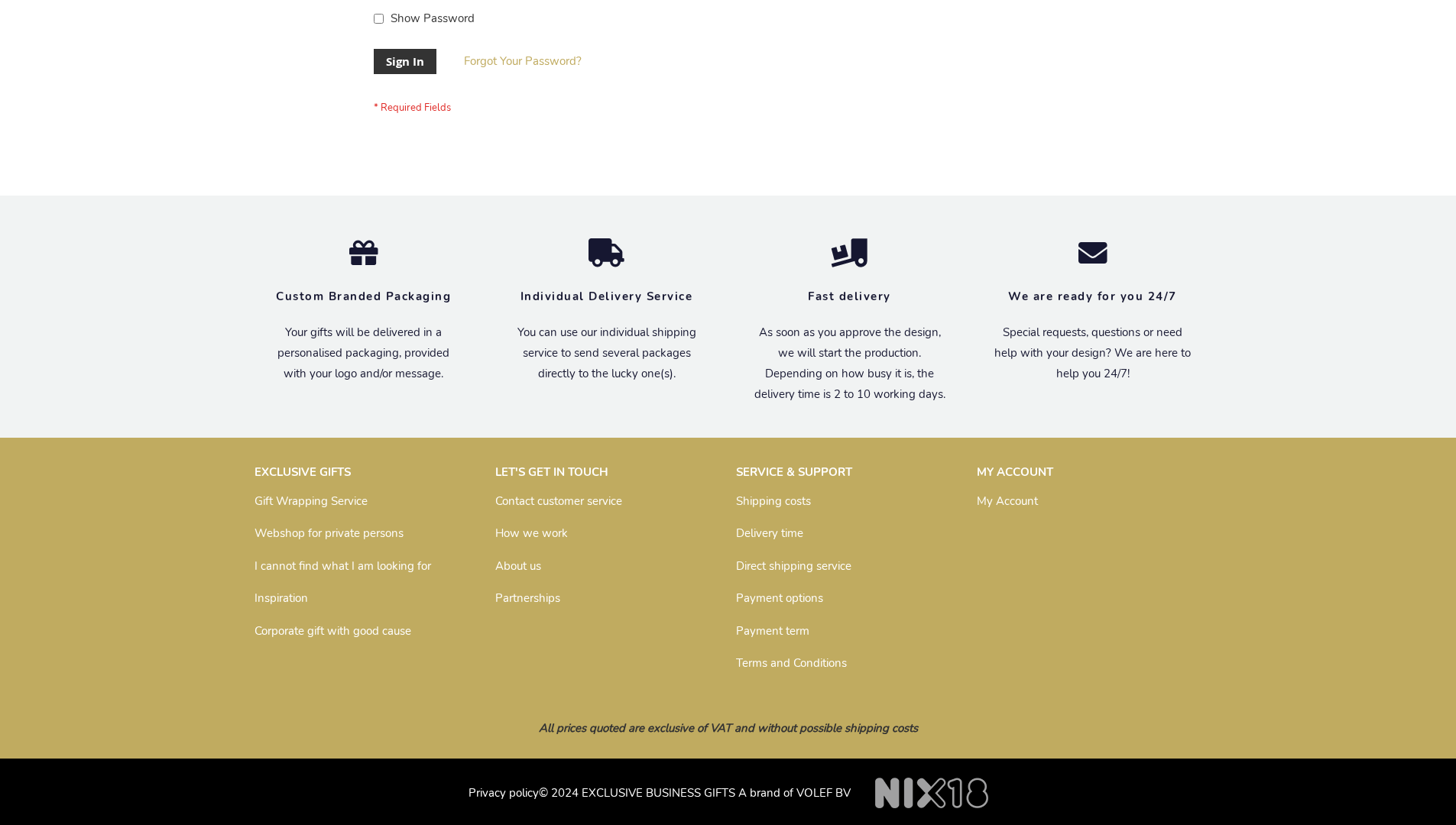
scroll to position [491, 0]
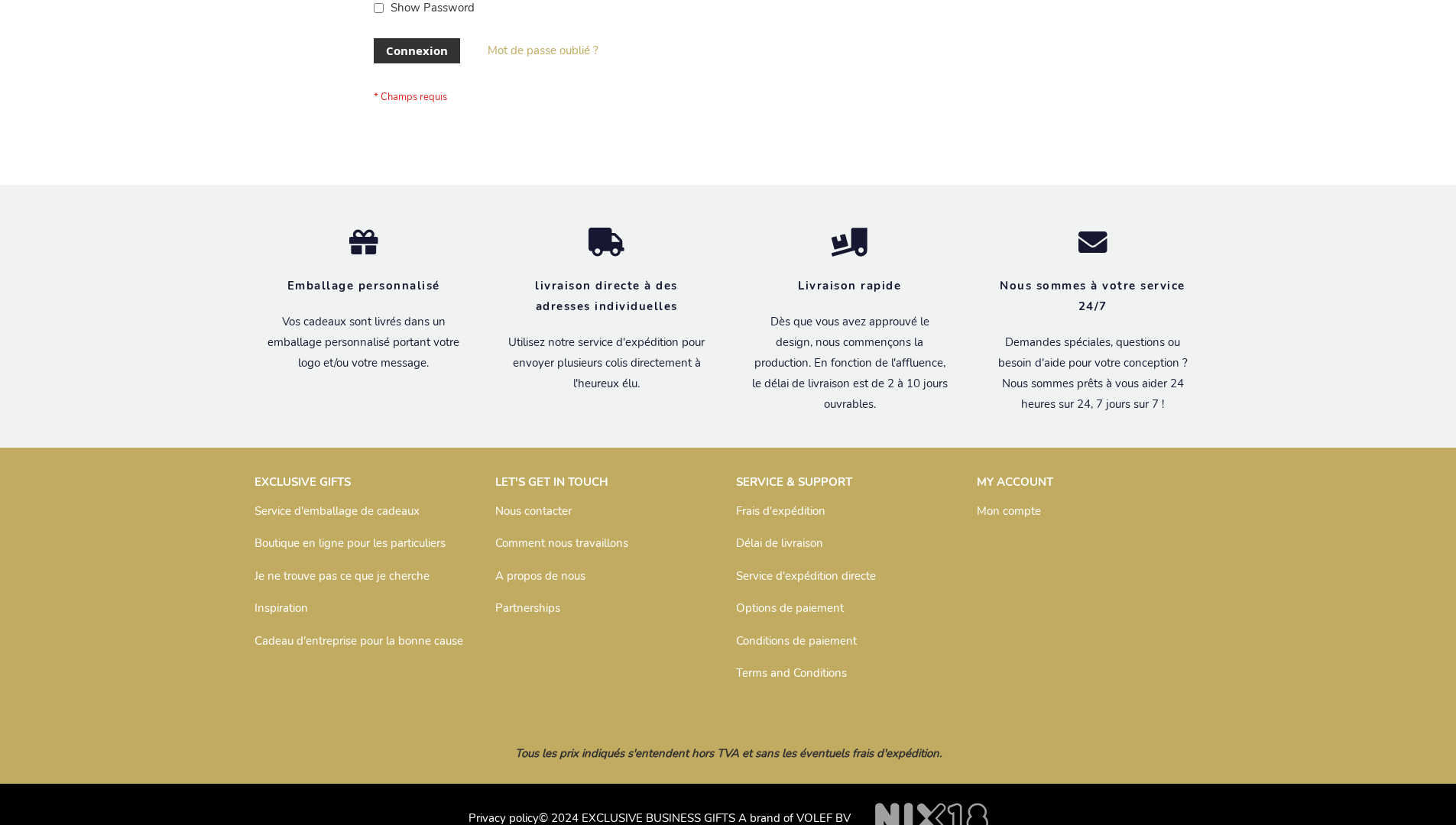
scroll to position [528, 0]
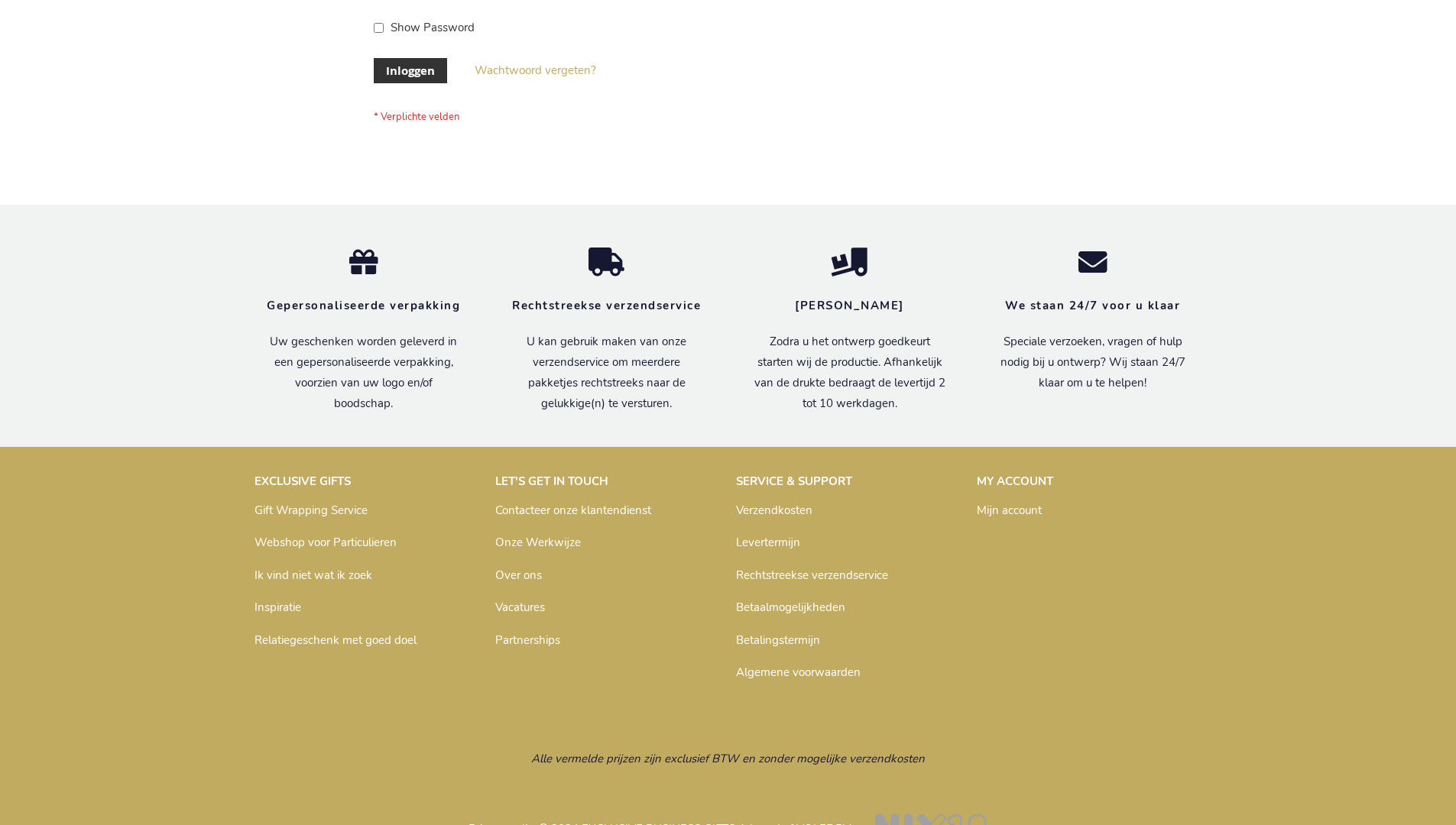
scroll to position [519, 0]
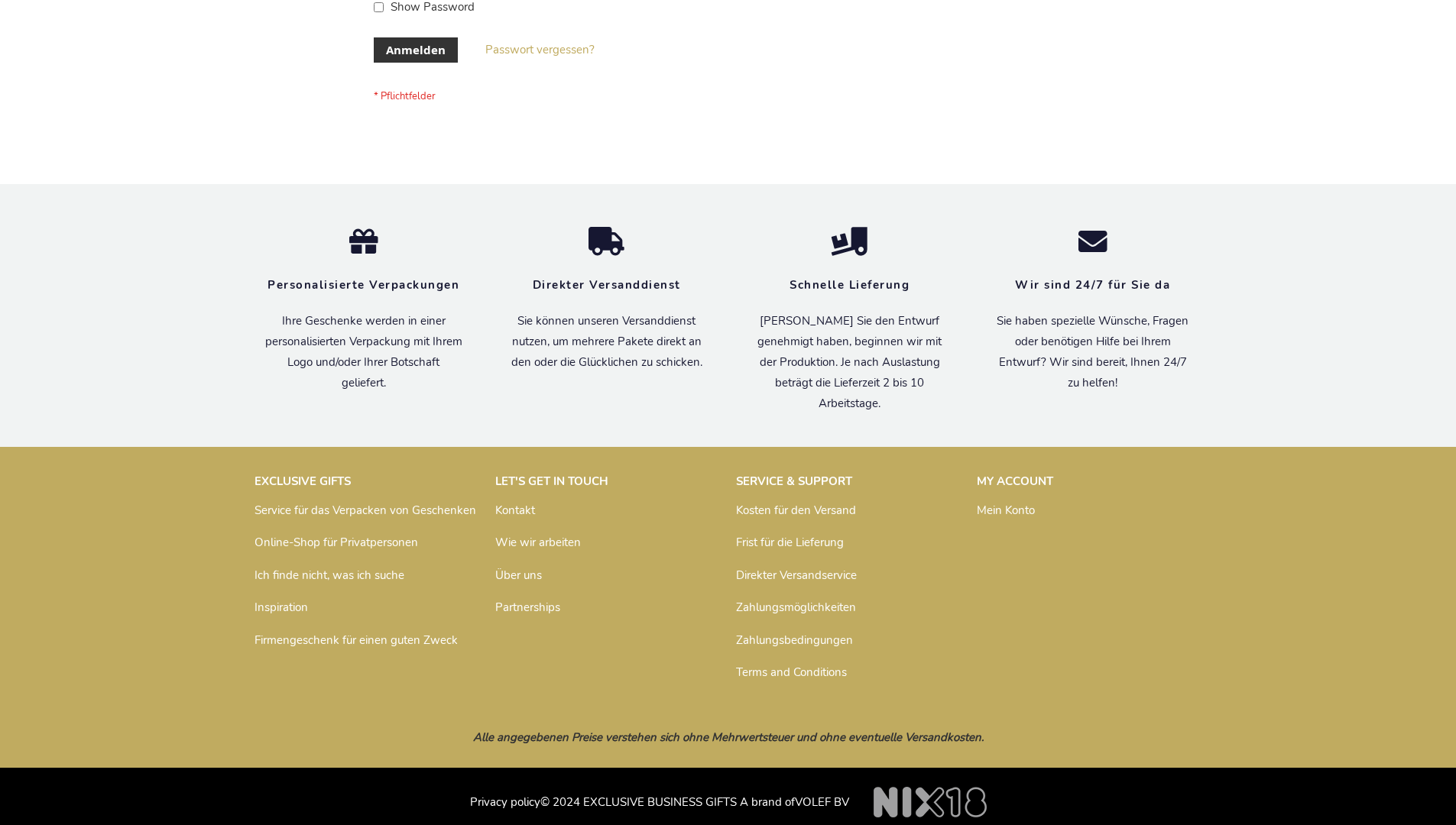
scroll to position [512, 0]
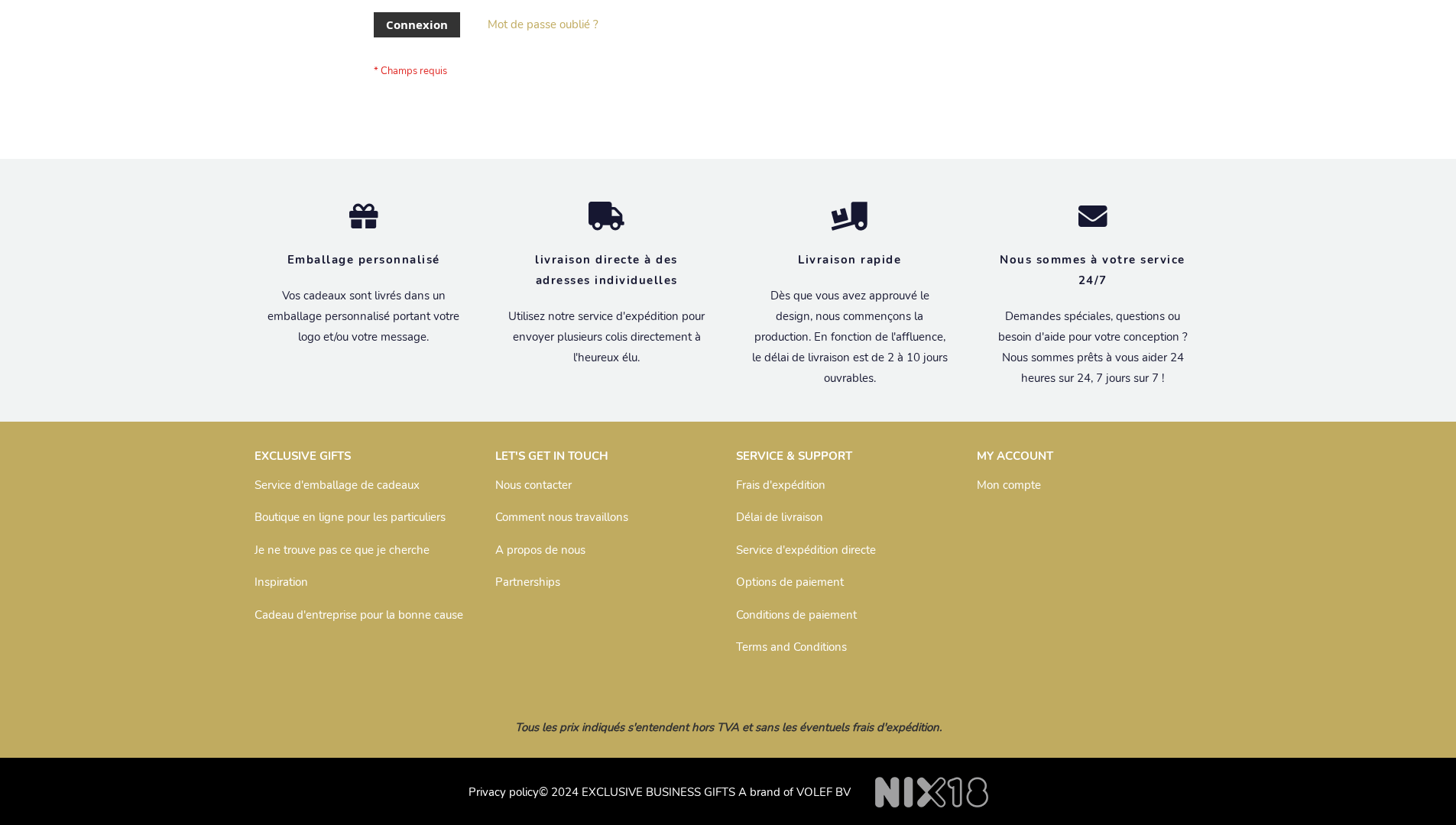
scroll to position [528, 0]
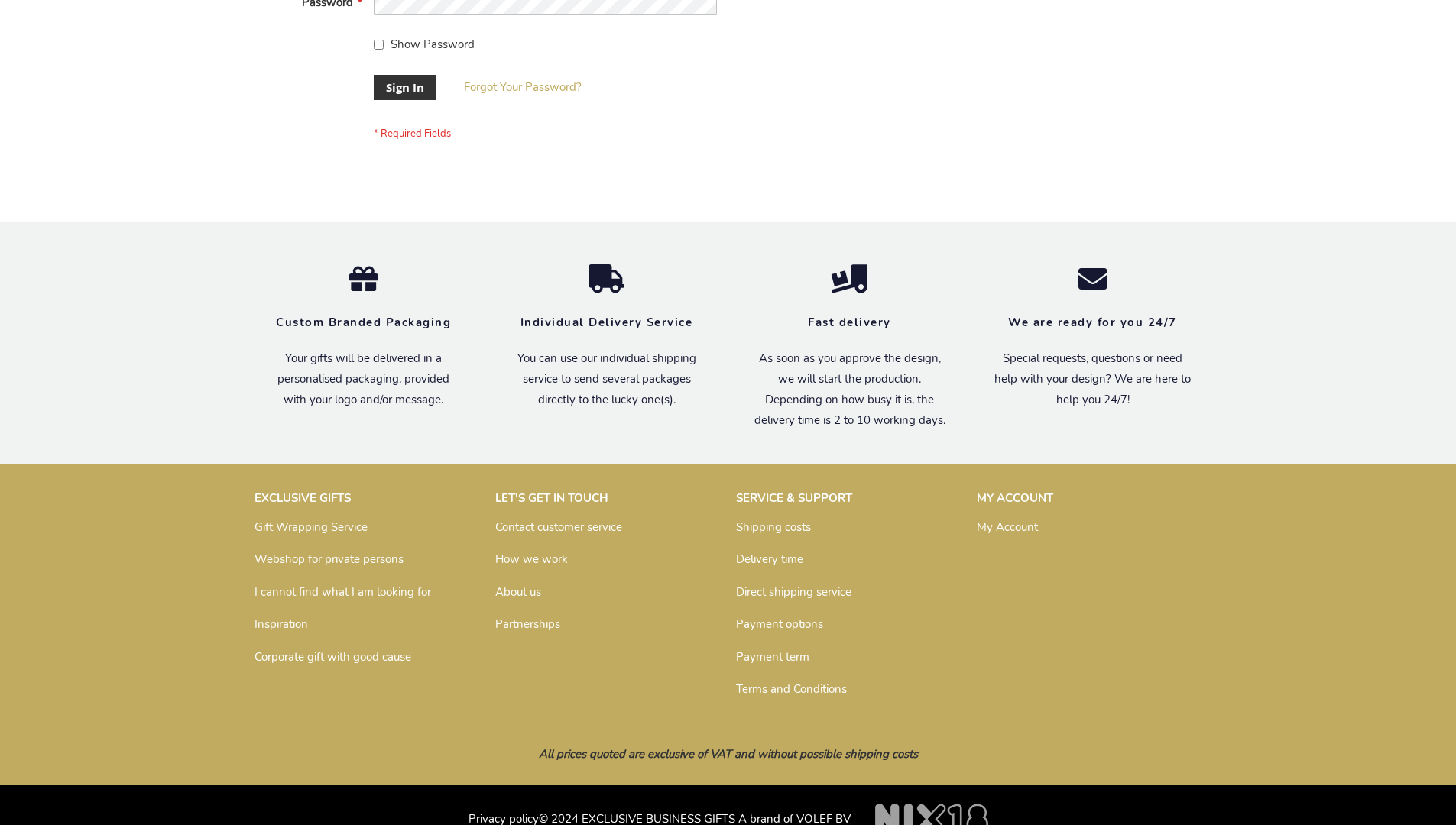
scroll to position [491, 0]
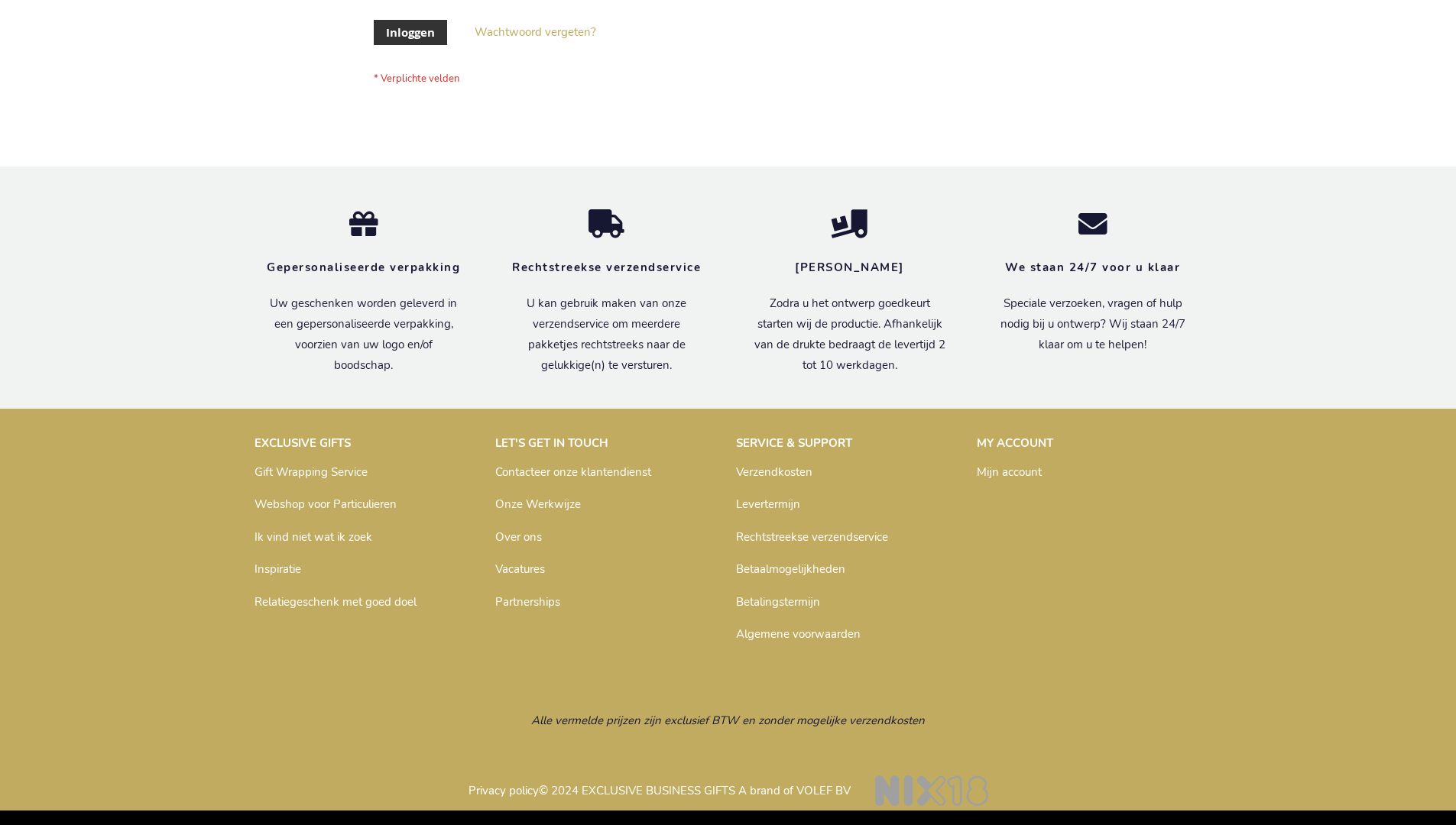
scroll to position [519, 0]
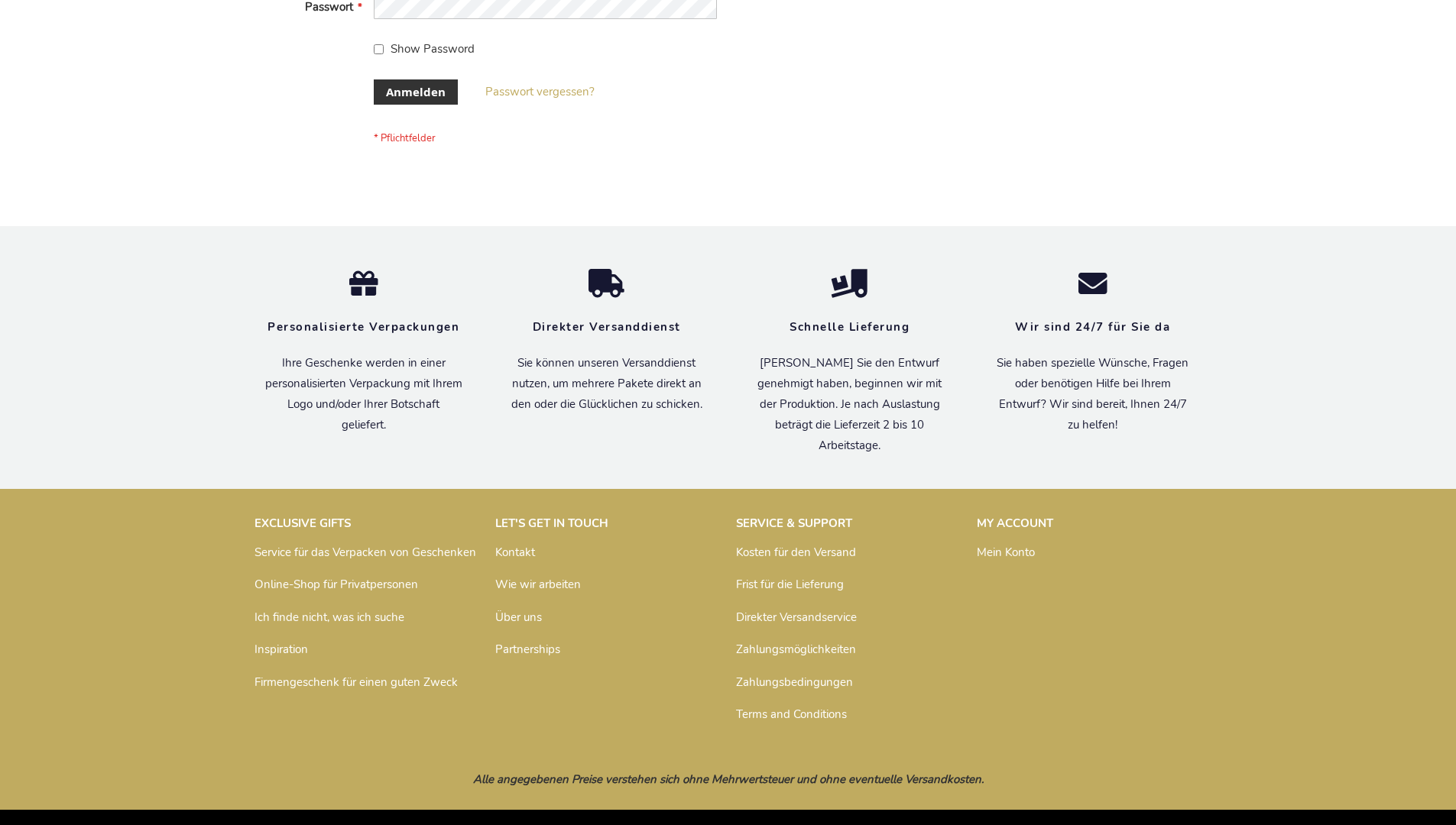
scroll to position [512, 0]
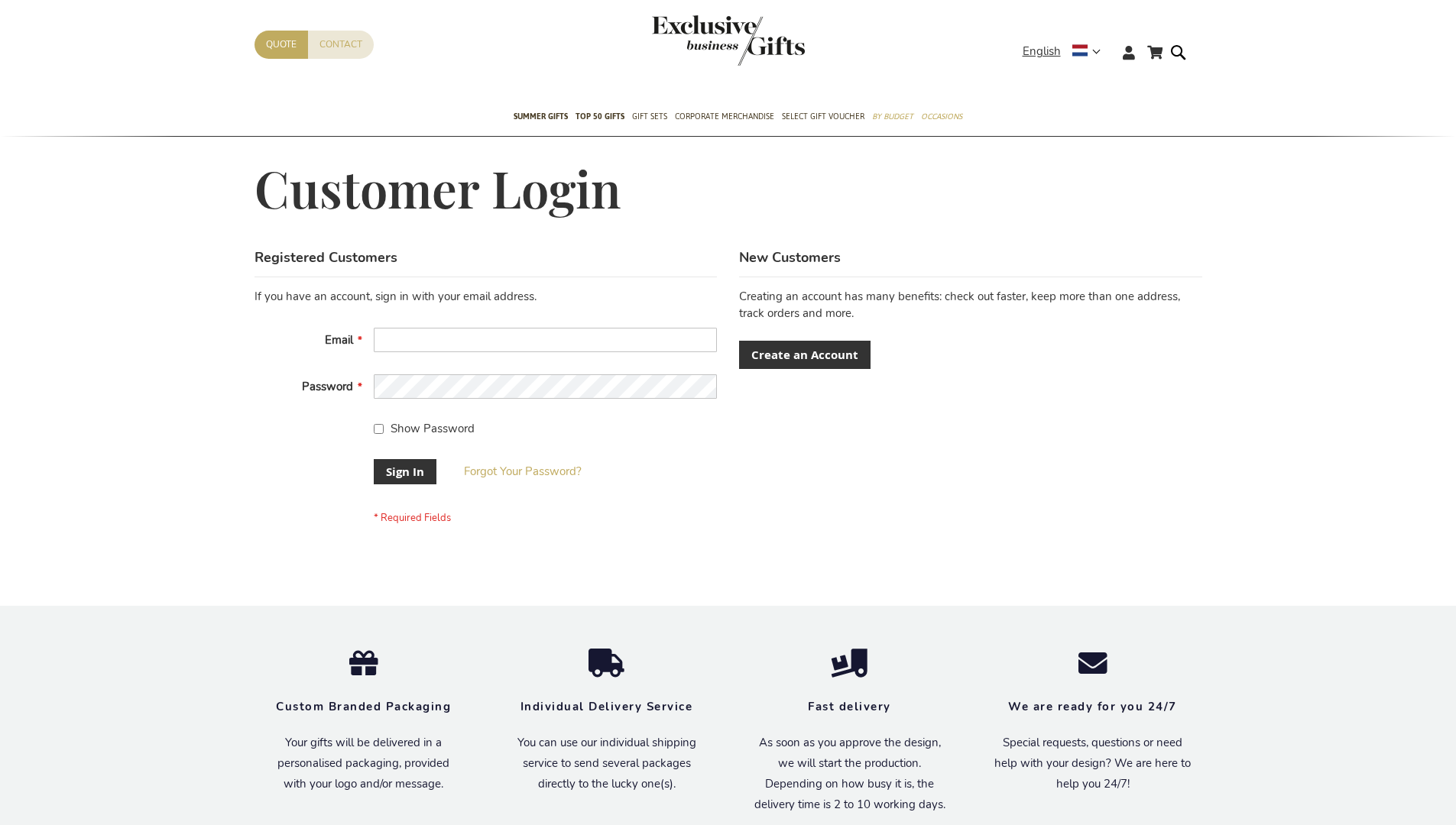
scroll to position [491, 0]
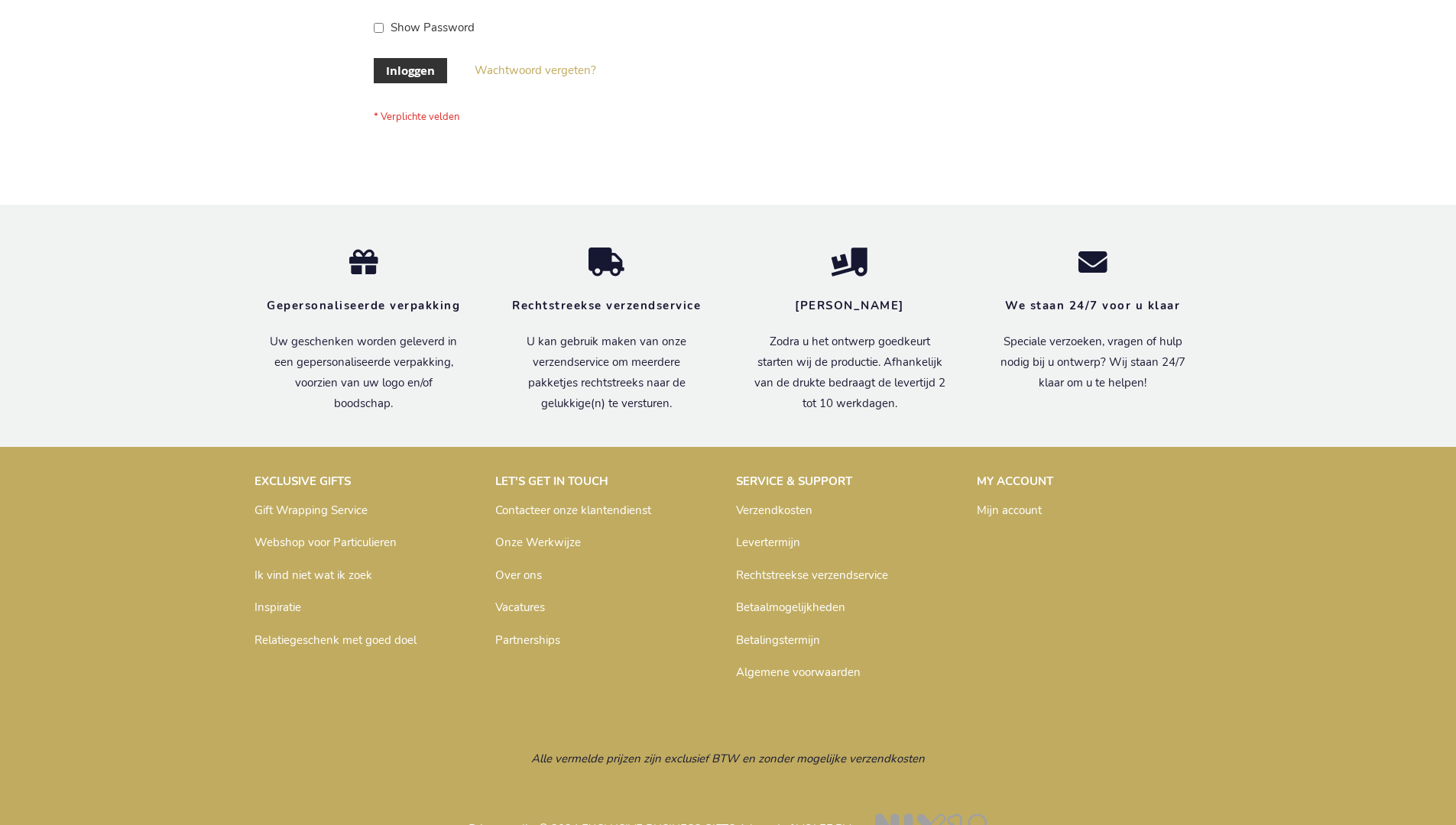
scroll to position [519, 0]
